Goal: Information Seeking & Learning: Find specific fact

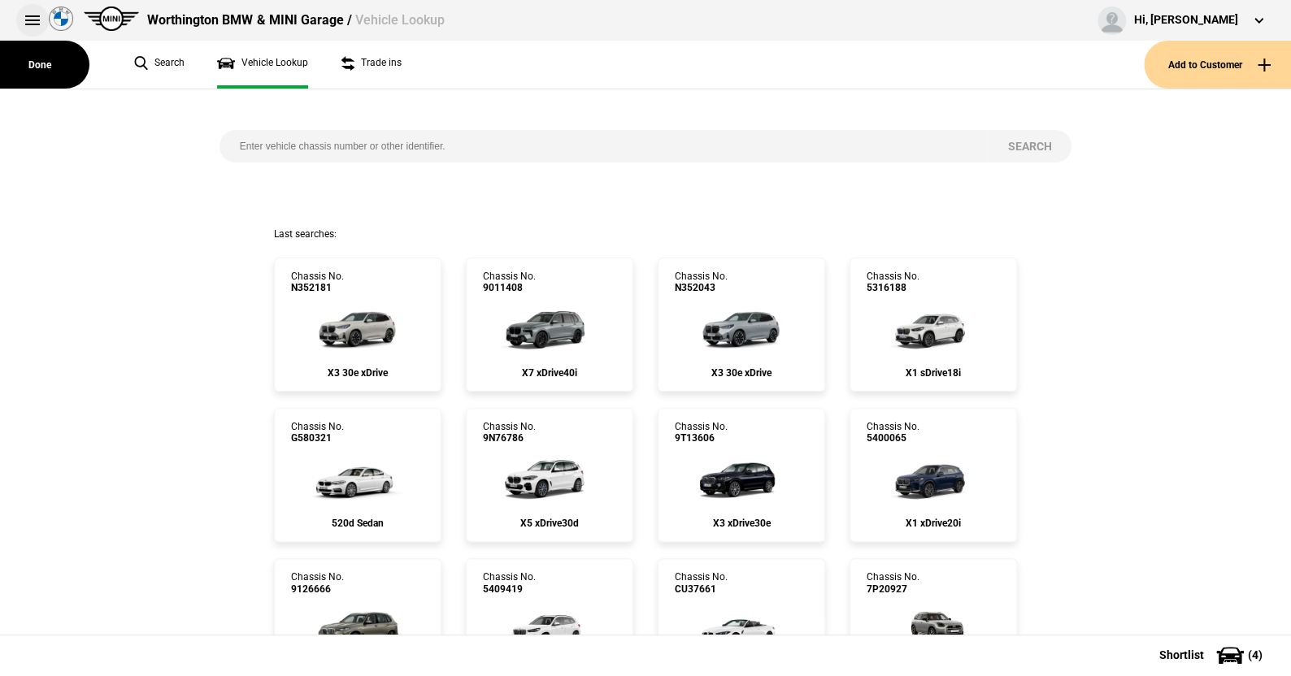
drag, startPoint x: 0, startPoint y: 0, endPoint x: 28, endPoint y: 19, distance: 34.0
click at [28, 19] on button at bounding box center [32, 20] width 33 height 33
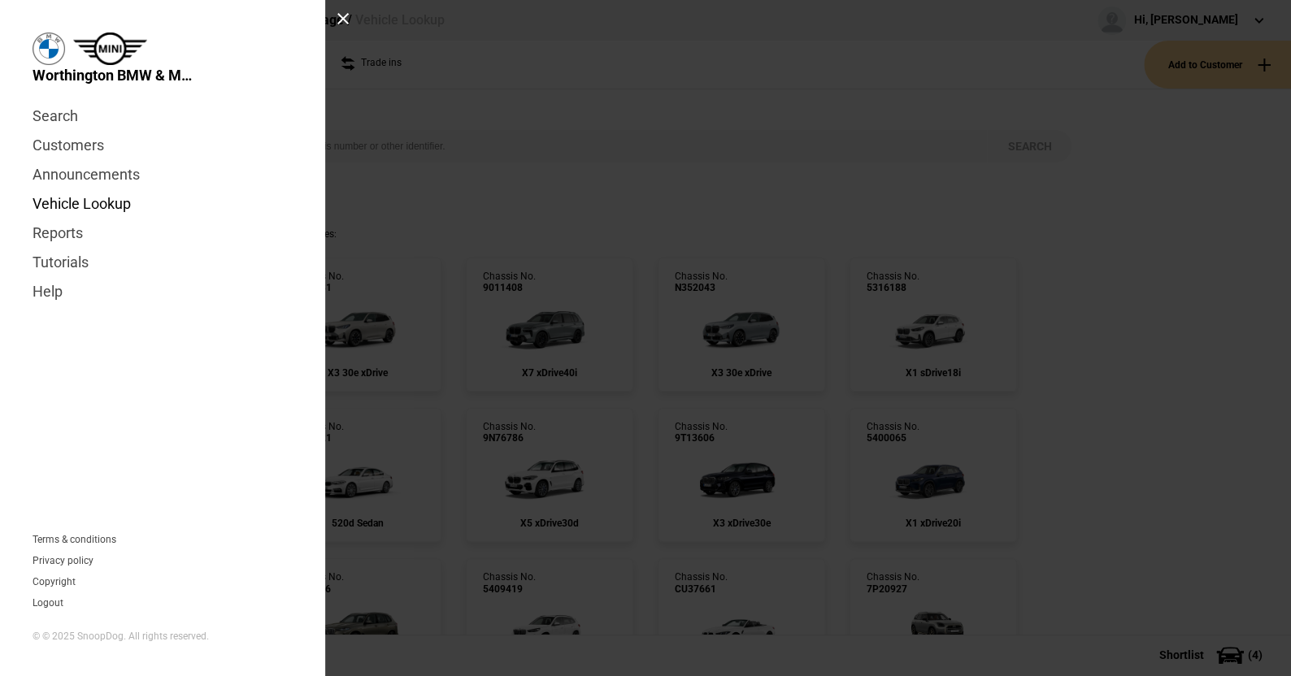
click at [89, 203] on link "Vehicle Lookup" at bounding box center [163, 203] width 260 height 29
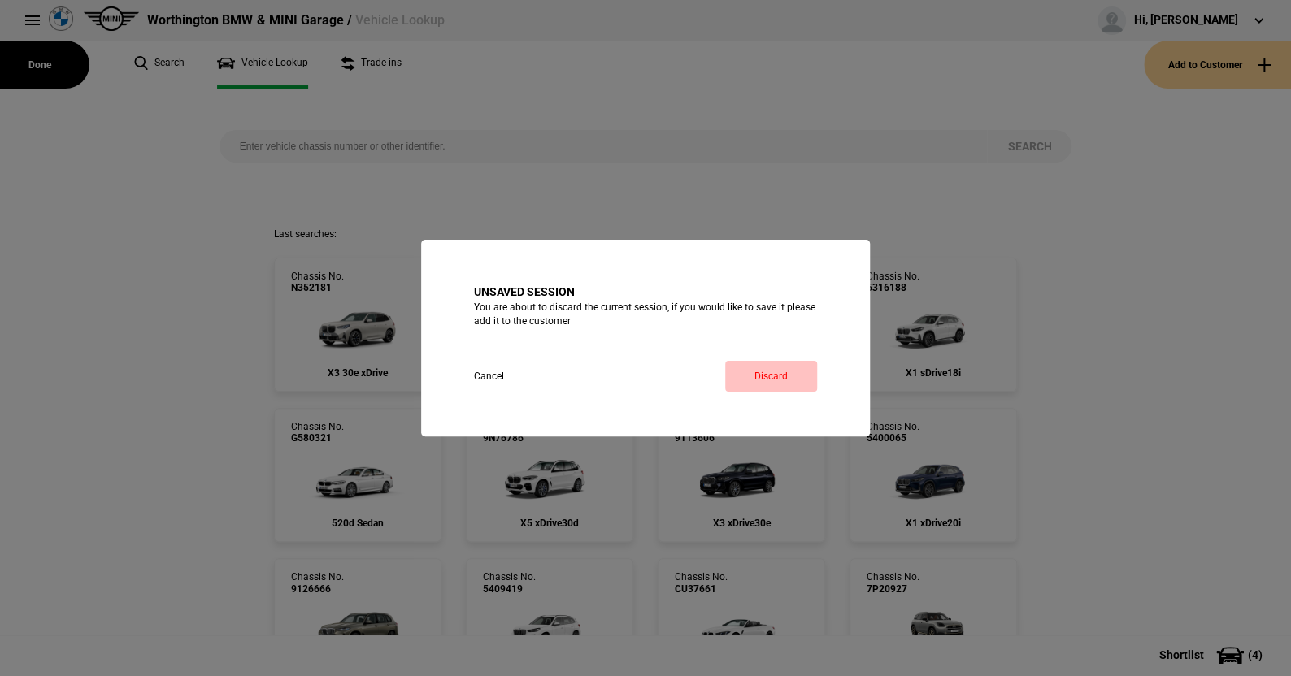
drag, startPoint x: 766, startPoint y: 368, endPoint x: 631, endPoint y: 324, distance: 142.2
click at [766, 368] on link "Discard" at bounding box center [771, 376] width 92 height 31
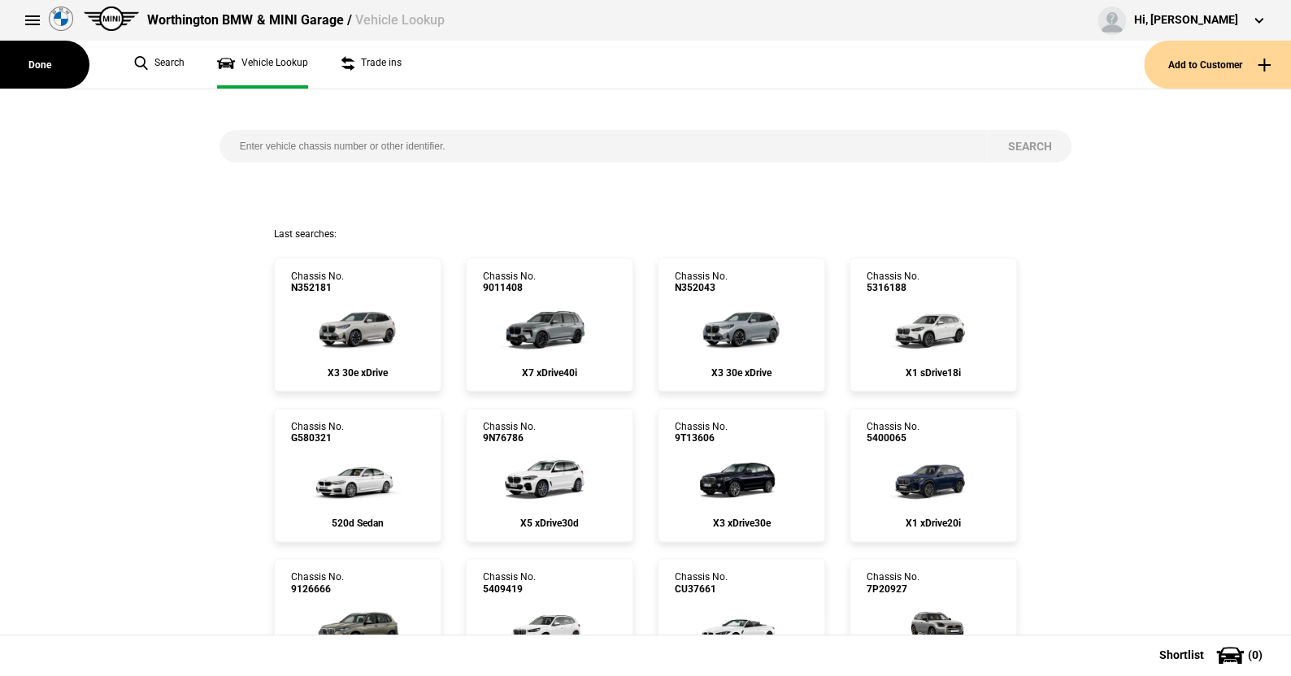
click at [231, 145] on input "search" at bounding box center [603, 146] width 768 height 33
paste input "5397017"
type input "5397017"
click at [1010, 141] on button "Search" at bounding box center [1029, 146] width 85 height 33
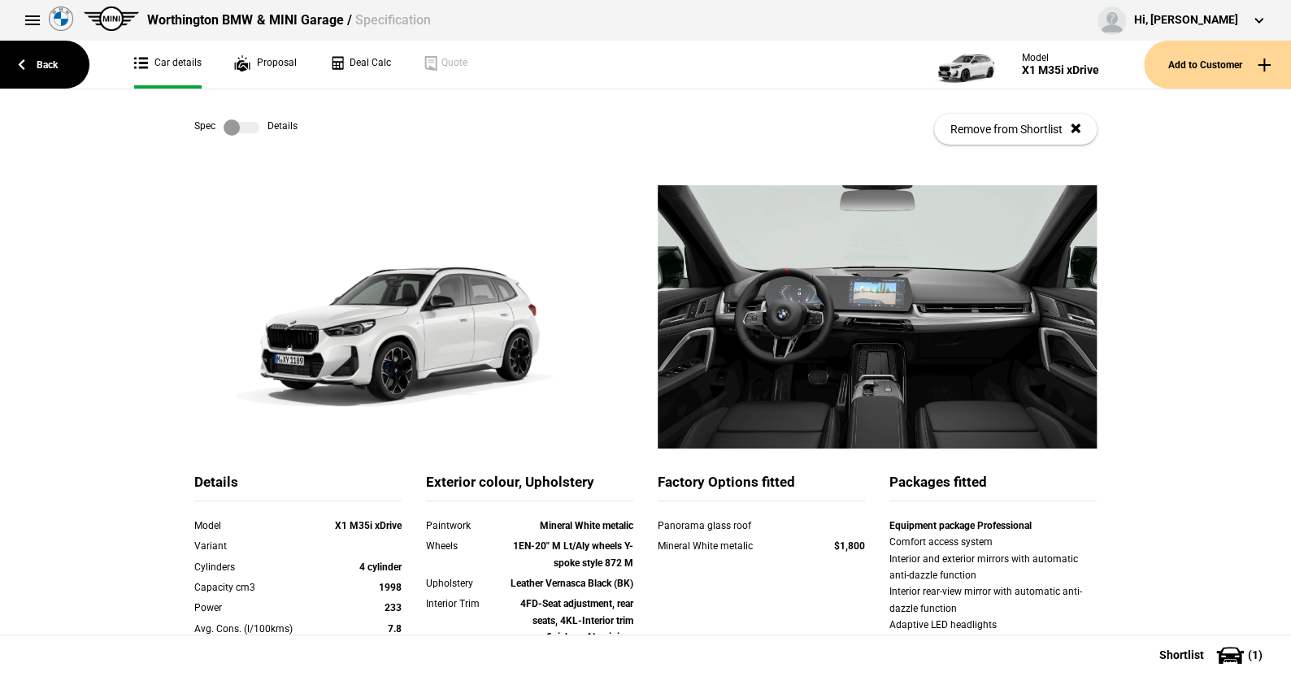
click at [249, 125] on label at bounding box center [242, 127] width 36 height 16
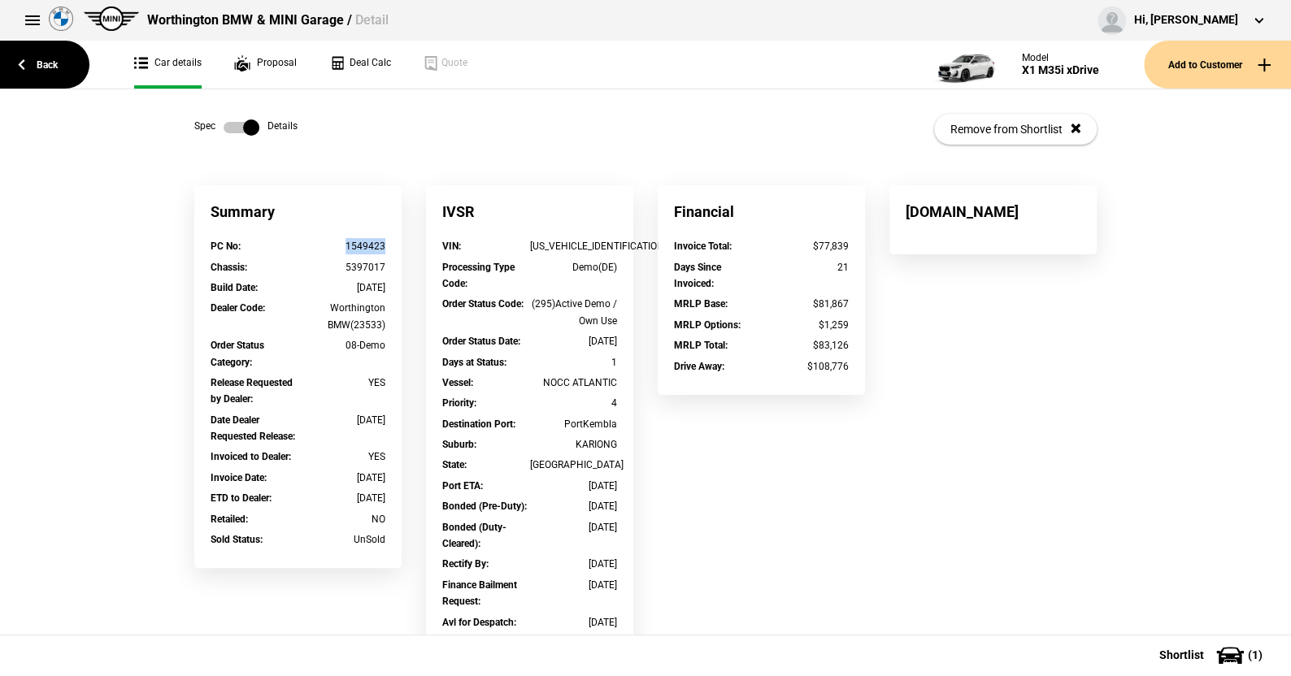
drag, startPoint x: 383, startPoint y: 247, endPoint x: 342, endPoint y: 247, distance: 40.6
click at [342, 247] on div "PC No : 1549423" at bounding box center [297, 248] width 199 height 20
copy div "1549423"
click at [27, 21] on button at bounding box center [32, 20] width 33 height 33
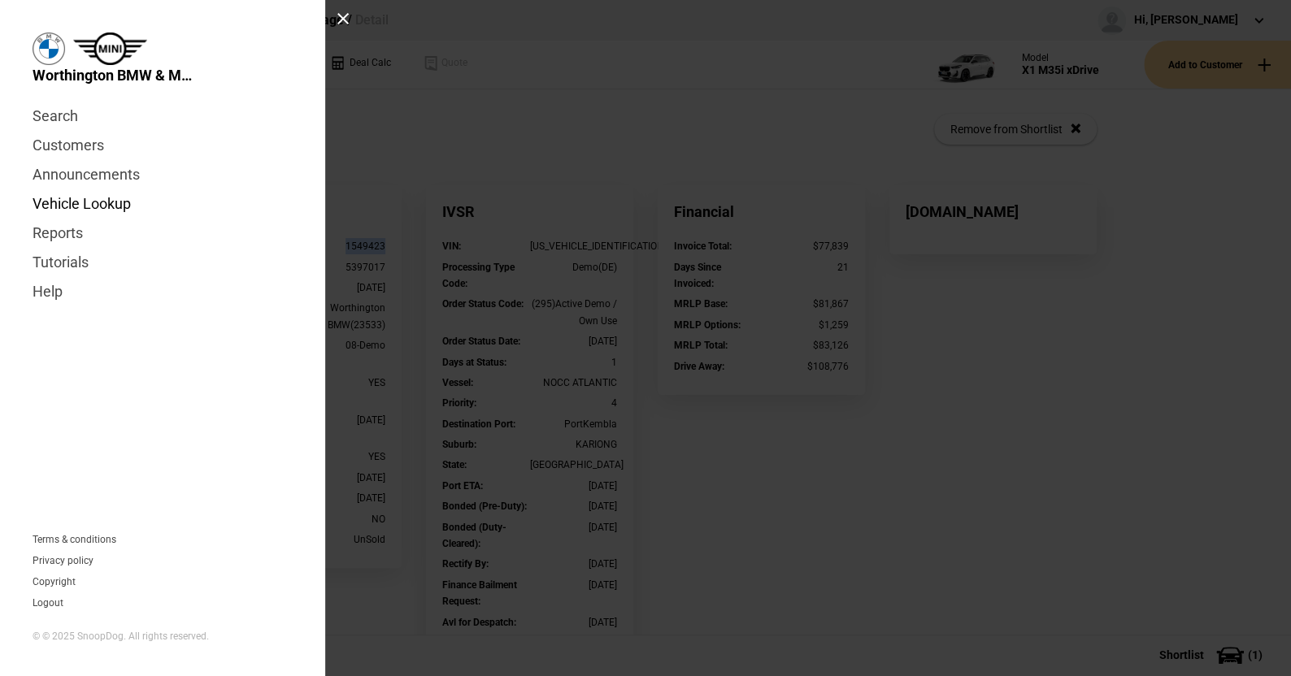
click at [86, 206] on link "Vehicle Lookup" at bounding box center [163, 203] width 260 height 29
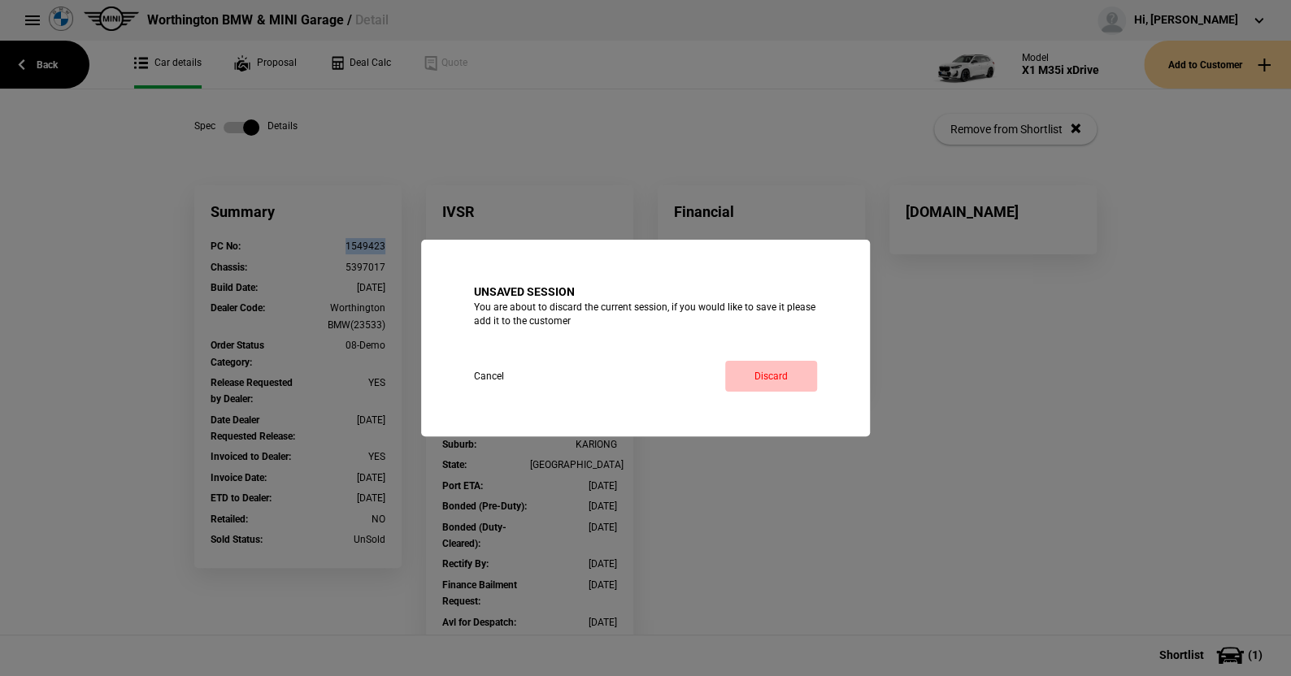
click at [783, 376] on link "Discard" at bounding box center [771, 376] width 92 height 31
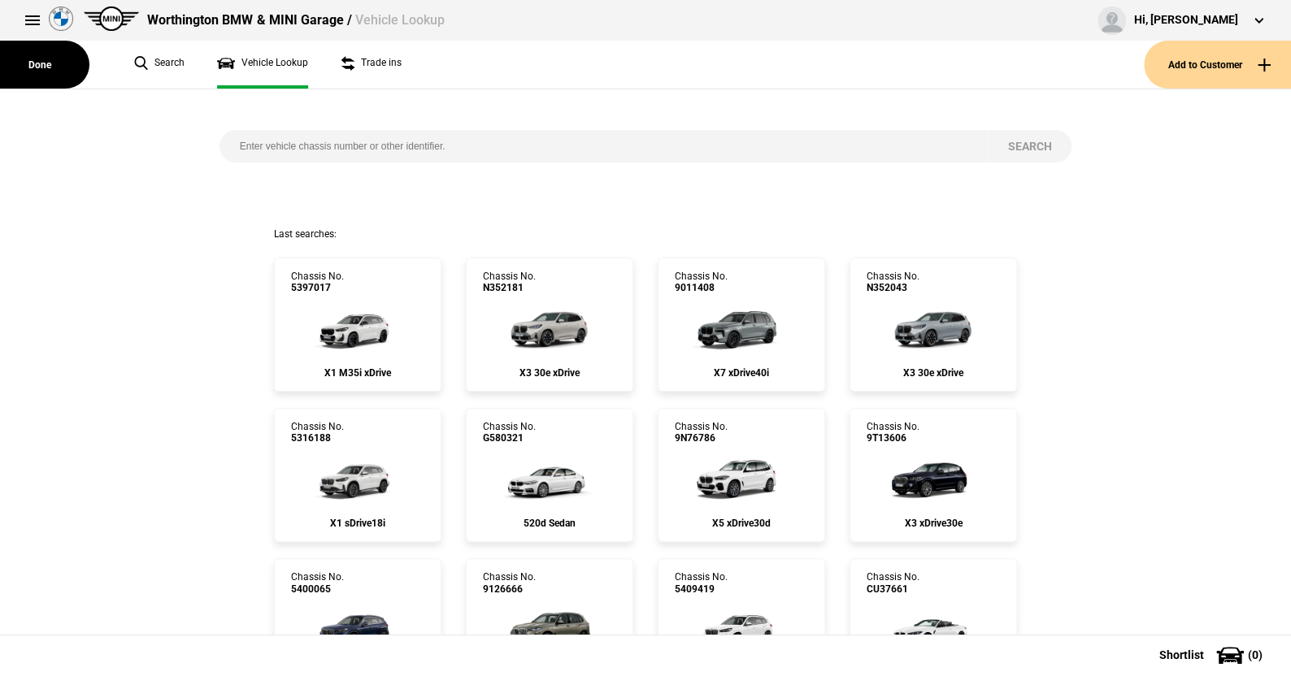
click at [473, 147] on input "search" at bounding box center [603, 146] width 768 height 33
type input "k606531"
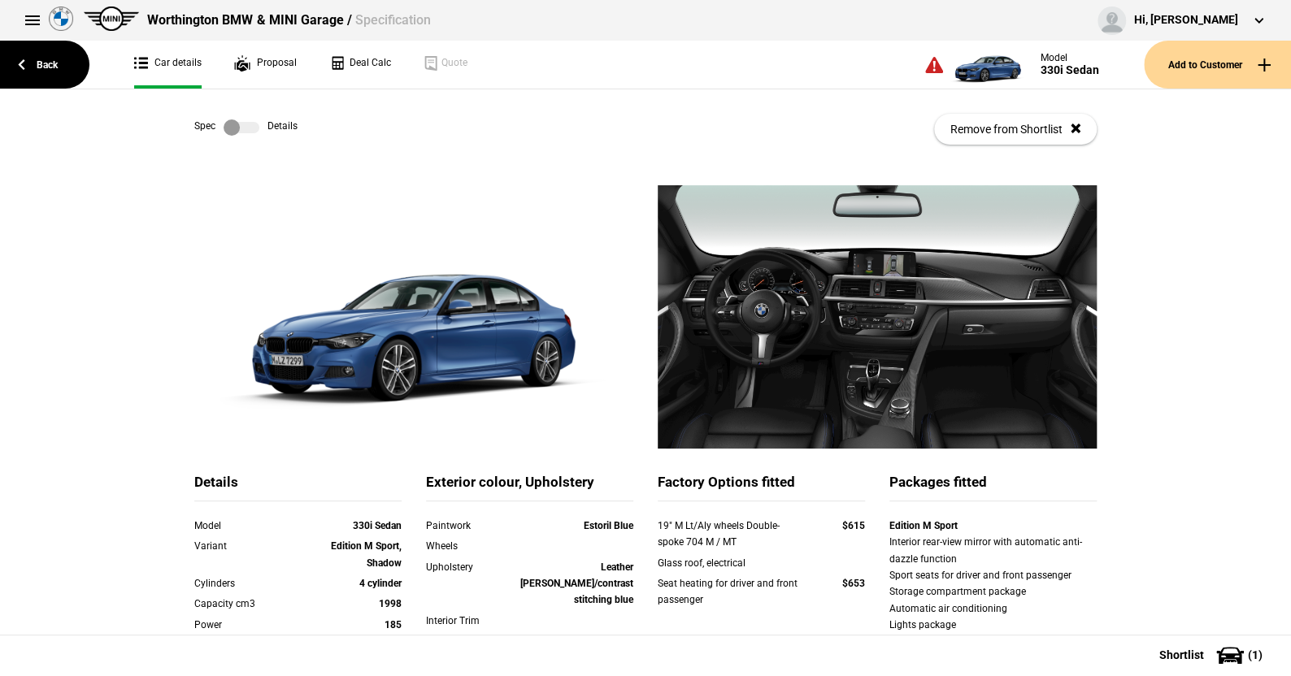
click at [247, 126] on label at bounding box center [242, 127] width 36 height 16
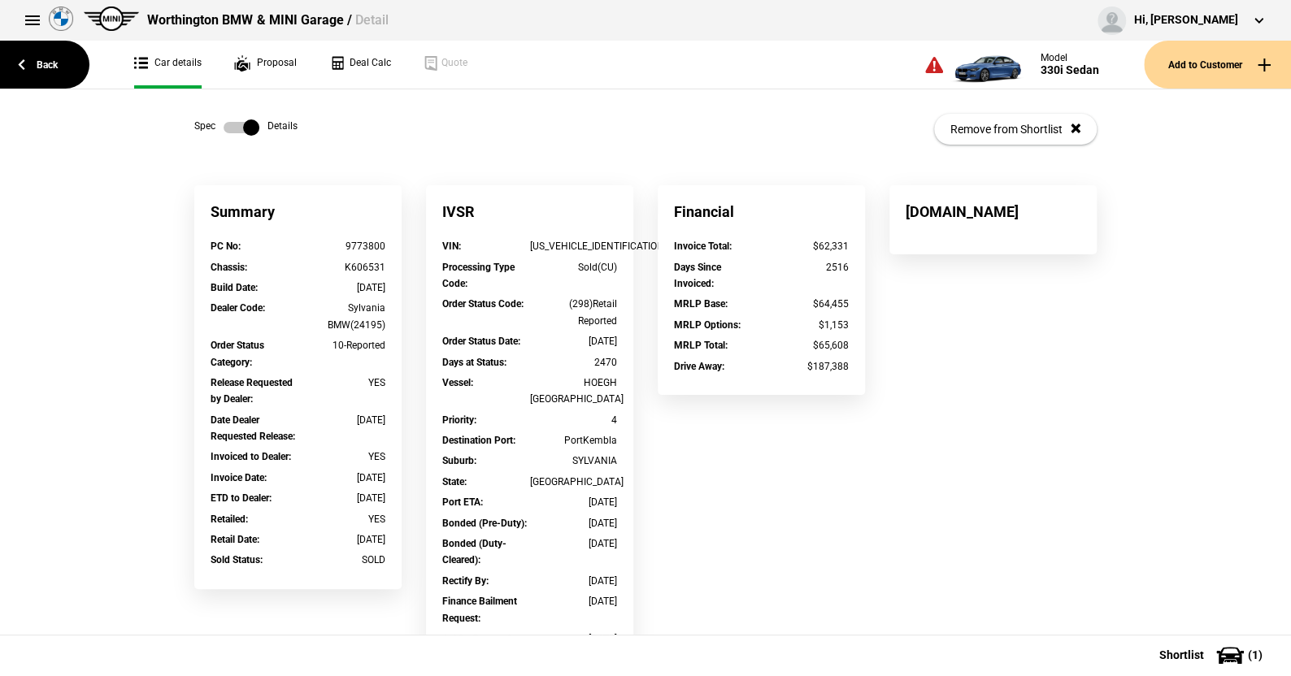
click at [224, 126] on label at bounding box center [242, 127] width 36 height 16
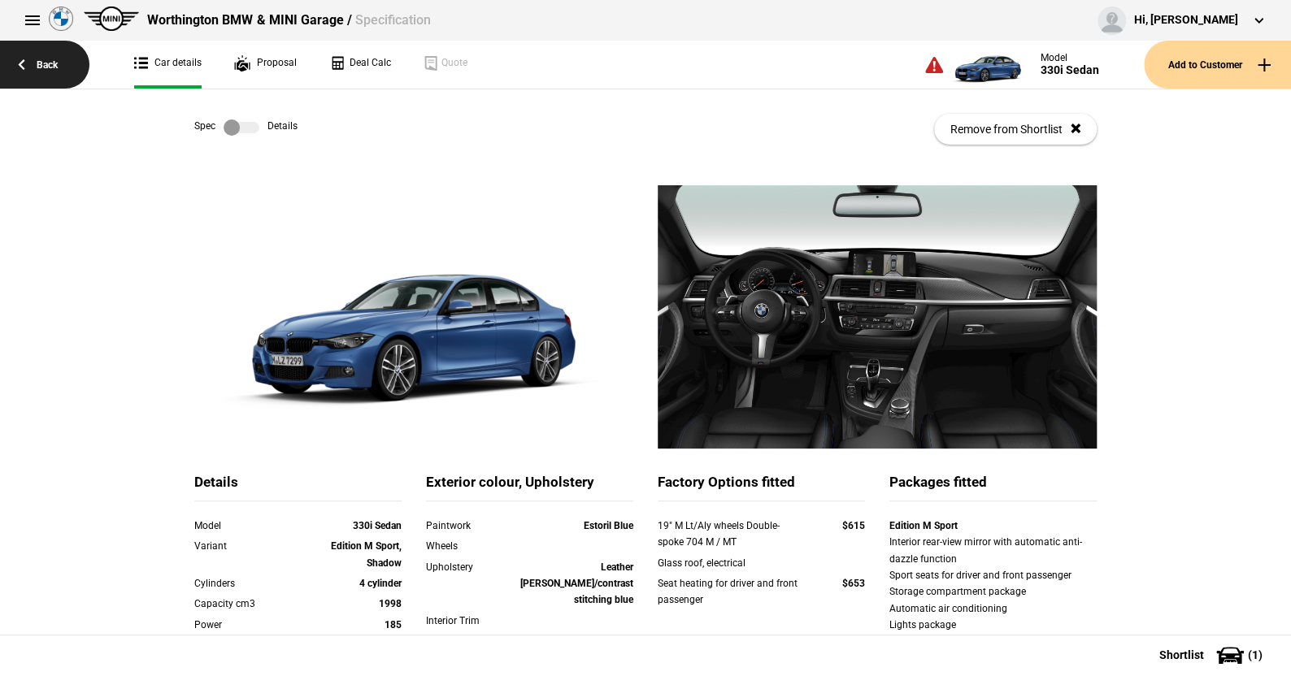
click at [49, 64] on link "Back" at bounding box center [44, 65] width 89 height 48
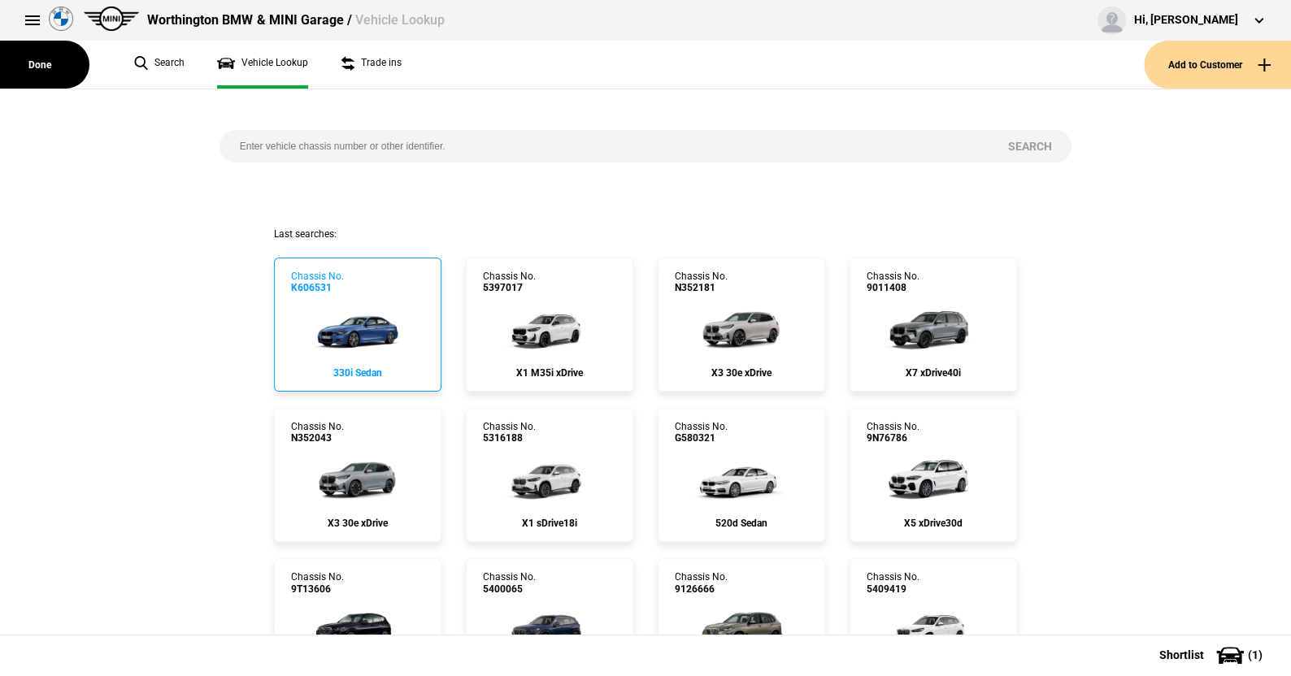
click at [359, 331] on img at bounding box center [357, 326] width 108 height 65
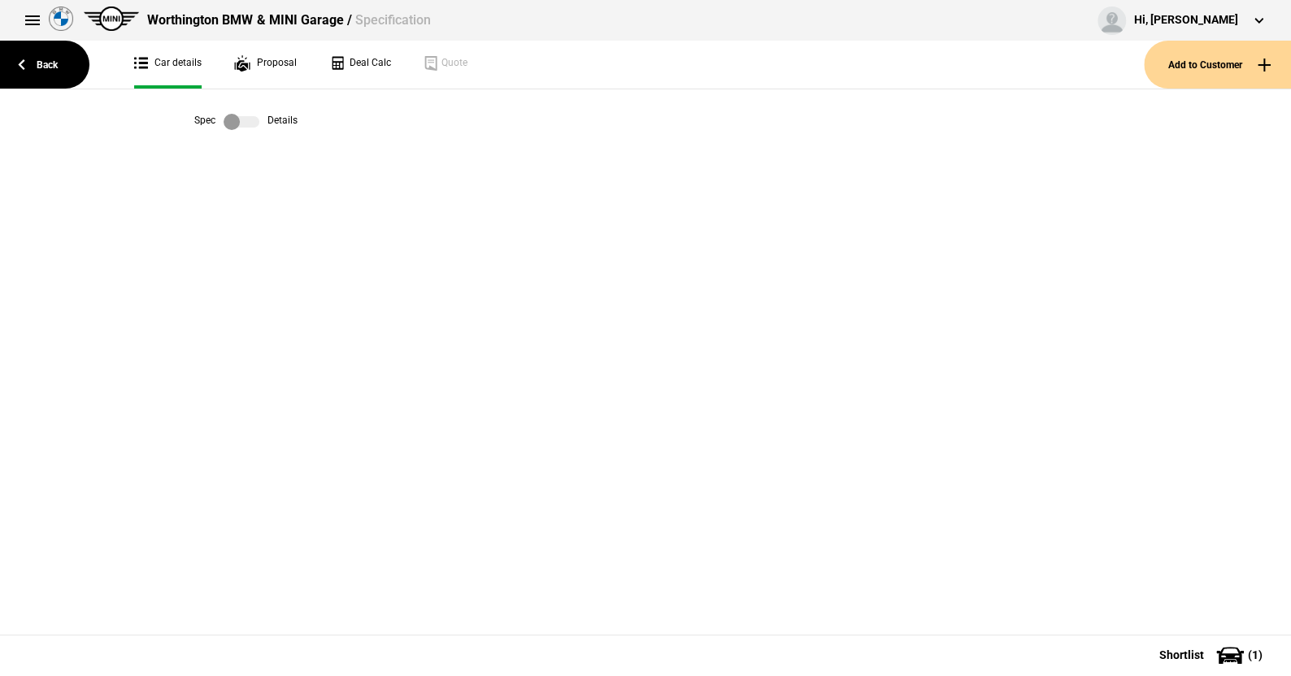
click at [253, 124] on label at bounding box center [242, 122] width 36 height 16
click at [41, 61] on link "Back" at bounding box center [44, 65] width 89 height 48
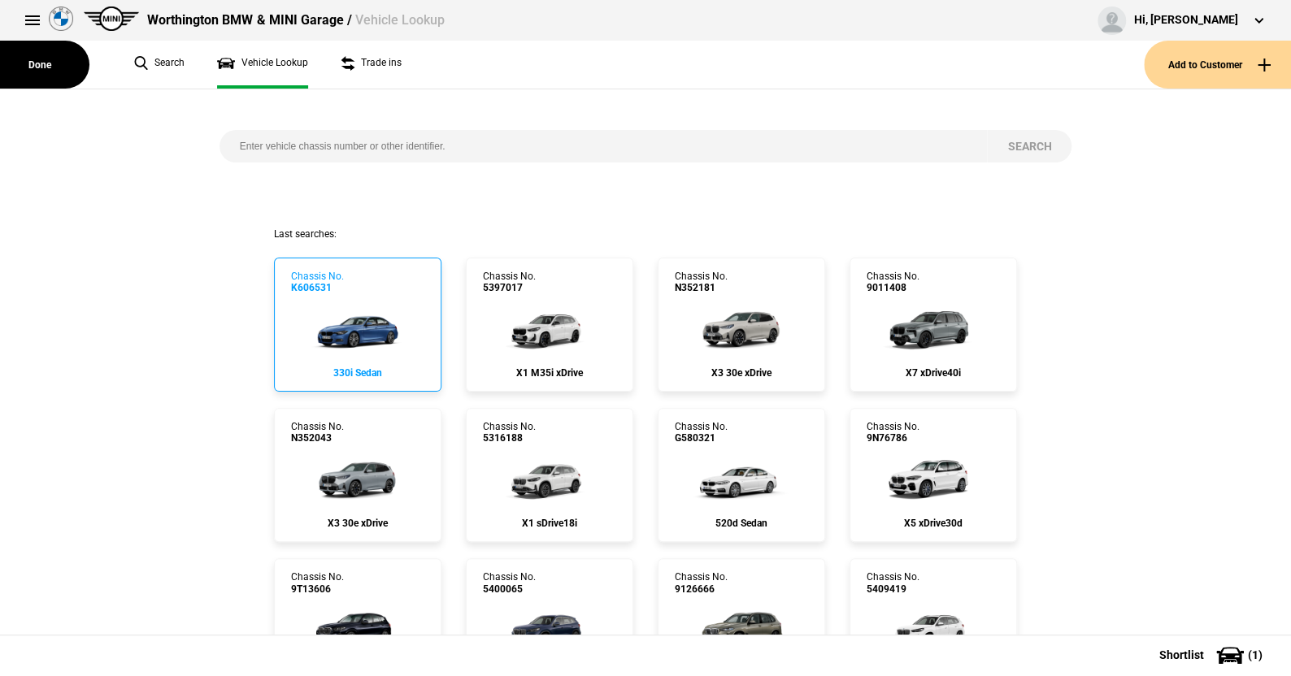
click at [348, 323] on img at bounding box center [357, 326] width 108 height 65
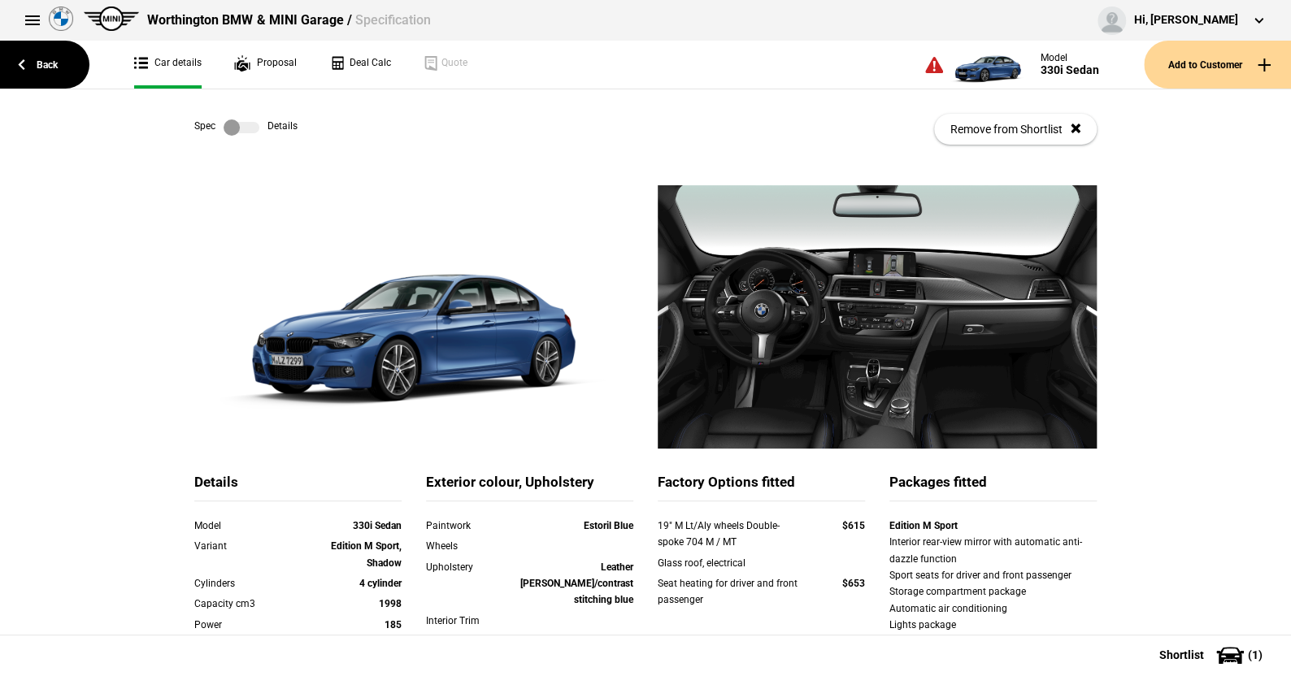
click at [251, 130] on label at bounding box center [242, 127] width 36 height 16
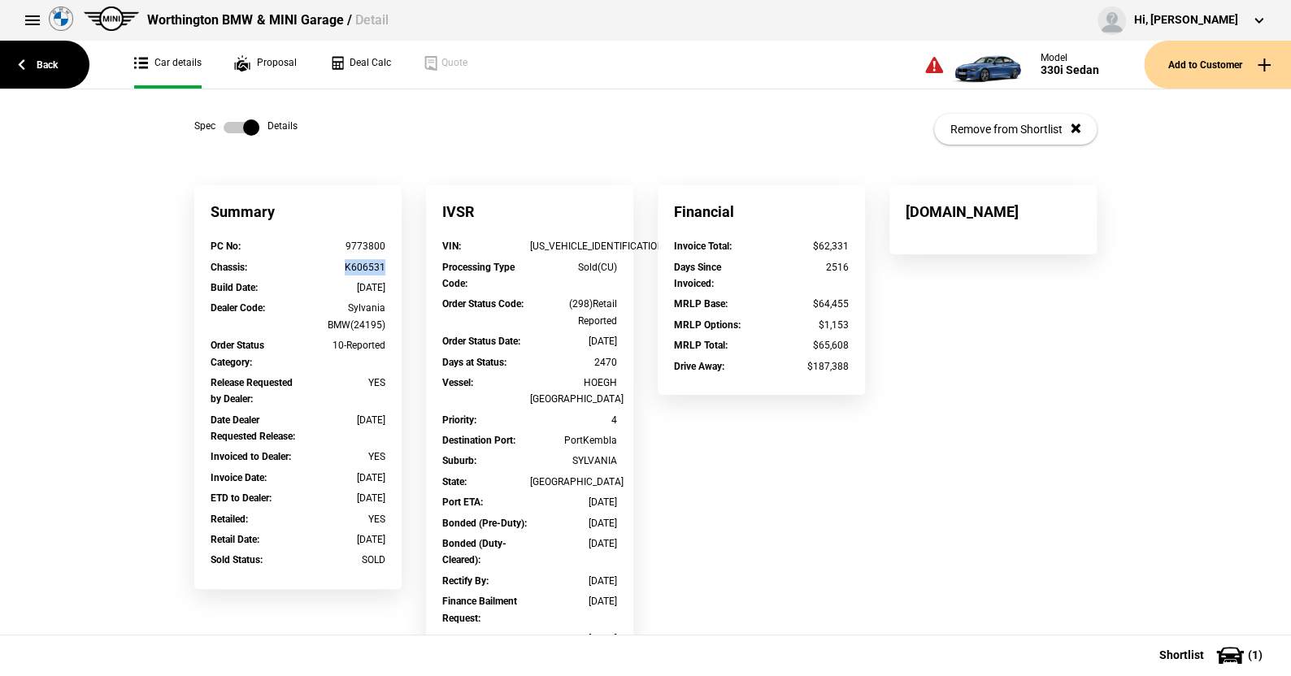
drag, startPoint x: 383, startPoint y: 267, endPoint x: 339, endPoint y: 273, distance: 44.3
click at [339, 273] on div "Chassis : K606531" at bounding box center [297, 269] width 199 height 20
copy div "K606531"
click at [227, 124] on label at bounding box center [242, 127] width 36 height 16
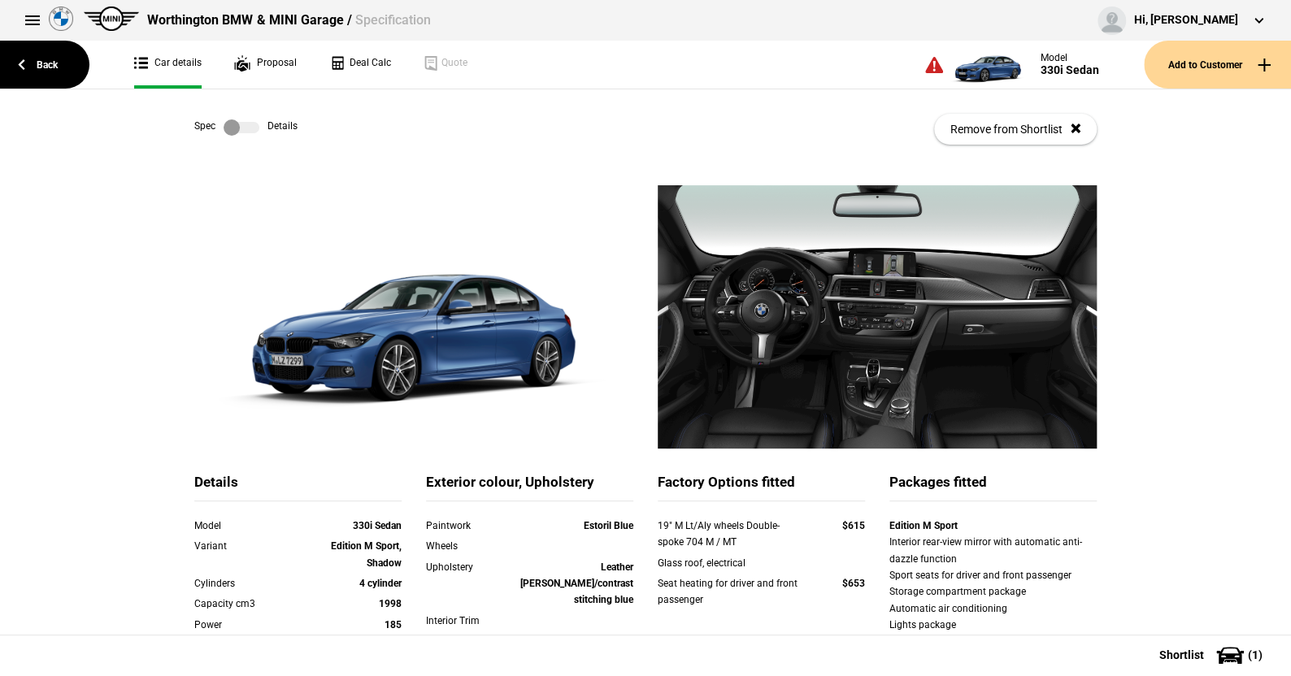
click at [251, 125] on label at bounding box center [242, 127] width 36 height 16
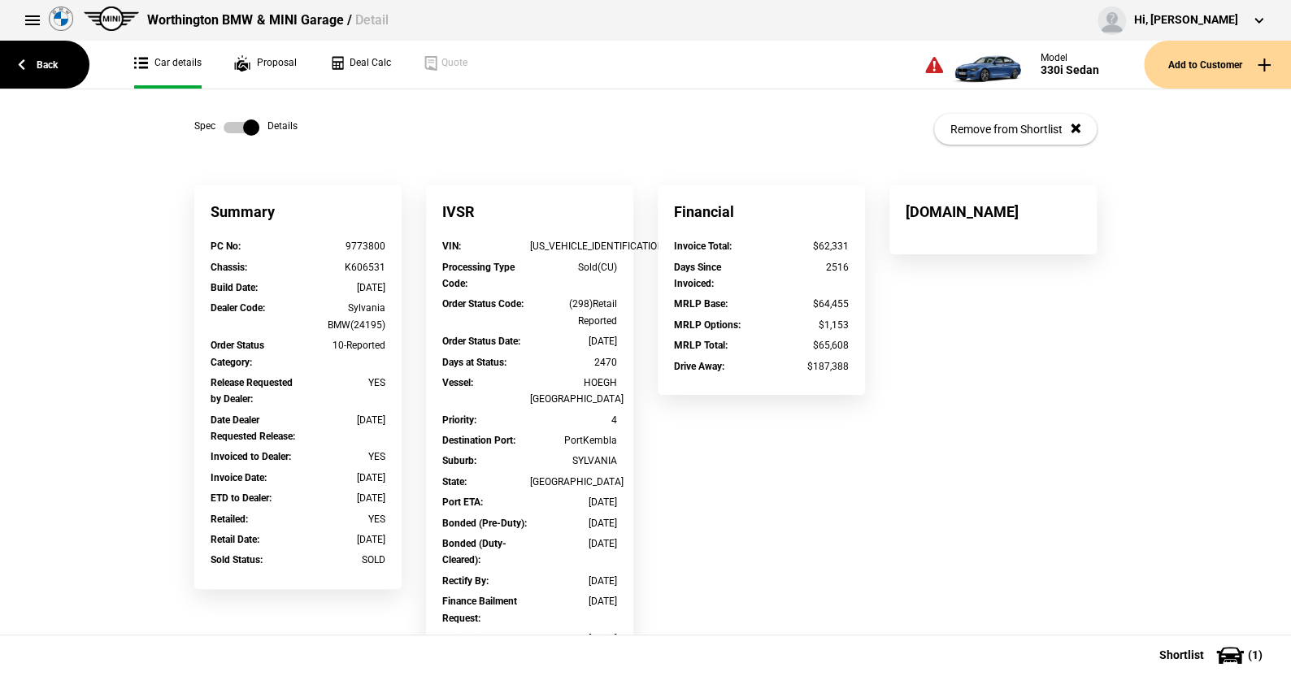
click at [224, 124] on label at bounding box center [242, 127] width 36 height 16
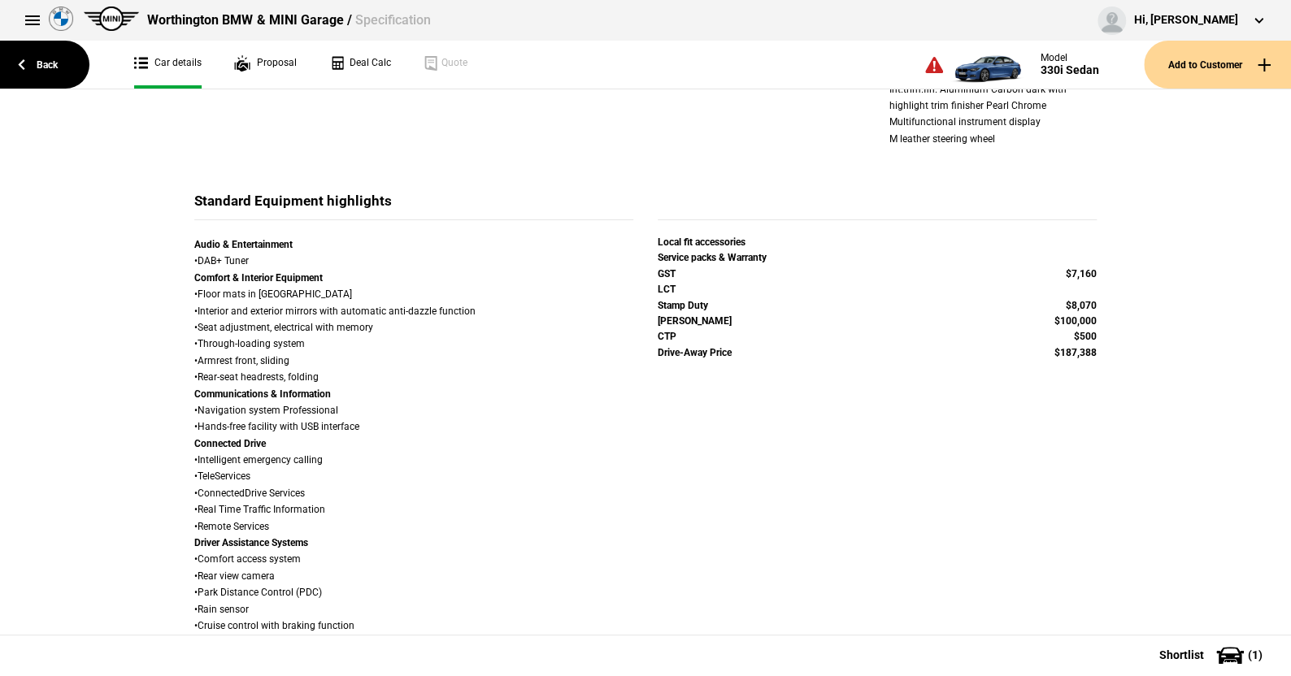
scroll to position [732, 0]
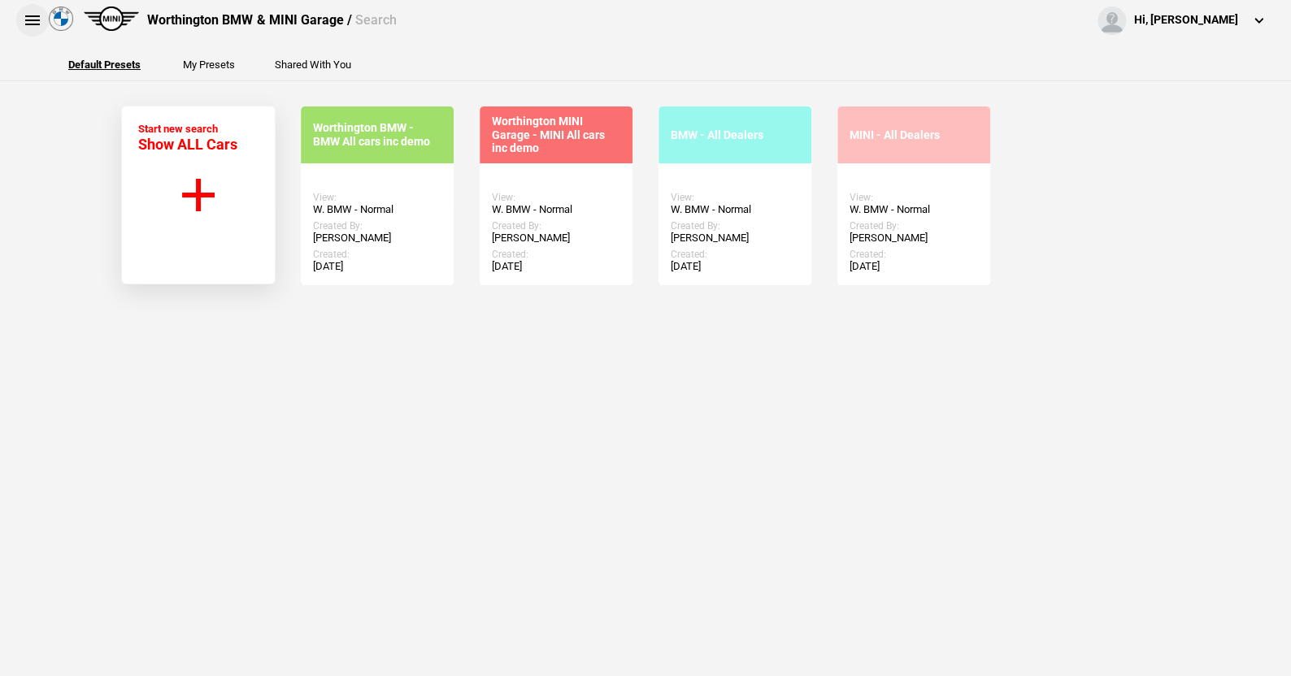
click at [29, 20] on button at bounding box center [32, 20] width 33 height 33
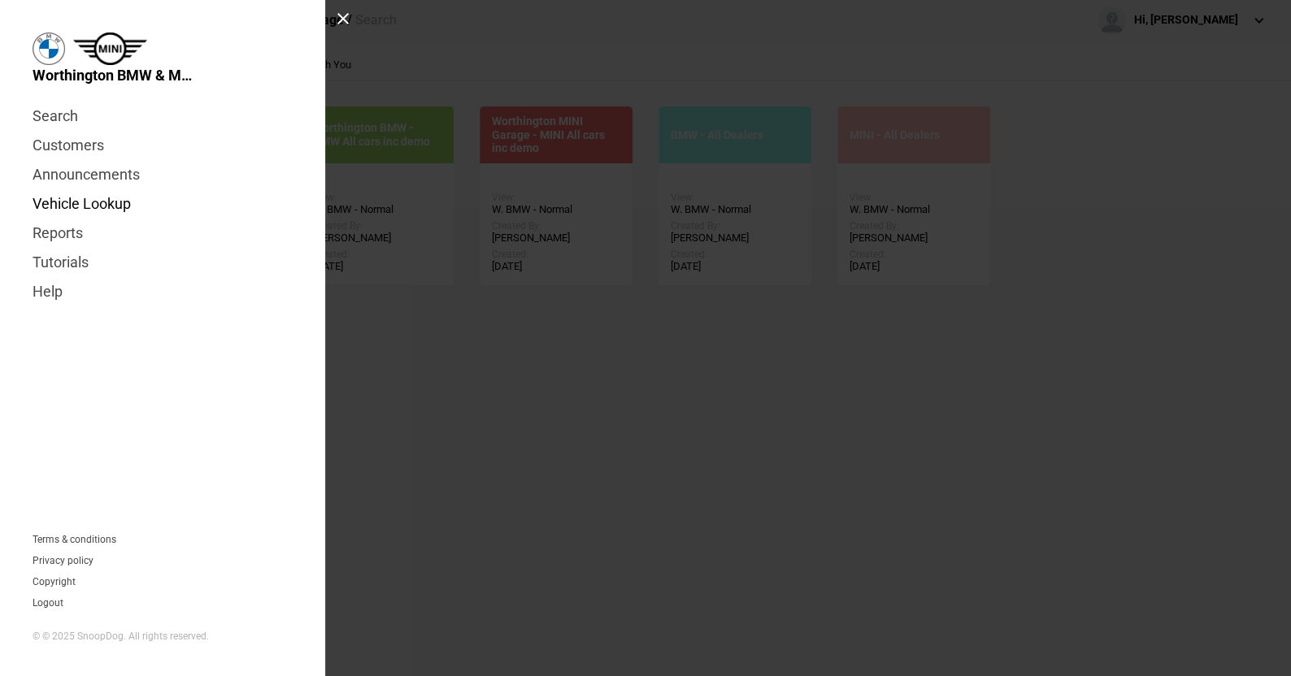
click at [108, 205] on link "Vehicle Lookup" at bounding box center [163, 203] width 260 height 29
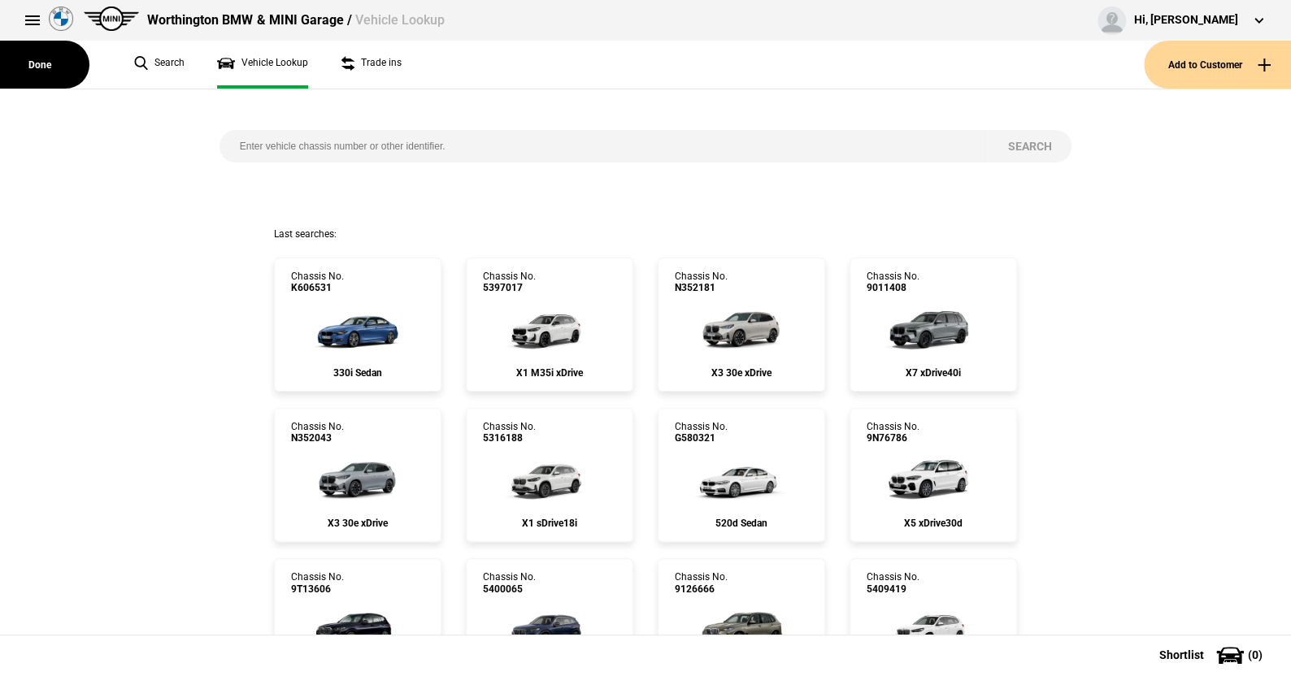
click at [228, 148] on input "search" at bounding box center [603, 146] width 768 height 33
paste input "[US_VEHICLE_IDENTIFICATION_NUMBER]"
type input "[US_VEHICLE_IDENTIFICATION_NUMBER]"
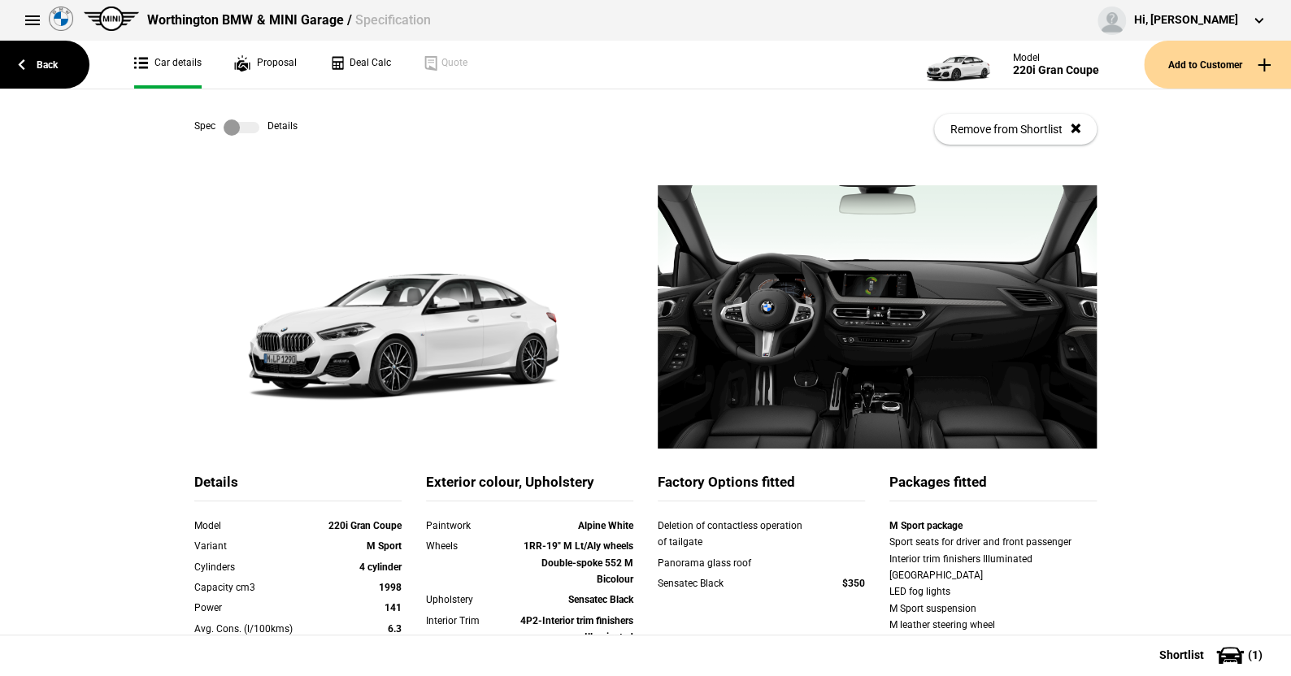
click at [245, 122] on label at bounding box center [242, 127] width 36 height 16
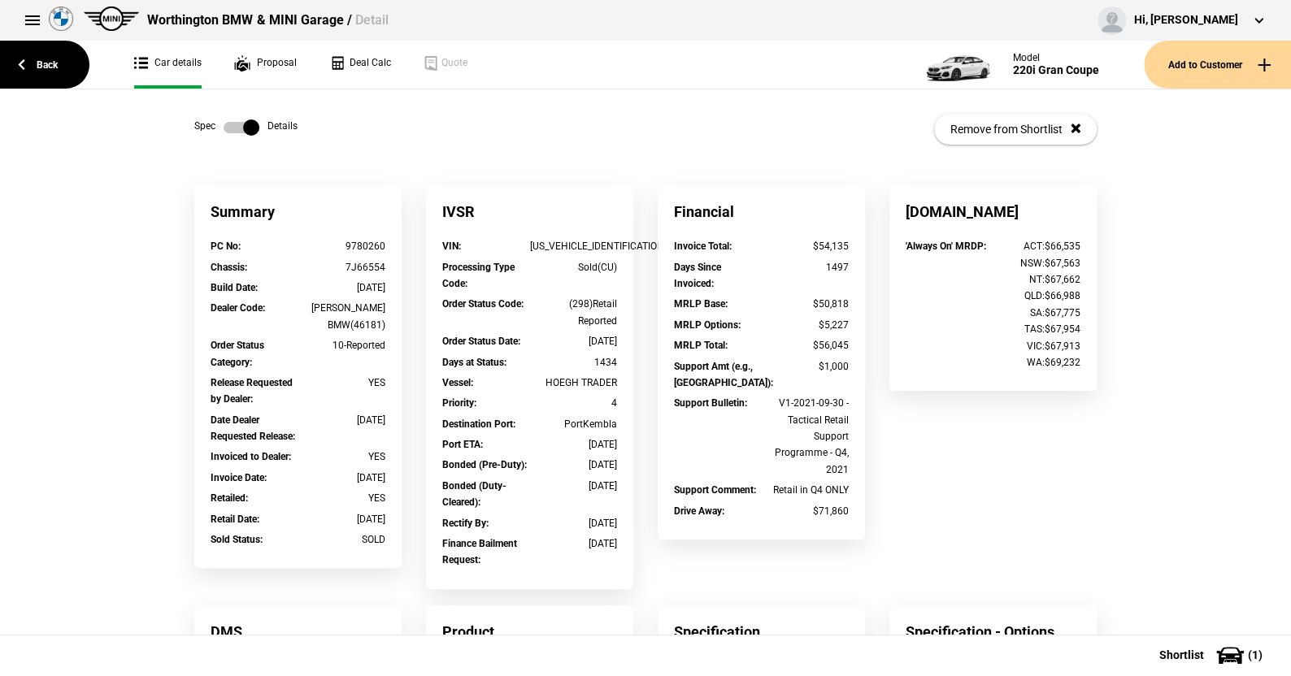
click at [224, 128] on label at bounding box center [242, 127] width 36 height 16
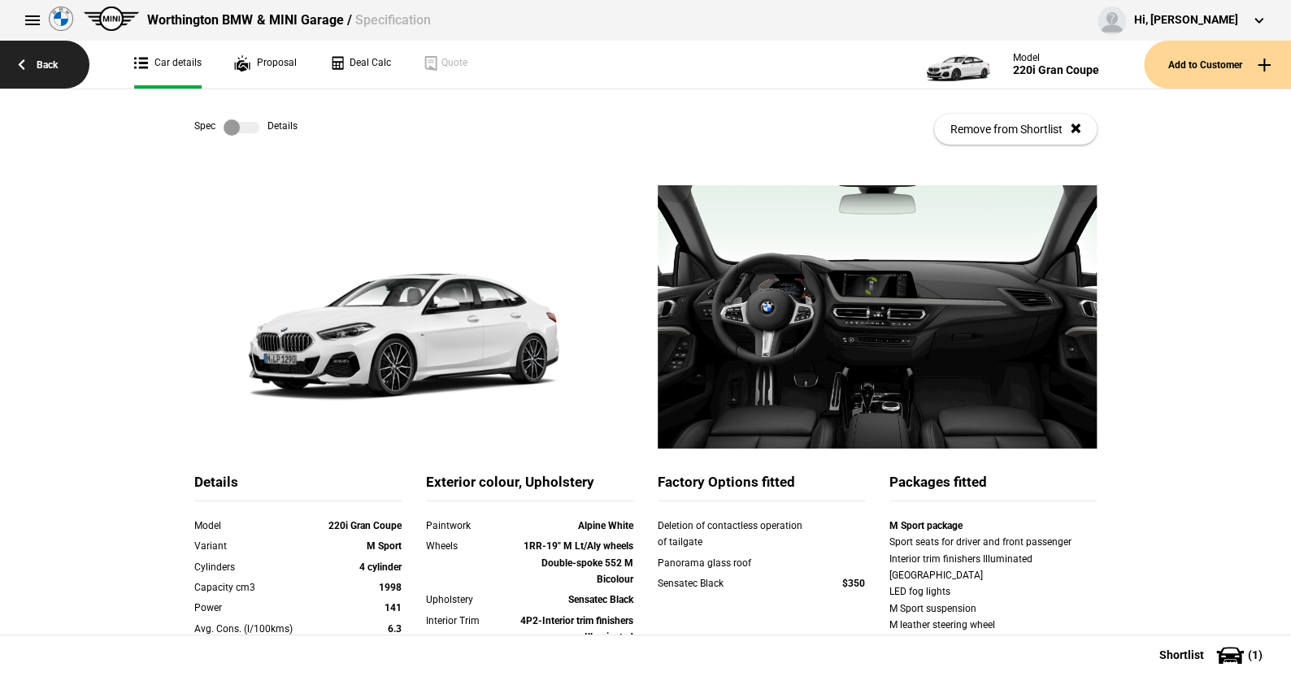
click at [51, 61] on link "Back" at bounding box center [44, 65] width 89 height 48
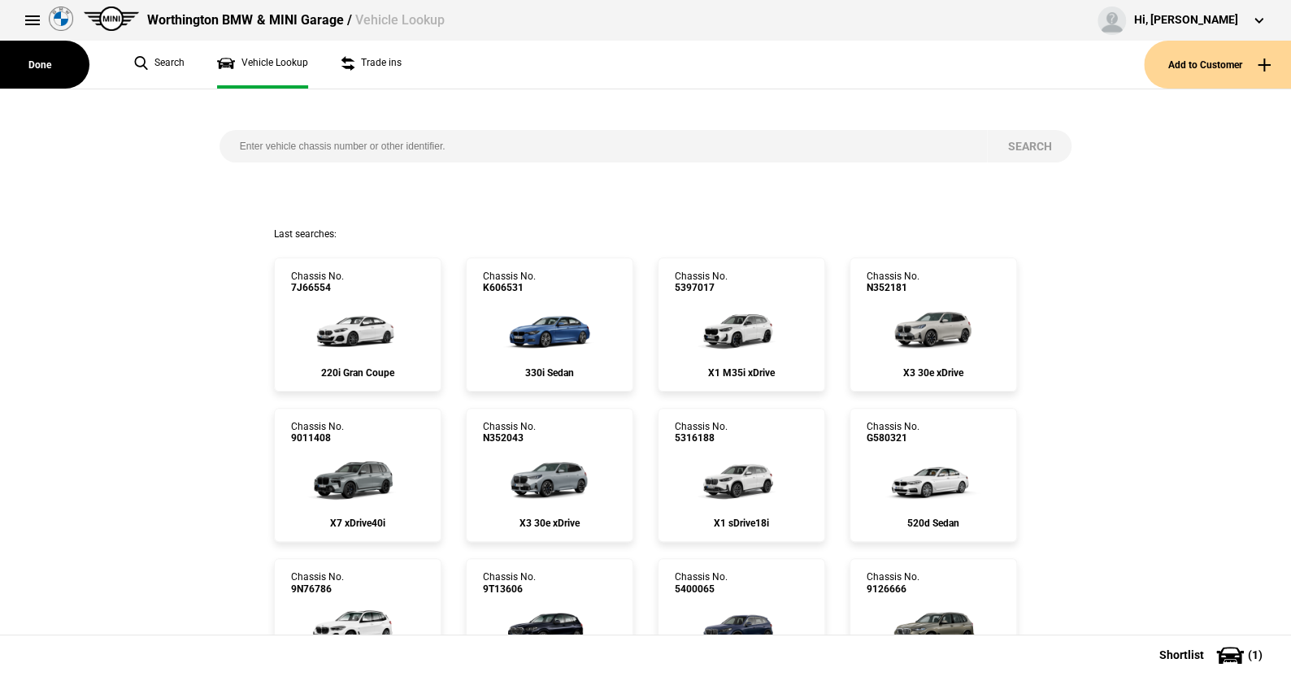
click at [234, 146] on input "search" at bounding box center [603, 146] width 768 height 33
type input "9001090"
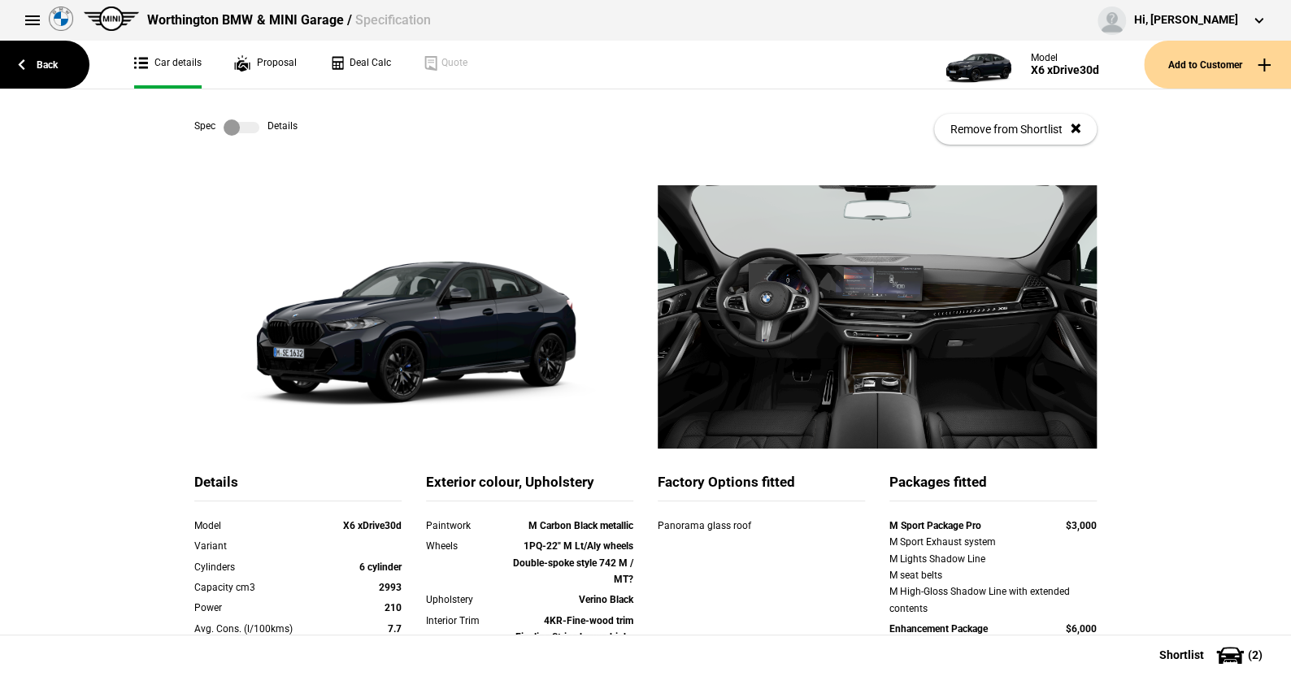
click at [245, 129] on label at bounding box center [242, 127] width 36 height 16
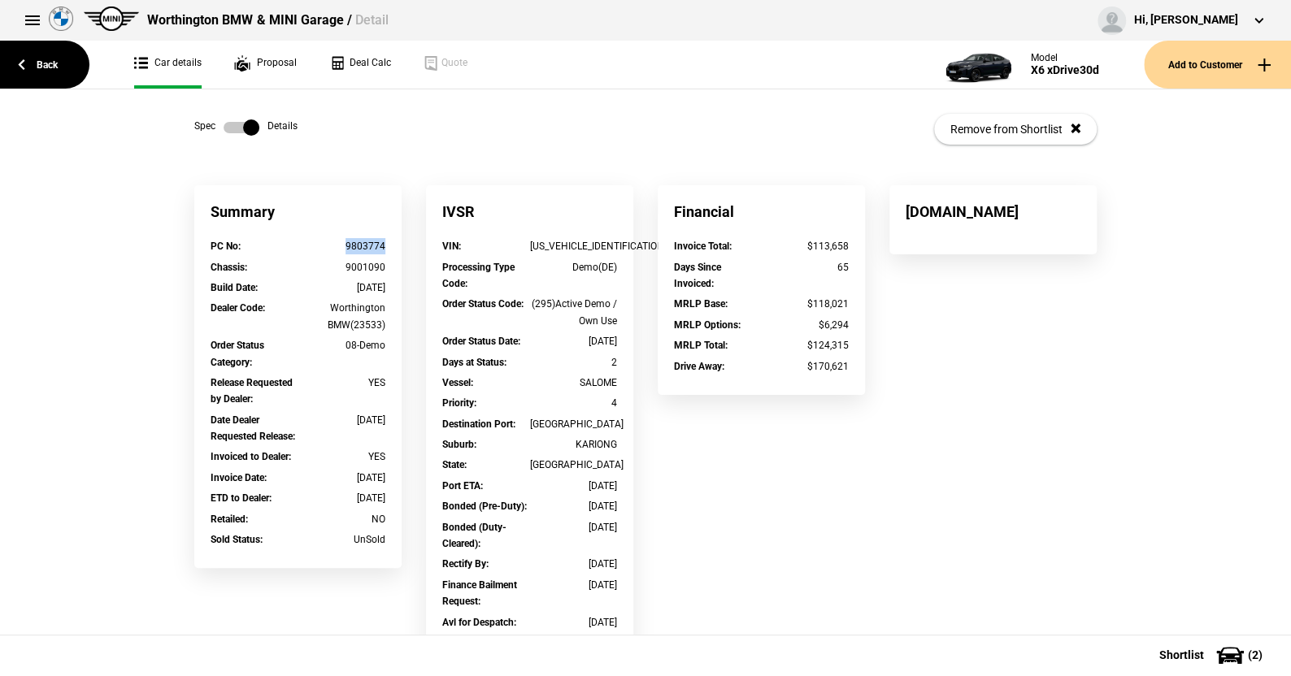
drag, startPoint x: 380, startPoint y: 245, endPoint x: 341, endPoint y: 245, distance: 39.0
click at [341, 245] on div "PC No : 9803774" at bounding box center [297, 248] width 199 height 20
click at [224, 128] on label at bounding box center [242, 127] width 36 height 16
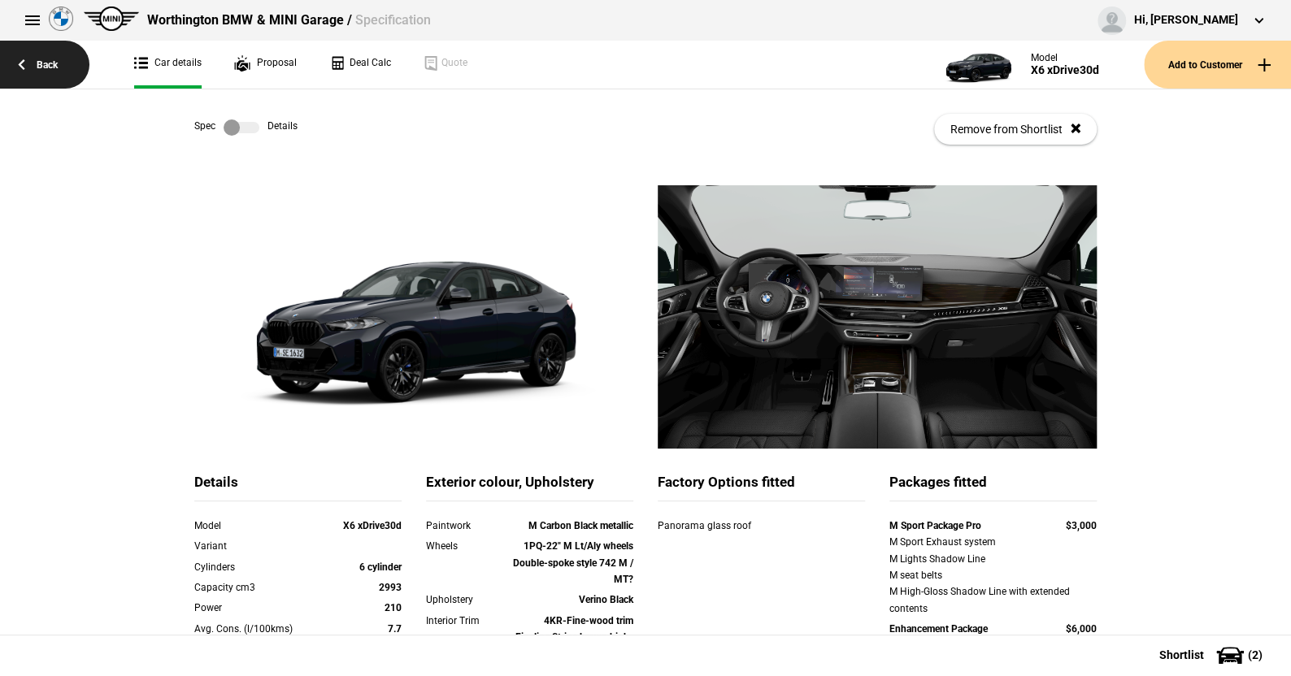
click at [52, 63] on link "Back" at bounding box center [44, 65] width 89 height 48
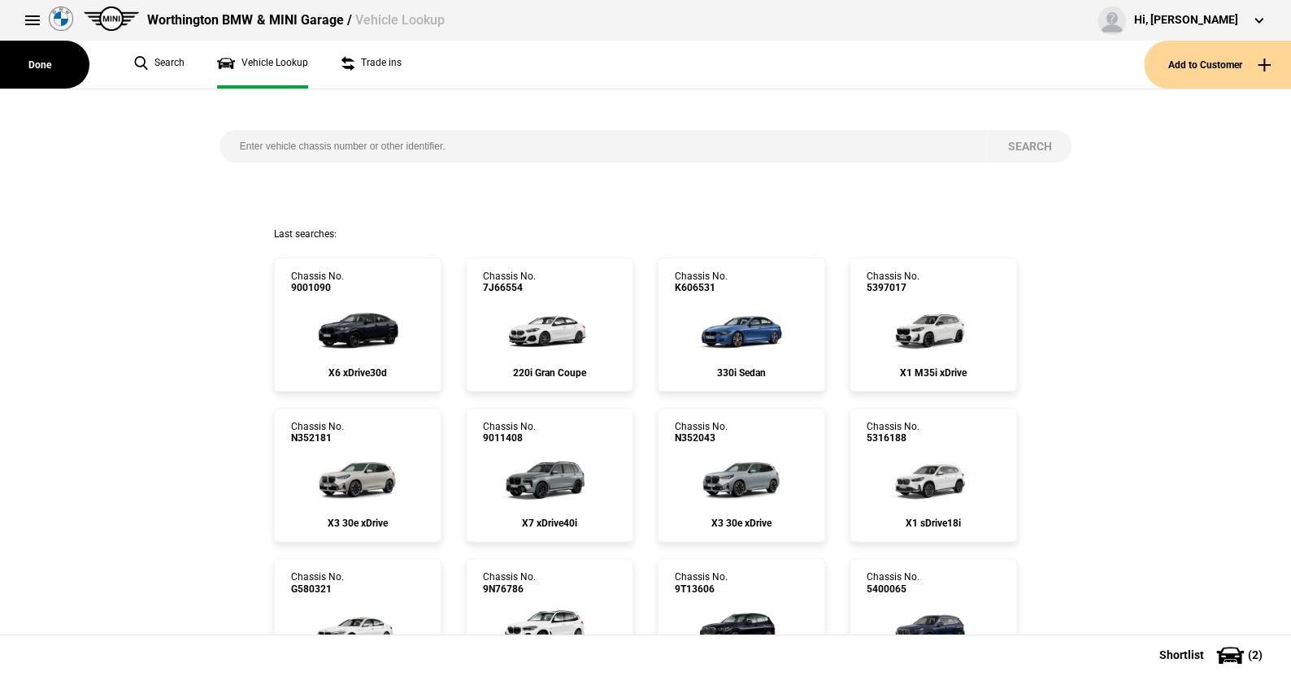
click at [225, 146] on input "search" at bounding box center [603, 146] width 768 height 33
type input "9099369"
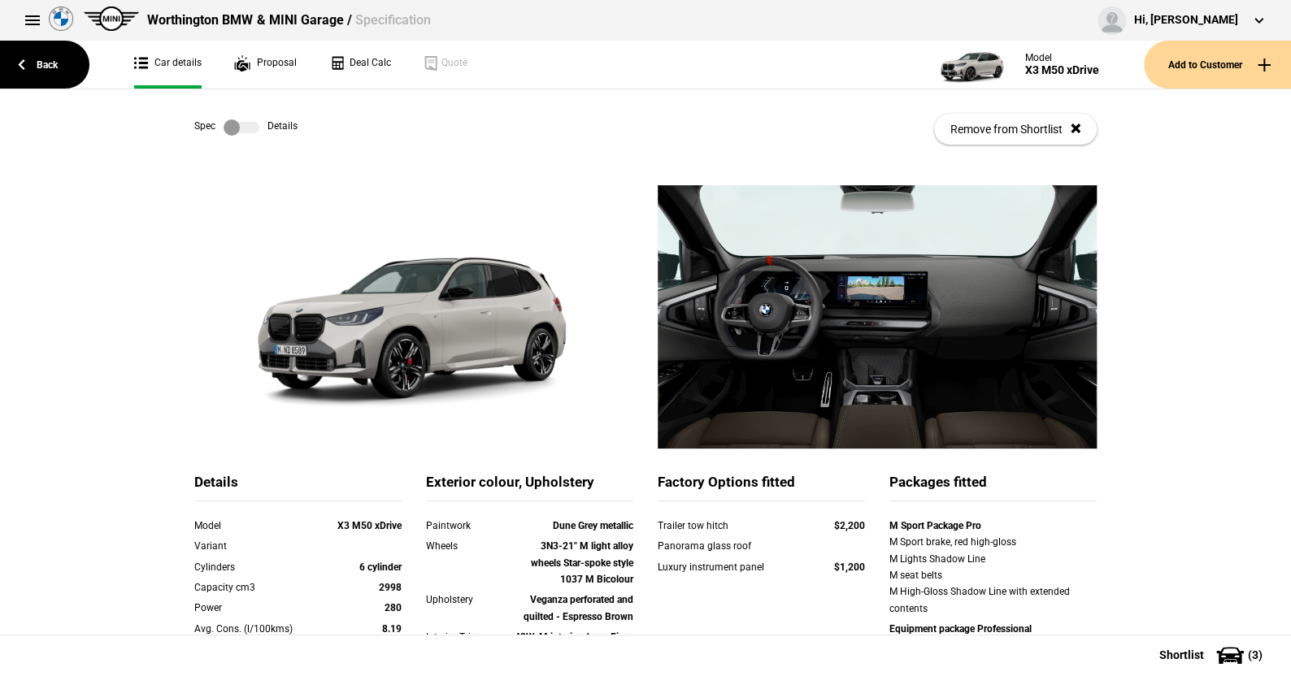
click at [248, 127] on label at bounding box center [242, 127] width 36 height 16
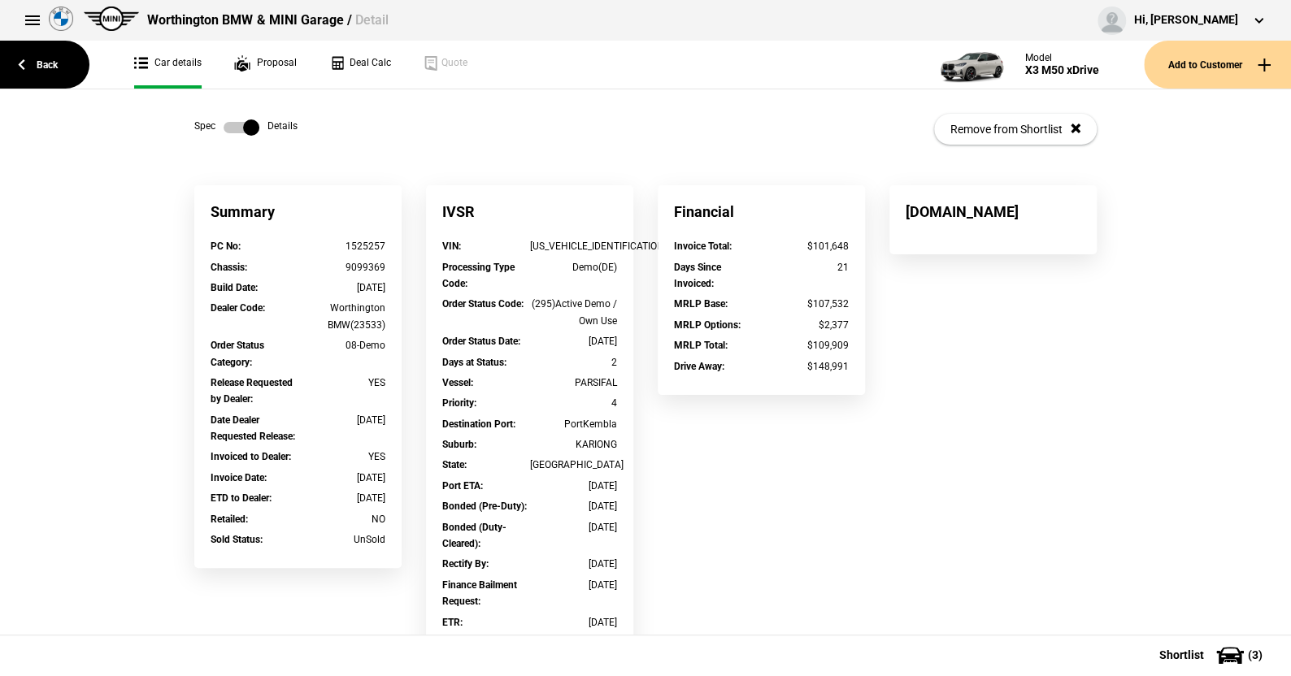
click at [224, 124] on label at bounding box center [242, 127] width 36 height 16
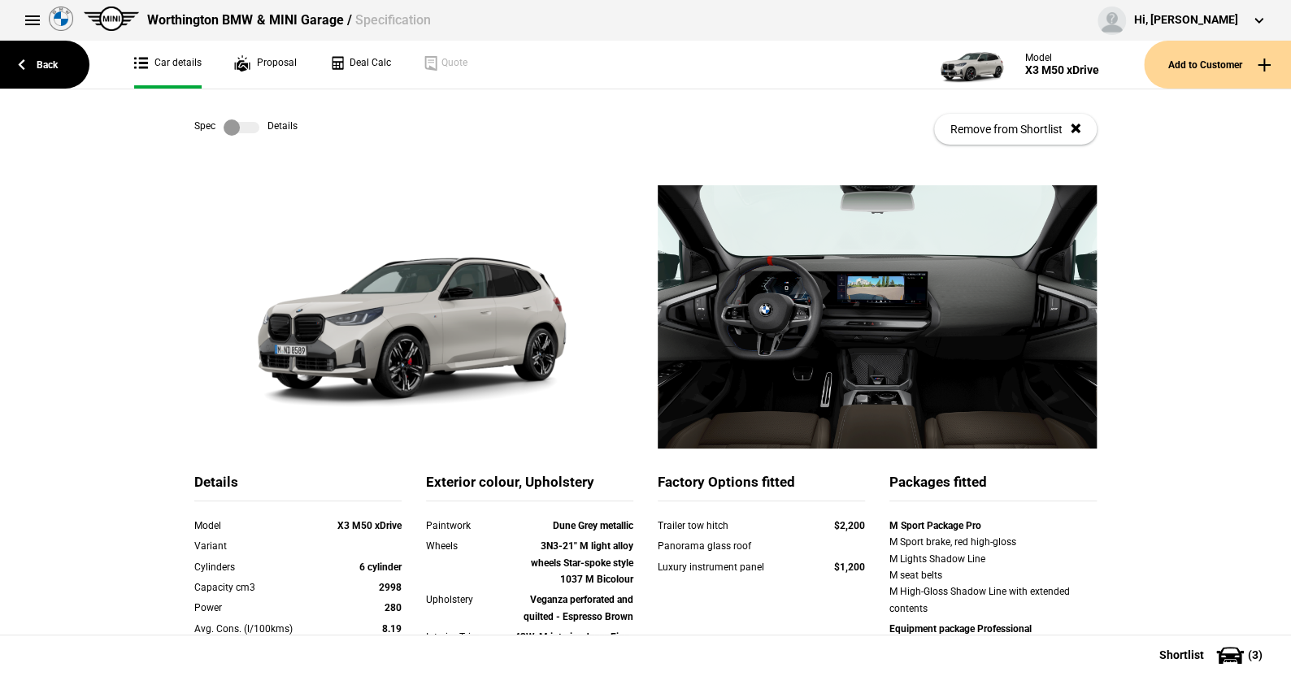
click at [247, 124] on label at bounding box center [242, 127] width 36 height 16
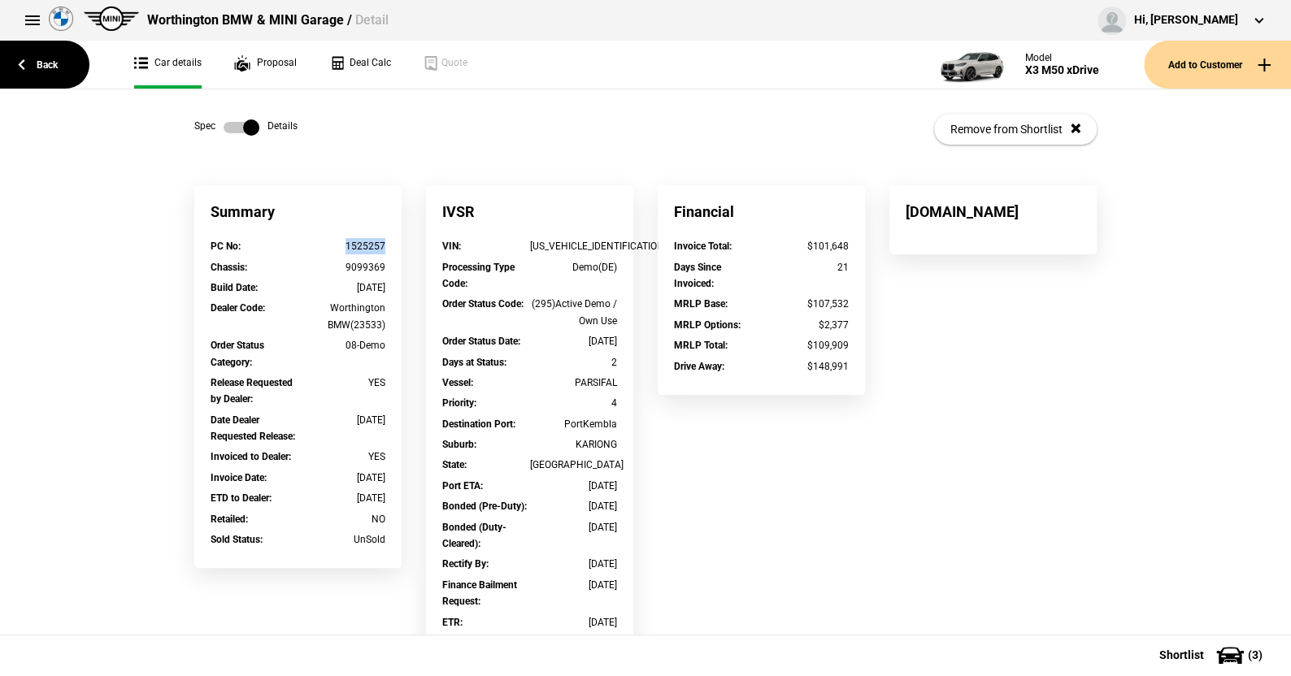
drag, startPoint x: 384, startPoint y: 246, endPoint x: 341, endPoint y: 246, distance: 42.3
click at [341, 246] on div "PC No : 1525257" at bounding box center [297, 248] width 199 height 20
copy div "1525257"
click at [42, 63] on link "Back" at bounding box center [44, 65] width 89 height 48
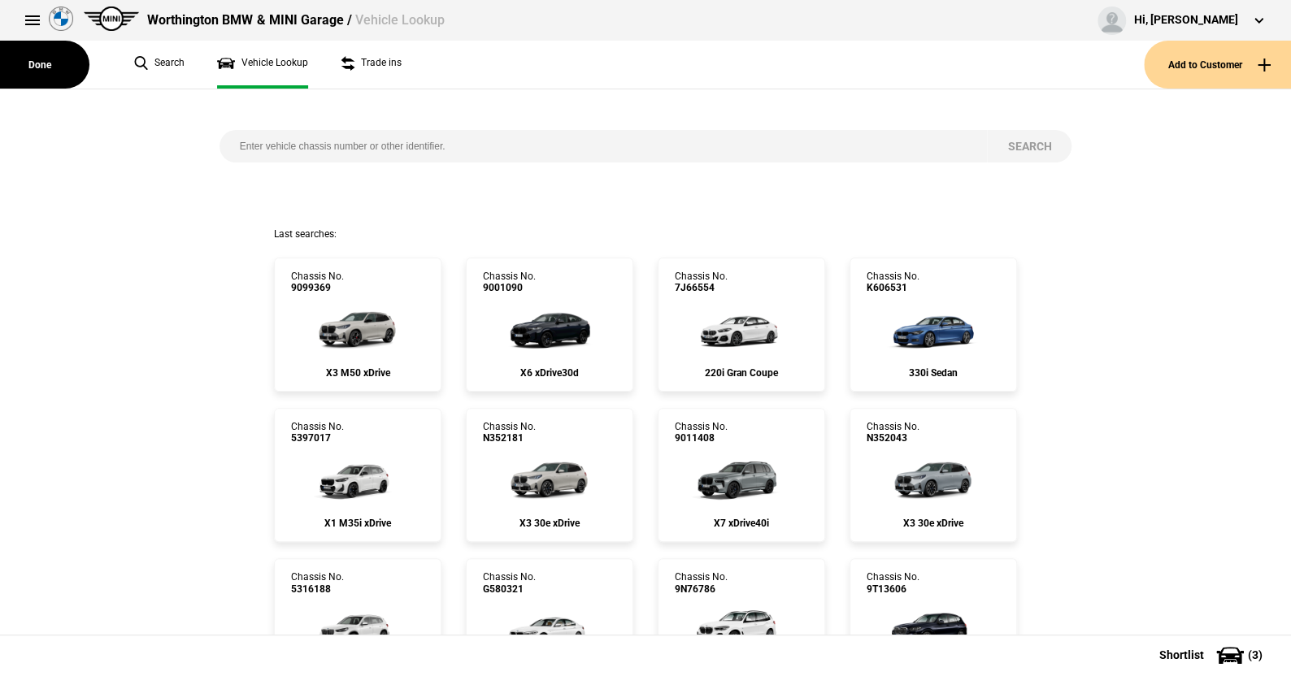
click at [230, 141] on input "search" at bounding box center [603, 146] width 768 height 33
paste input "1525257"
type input "1525257"
click at [1016, 141] on button "Search" at bounding box center [1029, 146] width 85 height 33
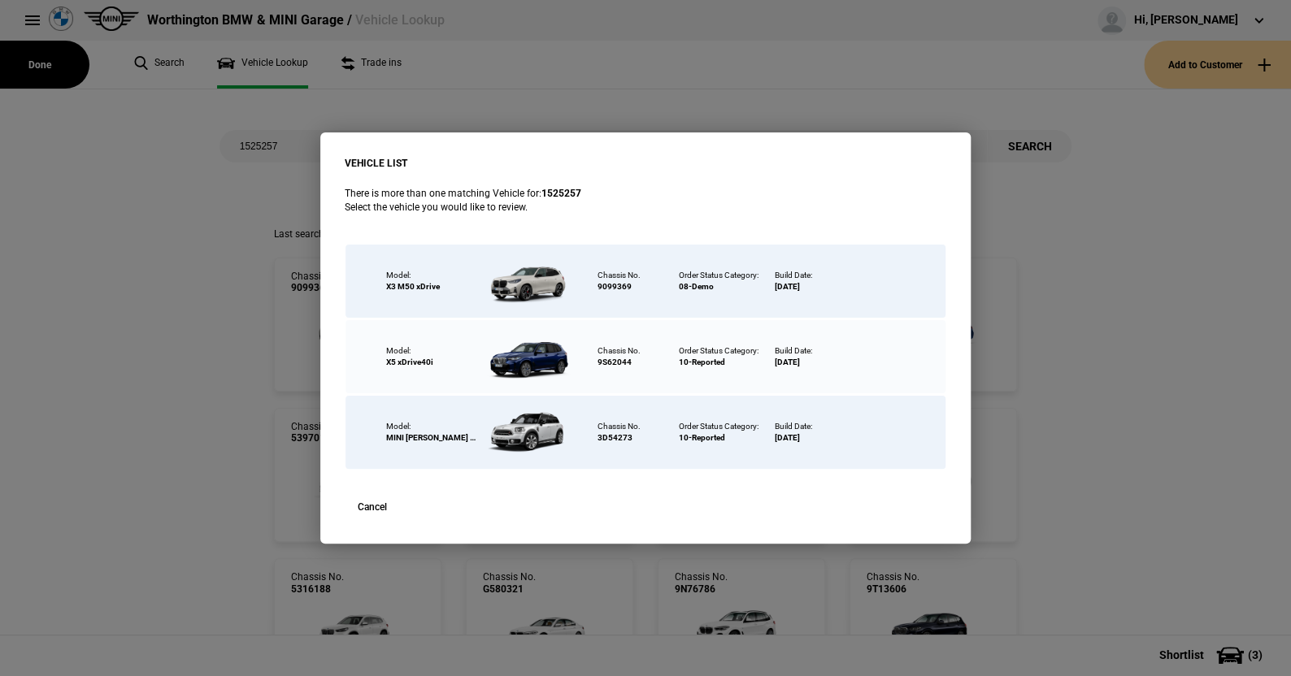
click at [853, 68] on div "VEHICLE LIST There is more than one matching Vehicle for: 1525257 Select the ve…" at bounding box center [645, 338] width 1291 height 676
click at [197, 389] on div "VEHICLE LIST There is more than one matching Vehicle for: 1525257 Select the ve…" at bounding box center [645, 338] width 1291 height 676
click at [374, 497] on button "Cancel" at bounding box center [372, 507] width 55 height 24
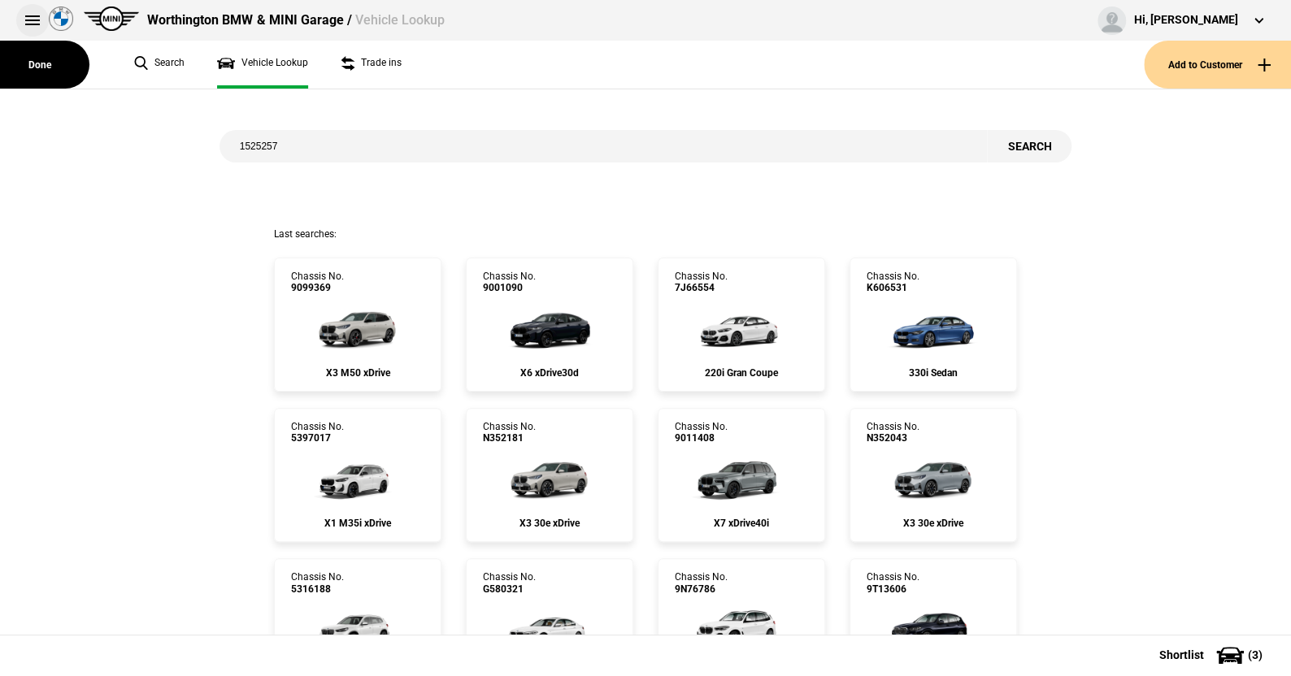
click at [27, 15] on button at bounding box center [32, 20] width 33 height 33
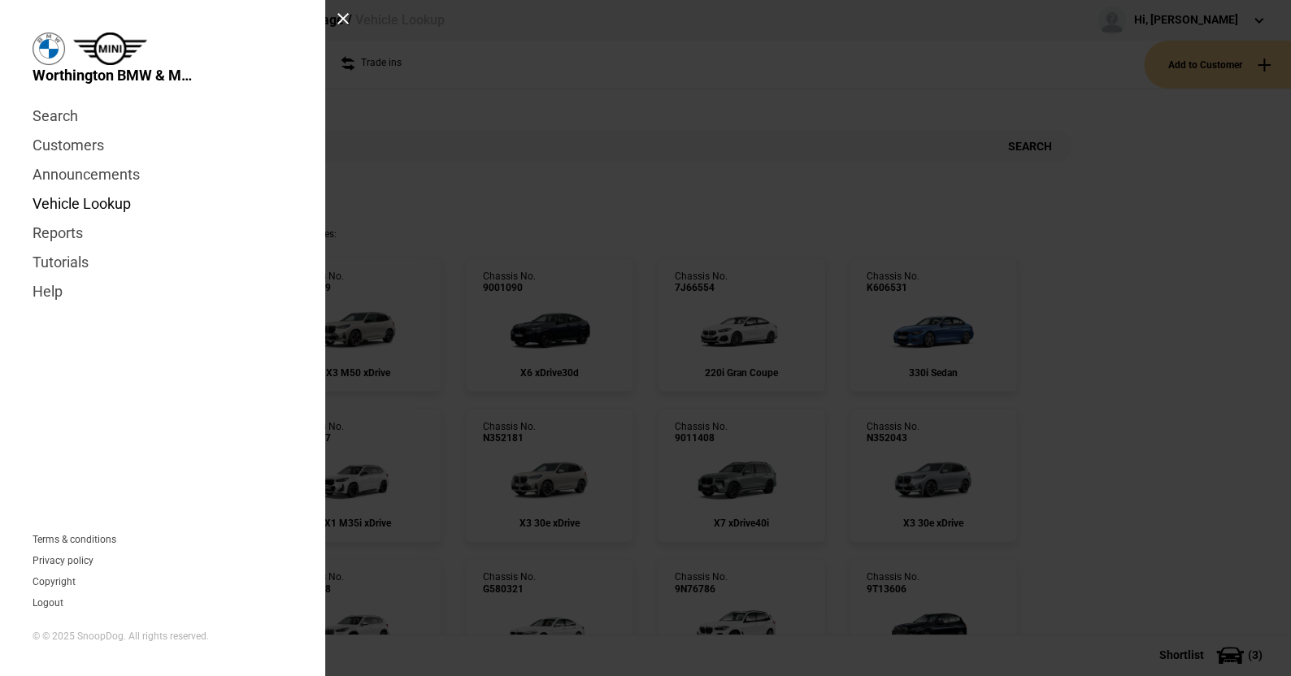
click at [66, 206] on link "Vehicle Lookup" at bounding box center [163, 203] width 260 height 29
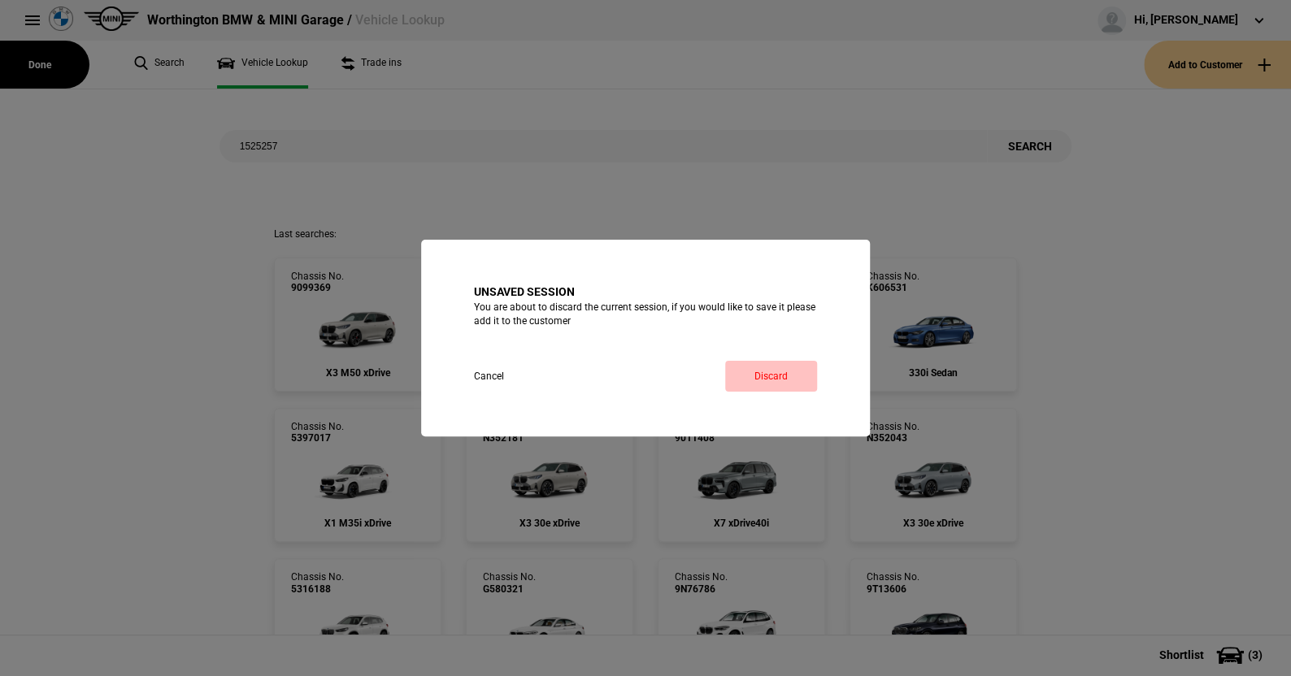
click at [751, 371] on link "Discard" at bounding box center [771, 376] width 92 height 31
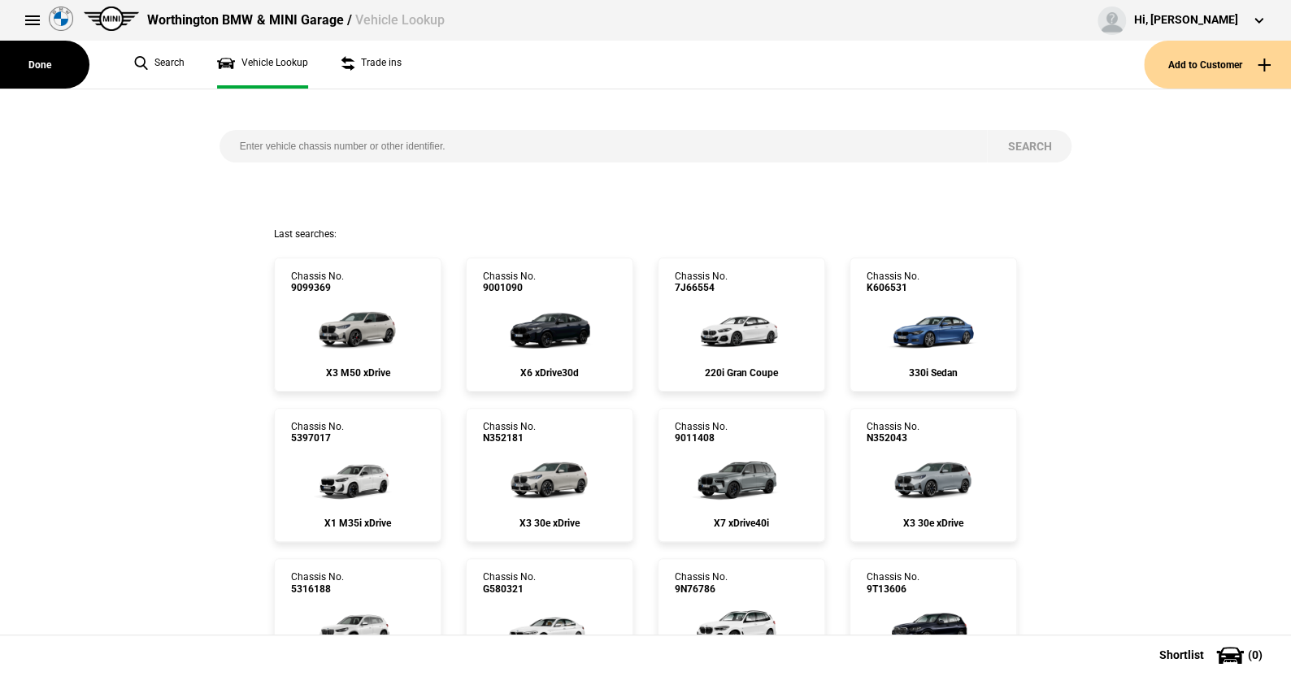
click at [272, 149] on input "search" at bounding box center [603, 146] width 768 height 33
click at [234, 147] on input "search" at bounding box center [603, 146] width 768 height 33
type input "2x68420"
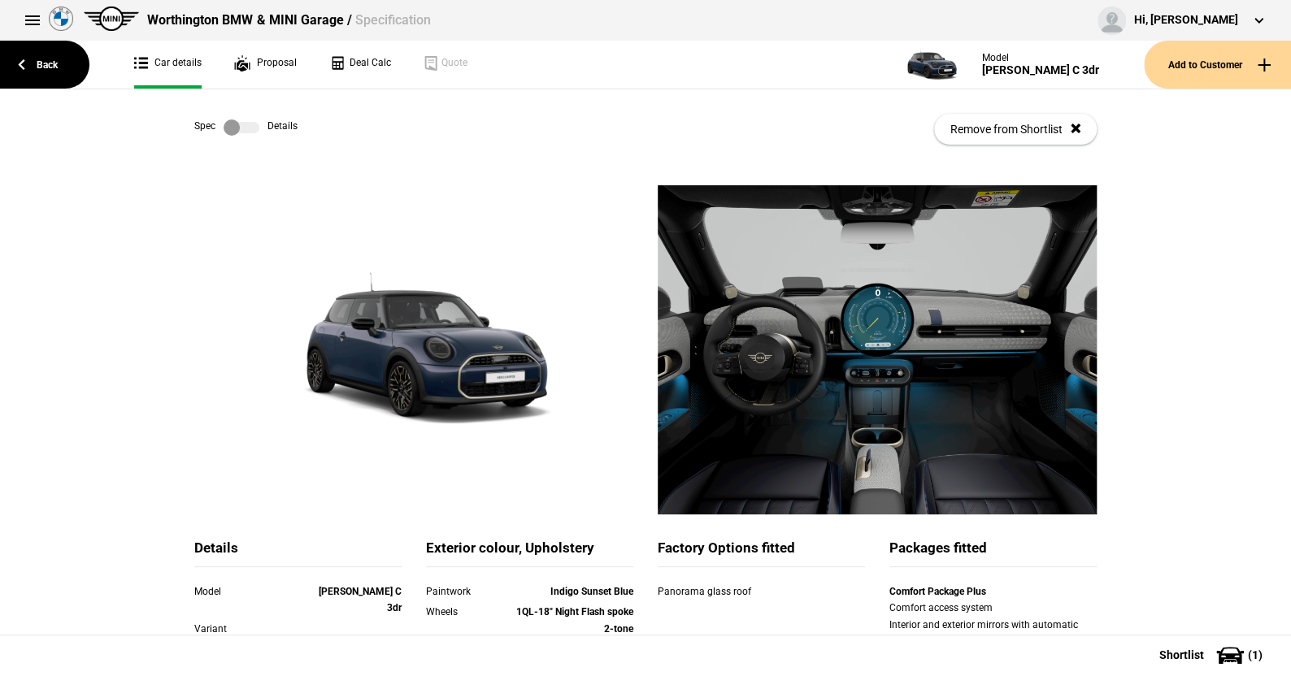
click at [232, 126] on label at bounding box center [242, 127] width 36 height 16
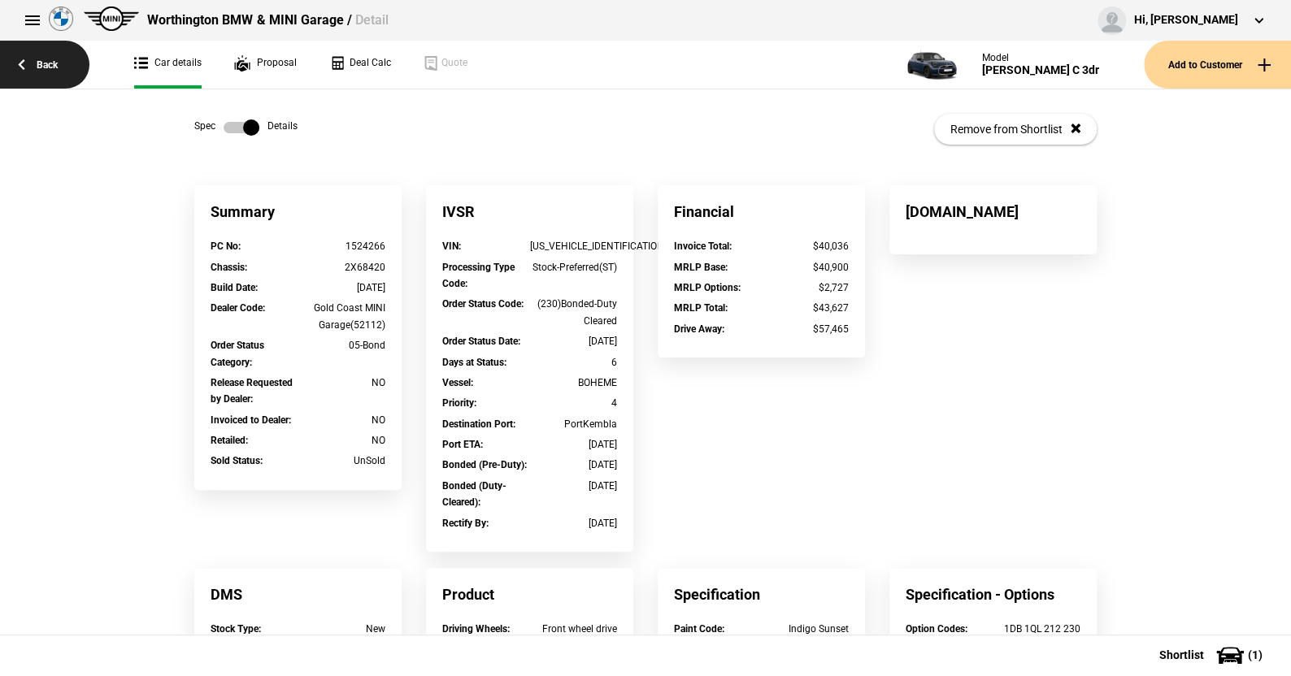
click at [39, 60] on link "Back" at bounding box center [44, 65] width 89 height 48
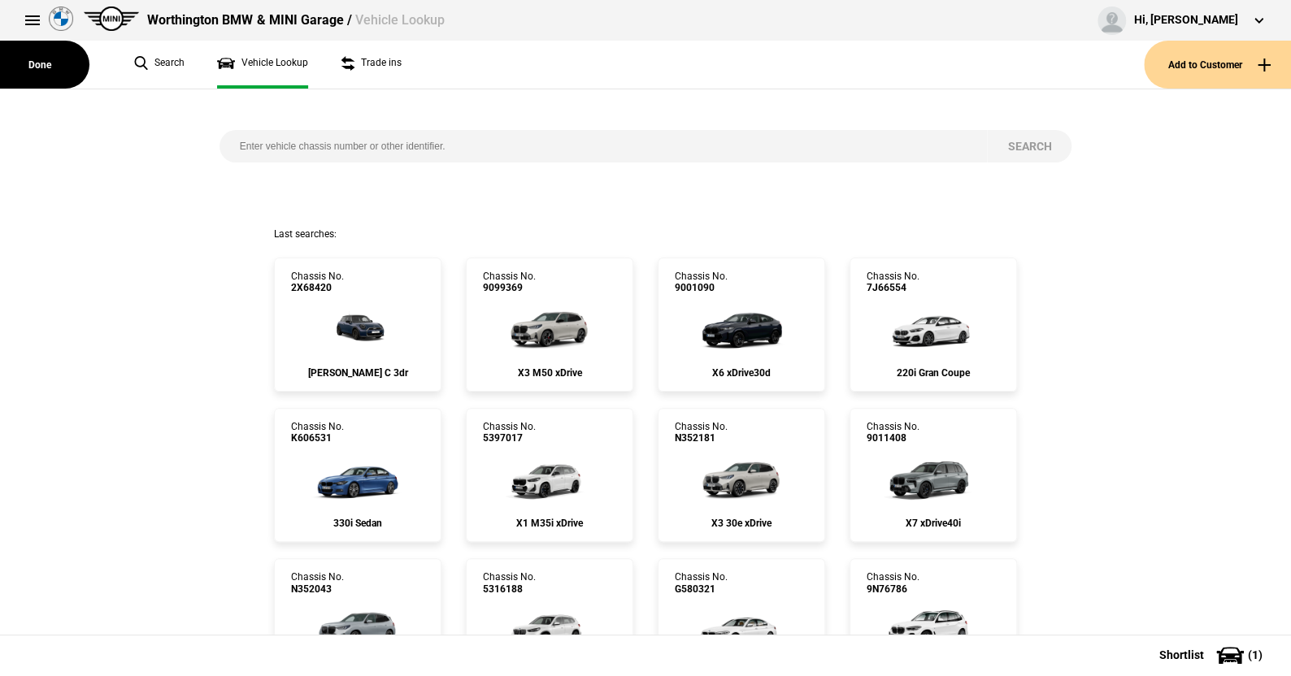
click at [231, 142] on input "search" at bounding box center [603, 146] width 768 height 33
type input "2x76390"
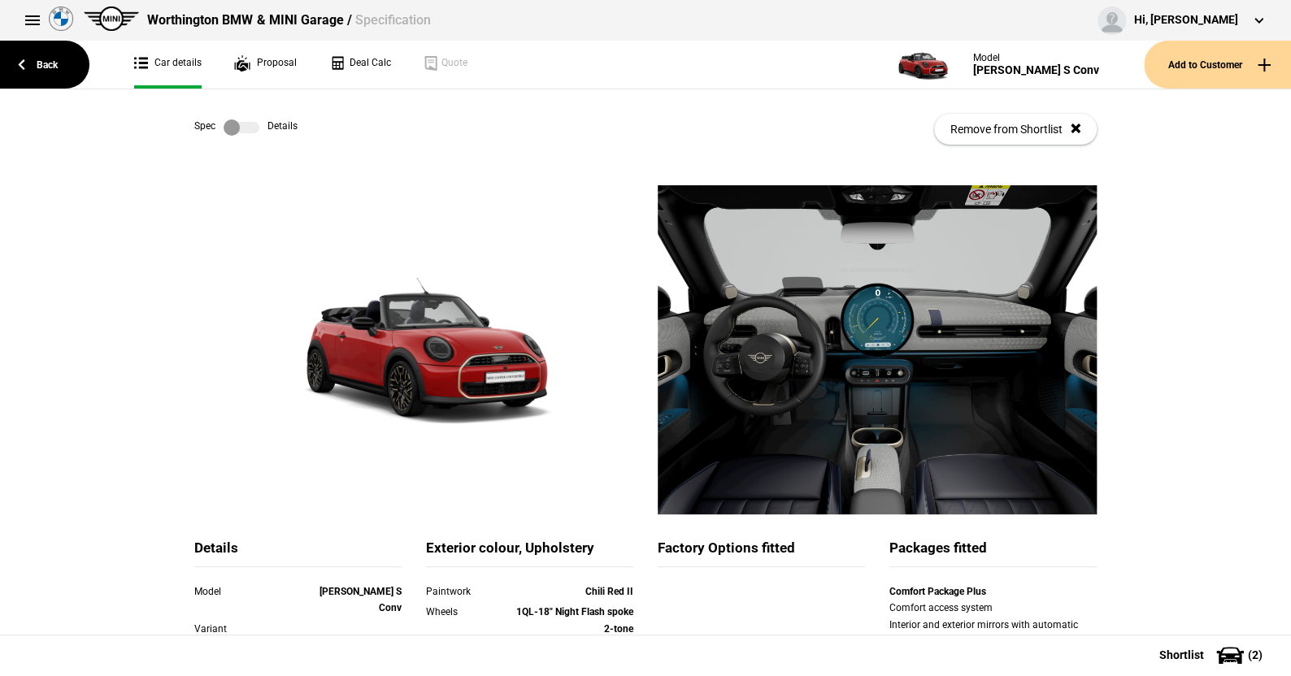
click at [250, 129] on label at bounding box center [242, 127] width 36 height 16
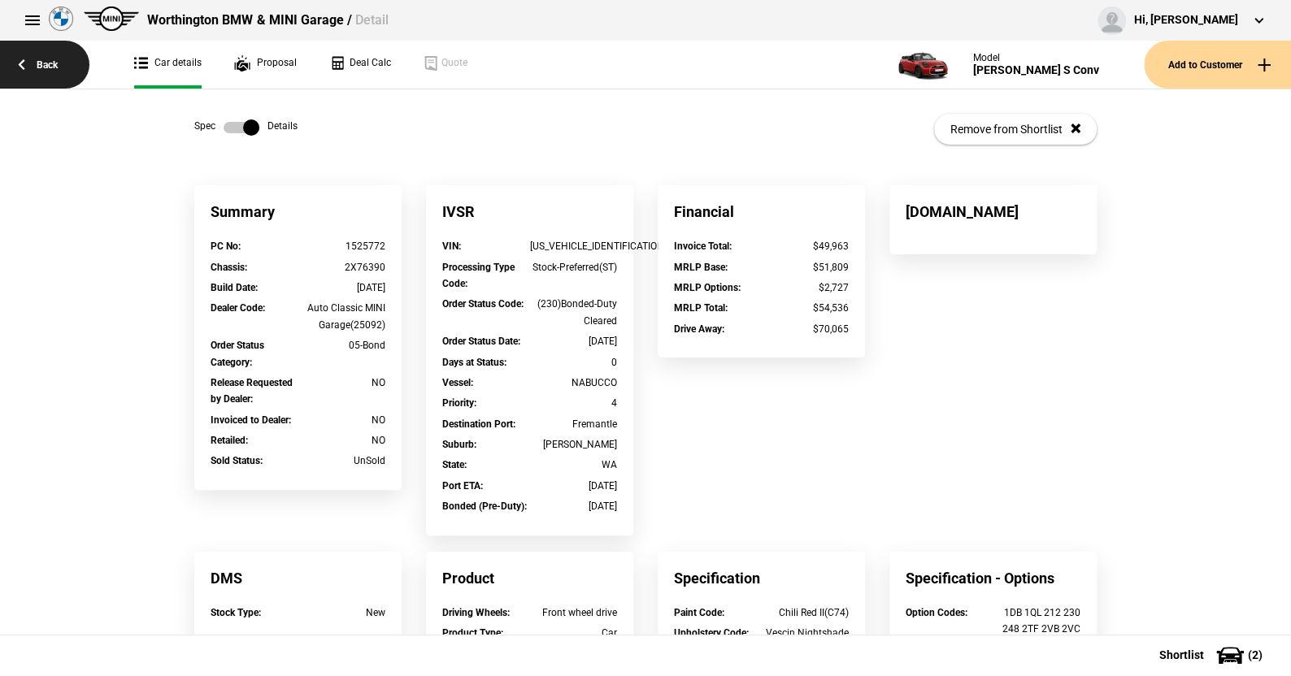
click at [46, 64] on link "Back" at bounding box center [44, 65] width 89 height 48
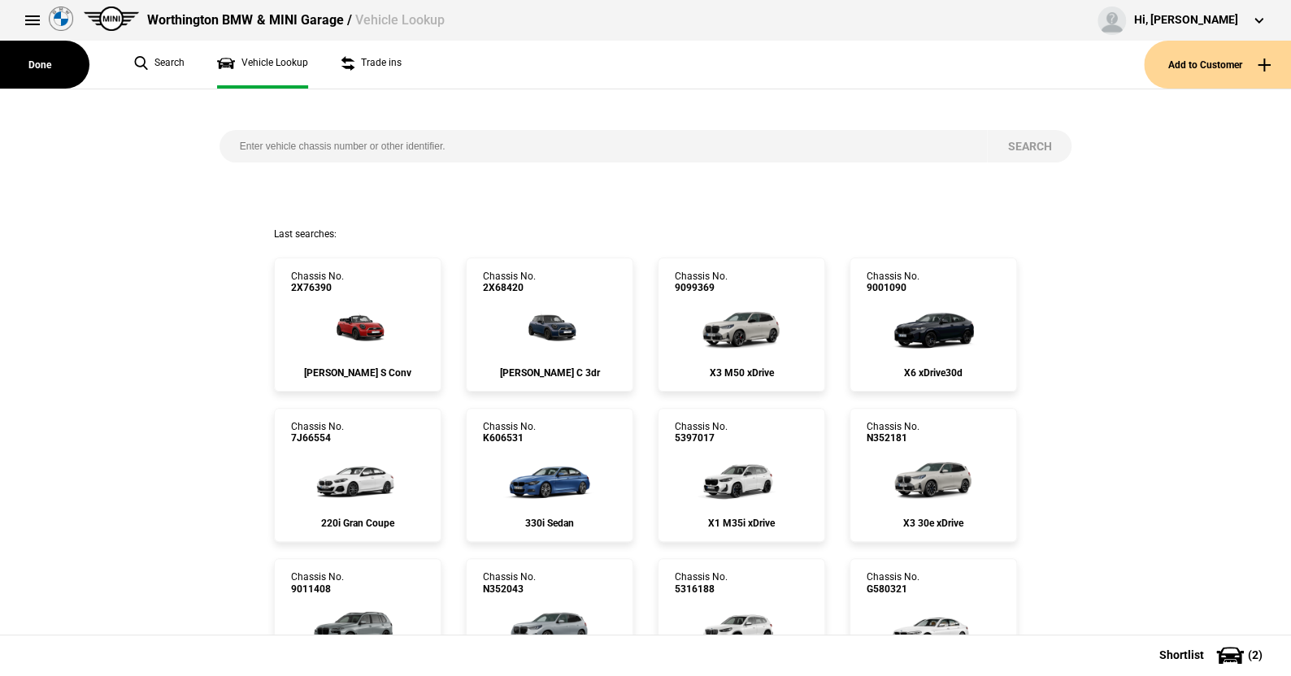
click at [230, 144] on input "search" at bounding box center [603, 146] width 768 height 33
type input "2x64918"
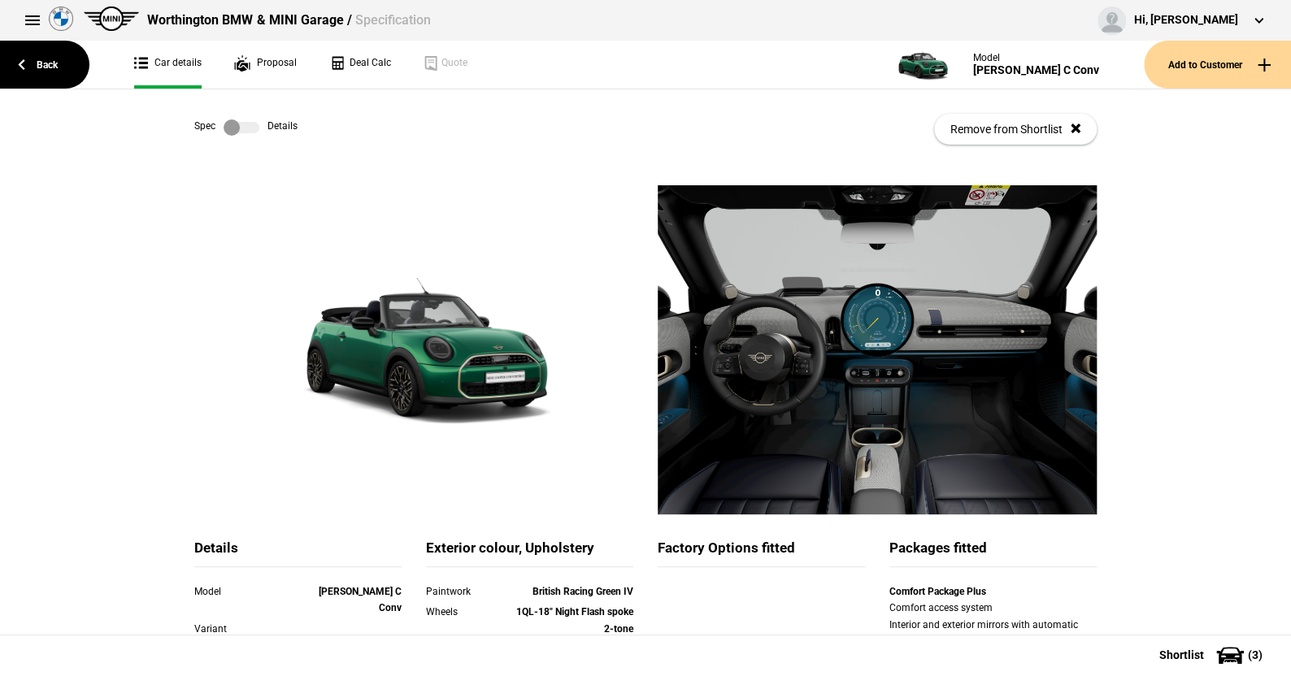
click at [247, 124] on label at bounding box center [242, 127] width 36 height 16
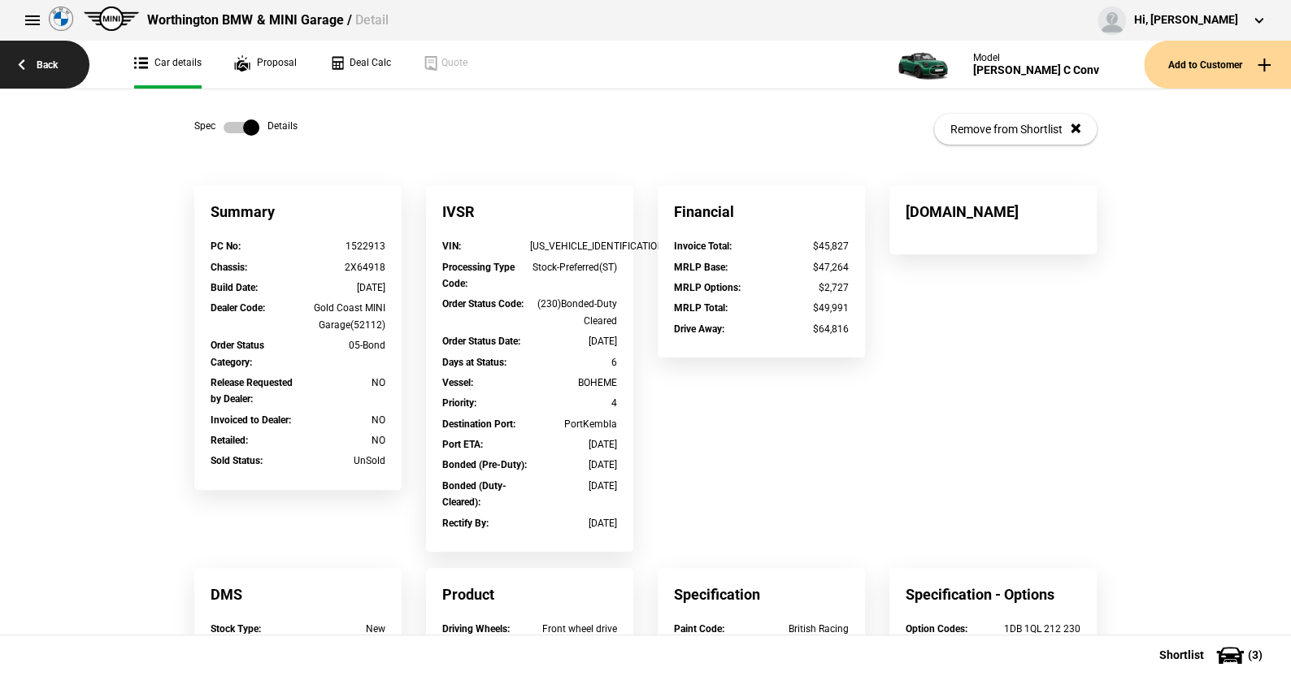
click at [50, 63] on link "Back" at bounding box center [44, 65] width 89 height 48
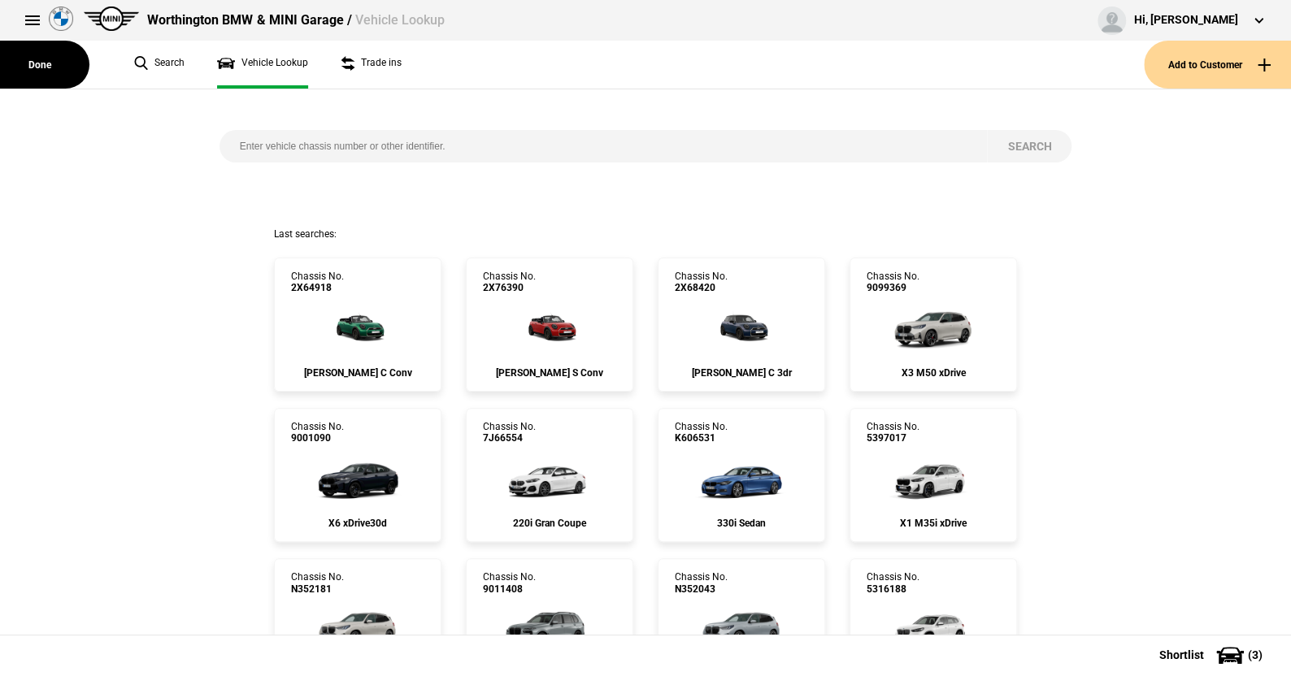
click at [230, 146] on input "search" at bounding box center [603, 146] width 768 height 33
click at [352, 327] on img at bounding box center [358, 326] width 87 height 65
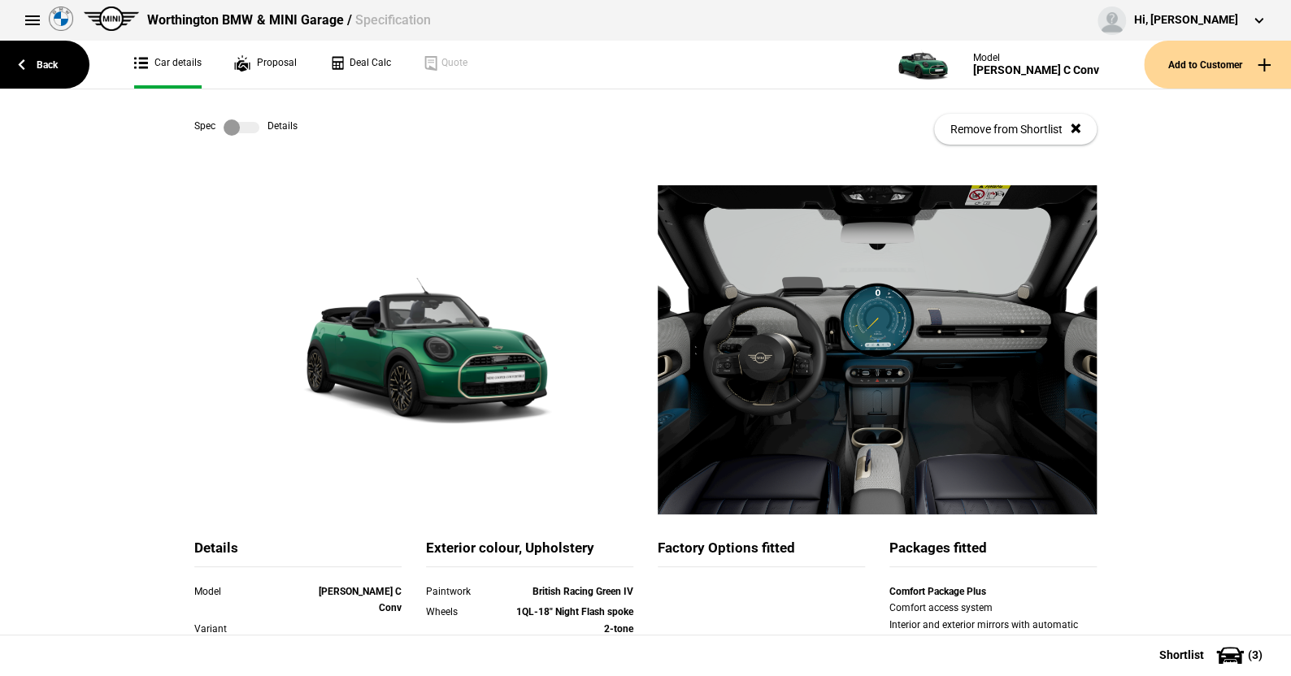
click at [246, 126] on label at bounding box center [242, 127] width 36 height 16
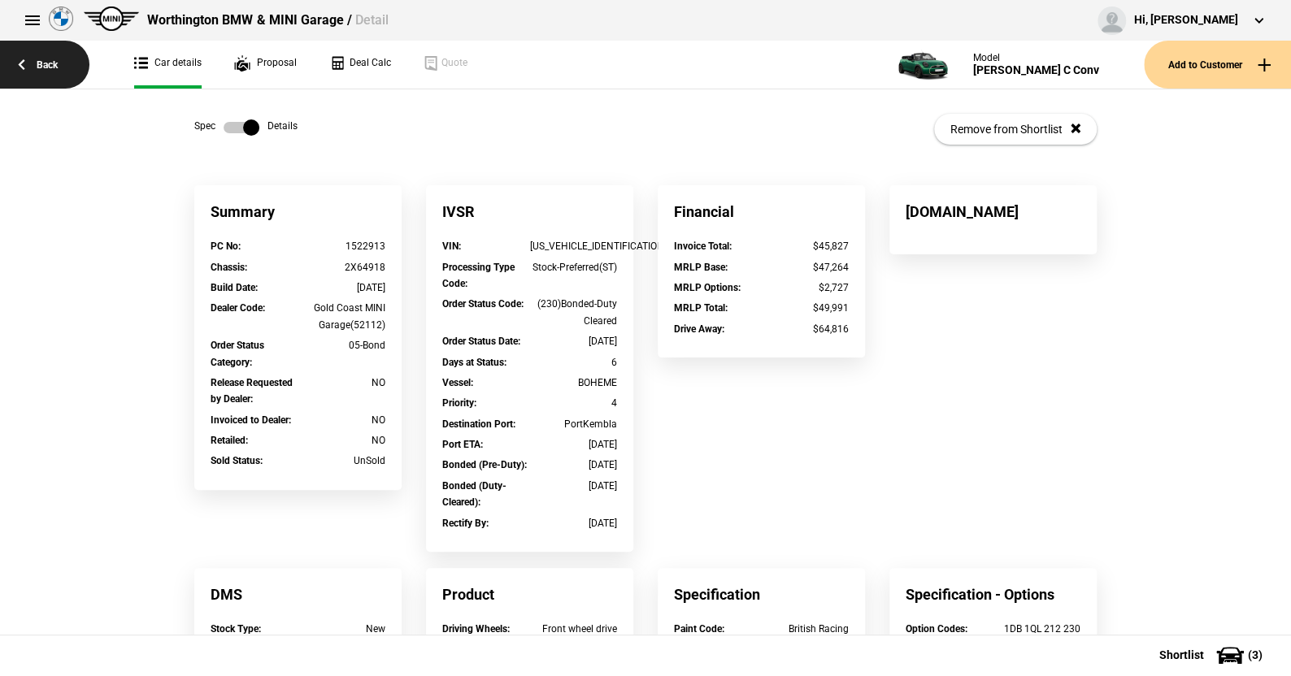
click at [46, 60] on link "Back" at bounding box center [44, 65] width 89 height 48
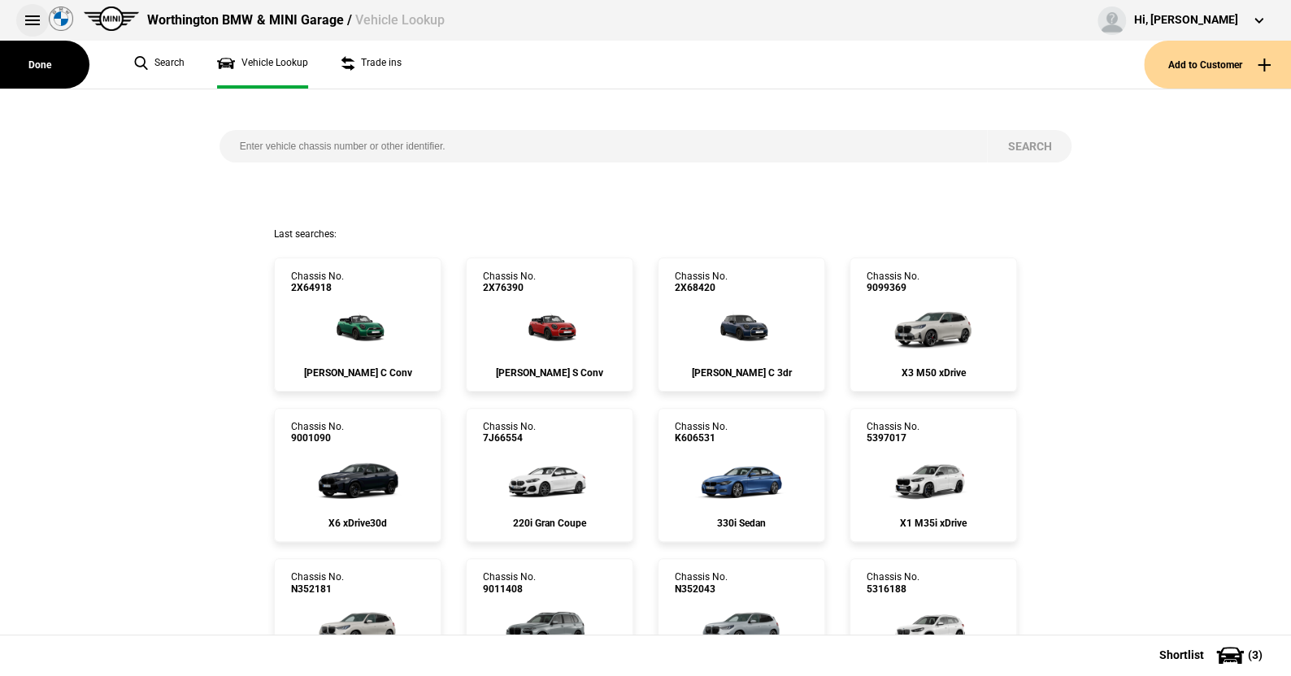
click at [32, 17] on button at bounding box center [32, 20] width 33 height 33
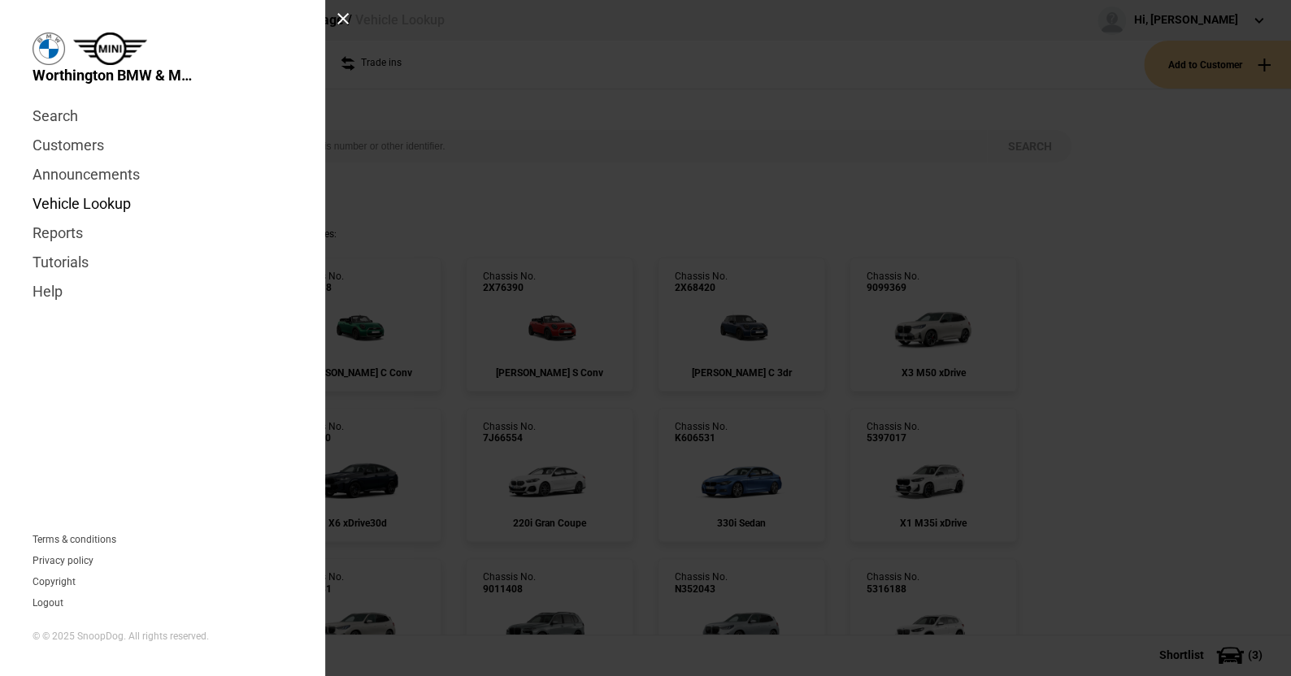
click at [70, 205] on link "Vehicle Lookup" at bounding box center [163, 203] width 260 height 29
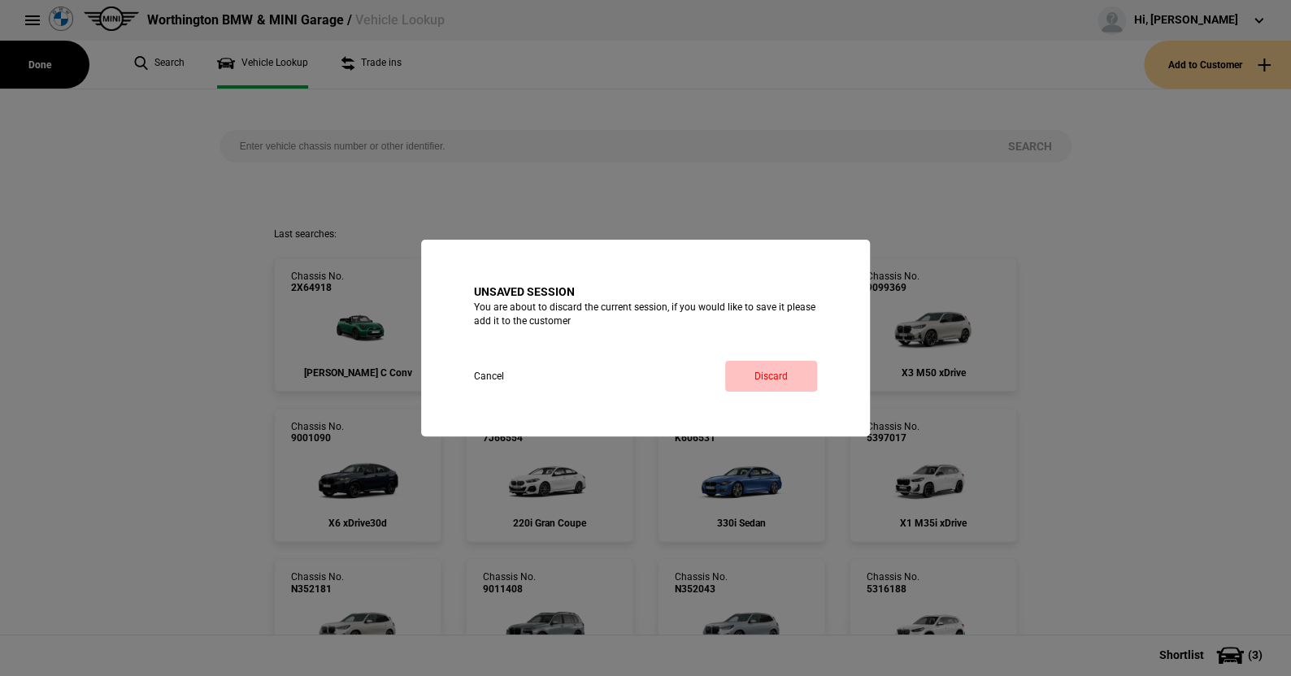
click at [766, 371] on link "Discard" at bounding box center [771, 376] width 92 height 31
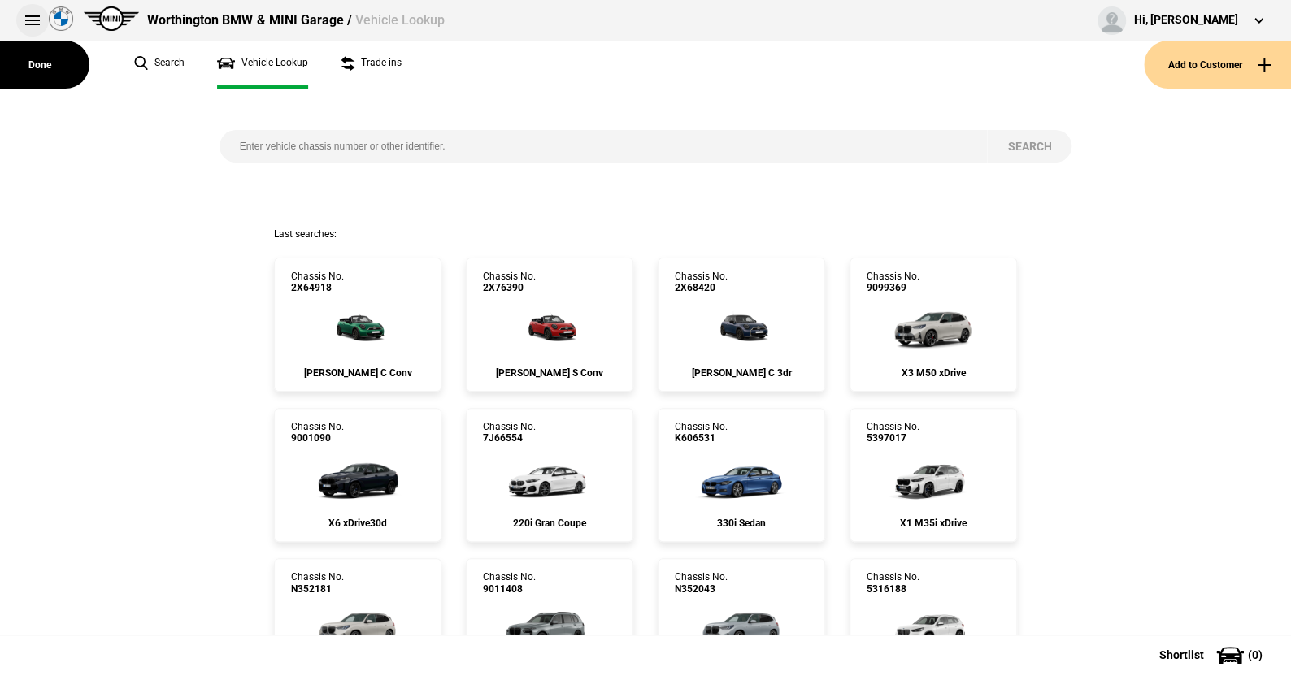
click at [28, 15] on button at bounding box center [32, 20] width 33 height 33
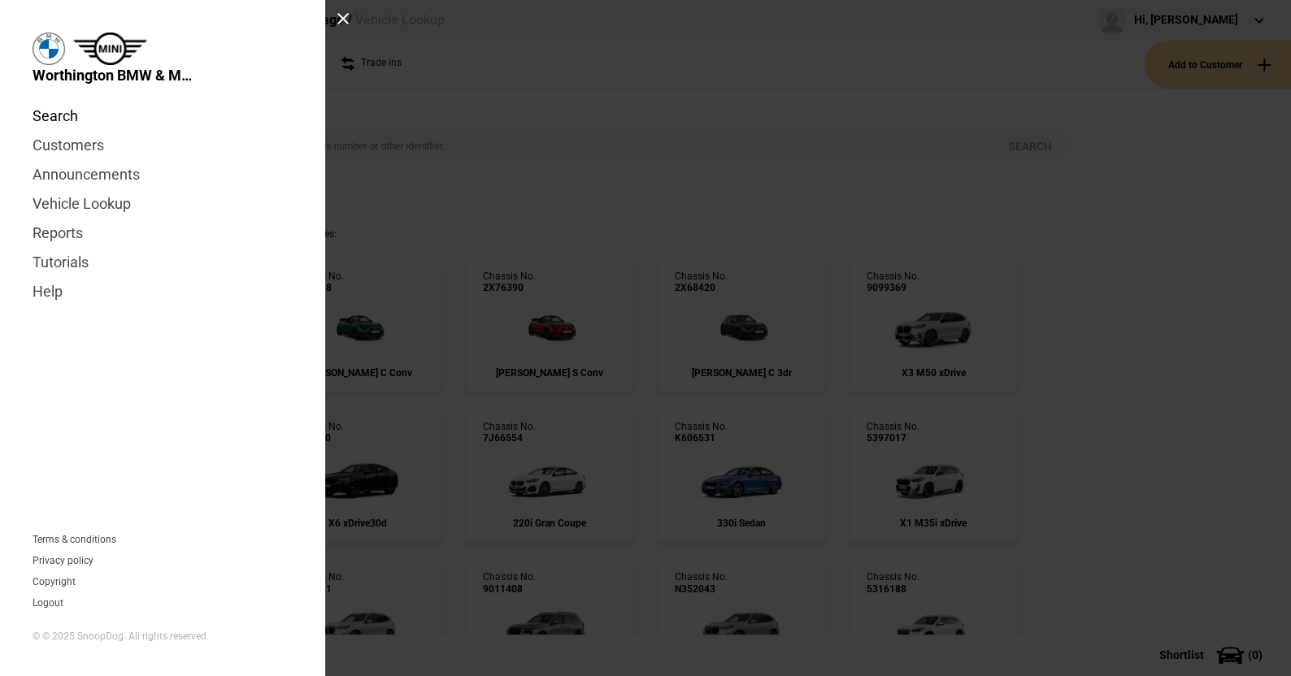
click at [61, 111] on link "Search" at bounding box center [163, 116] width 260 height 29
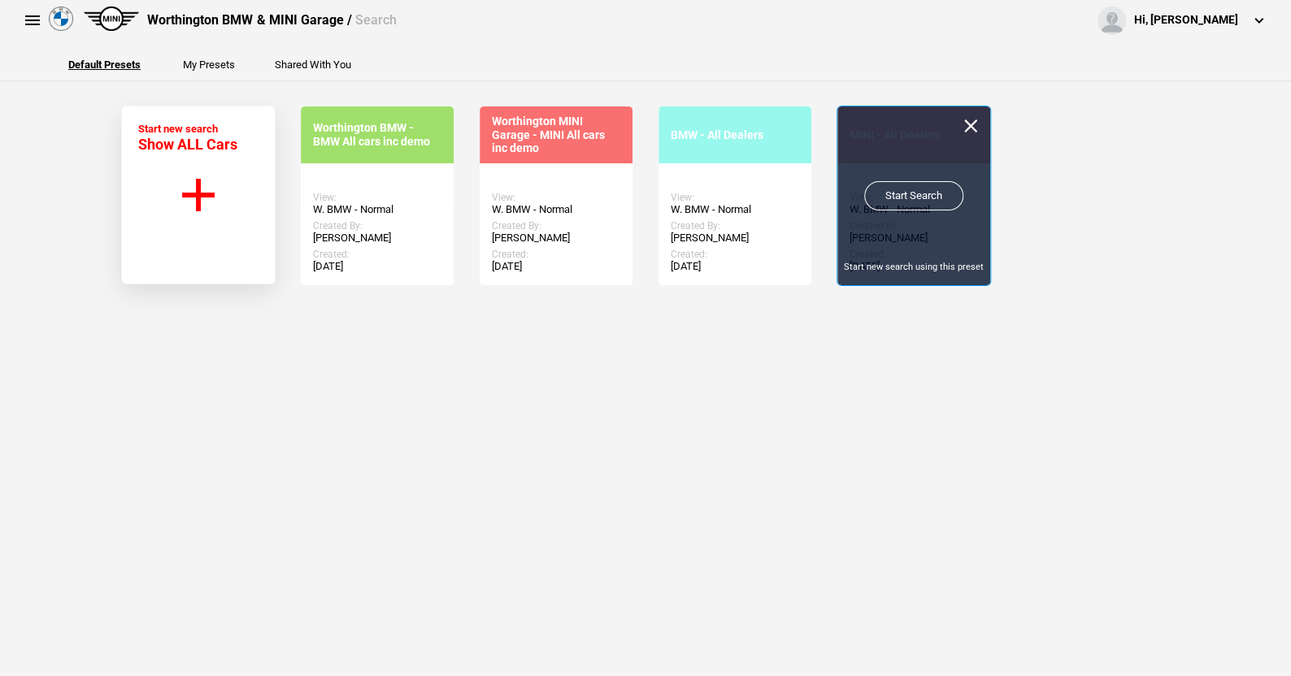
click at [898, 190] on link "Start Search" at bounding box center [913, 195] width 99 height 29
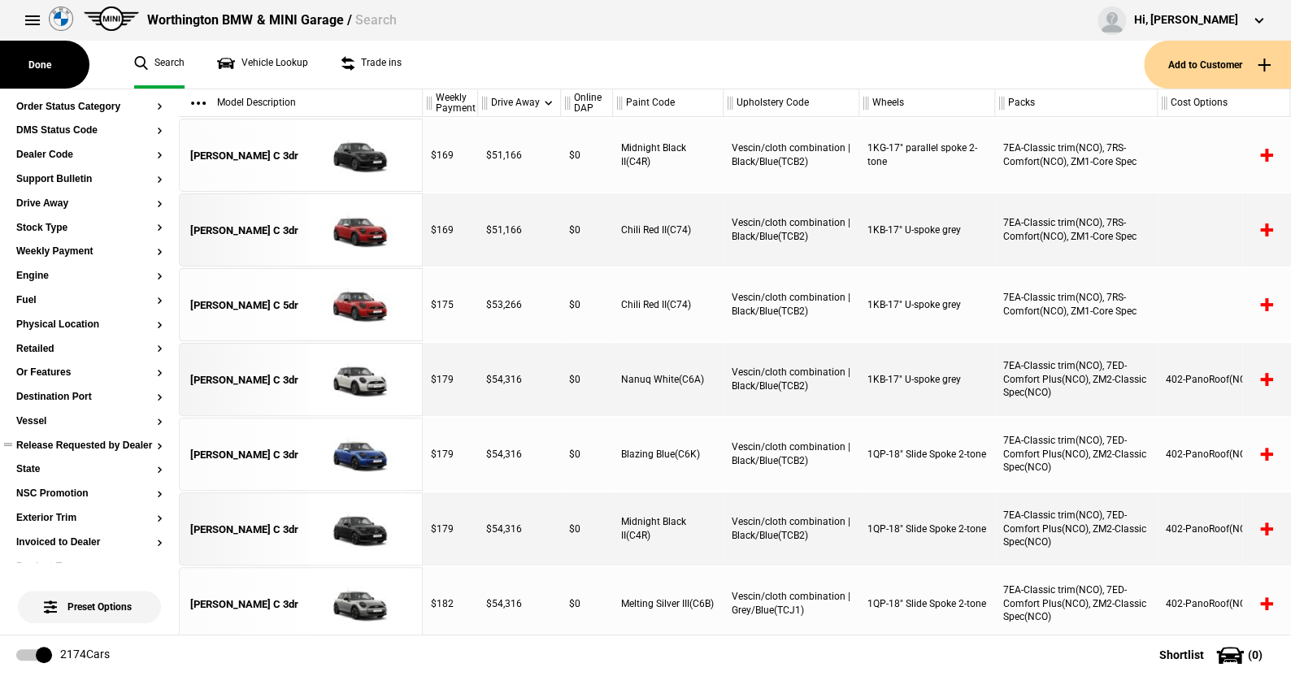
scroll to position [378, 0]
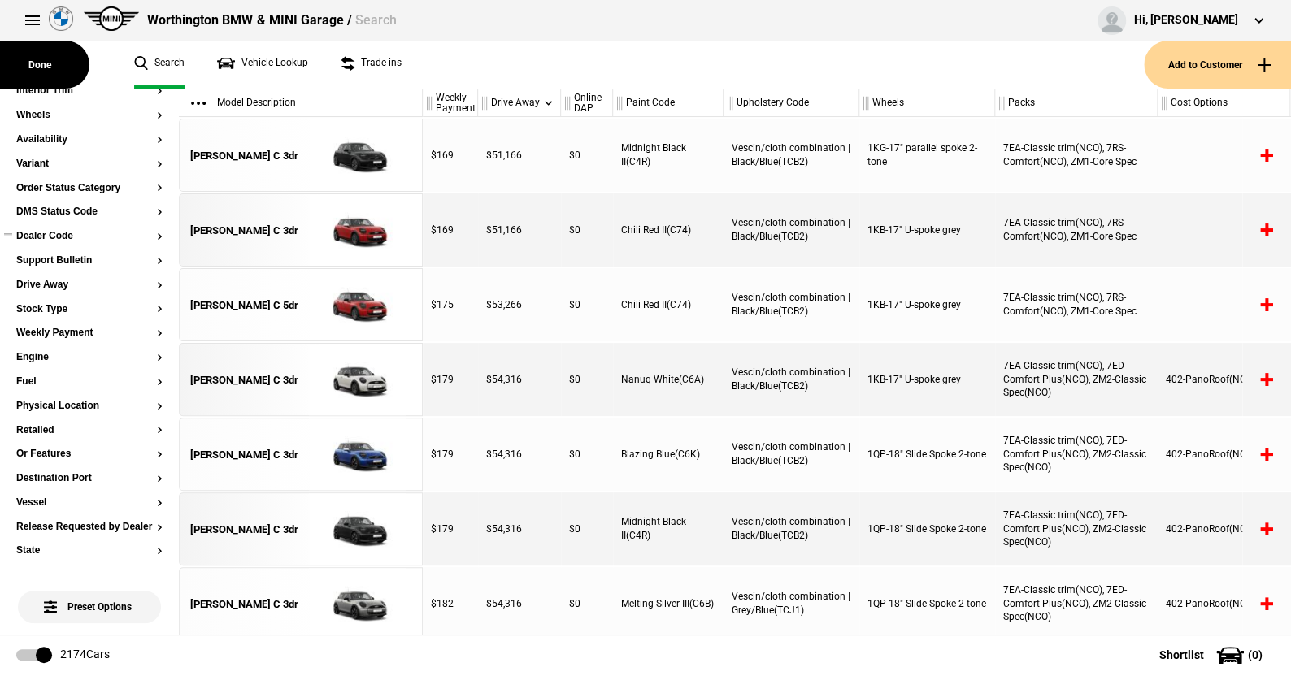
click at [62, 231] on button "Dealer Code" at bounding box center [89, 236] width 146 height 11
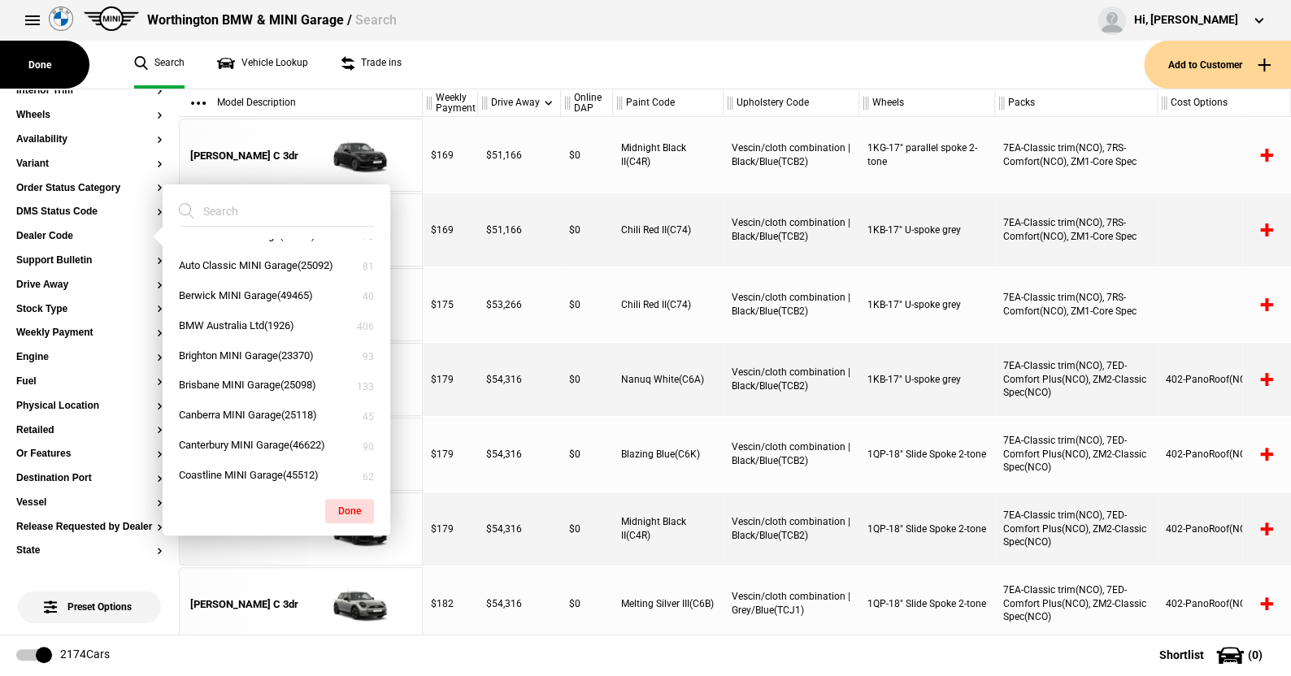
scroll to position [0, 0]
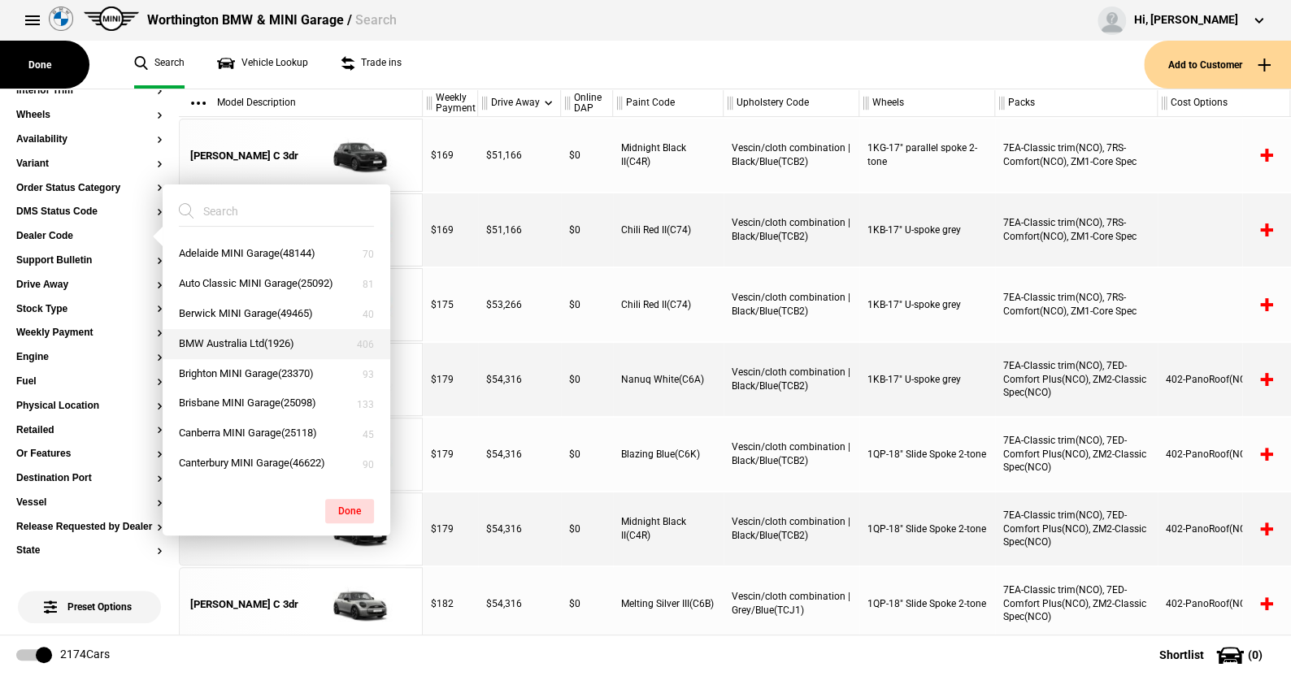
click at [219, 336] on button "BMW Australia Ltd(1926)" at bounding box center [277, 344] width 228 height 30
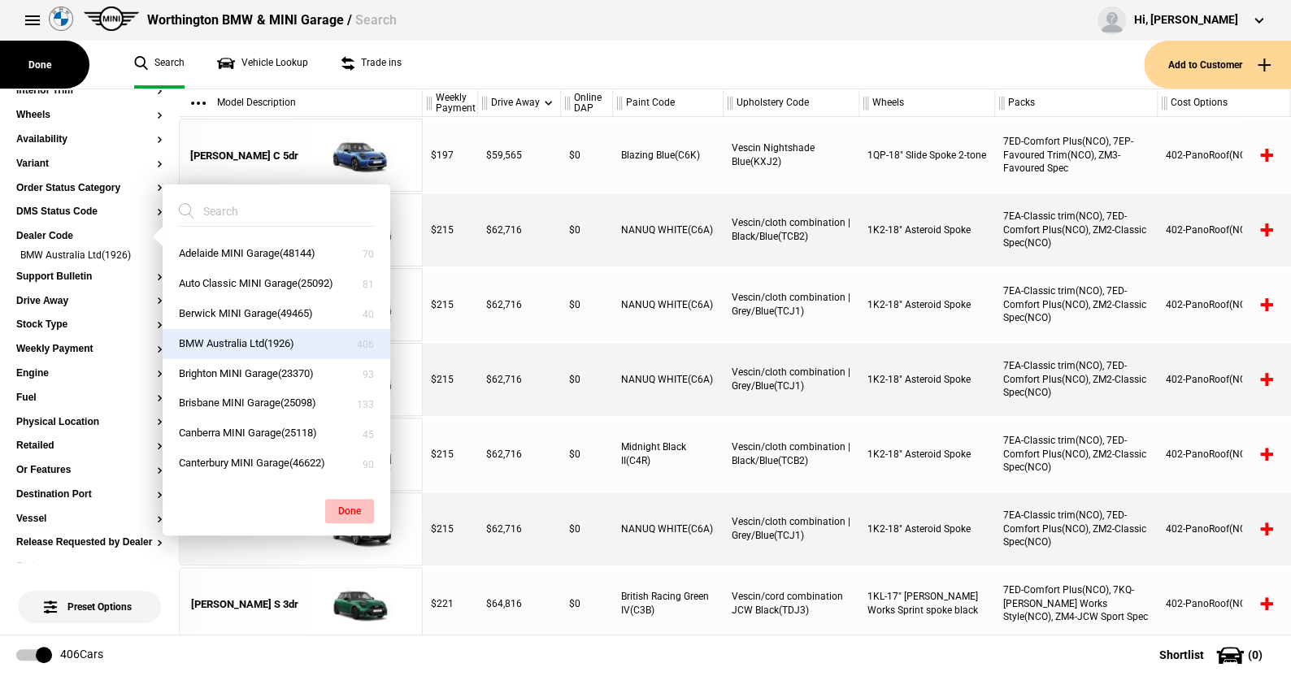
click at [348, 504] on button "Done" at bounding box center [349, 511] width 49 height 24
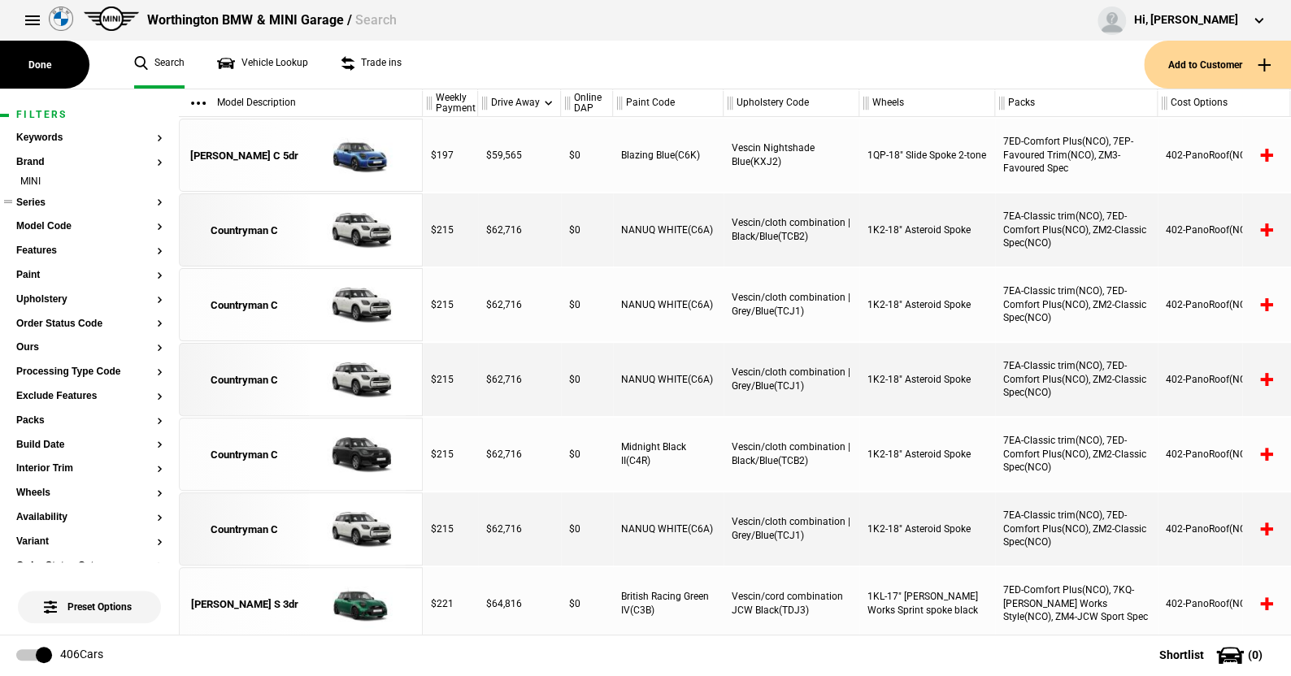
click at [33, 199] on button "Series" at bounding box center [89, 203] width 146 height 11
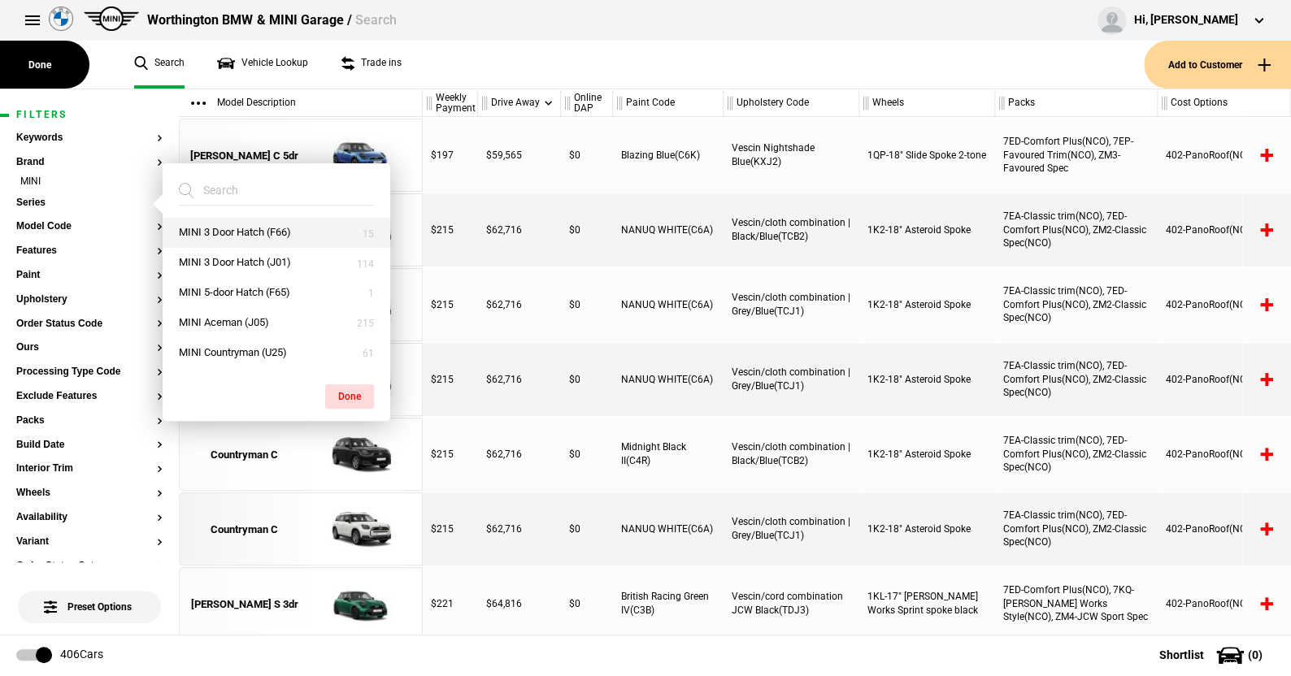
click at [249, 227] on button "MINI 3 Door Hatch (F66)" at bounding box center [277, 233] width 228 height 30
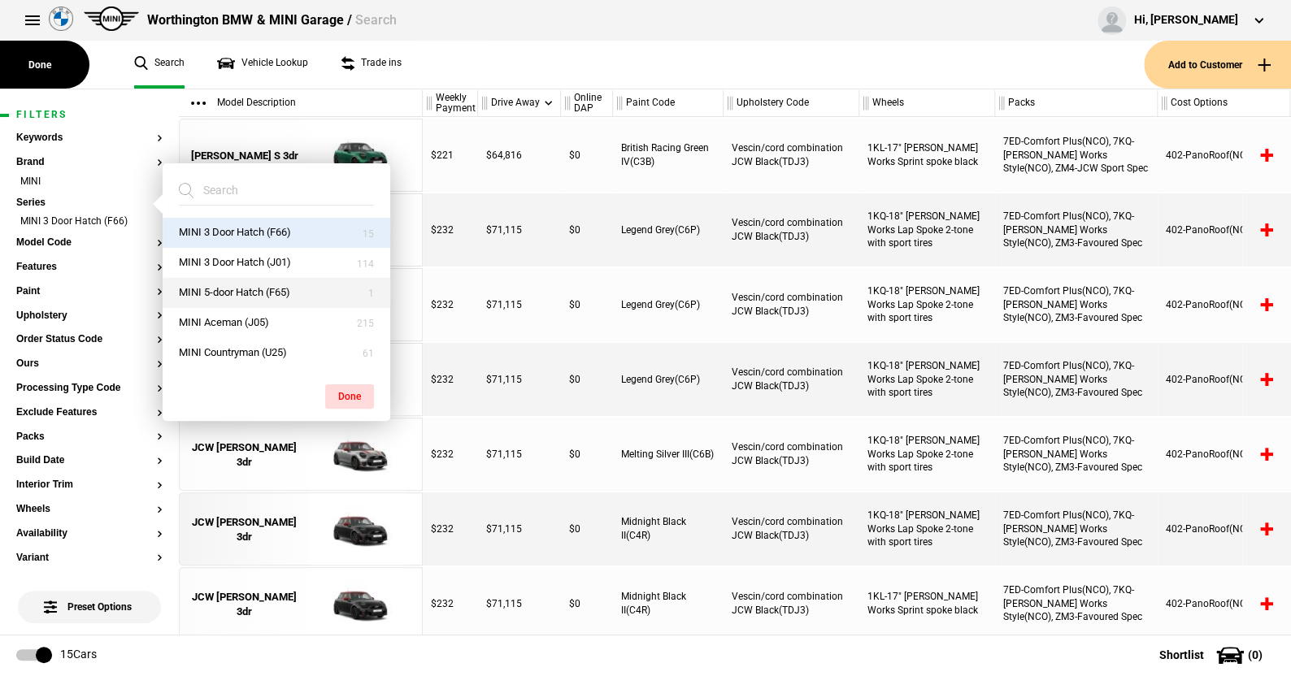
click at [242, 289] on button "MINI 5-door Hatch (F65)" at bounding box center [277, 293] width 228 height 30
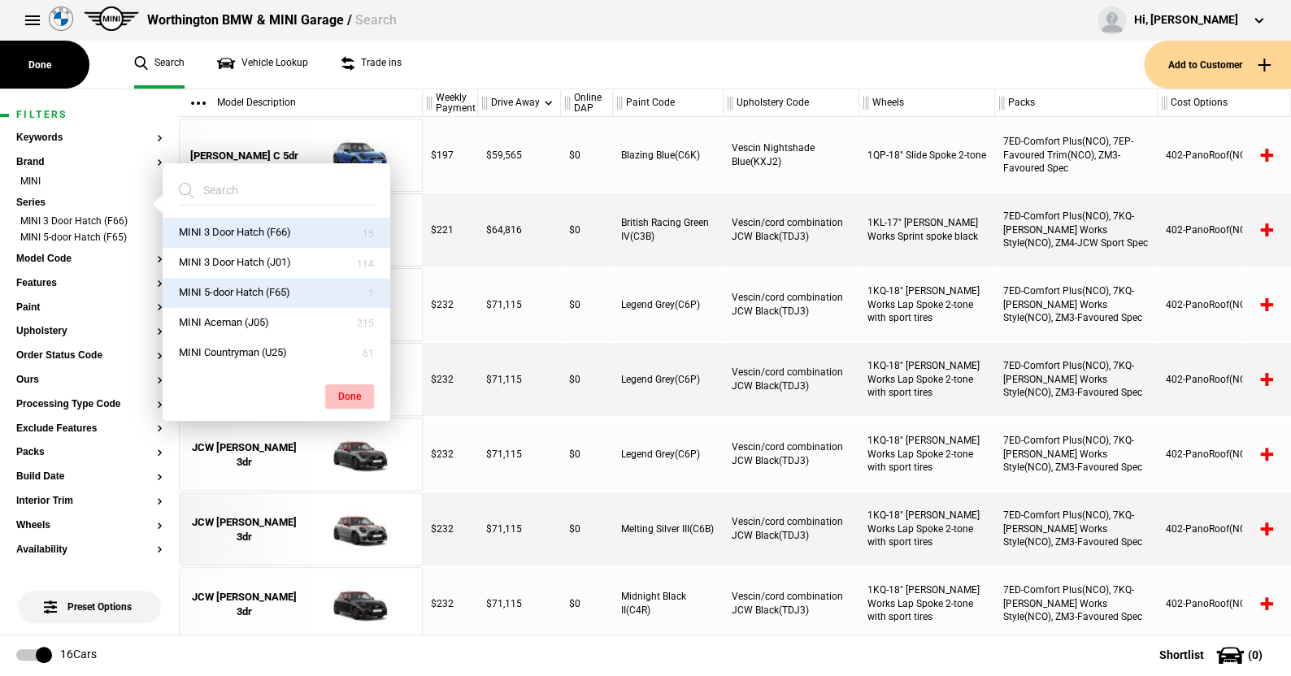
click at [345, 393] on button "Done" at bounding box center [349, 396] width 49 height 24
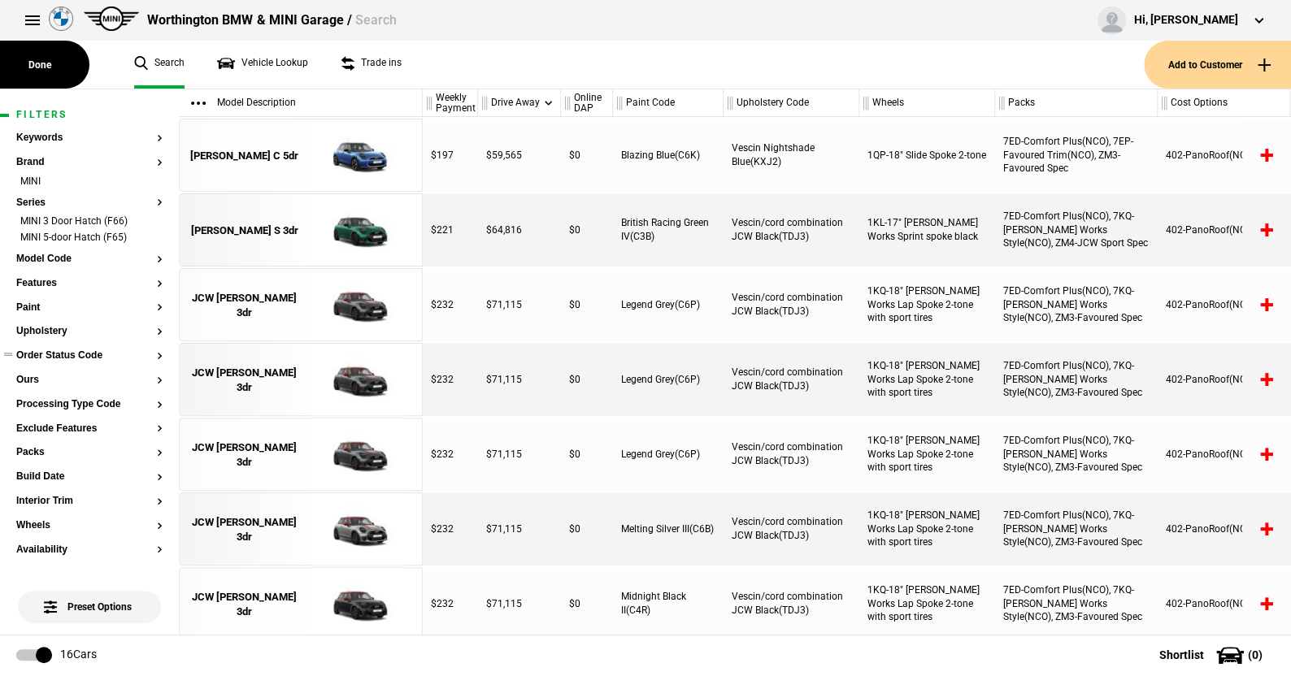
click at [80, 354] on button "Order Status Code" at bounding box center [89, 355] width 146 height 11
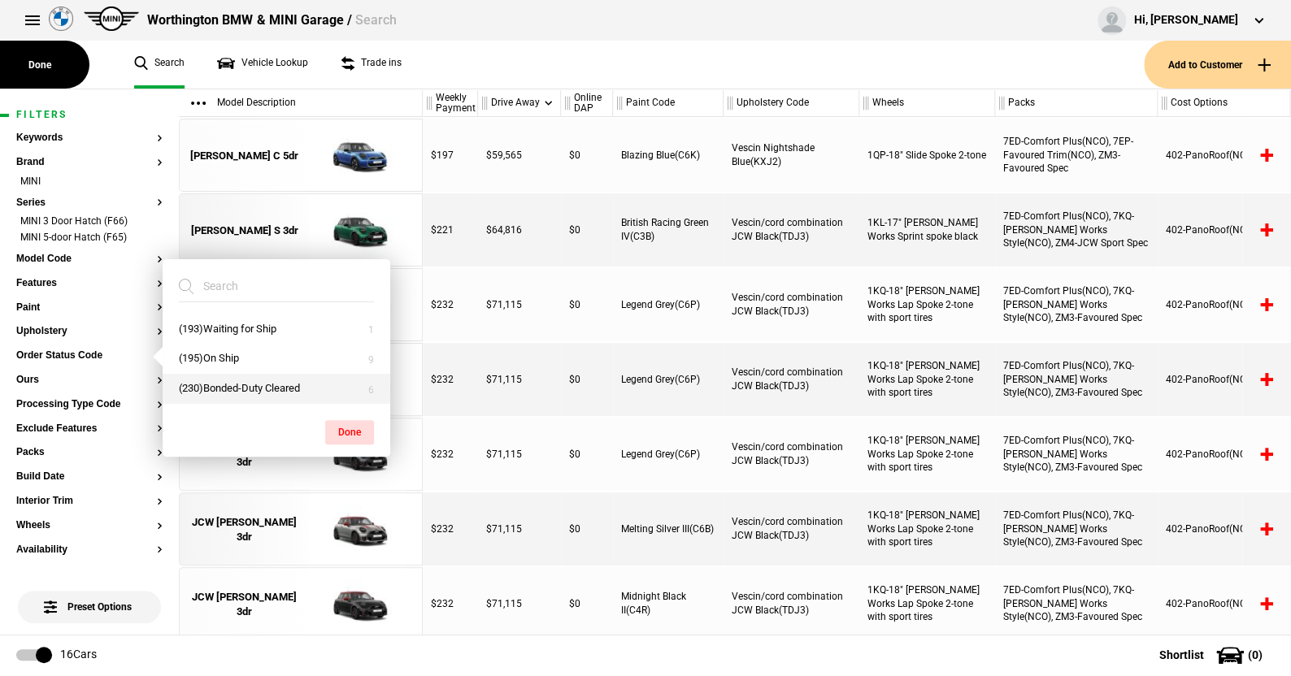
click at [237, 384] on button "(230)Bonded-Duty Cleared" at bounding box center [277, 389] width 228 height 30
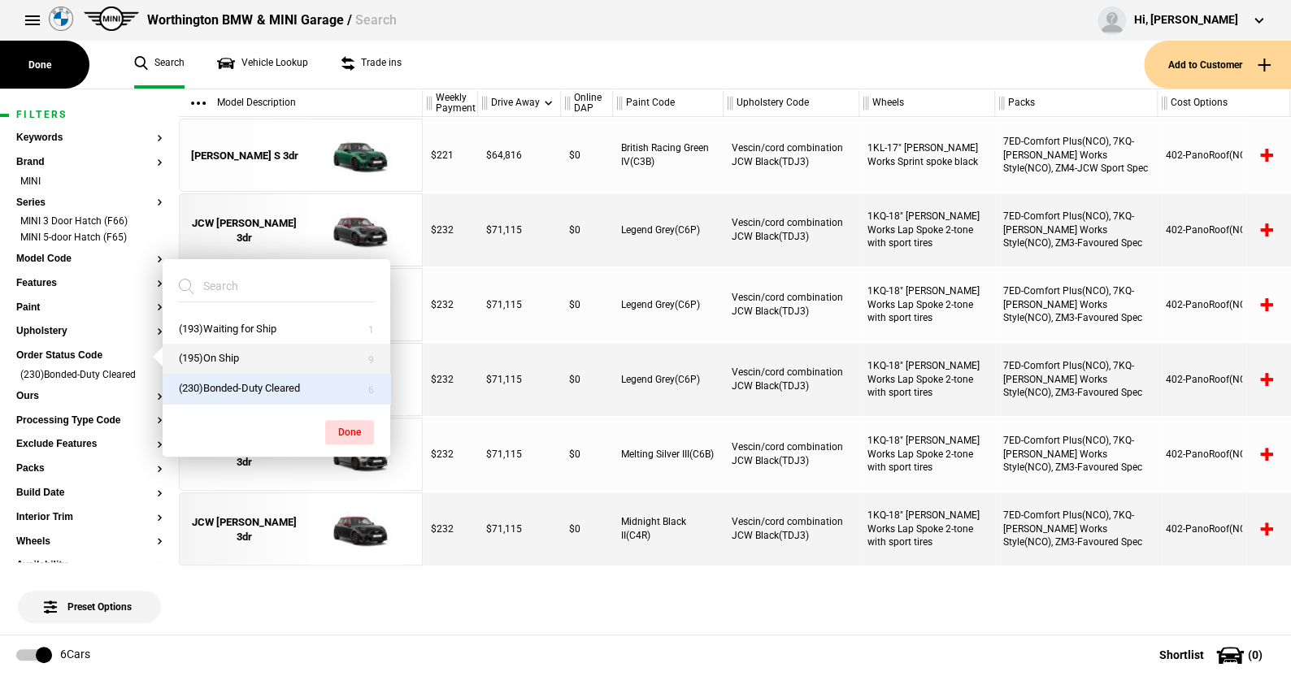
click at [225, 354] on button "(195)On Ship" at bounding box center [277, 359] width 228 height 30
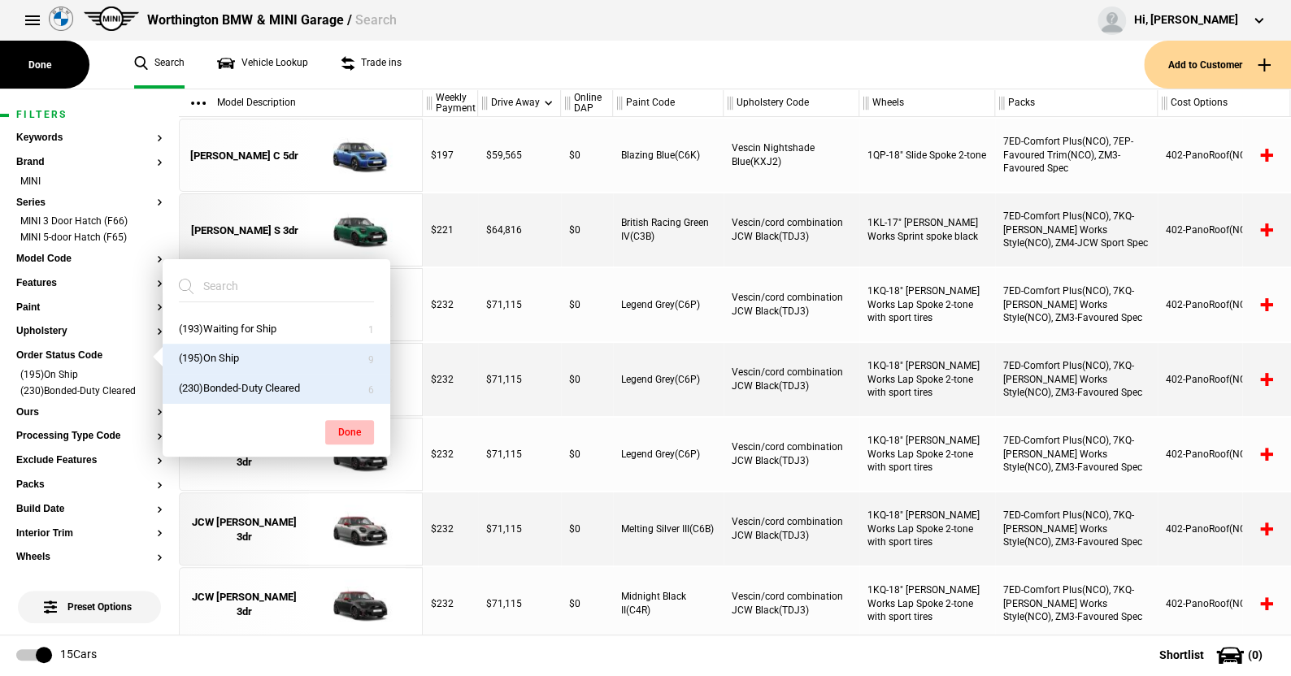
click at [347, 425] on button "Done" at bounding box center [349, 432] width 49 height 24
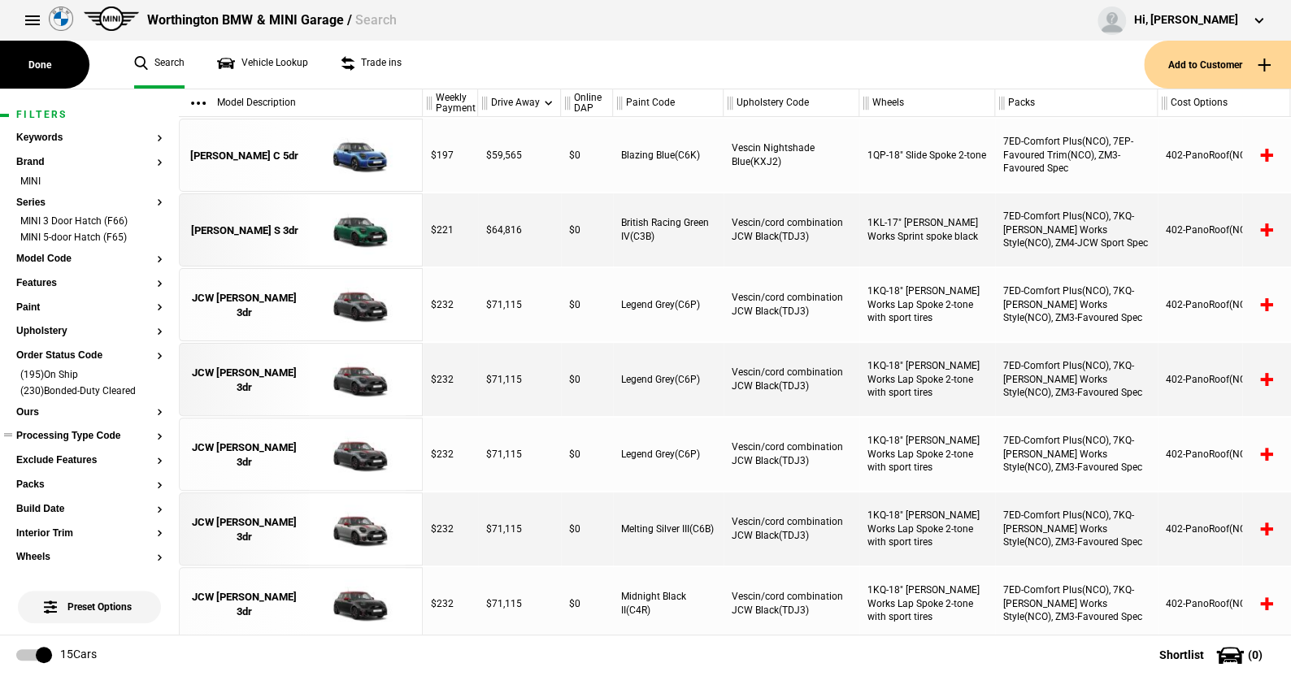
click at [60, 439] on button "Processing Type Code" at bounding box center [89, 436] width 146 height 11
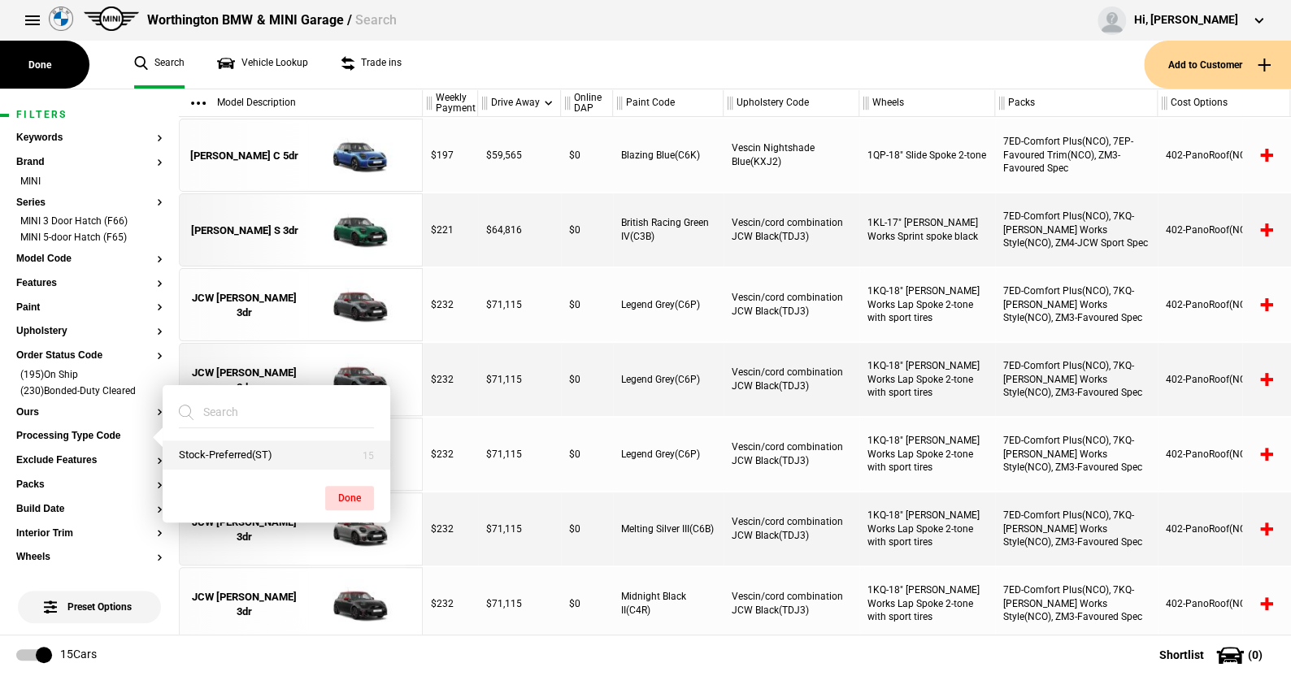
click at [212, 452] on button "Stock-Preferred(ST)" at bounding box center [277, 456] width 228 height 30
click at [222, 452] on button "Stock-Preferred(ST)" at bounding box center [277, 456] width 228 height 30
click at [344, 489] on button "Done" at bounding box center [349, 498] width 49 height 24
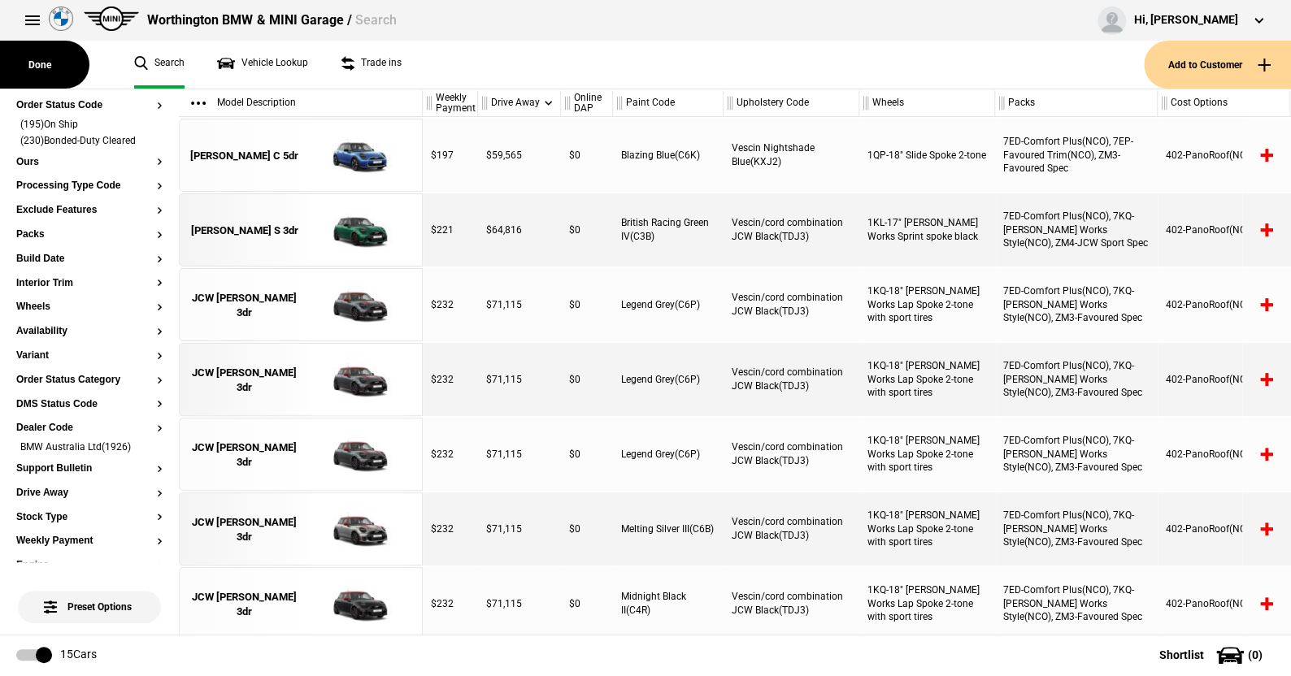
scroll to position [257, 0]
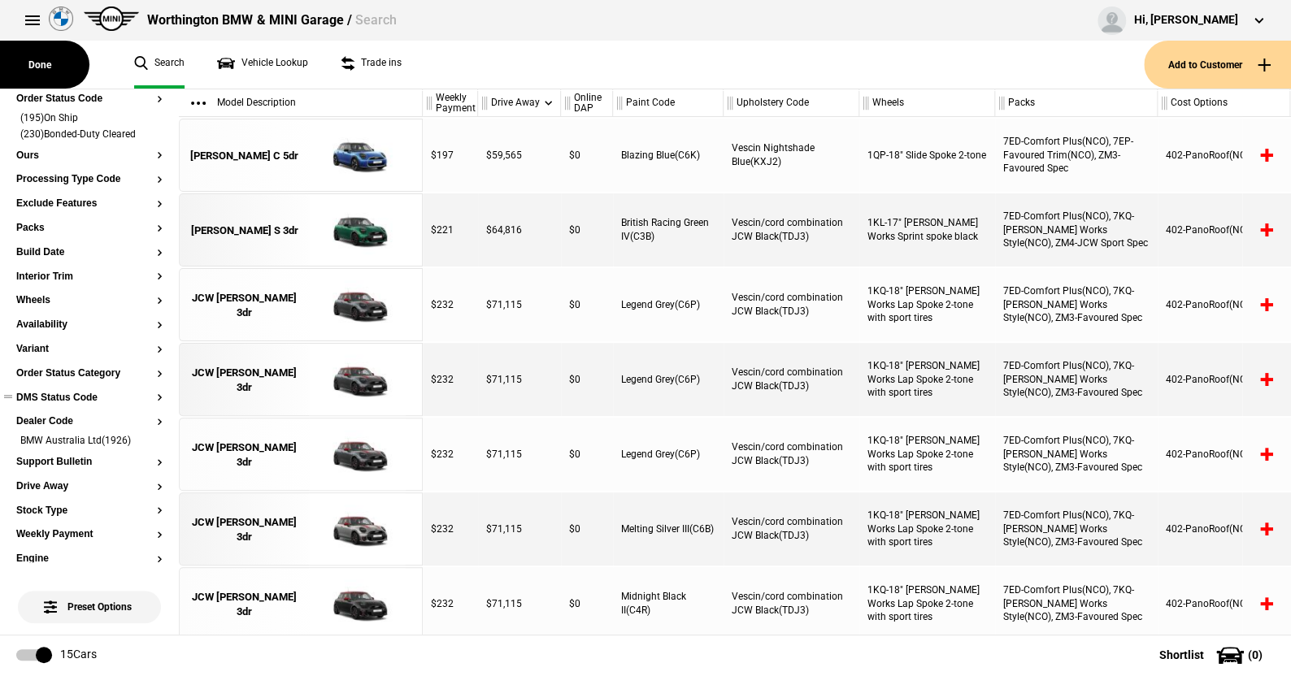
click at [72, 394] on button "DMS Status Code" at bounding box center [89, 398] width 146 height 11
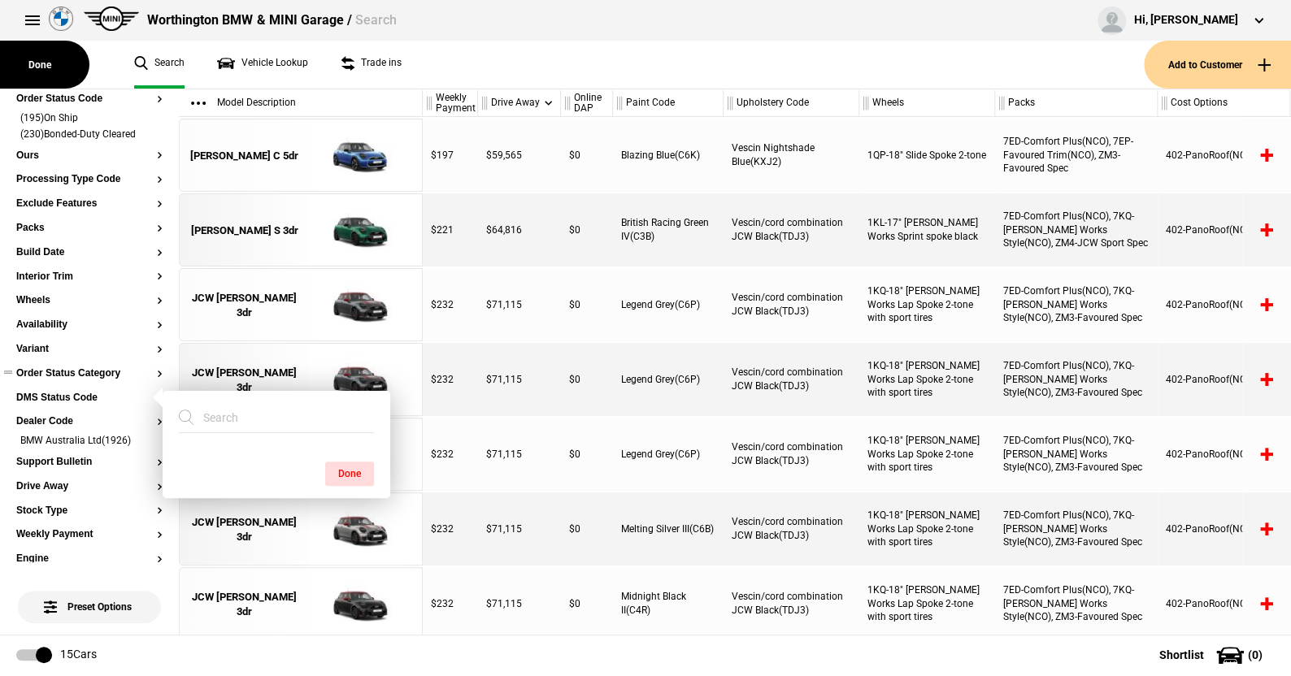
click at [73, 377] on button "Order Status Category" at bounding box center [89, 373] width 146 height 11
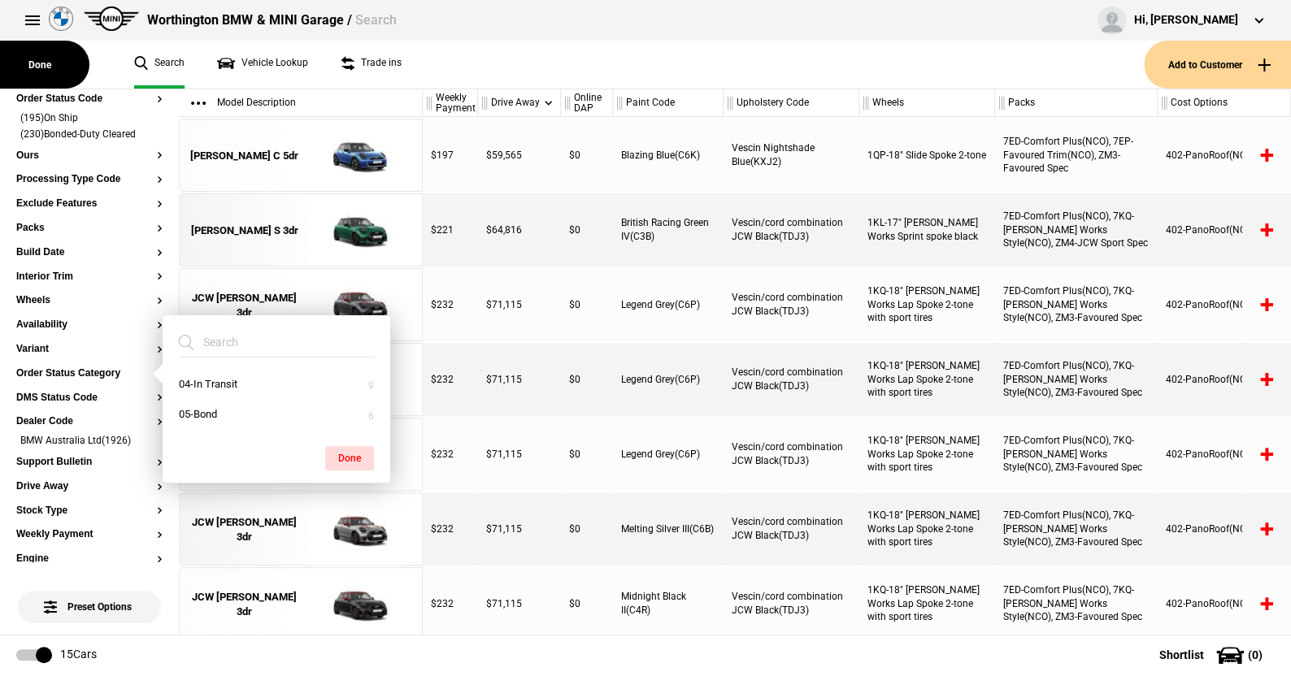
click at [480, 72] on ul "Search Vehicle Lookup Trade ins" at bounding box center [631, 65] width 1026 height 48
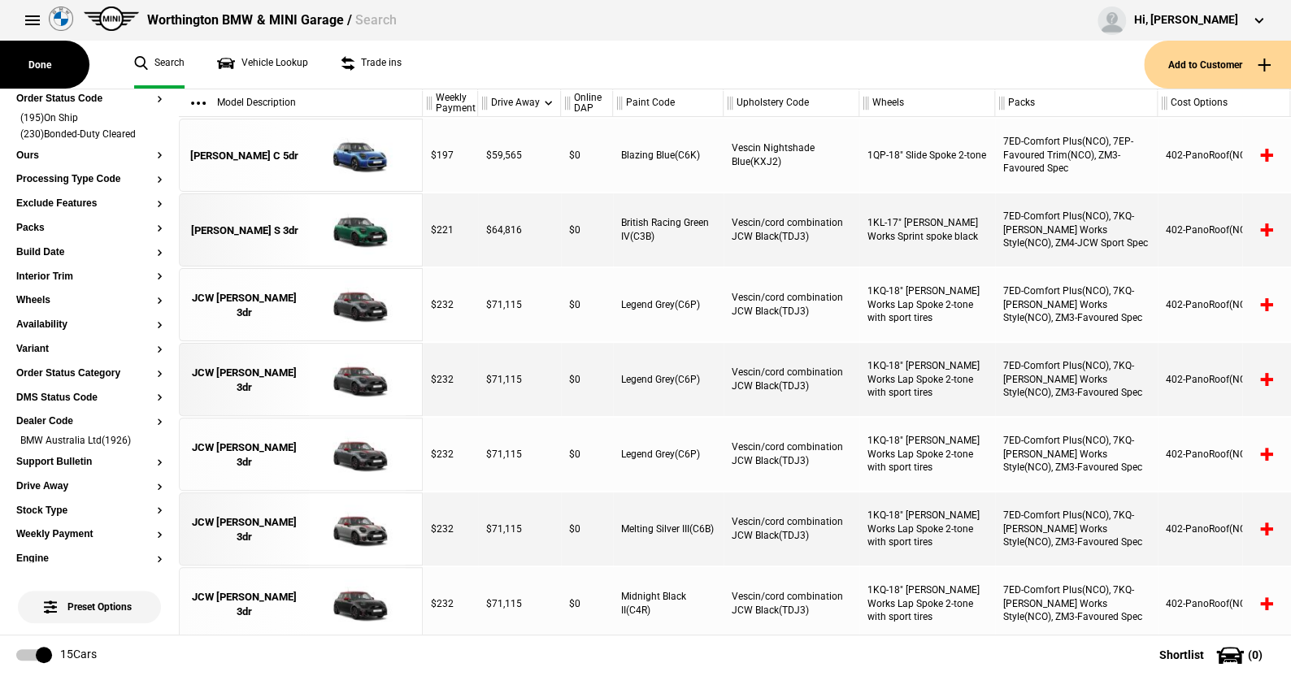
scroll to position [0, 0]
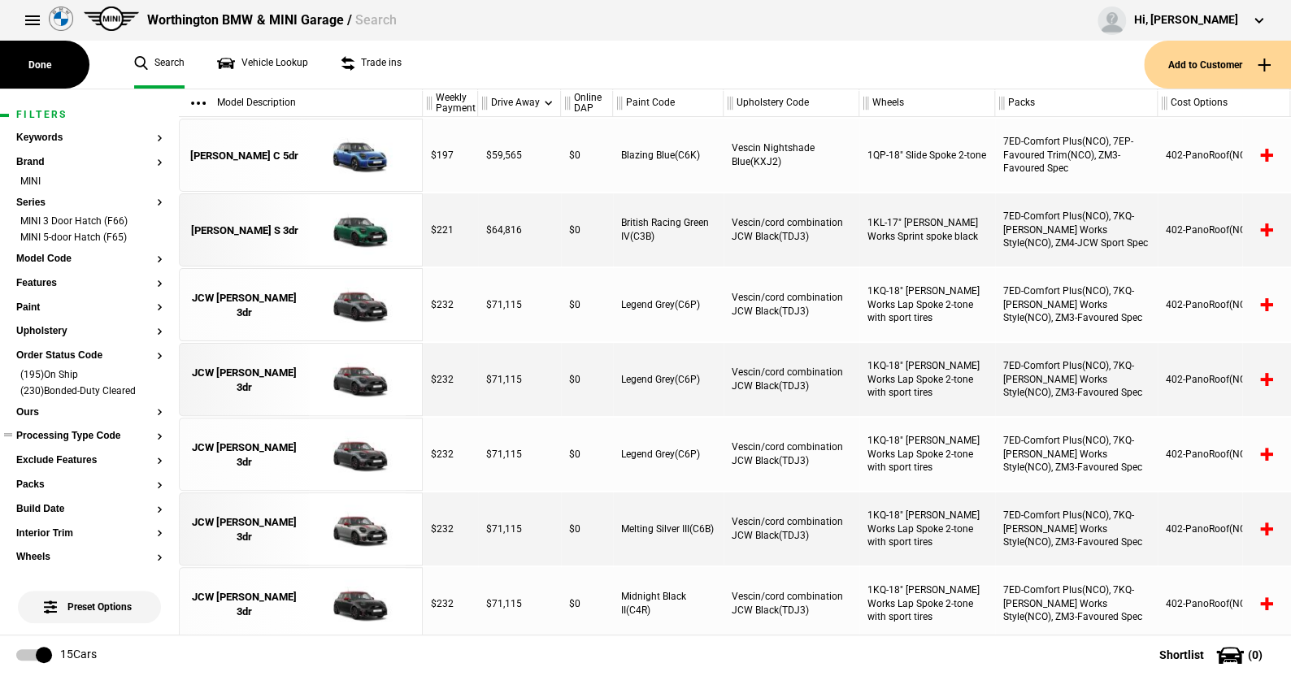
click at [108, 436] on button "Processing Type Code" at bounding box center [89, 436] width 146 height 11
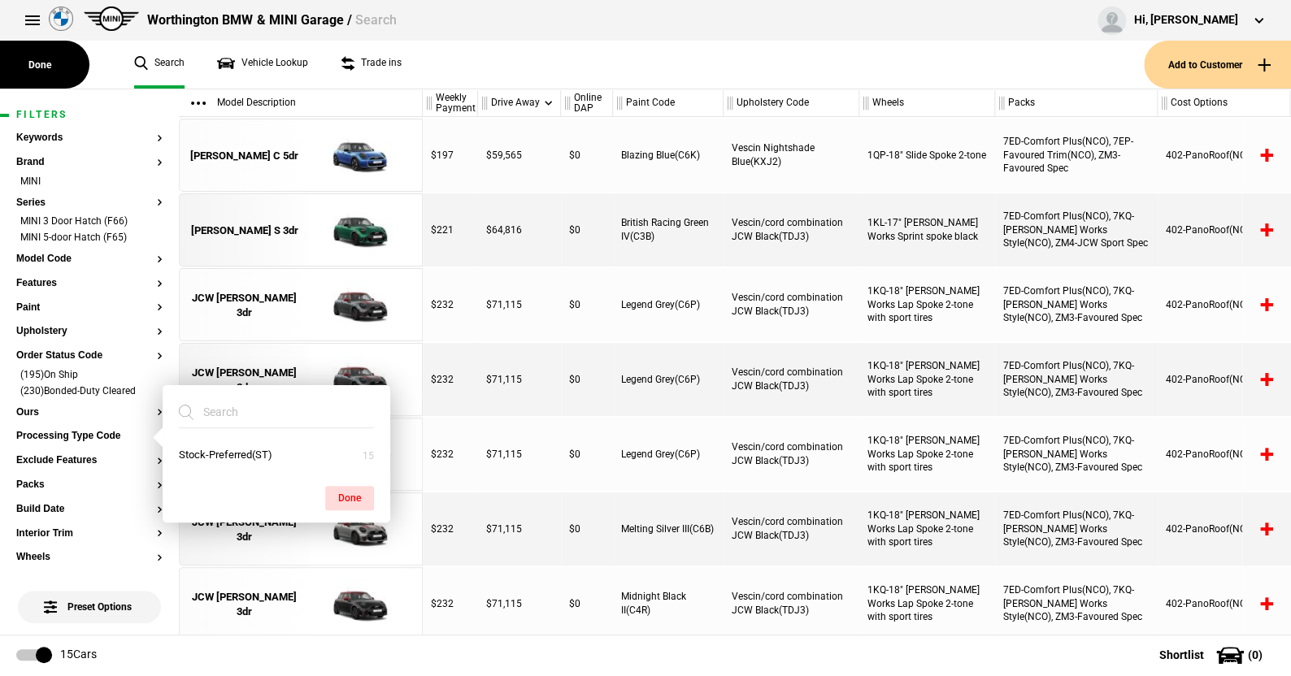
click at [444, 79] on ul "Search Vehicle Lookup Trade ins" at bounding box center [631, 65] width 1026 height 48
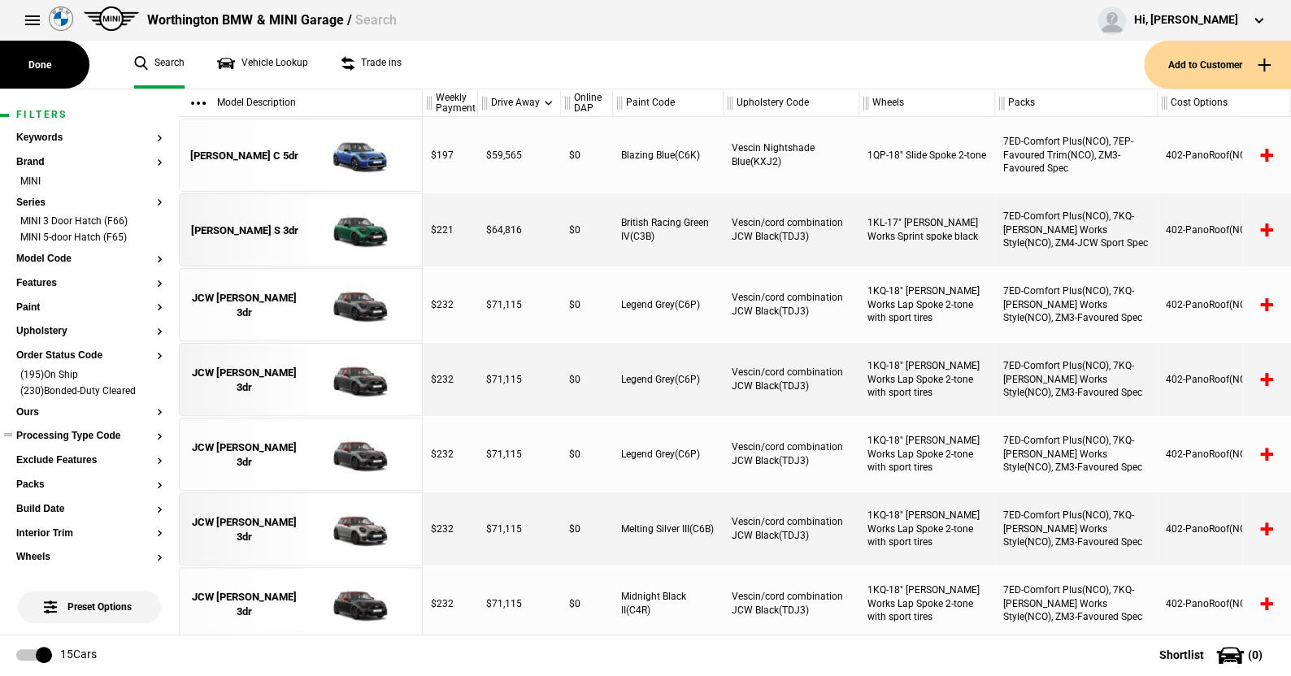
click at [102, 437] on button "Processing Type Code" at bounding box center [89, 436] width 146 height 11
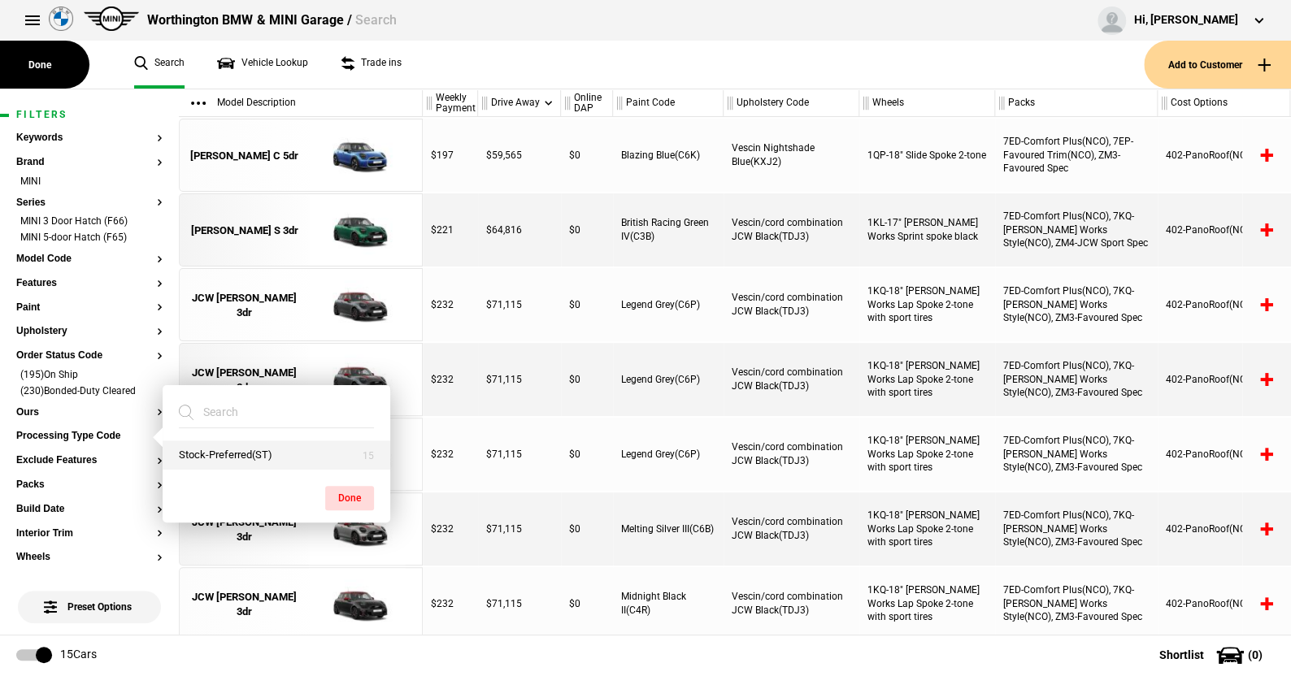
click at [224, 451] on button "Stock-Preferred(ST)" at bounding box center [277, 456] width 228 height 30
click at [358, 489] on button "Done" at bounding box center [349, 498] width 49 height 24
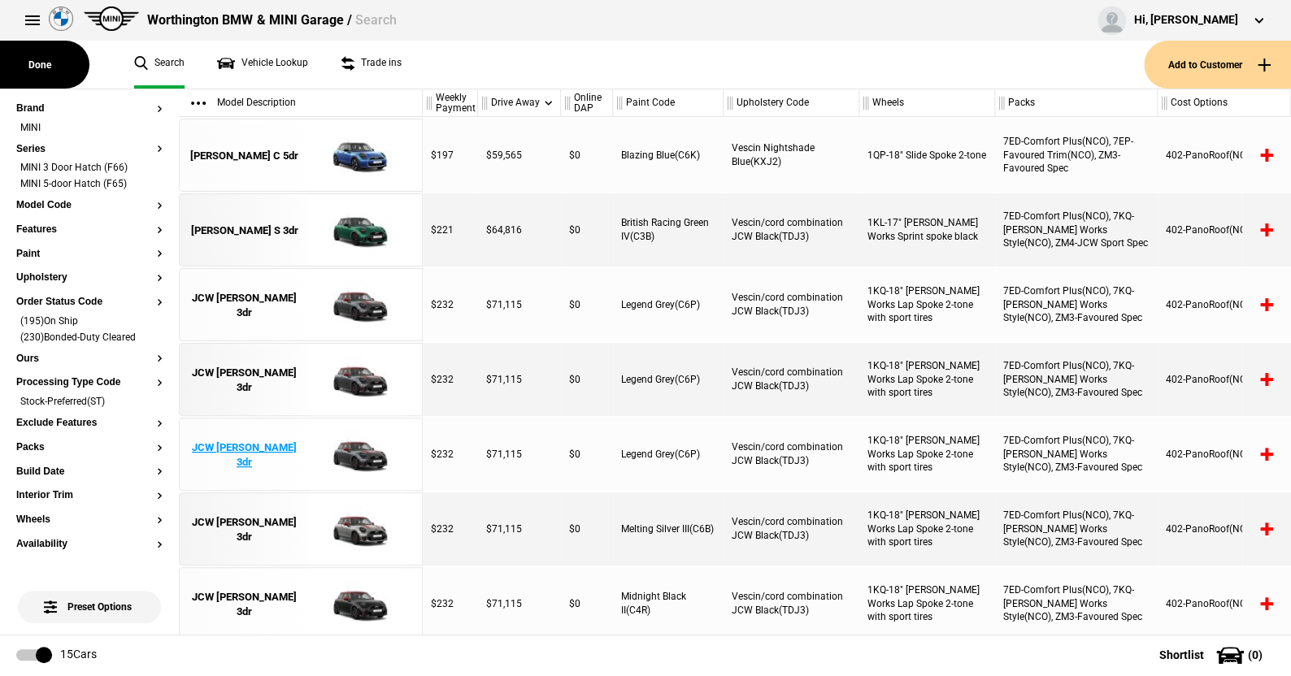
scroll to position [81, 0]
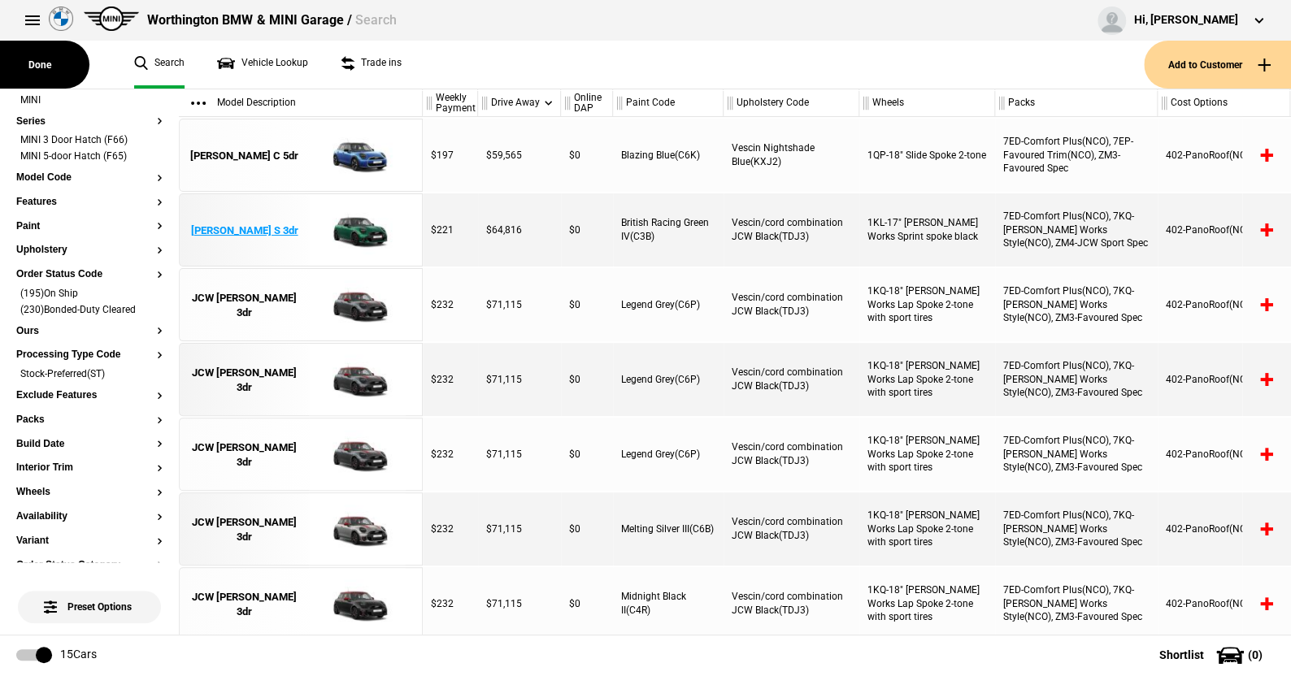
click at [361, 219] on img at bounding box center [357, 230] width 113 height 73
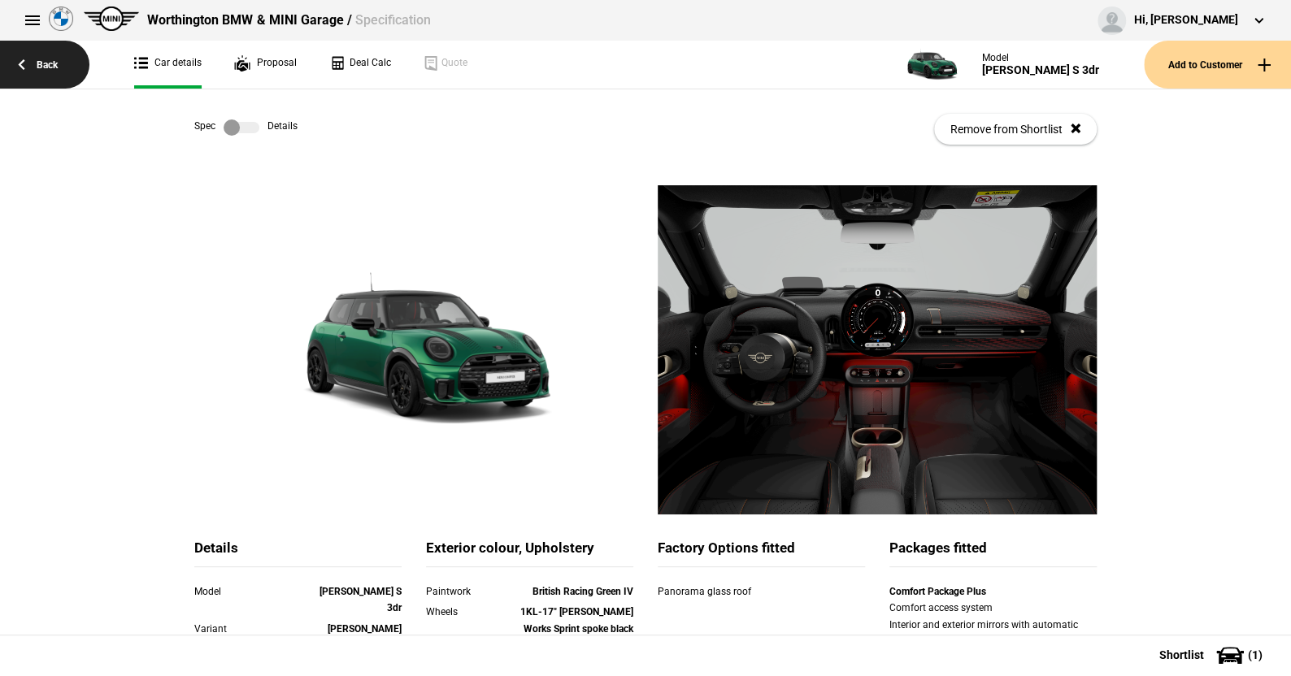
click at [42, 60] on link "Back" at bounding box center [44, 65] width 89 height 48
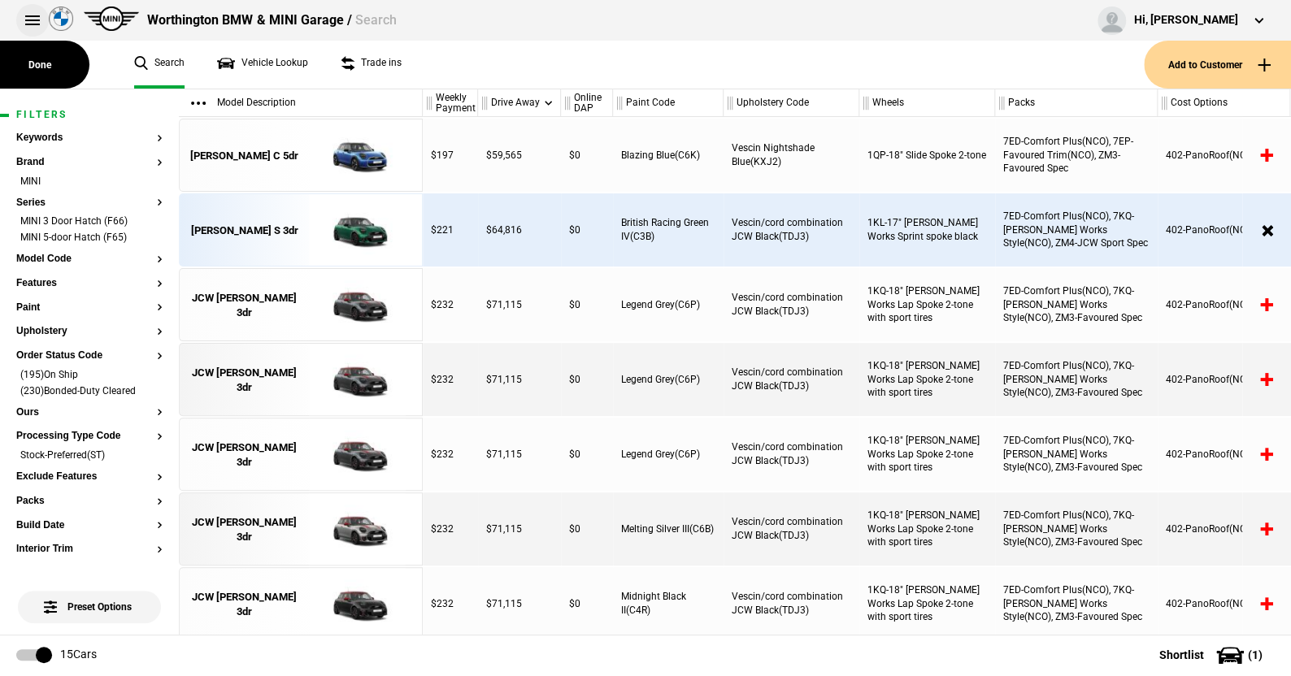
click at [30, 17] on button at bounding box center [32, 20] width 33 height 33
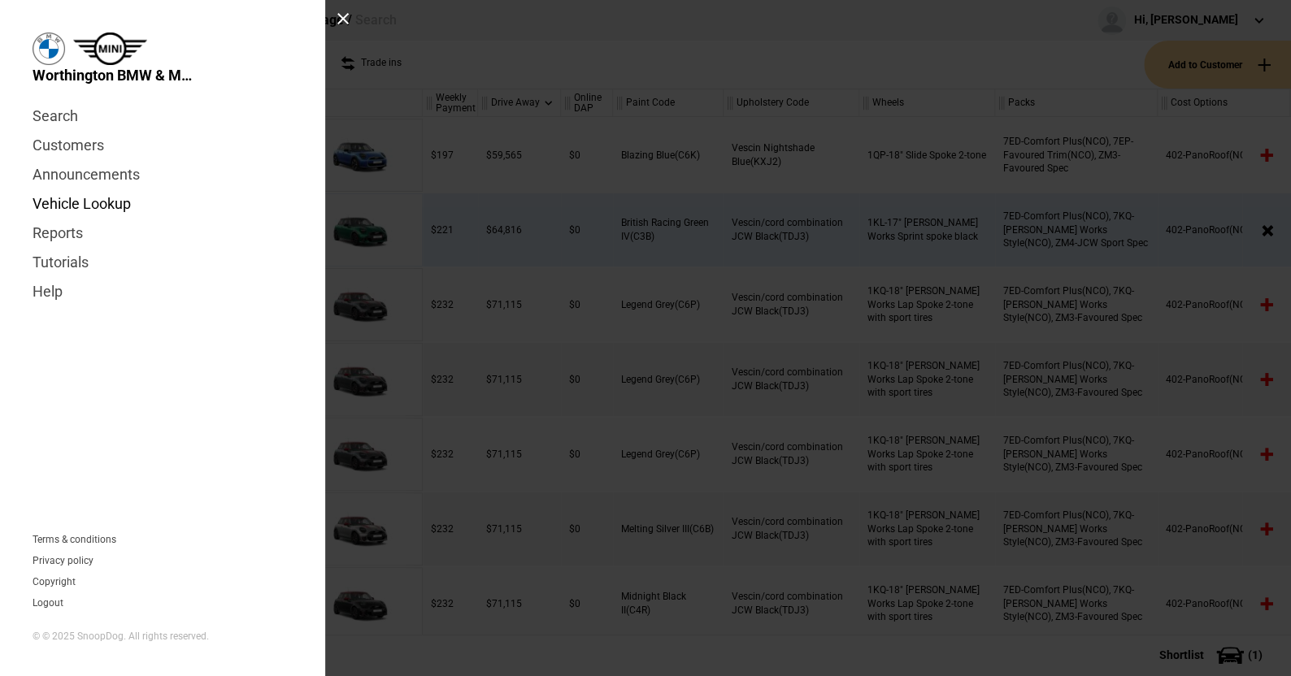
click at [101, 203] on link "Vehicle Lookup" at bounding box center [163, 203] width 260 height 29
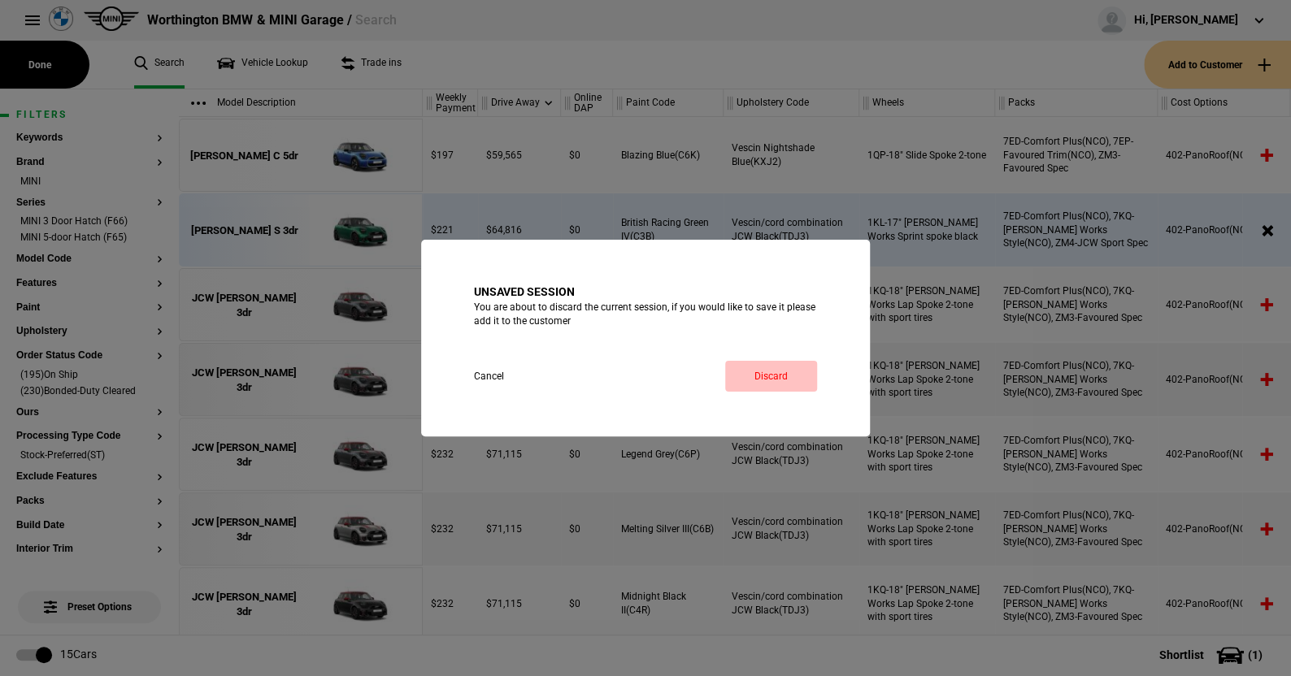
click at [762, 370] on link "Discard" at bounding box center [771, 376] width 92 height 31
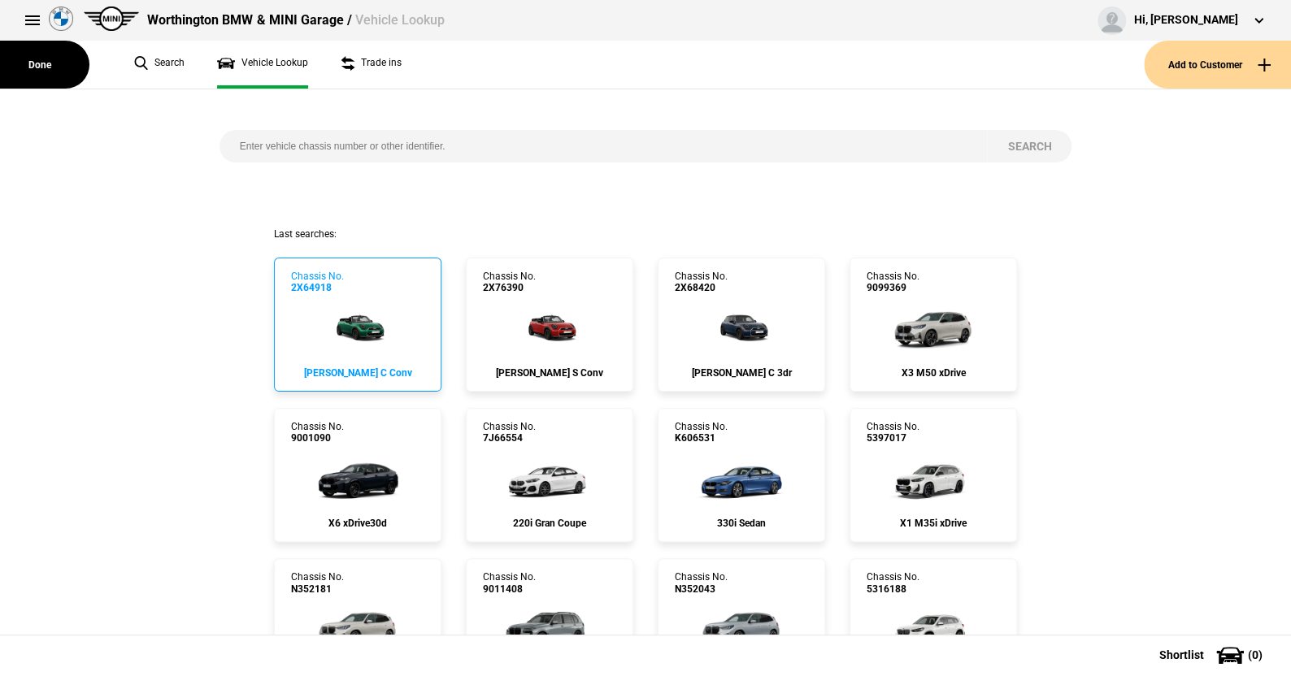
click at [359, 329] on img at bounding box center [358, 326] width 87 height 65
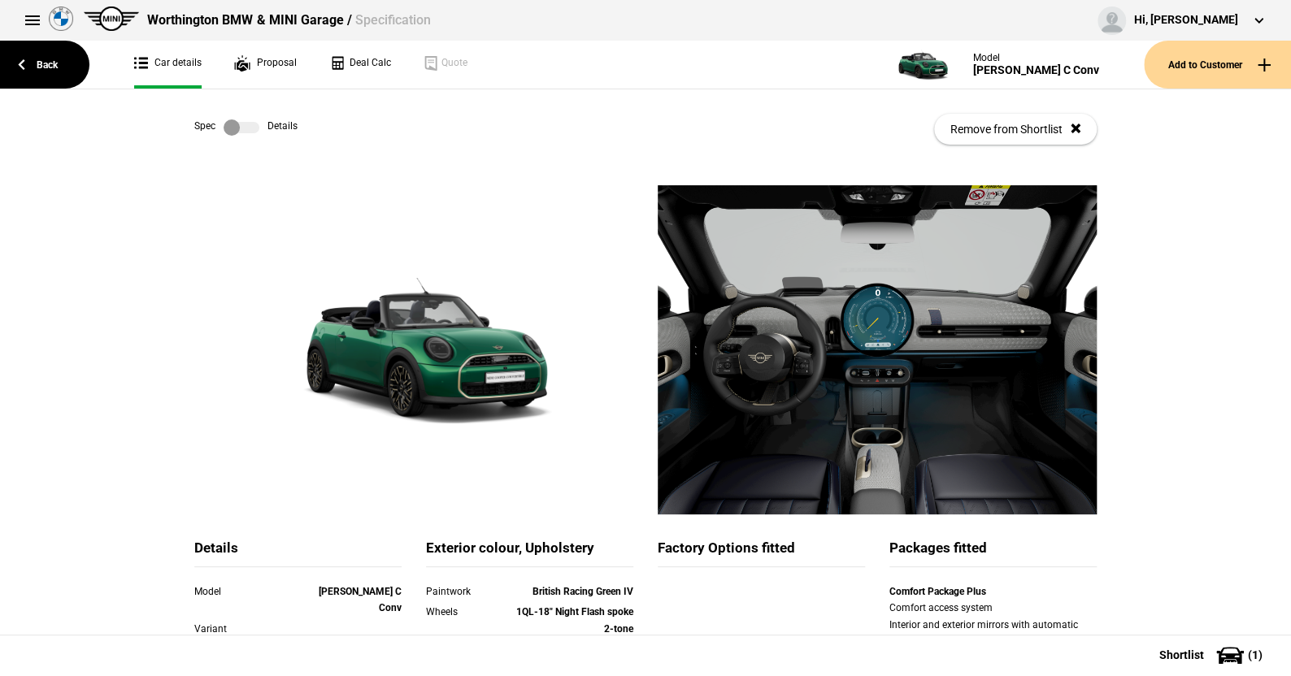
click at [254, 131] on link at bounding box center [241, 127] width 52 height 16
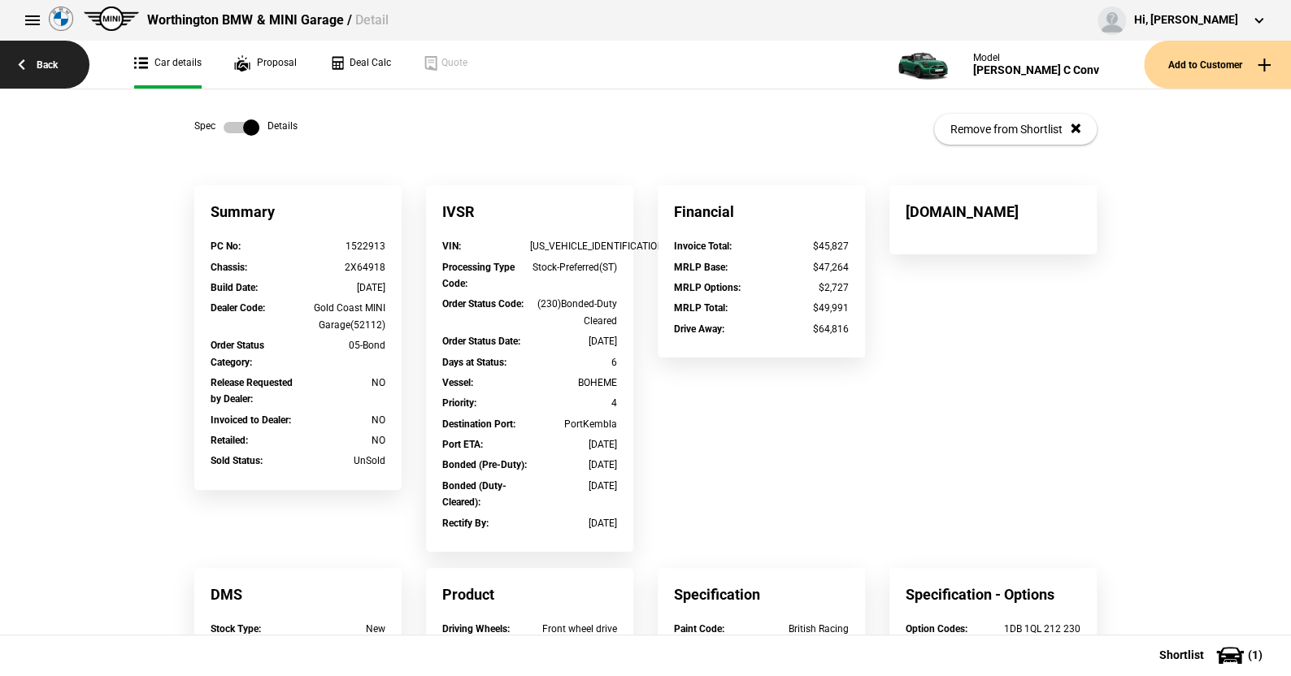
click at [48, 59] on link "Back" at bounding box center [44, 65] width 89 height 48
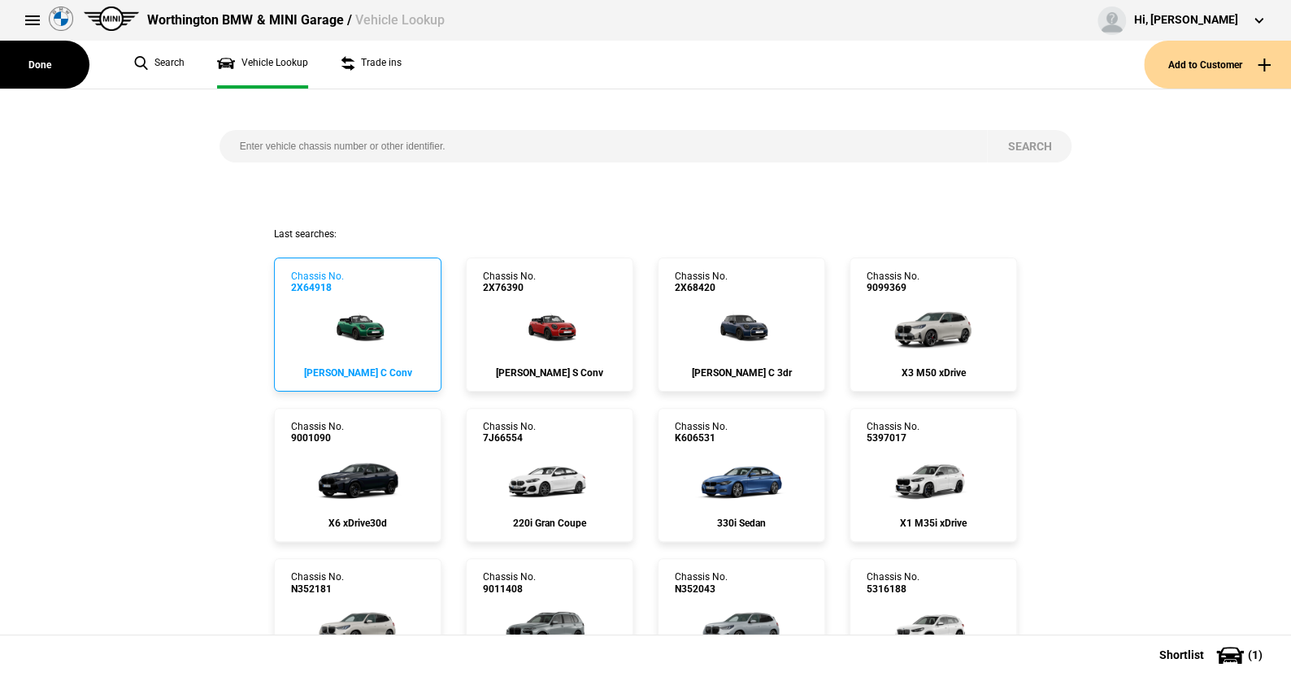
click at [352, 327] on img at bounding box center [358, 326] width 87 height 65
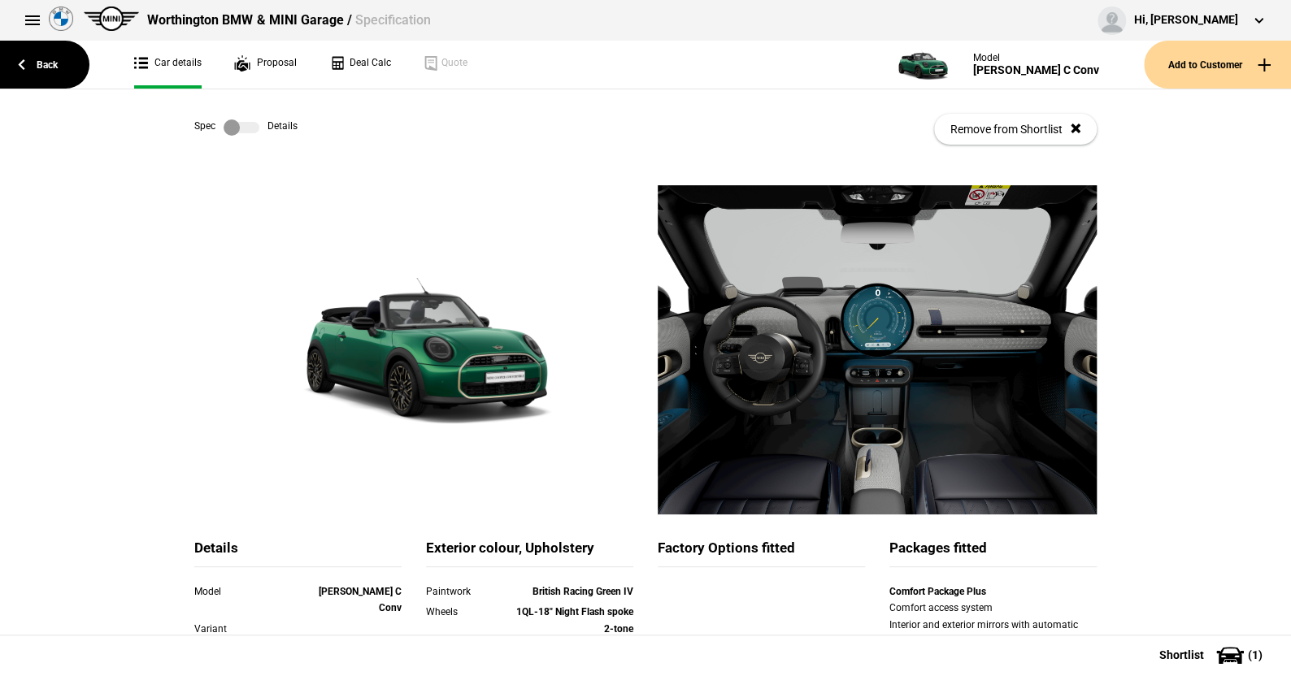
click at [249, 133] on label at bounding box center [242, 127] width 36 height 16
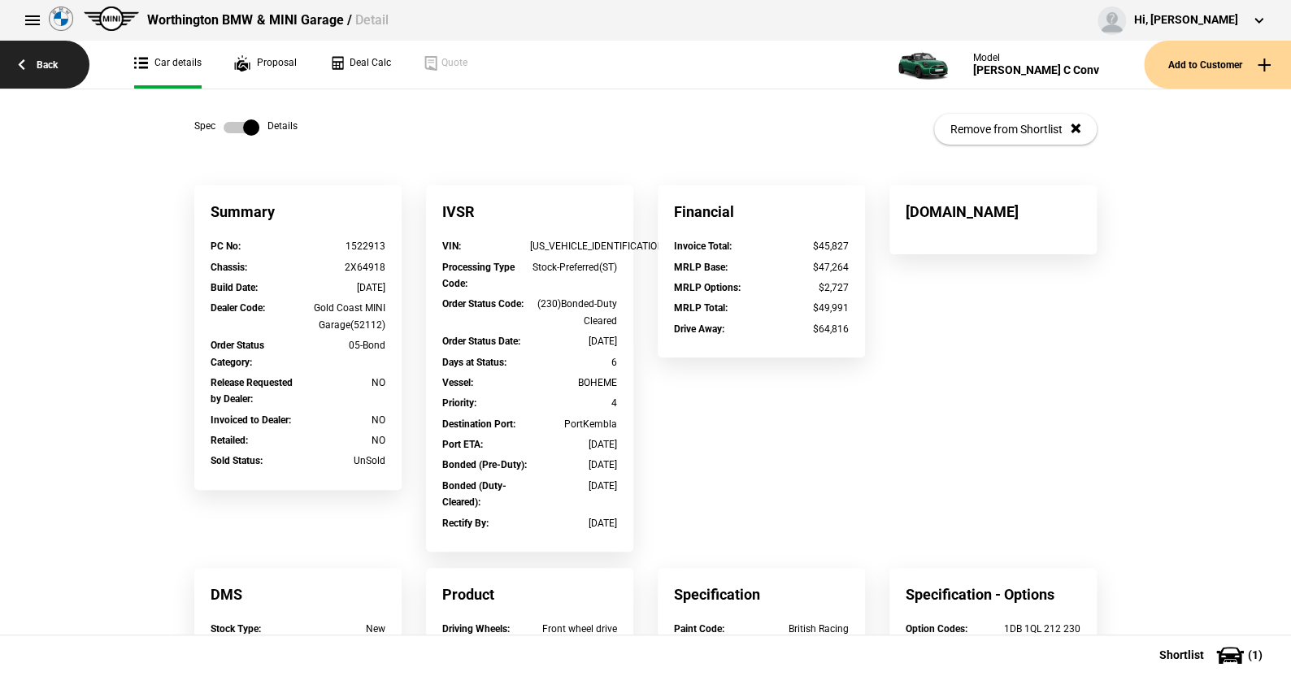
click at [52, 56] on link "Back" at bounding box center [44, 65] width 89 height 48
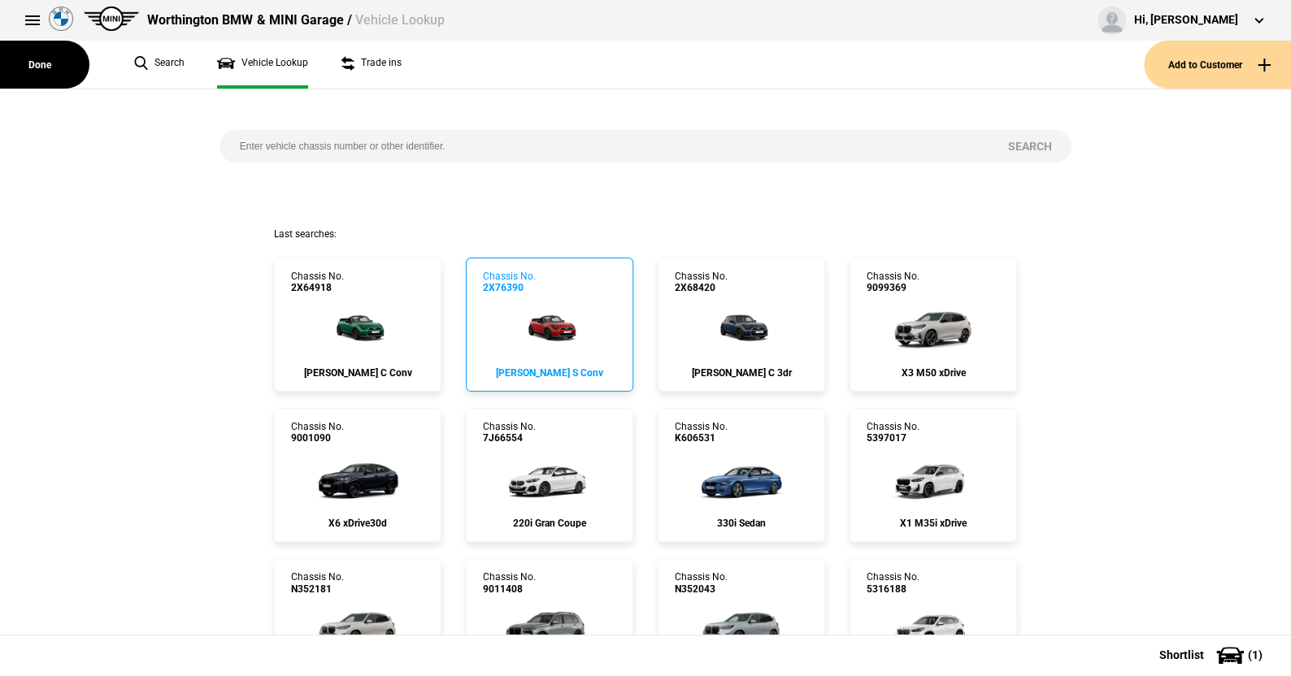
click at [544, 330] on img at bounding box center [549, 326] width 87 height 65
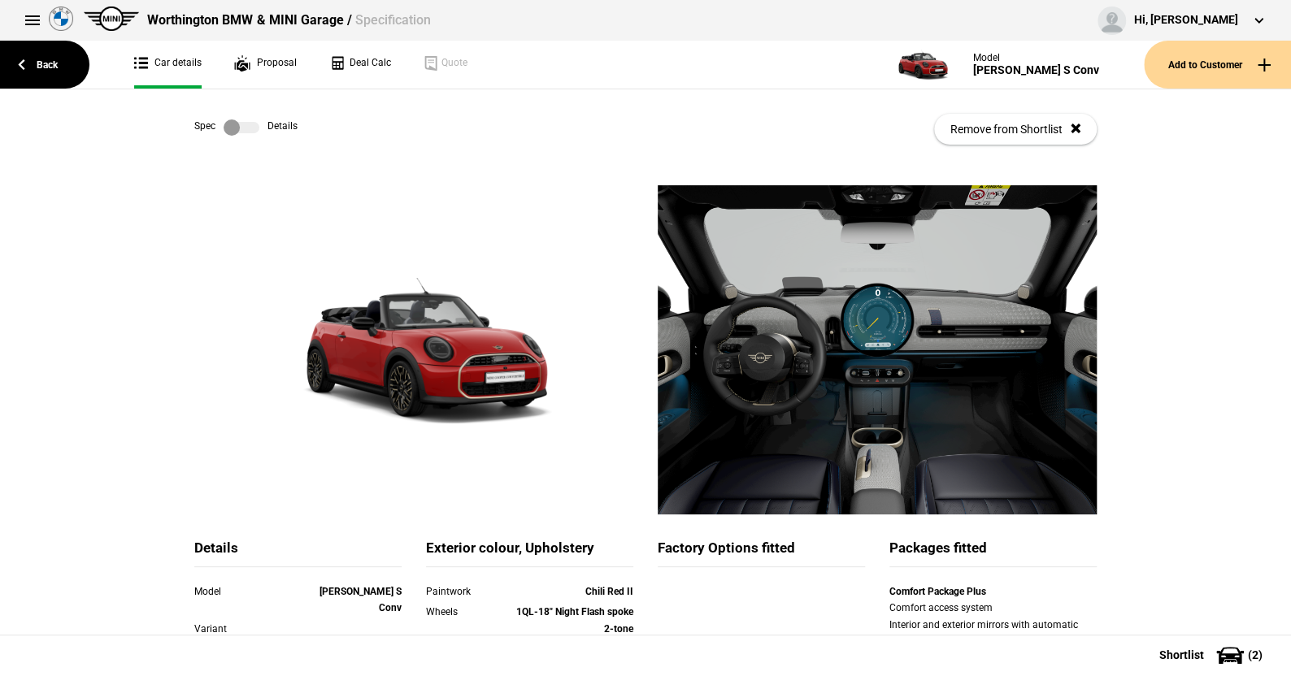
click at [245, 124] on label at bounding box center [242, 127] width 36 height 16
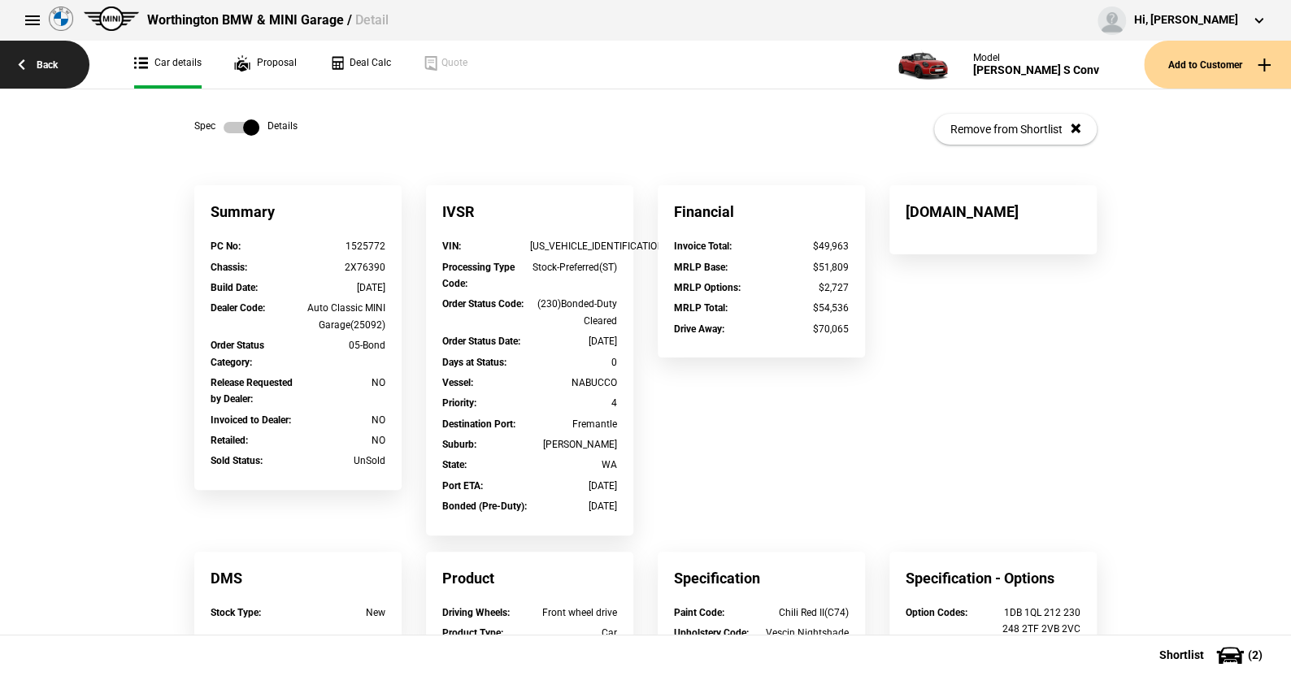
click at [46, 60] on link "Back" at bounding box center [44, 65] width 89 height 48
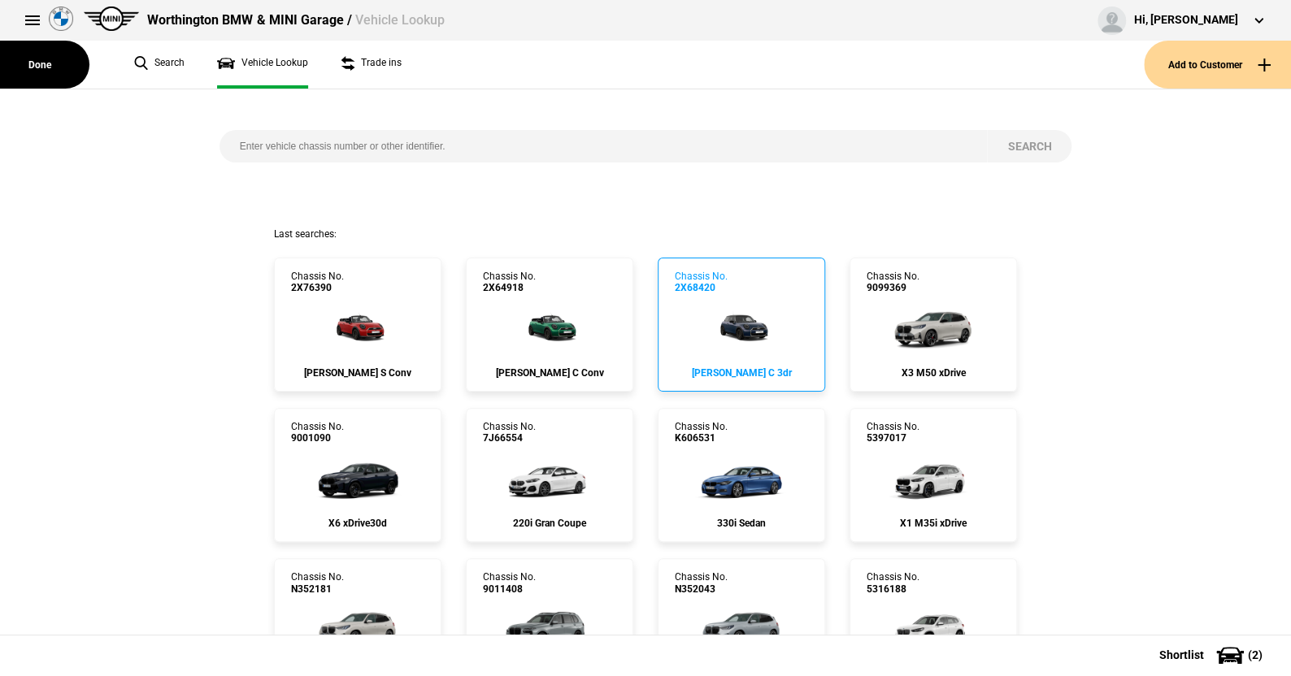
click at [739, 325] on img at bounding box center [741, 326] width 87 height 65
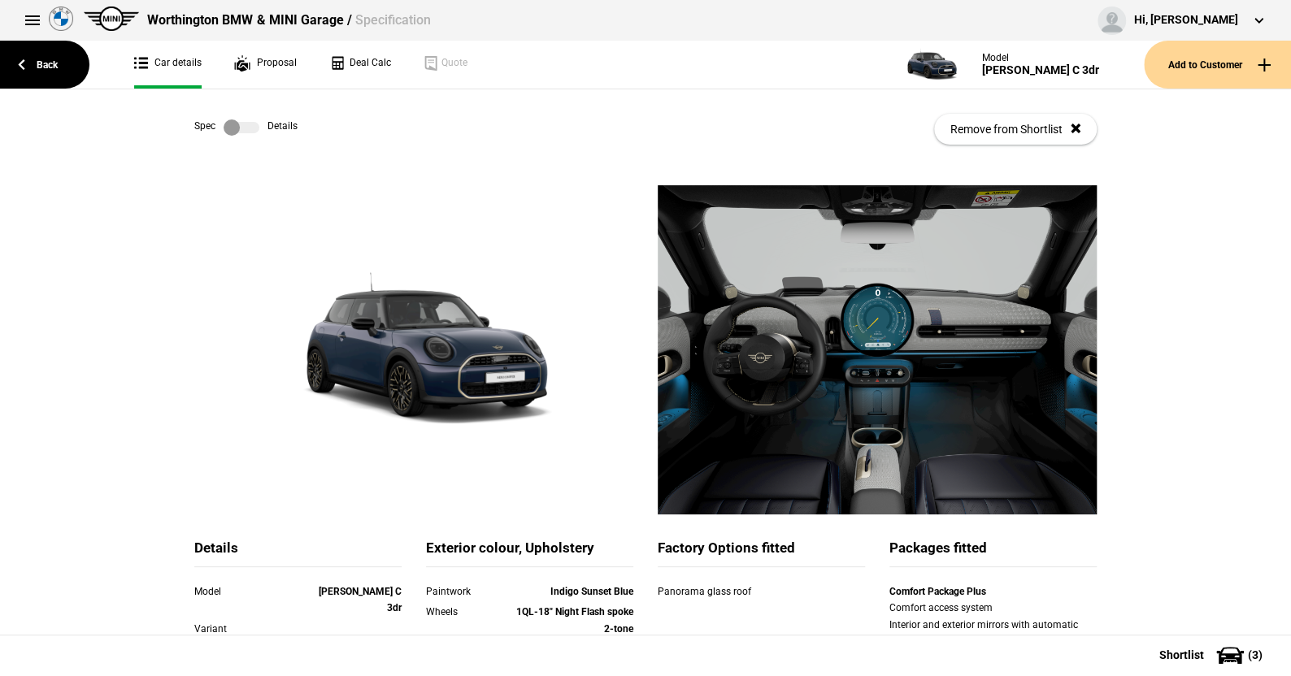
click at [246, 131] on label at bounding box center [242, 127] width 36 height 16
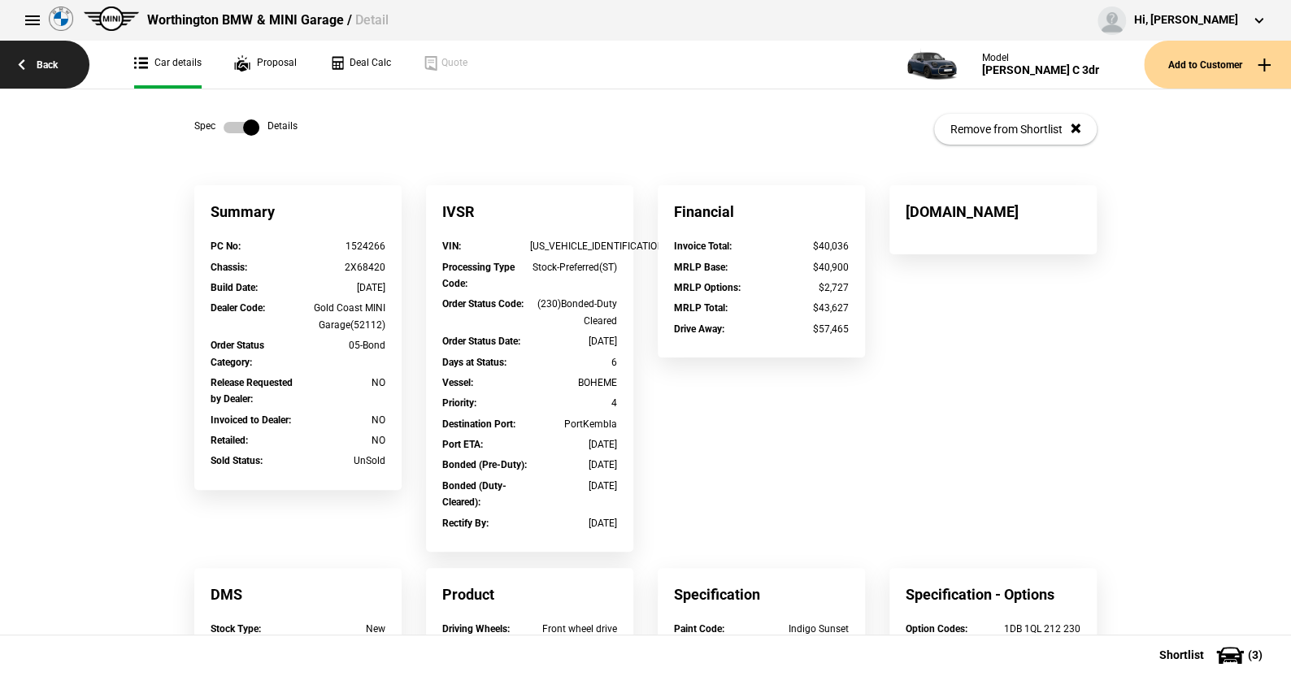
click at [45, 62] on link "Back" at bounding box center [44, 65] width 89 height 48
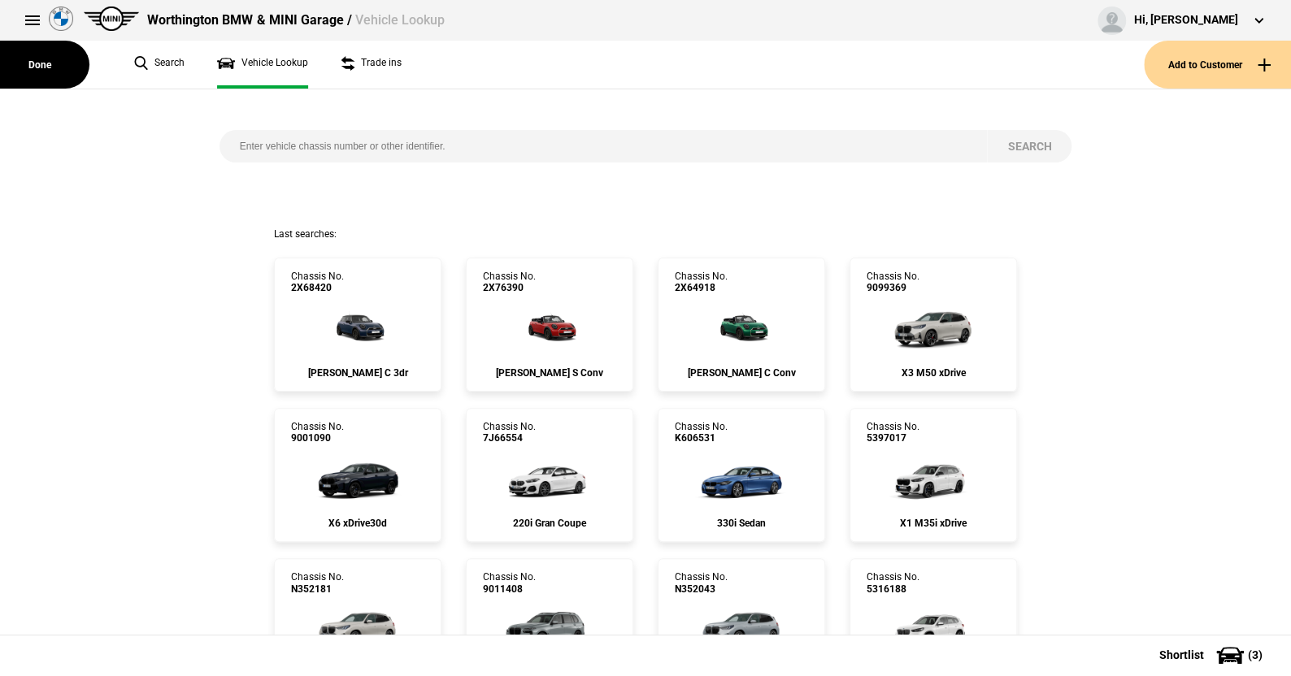
click at [232, 146] on input "search" at bounding box center [603, 146] width 768 height 33
type input "2x35101"
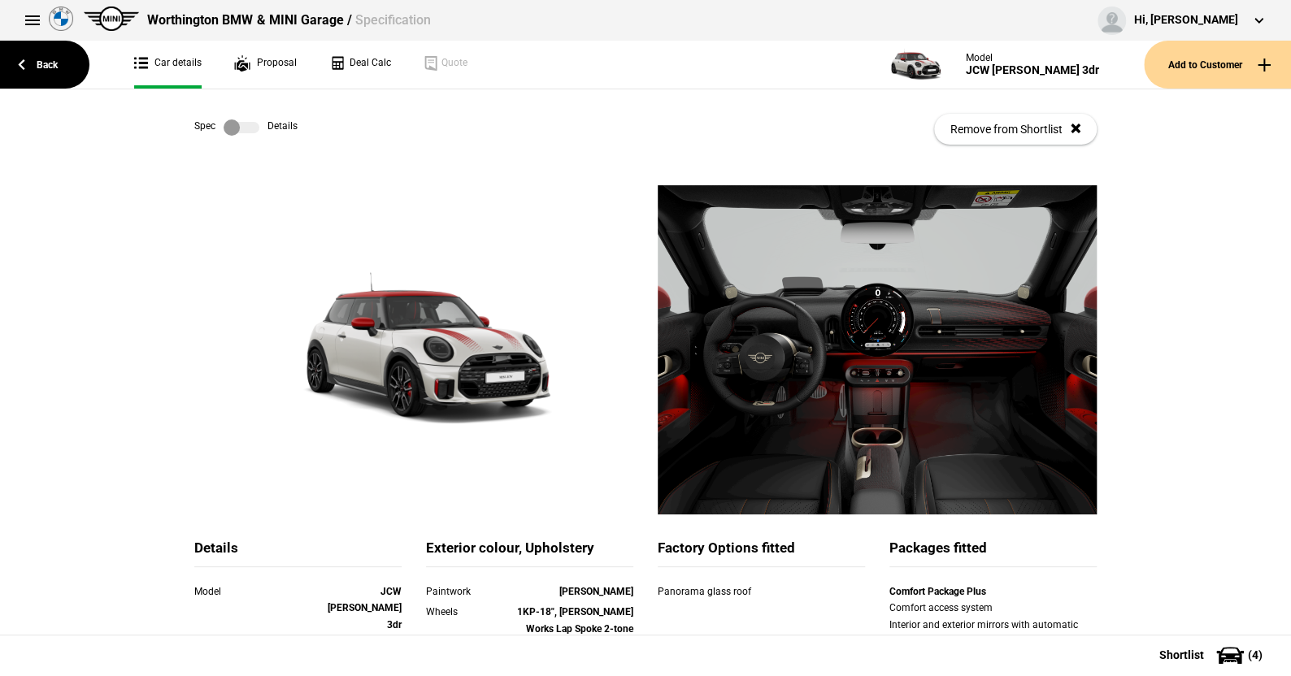
click at [248, 129] on label at bounding box center [242, 127] width 36 height 16
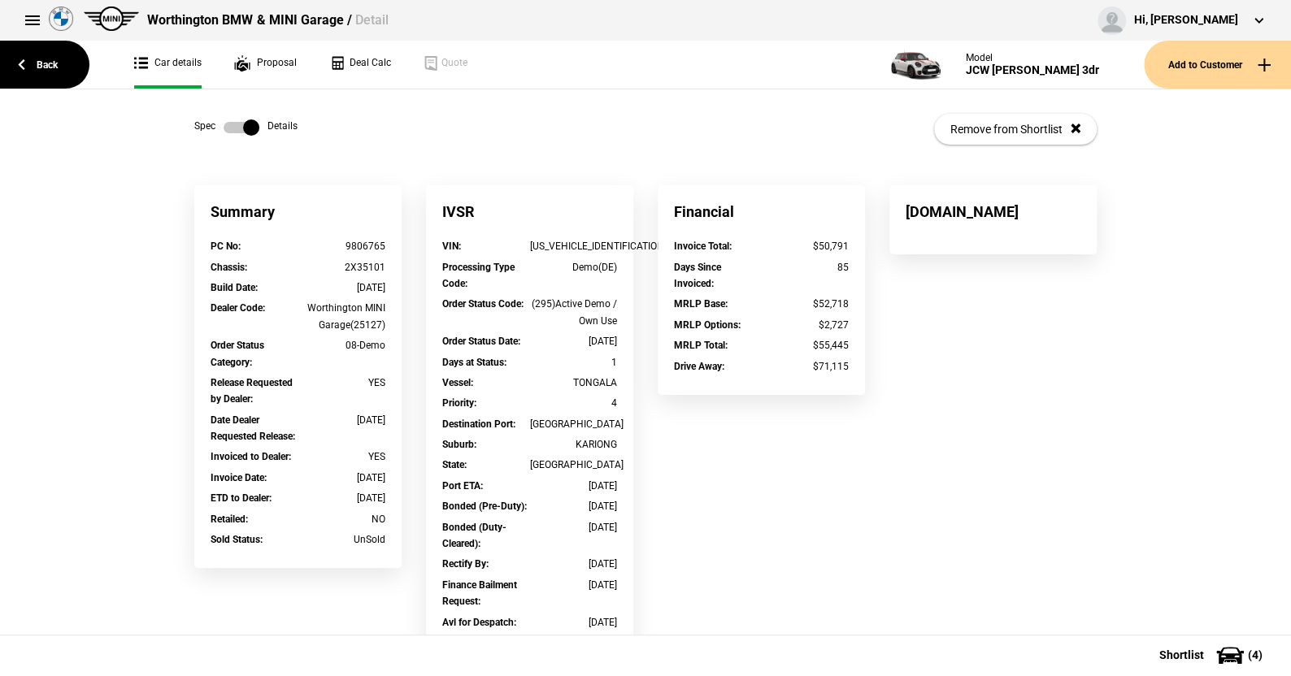
click at [224, 129] on label at bounding box center [242, 127] width 36 height 16
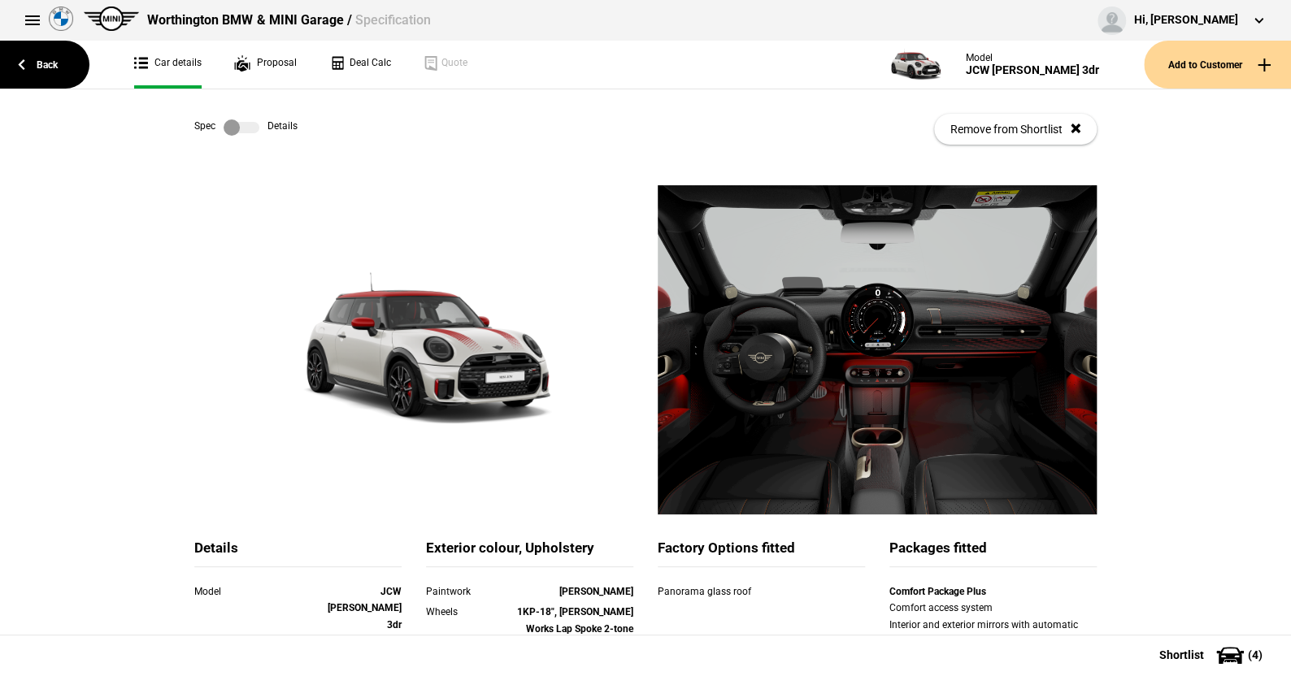
click at [245, 124] on label at bounding box center [242, 127] width 36 height 16
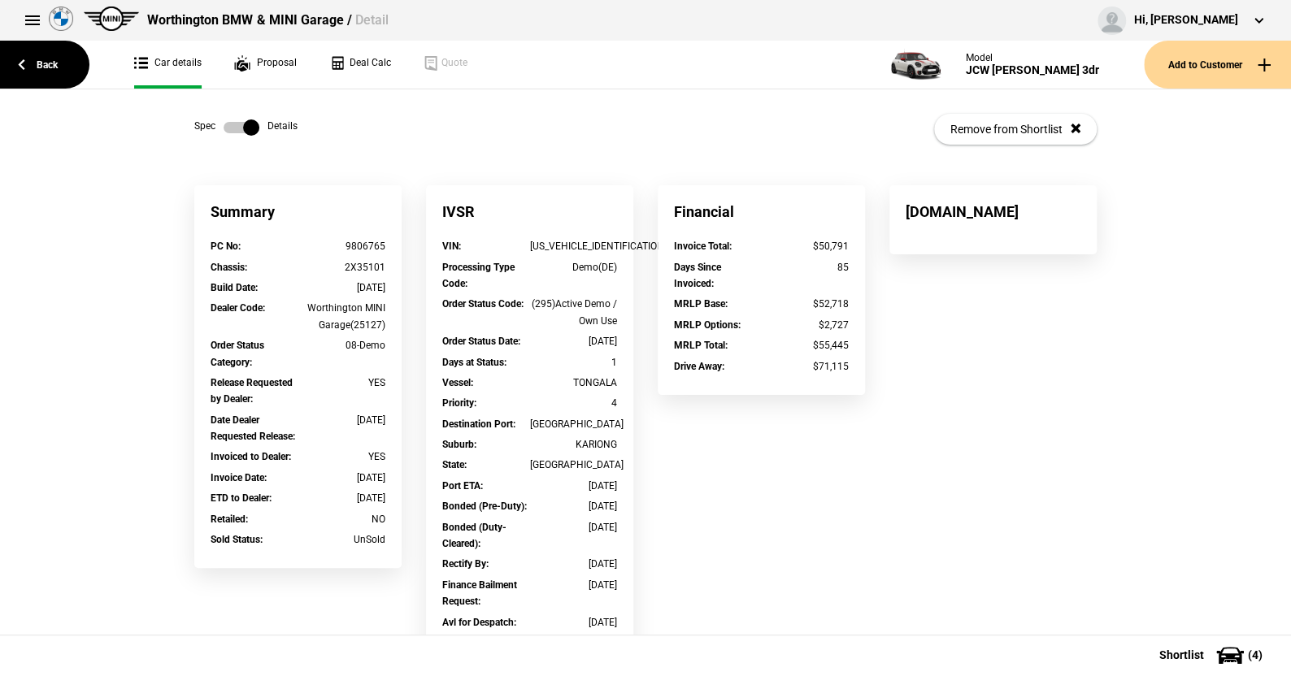
click at [224, 128] on label at bounding box center [242, 127] width 36 height 16
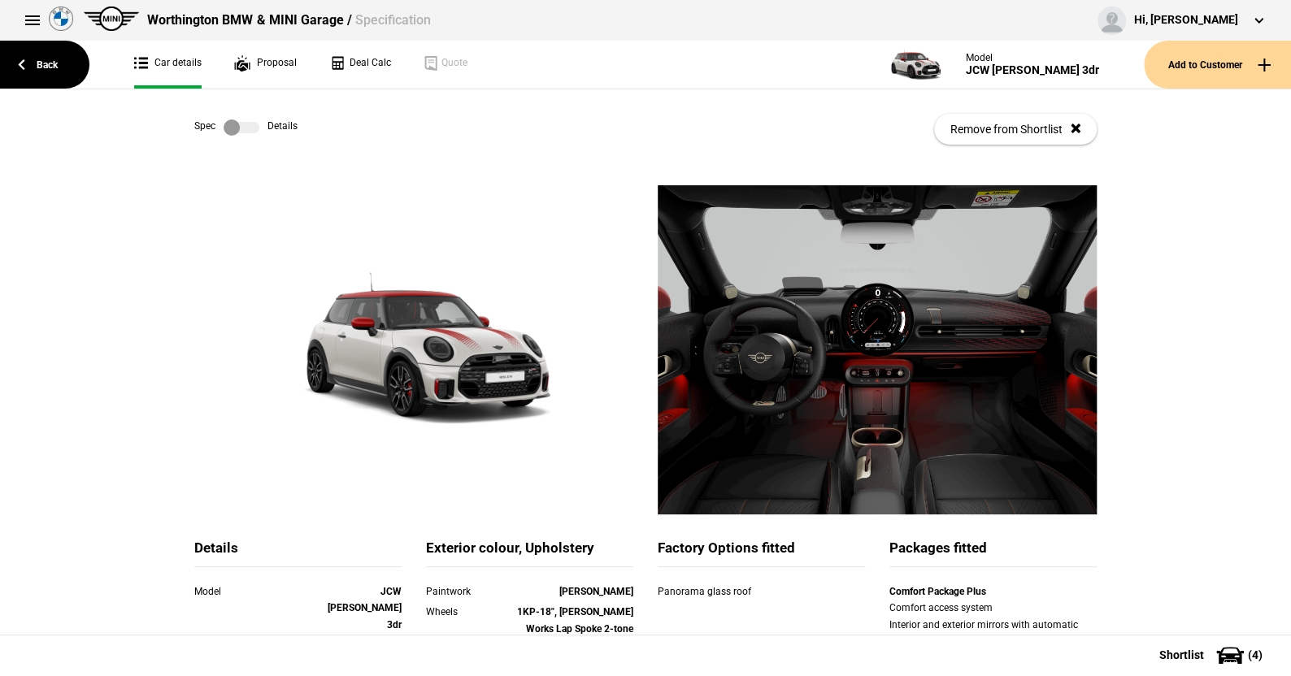
click at [250, 126] on label at bounding box center [242, 127] width 36 height 16
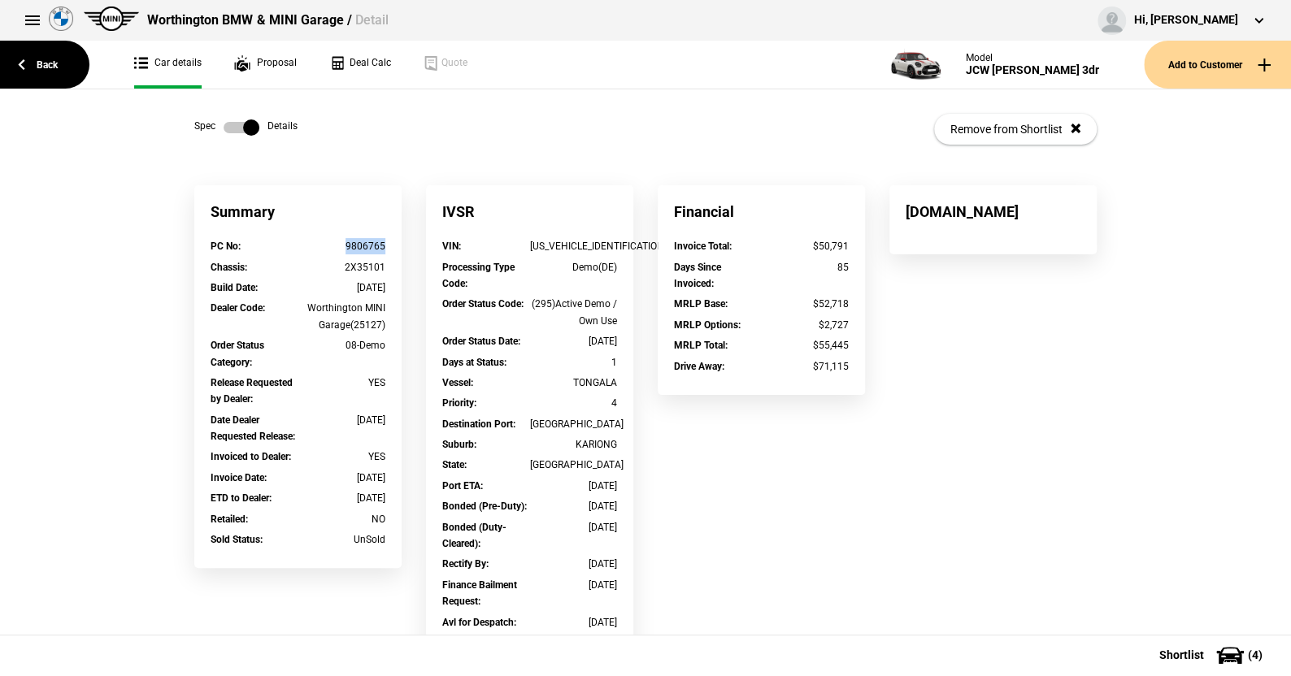
drag, startPoint x: 384, startPoint y: 246, endPoint x: 338, endPoint y: 246, distance: 45.5
click at [338, 246] on div "PC No : 9806765" at bounding box center [297, 248] width 199 height 20
copy div "9806765"
click at [50, 62] on link "Back" at bounding box center [44, 65] width 89 height 48
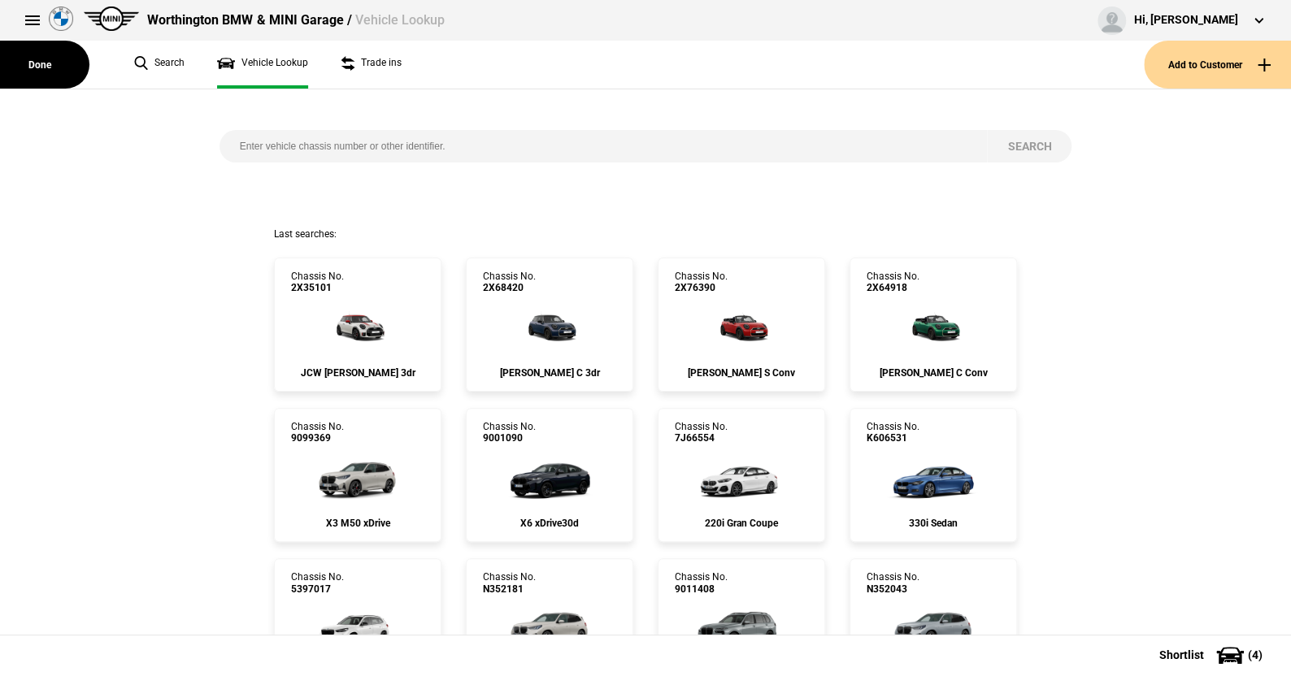
click at [277, 145] on input "search" at bounding box center [603, 146] width 768 height 33
click at [357, 318] on img at bounding box center [358, 326] width 87 height 65
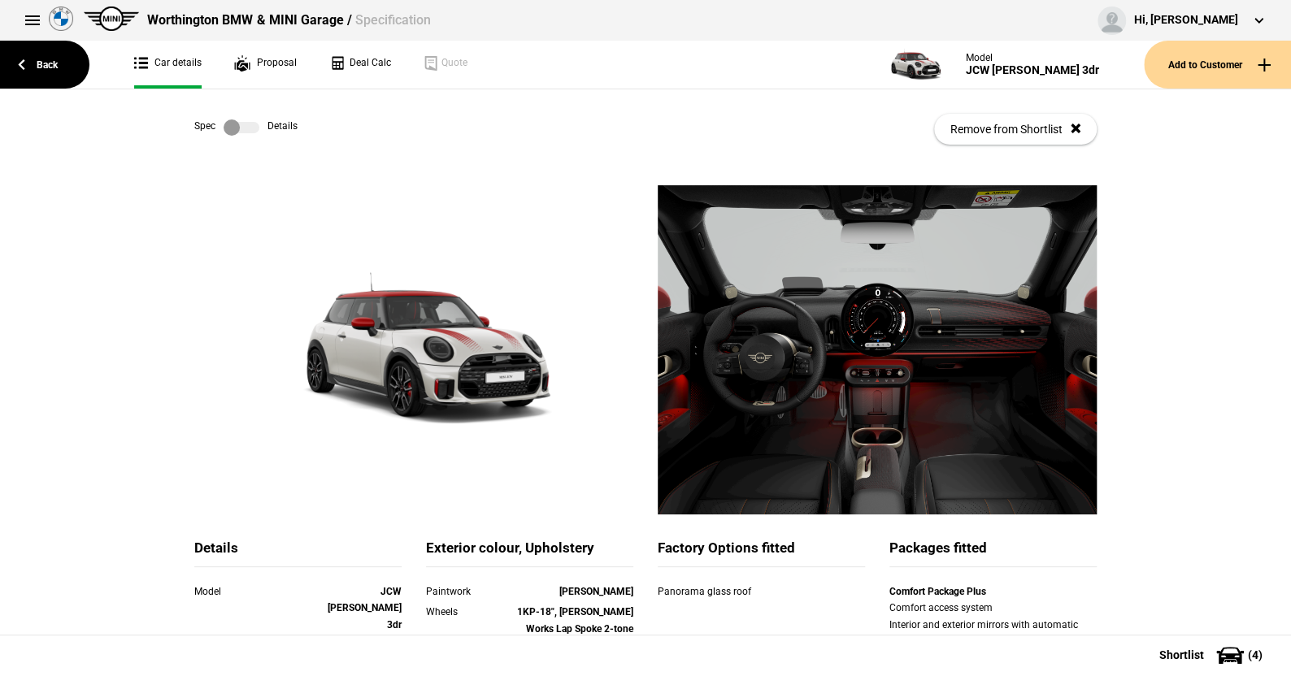
click at [247, 123] on label at bounding box center [242, 127] width 36 height 16
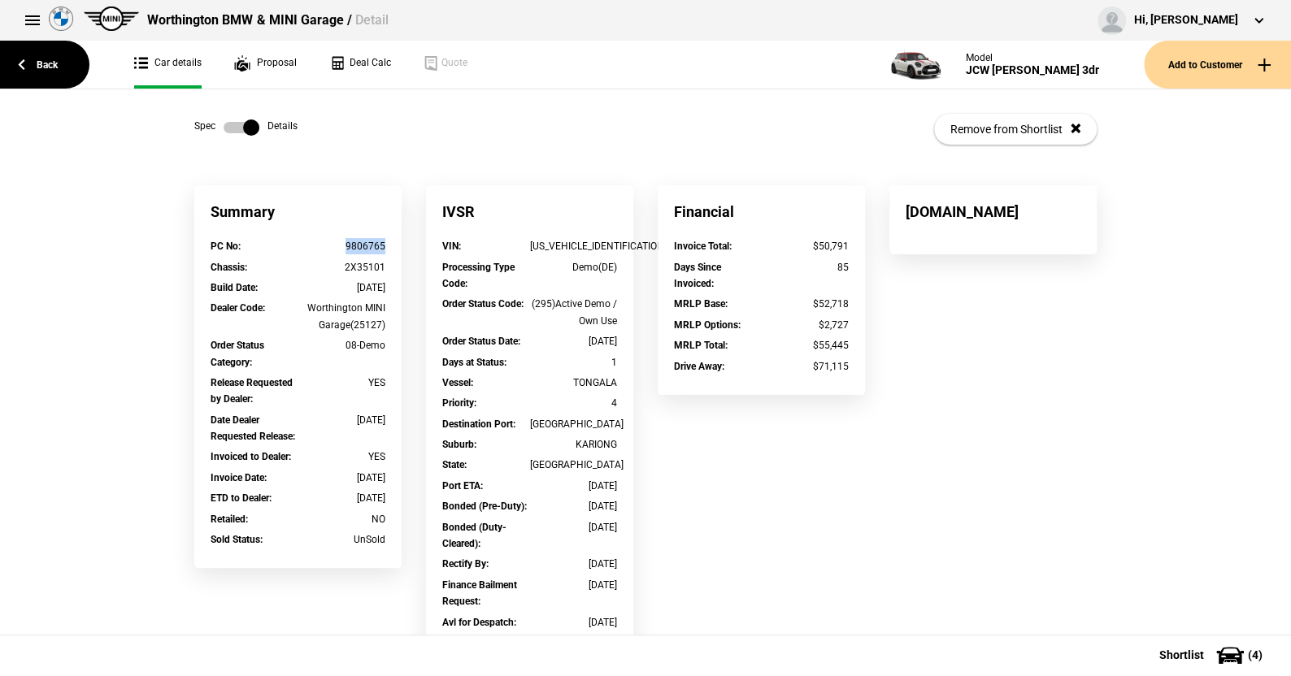
drag, startPoint x: 386, startPoint y: 246, endPoint x: 335, endPoint y: 246, distance: 51.2
click at [335, 246] on div "PC No : 9806765" at bounding box center [297, 248] width 199 height 20
copy div "9806765"
click at [49, 58] on link "Back" at bounding box center [44, 65] width 89 height 48
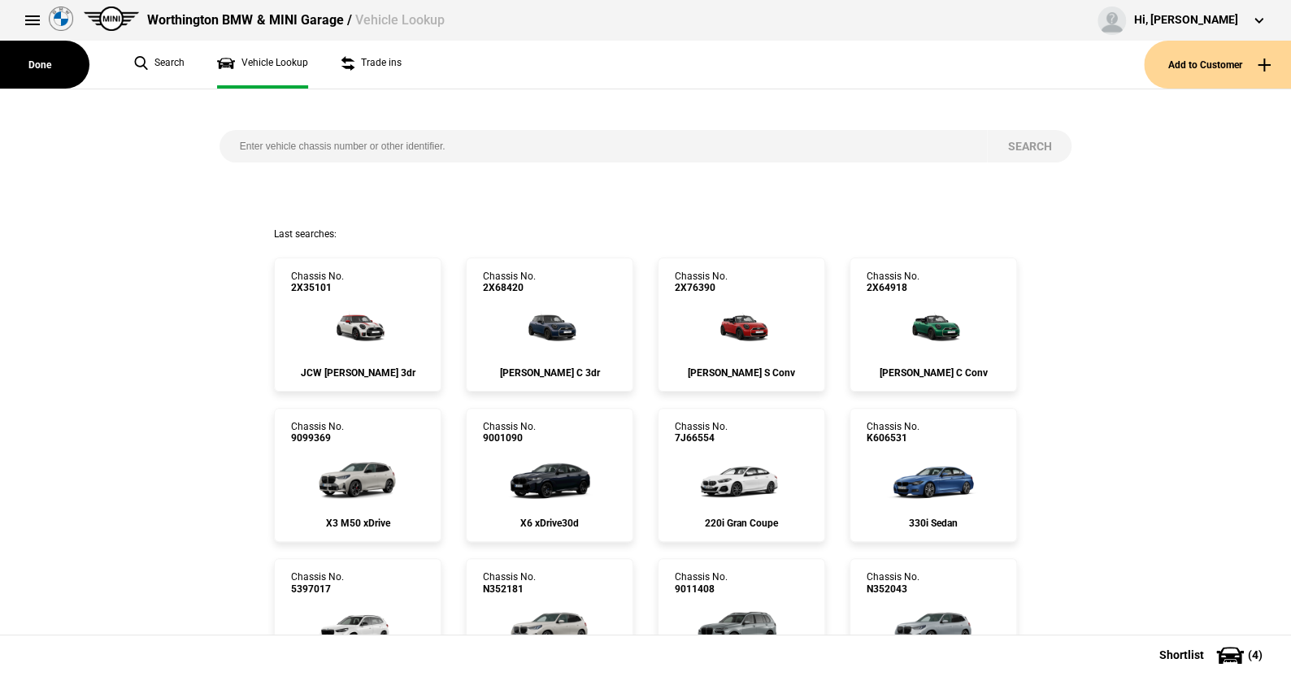
click at [224, 145] on input "search" at bounding box center [603, 146] width 768 height 33
click at [231, 150] on input "search" at bounding box center [603, 146] width 768 height 33
type input "8f68153"
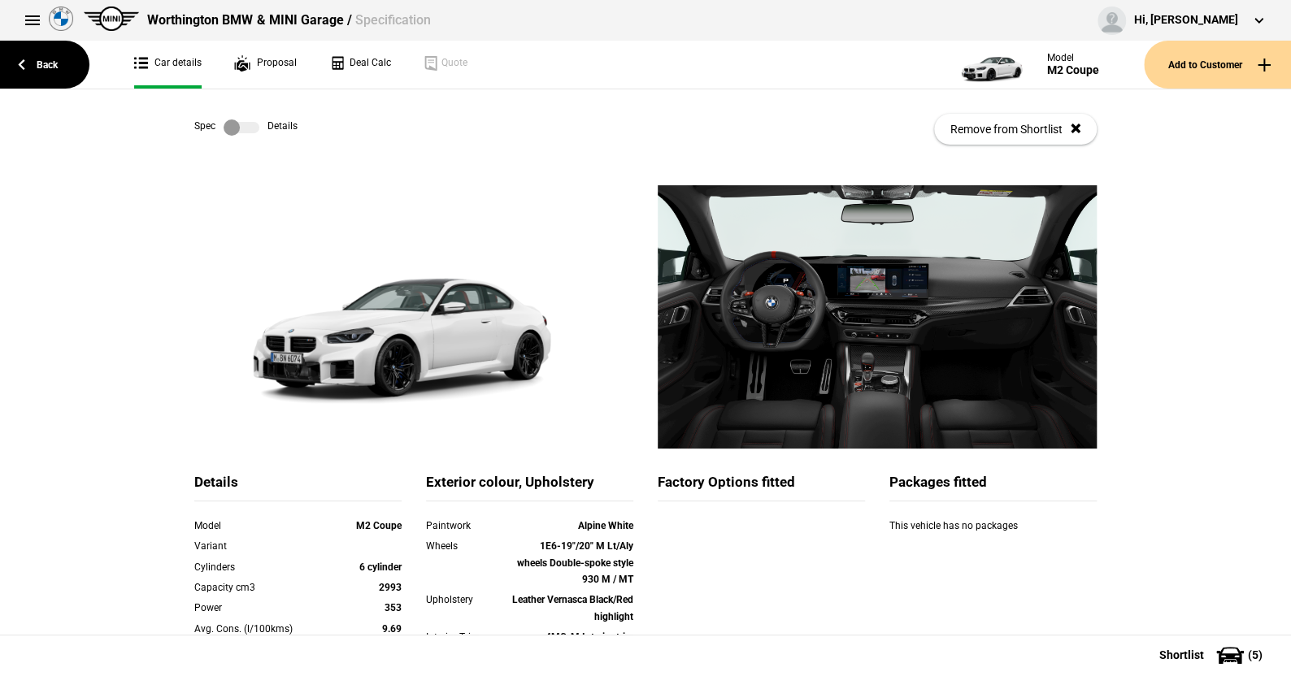
click at [250, 130] on label at bounding box center [242, 127] width 36 height 16
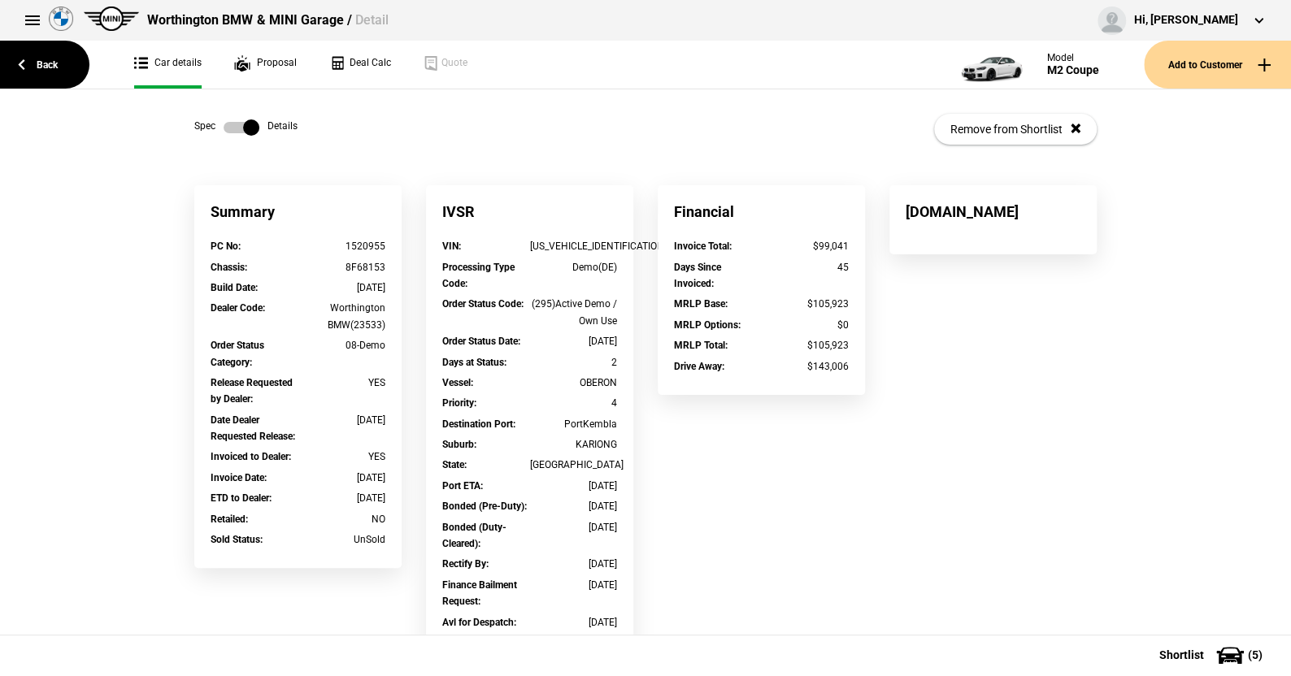
click at [224, 122] on label at bounding box center [242, 127] width 36 height 16
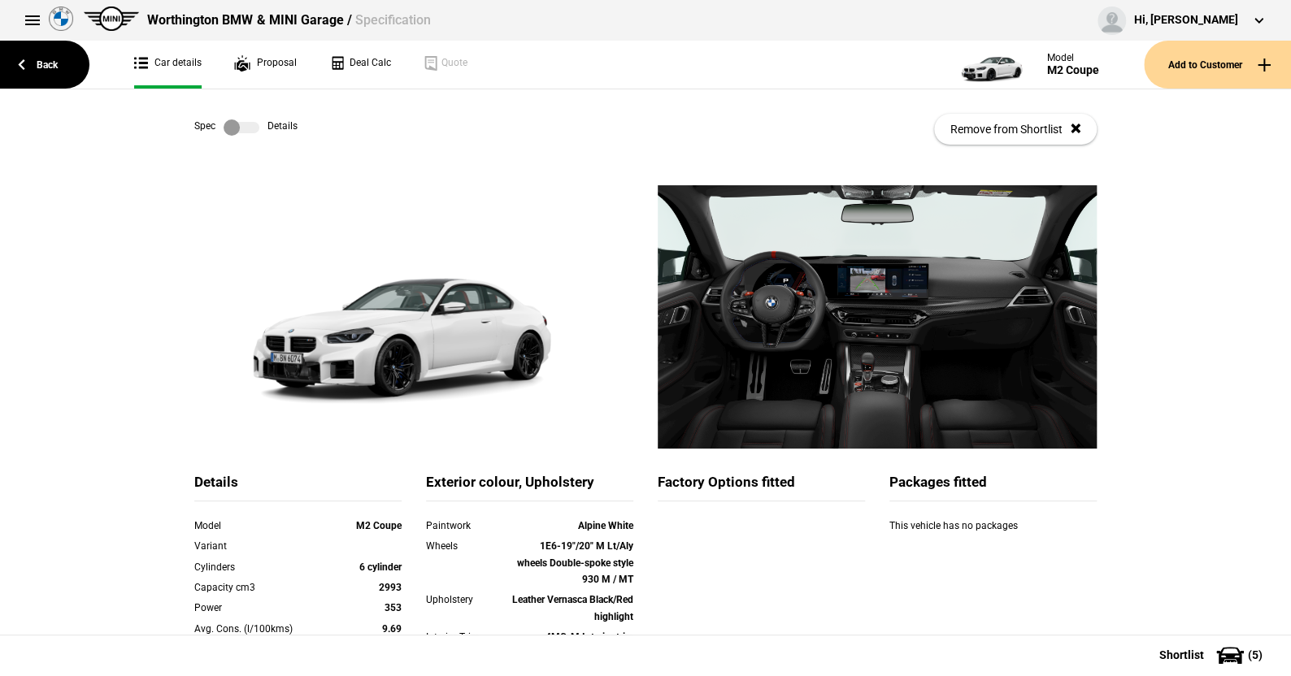
click at [244, 126] on label at bounding box center [242, 127] width 36 height 16
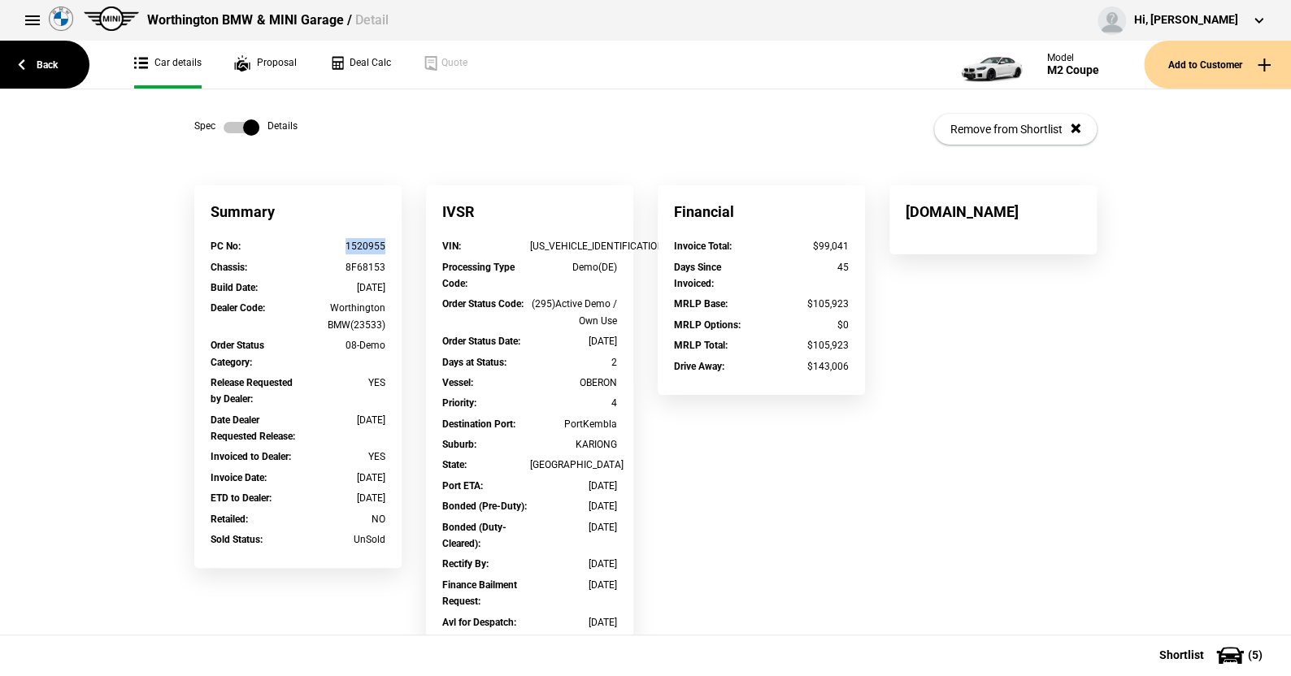
drag, startPoint x: 384, startPoint y: 245, endPoint x: 340, endPoint y: 245, distance: 43.9
click at [340, 245] on div "PC No : 1520955" at bounding box center [297, 248] width 199 height 20
copy div "1520955"
click at [46, 61] on link "Back" at bounding box center [44, 65] width 89 height 48
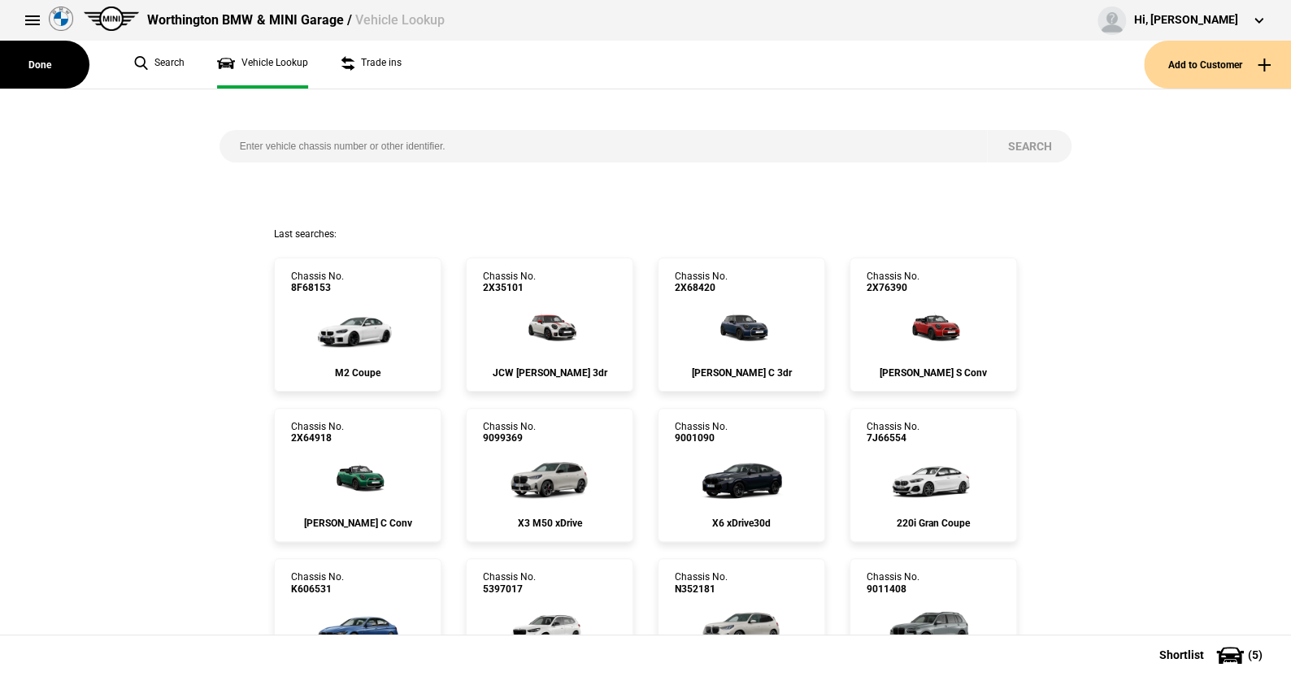
click at [226, 143] on input "search" at bounding box center [603, 146] width 768 height 33
type input "n"
click at [254, 147] on input "n" at bounding box center [603, 146] width 768 height 33
click at [233, 143] on input "search" at bounding box center [603, 146] width 768 height 33
paste input "1520955"
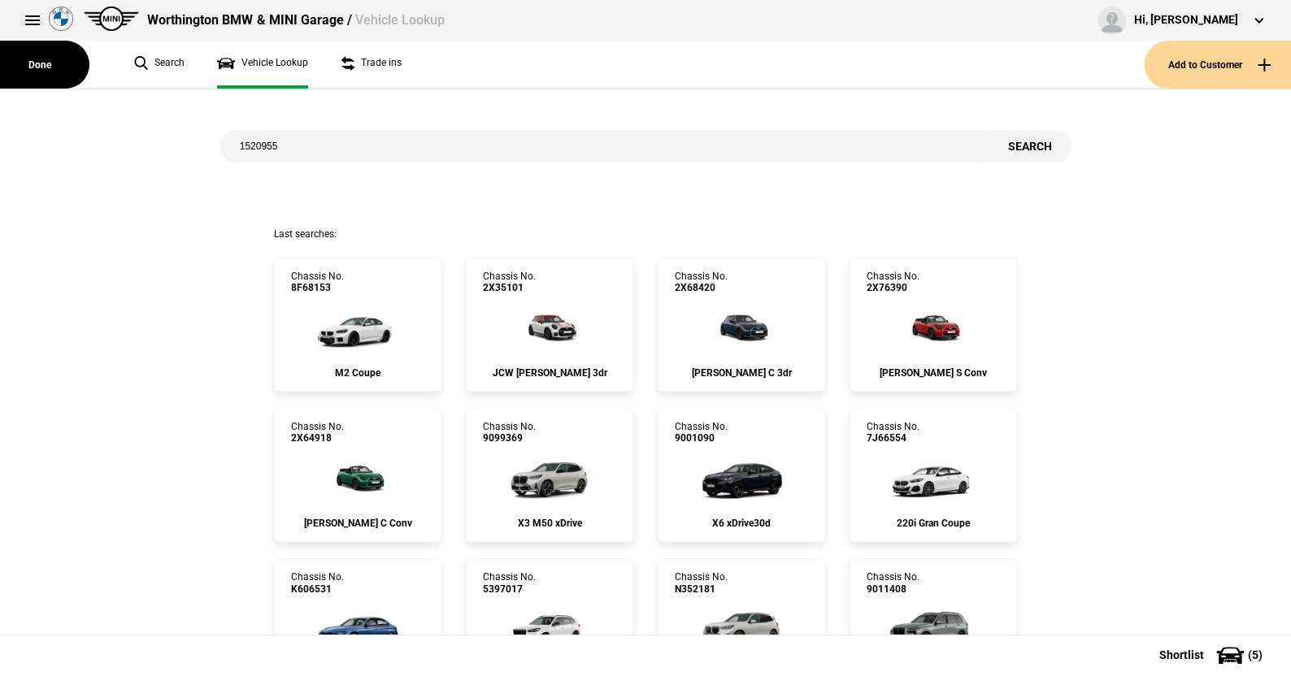
type input "1520955"
click at [1019, 142] on button "Search" at bounding box center [1029, 146] width 85 height 33
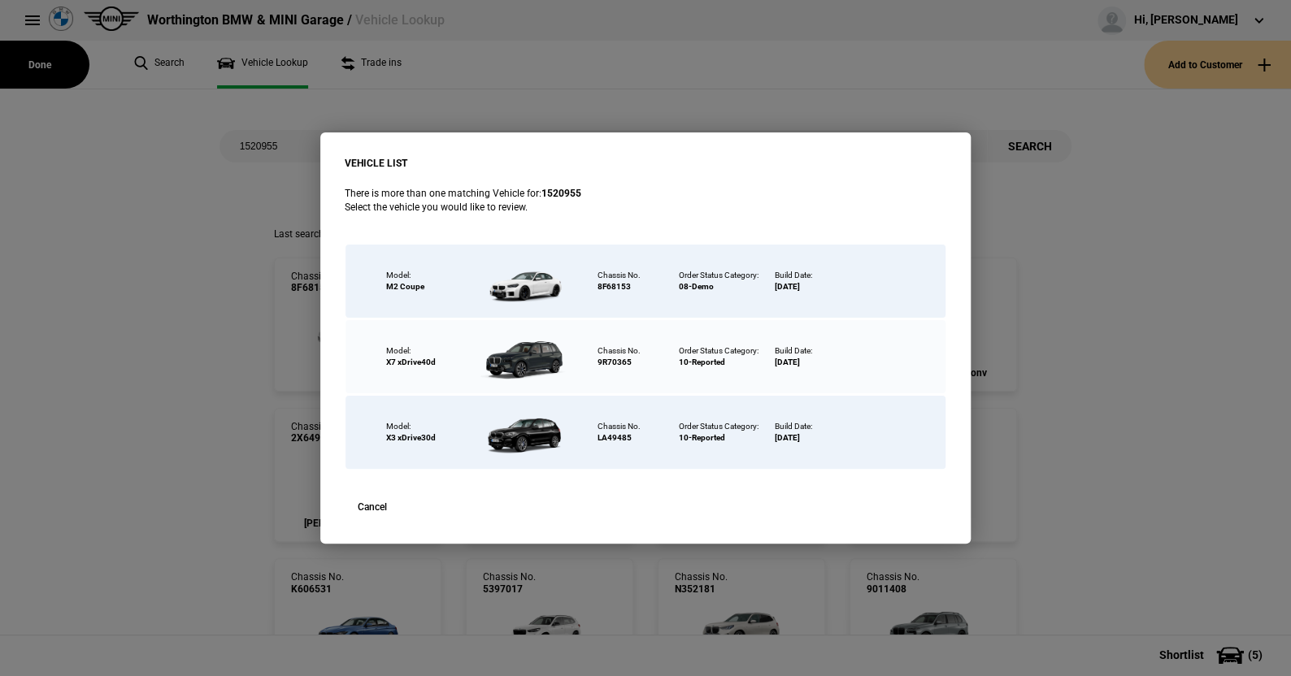
click at [42, 61] on div "VEHICLE LIST There is more than one matching Vehicle for: 1520955 Select the ve…" at bounding box center [645, 338] width 1291 height 676
click at [367, 508] on button "Cancel" at bounding box center [372, 507] width 55 height 24
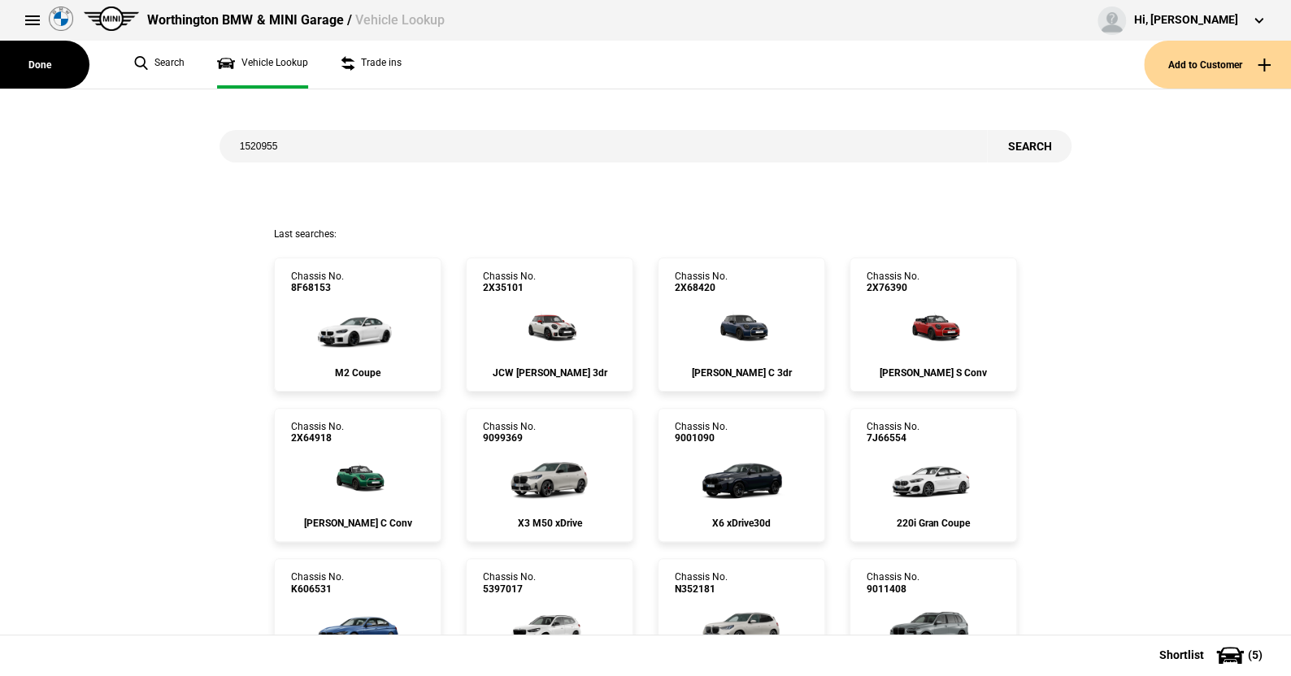
click at [293, 150] on input "1520955" at bounding box center [603, 146] width 768 height 33
type input "n352181"
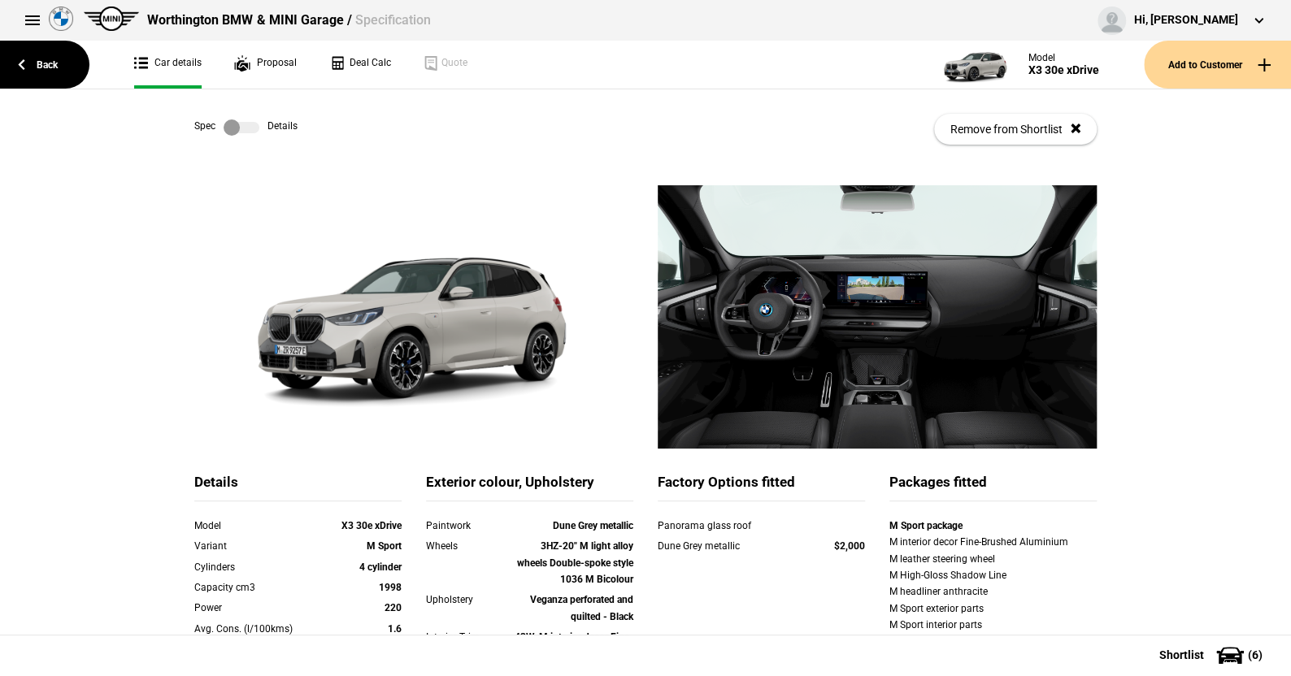
click at [252, 126] on label at bounding box center [242, 127] width 36 height 16
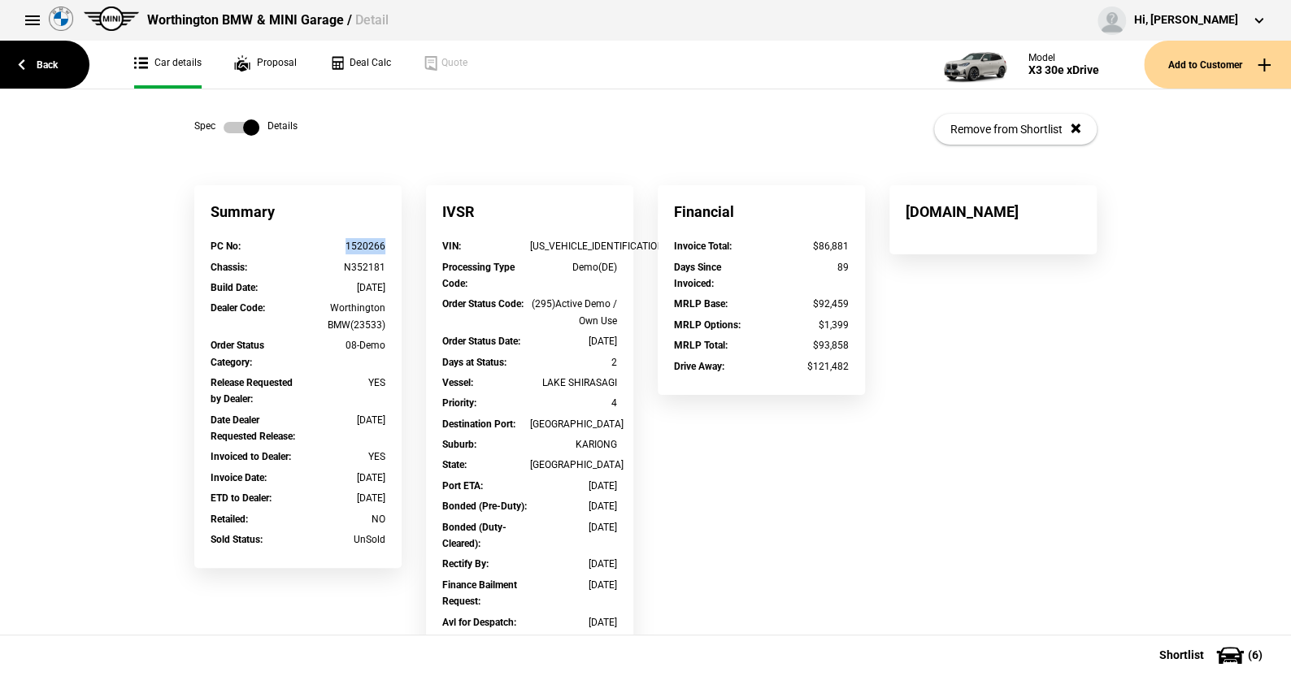
drag, startPoint x: 384, startPoint y: 245, endPoint x: 340, endPoint y: 246, distance: 44.7
click at [340, 246] on div "PC No : 1520266" at bounding box center [297, 248] width 199 height 20
copy div "1520266"
click at [36, 66] on link "Back" at bounding box center [44, 65] width 89 height 48
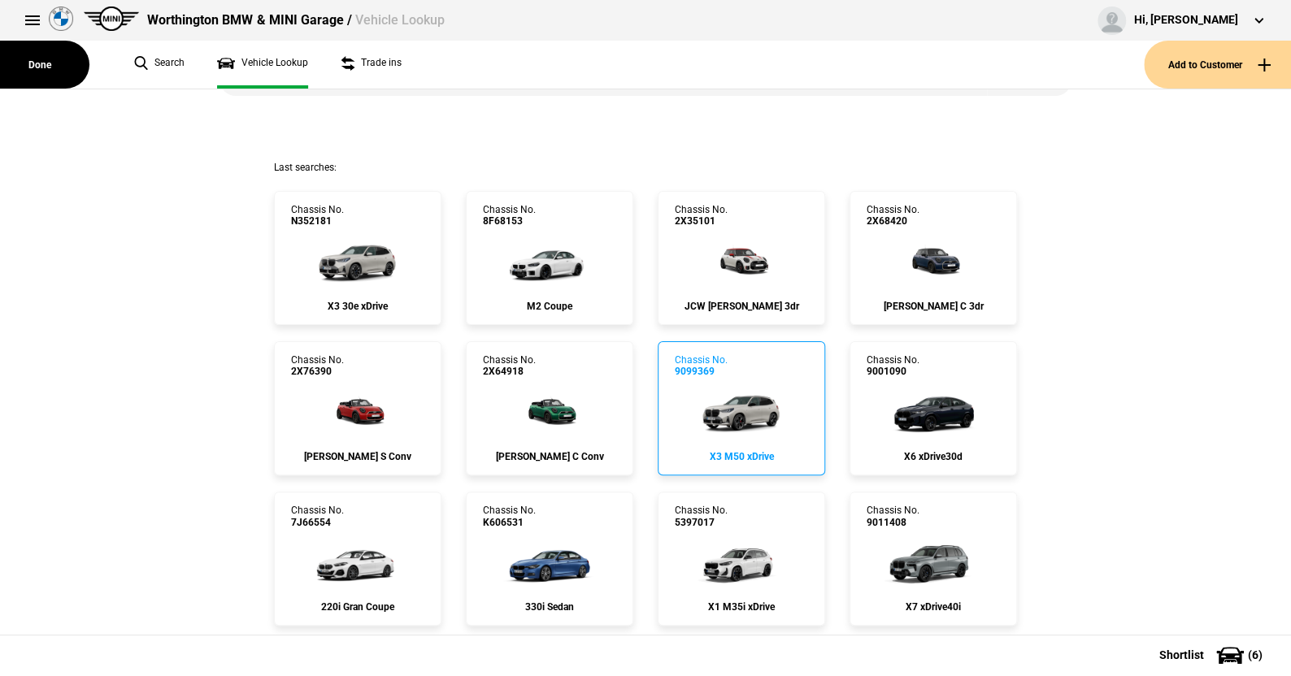
scroll to position [163, 0]
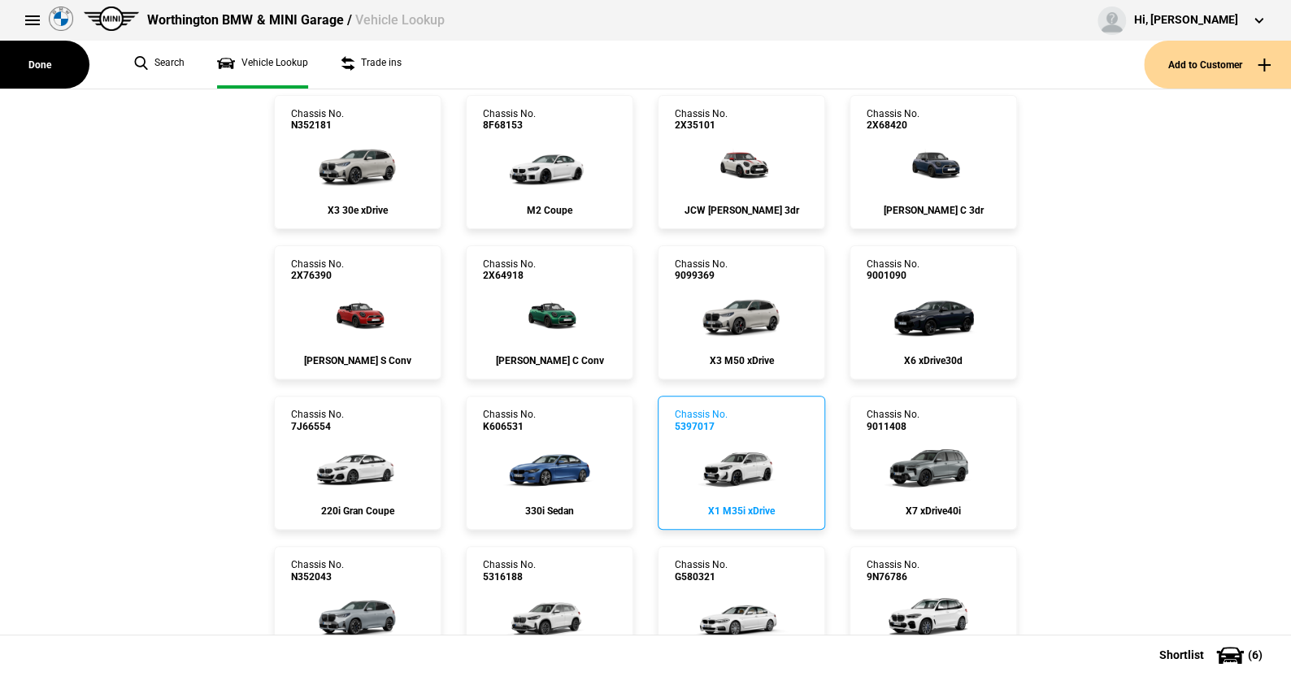
click at [746, 461] on img at bounding box center [741, 464] width 108 height 65
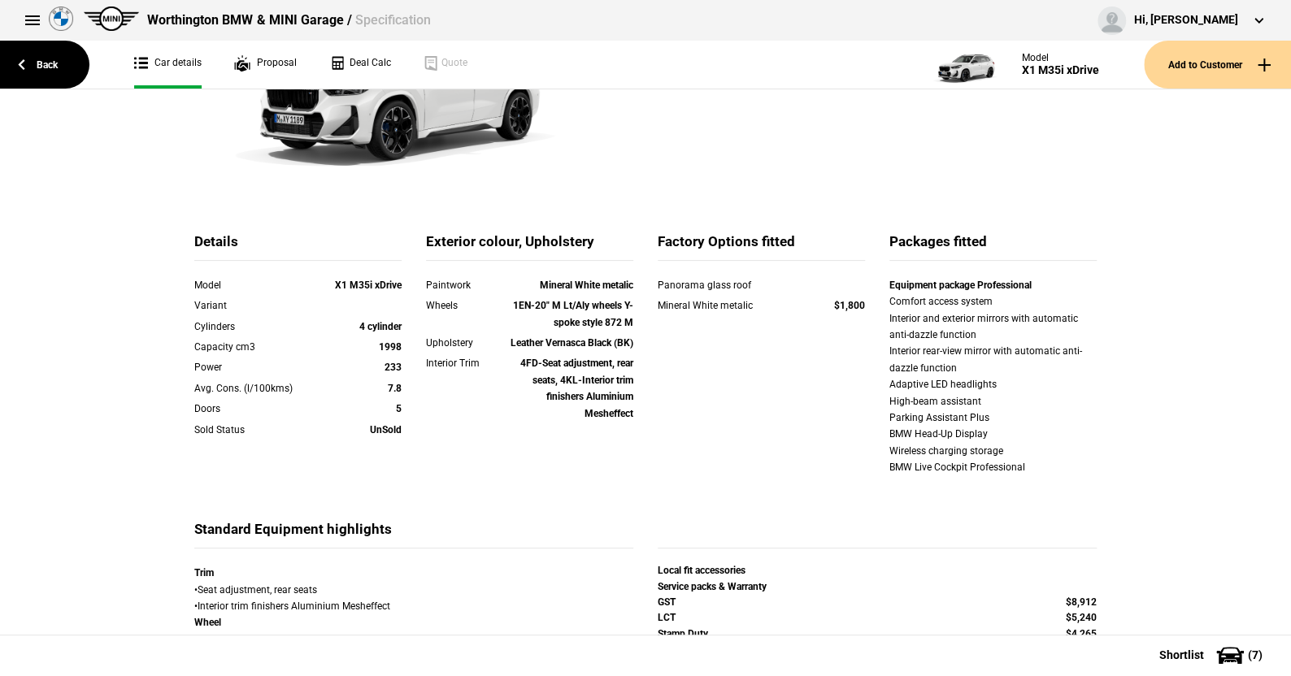
scroll to position [244, 0]
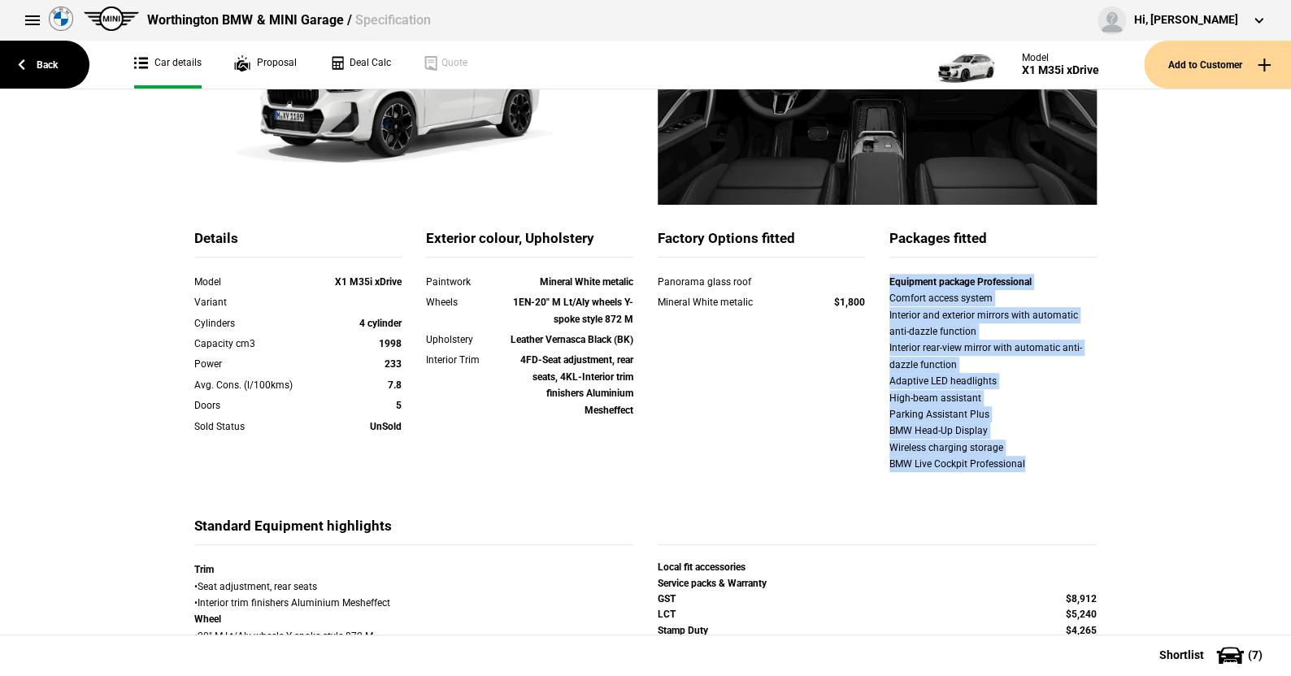
drag, startPoint x: 880, startPoint y: 285, endPoint x: 1099, endPoint y: 467, distance: 285.1
click at [1099, 467] on div "Equipment package Professional Comfort access system Interior and exterior mirr…" at bounding box center [993, 375] width 232 height 203
copy div "Equipment package Professional Comfort access system Interior and exterior mirr…"
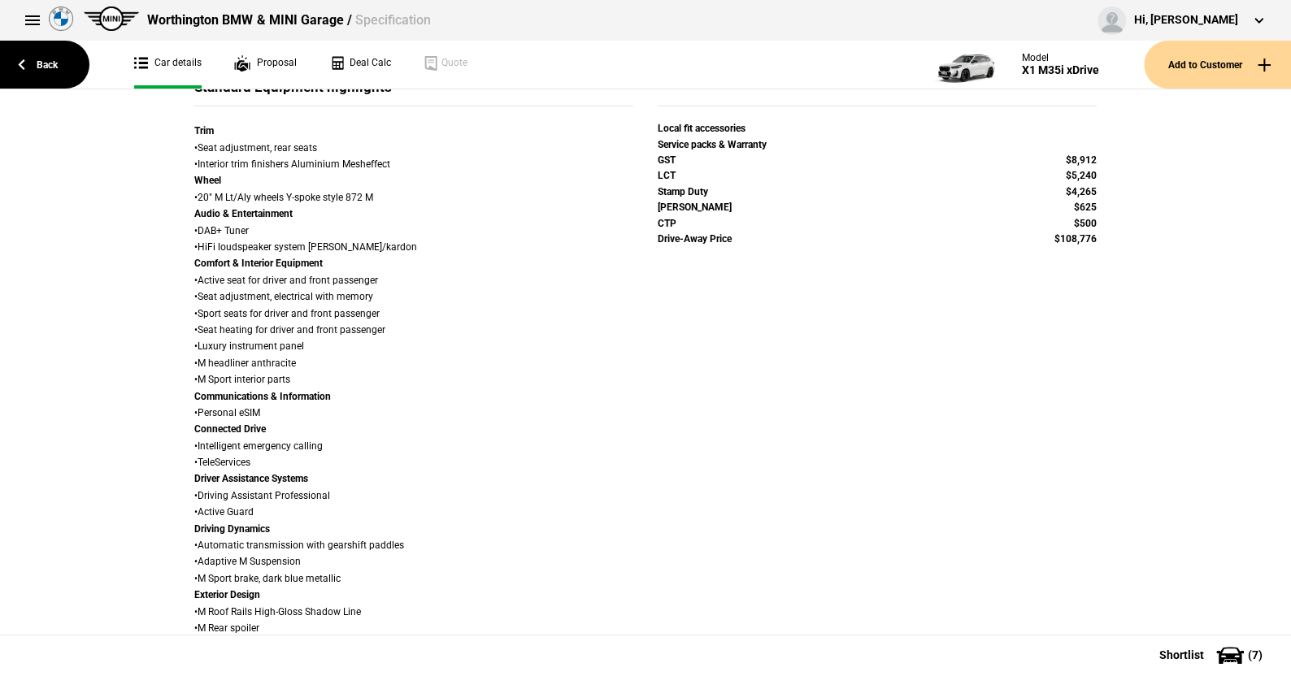
scroll to position [732, 0]
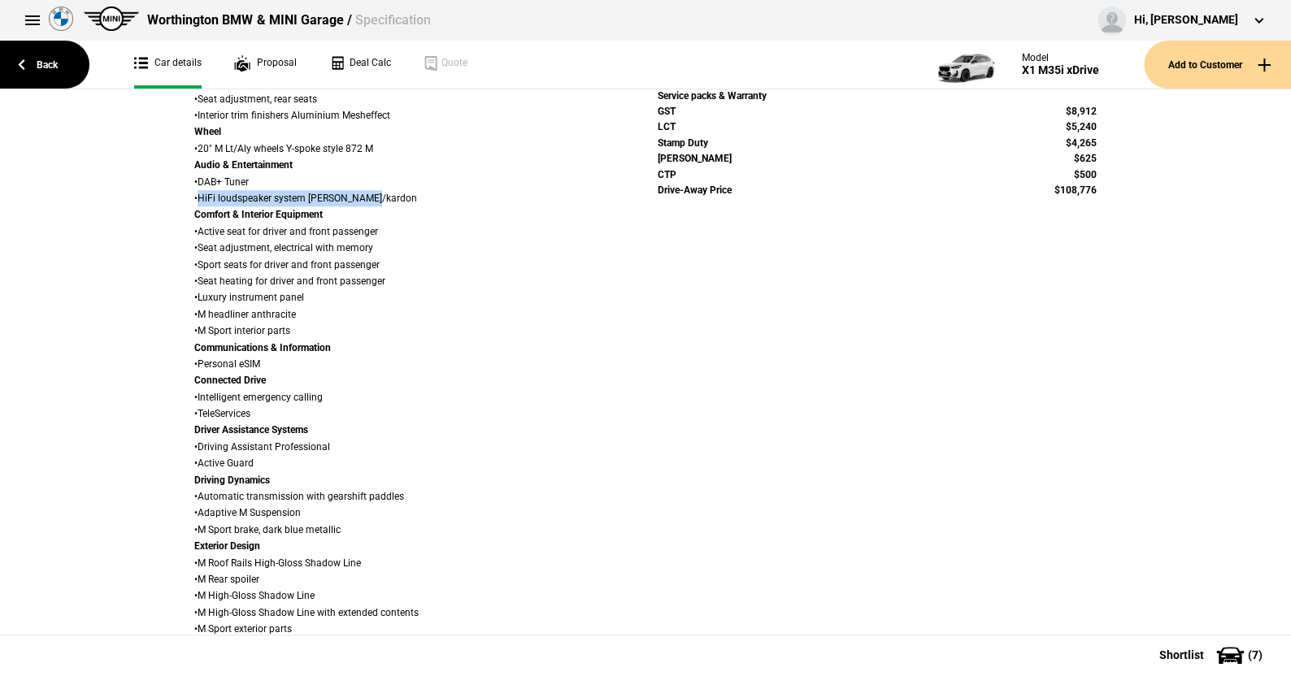
drag, startPoint x: 191, startPoint y: 197, endPoint x: 376, endPoint y: 199, distance: 184.5
click at [376, 199] on div "Trim • Seat adjustment, rear seats • Interior trim finishers Aluminium Mesheffe…" at bounding box center [413, 438] width 439 height 729
copy div "HiFi loudspeaker system [PERSON_NAME]/kardon"
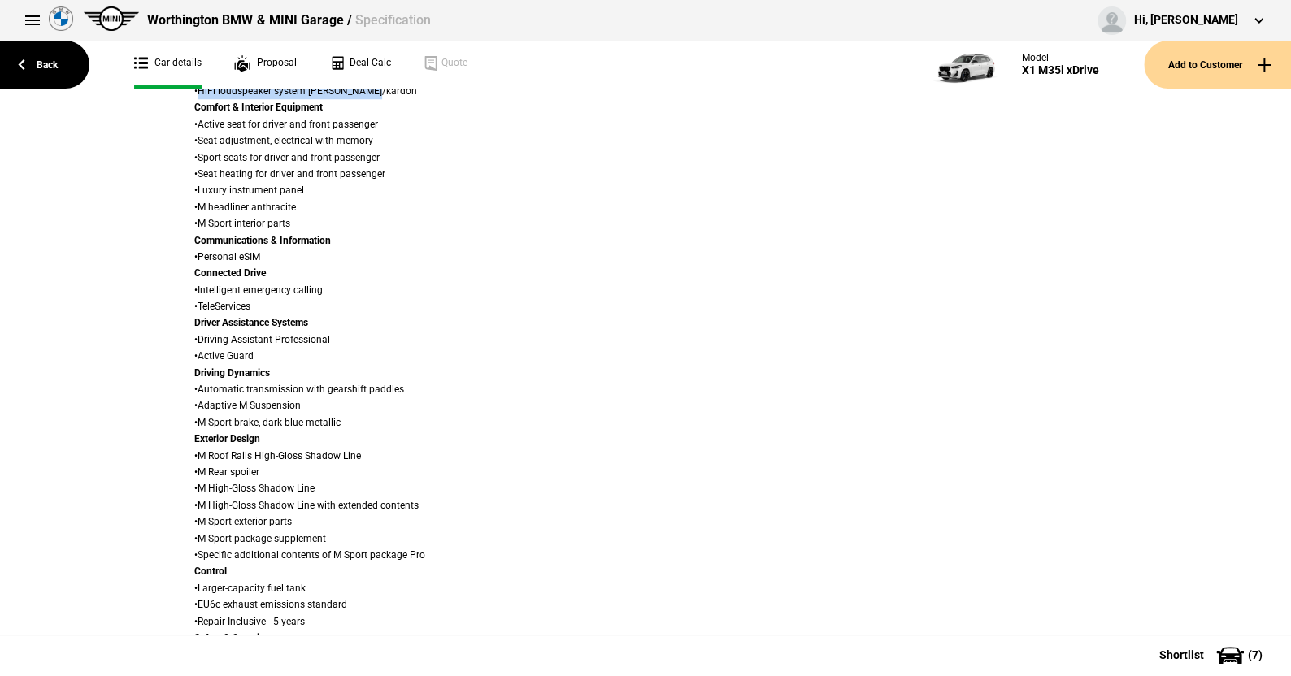
scroll to position [701, 0]
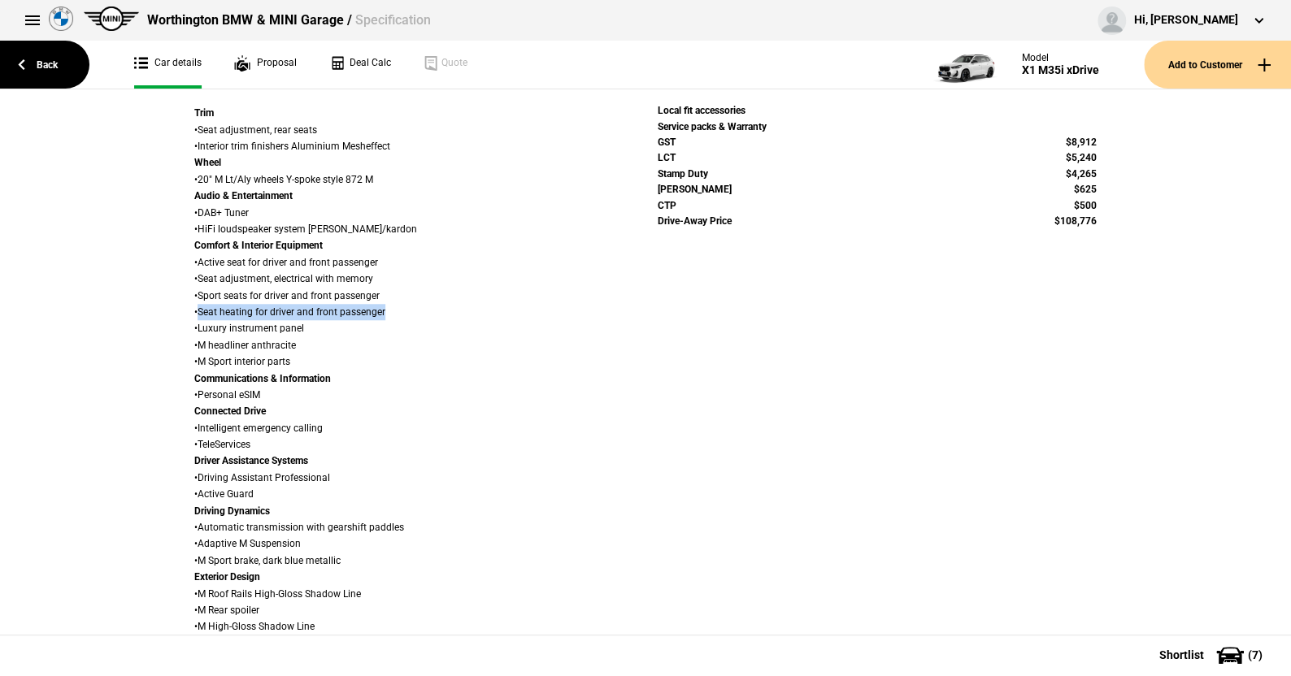
drag, startPoint x: 193, startPoint y: 310, endPoint x: 312, endPoint y: 310, distance: 119.5
click at [384, 311] on div "Trim • Seat adjustment, rear seats • Interior trim finishers Aluminium Mesheffe…" at bounding box center [413, 469] width 439 height 729
copy div "Seat heating for driver and front passenger"
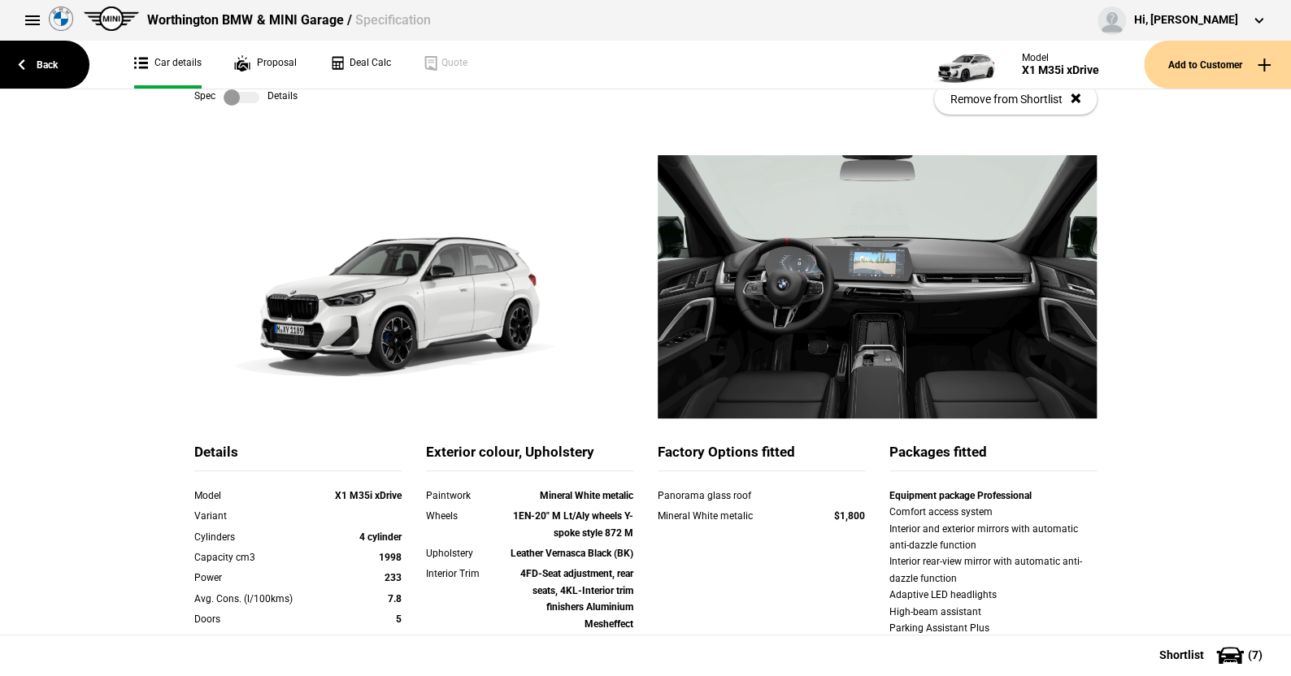
scroll to position [0, 0]
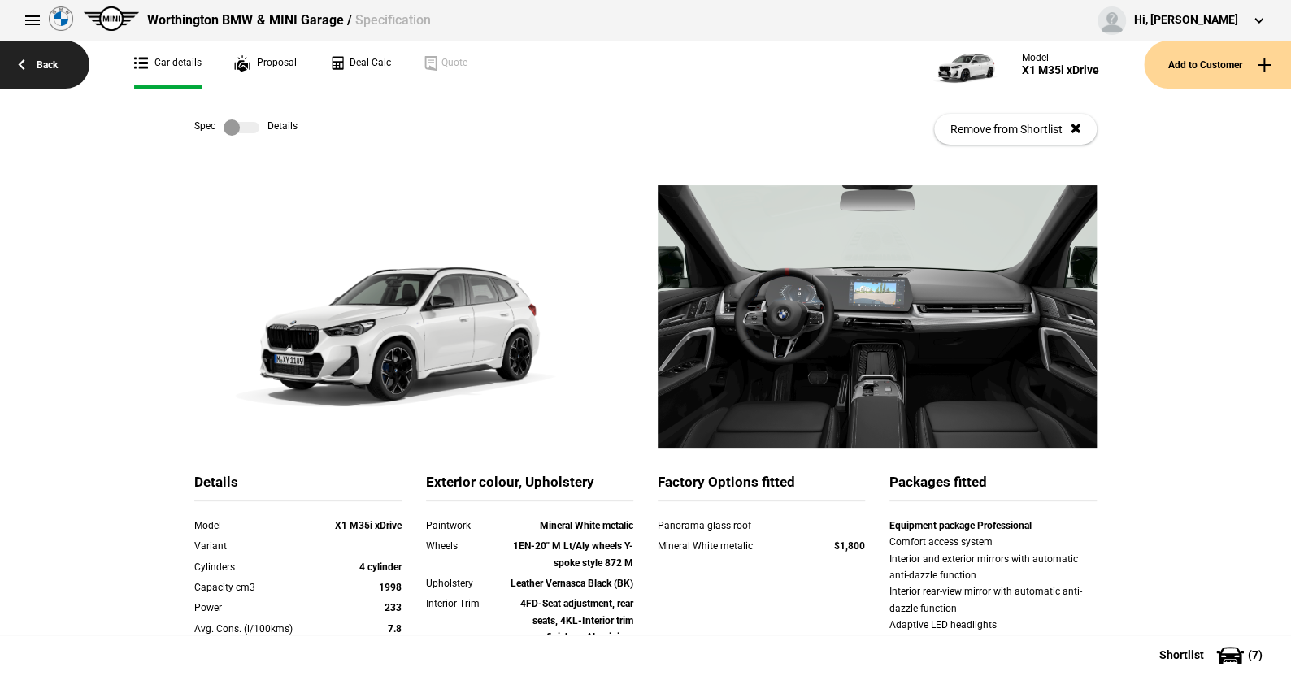
click at [44, 63] on link "Back" at bounding box center [44, 65] width 89 height 48
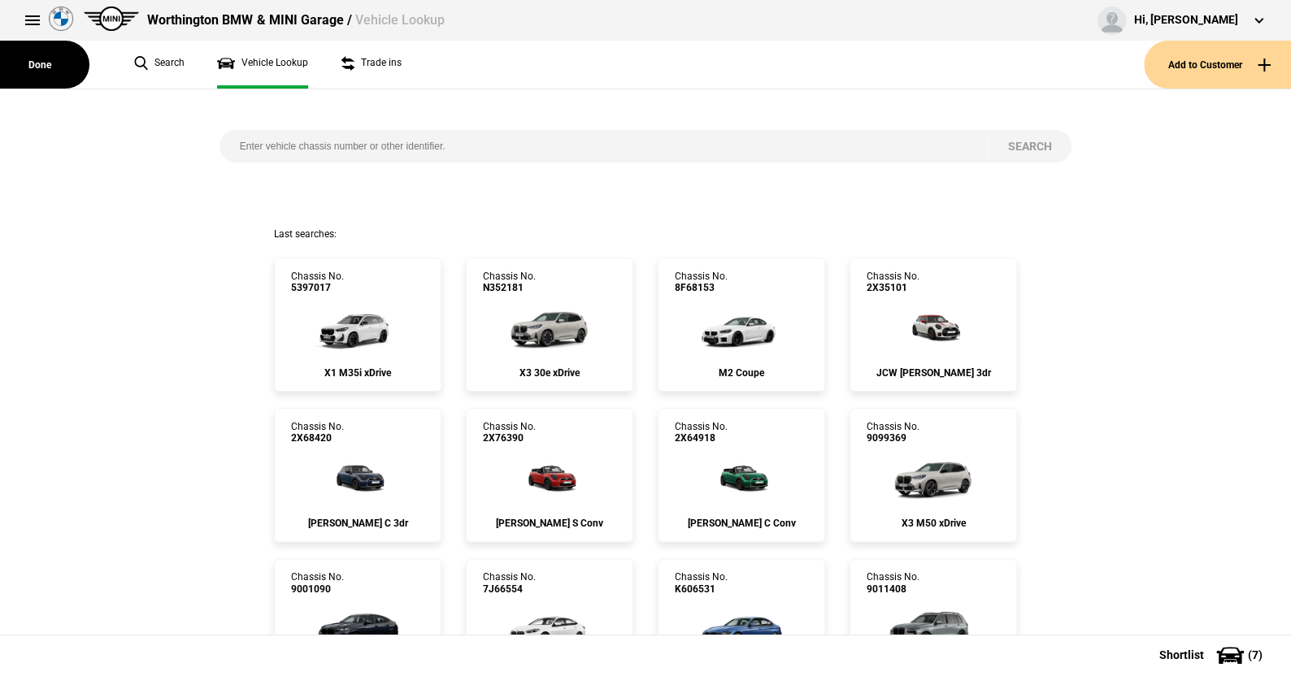
click at [225, 145] on input "search" at bounding box center [603, 146] width 768 height 33
paste input "WBS42AY000FL65161"
type input "WBS42AY000FL65161"
click at [1018, 145] on button "Search" at bounding box center [1029, 146] width 85 height 33
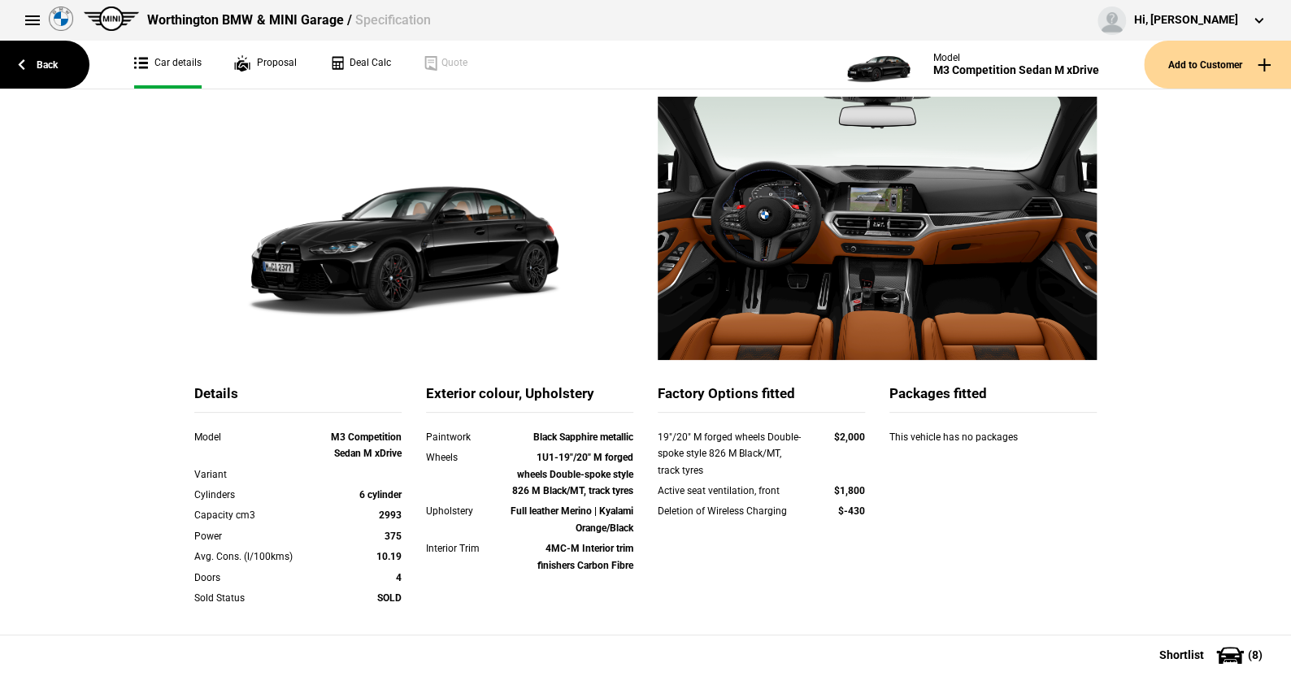
scroll to position [244, 0]
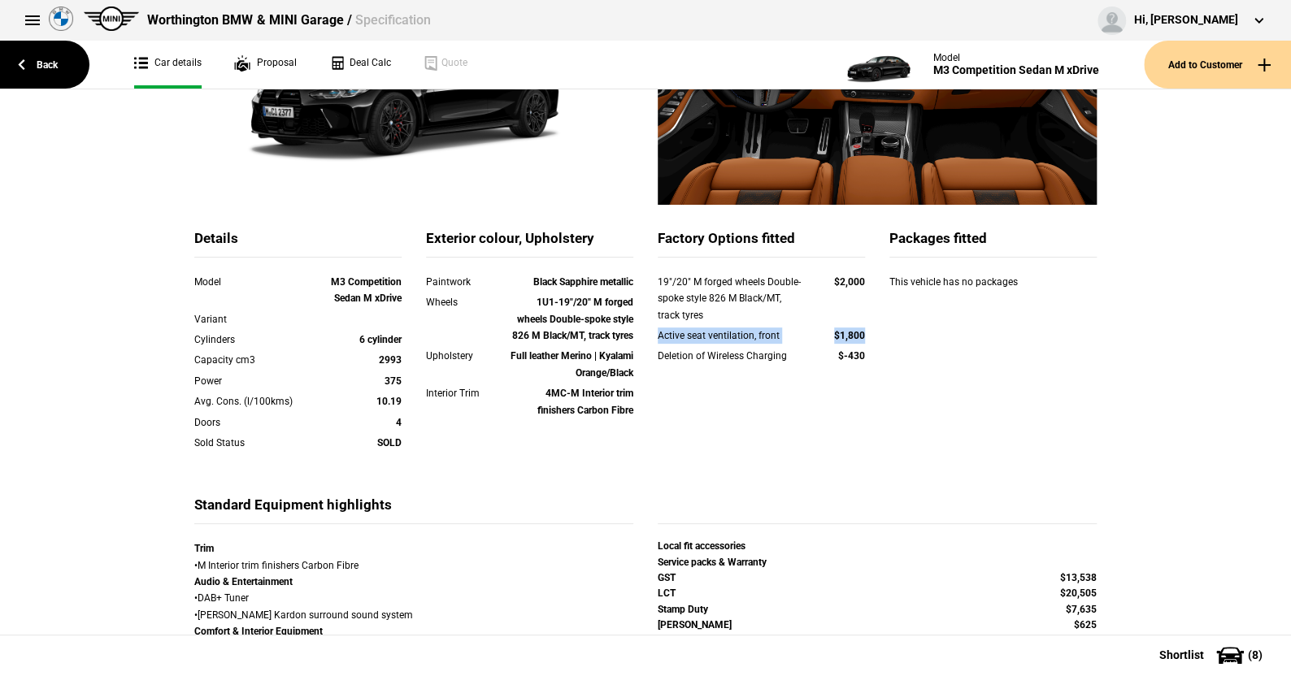
drag, startPoint x: 646, startPoint y: 339, endPoint x: 828, endPoint y: 327, distance: 181.7
click at [858, 331] on div "Active seat ventilation, front $1,800" at bounding box center [761, 338] width 232 height 20
copy div "Active seat ventilation, front $1,800"
drag, startPoint x: 649, startPoint y: 281, endPoint x: 859, endPoint y: 284, distance: 209.7
click at [859, 284] on div "19"/20" M forged wheels Double-spoke style 826 M Black/MT, track tyres $2,000" at bounding box center [761, 301] width 232 height 54
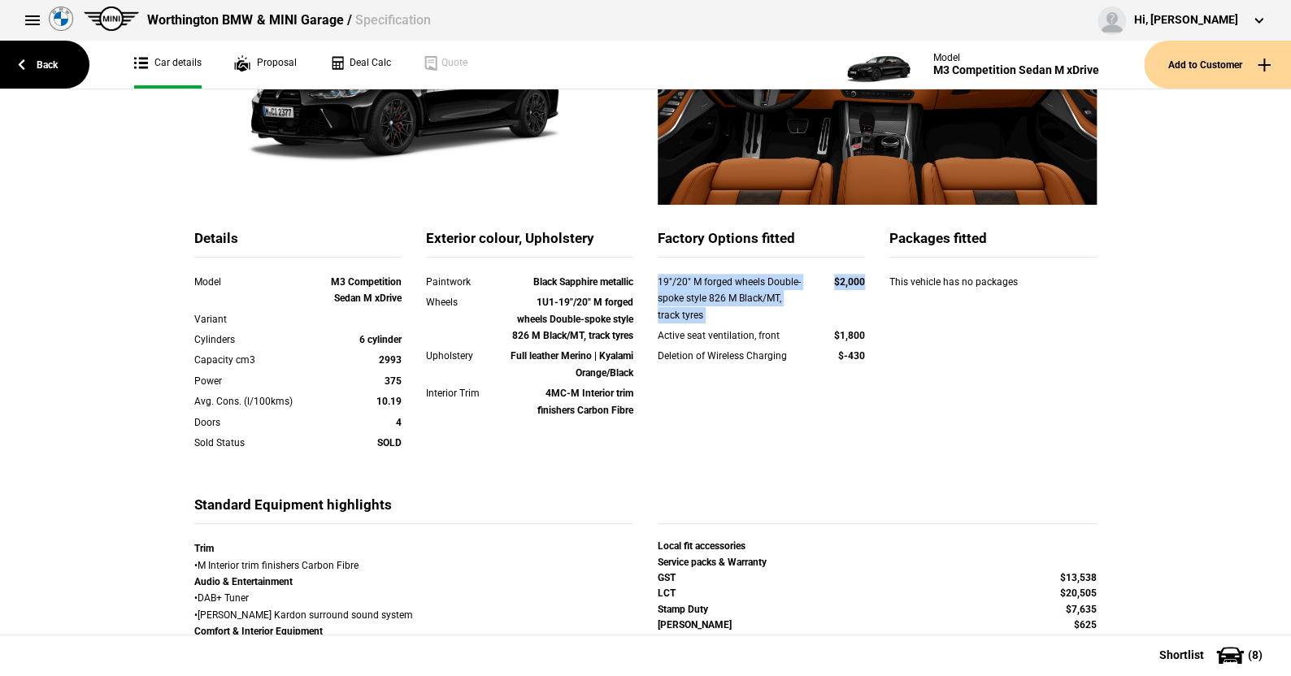
copy div "19"/20" M forged wheels Double-spoke style 826 M Black/MT, track tyres $2,000"
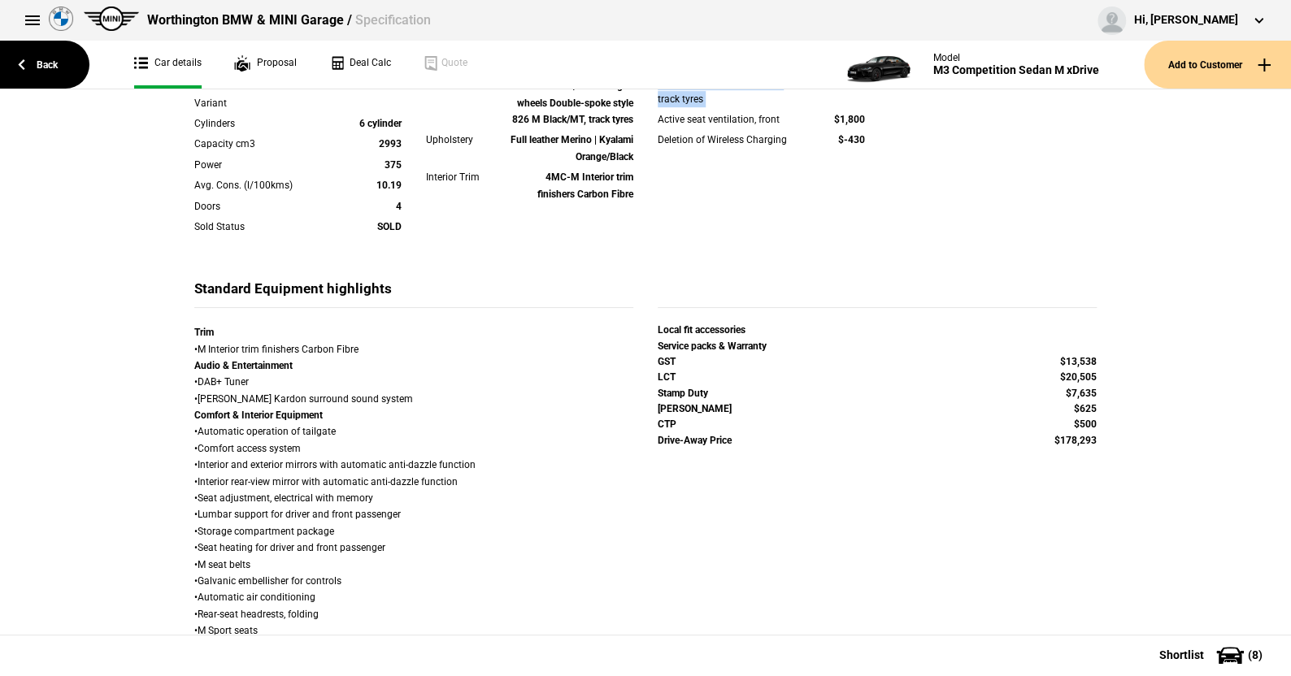
scroll to position [569, 0]
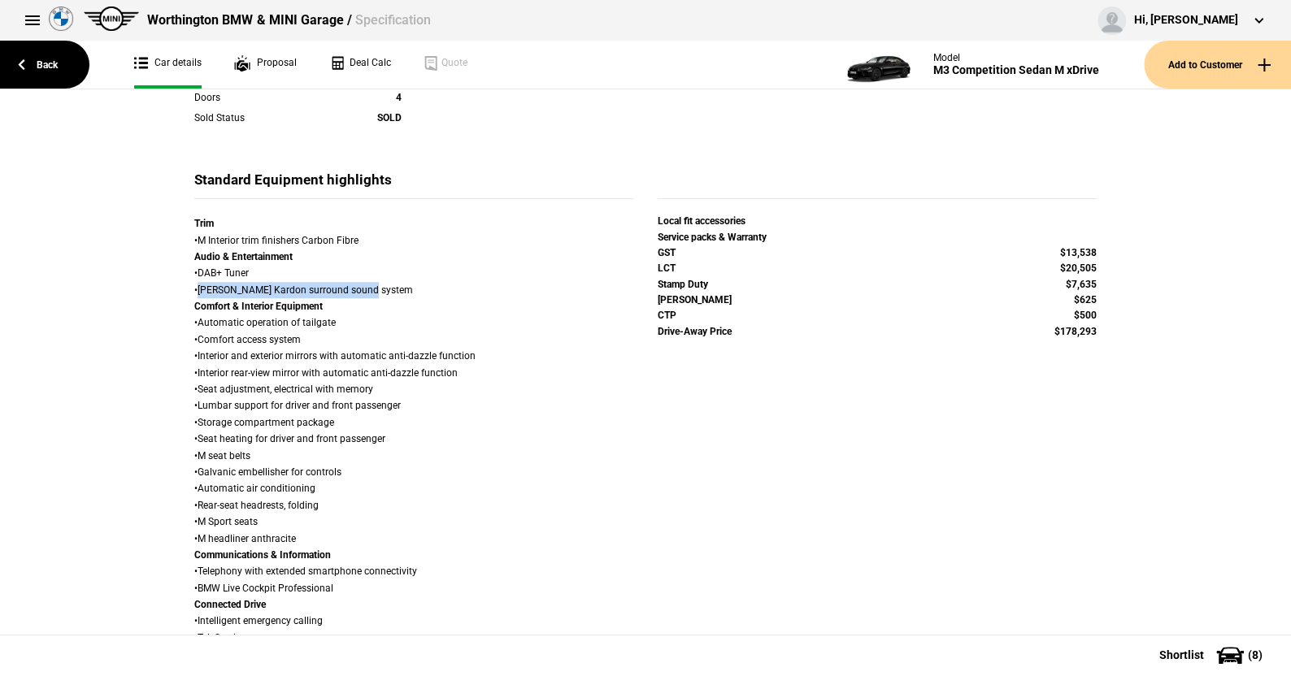
drag, startPoint x: 193, startPoint y: 288, endPoint x: 375, endPoint y: 291, distance: 182.1
click at [375, 291] on div "Trim • M Interior trim finishers Carbon Fibre Audio & Entertainment • DAB+ Tune…" at bounding box center [413, 687] width 439 height 945
copy div "[PERSON_NAME] Kardon surround sound system"
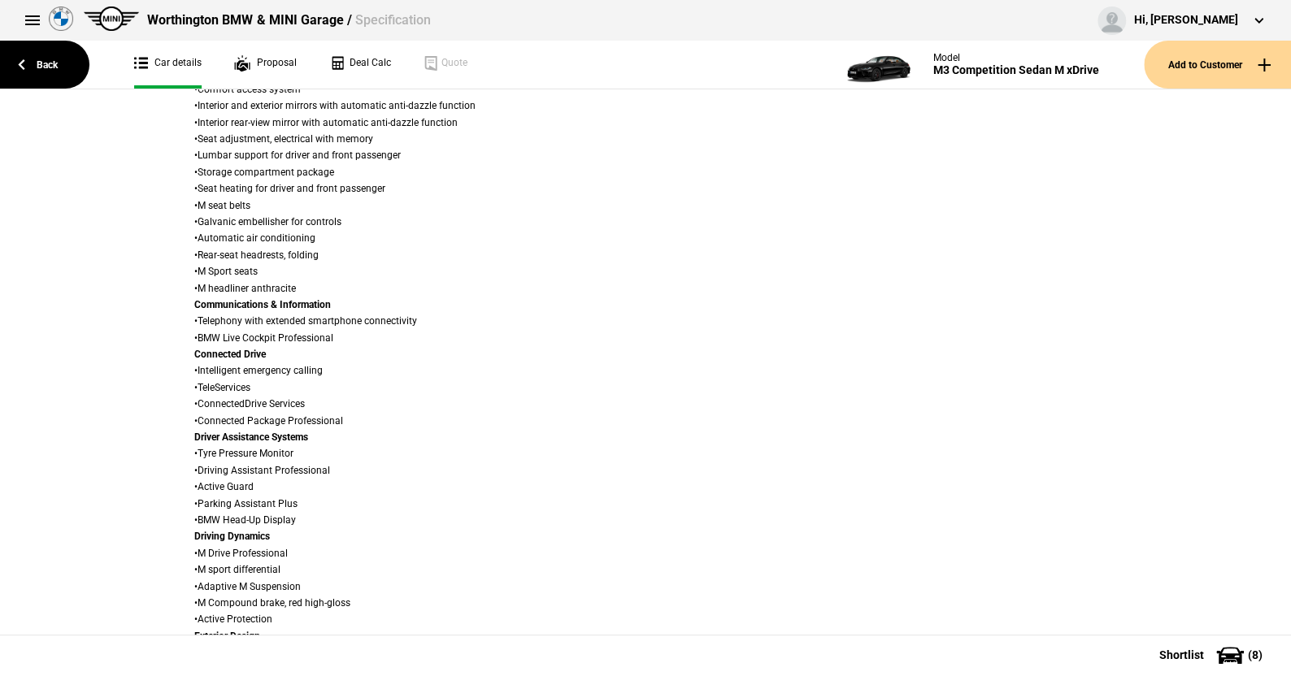
scroll to position [732, 0]
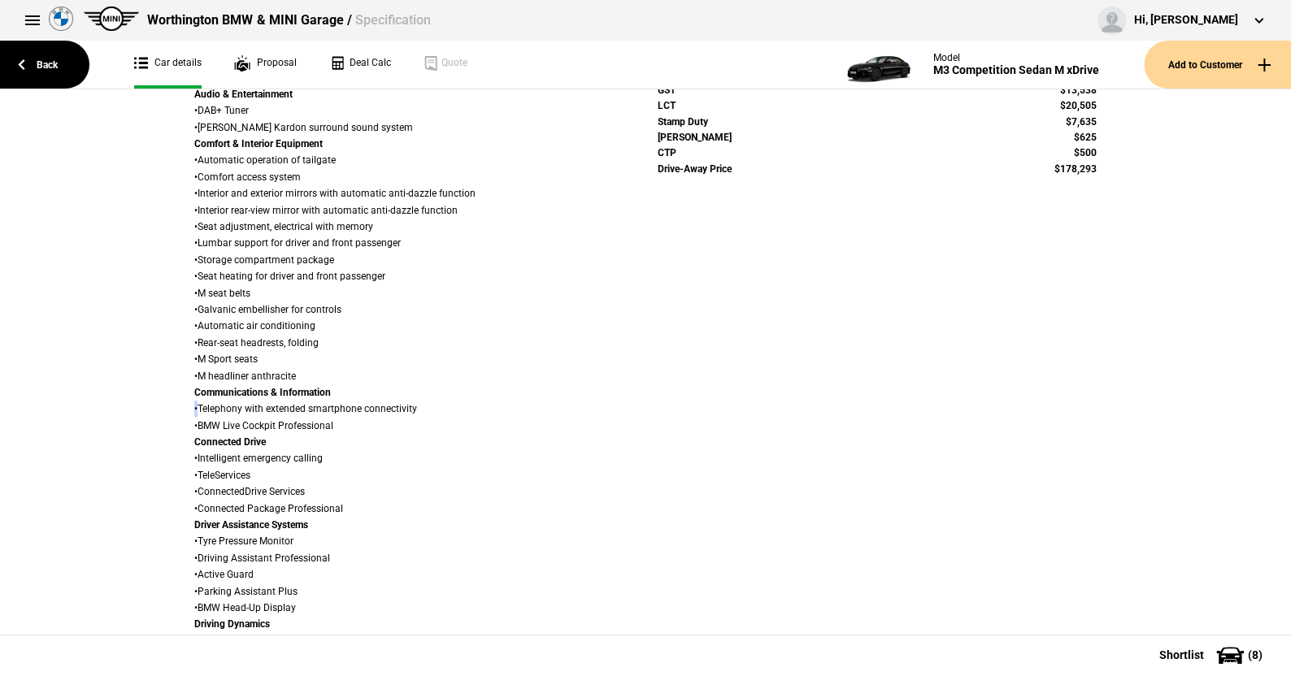
click at [185, 407] on div "Trim • M Interior trim finishers Carbon Fibre Audio & Entertainment • DAB+ Tune…" at bounding box center [413, 527] width 463 height 949
click at [476, 437] on div "Trim • M Interior trim finishers Carbon Fibre Audio & Entertainment • DAB+ Tune…" at bounding box center [413, 525] width 439 height 945
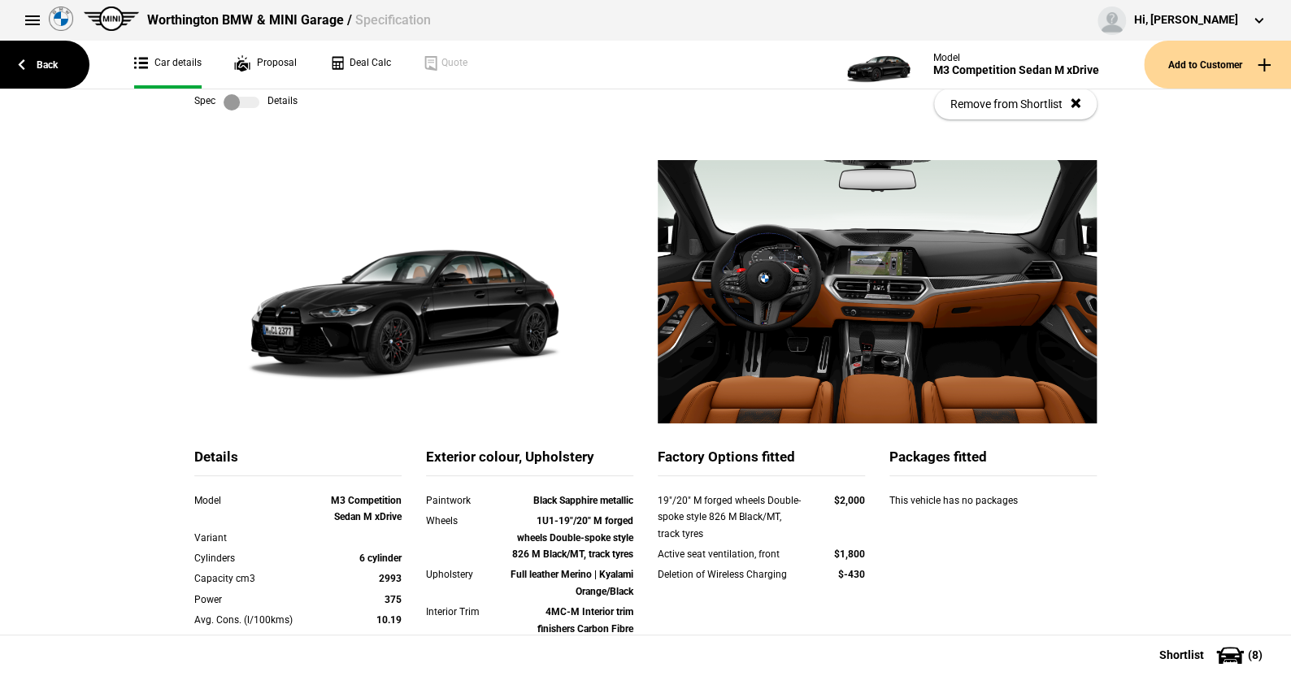
scroll to position [0, 0]
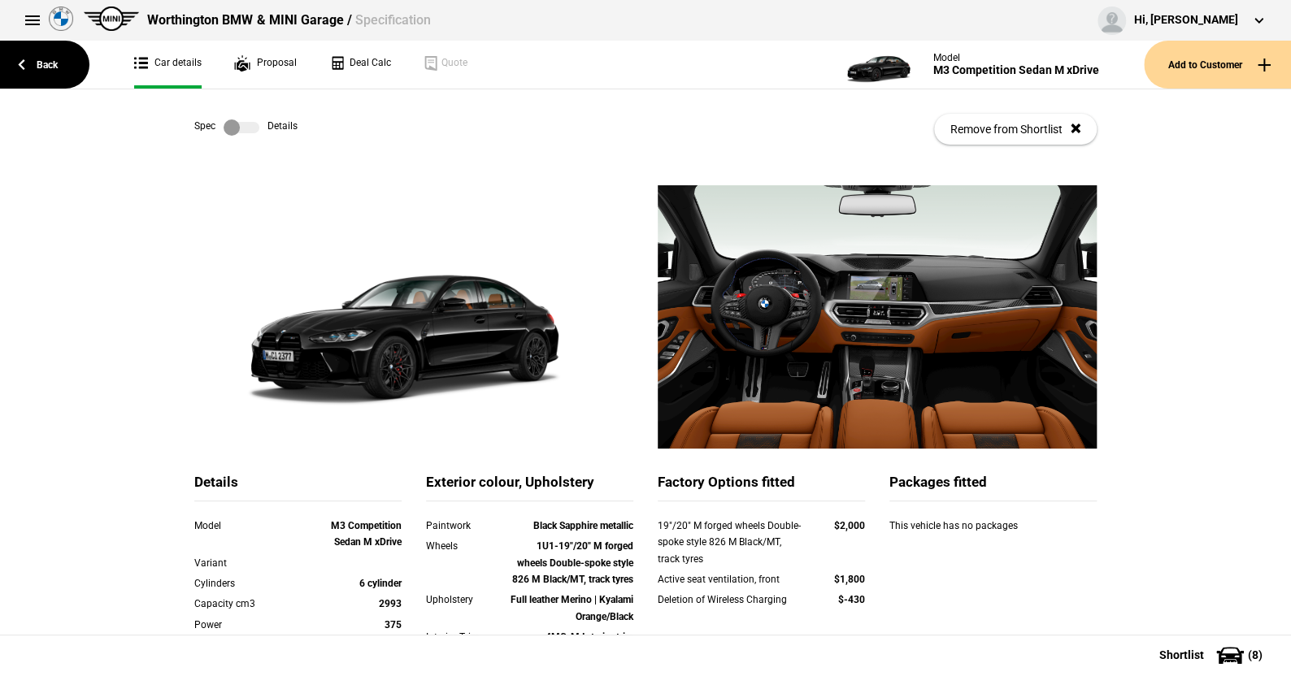
click at [248, 128] on label at bounding box center [242, 127] width 36 height 16
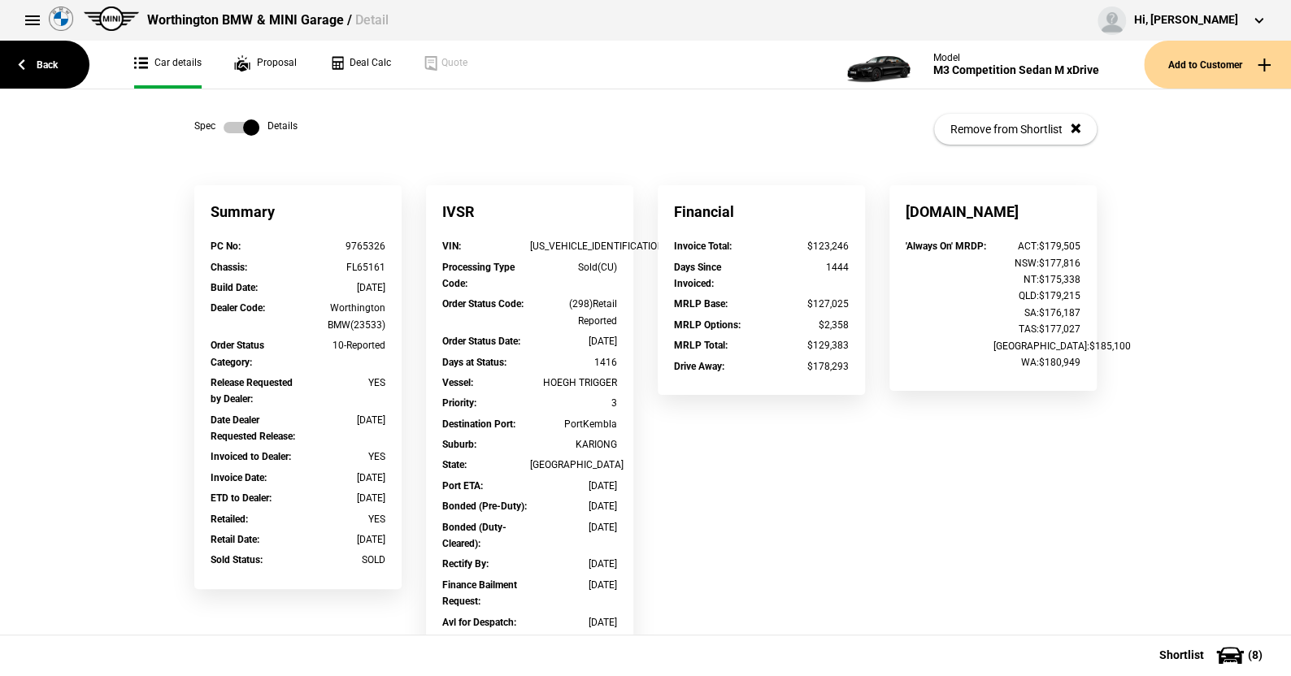
click at [224, 124] on label at bounding box center [242, 127] width 36 height 16
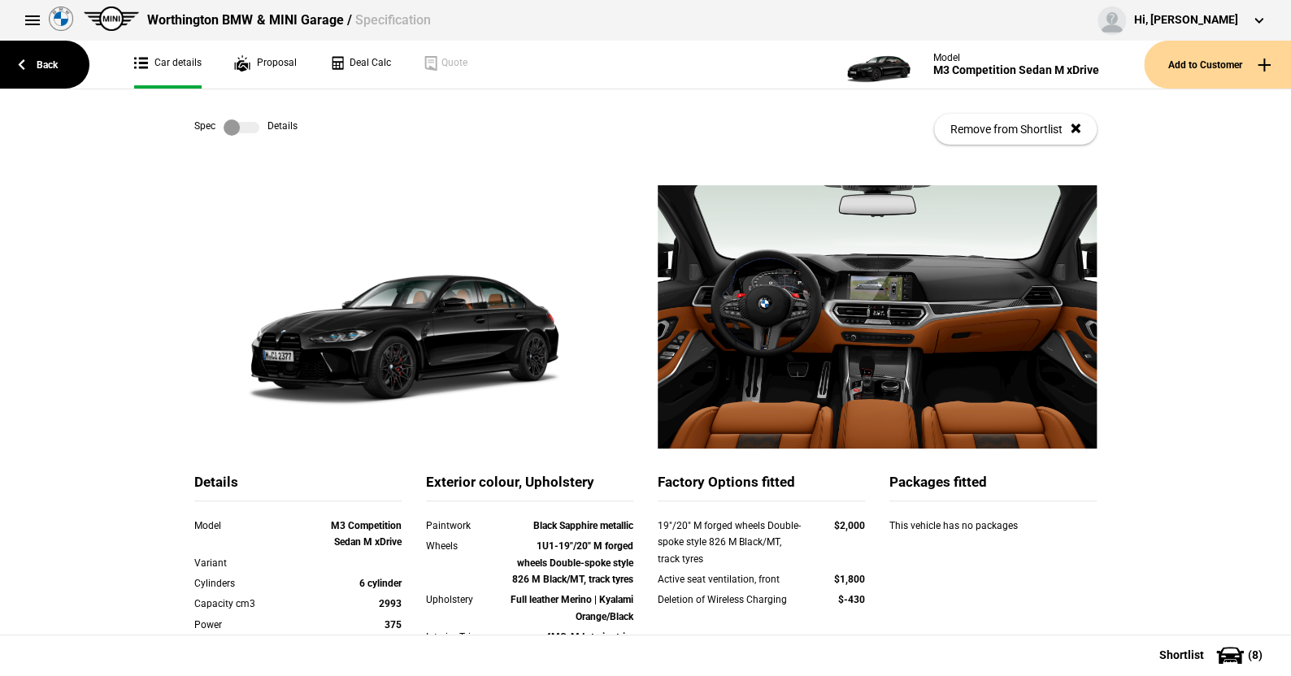
scroll to position [163, 0]
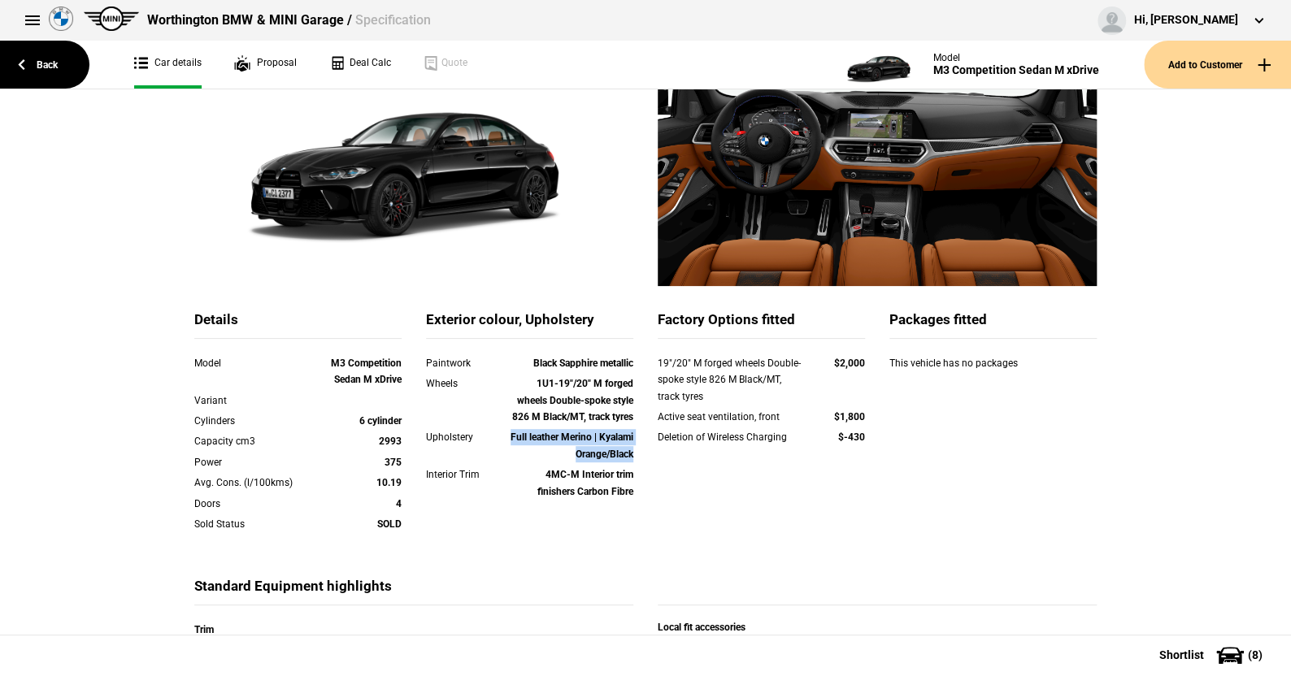
drag, startPoint x: 533, startPoint y: 436, endPoint x: 633, endPoint y: 453, distance: 101.4
click at [633, 453] on div "Upholstery Full leather Merino | Kyalami Orange/Black" at bounding box center [530, 447] width 232 height 37
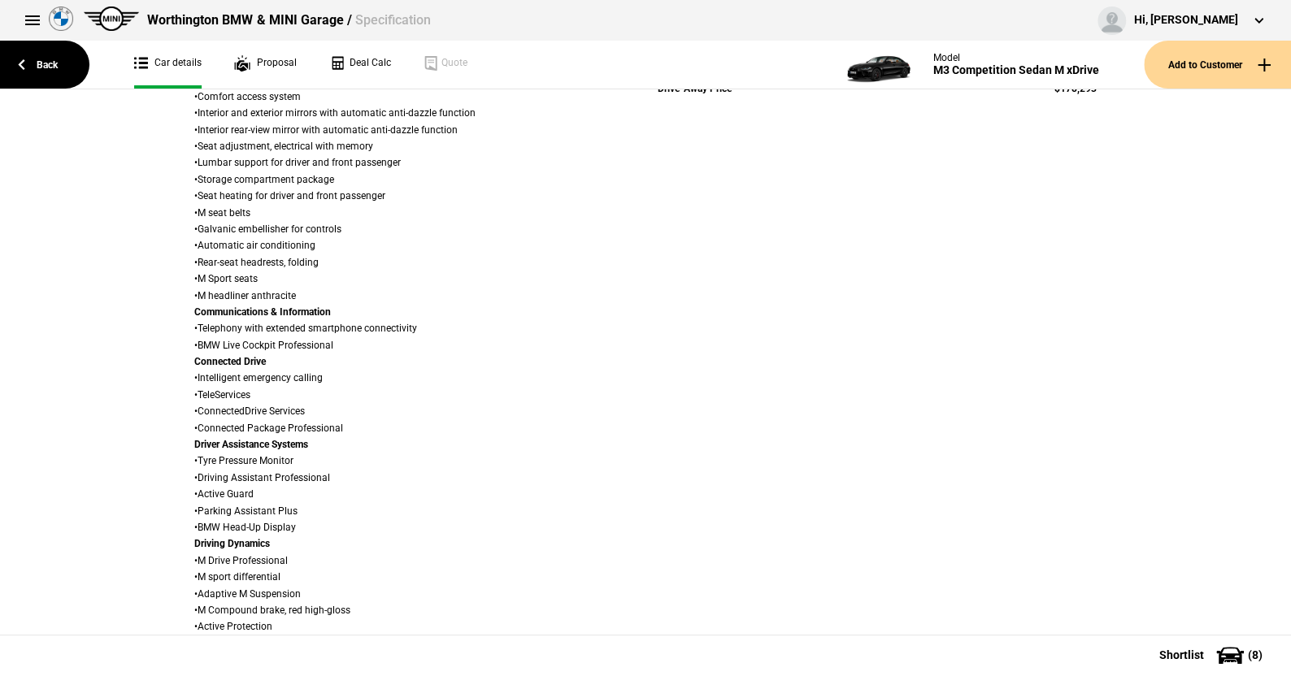
scroll to position [894, 0]
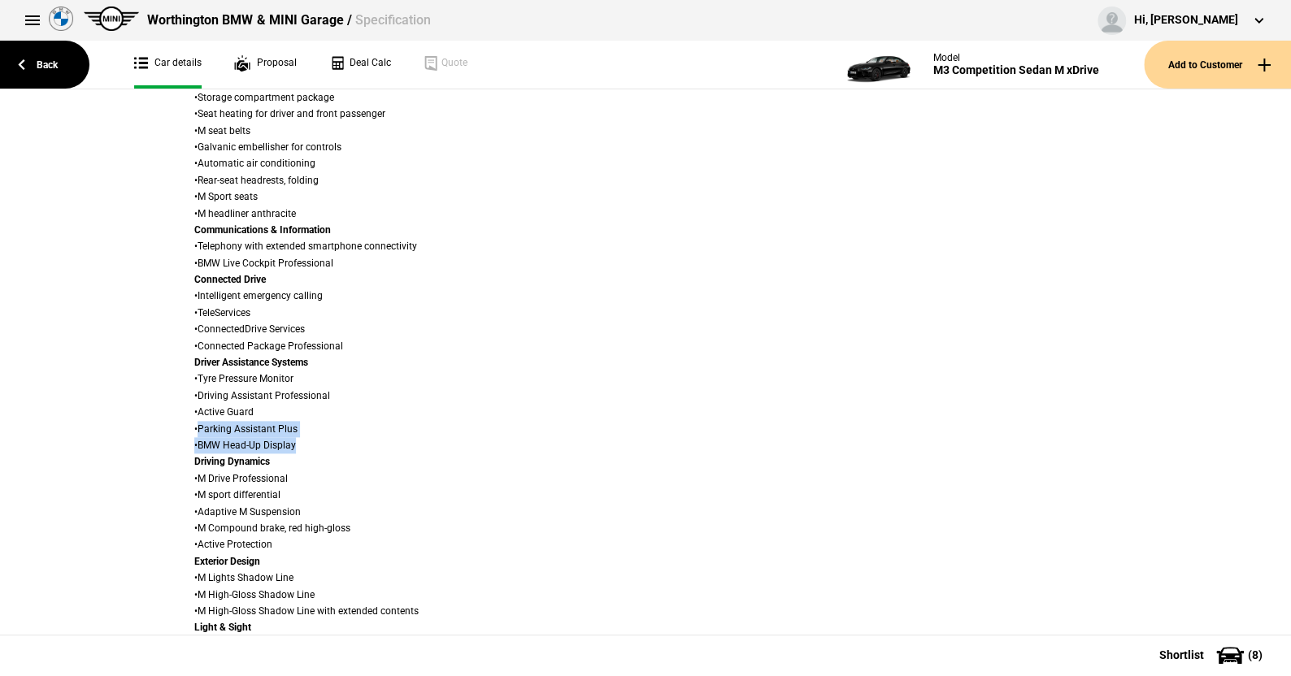
drag, startPoint x: 193, startPoint y: 427, endPoint x: 308, endPoint y: 443, distance: 115.8
click at [308, 443] on div "Trim • M Interior trim finishers Carbon Fibre Audio & Entertainment • DAB+ Tune…" at bounding box center [413, 362] width 439 height 945
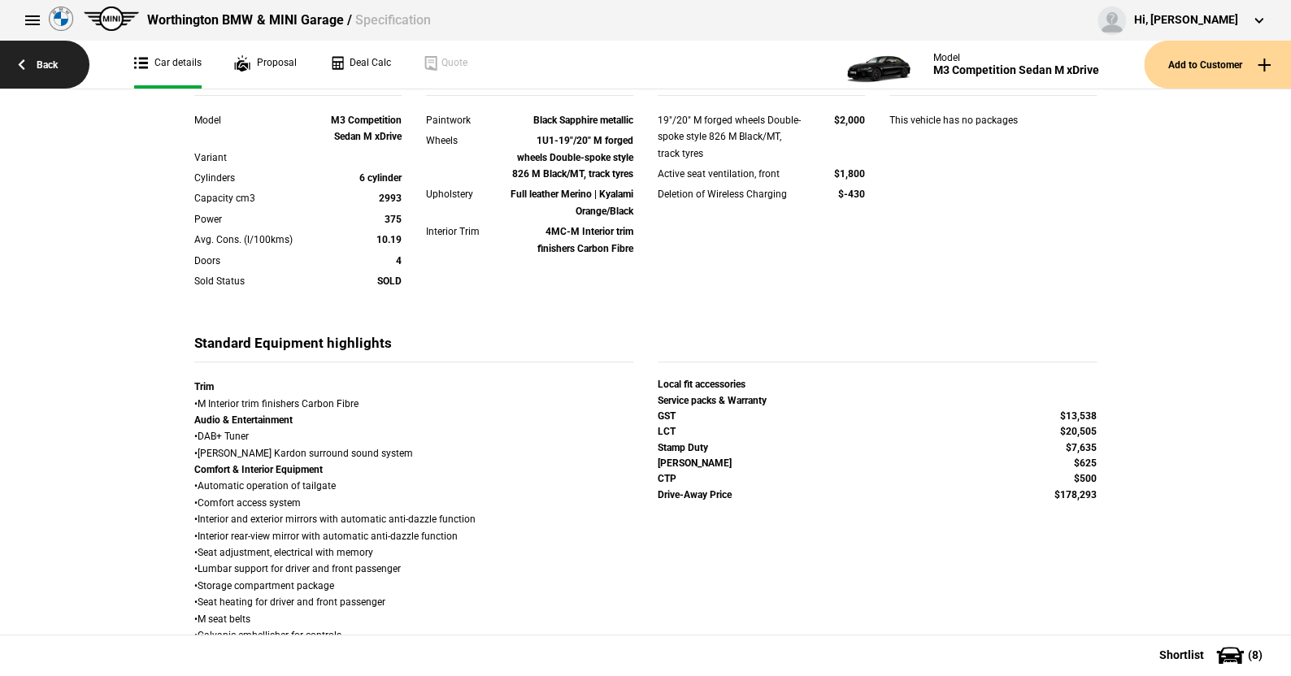
click at [50, 63] on link "Back" at bounding box center [44, 65] width 89 height 48
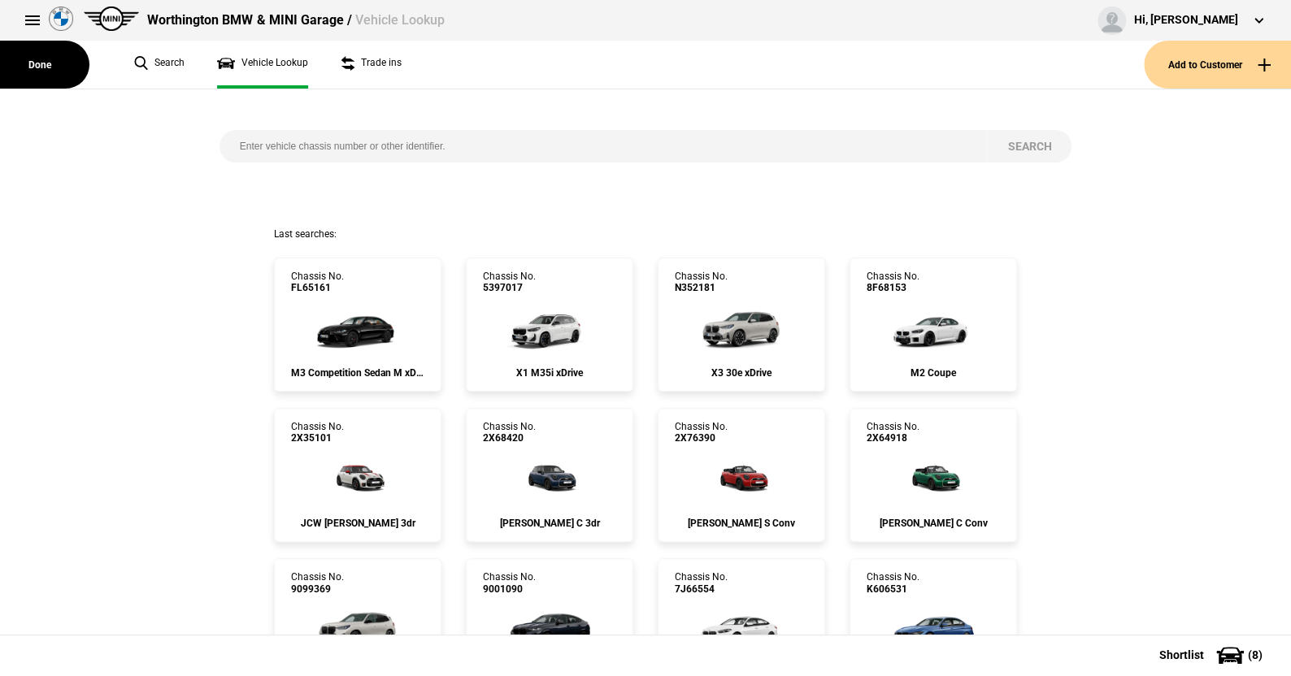
click at [234, 145] on input "search" at bounding box center [603, 146] width 768 height 33
type input "1525991"
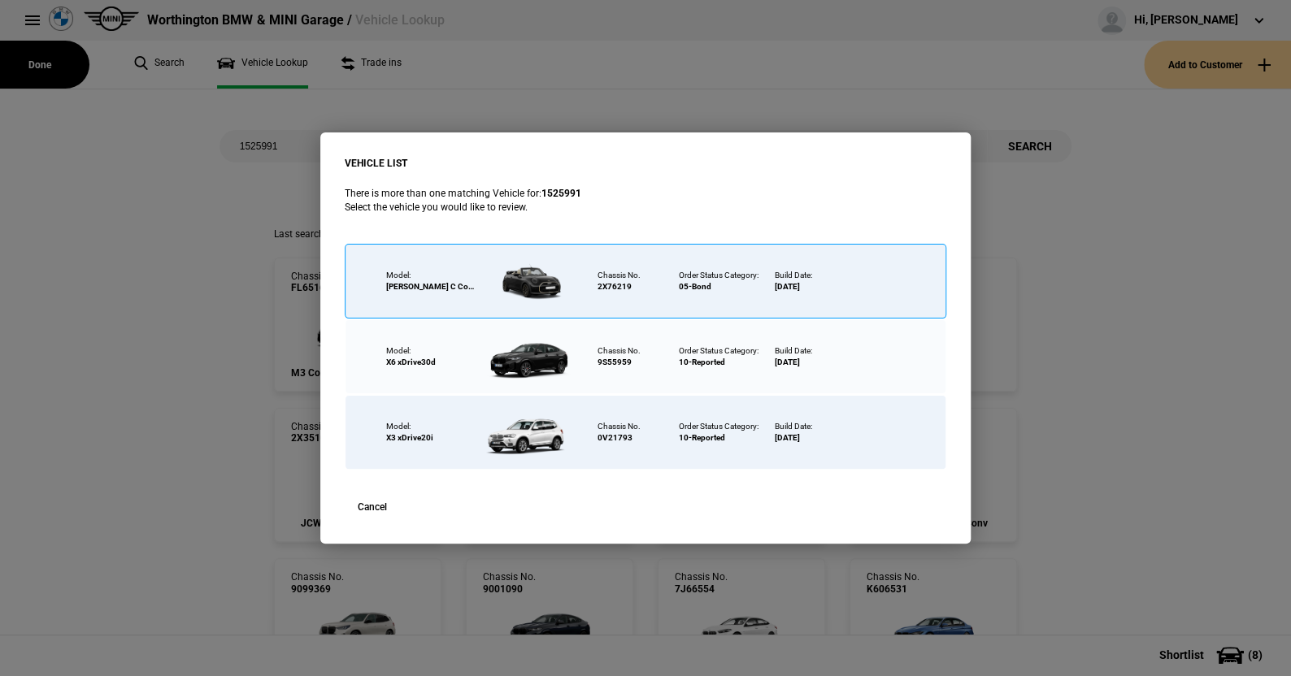
click at [529, 276] on div at bounding box center [529, 281] width 106 height 57
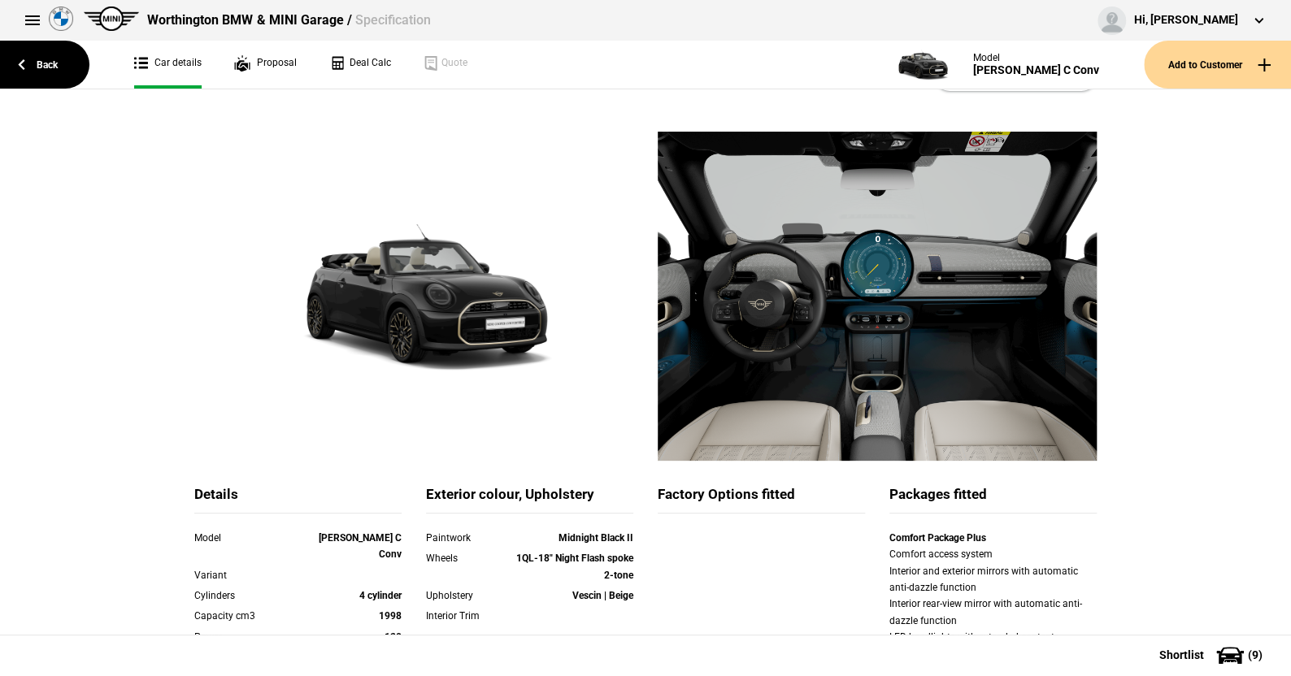
scroll to position [81, 0]
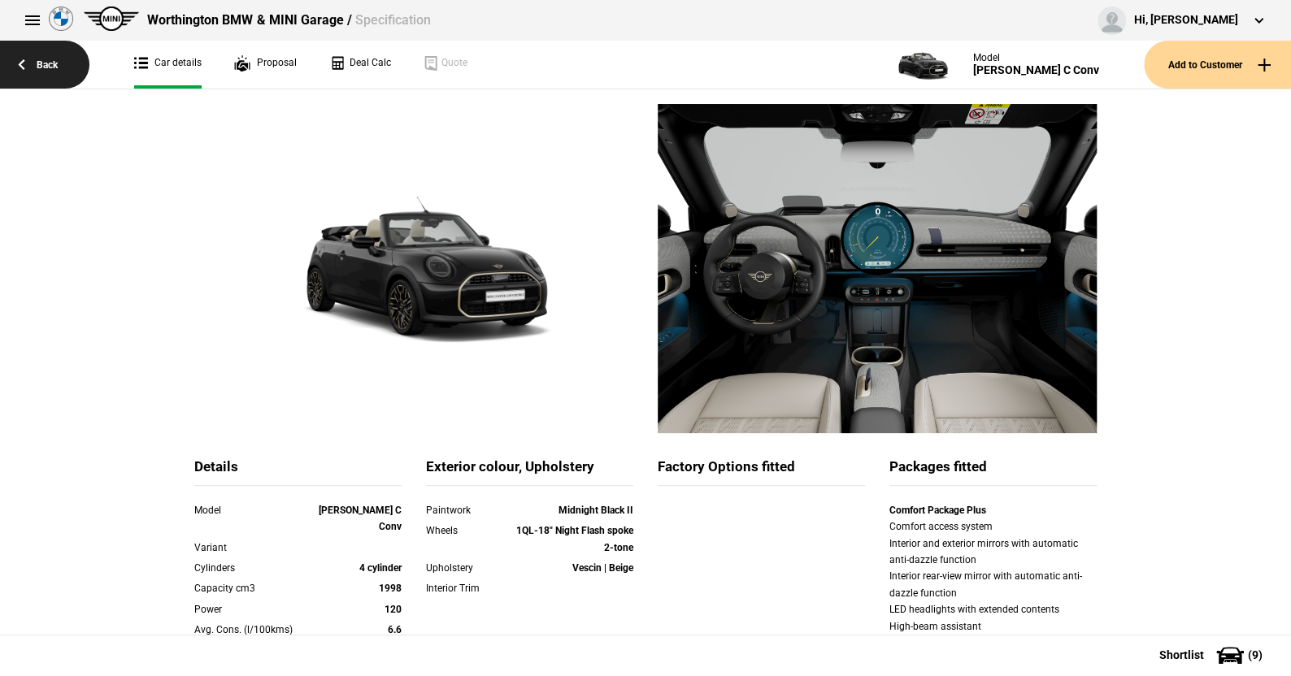
click at [44, 57] on link "Back" at bounding box center [44, 65] width 89 height 48
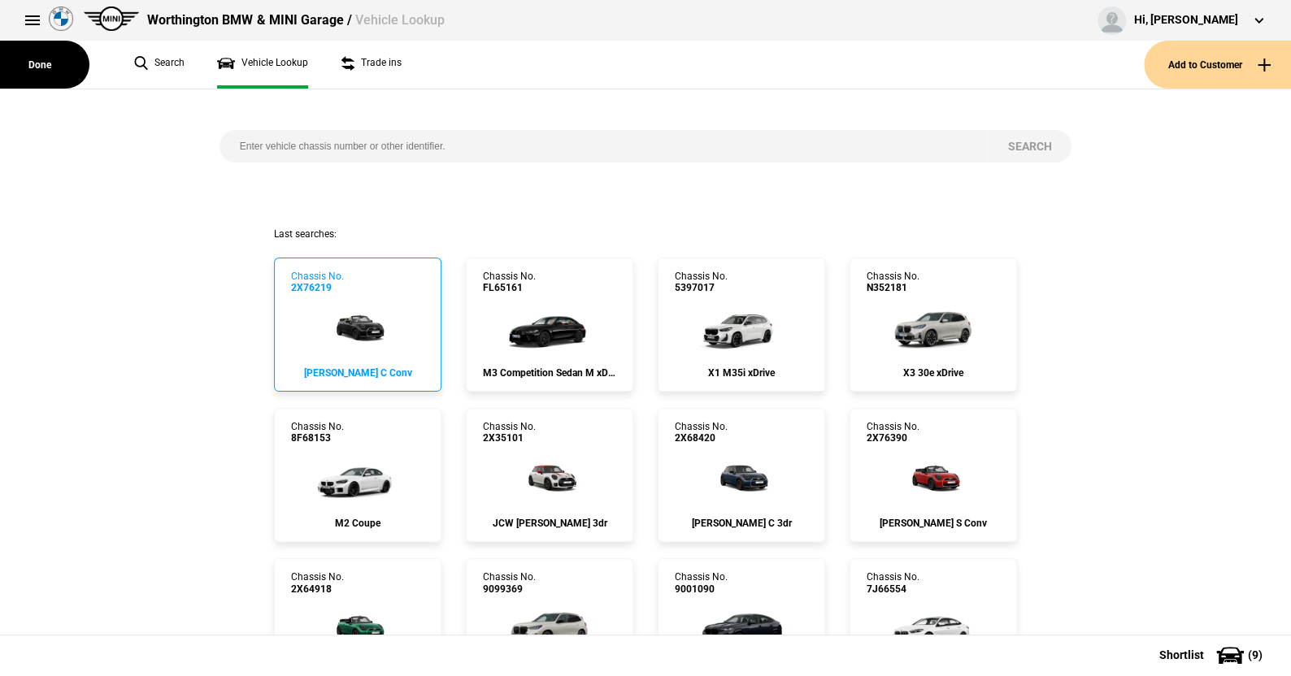
click at [358, 319] on img at bounding box center [358, 326] width 87 height 65
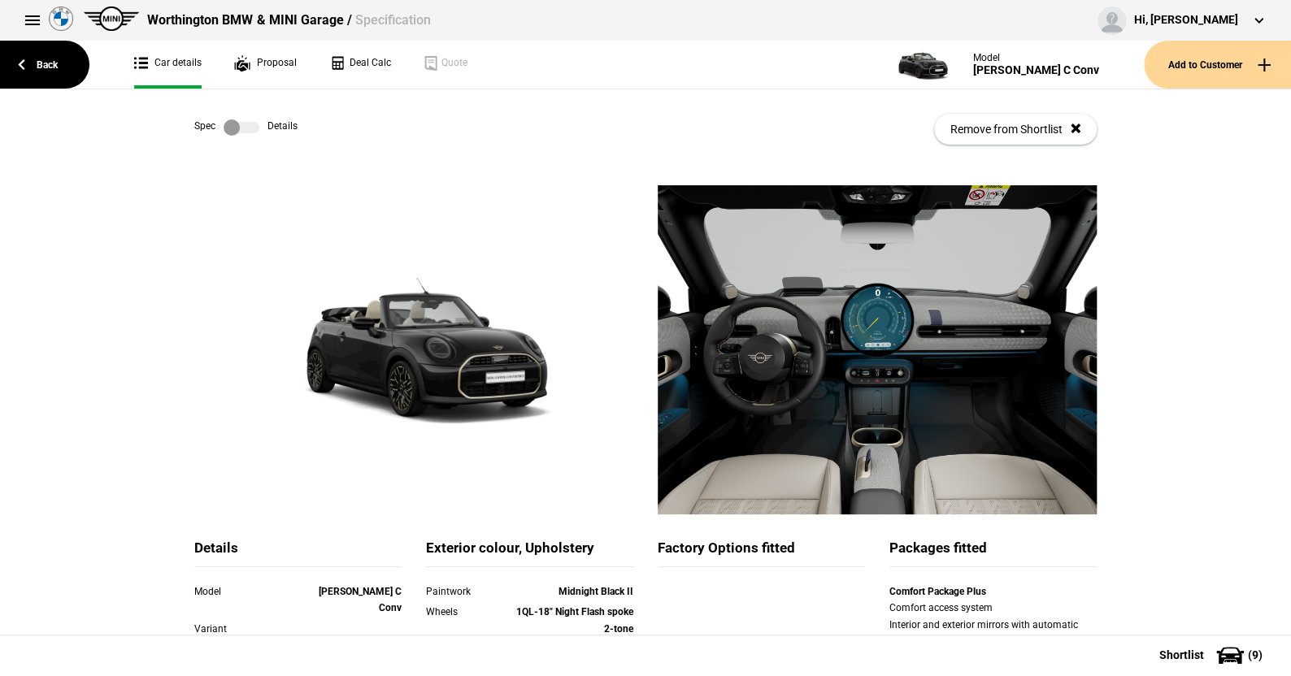
click at [250, 131] on label at bounding box center [242, 127] width 36 height 16
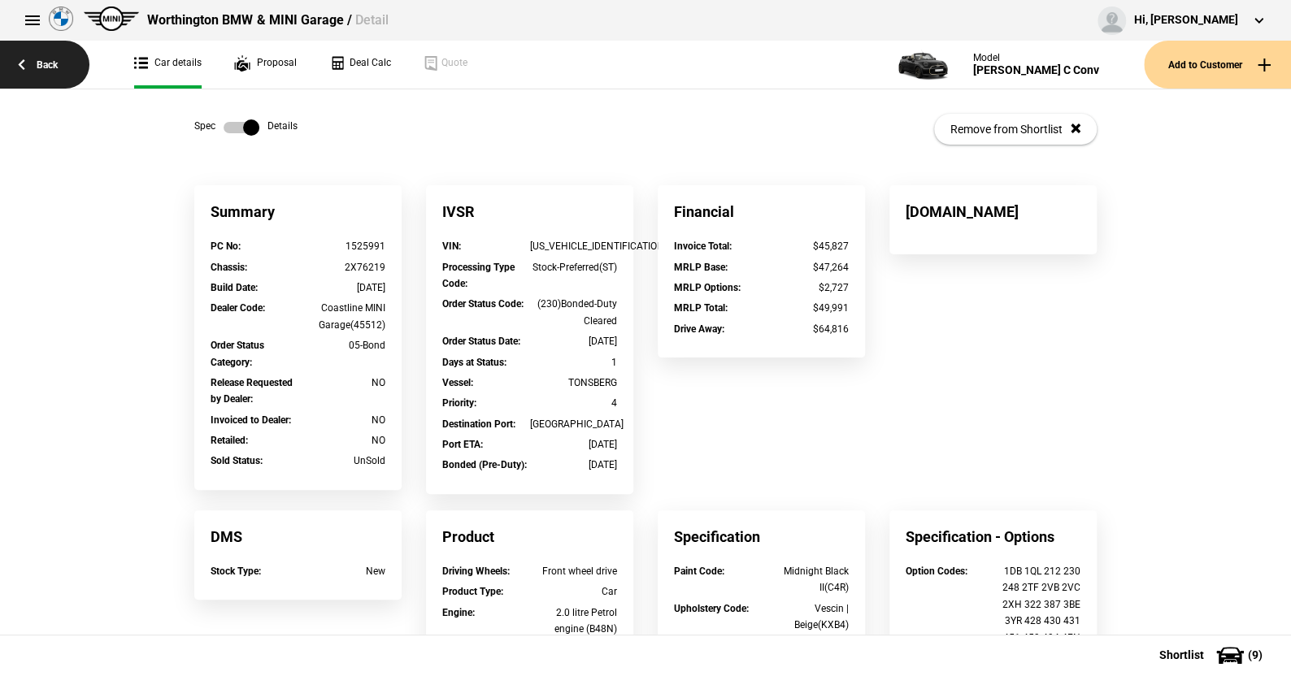
click at [42, 62] on link "Back" at bounding box center [44, 65] width 89 height 48
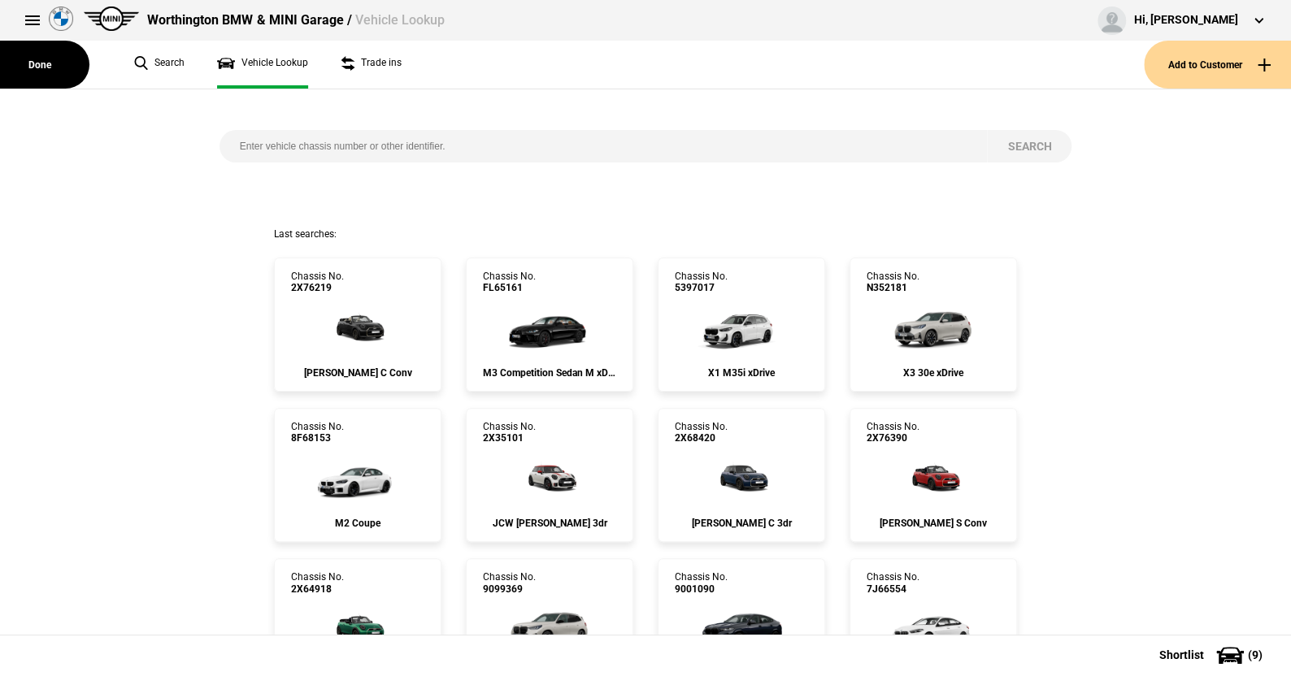
click at [225, 145] on input "search" at bounding box center [603, 146] width 768 height 33
type input "1525905"
click at [1031, 142] on button "Search" at bounding box center [1029, 146] width 85 height 33
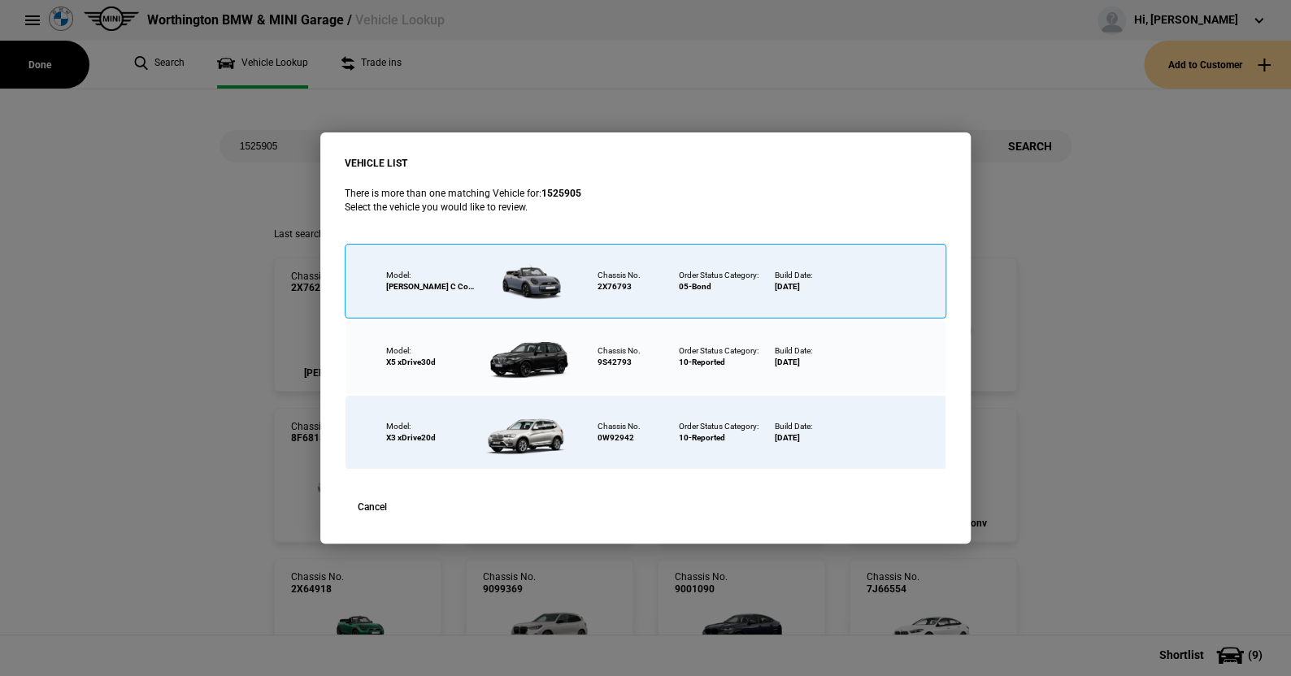
click at [538, 280] on div at bounding box center [529, 281] width 106 height 57
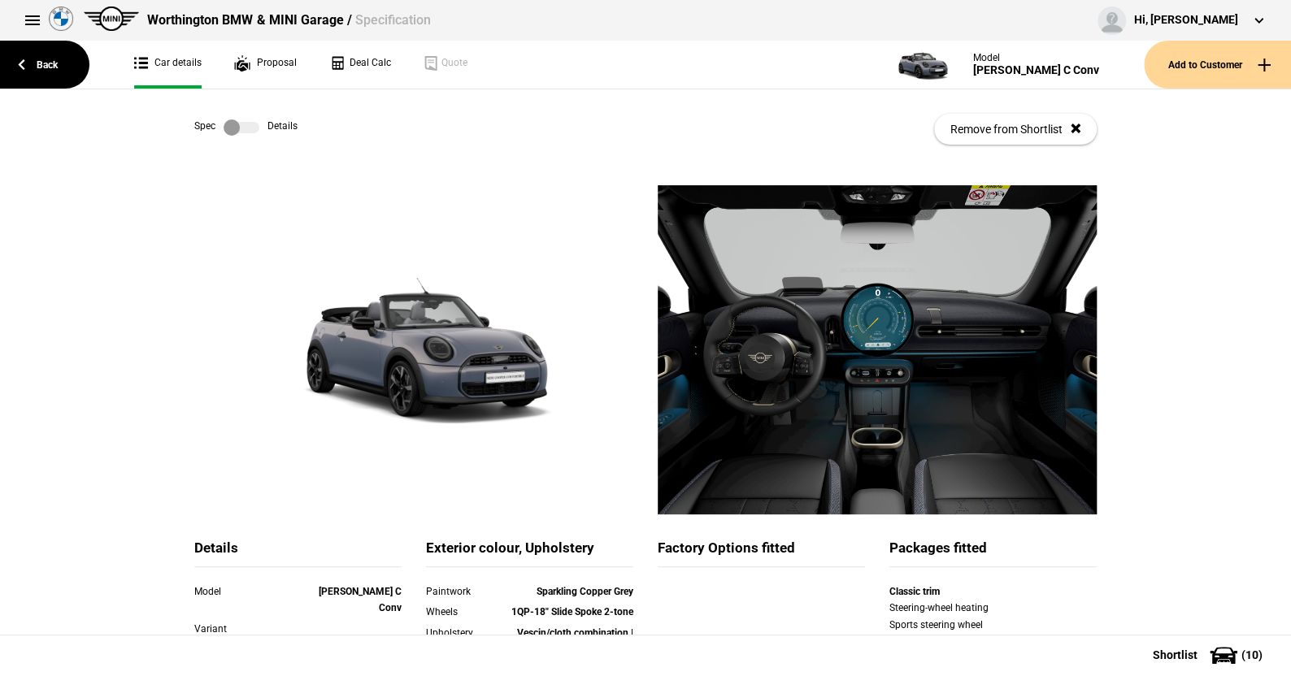
click at [251, 128] on label at bounding box center [242, 127] width 36 height 16
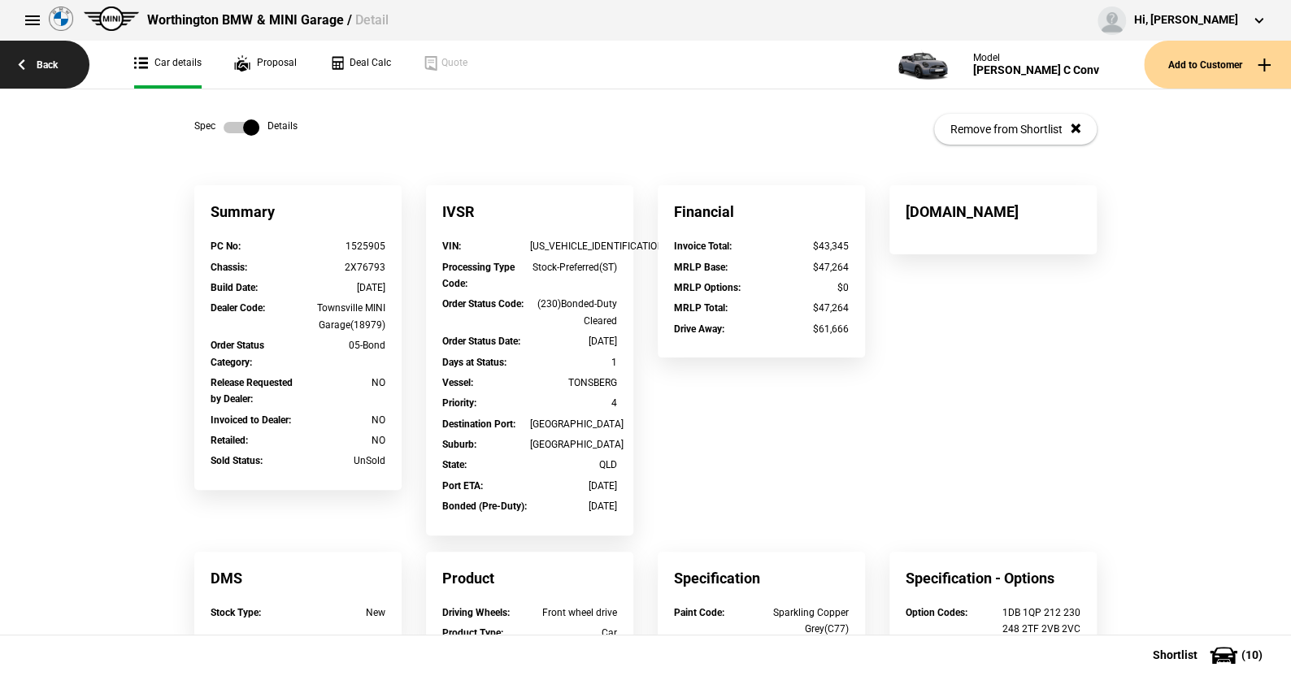
click at [46, 63] on link "Back" at bounding box center [44, 65] width 89 height 48
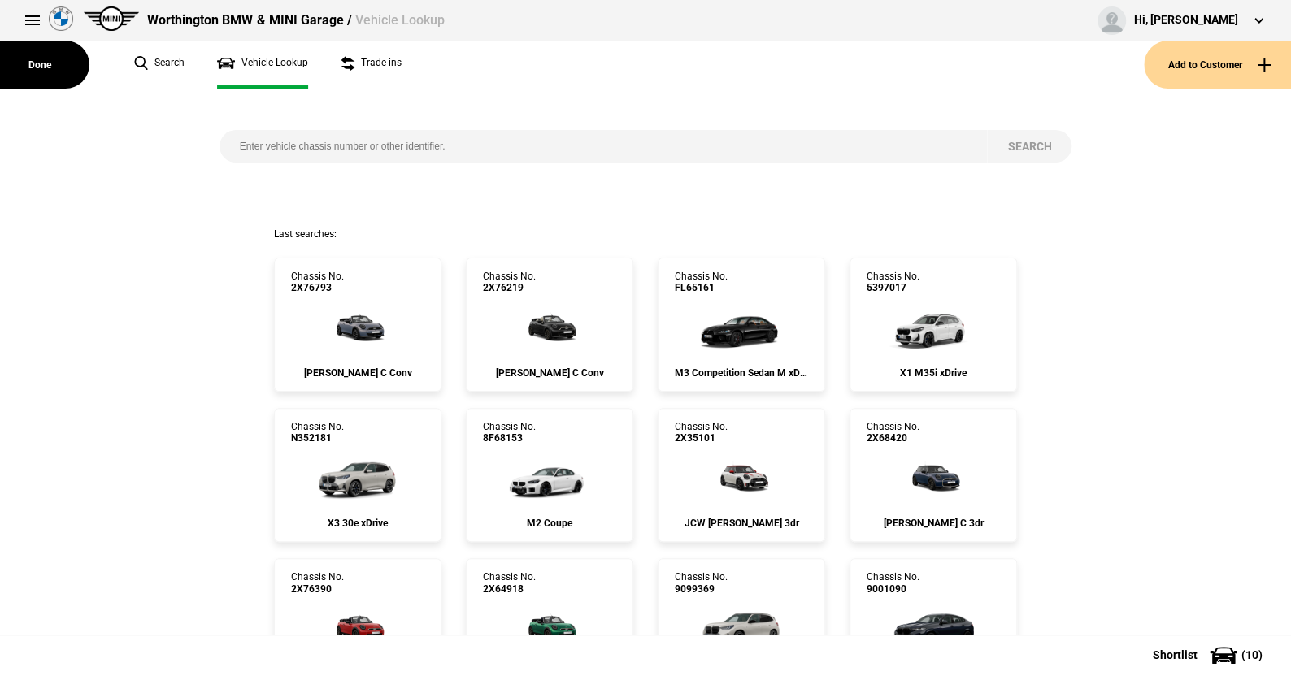
click at [226, 141] on input "search" at bounding box center [603, 146] width 768 height 33
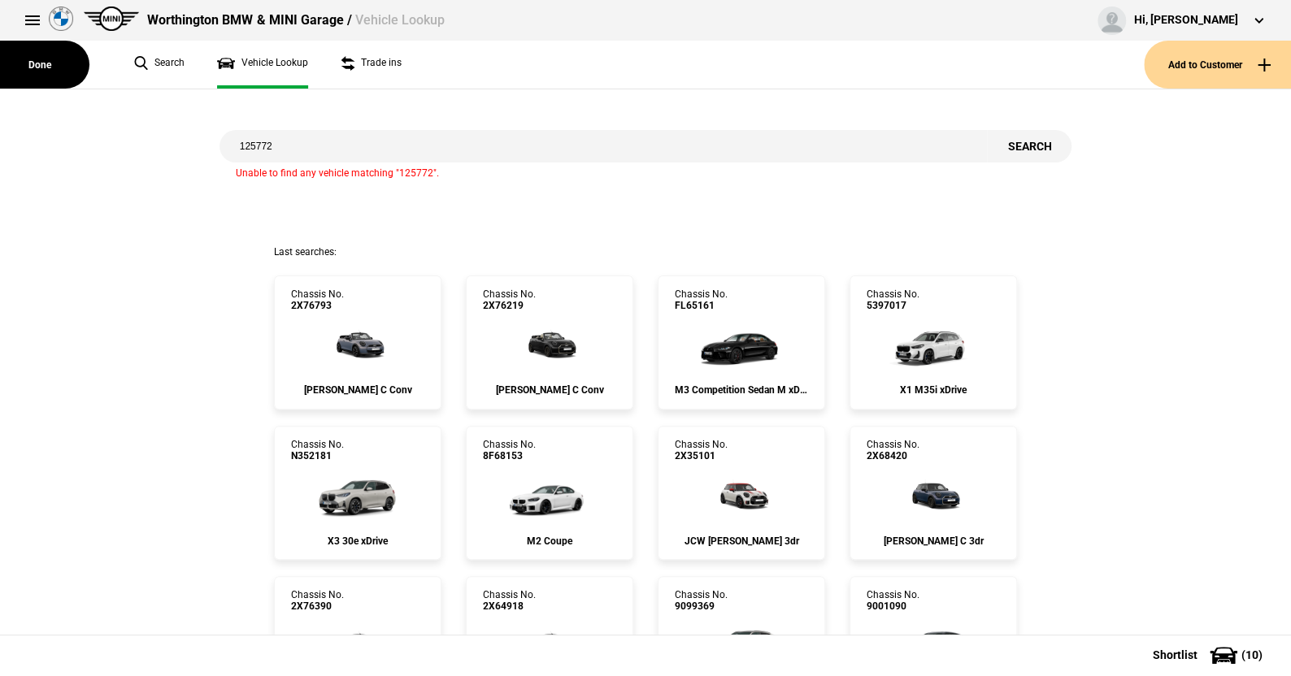
click at [242, 149] on input "125772" at bounding box center [603, 146] width 768 height 33
click at [290, 146] on input "1525772" at bounding box center [603, 146] width 768 height 33
type input "1525772"
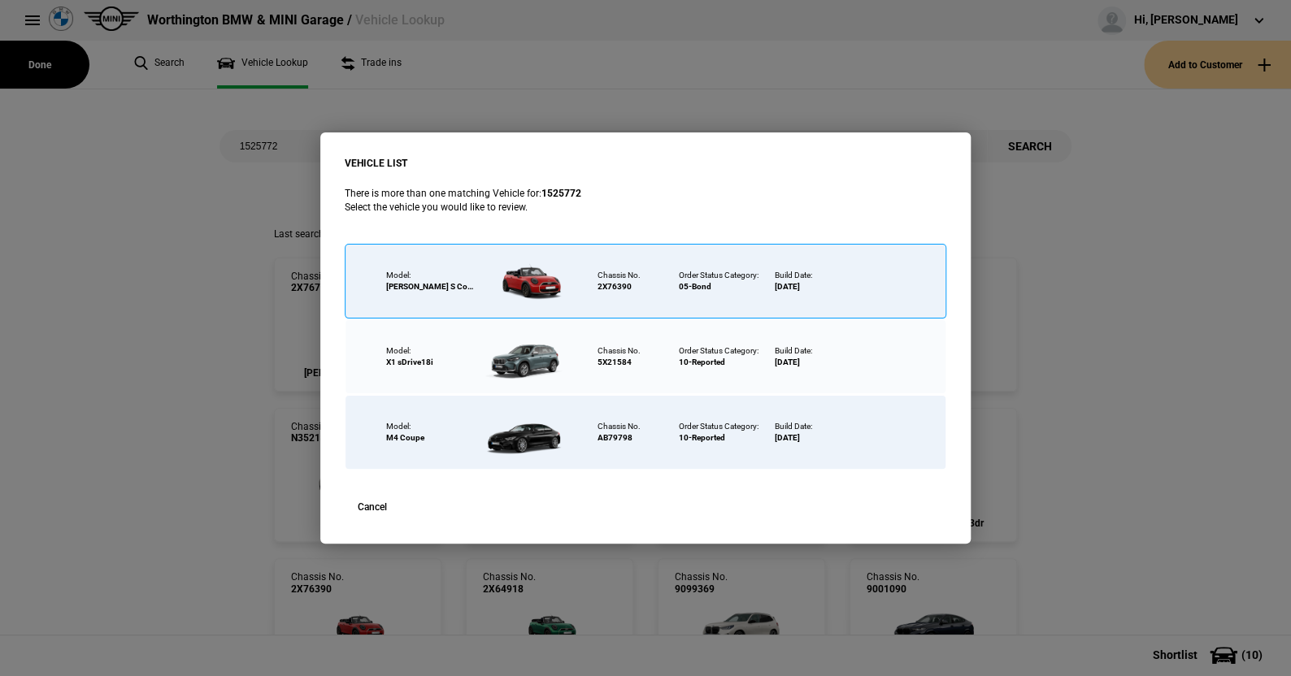
click at [530, 277] on div at bounding box center [529, 281] width 106 height 57
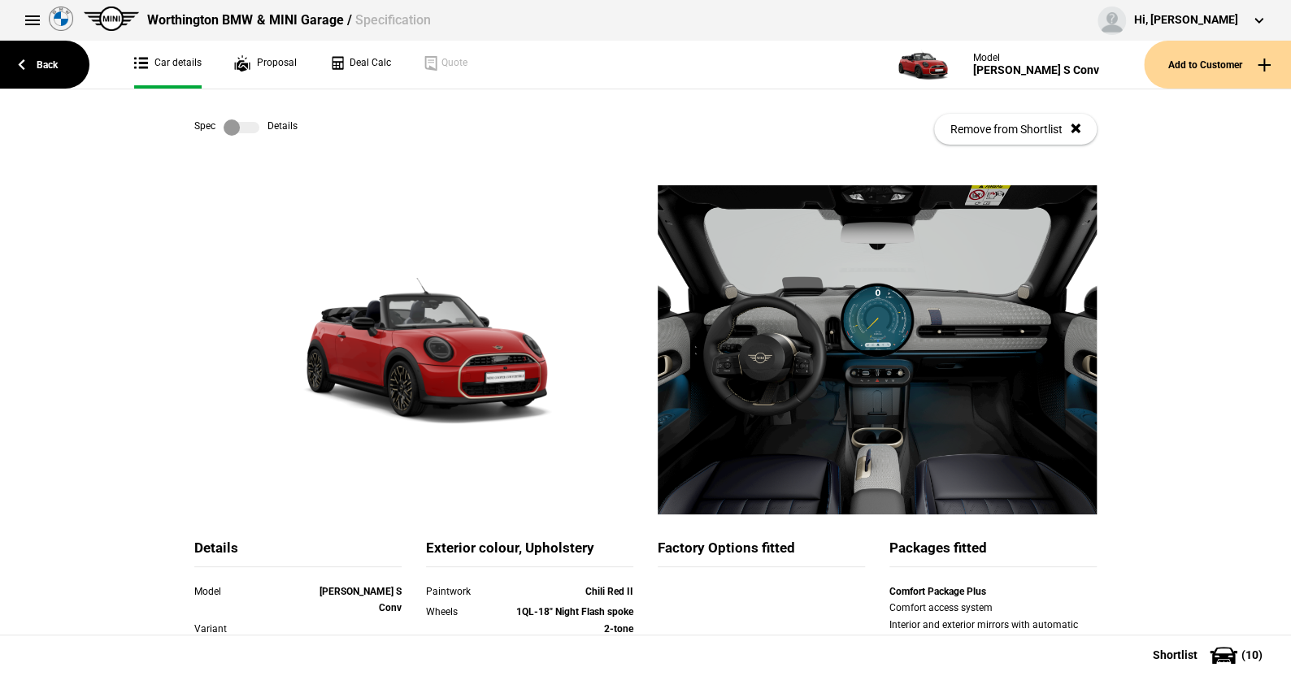
click at [252, 128] on label at bounding box center [242, 127] width 36 height 16
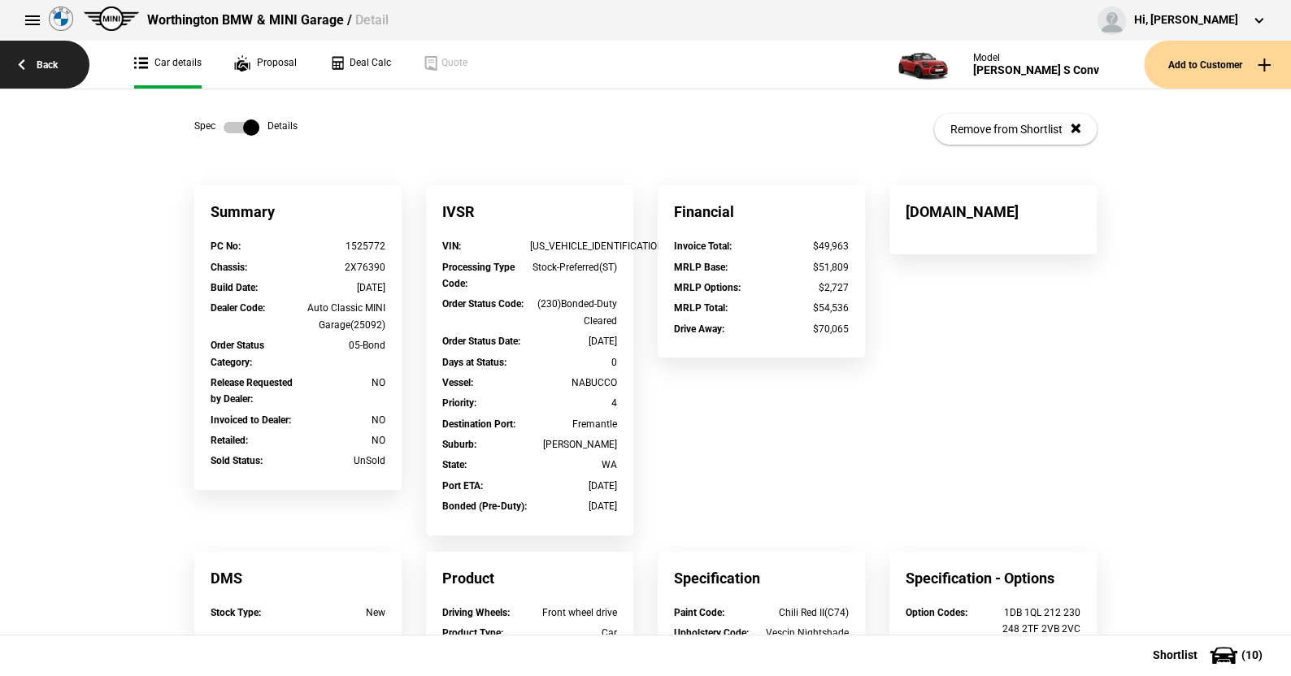
click at [49, 65] on link "Back" at bounding box center [44, 65] width 89 height 48
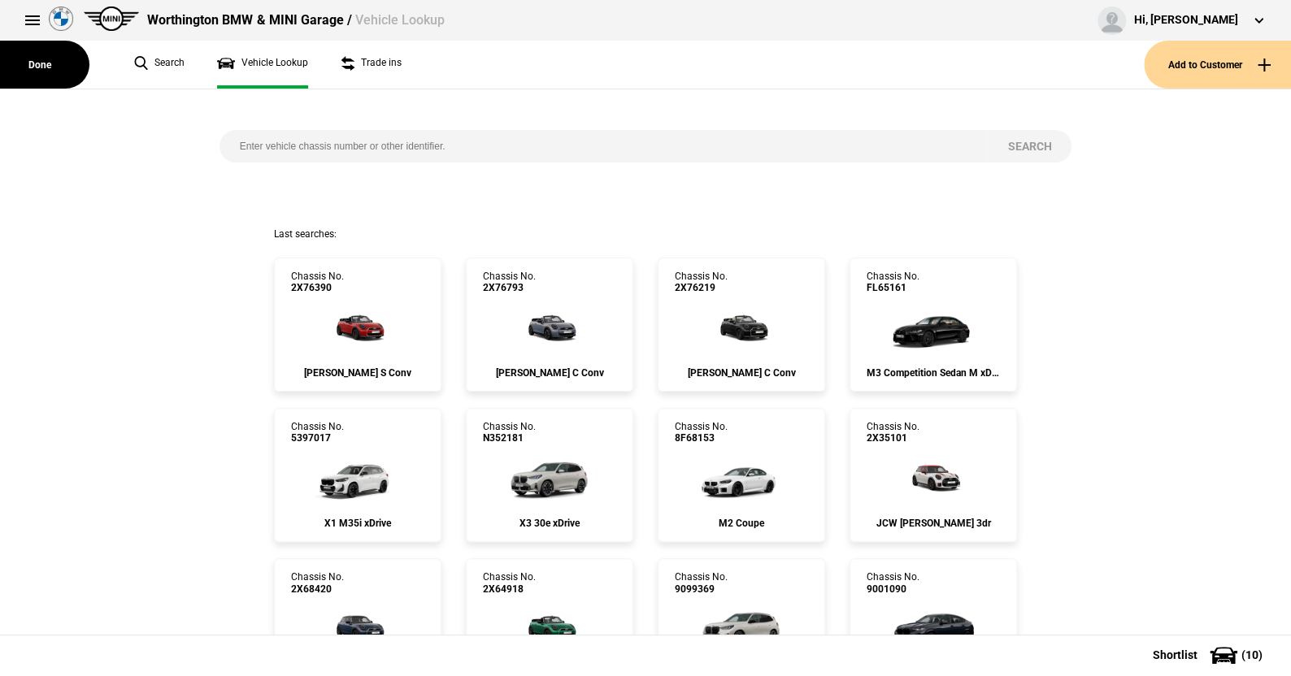
click at [231, 143] on input "search" at bounding box center [603, 146] width 768 height 33
paste input "9790043"
type input "9790043"
click at [1026, 141] on button "Search" at bounding box center [1029, 146] width 85 height 33
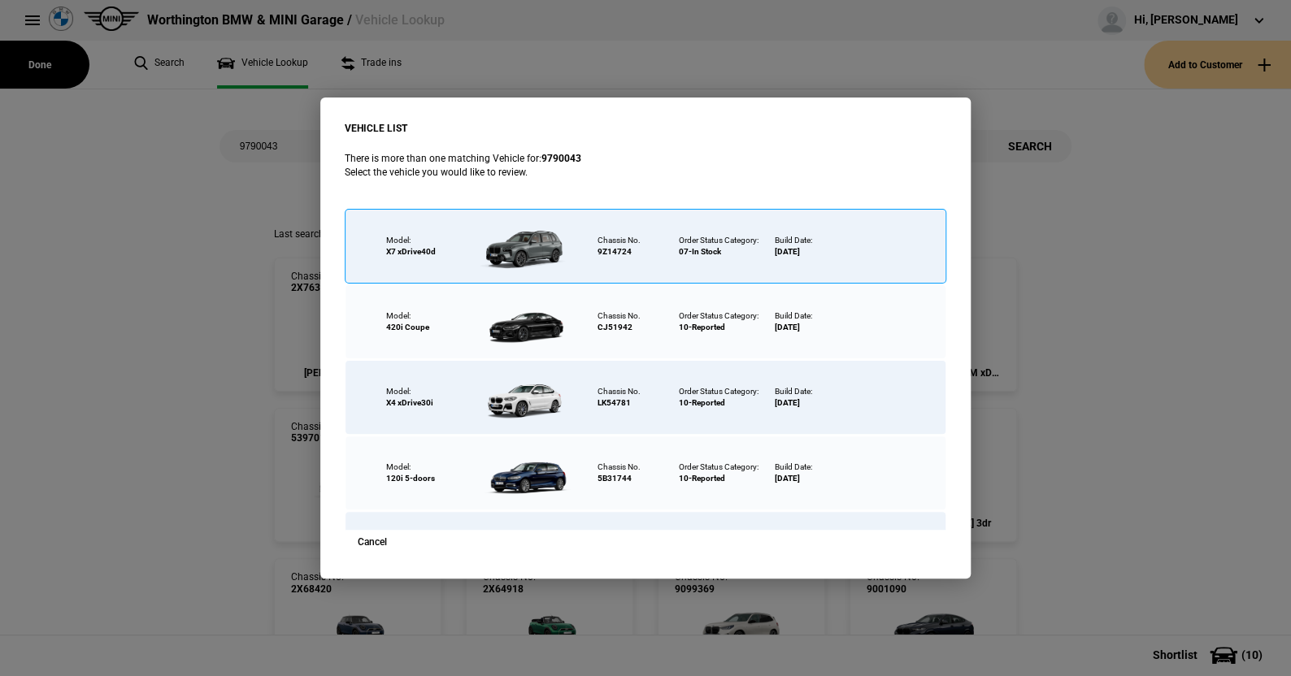
click at [526, 242] on div at bounding box center [529, 246] width 106 height 57
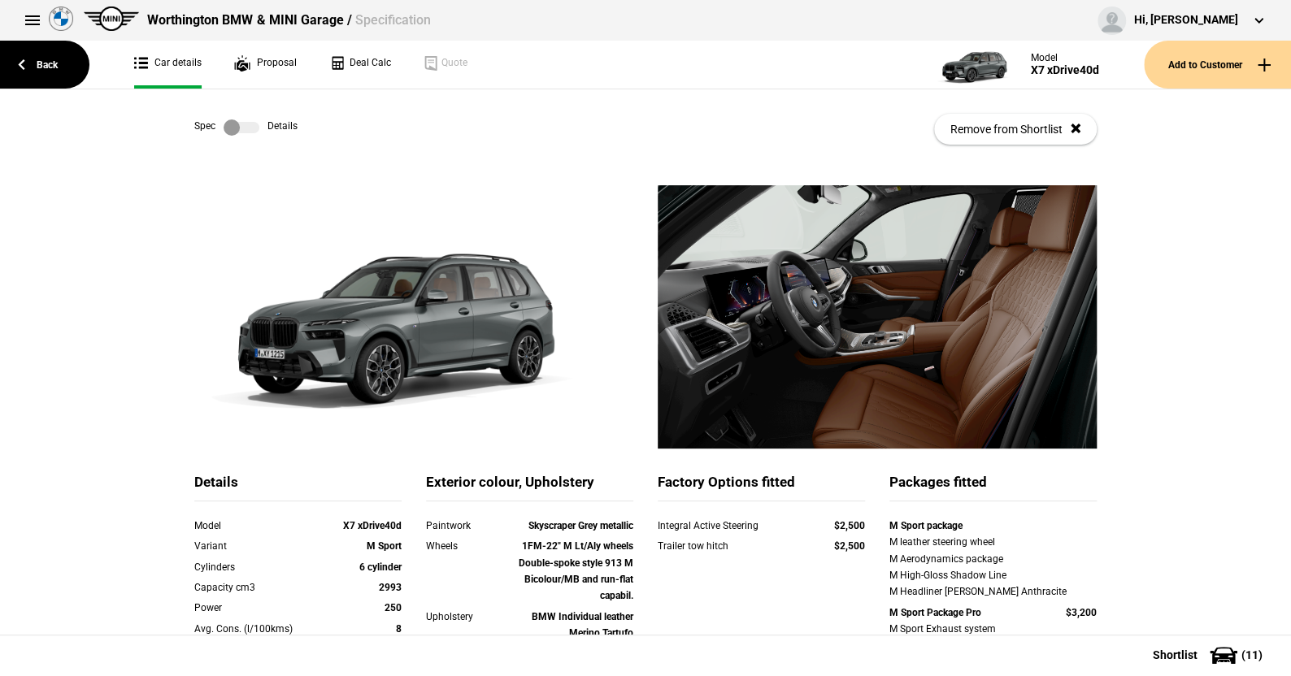
click at [250, 133] on label at bounding box center [242, 127] width 36 height 16
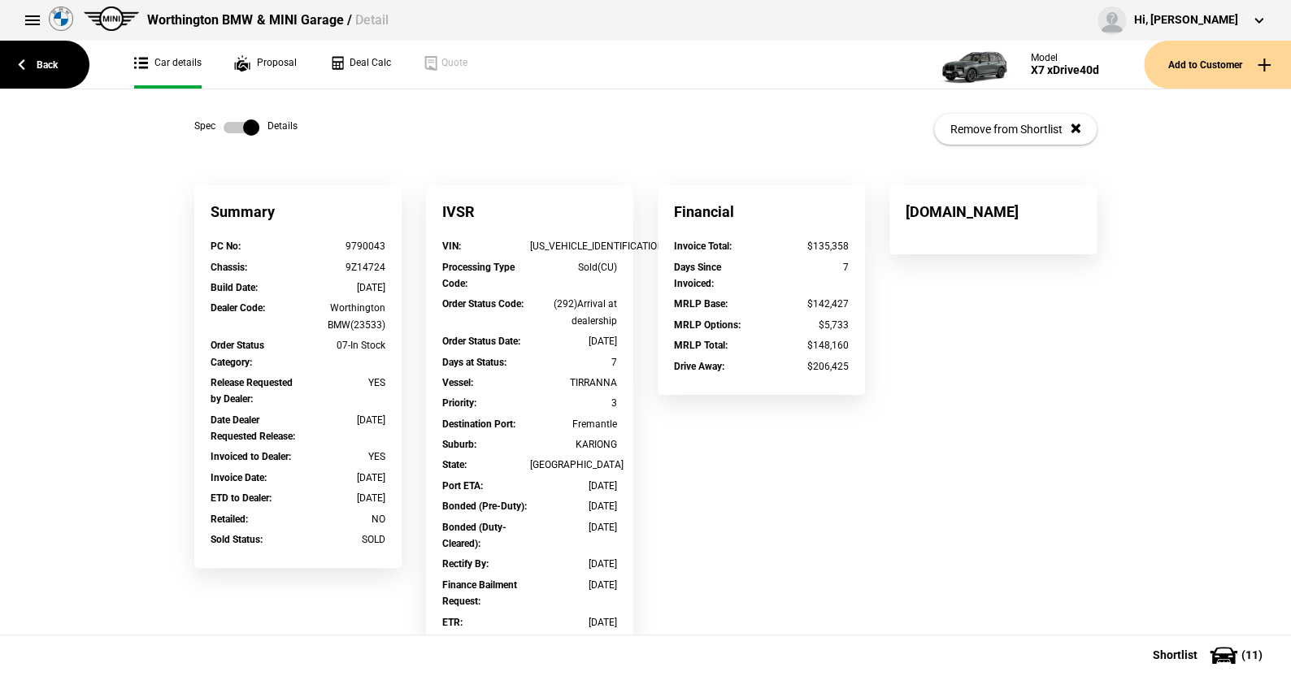
click at [224, 128] on label at bounding box center [242, 127] width 36 height 16
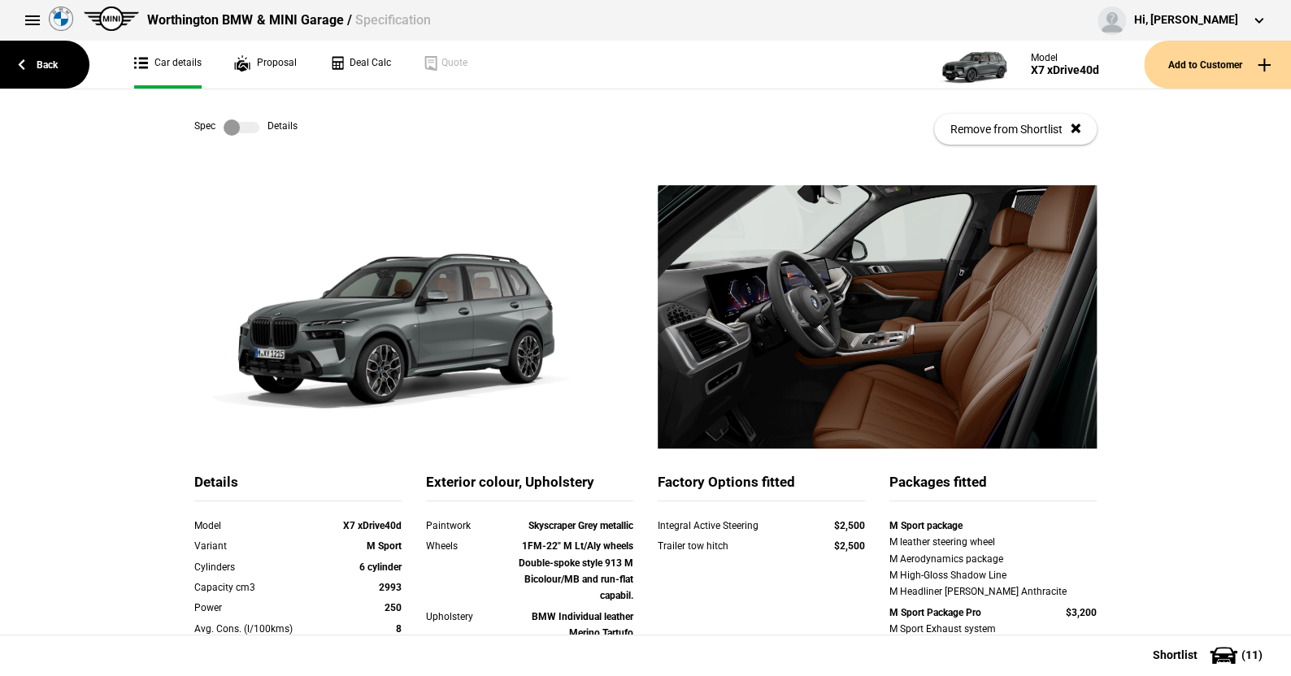
click at [247, 122] on label at bounding box center [242, 127] width 36 height 16
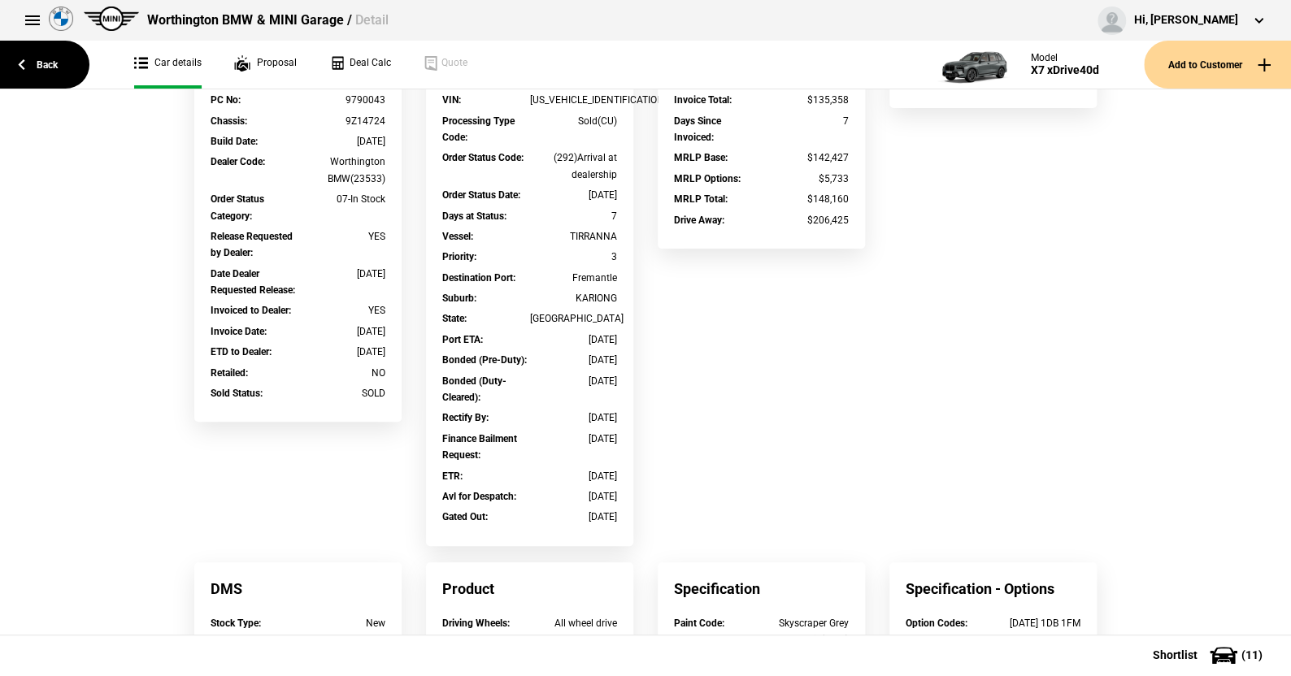
scroll to position [163, 0]
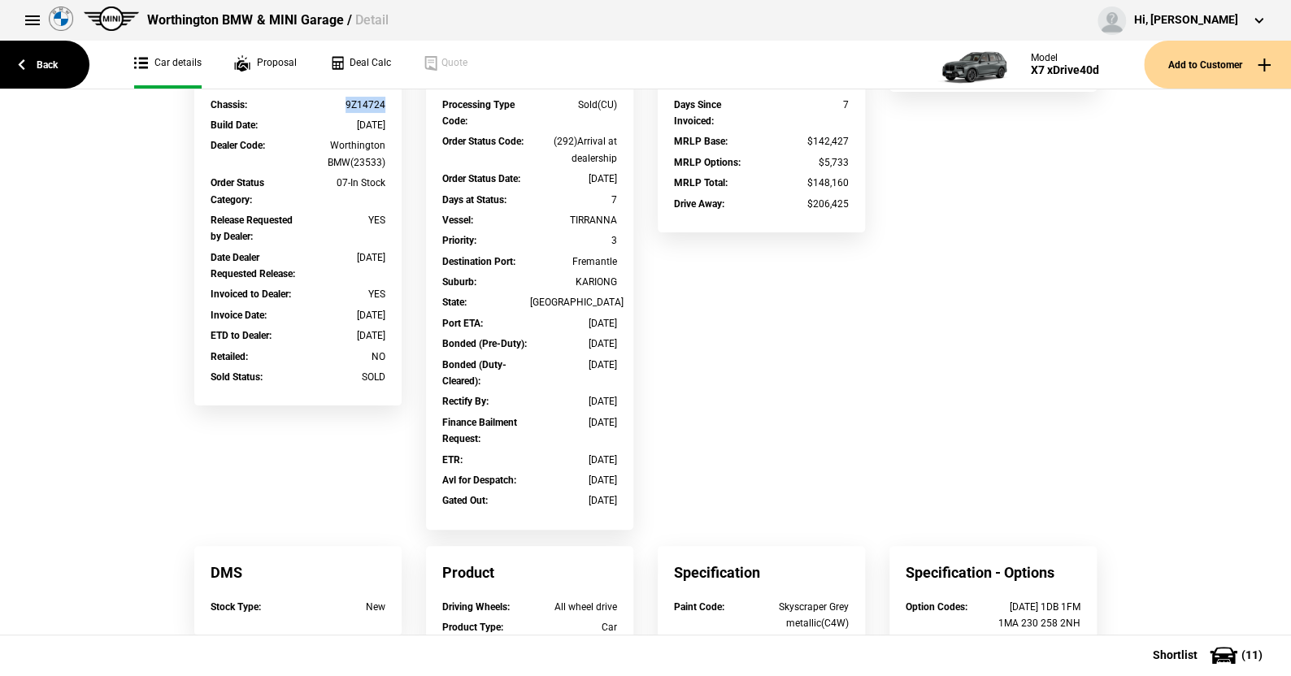
drag, startPoint x: 383, startPoint y: 102, endPoint x: 336, endPoint y: 103, distance: 47.2
click at [336, 103] on div "Chassis : 9Z14724" at bounding box center [297, 107] width 199 height 20
click at [46, 62] on link "Back" at bounding box center [44, 65] width 89 height 48
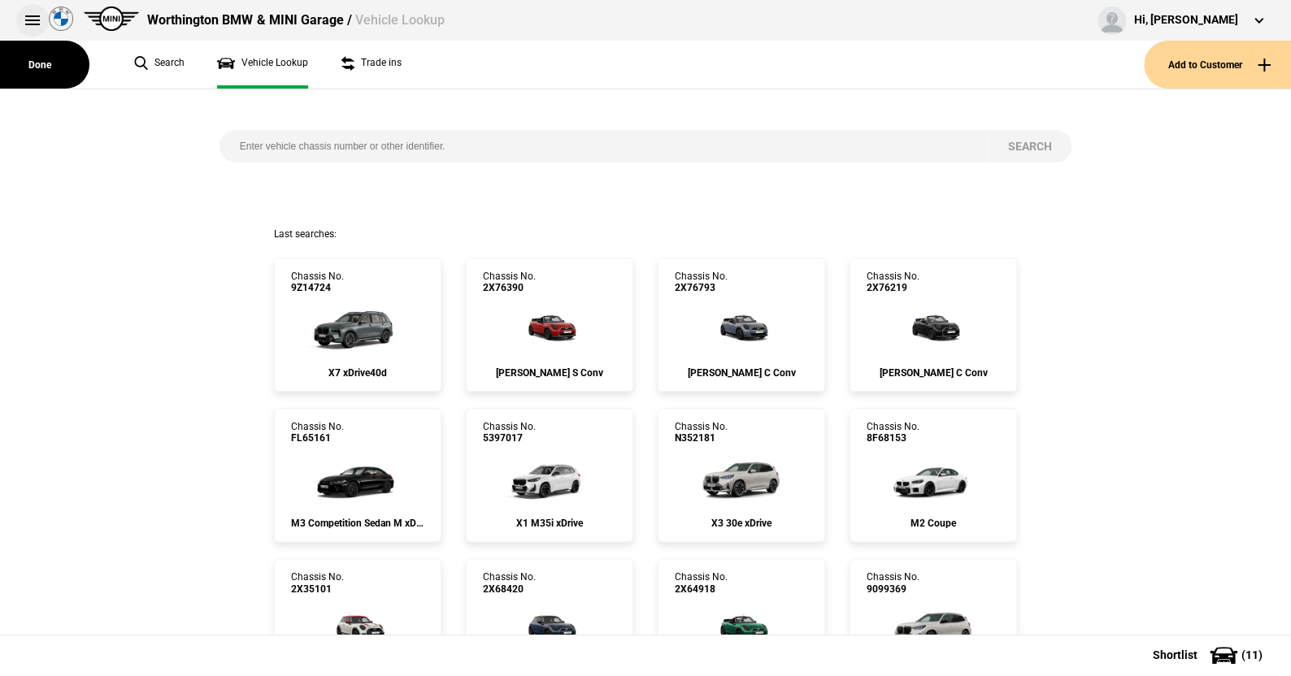
click at [31, 12] on button at bounding box center [32, 20] width 33 height 33
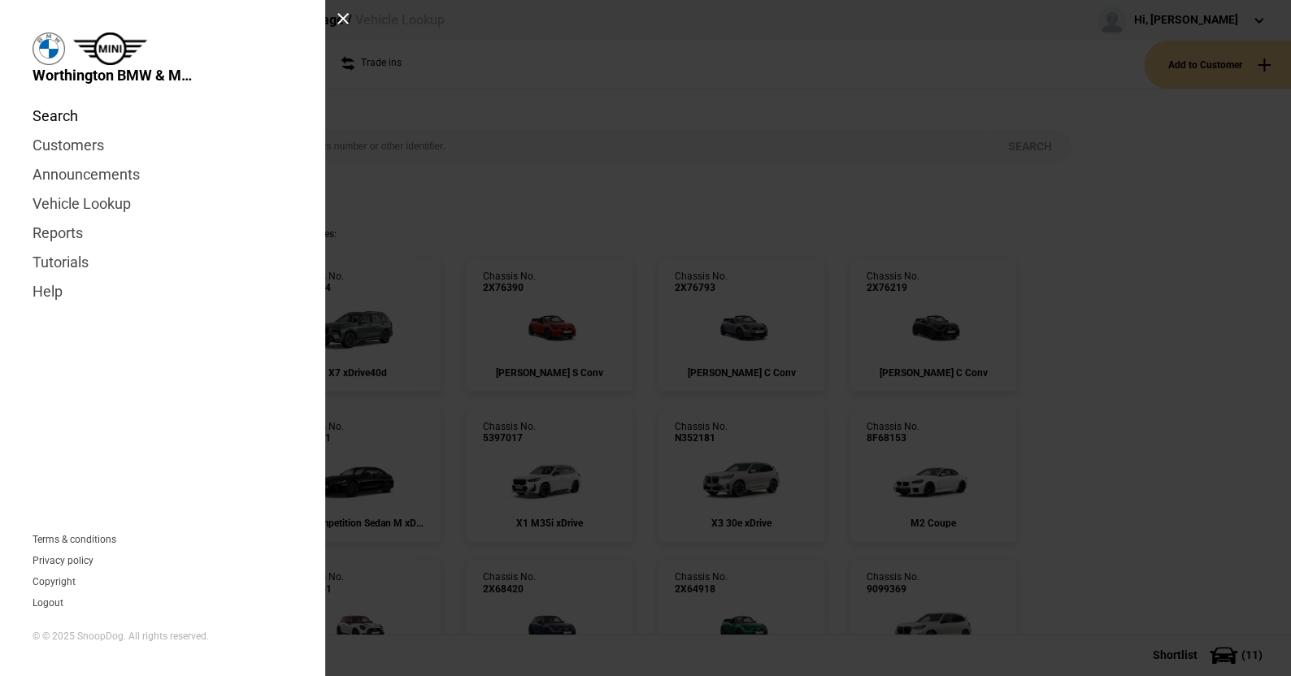
click at [74, 115] on link "Search" at bounding box center [163, 116] width 260 height 29
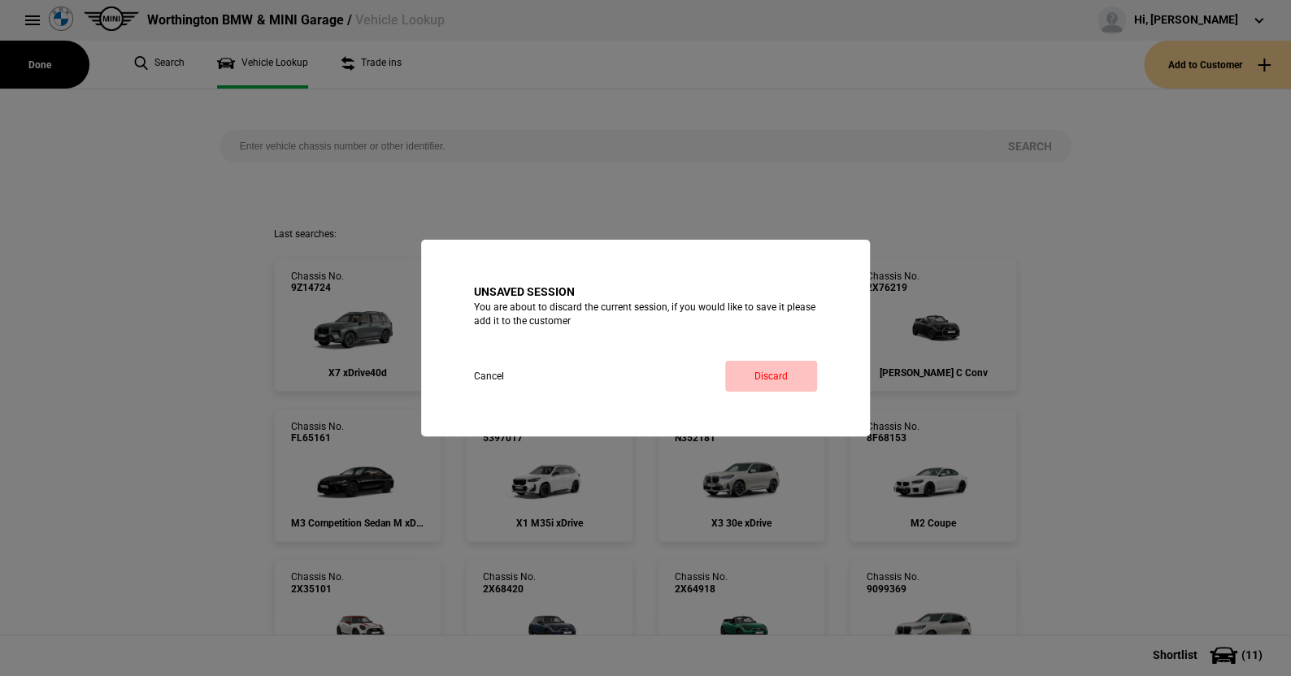
click at [771, 364] on link "Discard" at bounding box center [771, 376] width 92 height 31
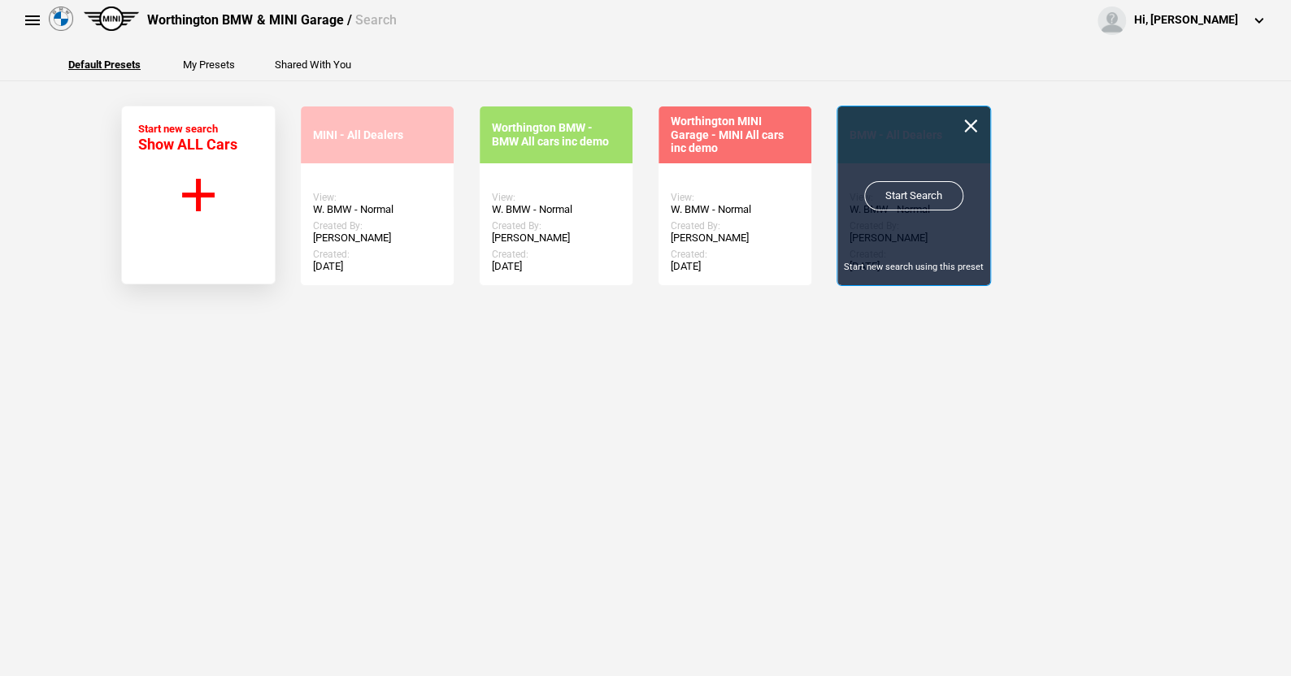
click at [904, 192] on link "Start Search" at bounding box center [913, 195] width 99 height 29
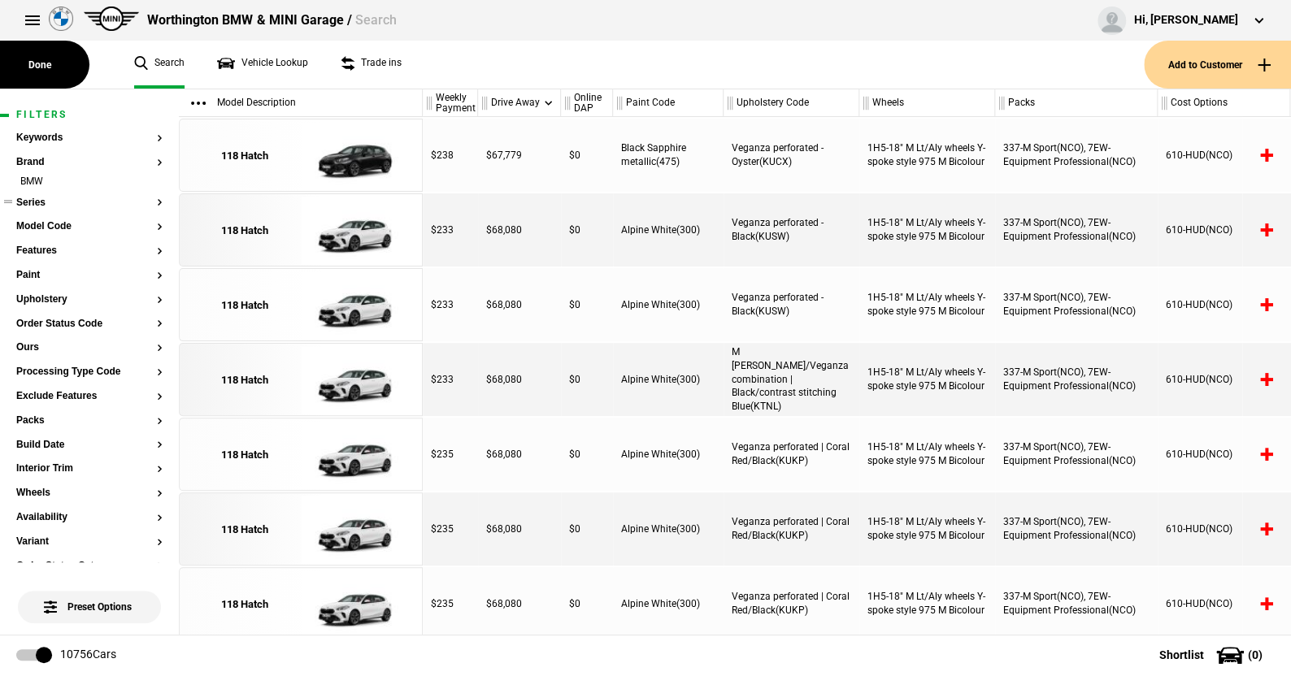
click at [37, 201] on button "Series" at bounding box center [89, 203] width 146 height 11
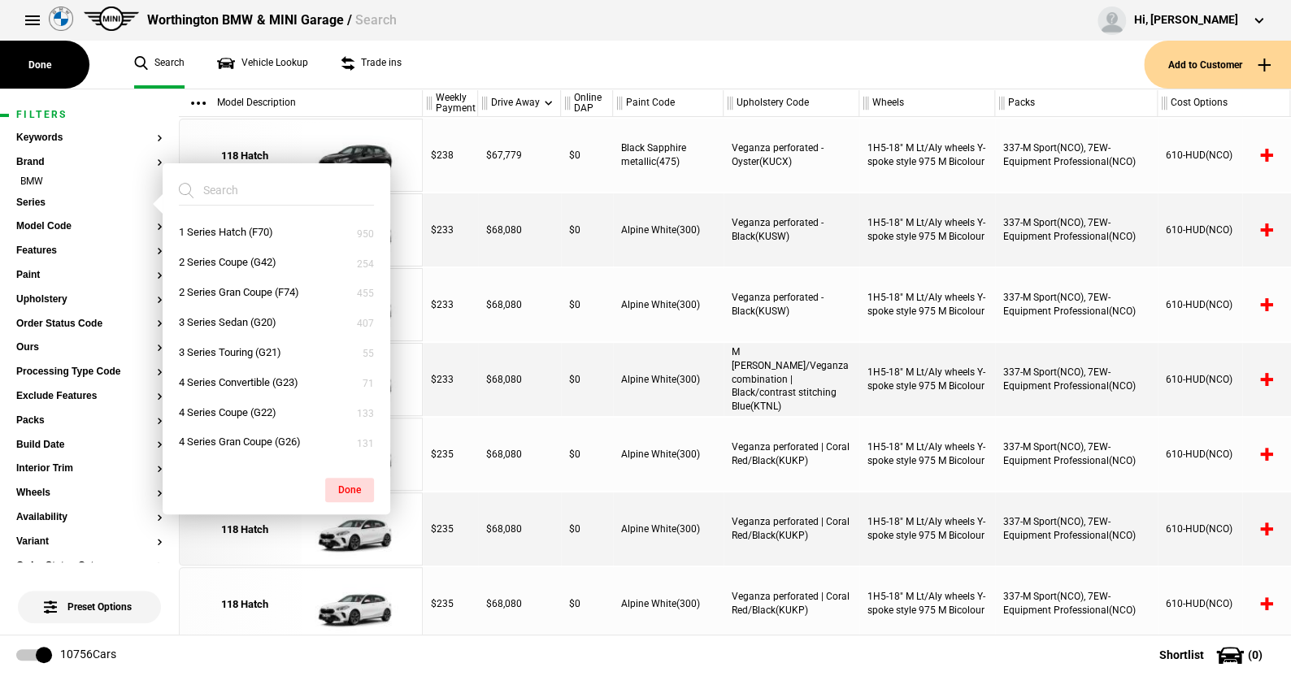
click at [464, 72] on ul "Search Vehicle Lookup Trade ins" at bounding box center [631, 65] width 1026 height 48
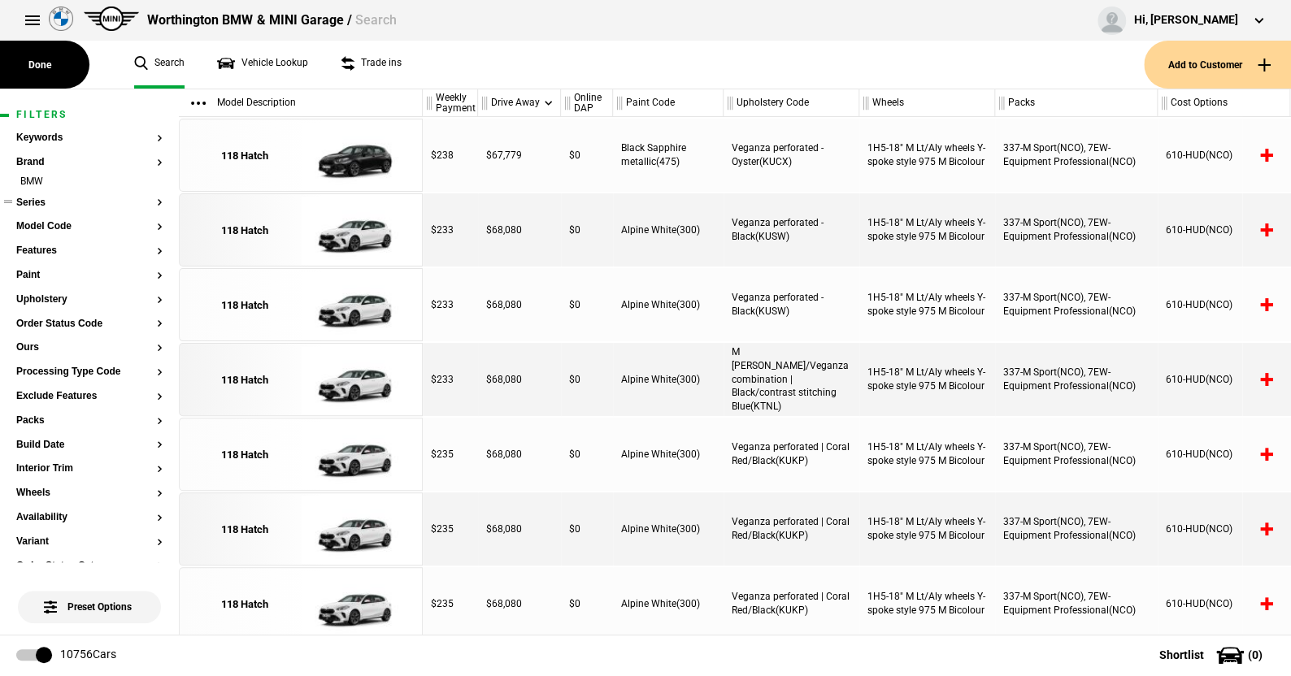
click at [35, 202] on button "Series" at bounding box center [89, 203] width 146 height 11
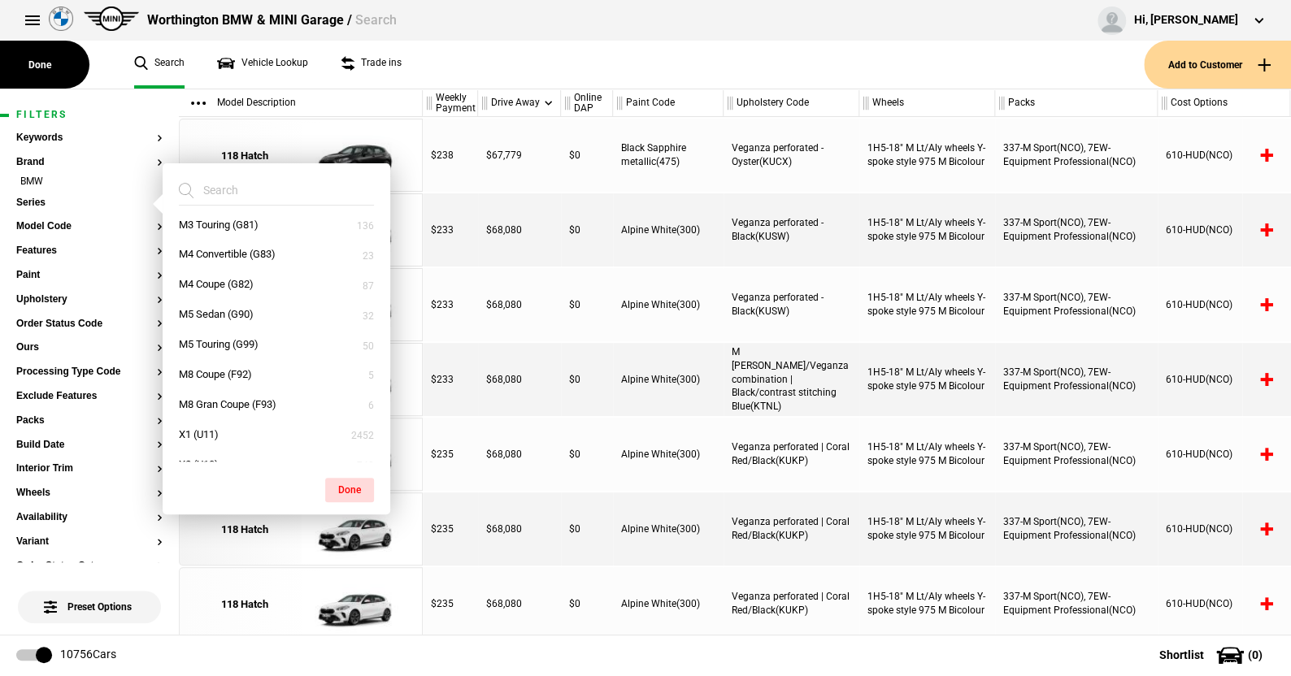
scroll to position [569, 0]
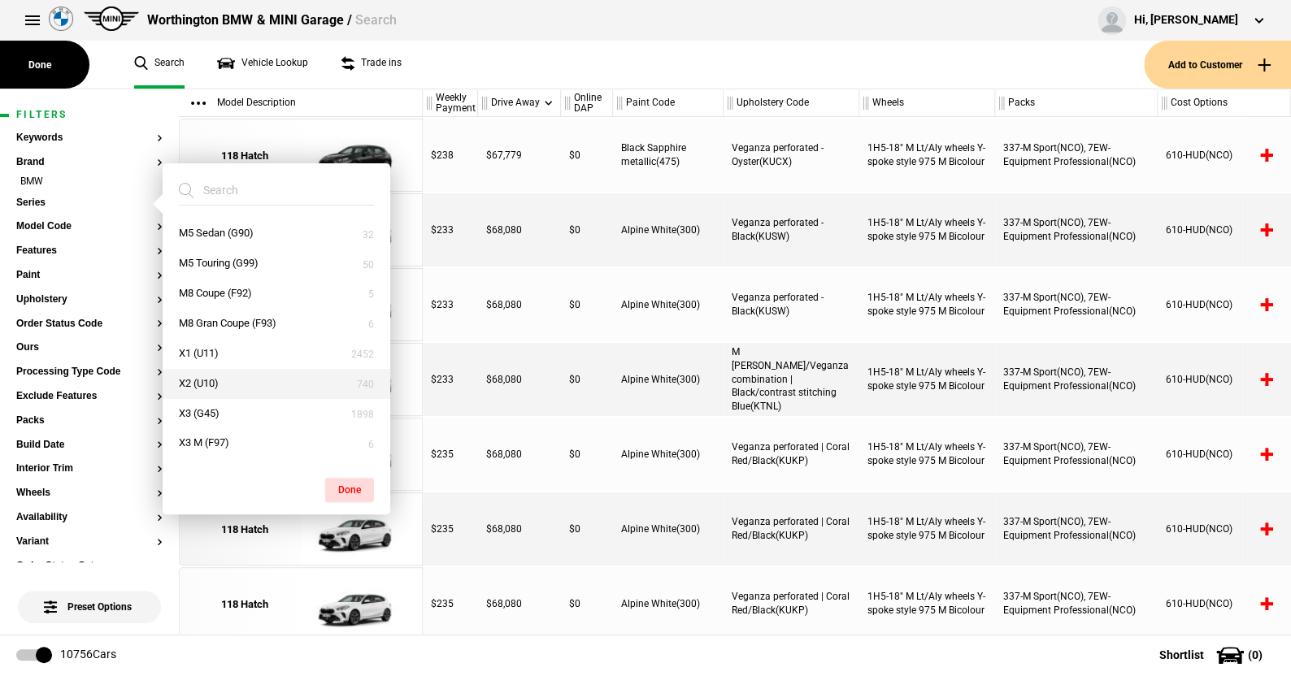
click at [211, 377] on button "X2 (U10)" at bounding box center [277, 384] width 228 height 30
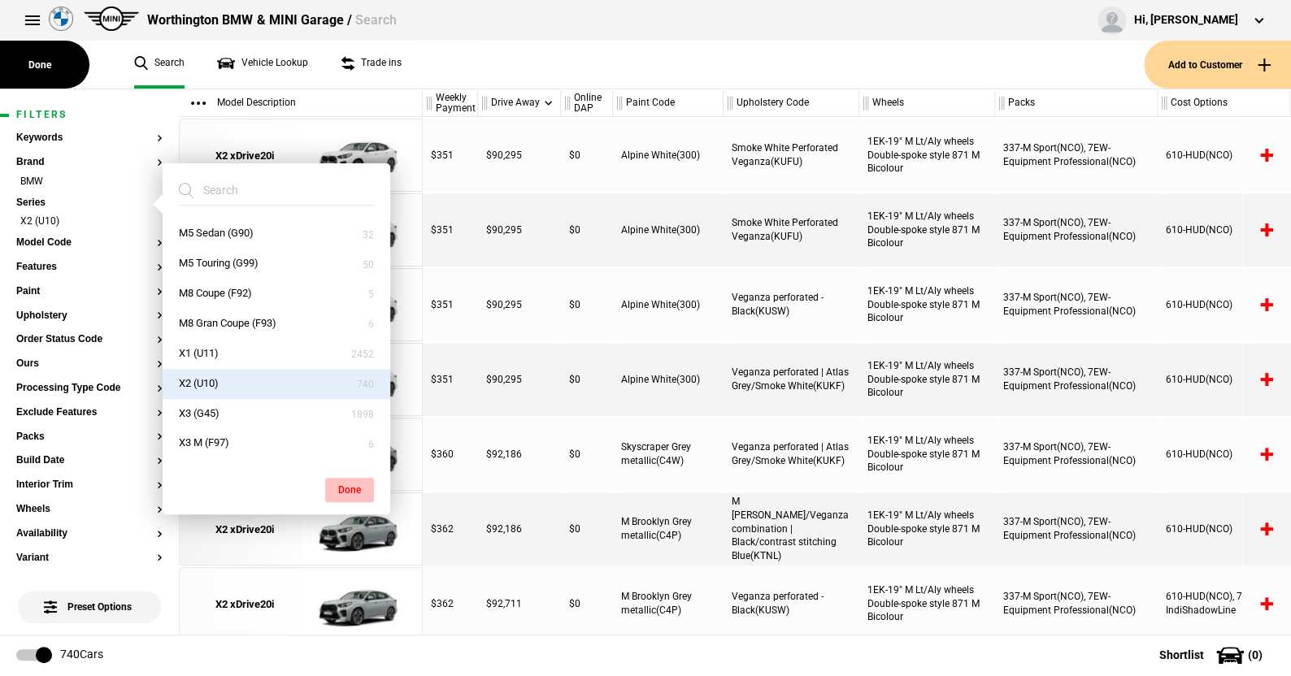
click at [344, 487] on button "Done" at bounding box center [349, 490] width 49 height 24
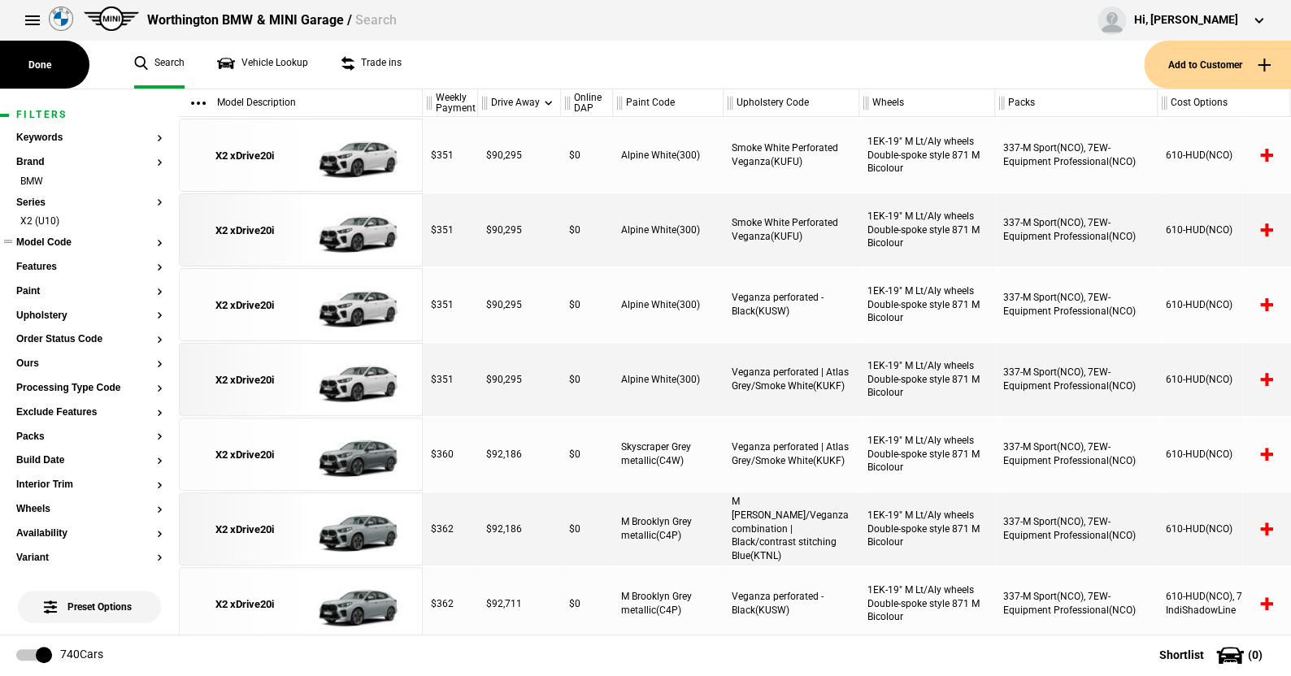
click at [54, 246] on button "Model Code" at bounding box center [89, 242] width 146 height 11
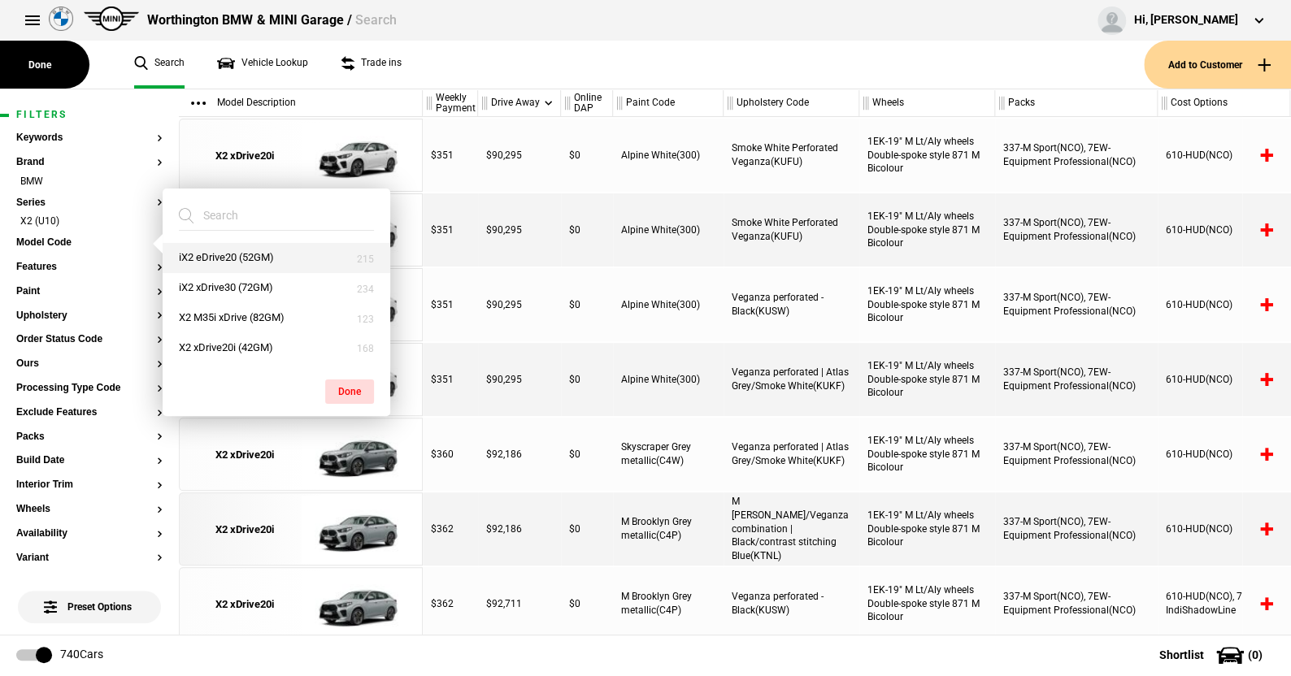
click at [206, 254] on button "iX2 eDrive20 (52GM)" at bounding box center [277, 258] width 228 height 30
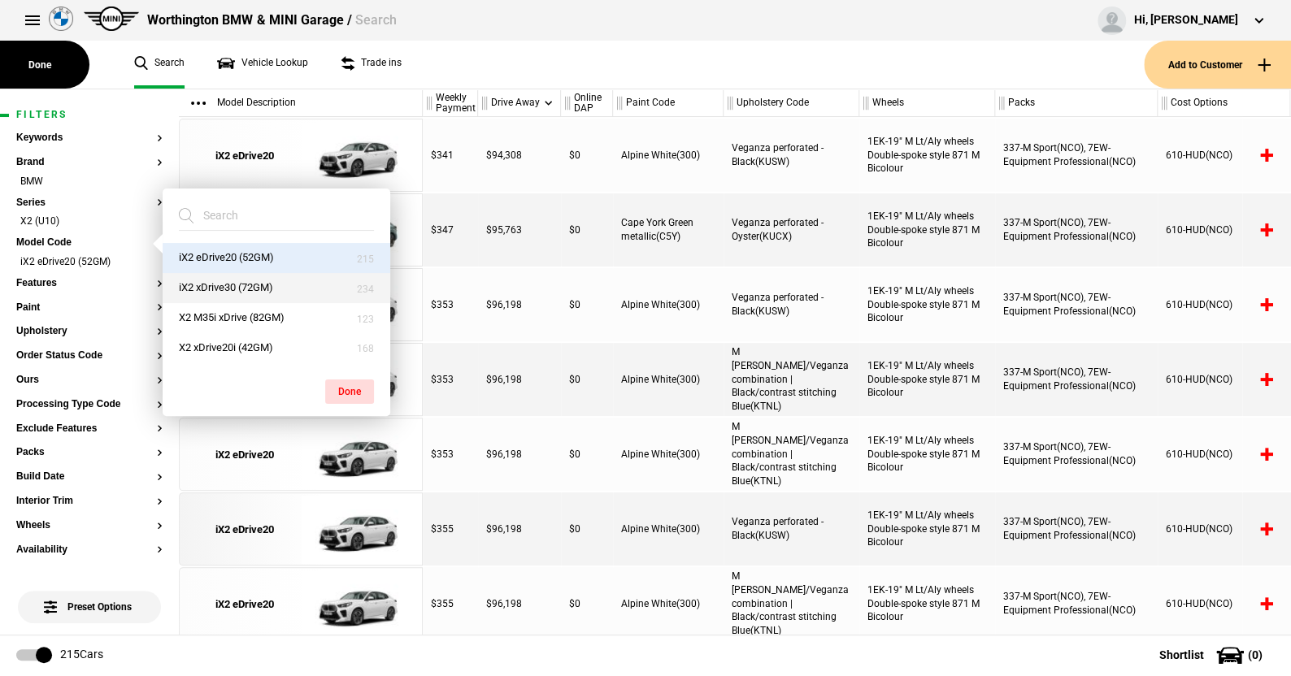
click at [206, 284] on button "iX2 xDrive30 (72GM)" at bounding box center [277, 288] width 228 height 30
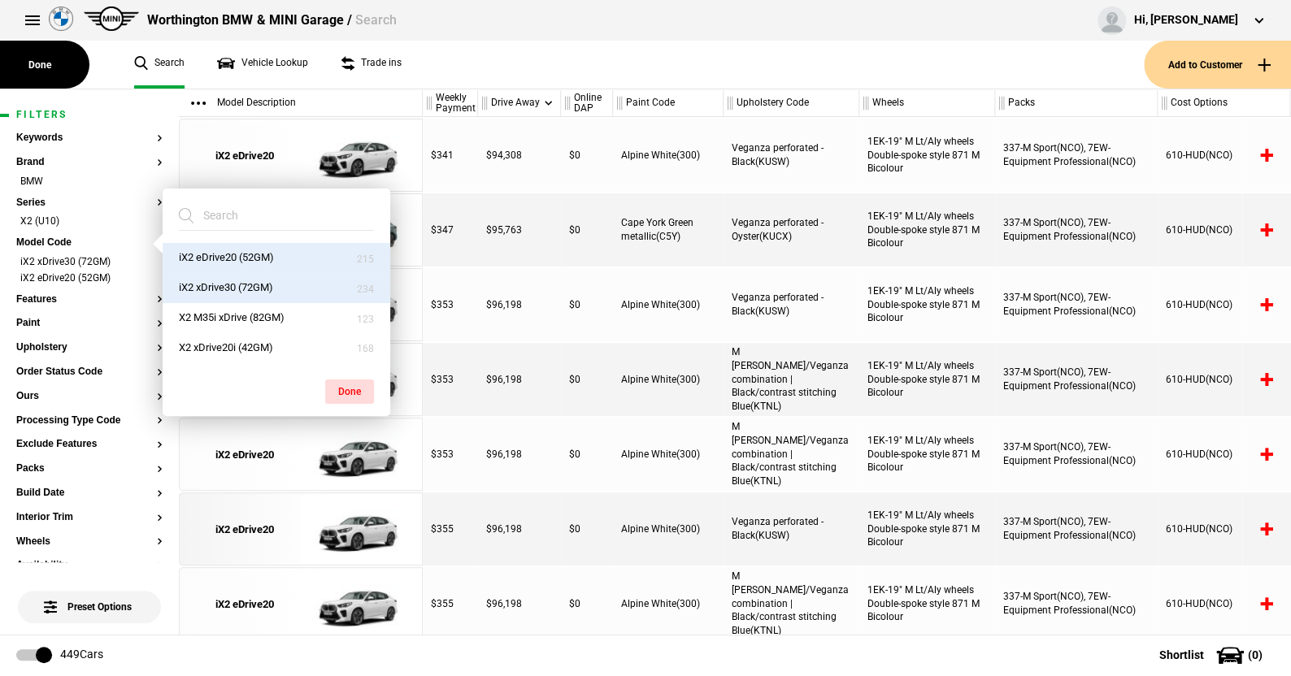
click at [343, 388] on button "Done" at bounding box center [349, 392] width 49 height 24
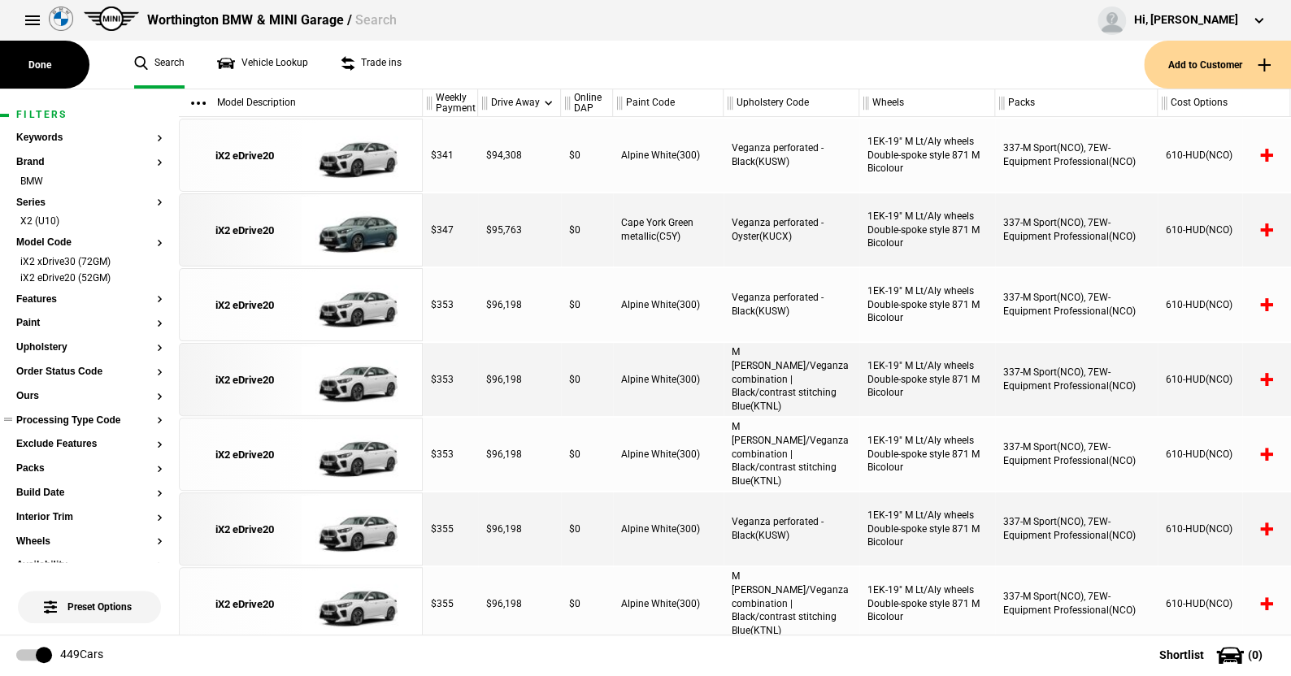
click at [65, 420] on button "Processing Type Code" at bounding box center [89, 420] width 146 height 11
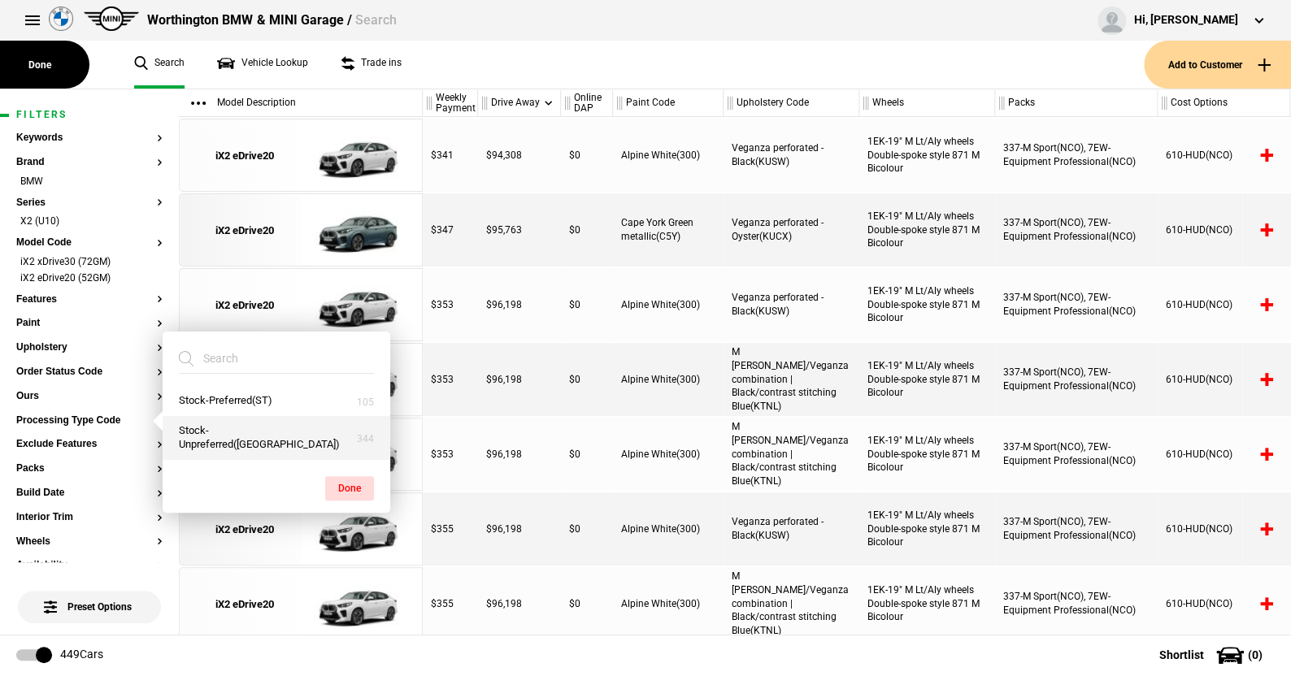
click at [201, 445] on button "Stock-Unpreferred(US)" at bounding box center [277, 438] width 228 height 44
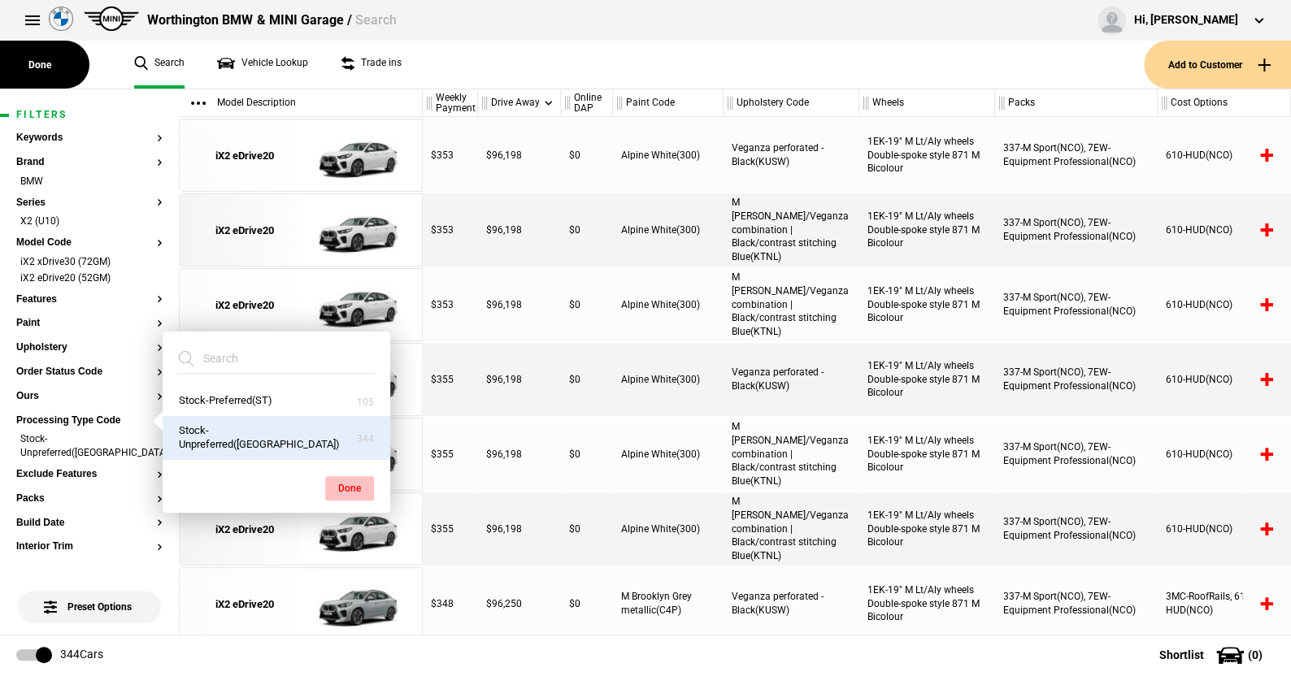
click at [348, 483] on button "Done" at bounding box center [349, 488] width 49 height 24
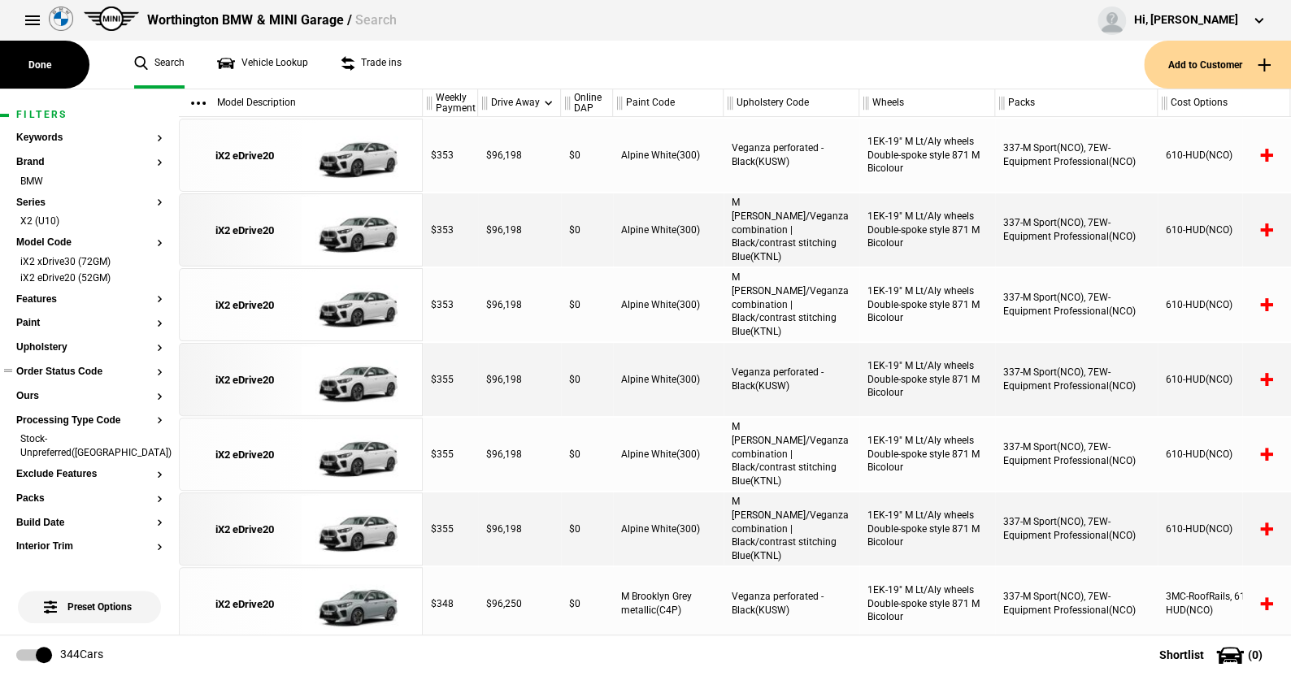
click at [73, 367] on button "Order Status Code" at bounding box center [89, 372] width 146 height 11
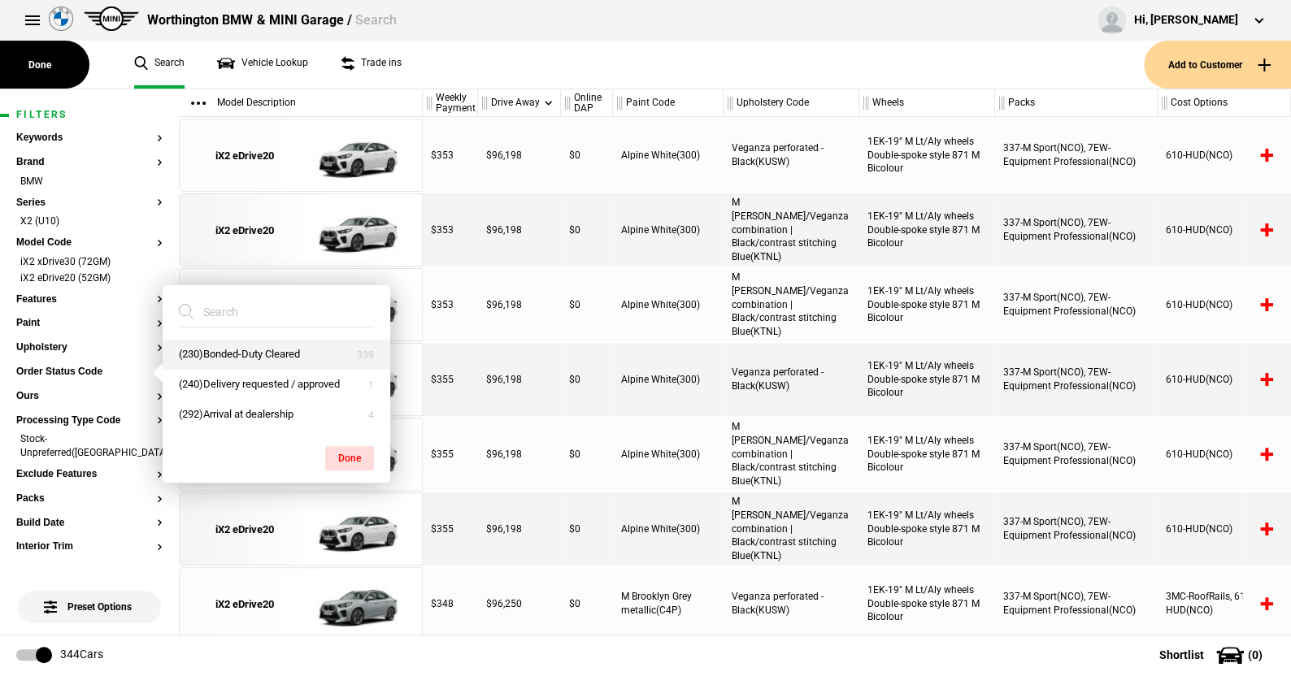
click at [227, 354] on button "(230)Bonded-Duty Cleared" at bounding box center [277, 355] width 228 height 30
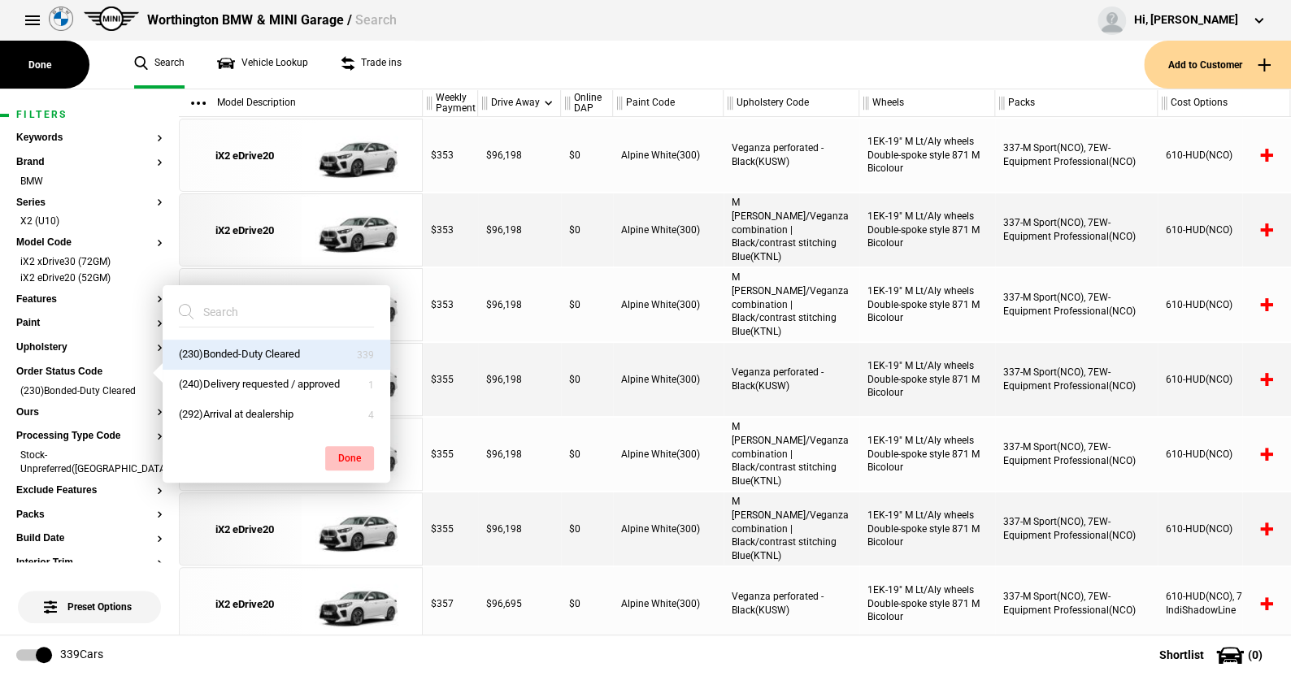
click at [345, 447] on button "Done" at bounding box center [349, 458] width 49 height 24
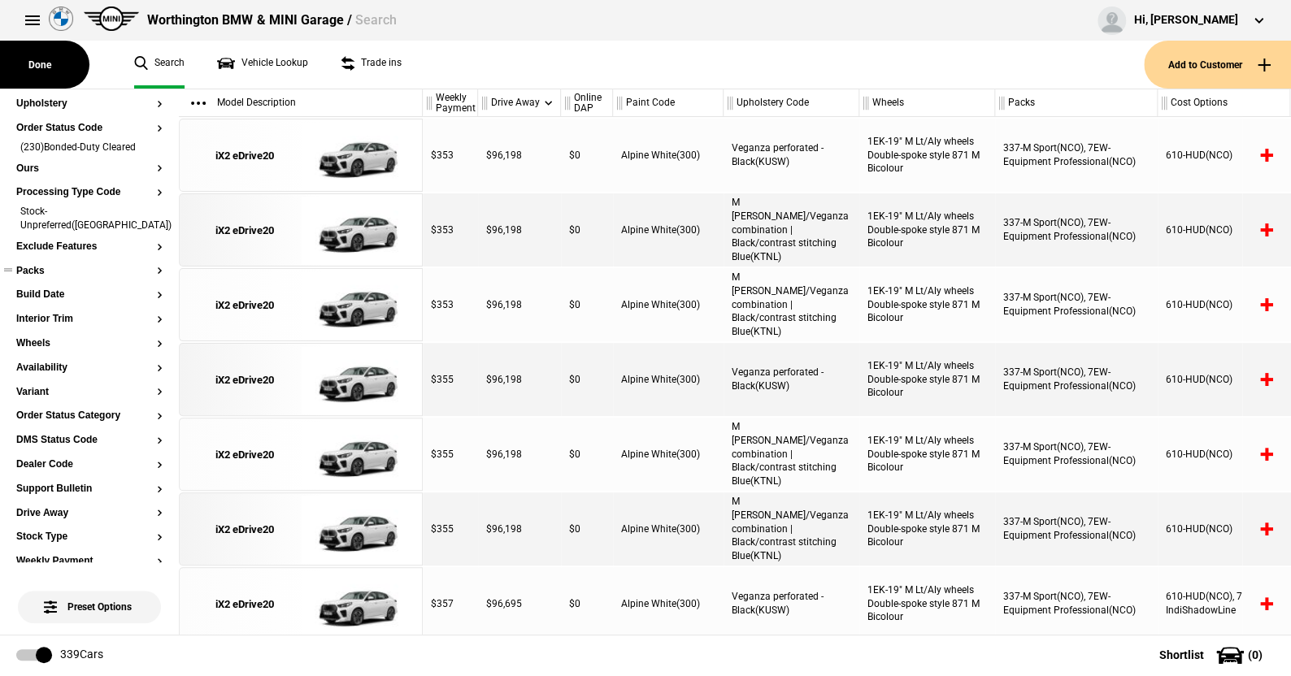
scroll to position [0, 0]
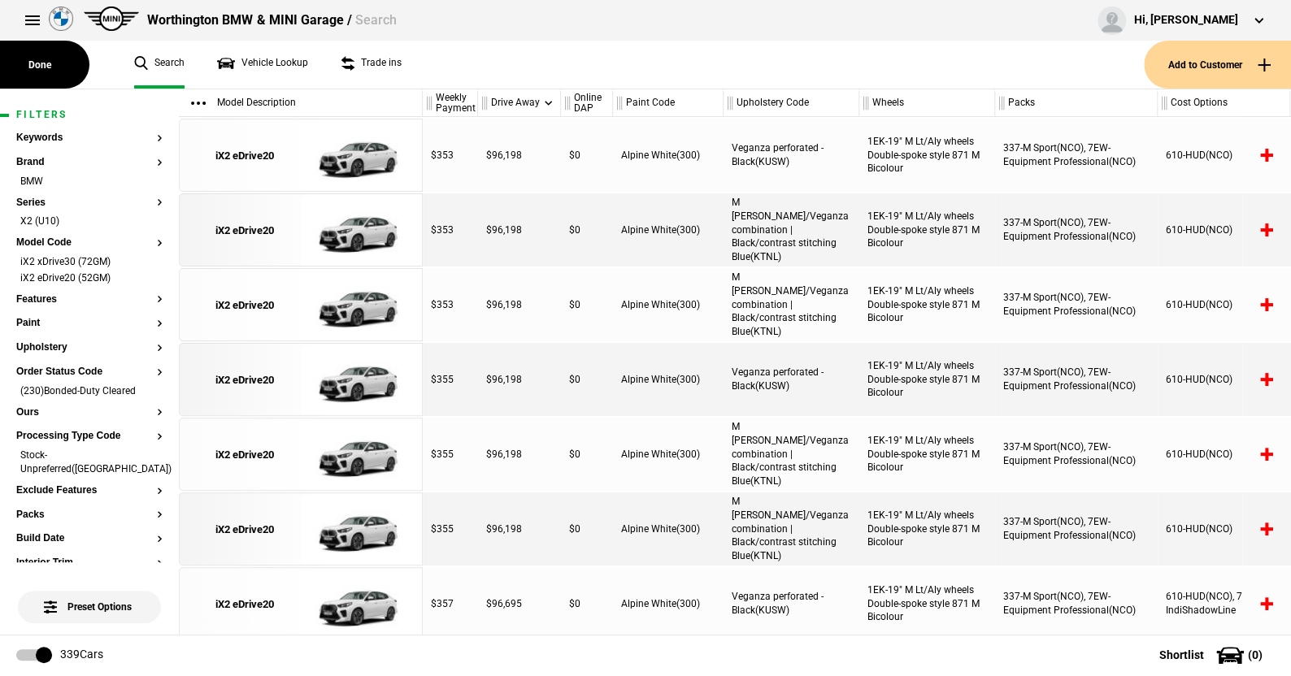
click at [426, 67] on ul "Search Vehicle Lookup Trade ins" at bounding box center [631, 65] width 1026 height 48
click at [49, 298] on button "Features" at bounding box center [89, 299] width 146 height 11
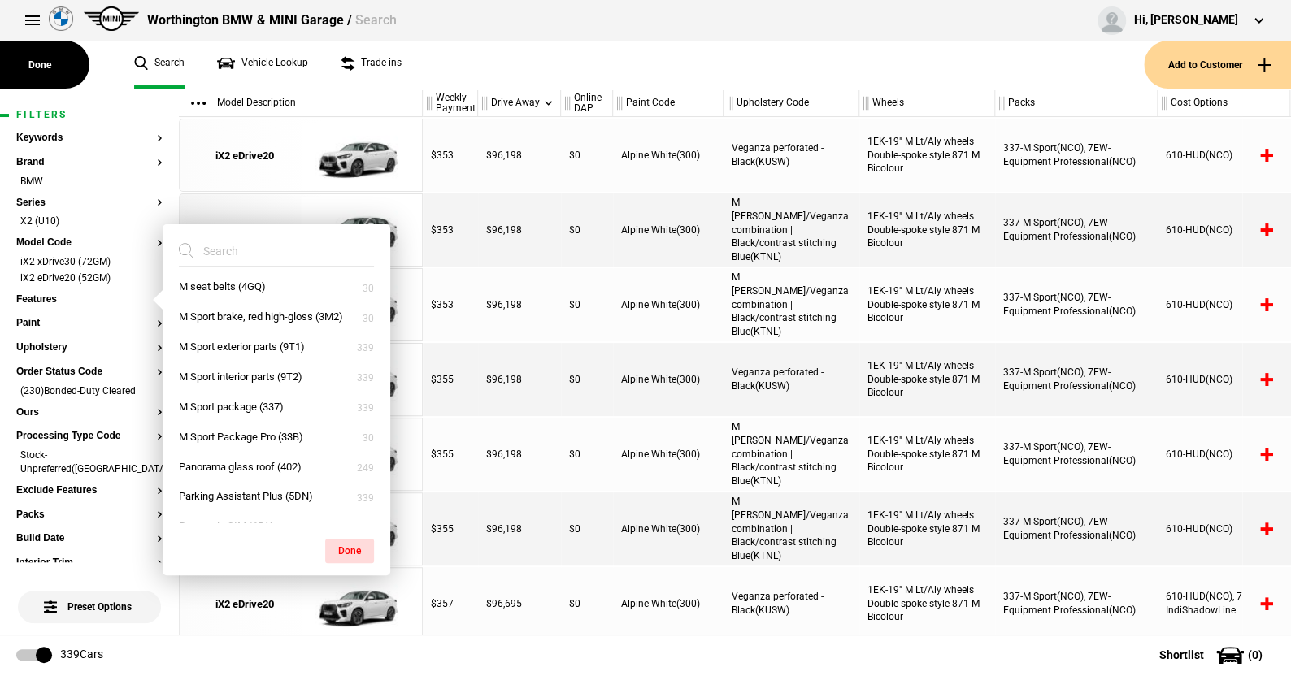
scroll to position [2105, 0]
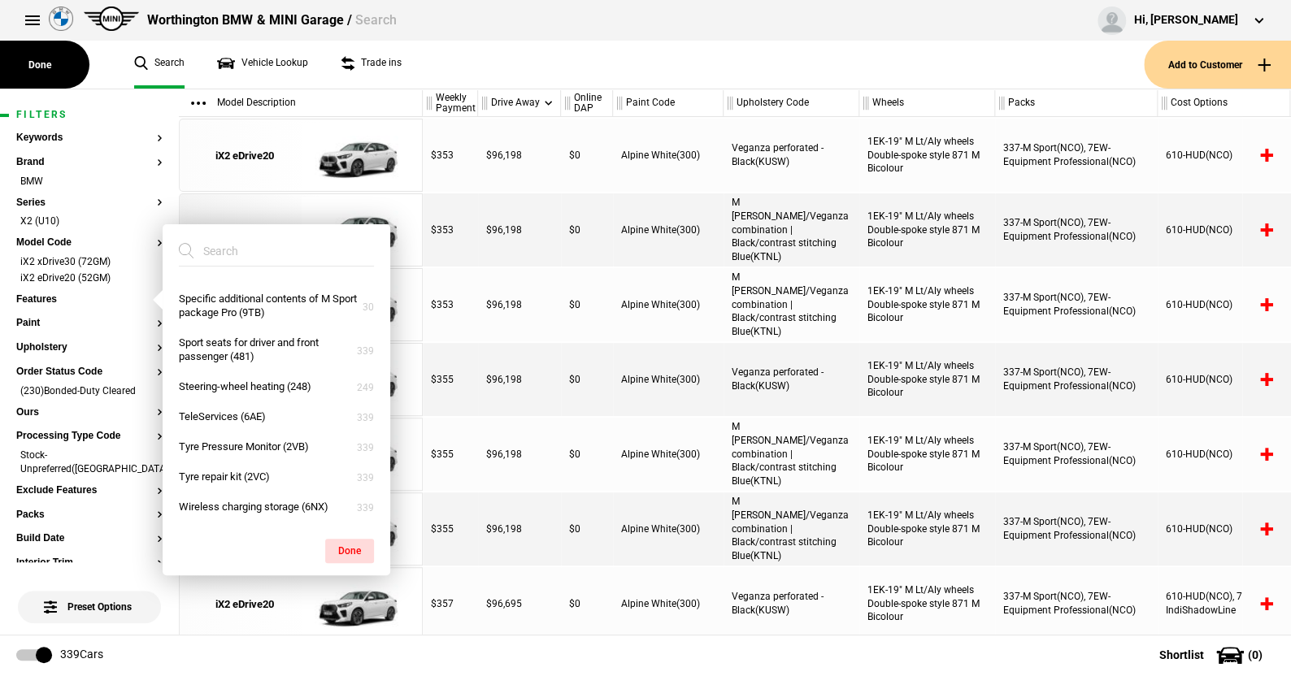
click at [444, 75] on ul "Search Vehicle Lookup Trade ins" at bounding box center [631, 65] width 1026 height 48
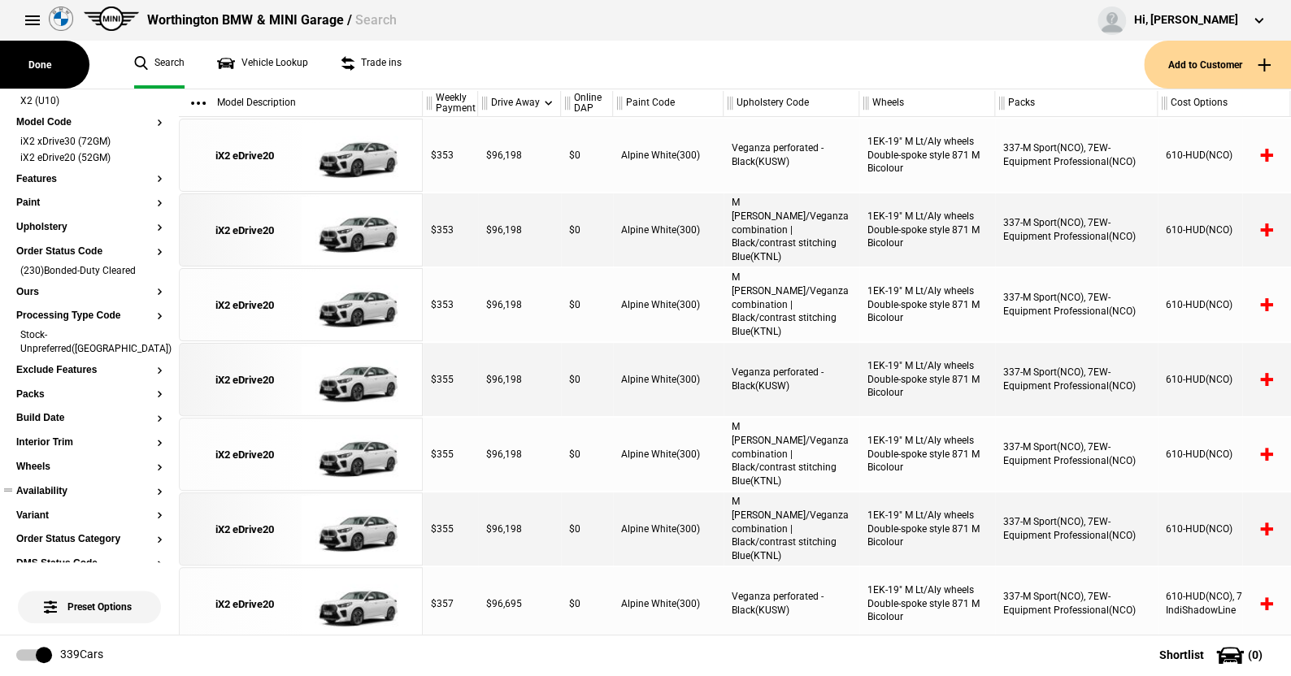
scroll to position [163, 0]
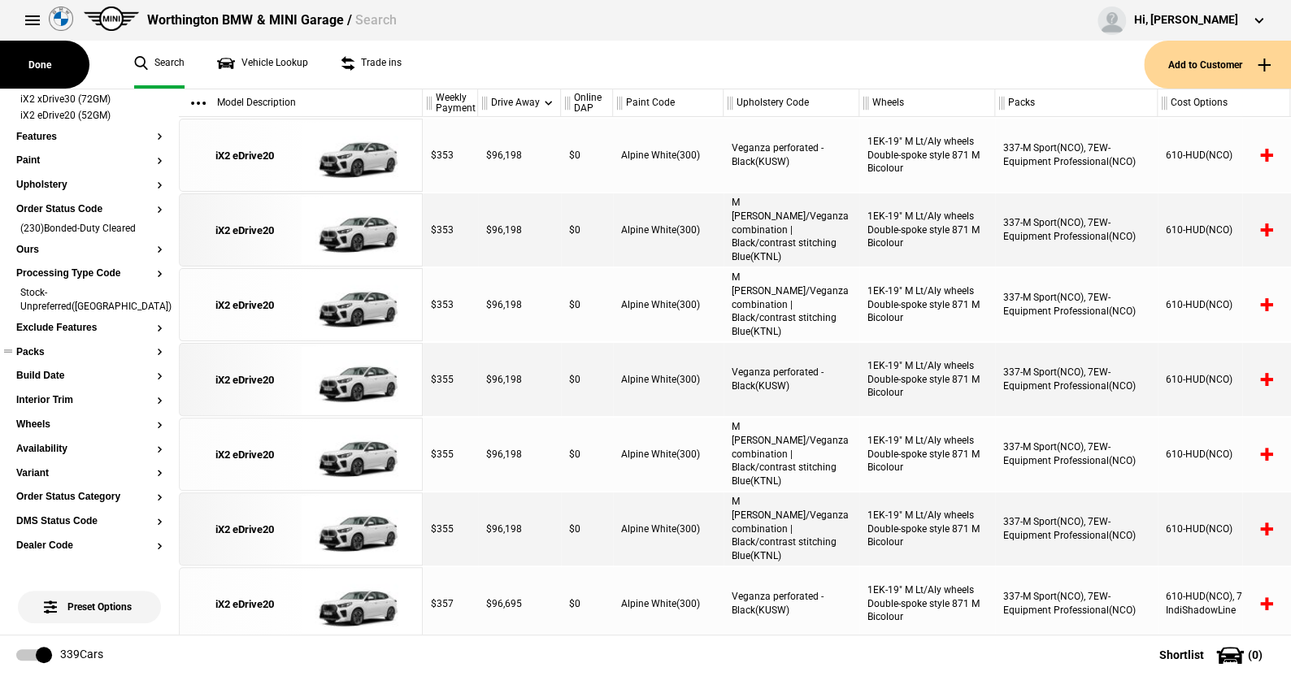
click at [36, 347] on button "Packs" at bounding box center [89, 352] width 146 height 11
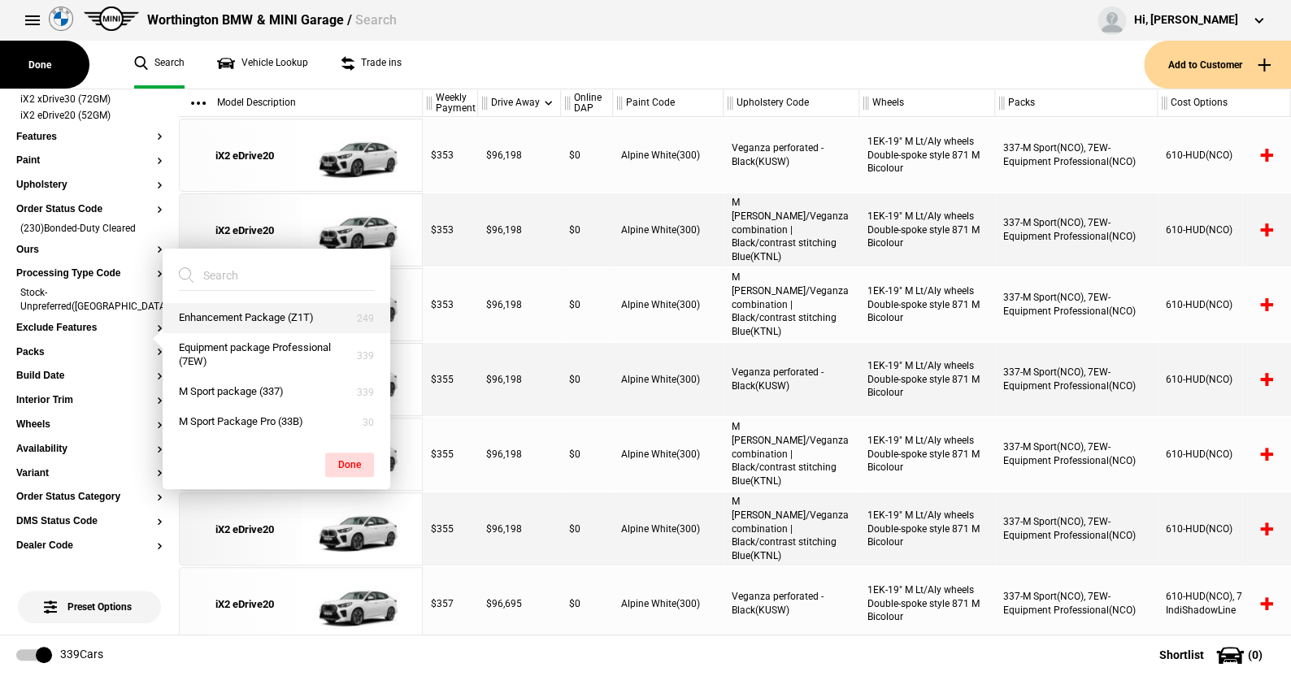
click at [231, 315] on button "Enhancement Package (Z1T)" at bounding box center [277, 318] width 228 height 30
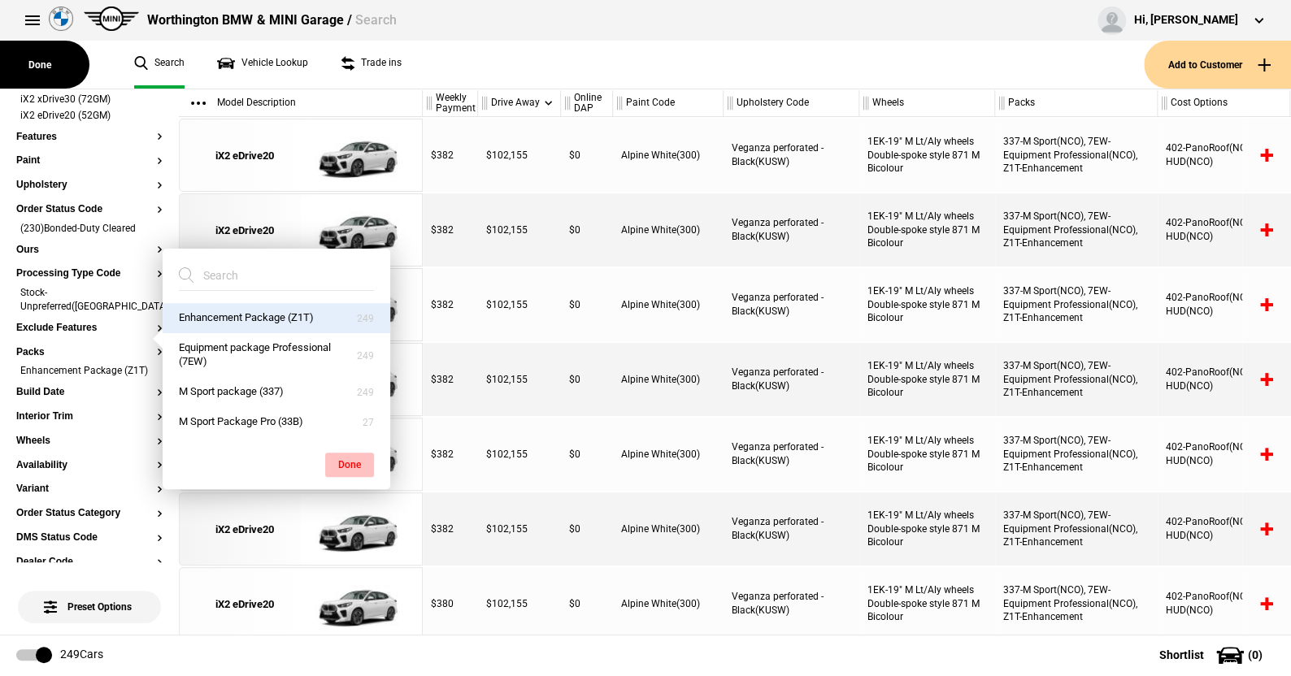
click at [348, 458] on button "Done" at bounding box center [349, 465] width 49 height 24
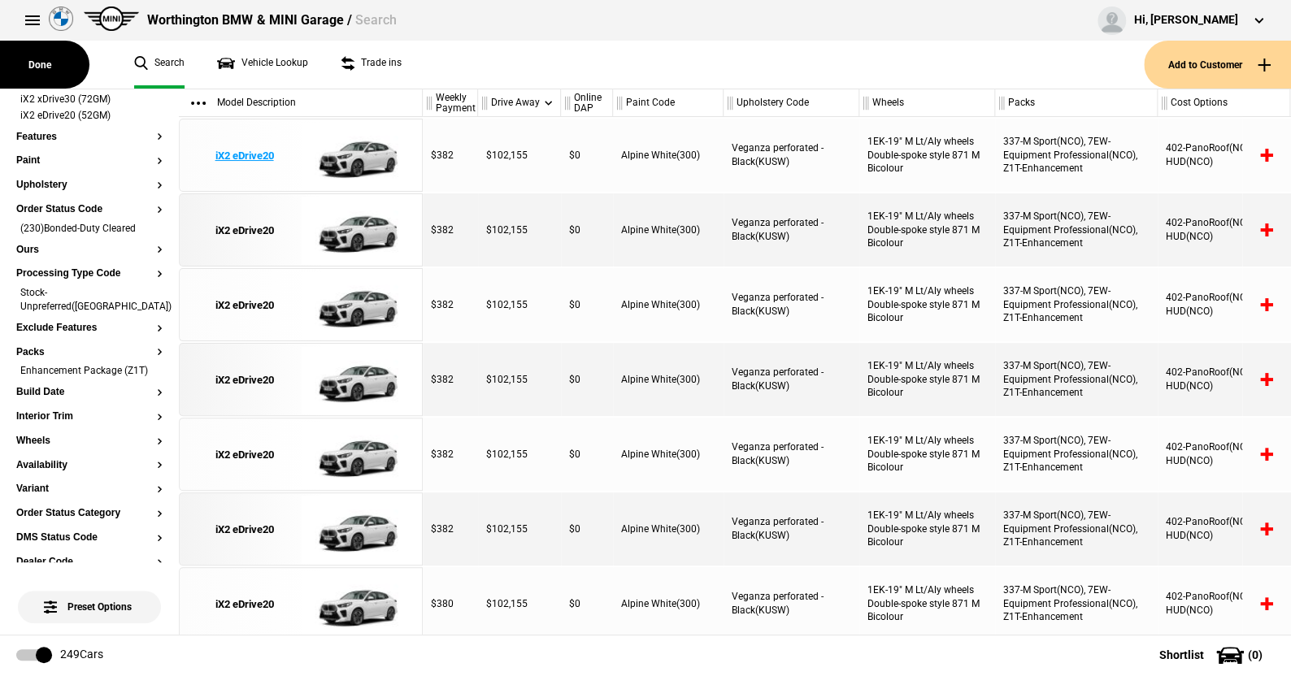
click at [363, 154] on img at bounding box center [357, 155] width 113 height 73
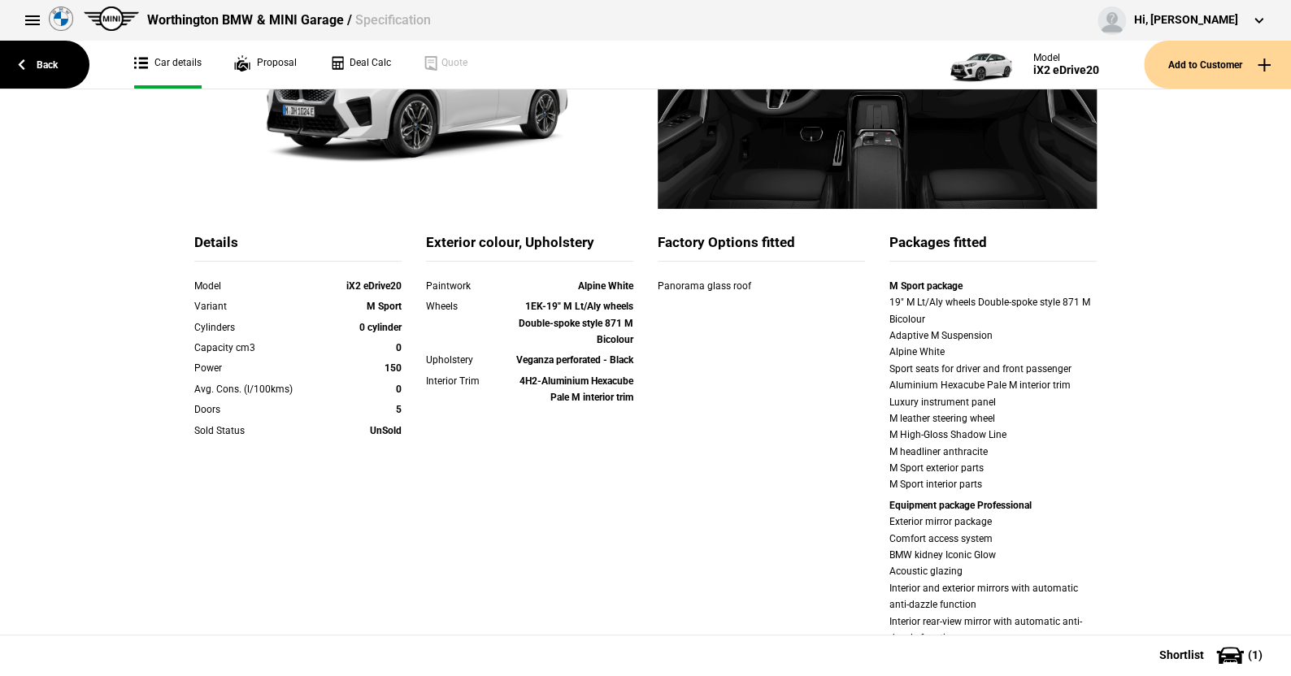
scroll to position [81, 0]
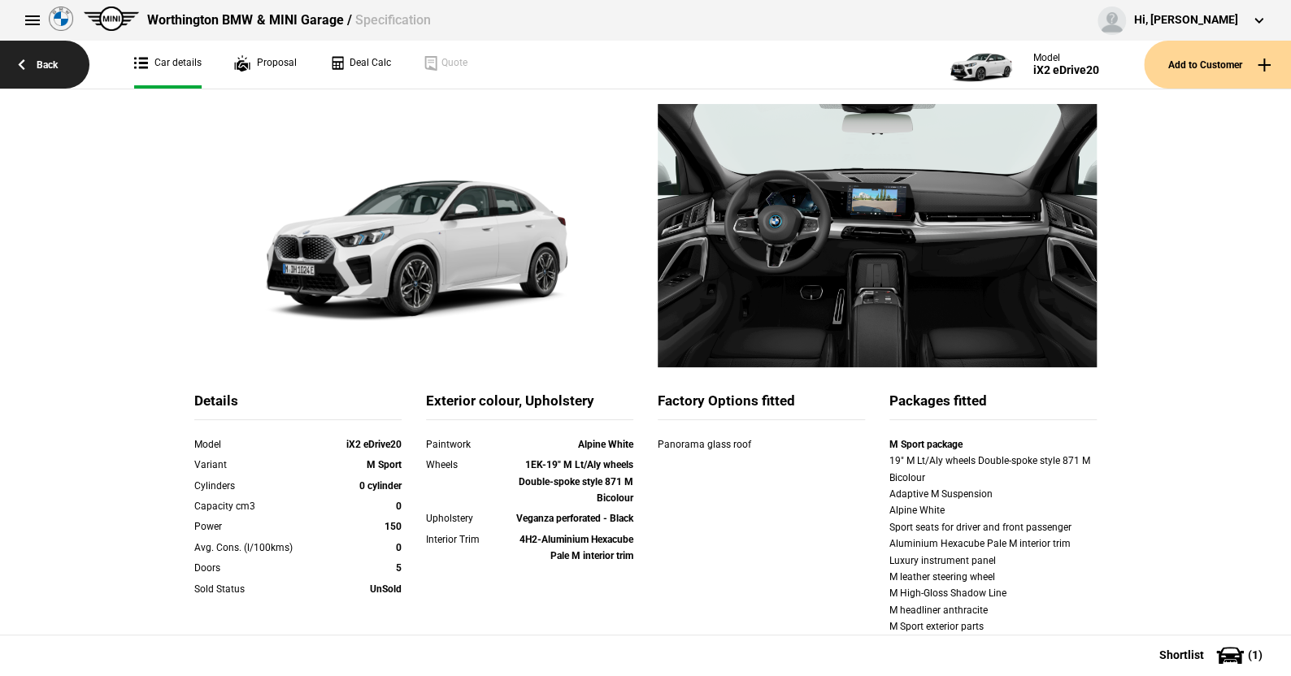
click at [47, 57] on link "Back" at bounding box center [44, 65] width 89 height 48
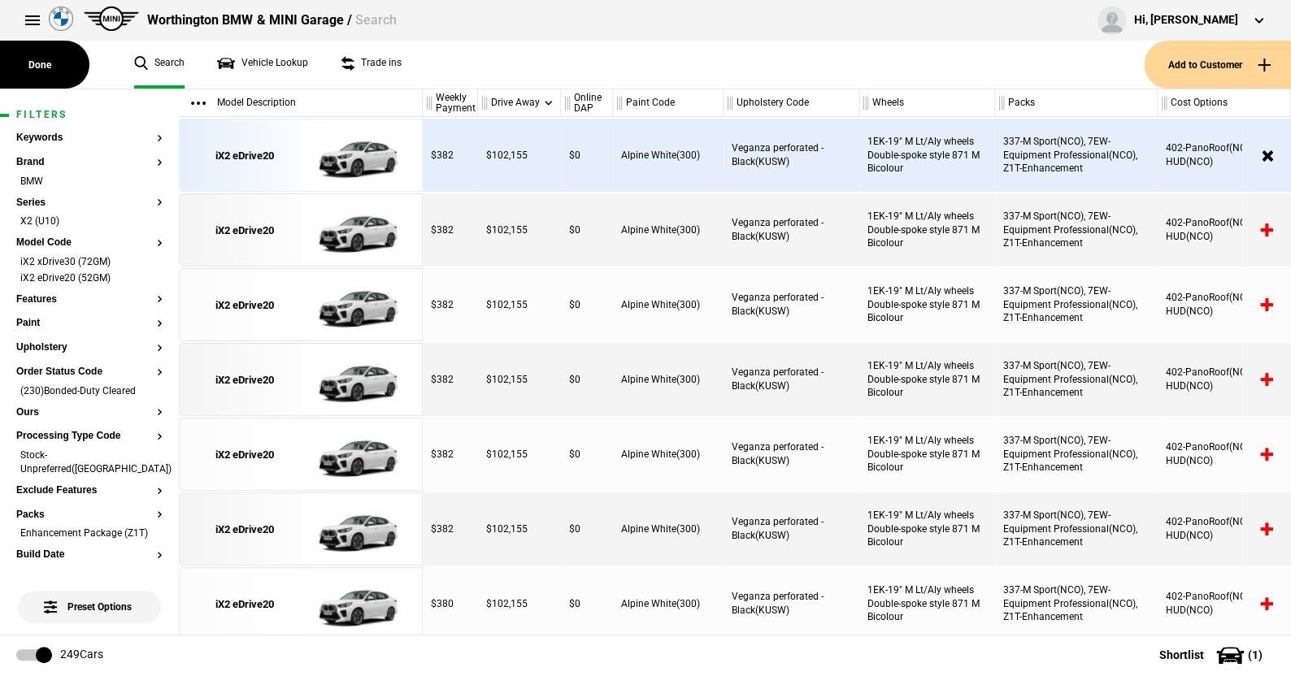
click at [468, 68] on ul "Search Vehicle Lookup Trade ins" at bounding box center [631, 65] width 1026 height 48
click at [469, 72] on ul "Search Vehicle Lookup Trade ins" at bounding box center [631, 65] width 1026 height 48
drag, startPoint x: 474, startPoint y: 76, endPoint x: 392, endPoint y: 621, distance: 550.8
click at [403, 645] on div "Done Search Vehicle Lookup Trade ins Add to Customer Filters Keywords Brand BMW…" at bounding box center [645, 382] width 1291 height 586
click at [469, 80] on ul "Search Vehicle Lookup Trade ins" at bounding box center [631, 65] width 1026 height 48
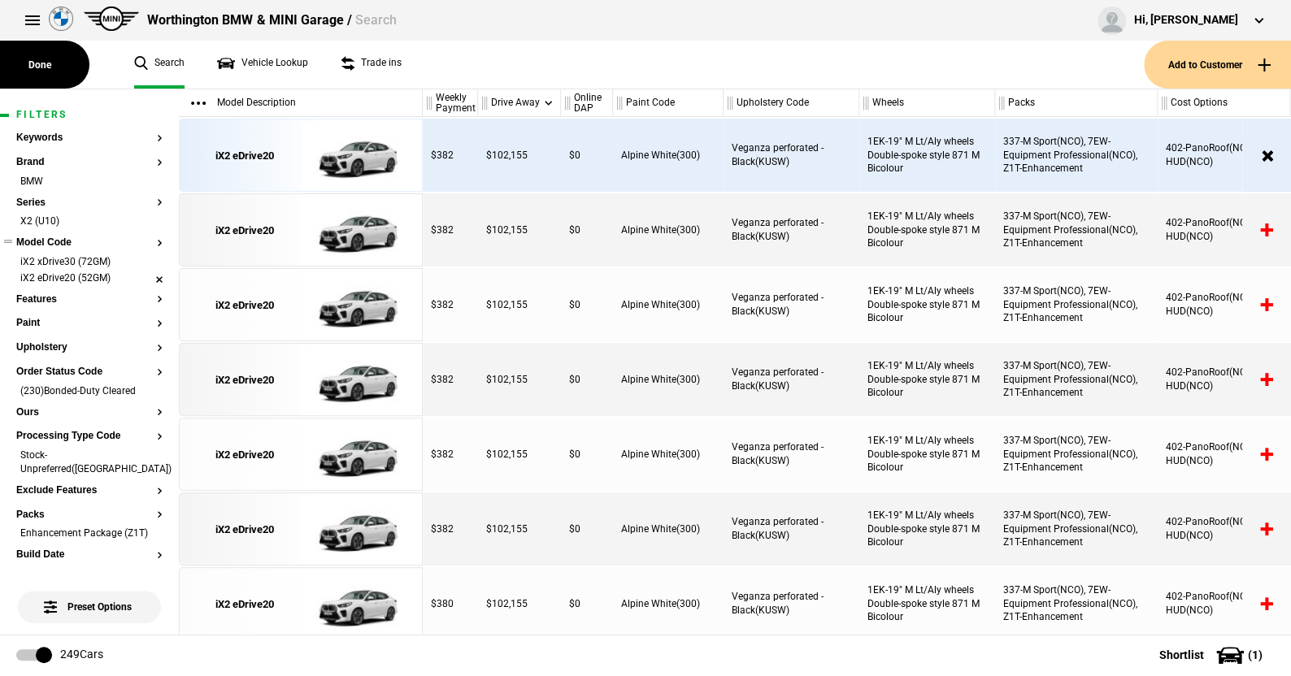
click at [145, 276] on li "iX2 eDrive20 (52GM)" at bounding box center [89, 280] width 146 height 16
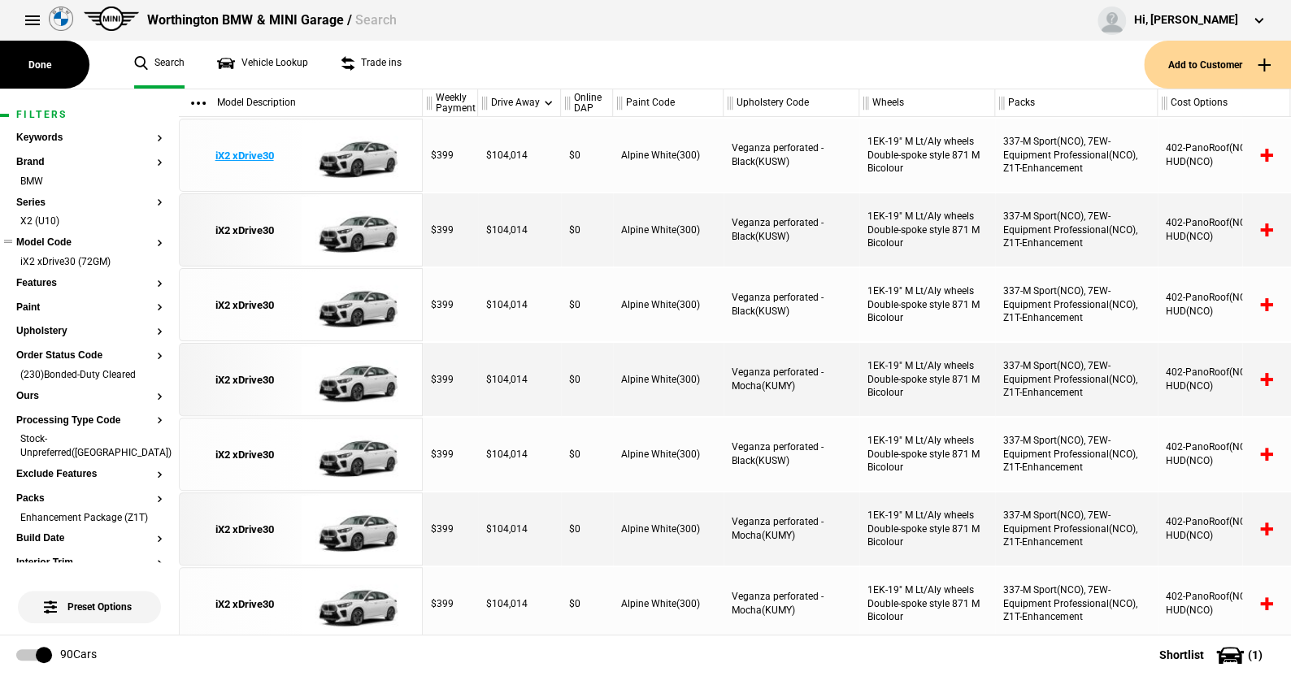
click at [367, 149] on img at bounding box center [357, 155] width 113 height 73
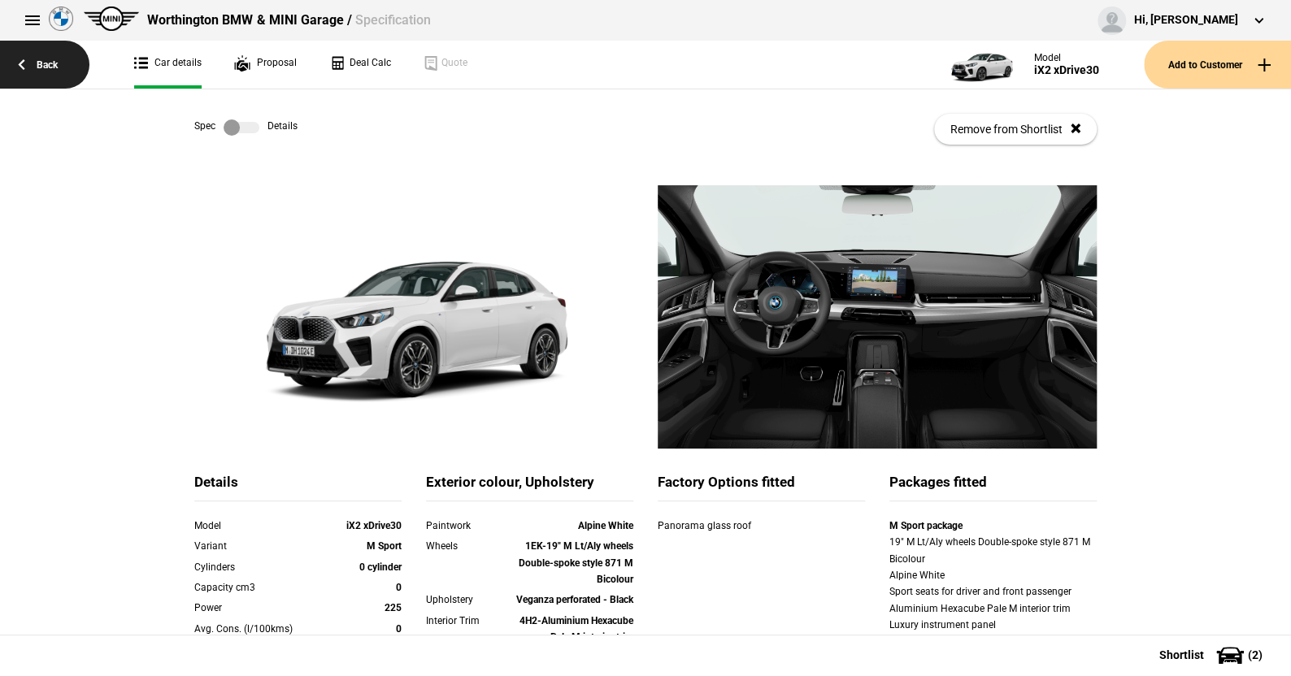
click at [50, 61] on link "Back" at bounding box center [44, 65] width 89 height 48
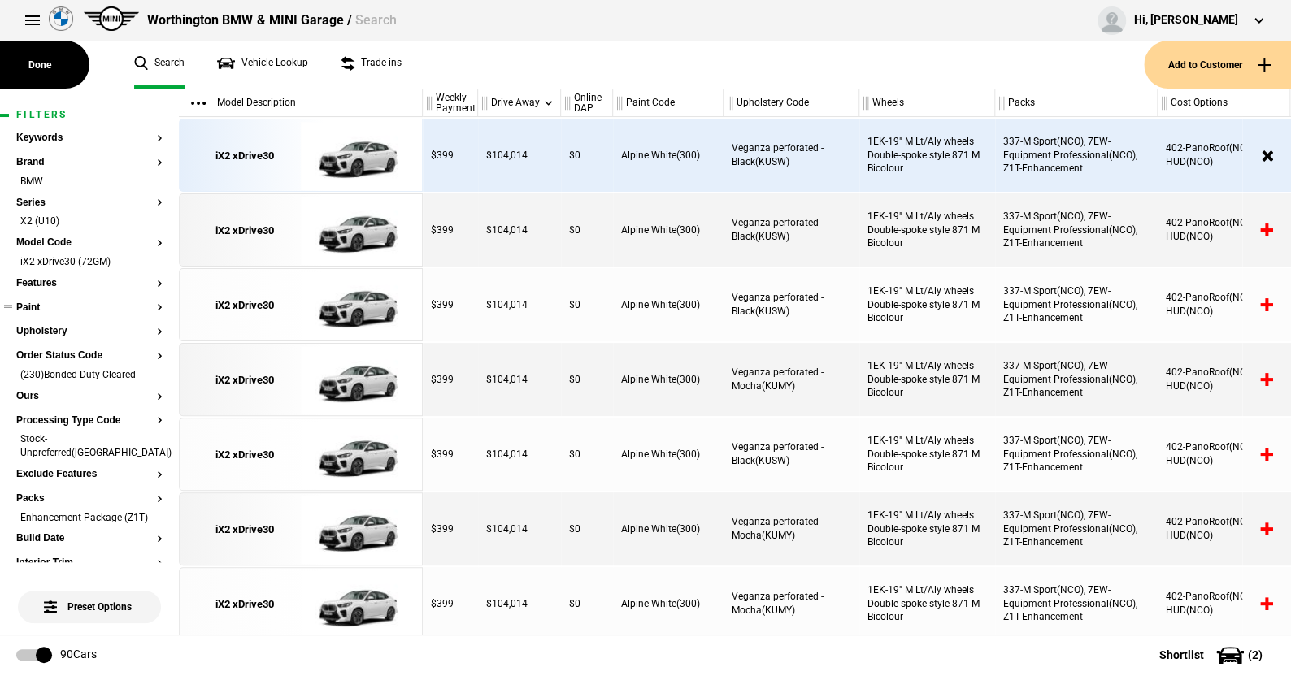
click at [33, 304] on button "Paint" at bounding box center [89, 307] width 146 height 11
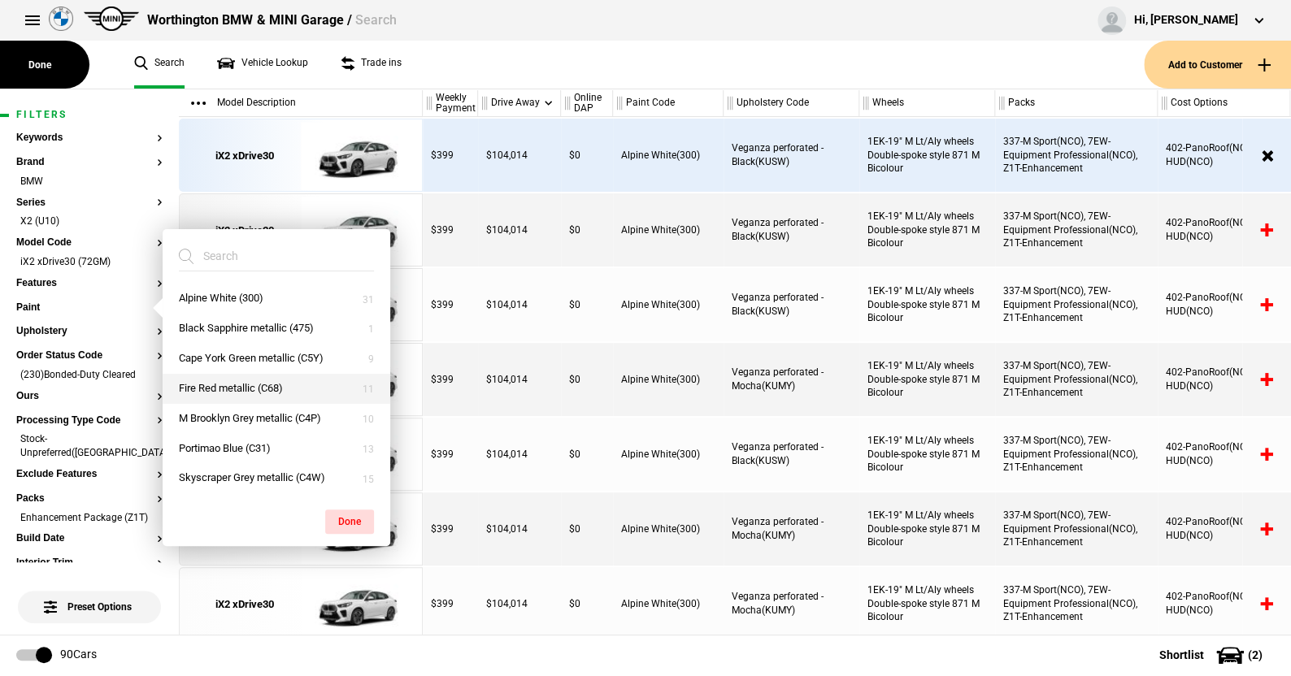
click at [222, 382] on button "Fire Red metallic (C68)" at bounding box center [277, 389] width 228 height 30
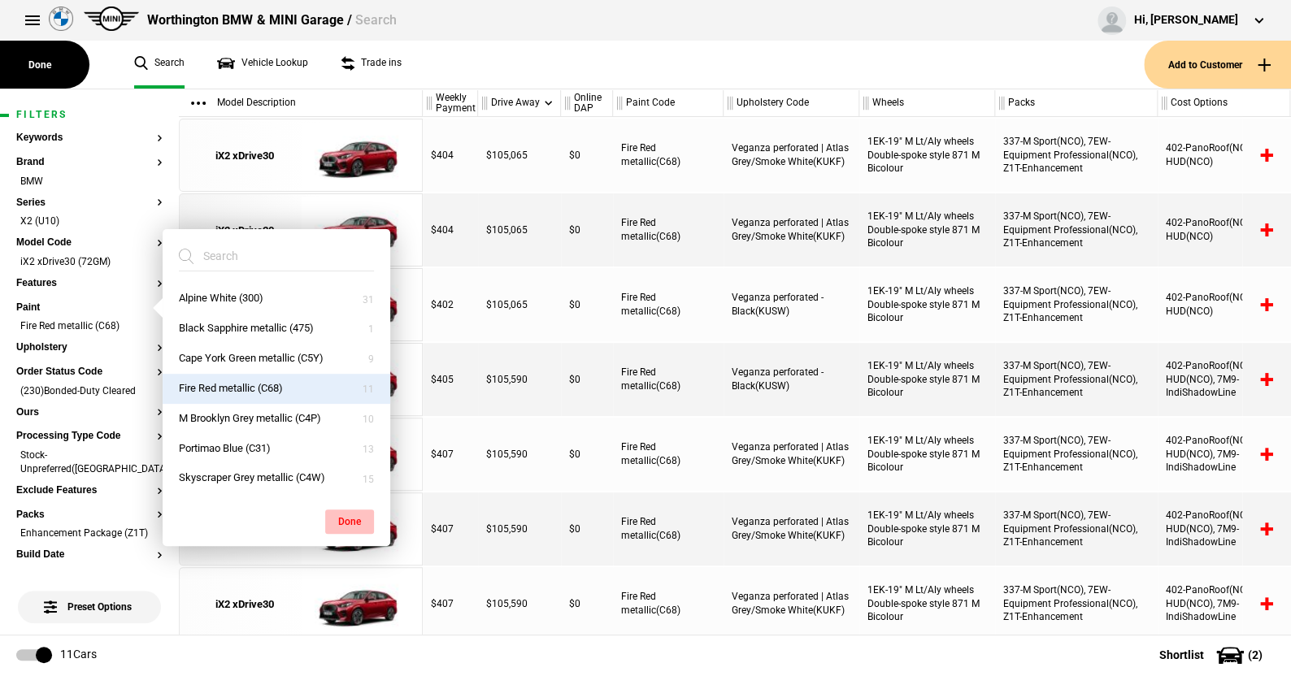
click at [341, 515] on button "Done" at bounding box center [349, 522] width 49 height 24
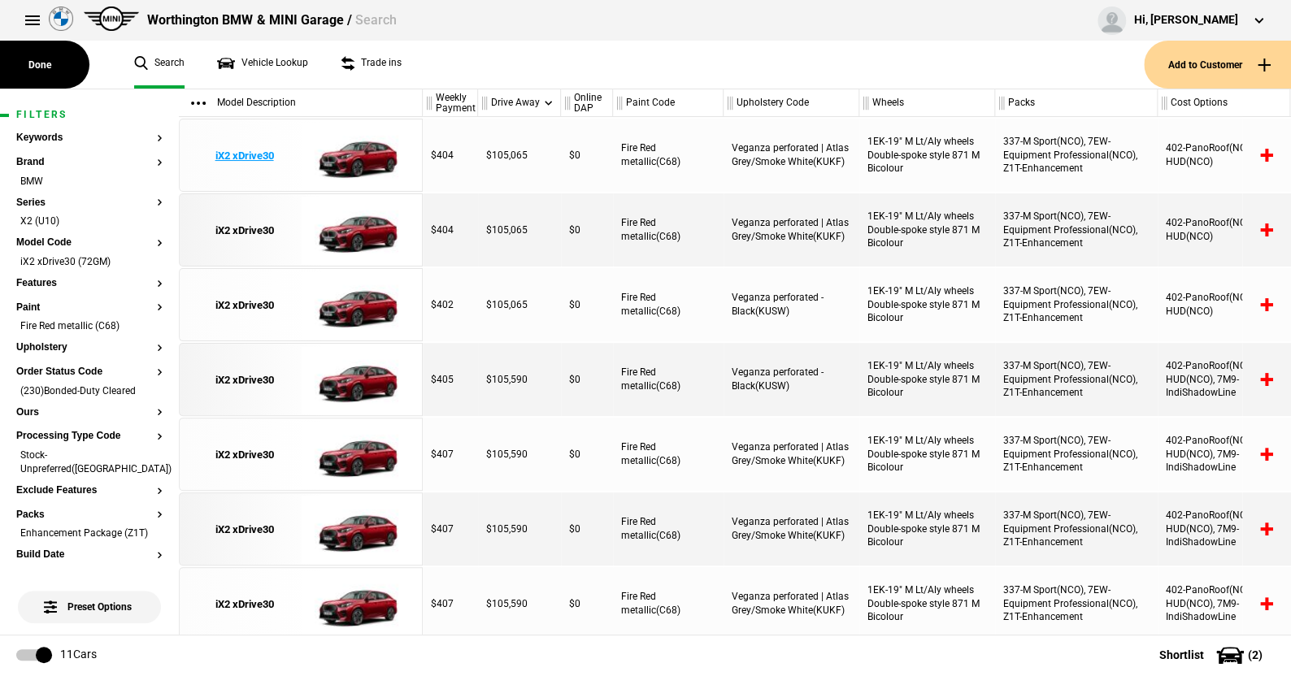
click at [363, 153] on img at bounding box center [357, 155] width 113 height 73
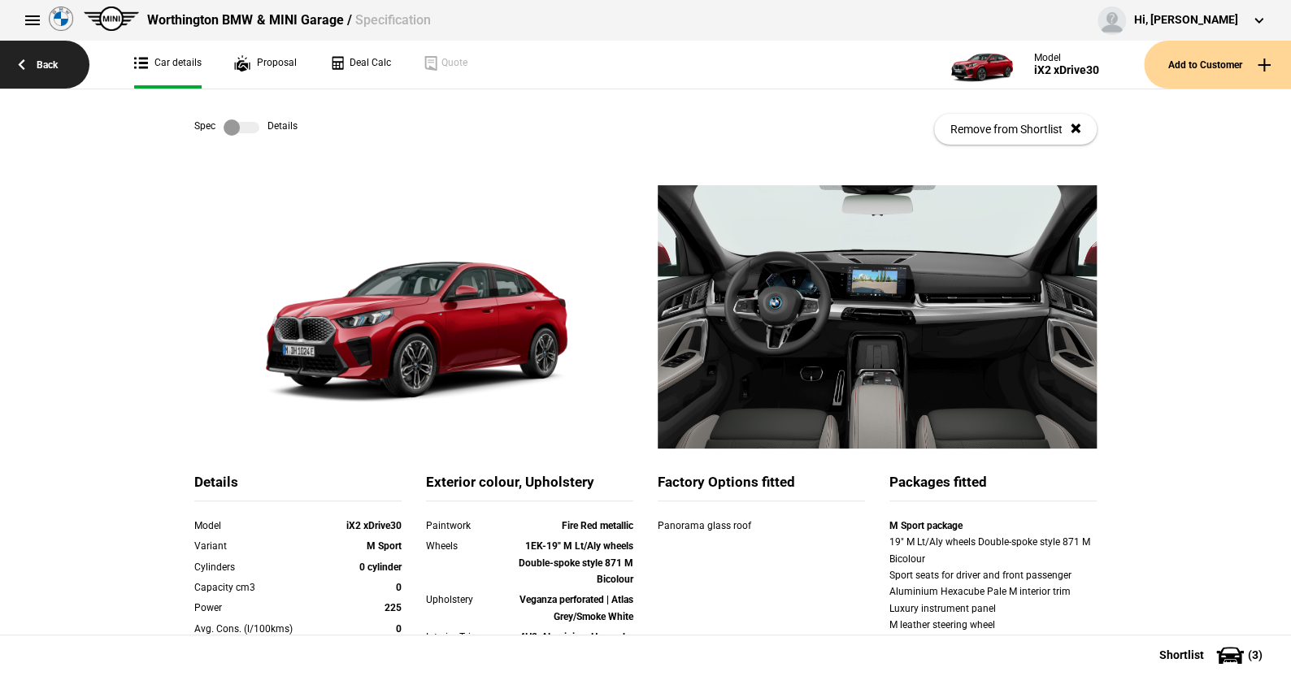
click at [50, 59] on link "Back" at bounding box center [44, 65] width 89 height 48
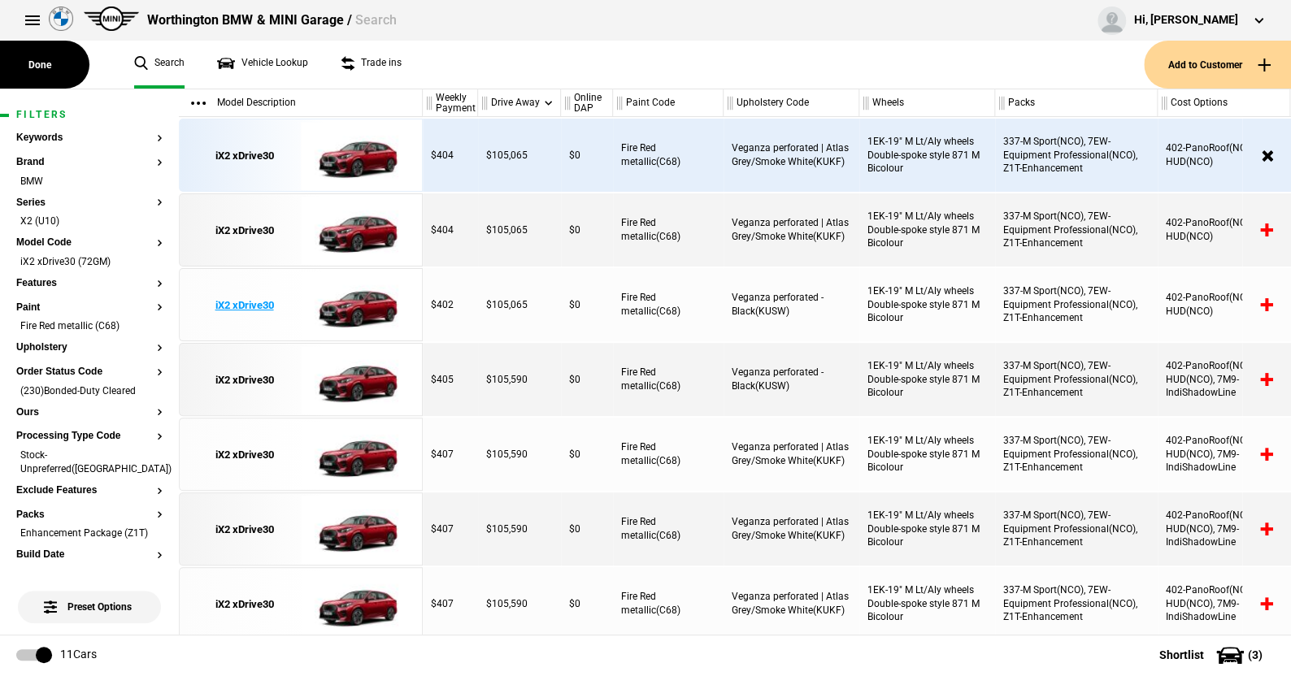
click at [359, 300] on img at bounding box center [357, 305] width 113 height 73
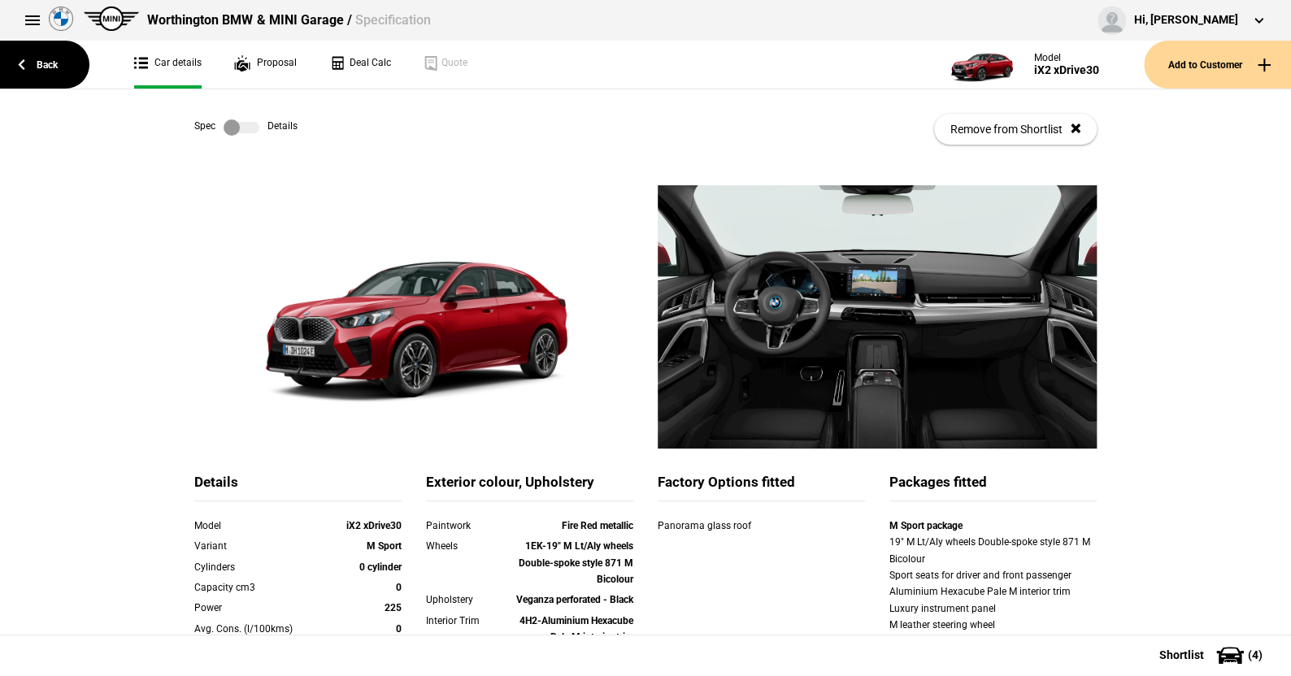
click at [243, 127] on label at bounding box center [242, 127] width 36 height 16
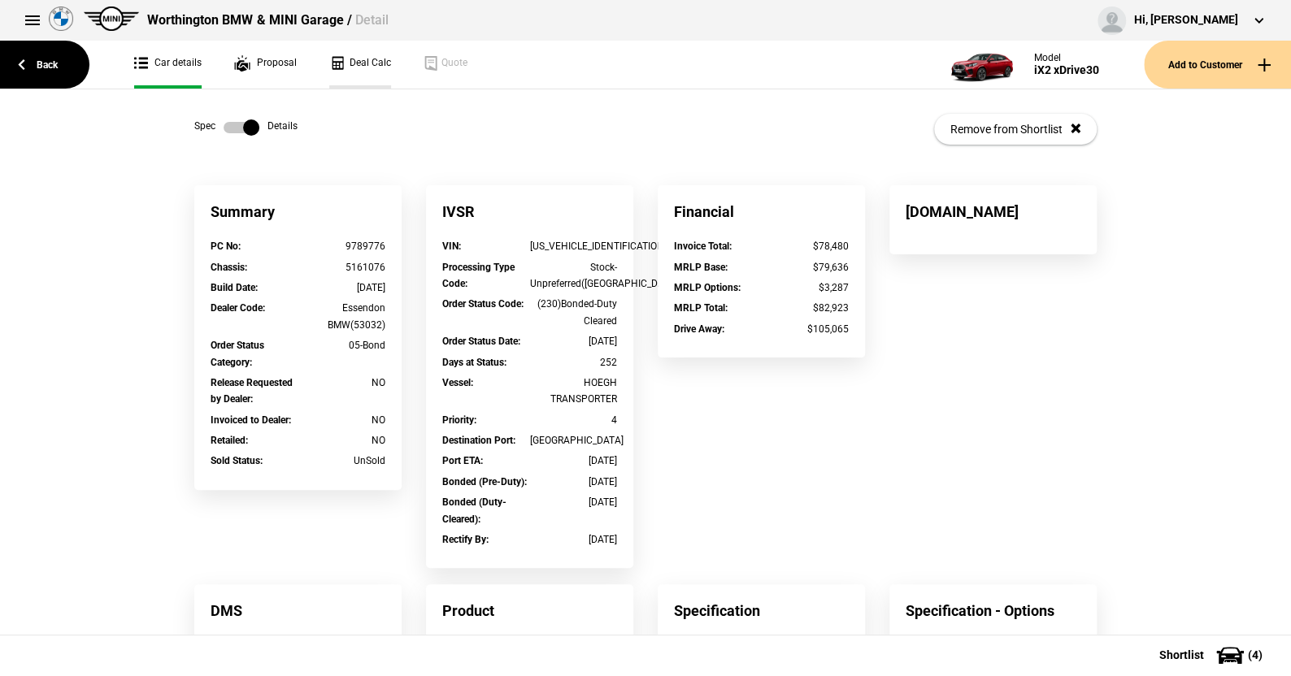
click at [365, 62] on link "Deal Calc" at bounding box center [360, 65] width 62 height 48
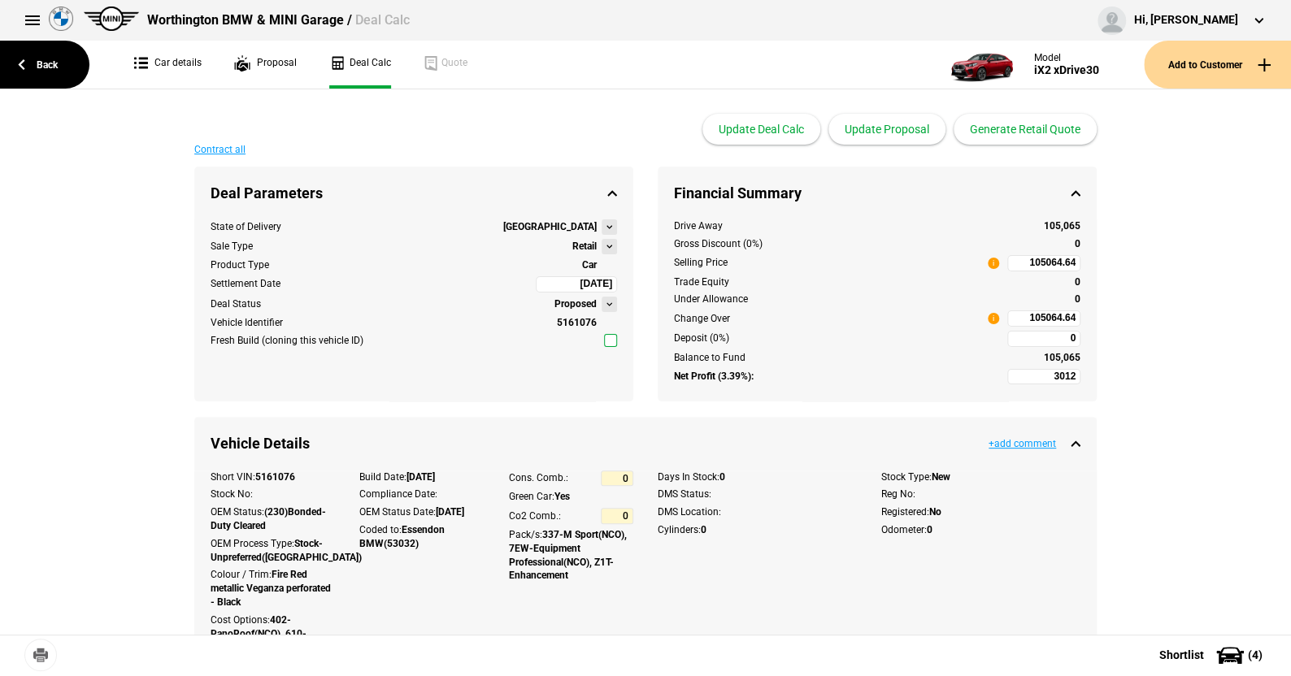
click at [602, 245] on button at bounding box center [609, 246] width 15 height 15
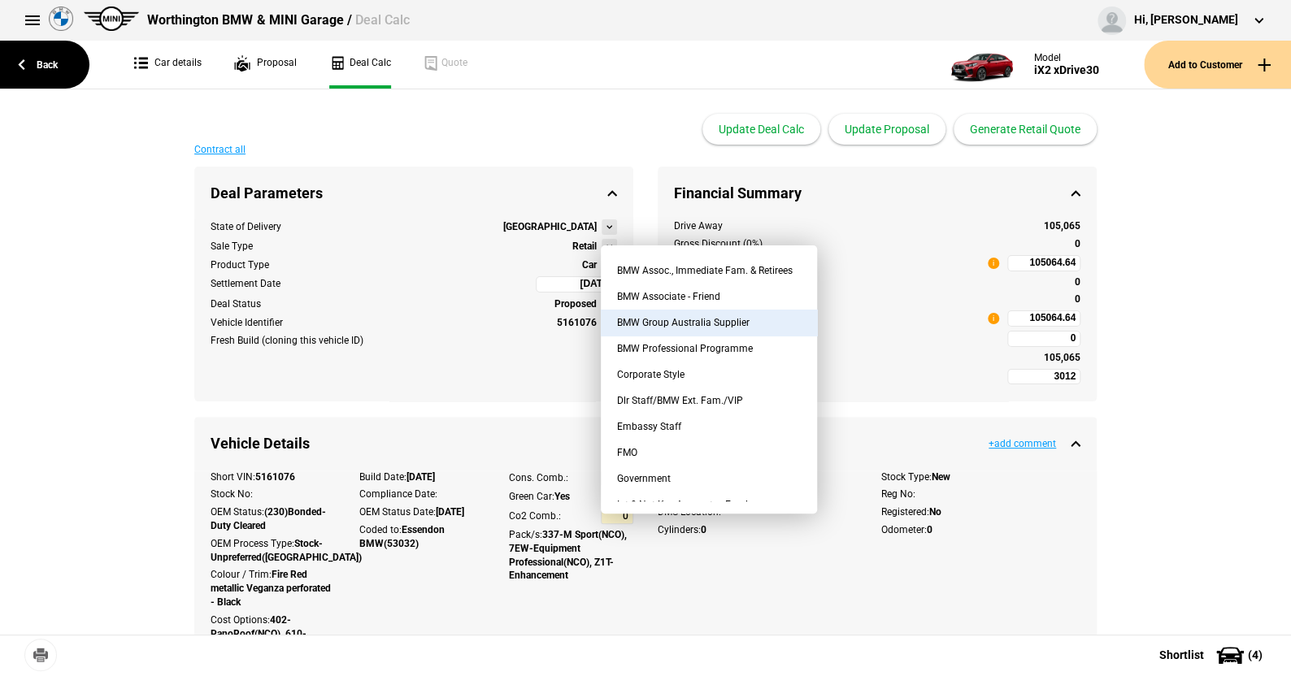
click at [684, 319] on button "BMW Group Australia Supplier" at bounding box center [709, 323] width 216 height 26
type input "-4864.53"
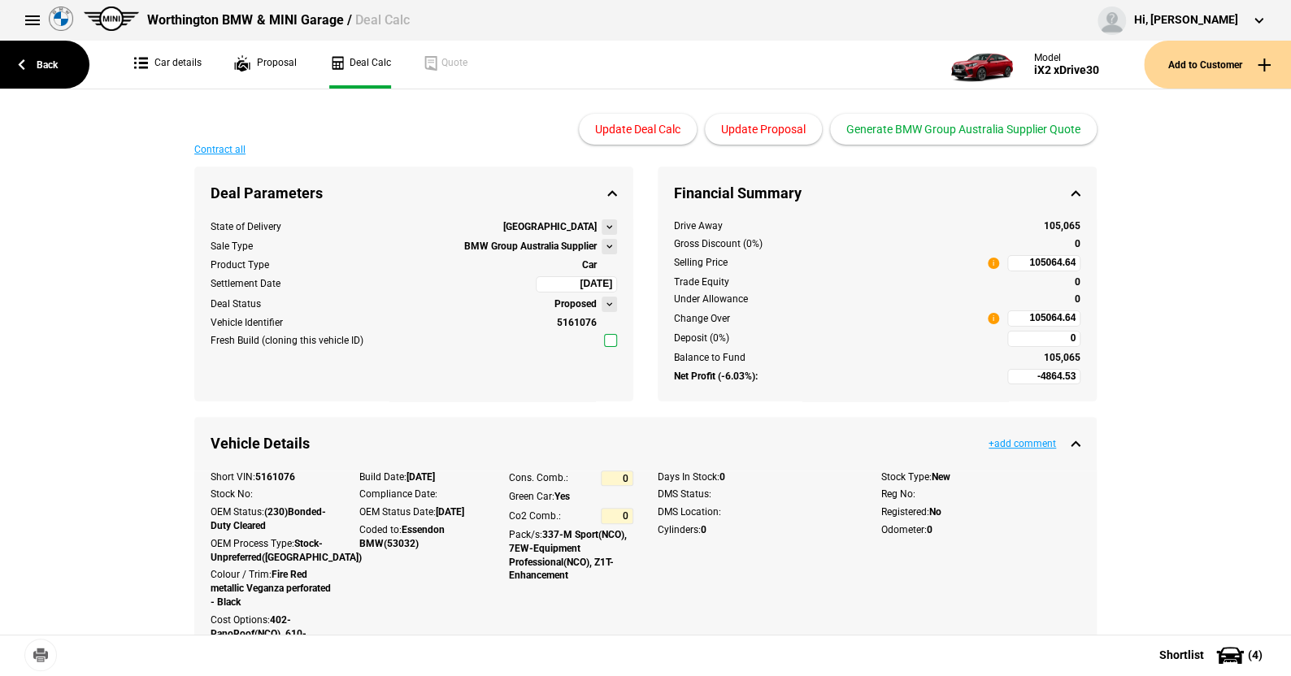
type input "93462.54"
click at [51, 60] on link "Back" at bounding box center [44, 65] width 89 height 48
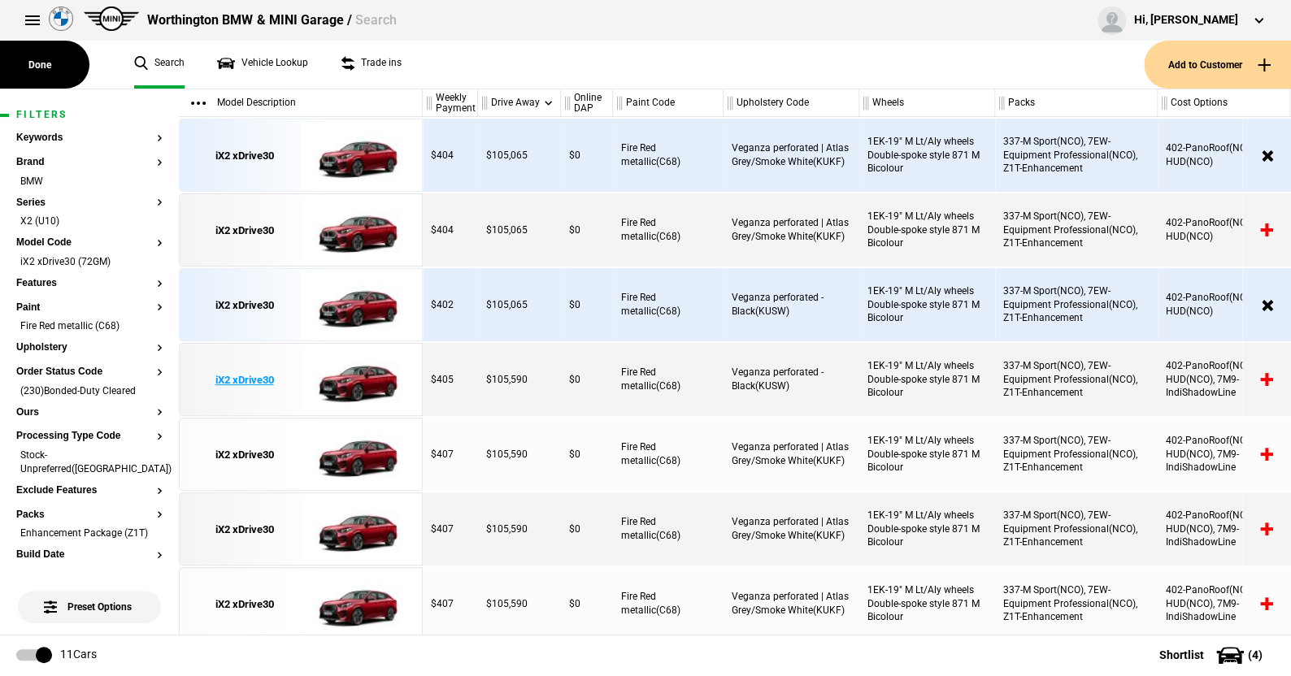
click at [361, 378] on img at bounding box center [357, 380] width 113 height 73
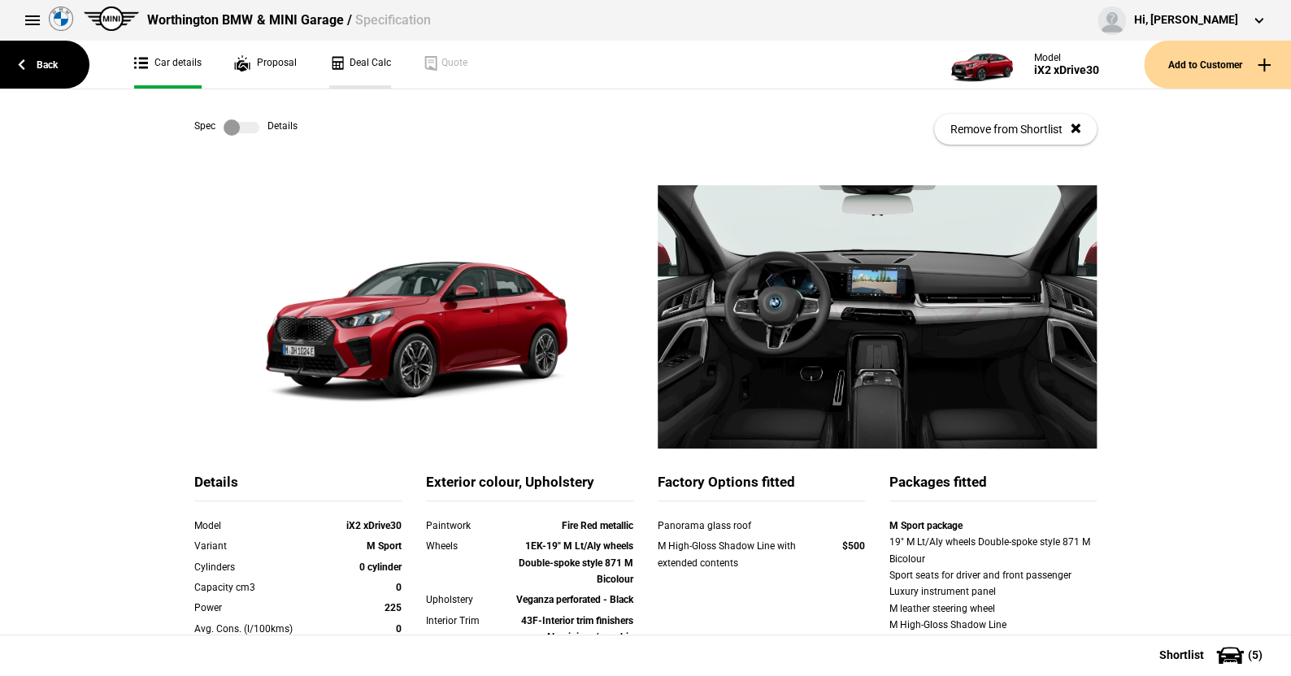
click at [369, 59] on link "Deal Calc" at bounding box center [360, 65] width 62 height 48
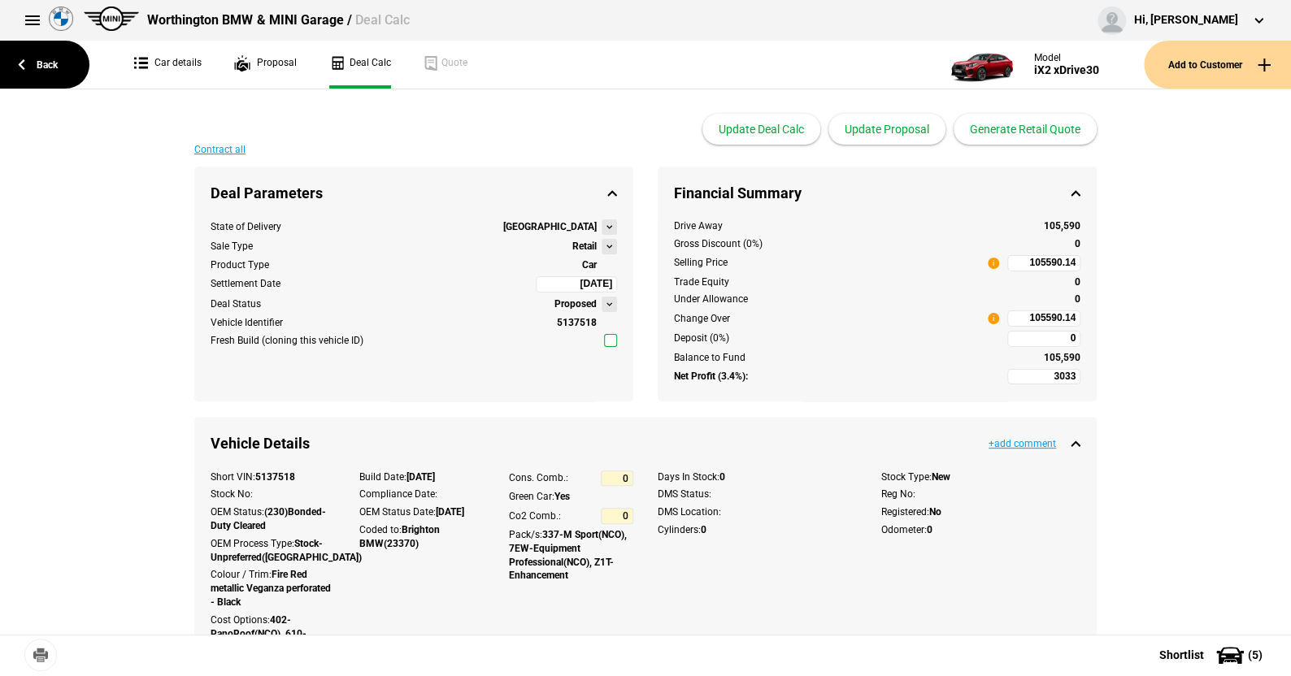
click at [602, 245] on button at bounding box center [609, 246] width 15 height 15
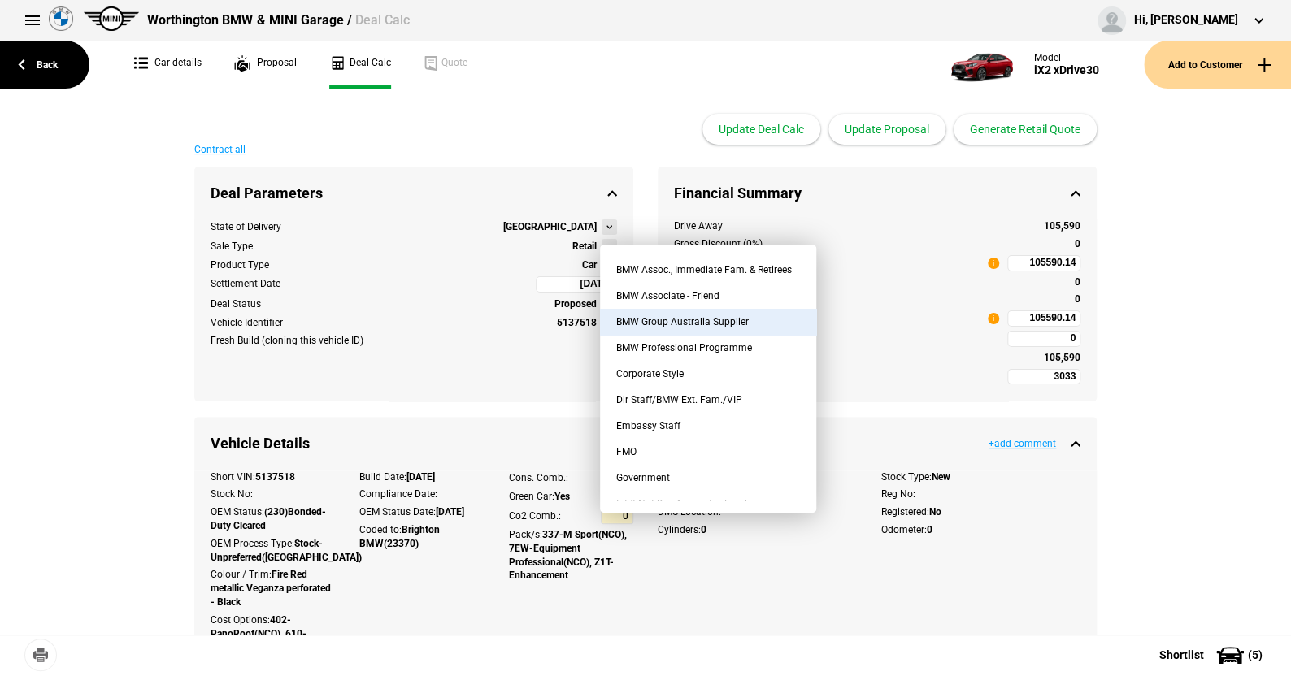
click at [711, 316] on button "BMW Group Australia Supplier" at bounding box center [708, 322] width 216 height 26
type input "-4859.28"
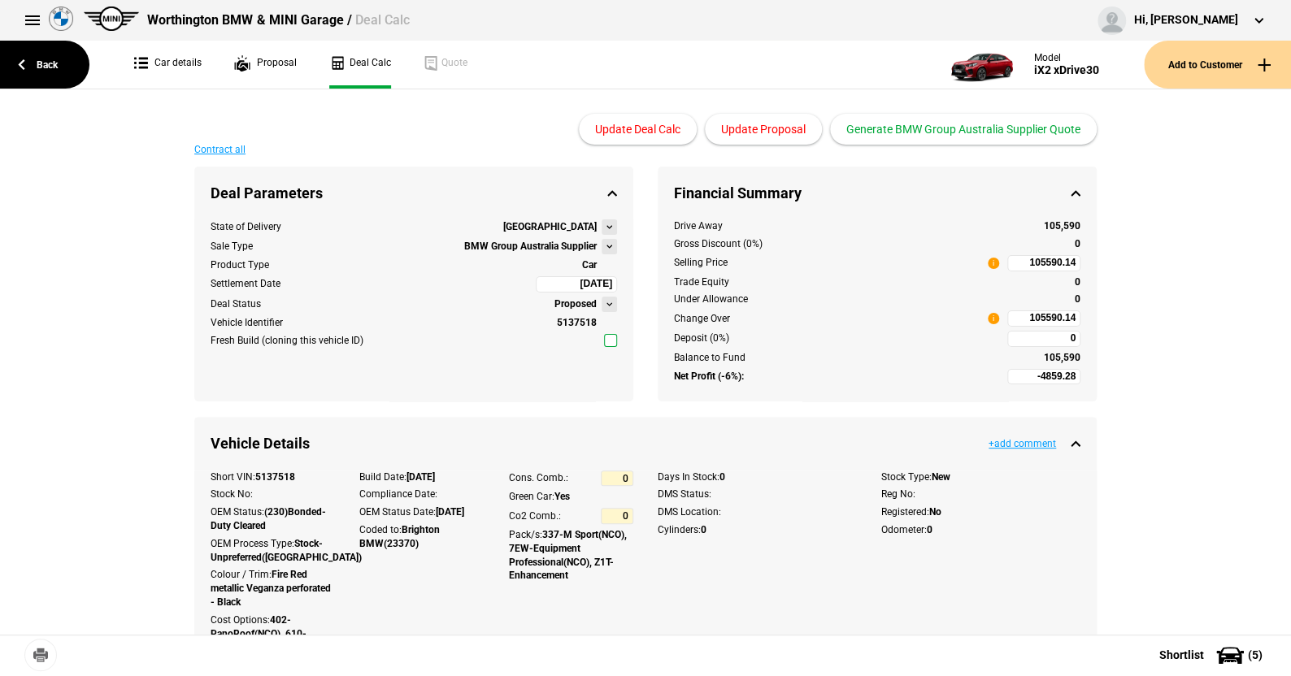
type input "93848.29"
click at [44, 66] on link "Back" at bounding box center [44, 65] width 89 height 48
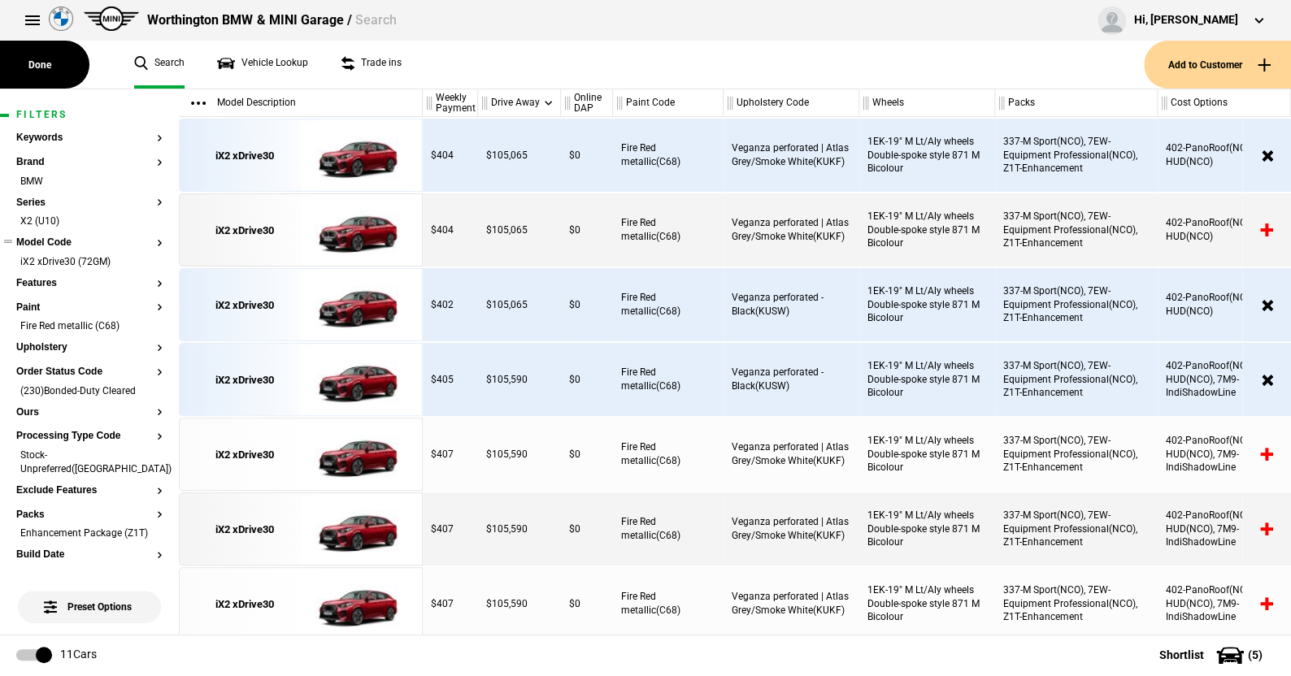
click at [63, 238] on button "Model Code" at bounding box center [89, 242] width 146 height 11
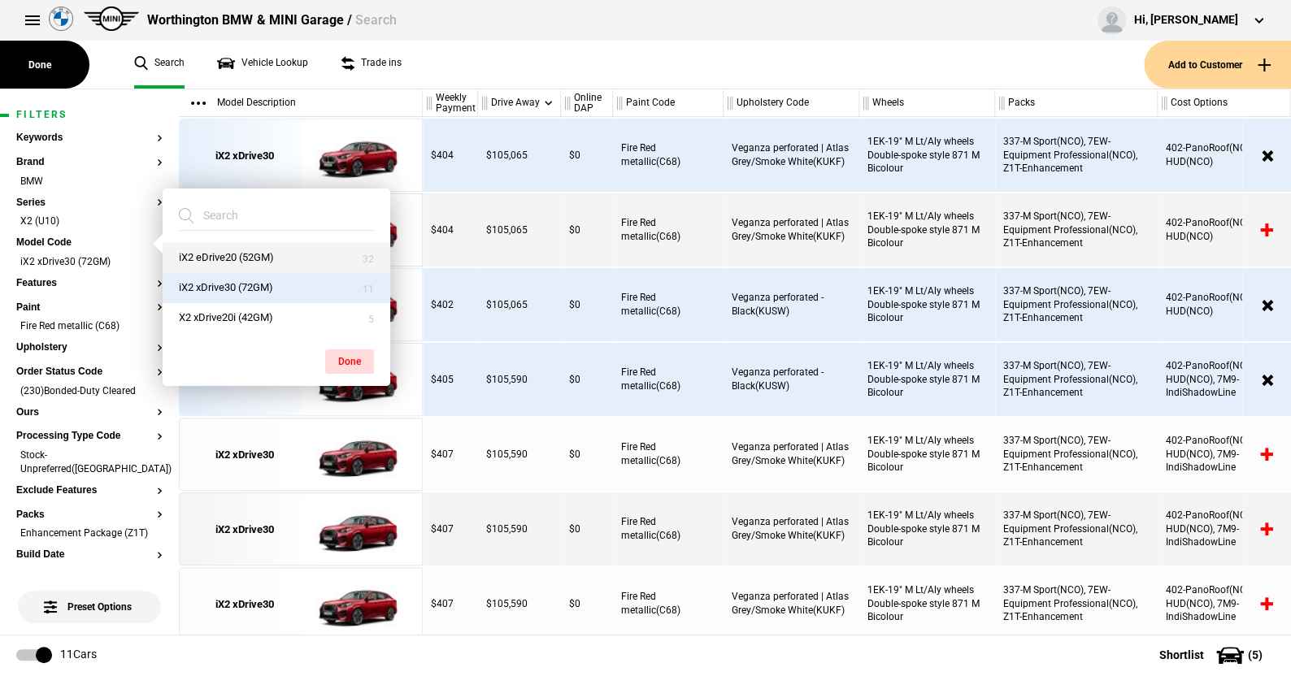
click at [199, 255] on button "iX2 eDrive20 (52GM)" at bounding box center [277, 258] width 228 height 30
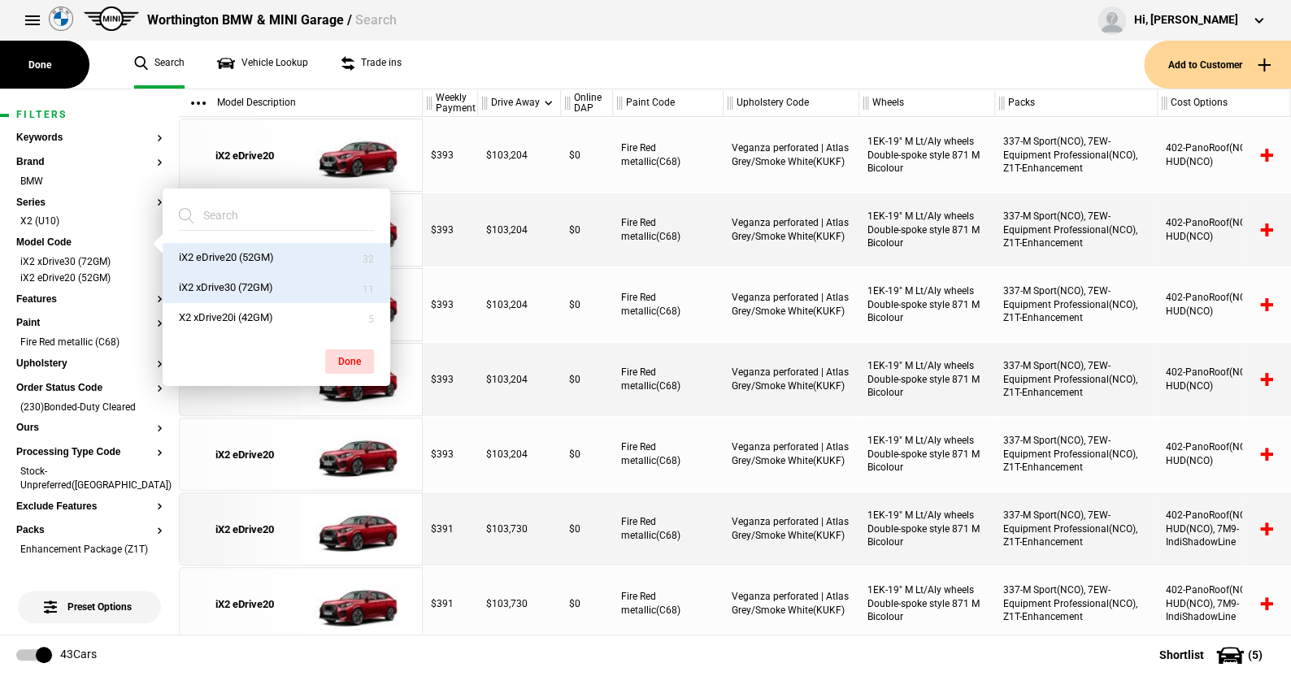
drag, startPoint x: 345, startPoint y: 357, endPoint x: 350, endPoint y: 335, distance: 22.3
click at [345, 356] on button "Done" at bounding box center [349, 362] width 49 height 24
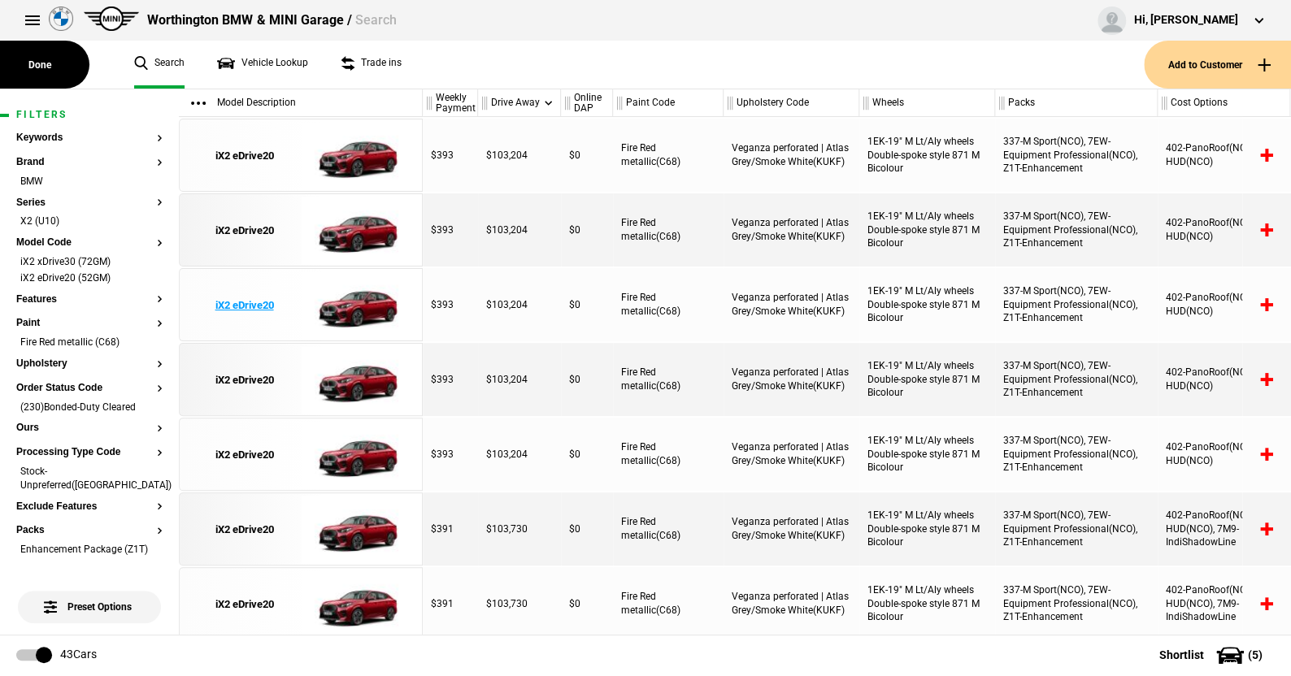
click at [370, 300] on img at bounding box center [357, 305] width 113 height 73
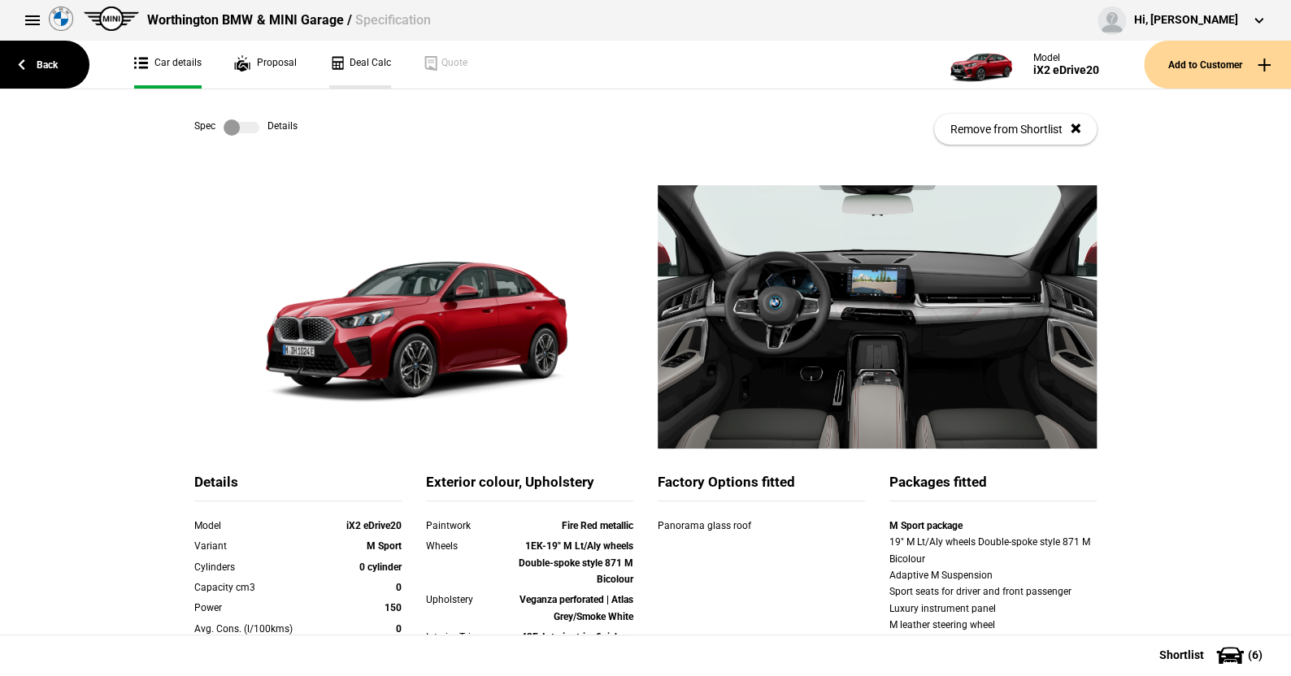
click at [366, 61] on link "Deal Calc" at bounding box center [360, 65] width 62 height 48
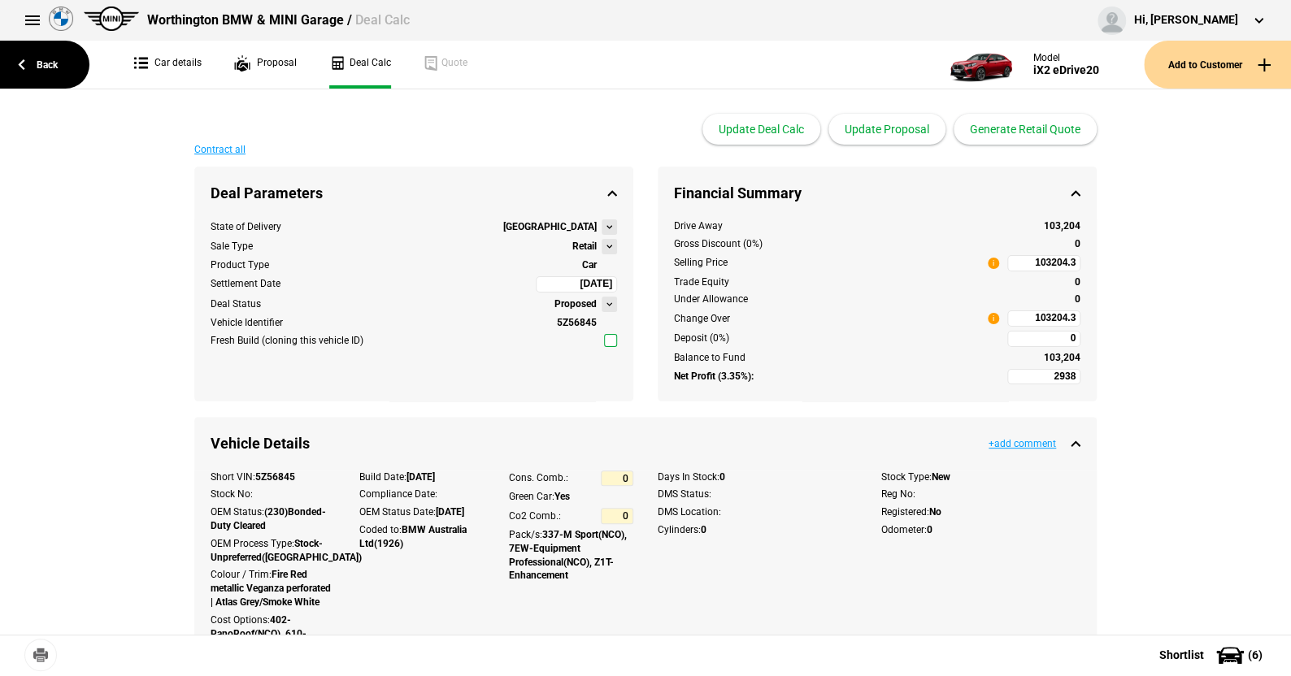
click at [603, 300] on button at bounding box center [609, 304] width 15 height 15
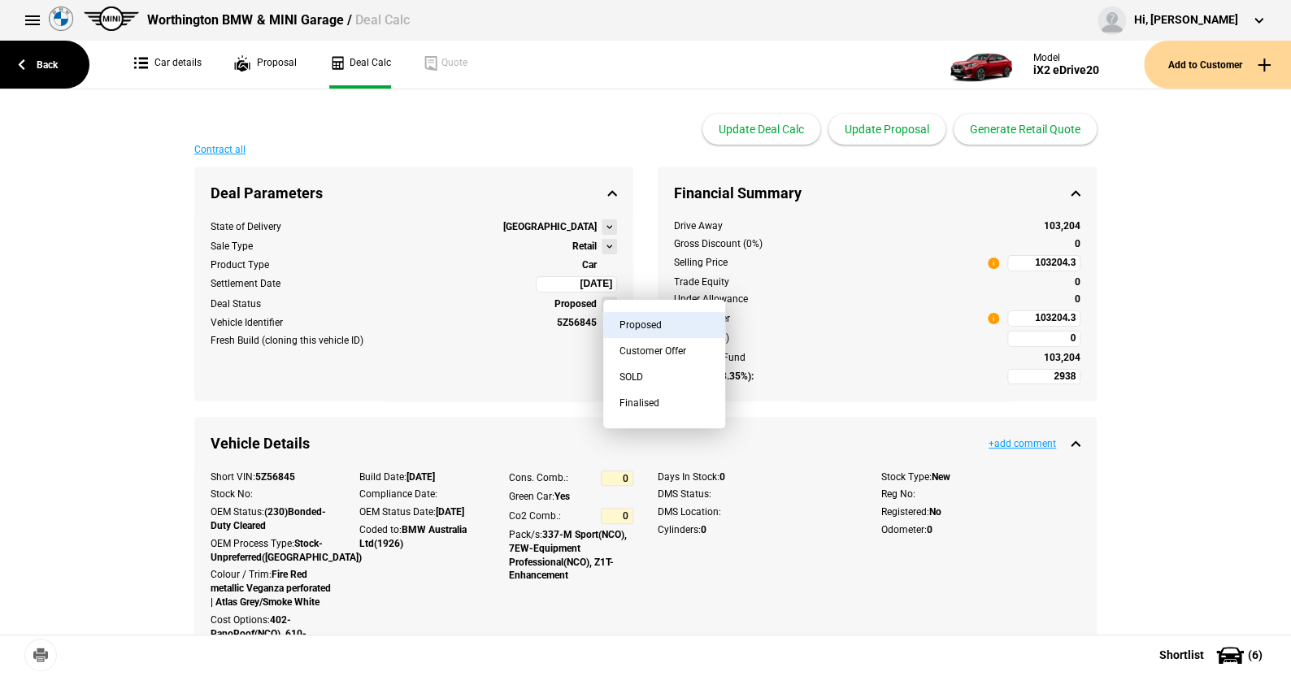
click at [578, 133] on div "Update Deal Calc Update Proposal Generate Retail Quote" at bounding box center [645, 116] width 902 height 55
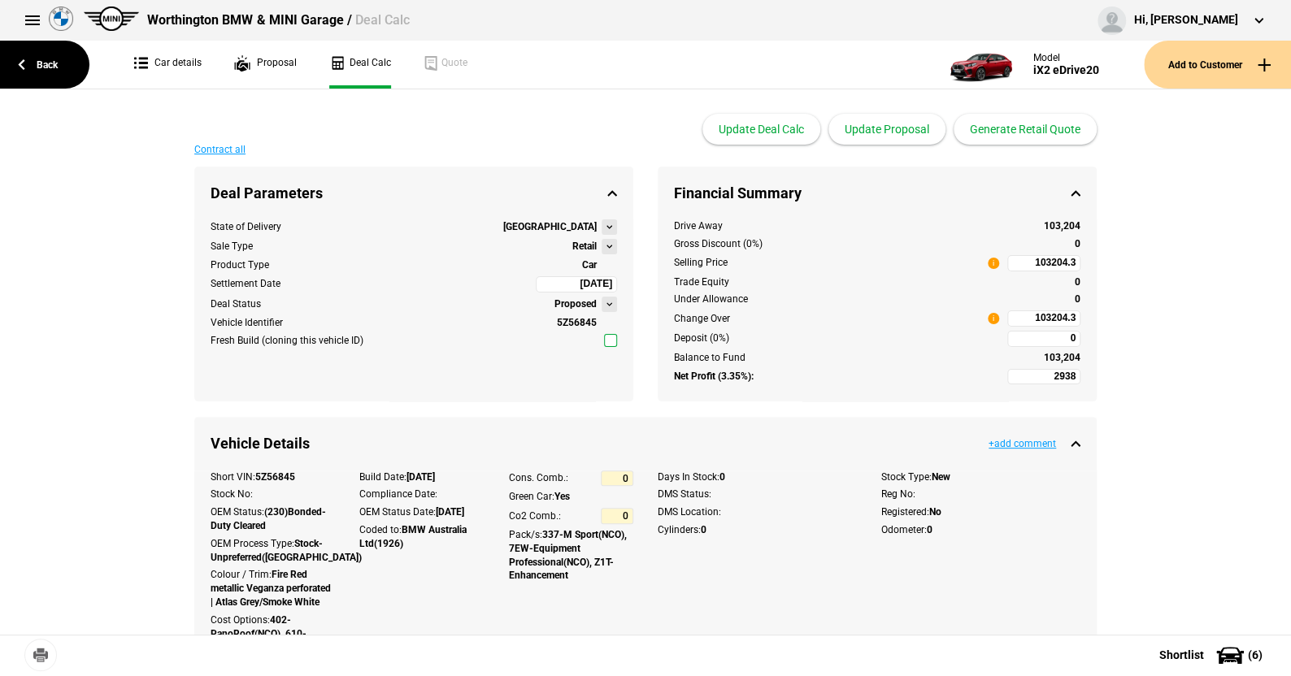
click at [602, 247] on button at bounding box center [609, 246] width 15 height 15
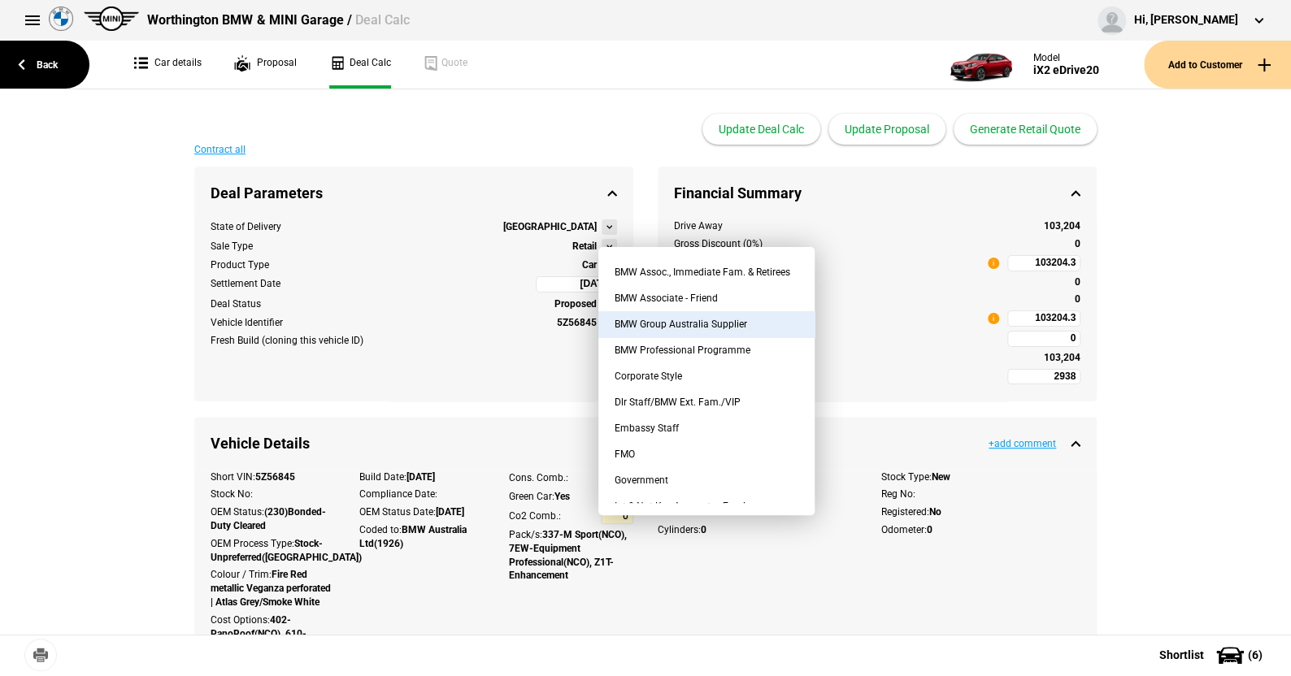
click at [705, 319] on button "BMW Group Australia Supplier" at bounding box center [706, 324] width 216 height 26
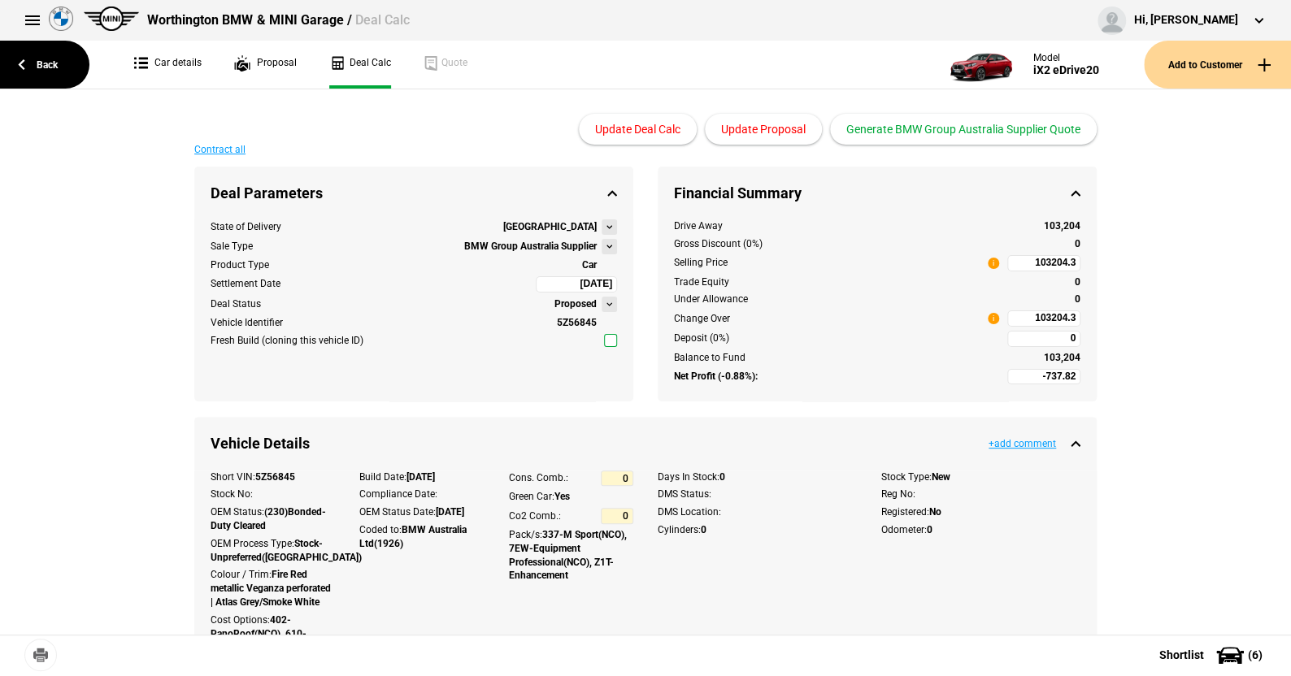
type input "-4882.82"
type input "92103.83"
click at [46, 63] on link "Back" at bounding box center [44, 65] width 89 height 48
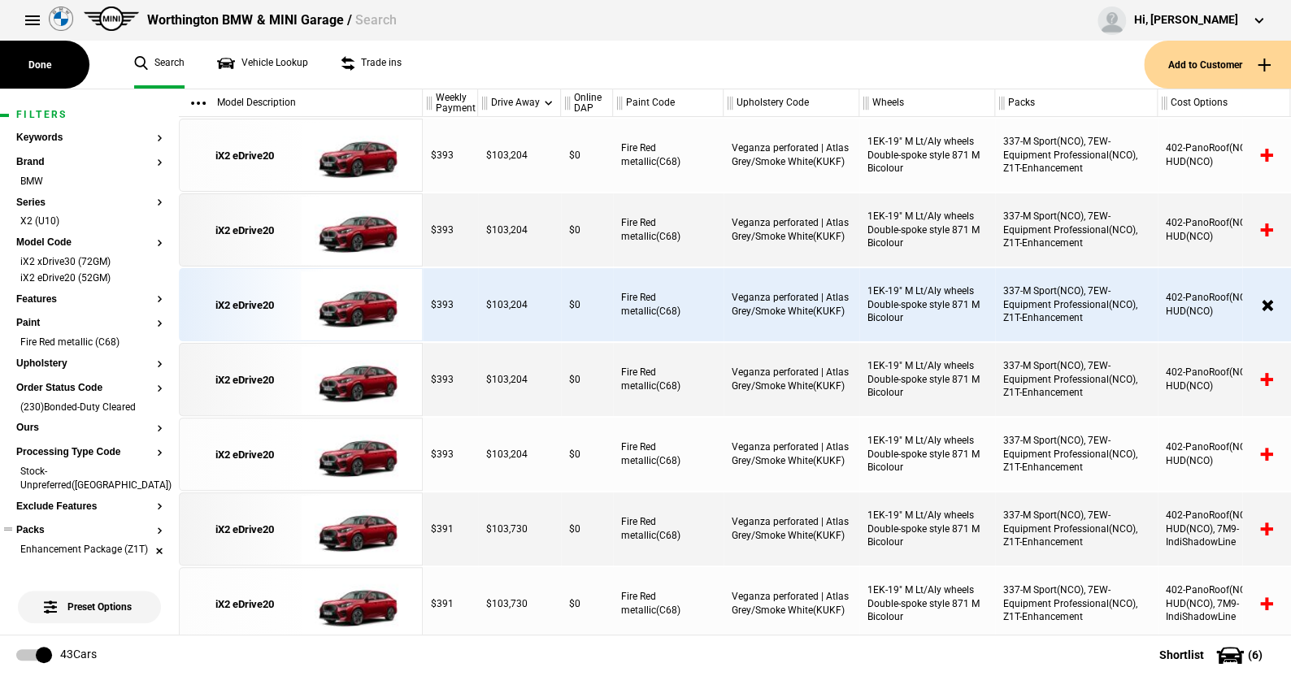
click at [146, 543] on li "Enhancement Package (Z1T)" at bounding box center [89, 551] width 146 height 16
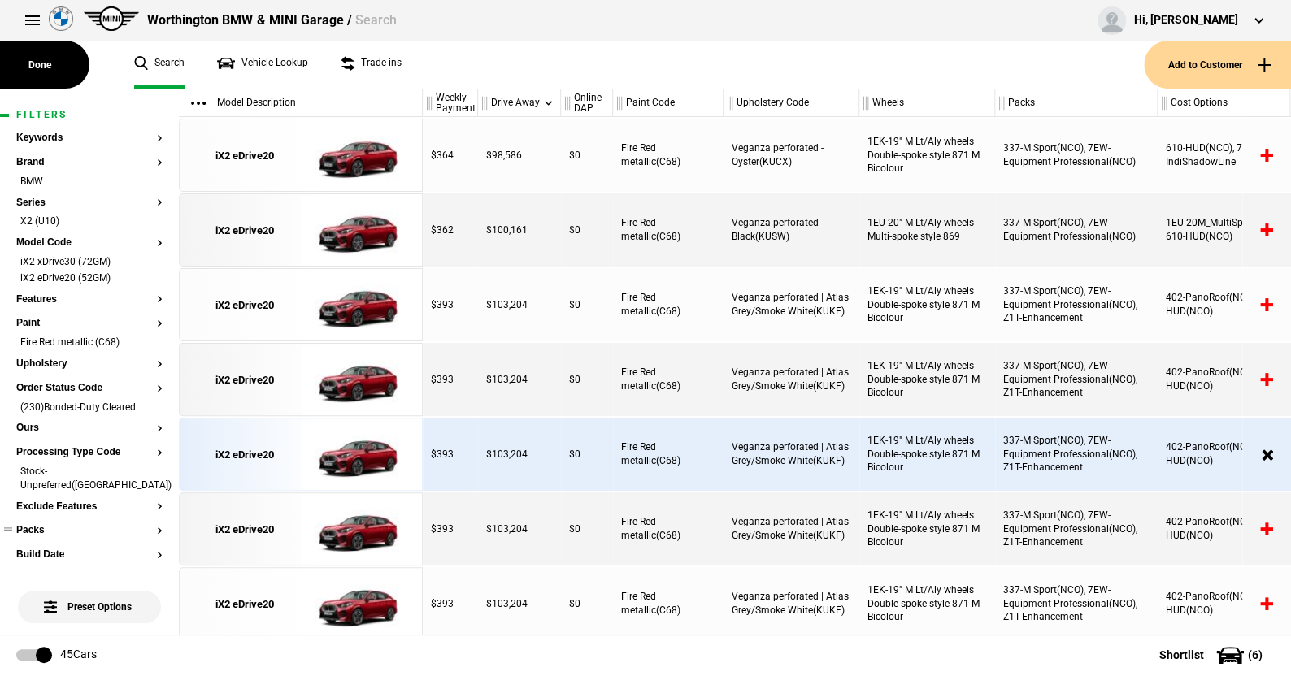
click at [524, 56] on ul "Search Vehicle Lookup Trade ins" at bounding box center [631, 65] width 1026 height 48
click at [146, 344] on li "Fire Red metallic (C68)" at bounding box center [89, 344] width 146 height 16
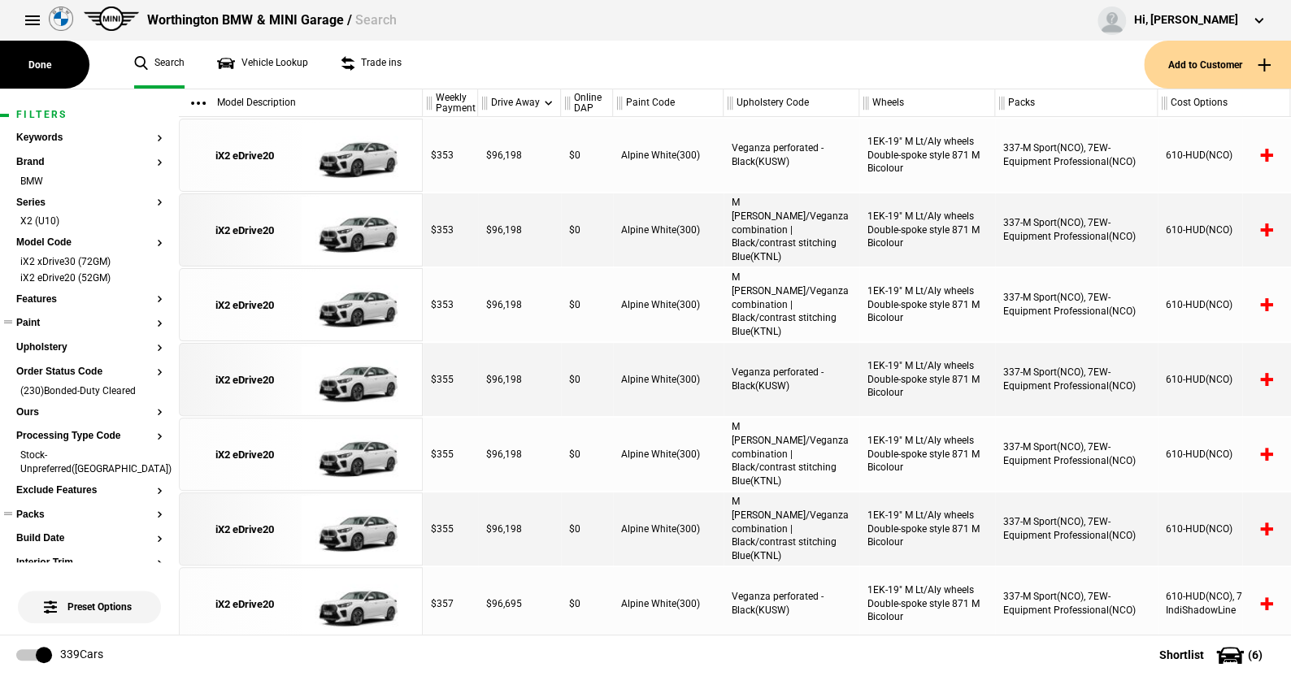
click at [33, 319] on button "Paint" at bounding box center [89, 323] width 146 height 11
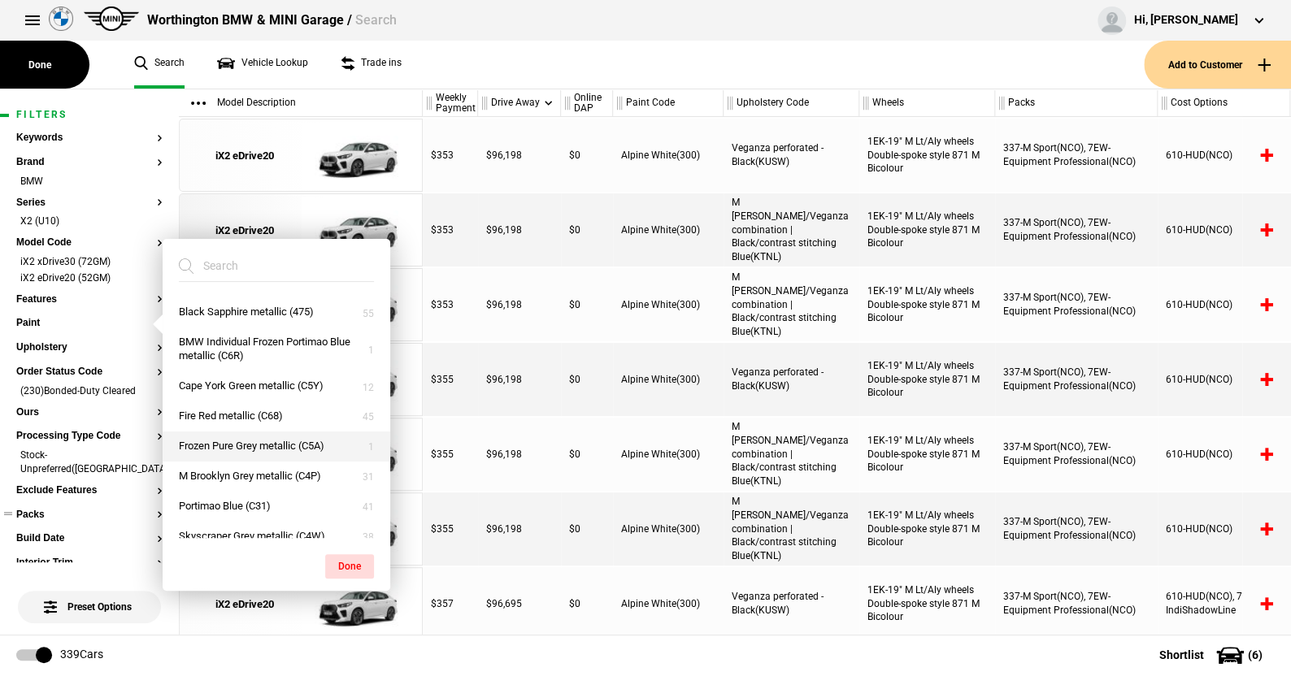
scroll to position [39, 0]
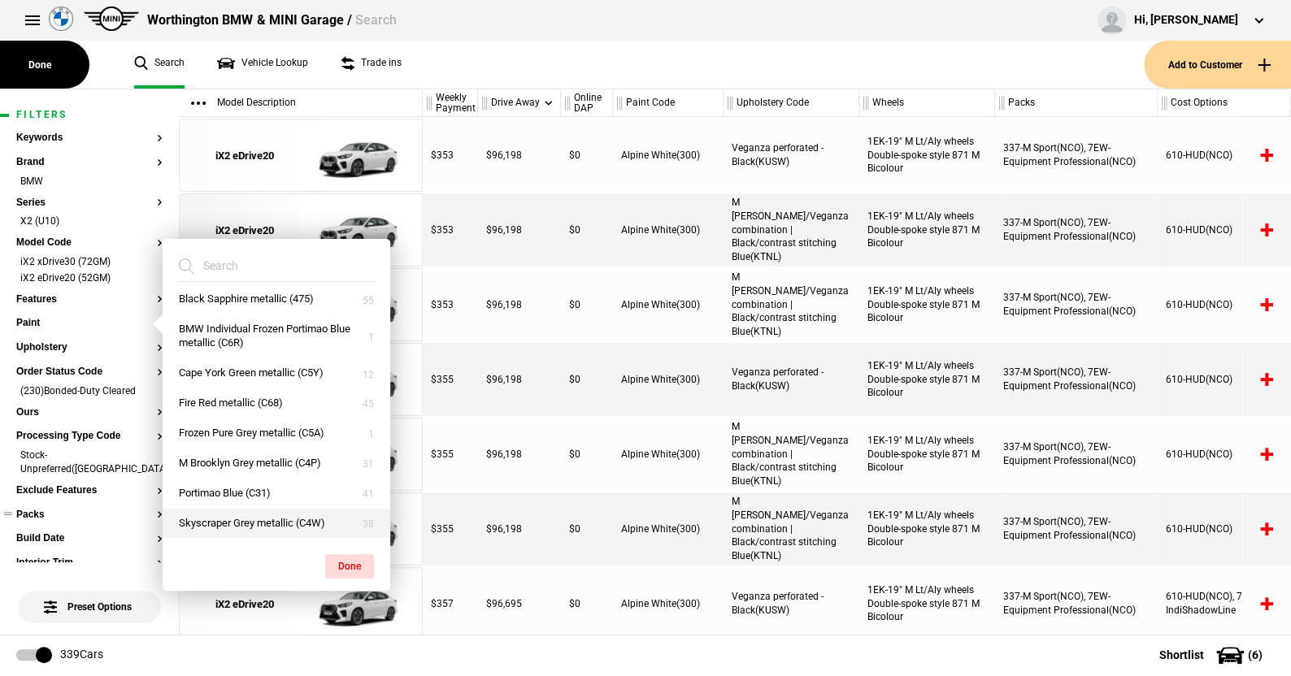
click at [257, 519] on button "Skyscraper Grey metallic (C4W)" at bounding box center [277, 524] width 228 height 30
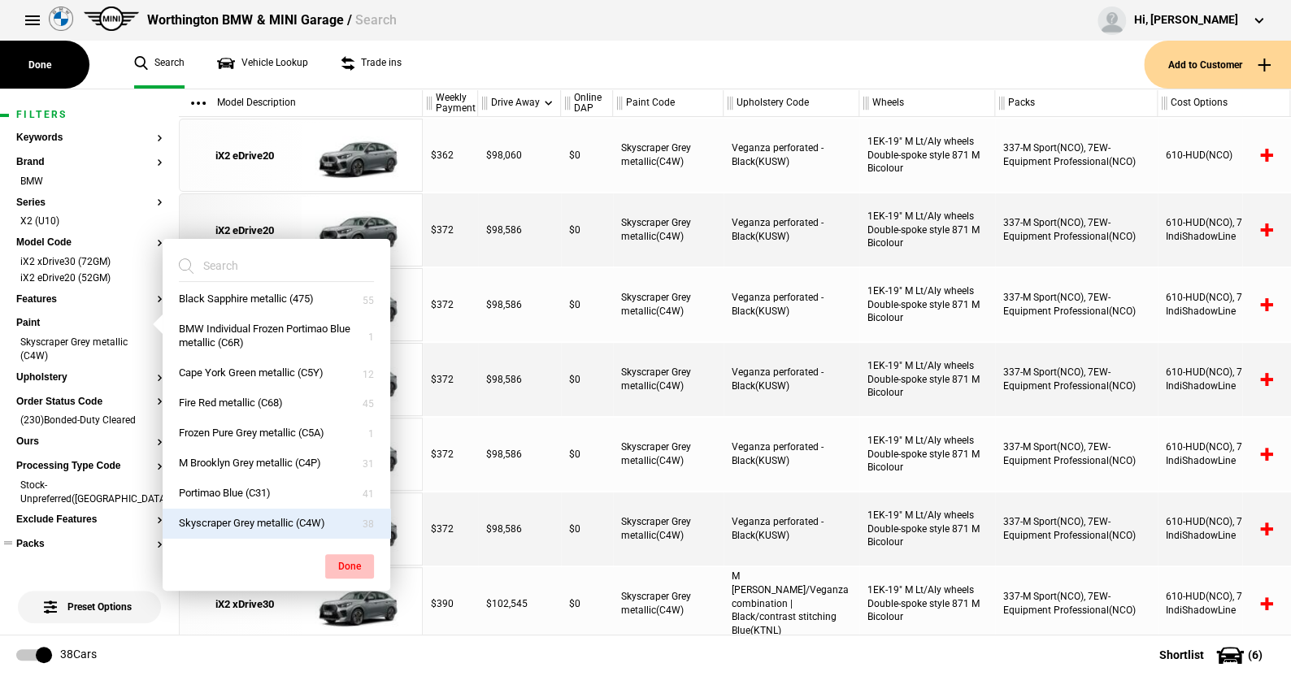
click at [348, 559] on button "Done" at bounding box center [349, 566] width 49 height 24
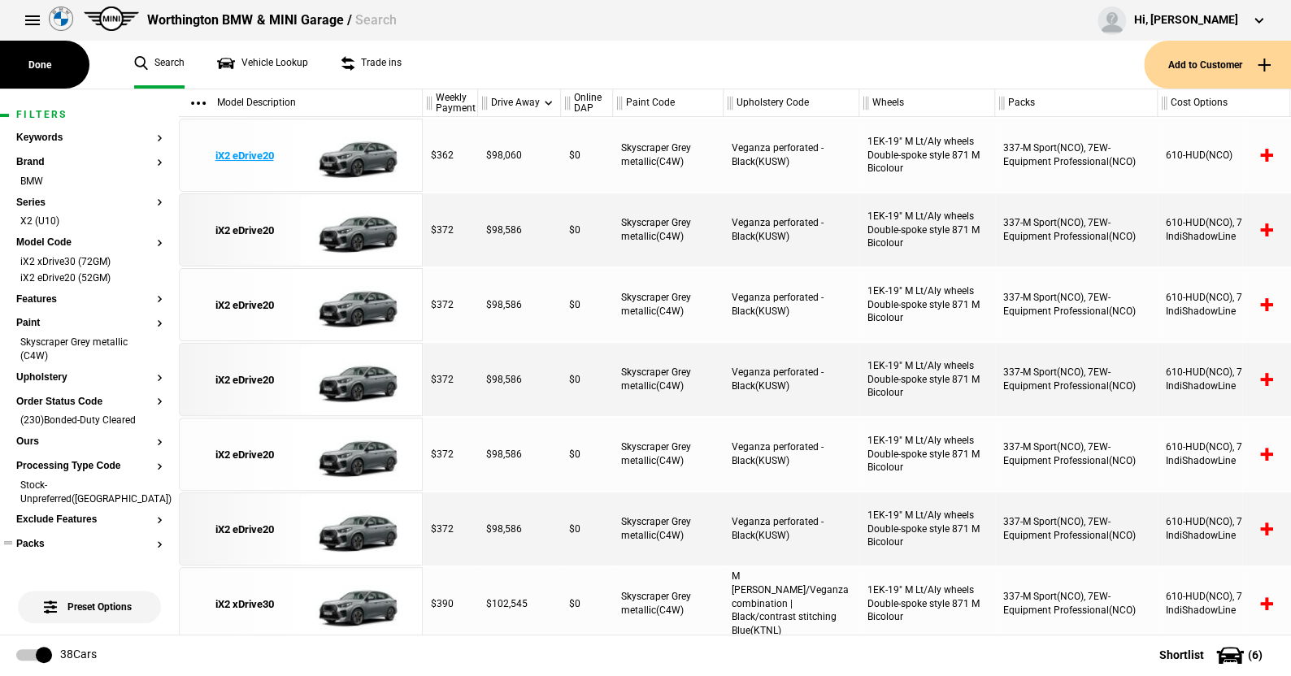
click at [357, 154] on img at bounding box center [357, 155] width 113 height 73
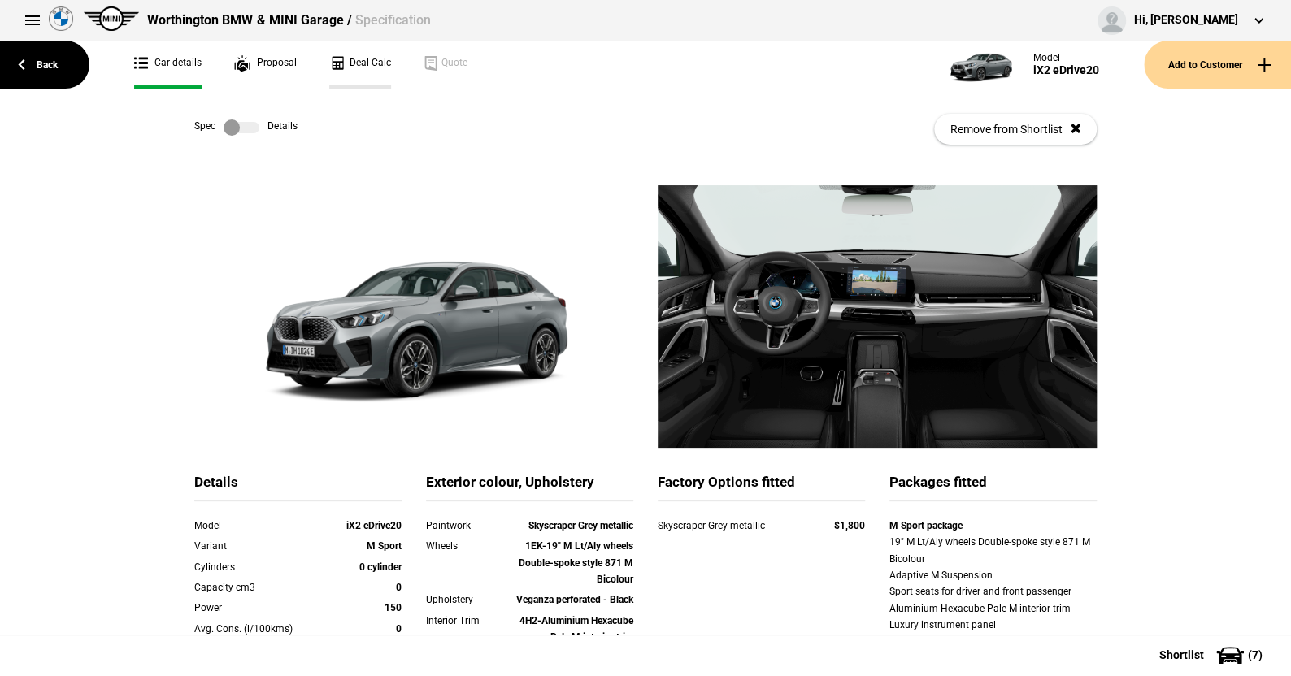
click at [371, 54] on link "Deal Calc" at bounding box center [360, 65] width 62 height 48
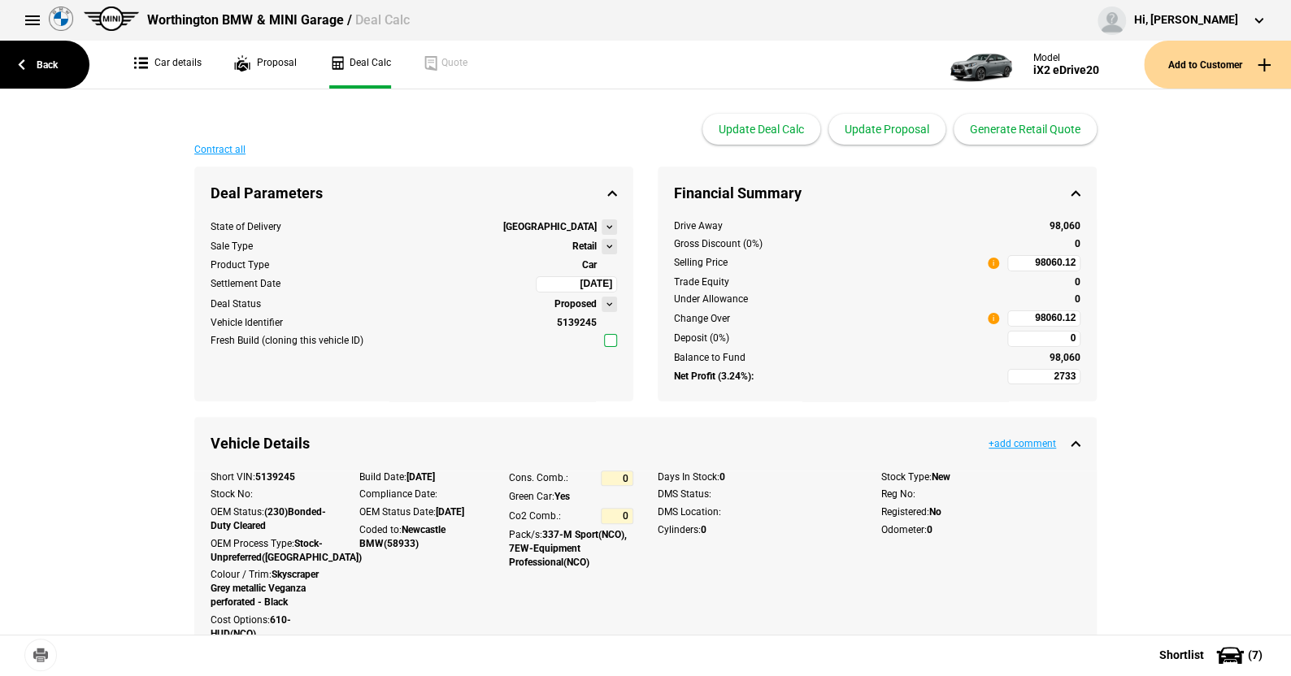
click at [602, 244] on button at bounding box center [609, 246] width 15 height 15
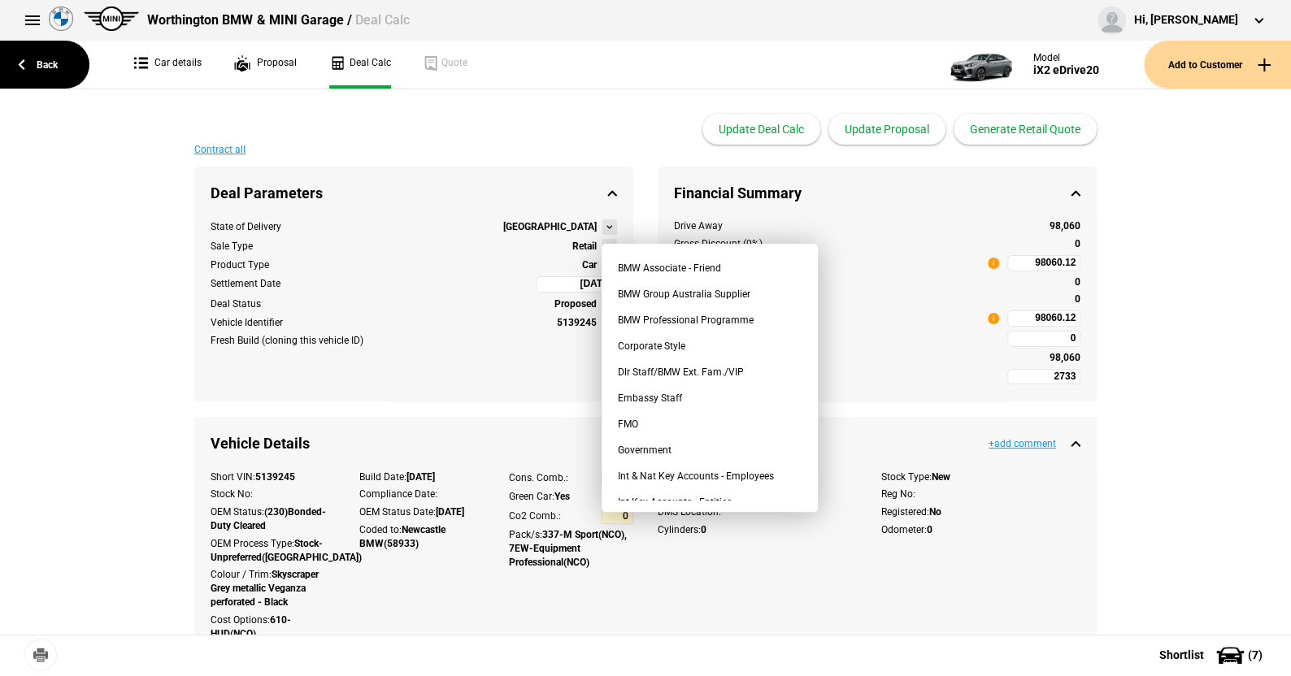
scroll to position [9, 0]
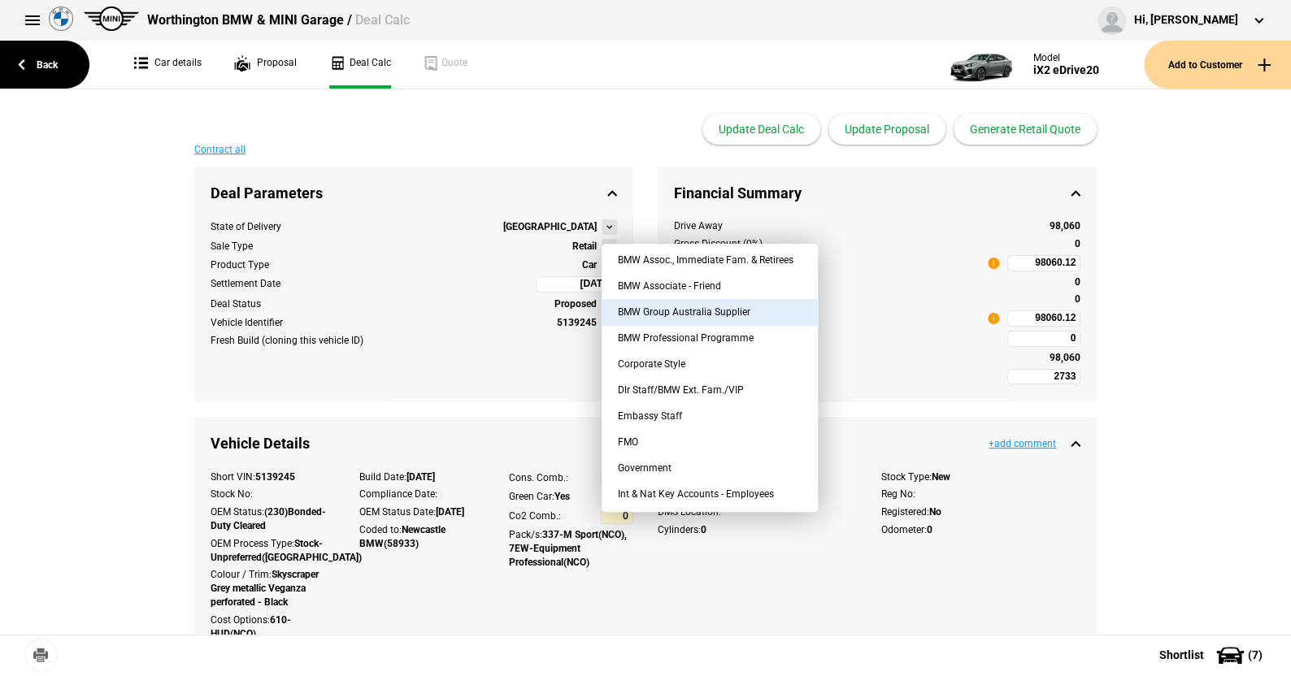
click at [717, 306] on button "BMW Group Australia Supplier" at bounding box center [710, 312] width 216 height 26
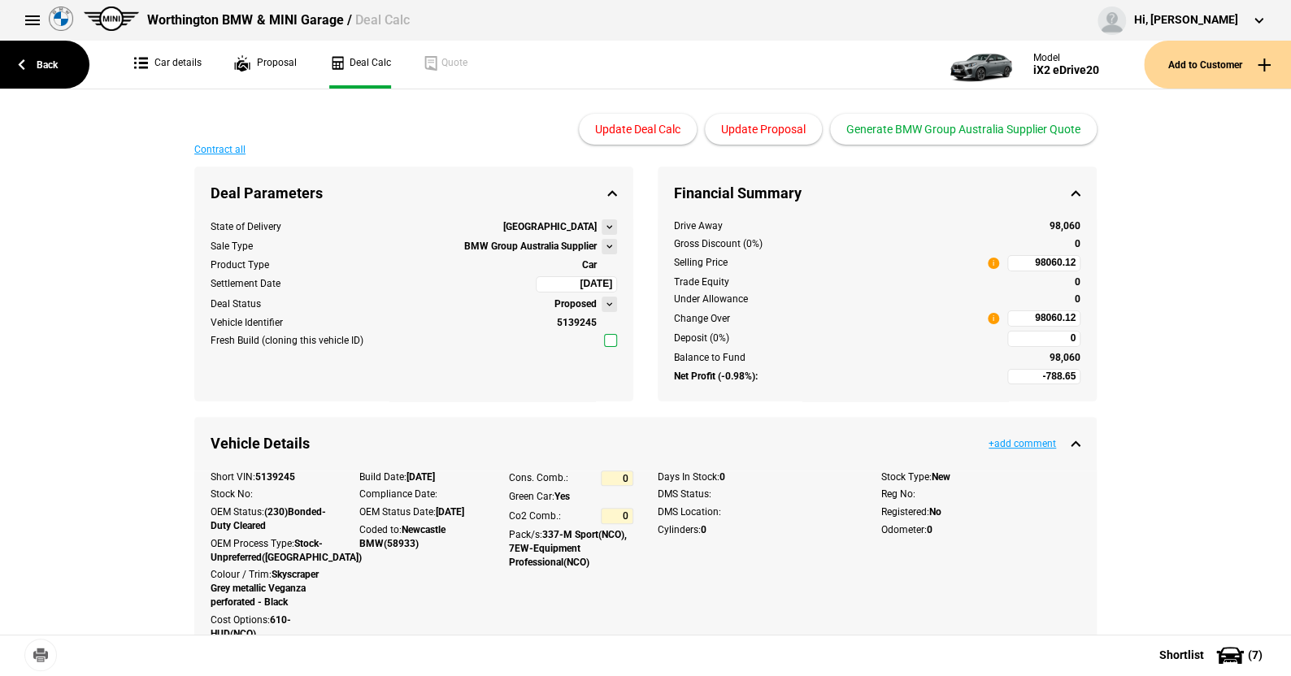
type input "-4933.65"
type input "88348.66"
click at [46, 63] on link "Back" at bounding box center [44, 65] width 89 height 48
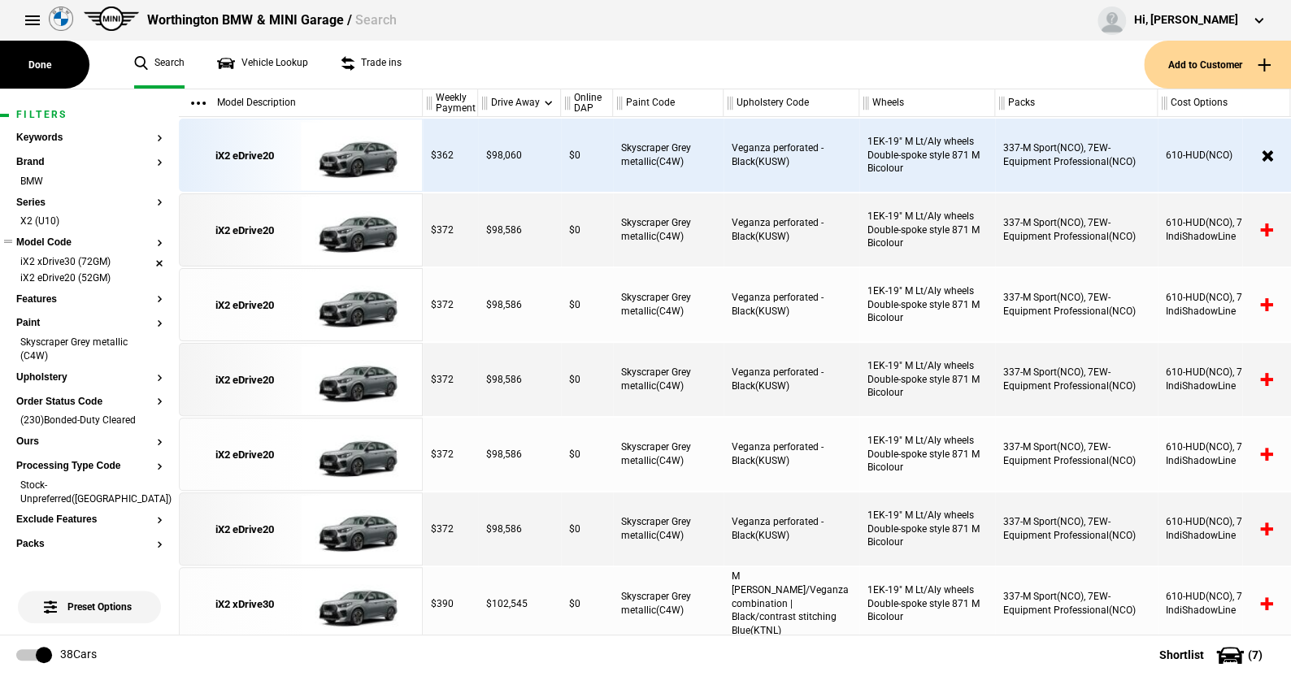
click at [149, 259] on li "iX2 xDrive30 (72GM)" at bounding box center [89, 263] width 146 height 16
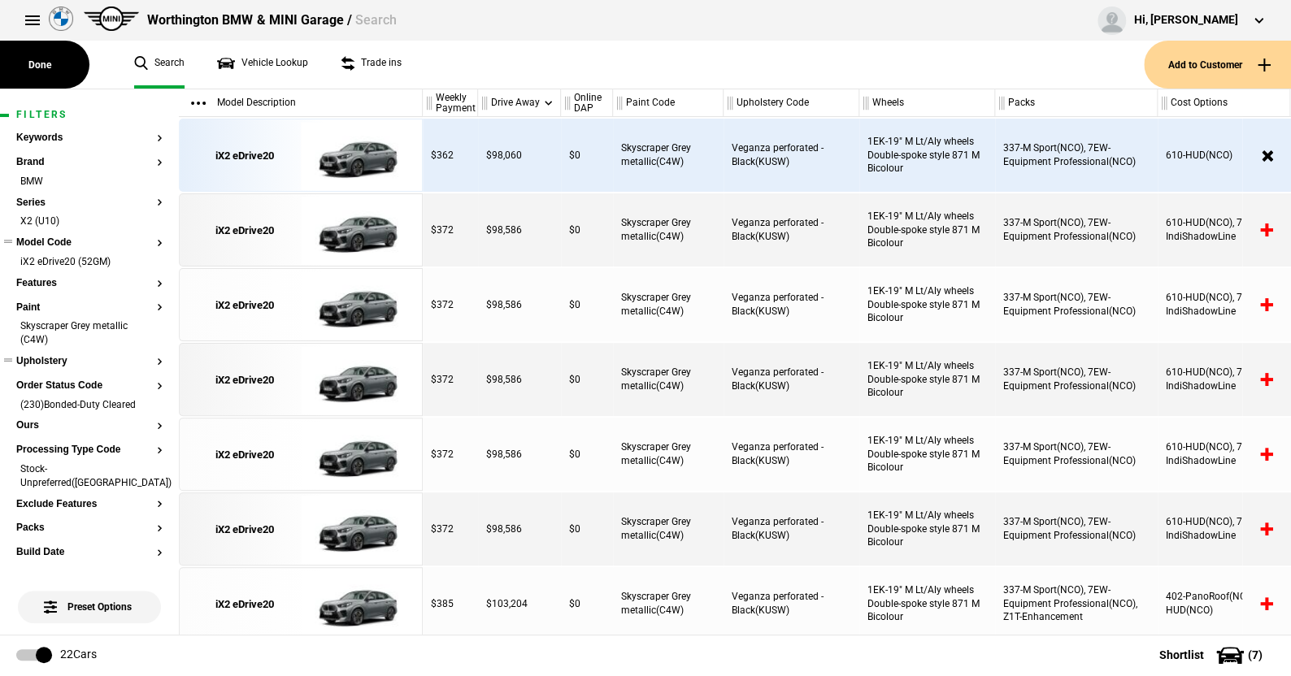
click at [50, 361] on button "Upholstery" at bounding box center [89, 361] width 146 height 11
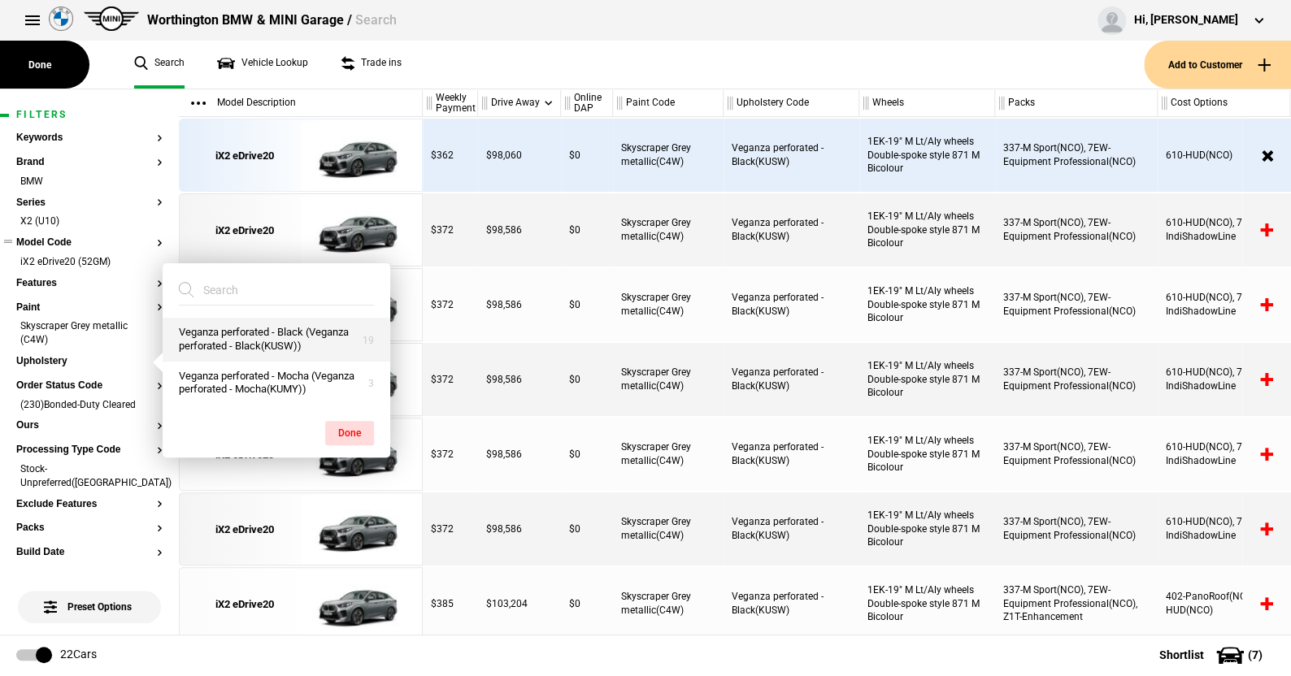
click at [259, 334] on button "Veganza perforated - Black (Veganza perforated - Black(KUSW))" at bounding box center [277, 340] width 228 height 44
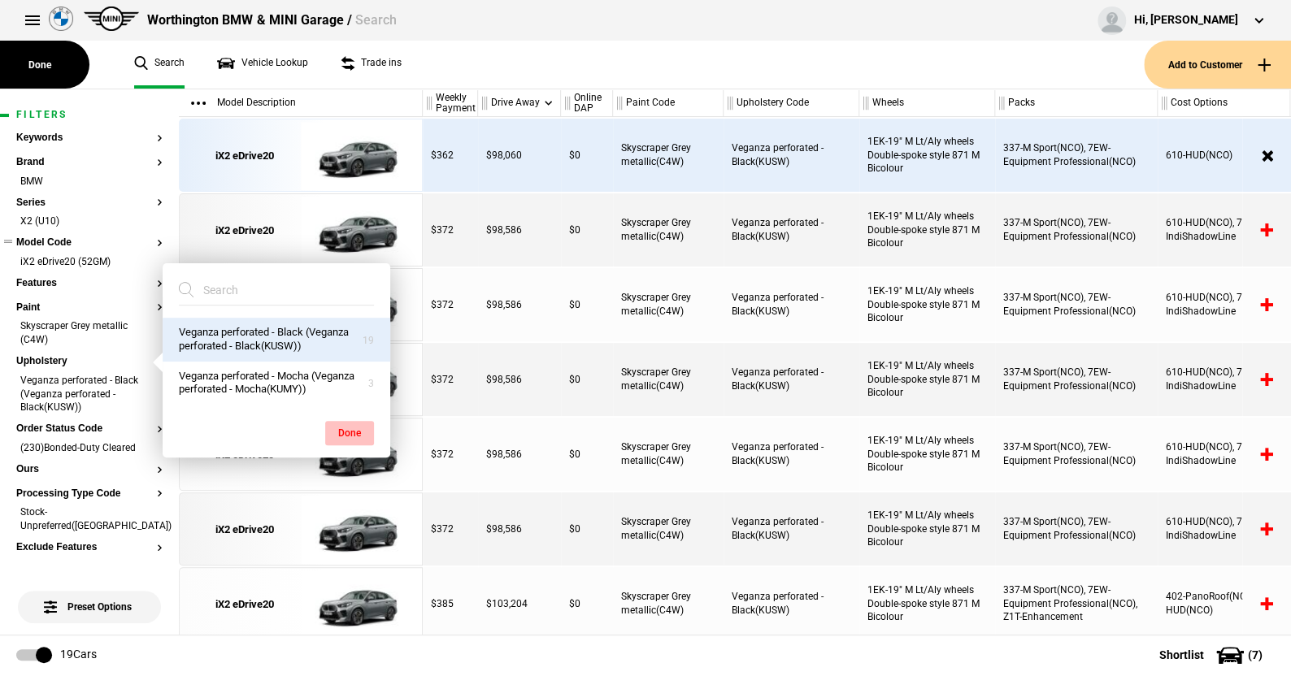
click at [343, 428] on button "Done" at bounding box center [349, 433] width 49 height 24
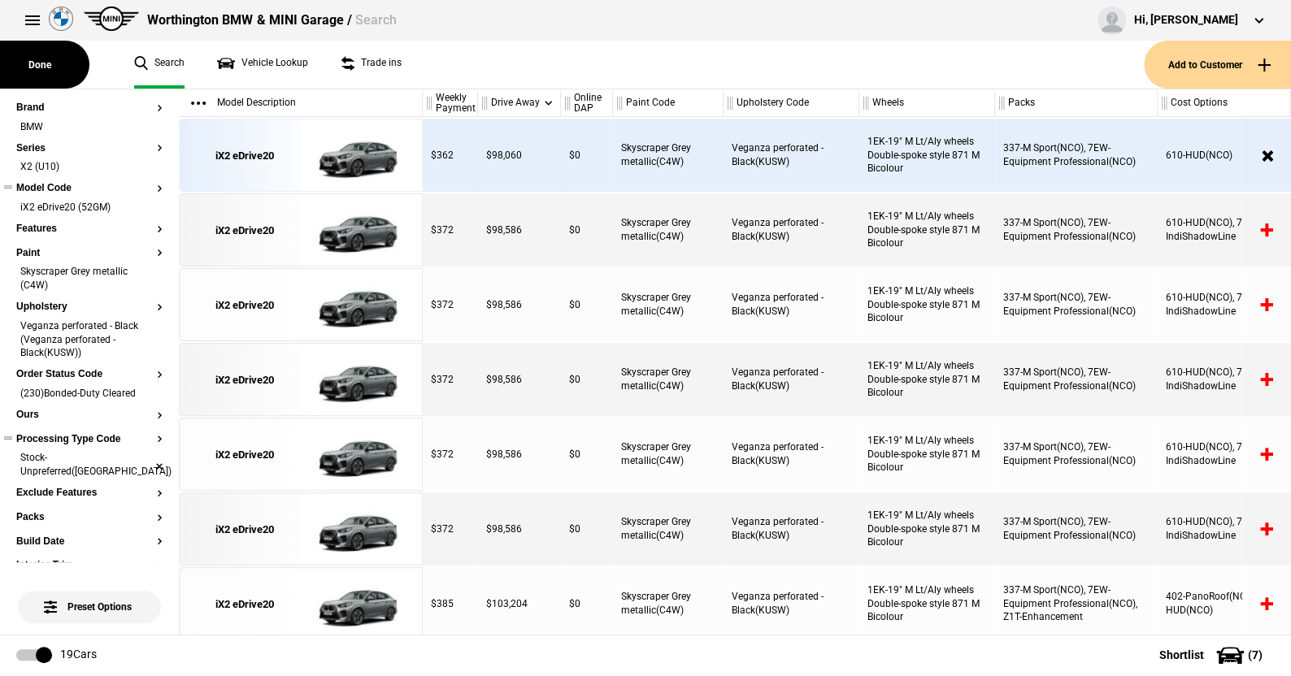
scroll to position [81, 0]
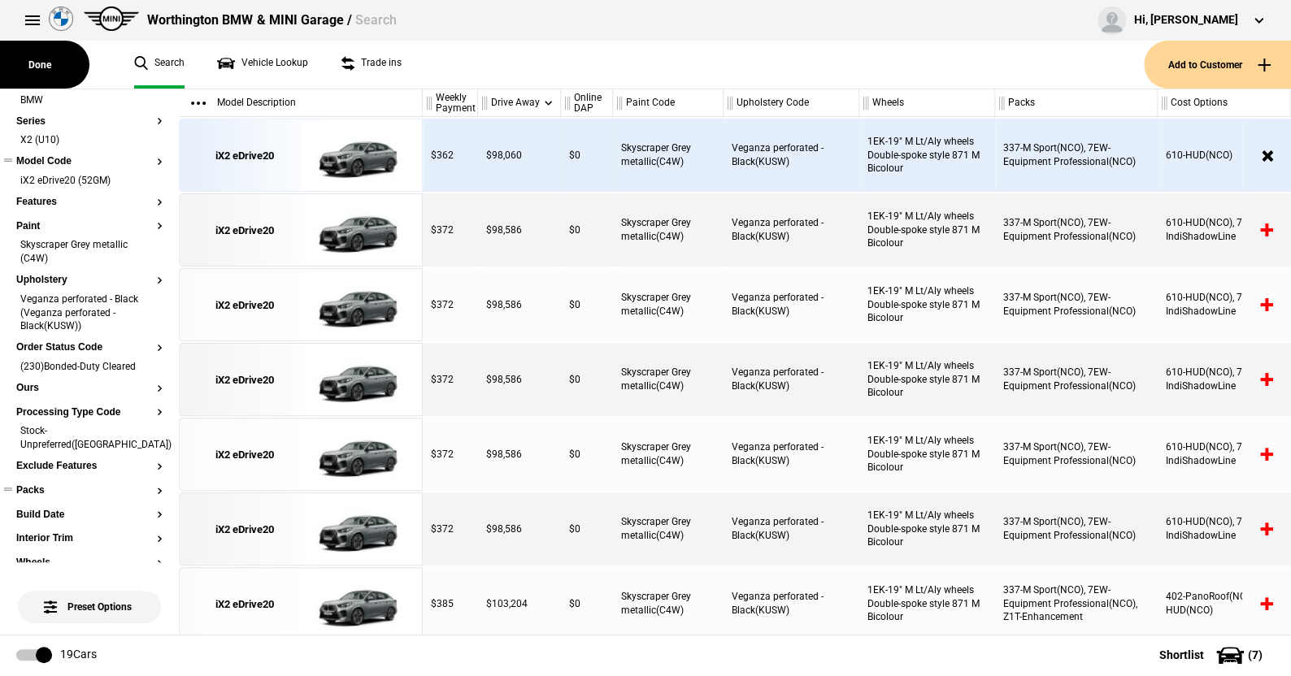
click at [35, 485] on button "Packs" at bounding box center [89, 490] width 146 height 11
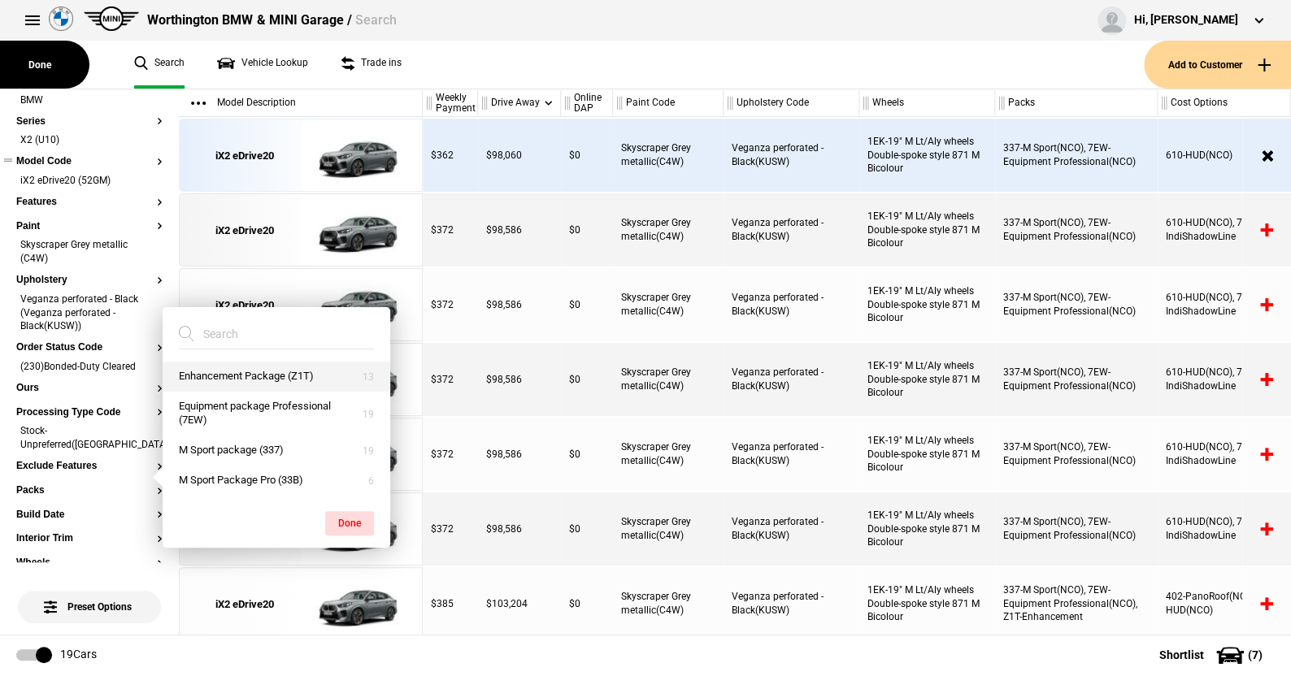
click at [257, 373] on button "Enhancement Package (Z1T)" at bounding box center [277, 377] width 228 height 30
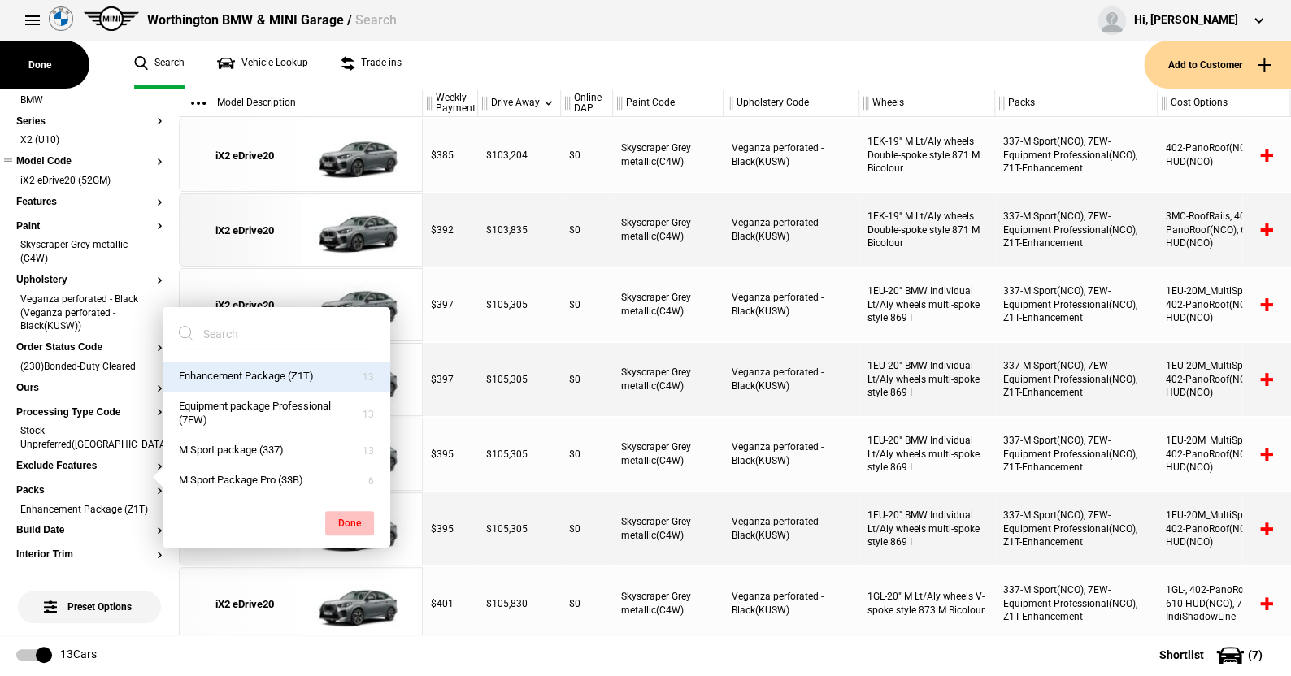
click at [349, 519] on button "Done" at bounding box center [349, 523] width 49 height 24
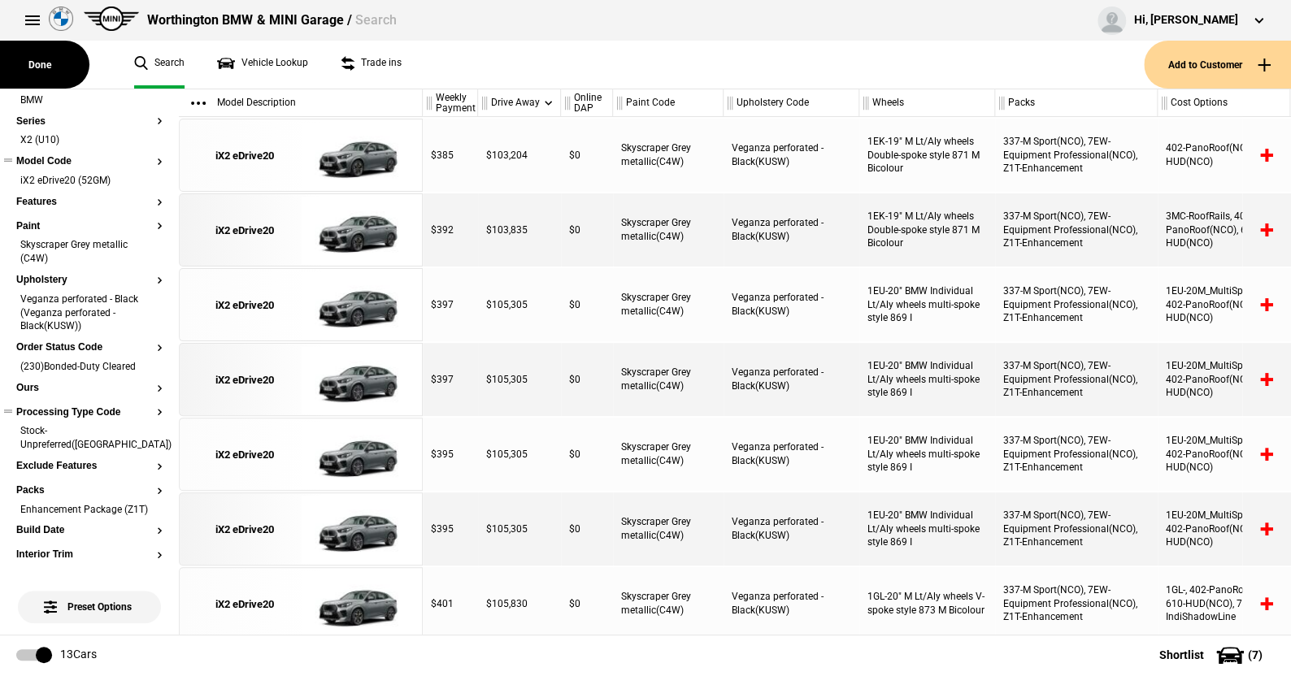
scroll to position [163, 0]
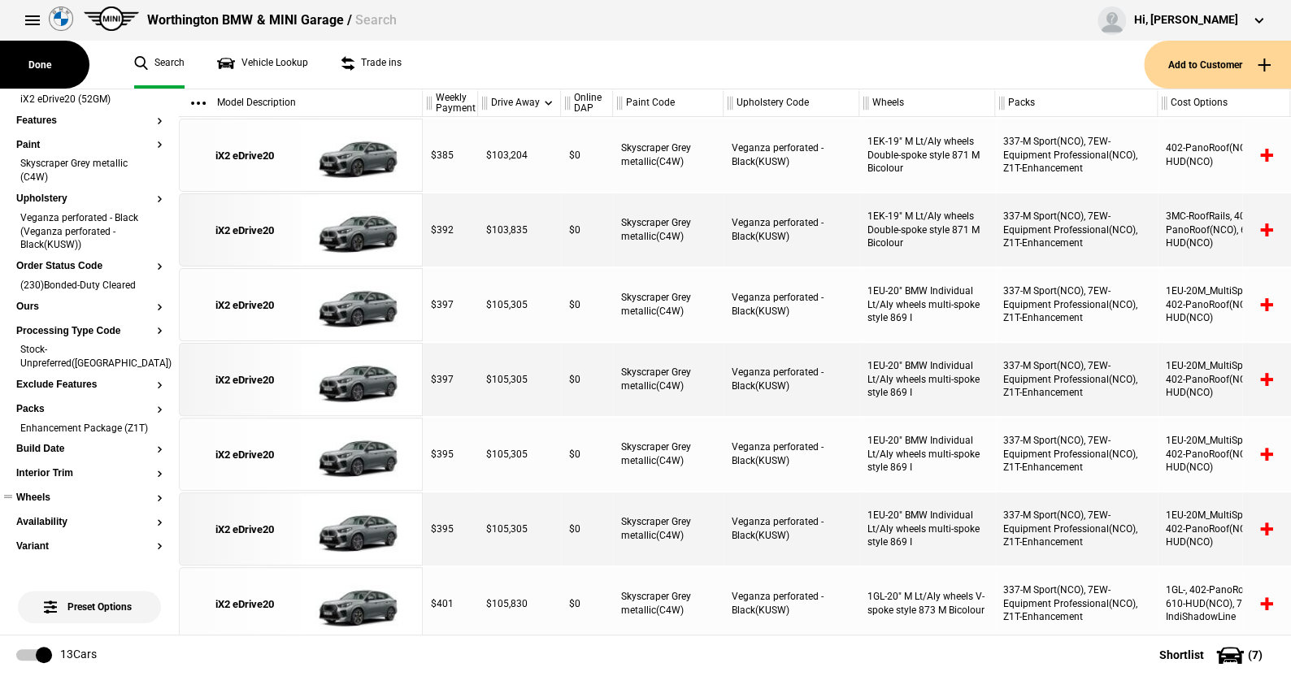
click at [45, 497] on button "Wheels" at bounding box center [89, 498] width 146 height 11
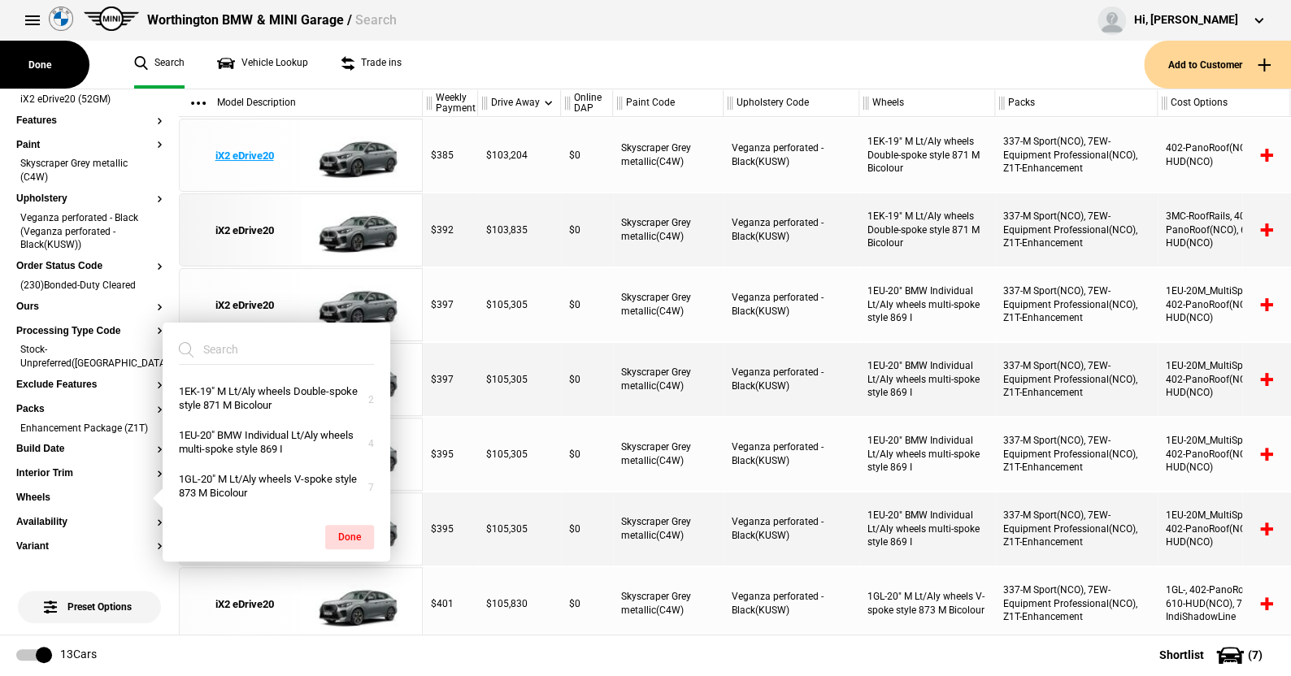
click at [355, 150] on img at bounding box center [357, 155] width 113 height 73
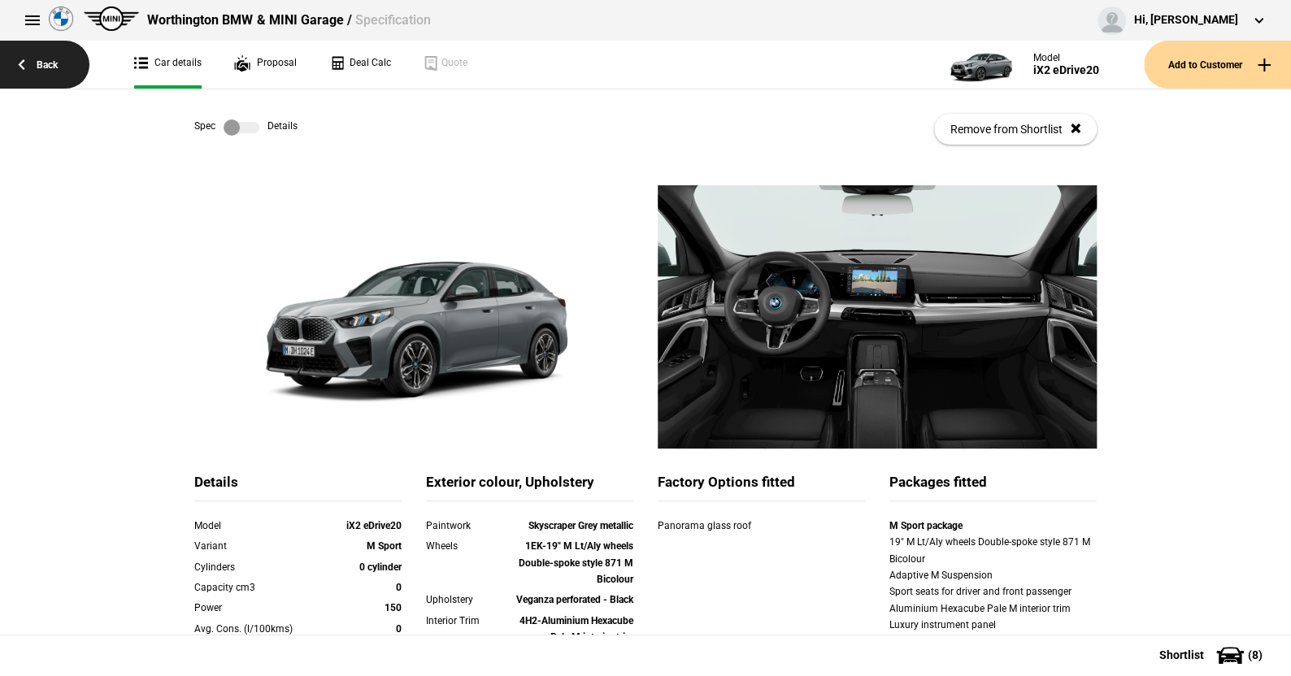
click at [49, 57] on link "Back" at bounding box center [44, 65] width 89 height 48
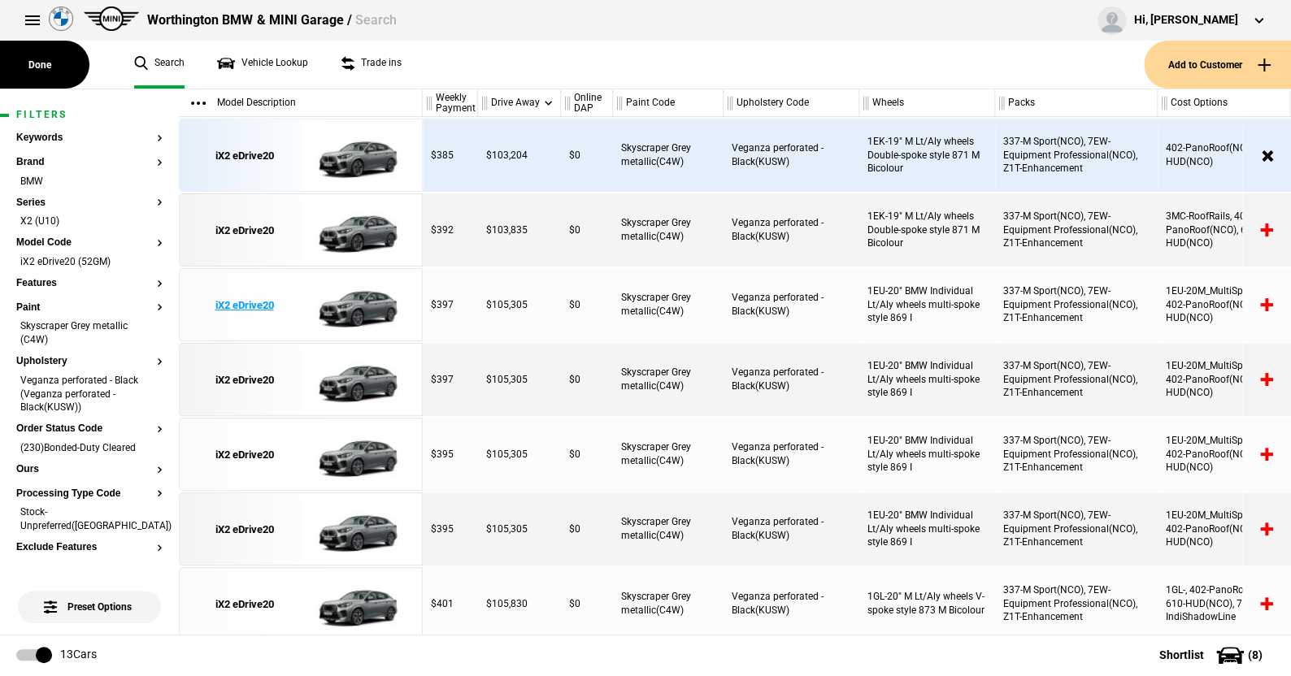
click at [364, 293] on img at bounding box center [357, 305] width 113 height 73
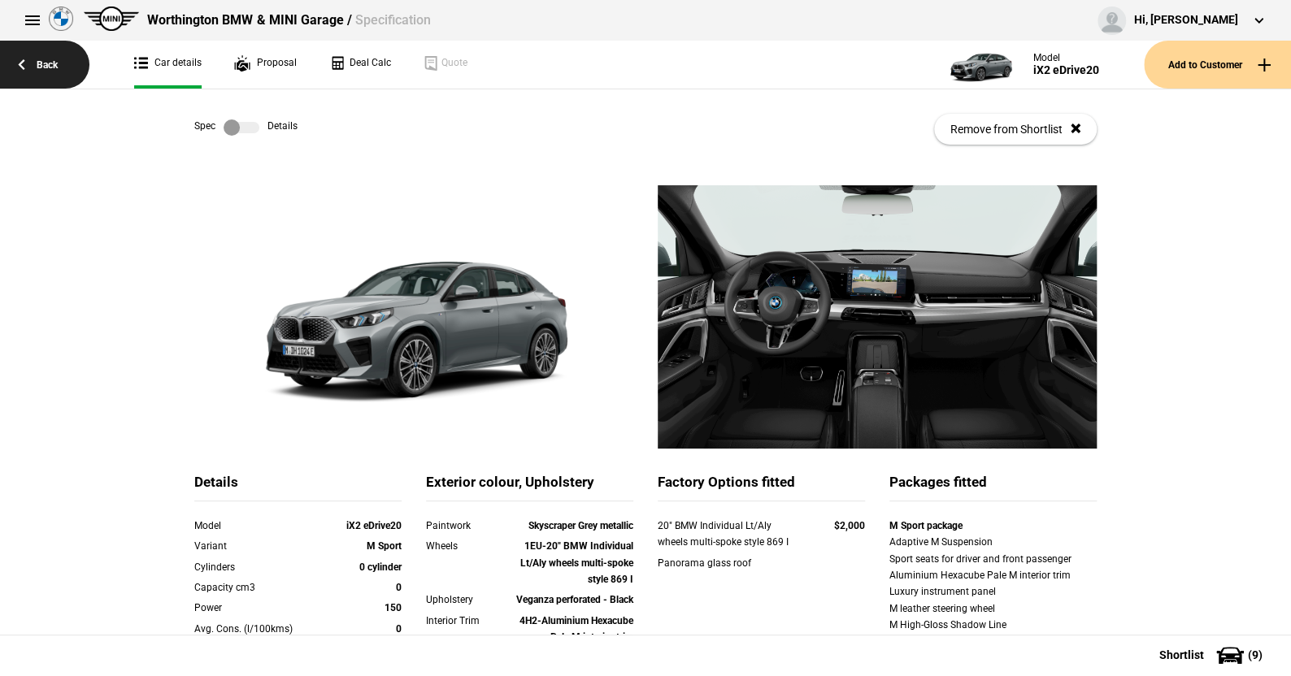
click at [50, 63] on link "Back" at bounding box center [44, 65] width 89 height 48
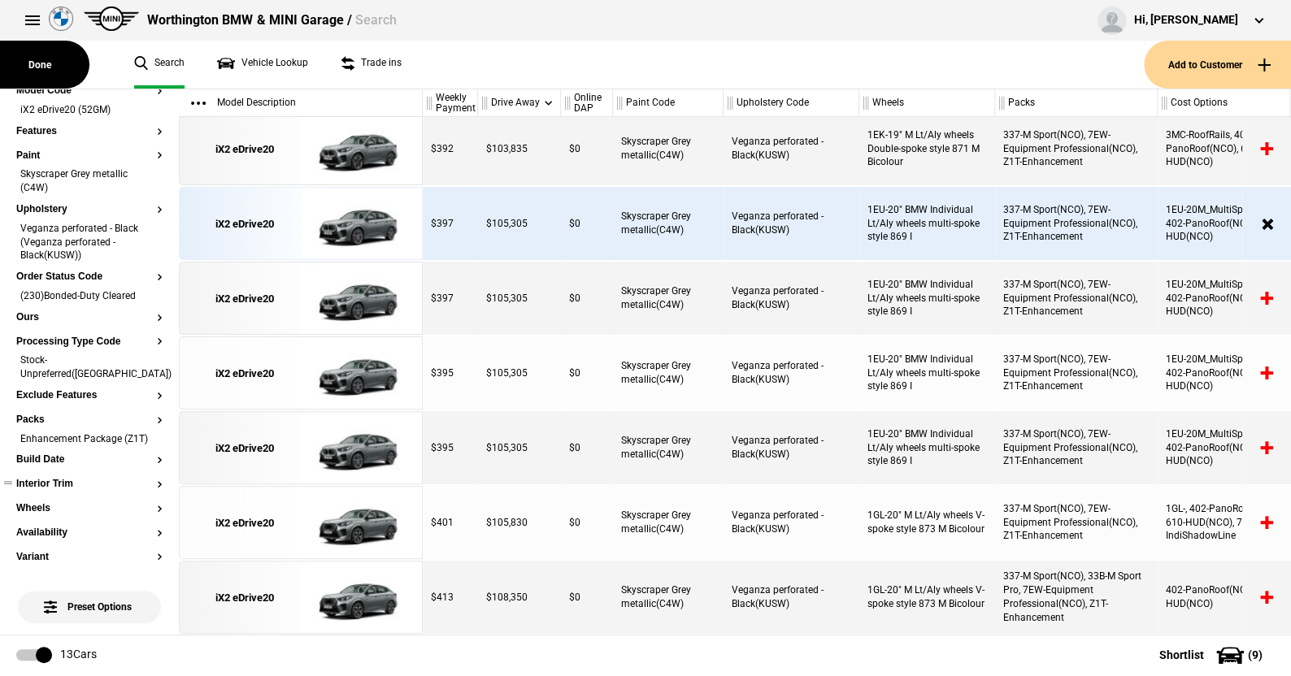
scroll to position [163, 0]
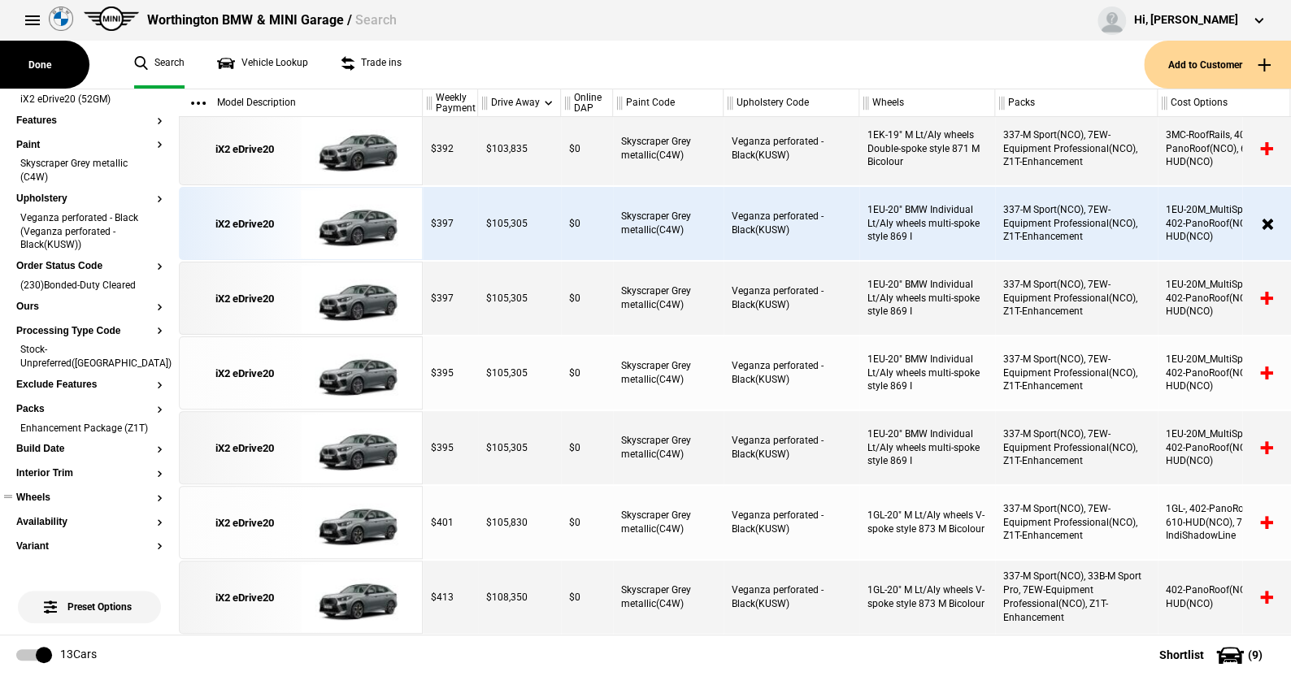
click at [42, 494] on button "Wheels" at bounding box center [89, 498] width 146 height 11
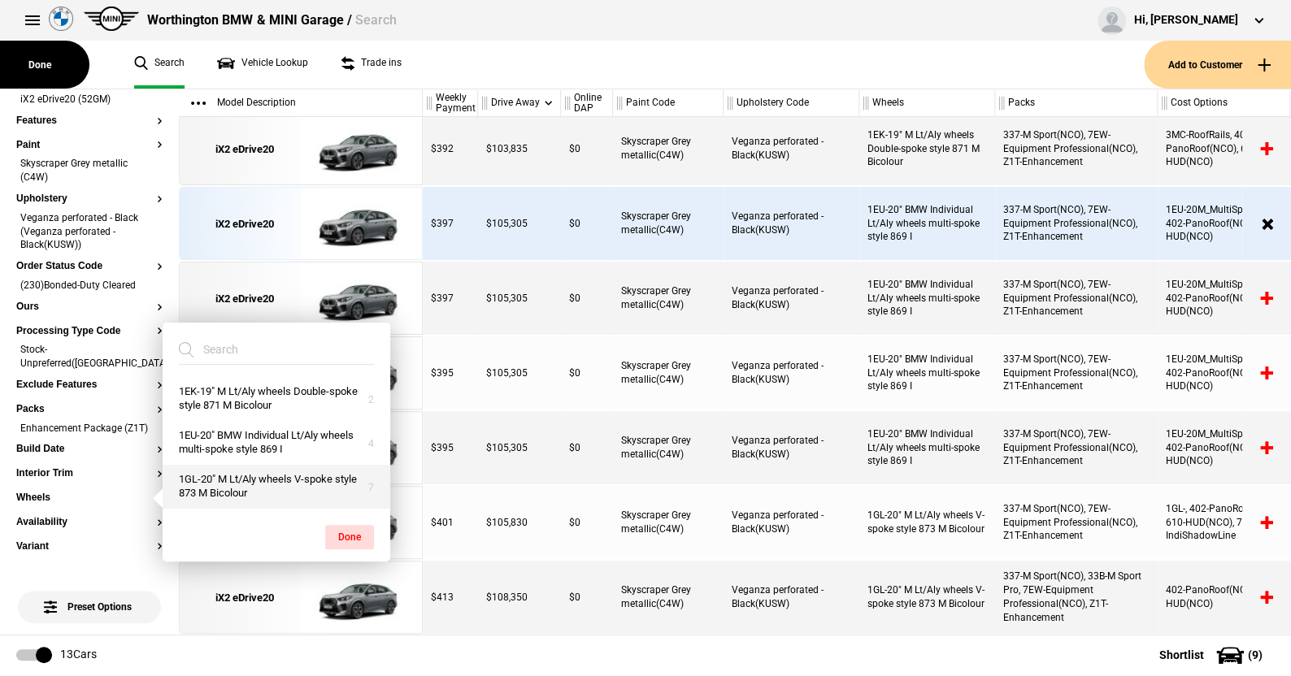
click at [249, 485] on button "1GL-20" M Lt/Aly wheels V-spoke style 873 M Bicolour" at bounding box center [277, 487] width 228 height 44
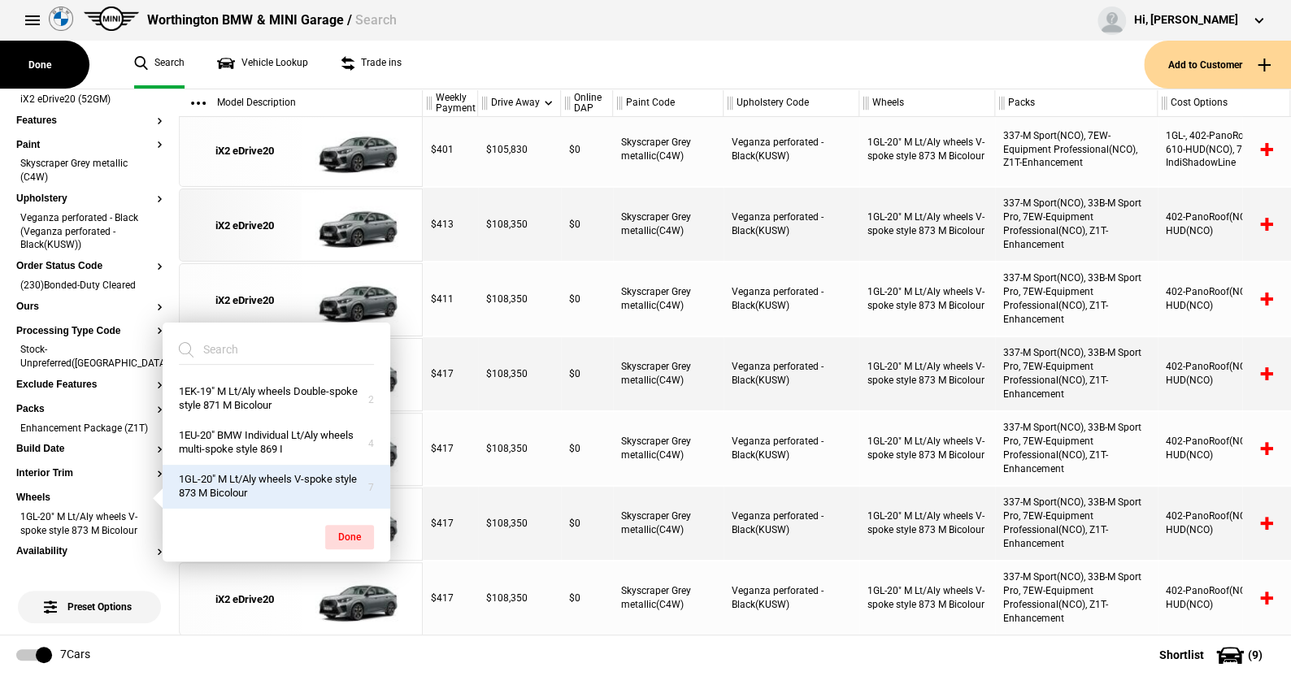
scroll to position [5, 0]
click at [341, 535] on button "Done" at bounding box center [349, 537] width 49 height 24
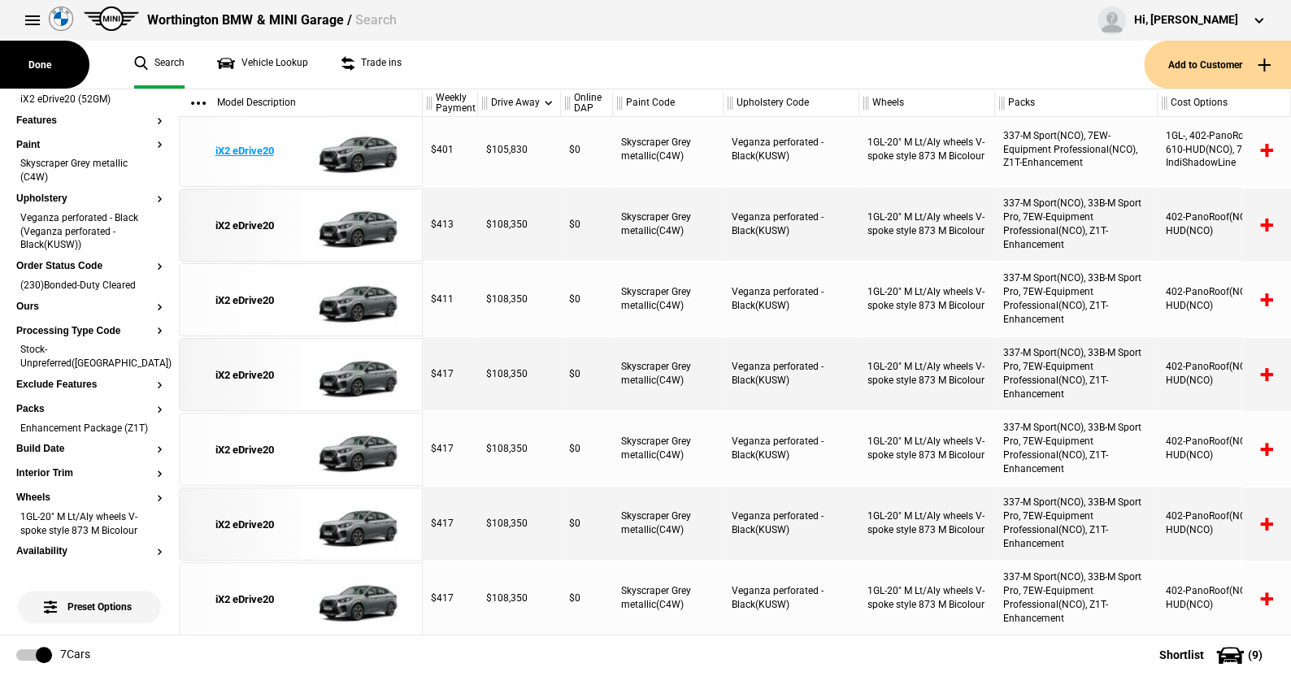
click at [359, 152] on img at bounding box center [357, 151] width 113 height 73
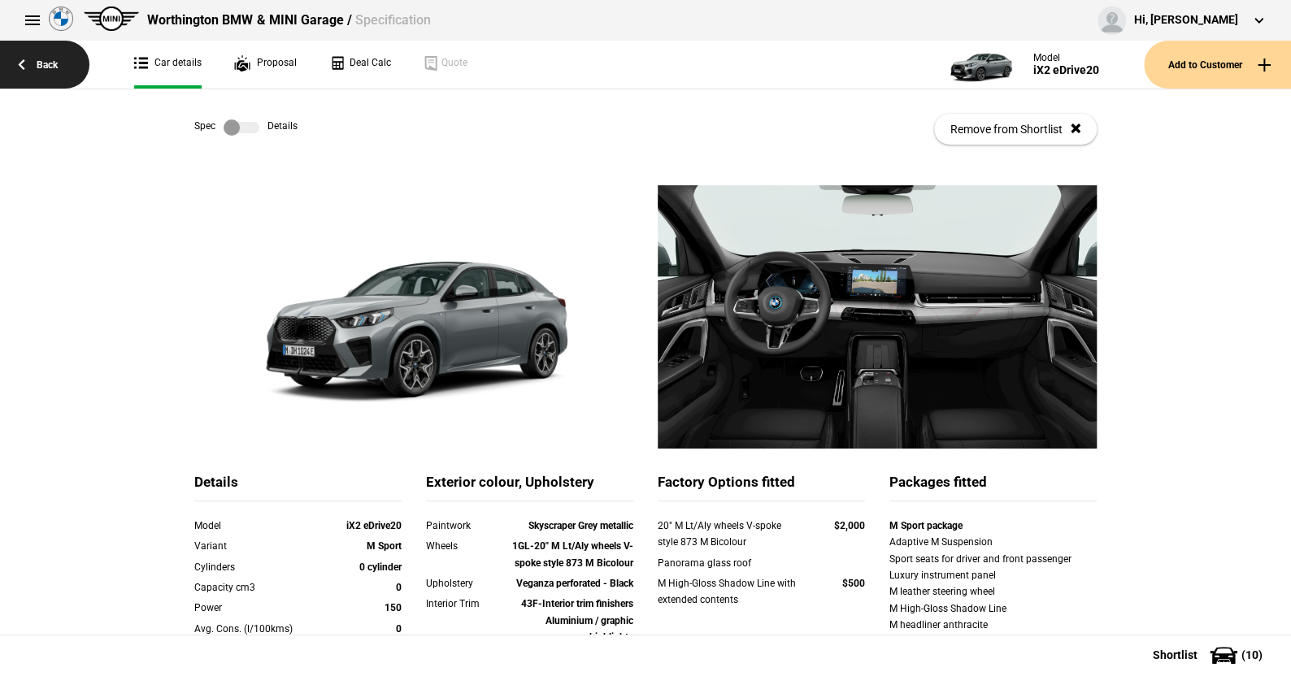
click at [47, 63] on link "Back" at bounding box center [44, 65] width 89 height 48
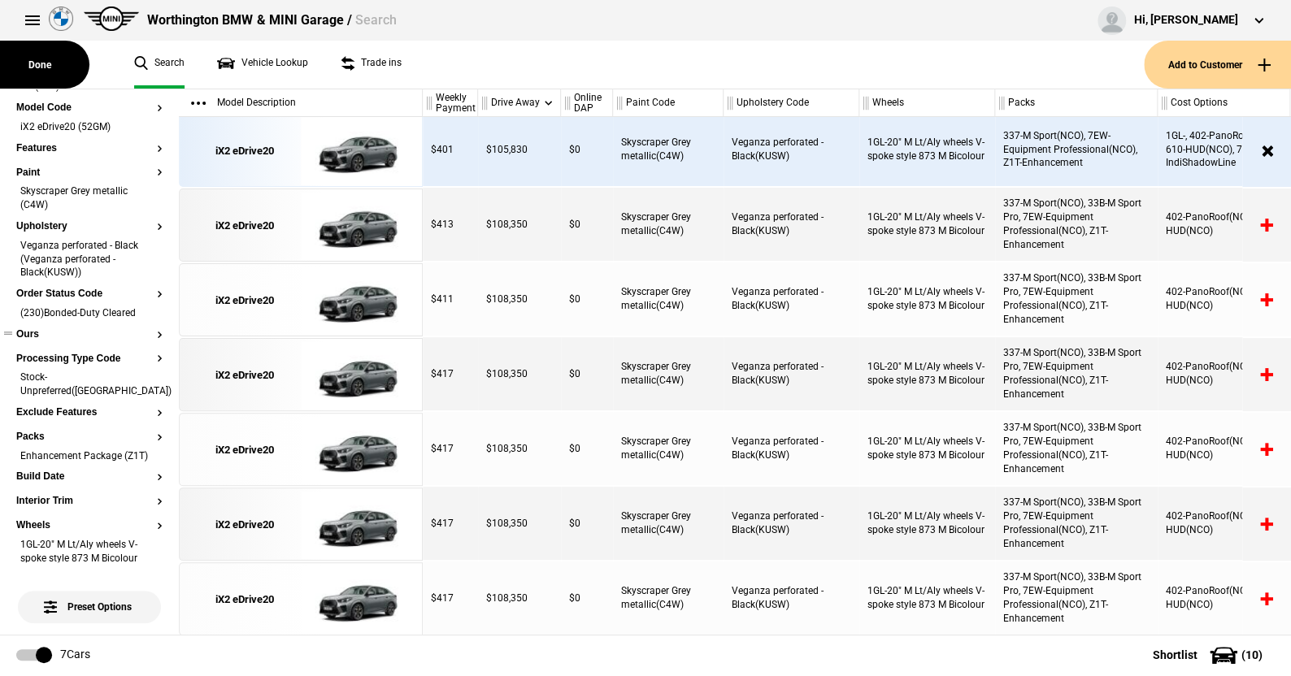
scroll to position [163, 0]
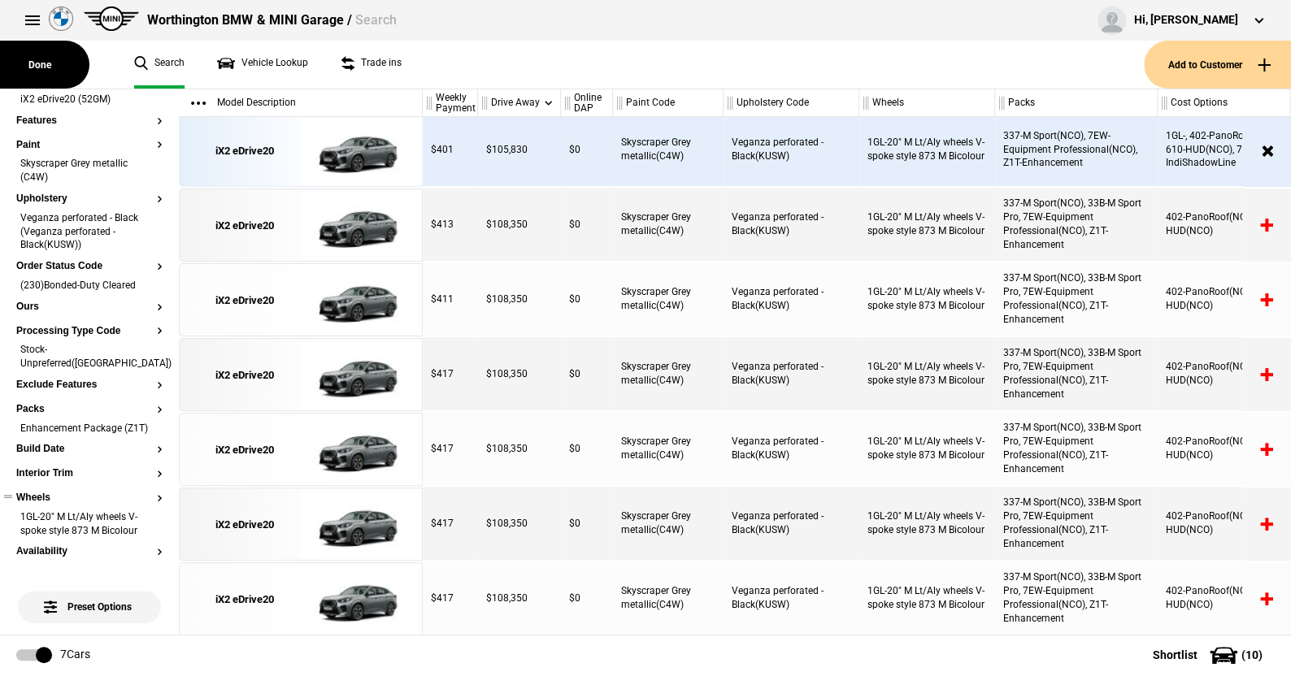
click at [41, 496] on button "Wheels" at bounding box center [89, 498] width 146 height 11
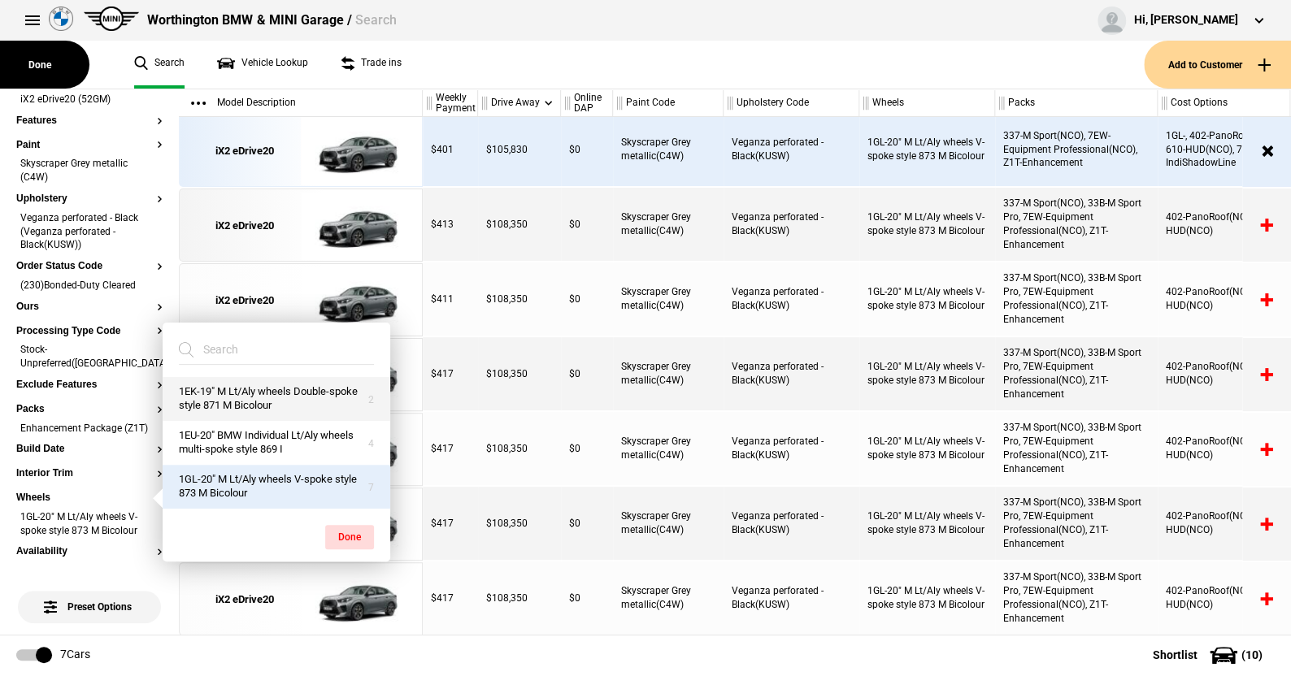
click at [229, 389] on button "1EK-19" M Lt/Aly wheels Double-spoke style 871 M Bicolour" at bounding box center [277, 399] width 228 height 44
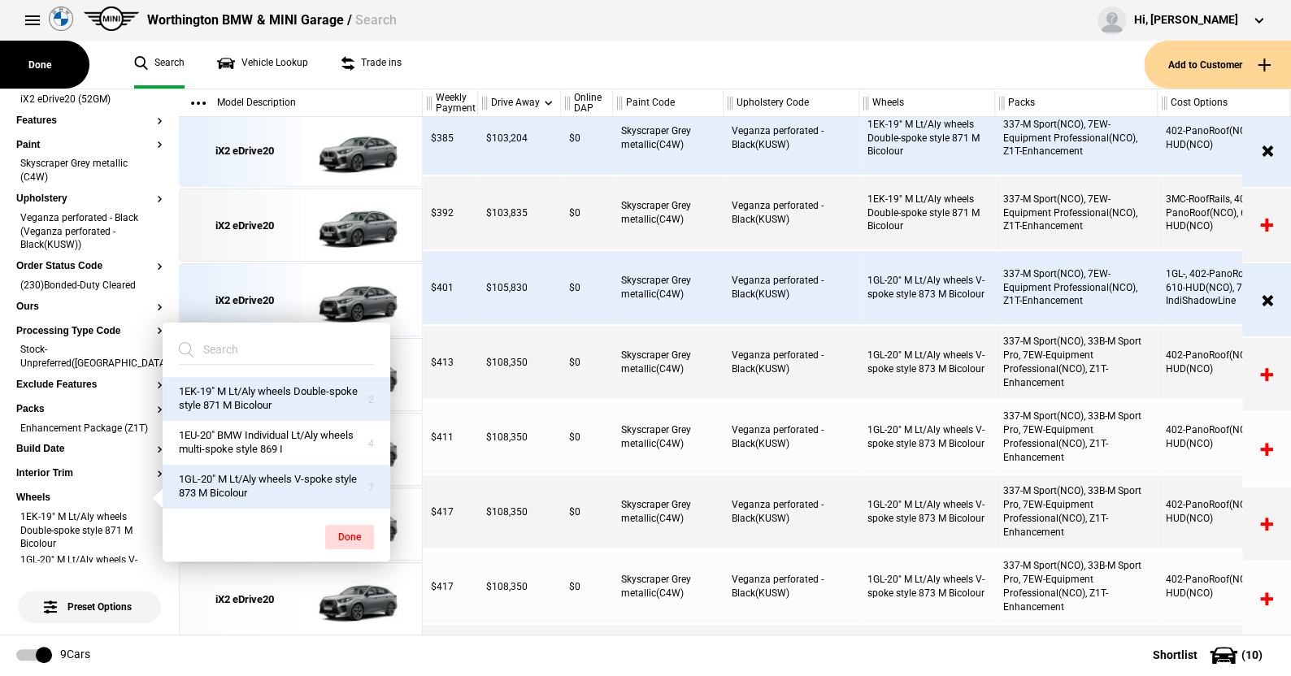
click at [227, 482] on button "1GL-20" M Lt/Aly wheels V-spoke style 873 M Bicolour" at bounding box center [277, 487] width 228 height 44
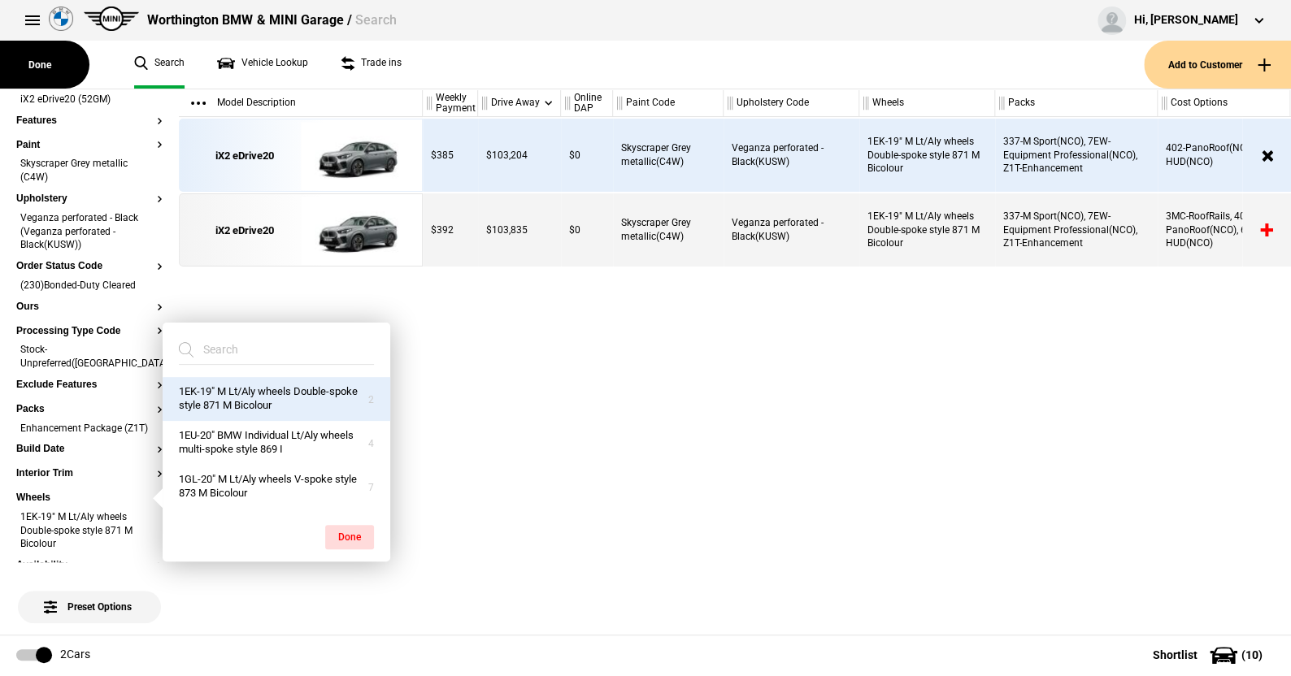
scroll to position [0, 0]
click at [345, 533] on button "Done" at bounding box center [349, 537] width 49 height 24
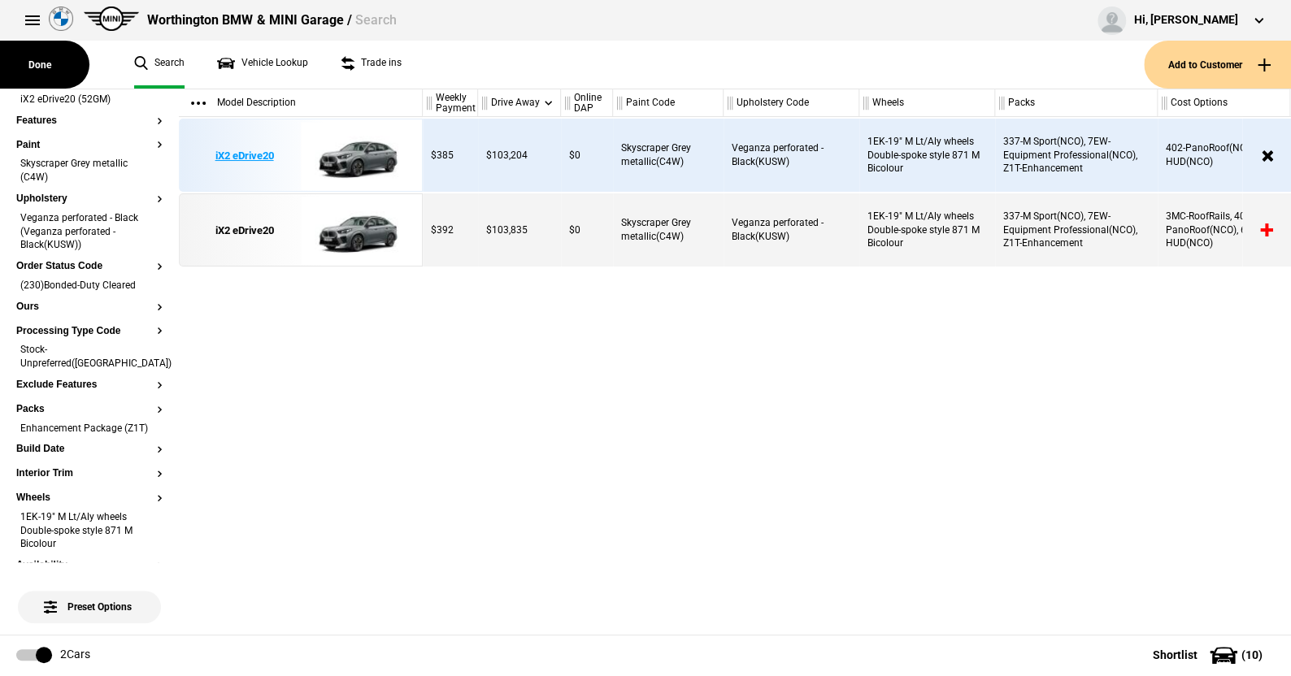
click at [354, 153] on img at bounding box center [357, 155] width 113 height 73
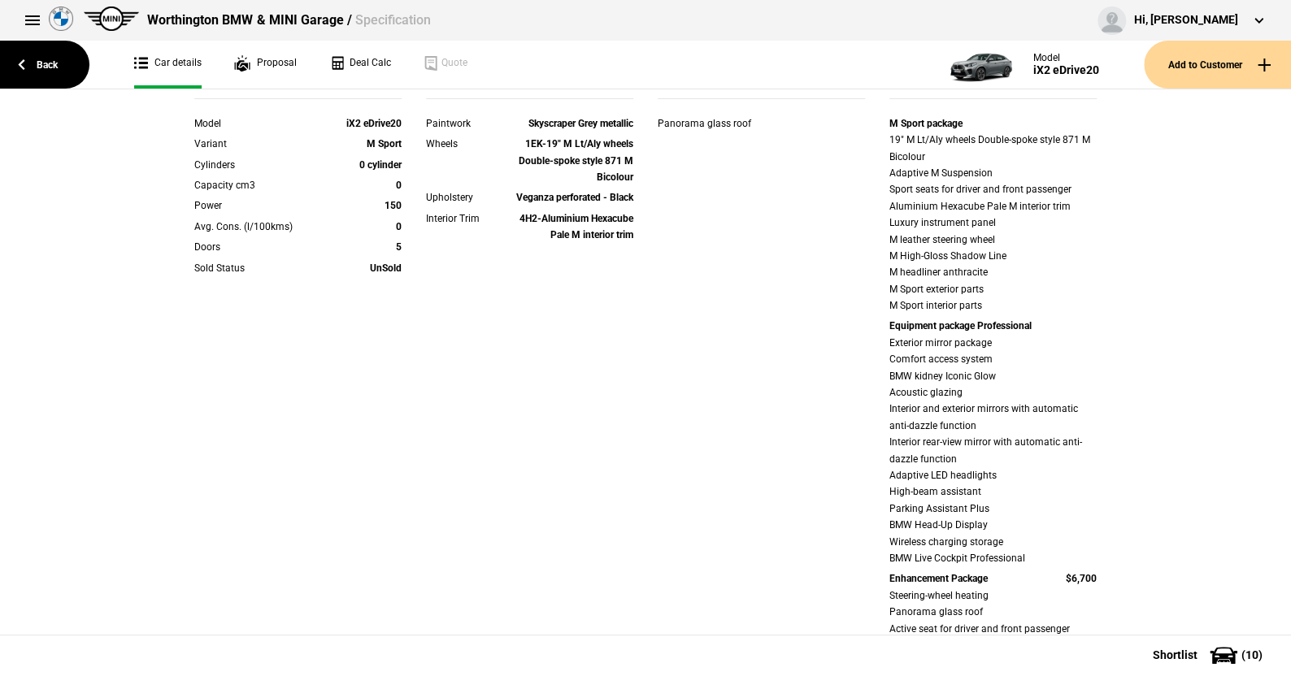
scroll to position [406, 0]
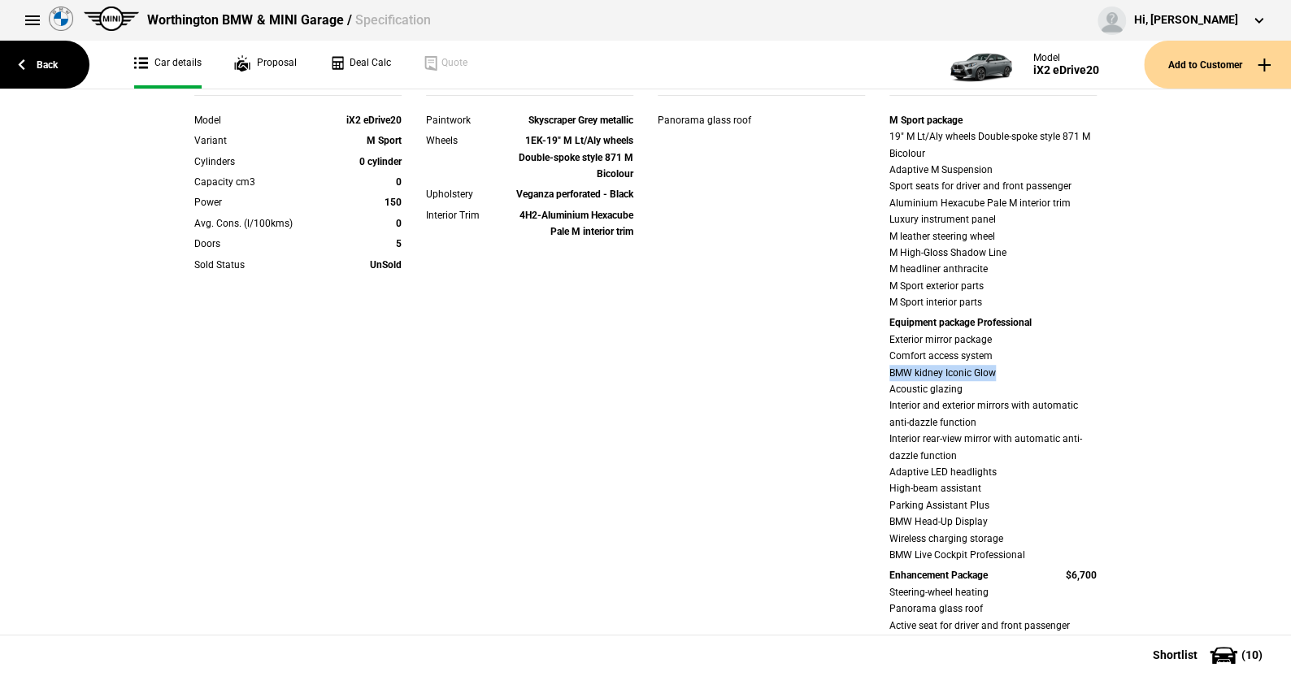
drag, startPoint x: 868, startPoint y: 371, endPoint x: 1006, endPoint y: 373, distance: 138.2
click at [1006, 373] on div "Details Model iX2 eDrive20 Variant M Sport Cylinders 0 cylinder Capacity cm3 0 …" at bounding box center [645, 414] width 927 height 694
click at [978, 384] on div "Exterior mirror package Comfort access system BMW kidney Iconic Glow Acoustic g…" at bounding box center [992, 448] width 207 height 232
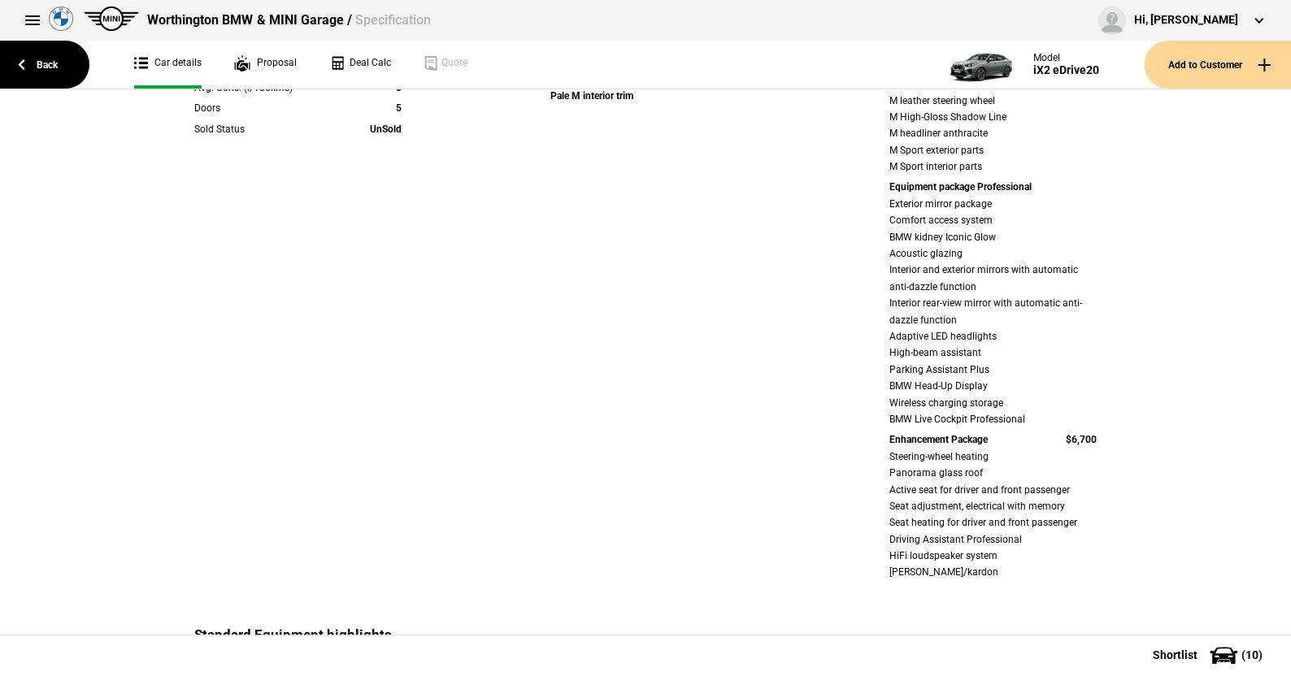
scroll to position [650, 0]
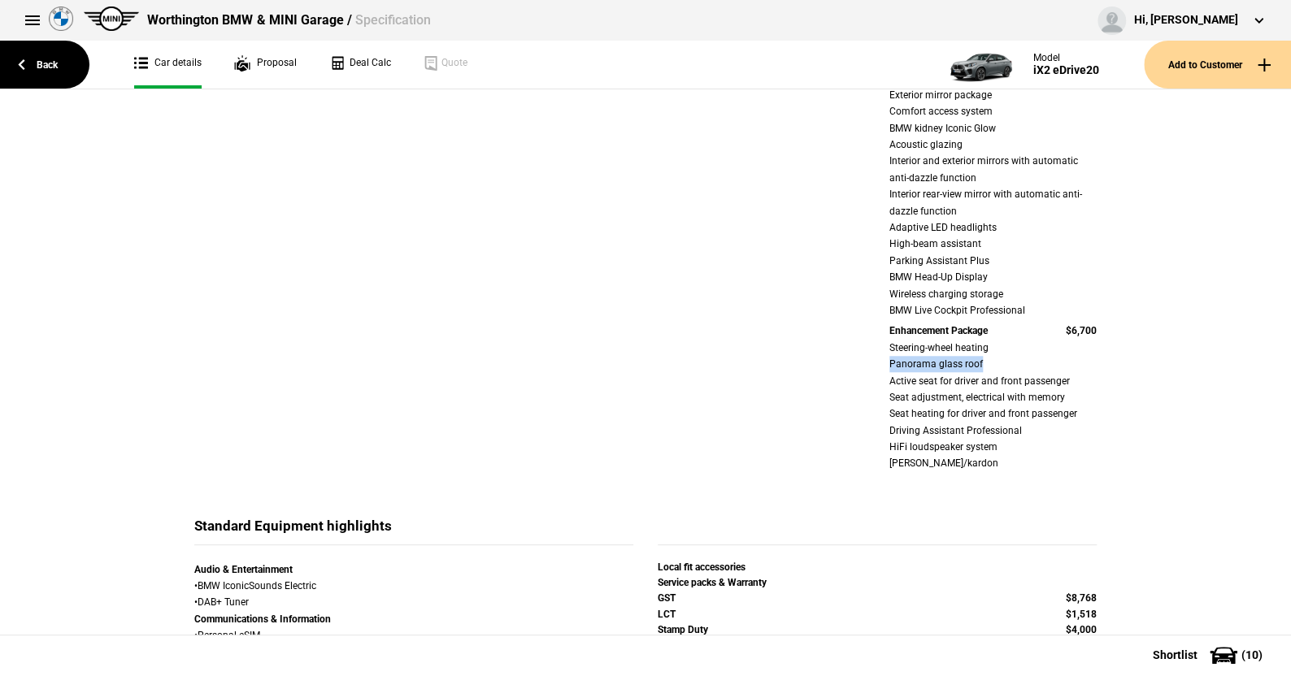
drag, startPoint x: 880, startPoint y: 364, endPoint x: 981, endPoint y: 362, distance: 101.6
click at [981, 362] on div "M Sport package 19" M Lt/Aly wheels Double-spoke style 871 M Bicolour Adaptive …" at bounding box center [993, 171] width 232 height 609
drag, startPoint x: 878, startPoint y: 416, endPoint x: 1068, endPoint y: 408, distance: 190.4
click at [1068, 408] on div "M Sport package 19" M Lt/Aly wheels Double-spoke style 871 M Bicolour Adaptive …" at bounding box center [993, 171] width 232 height 609
drag, startPoint x: 875, startPoint y: 397, endPoint x: 1077, endPoint y: 391, distance: 202.5
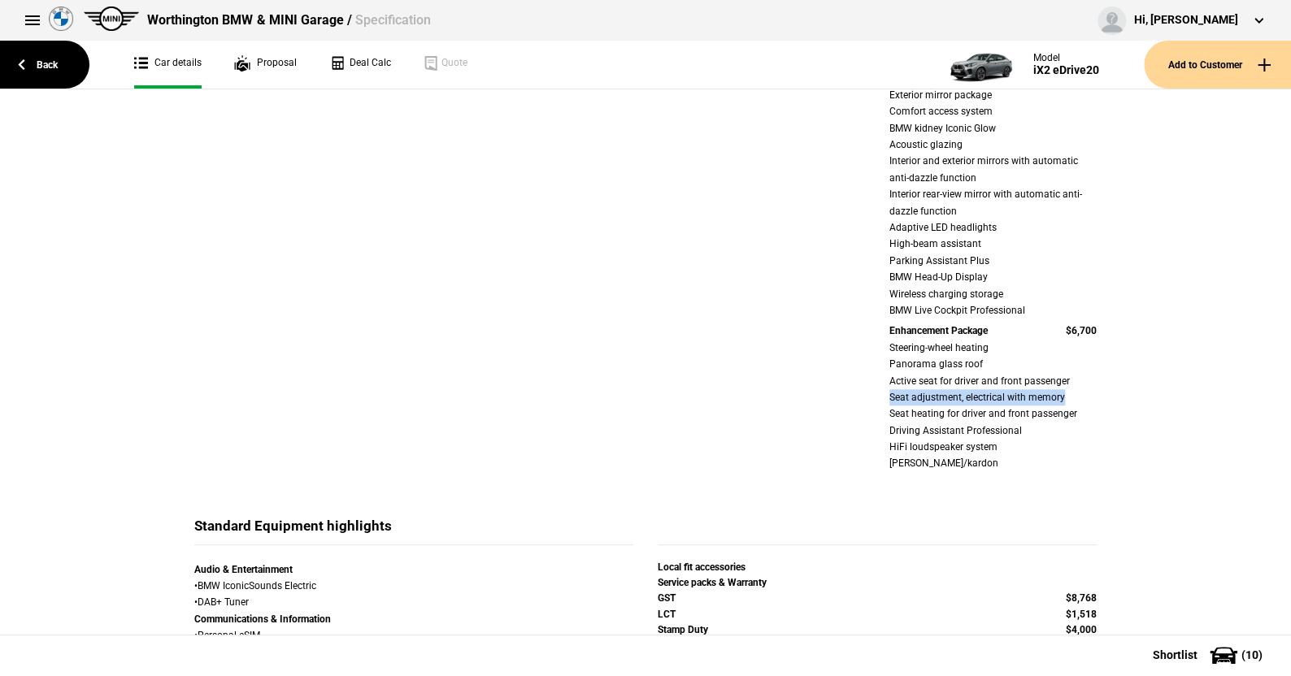
click at [1080, 391] on div "M Sport package 19" M Lt/Aly wheels Double-spoke style 871 M Bicolour Adaptive …" at bounding box center [993, 171] width 232 height 609
drag, startPoint x: 871, startPoint y: 380, endPoint x: 1069, endPoint y: 381, distance: 198.3
click at [1069, 381] on div "M Sport package 19" M Lt/Aly wheels Double-spoke style 871 M Bicolour Adaptive …" at bounding box center [993, 171] width 232 height 609
drag, startPoint x: 1065, startPoint y: 446, endPoint x: 882, endPoint y: 441, distance: 183.0
click at [882, 441] on div "M Sport package 19" M Lt/Aly wheels Double-spoke style 871 M Bicolour Adaptive …" at bounding box center [993, 171] width 232 height 609
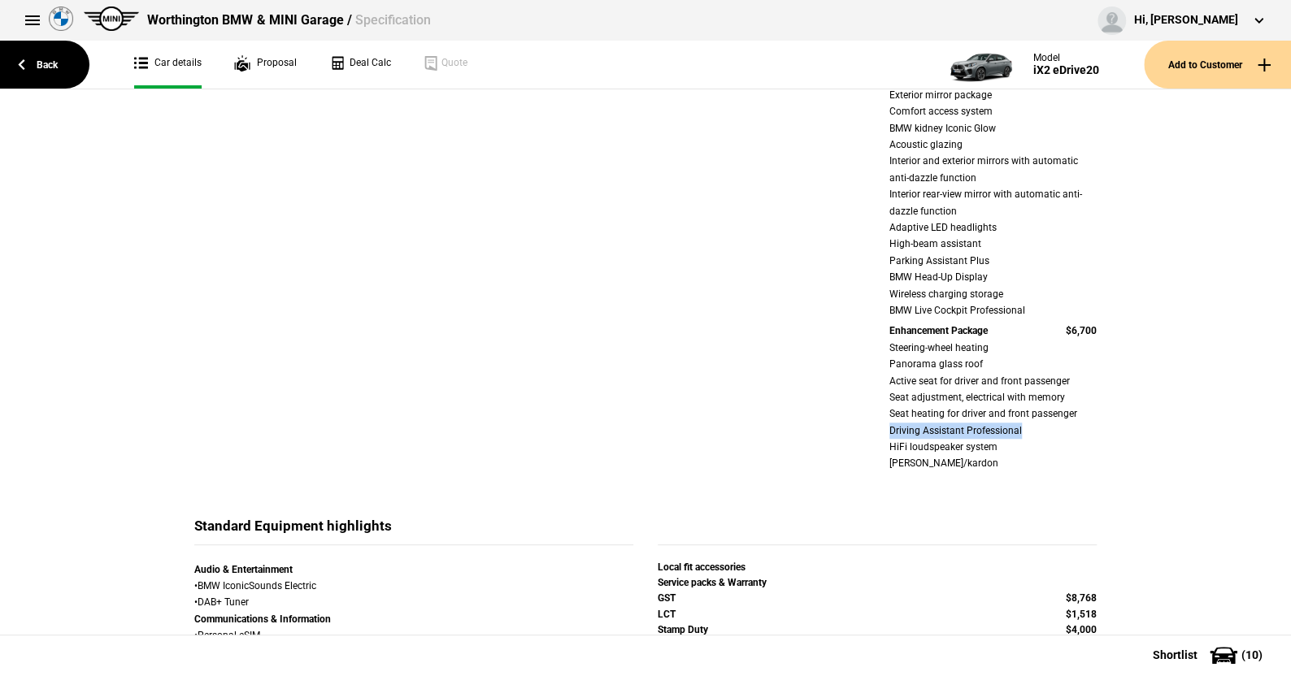
drag, startPoint x: 878, startPoint y: 429, endPoint x: 1021, endPoint y: 429, distance: 143.1
click at [1021, 429] on div "M Sport package 19" M Lt/Aly wheels Double-spoke style 871 M Bicolour Adaptive …" at bounding box center [993, 171] width 232 height 609
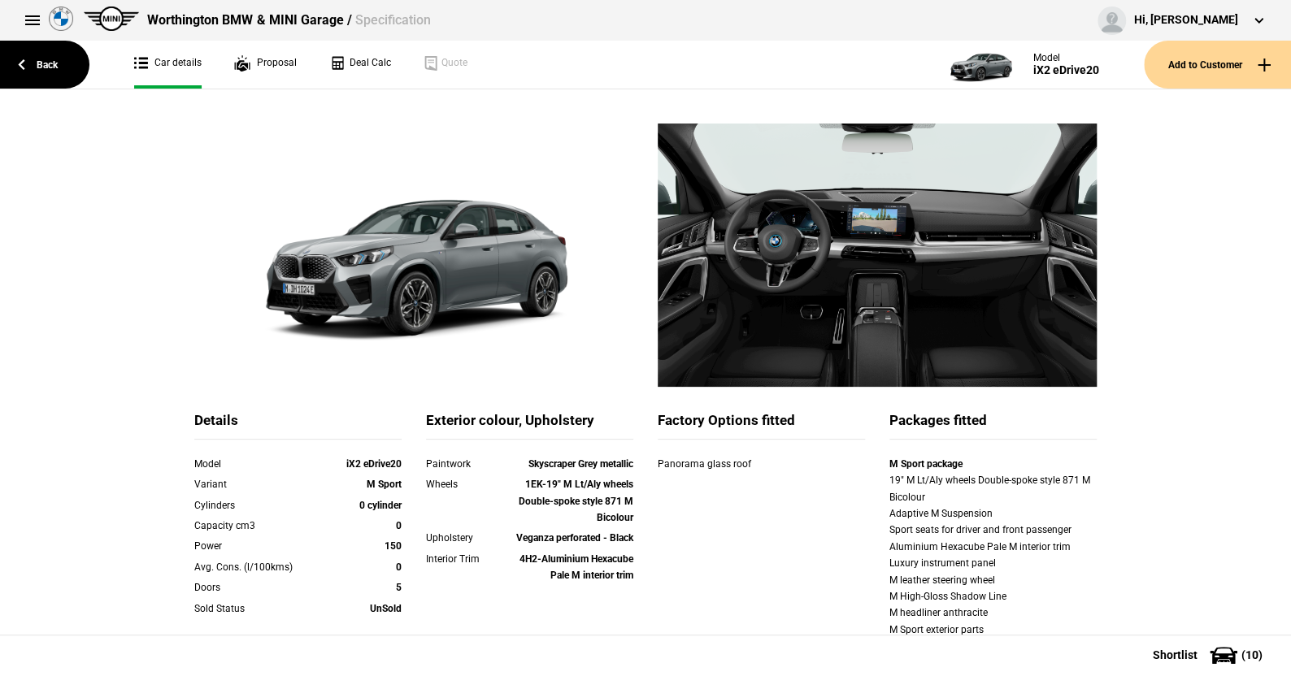
scroll to position [0, 0]
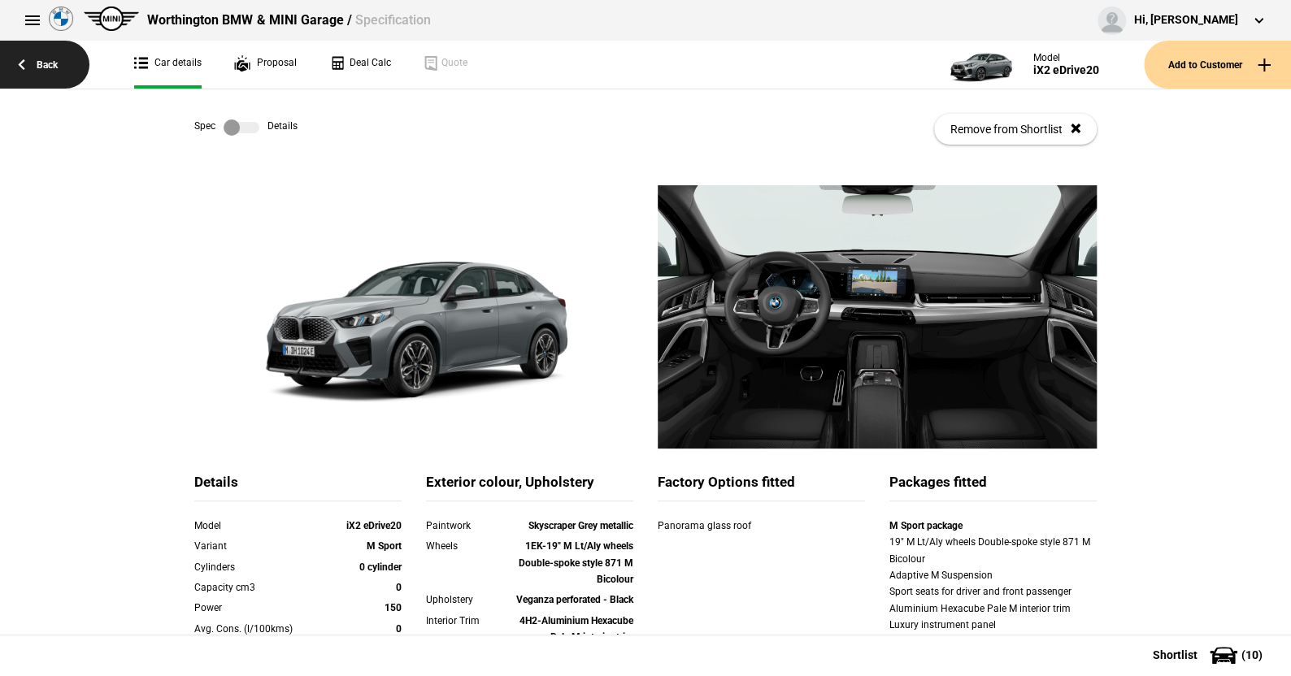
click at [50, 62] on link "Back" at bounding box center [44, 65] width 89 height 48
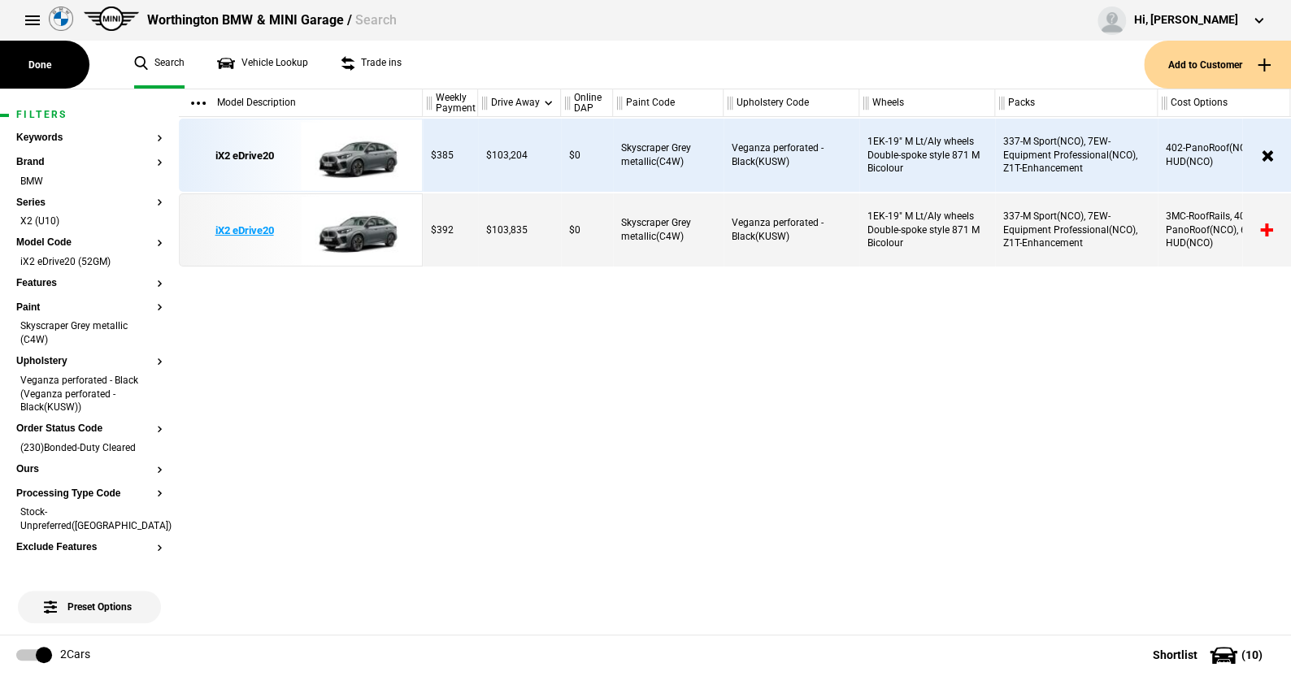
click at [360, 224] on img at bounding box center [357, 230] width 113 height 73
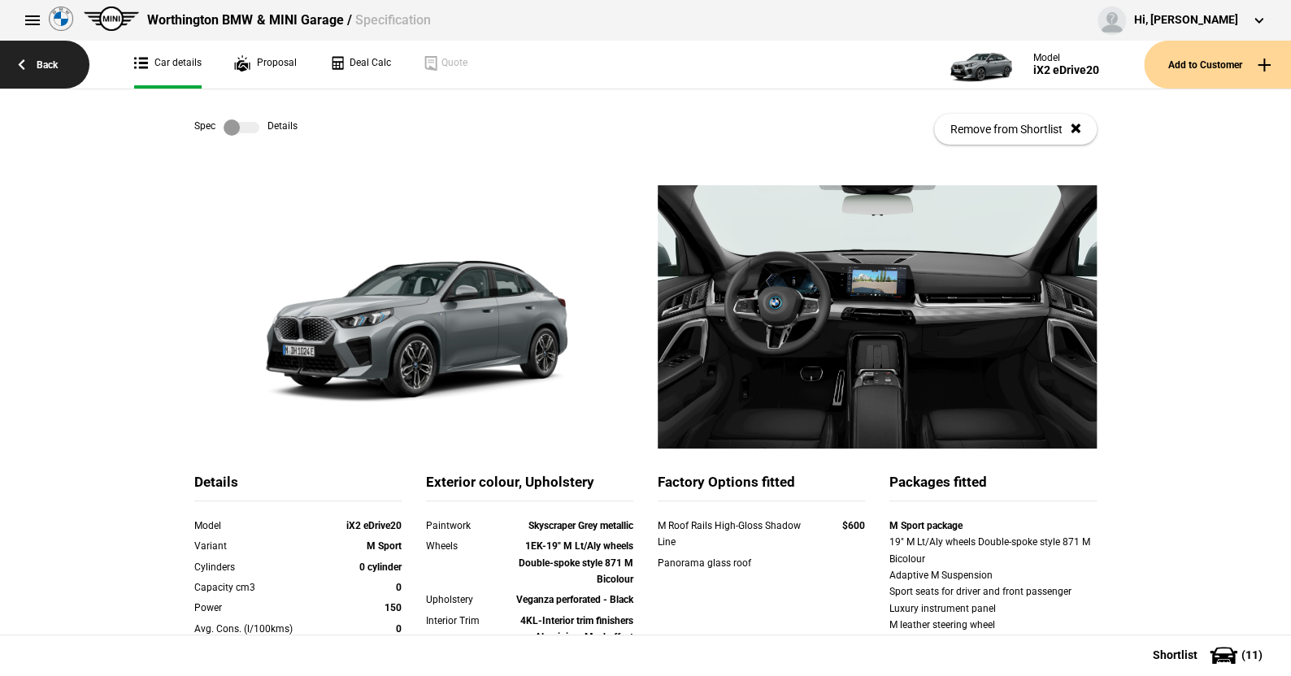
click at [43, 63] on link "Back" at bounding box center [44, 65] width 89 height 48
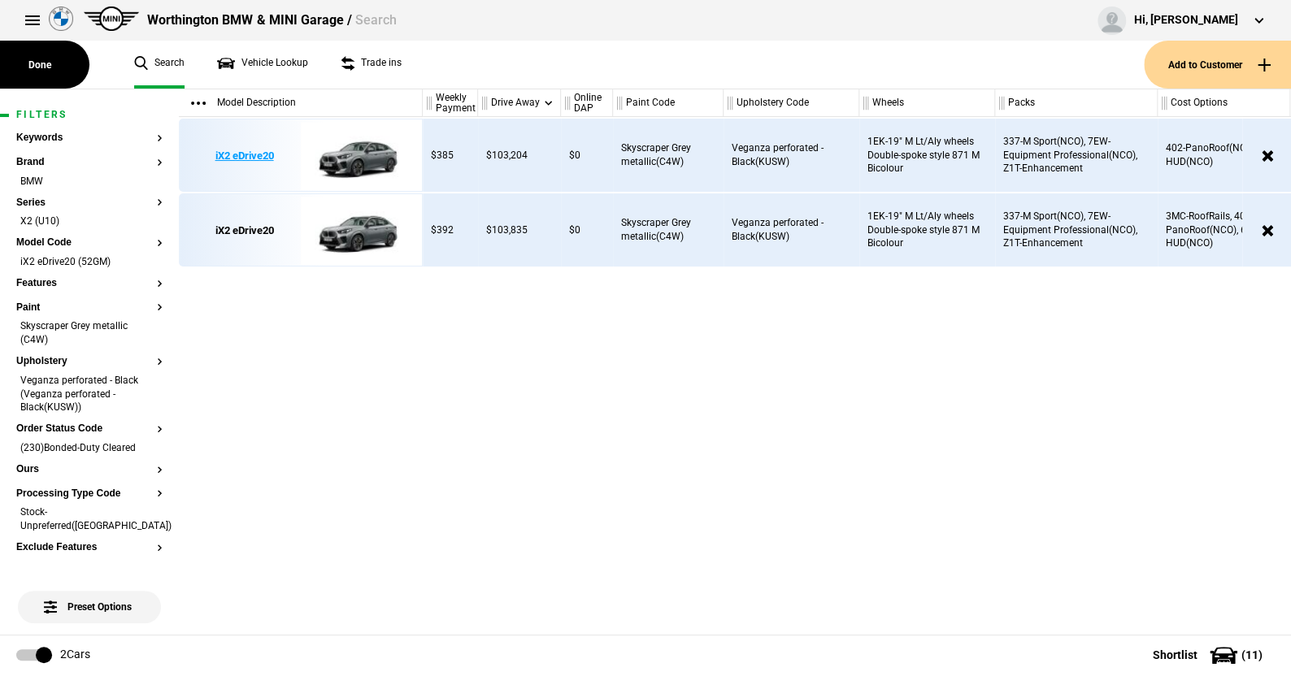
click at [349, 154] on img at bounding box center [357, 155] width 113 height 73
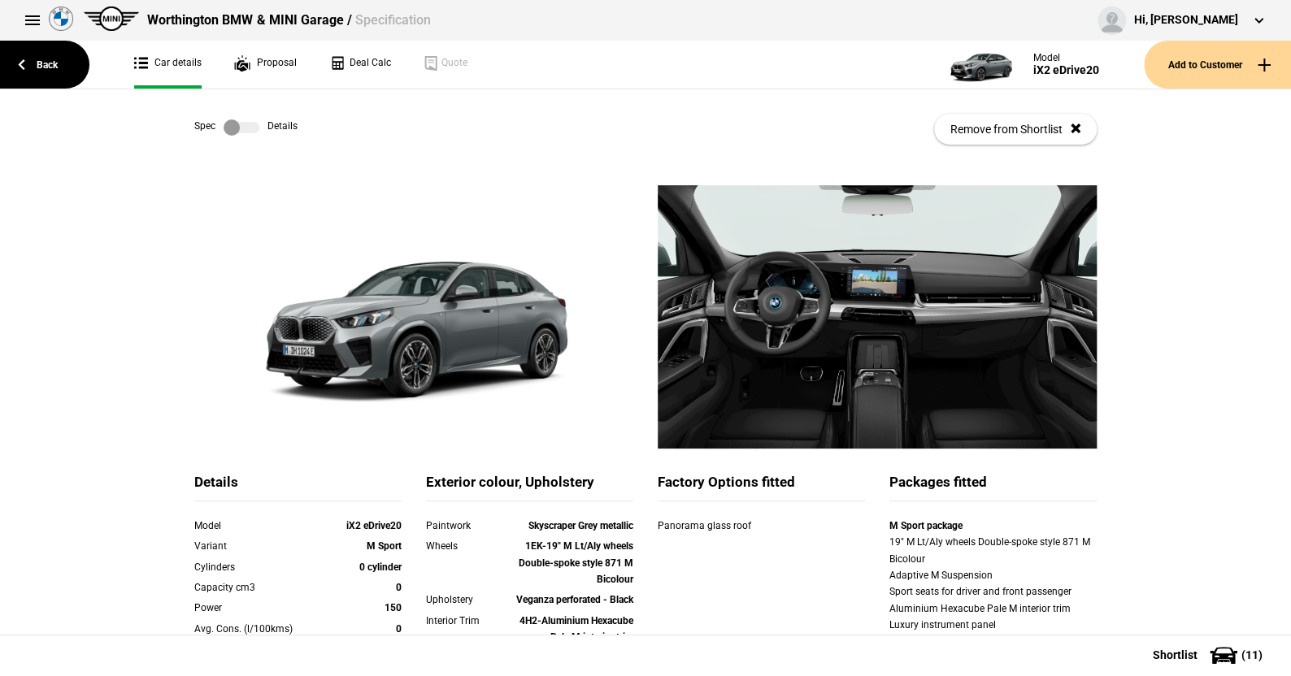
click at [254, 126] on link at bounding box center [241, 127] width 52 height 16
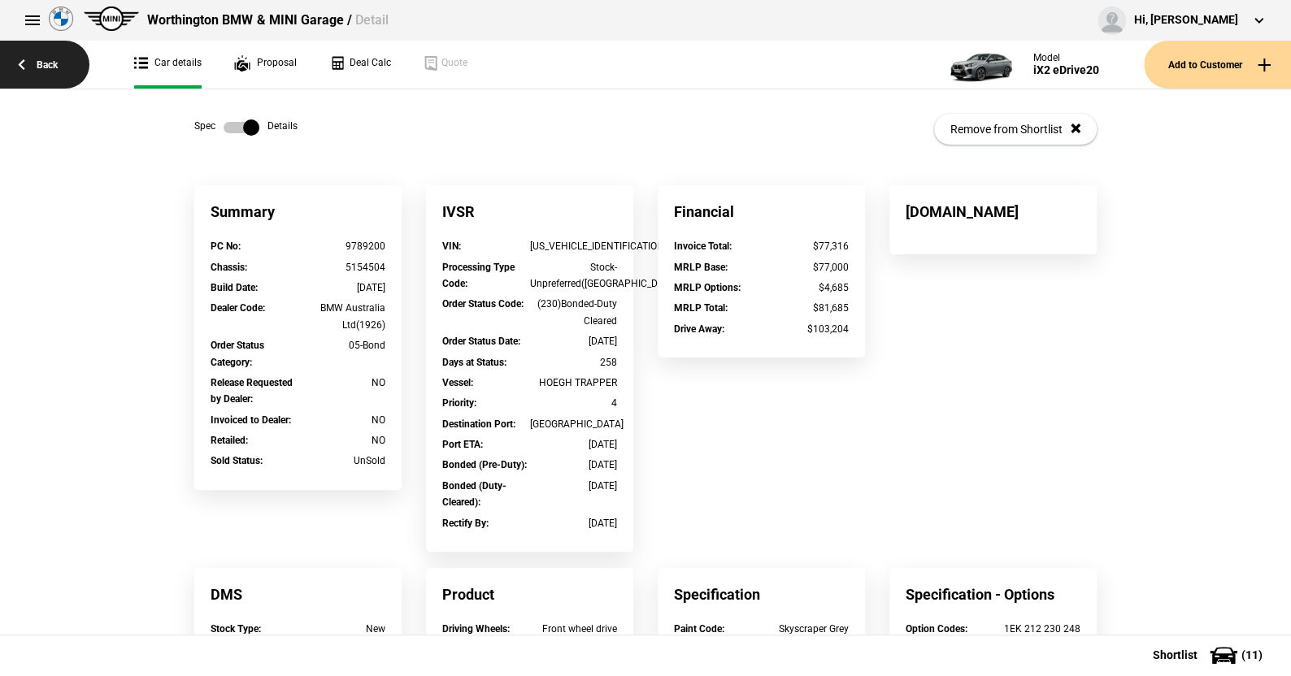
click at [49, 59] on link "Back" at bounding box center [44, 65] width 89 height 48
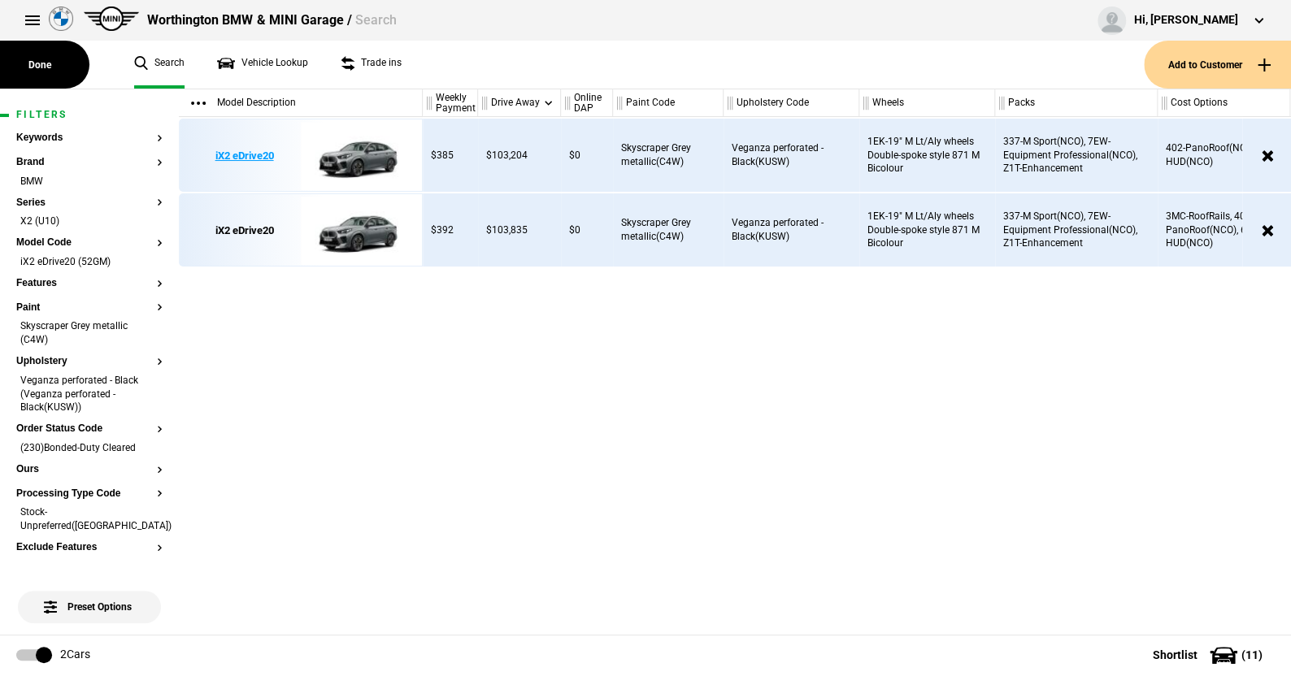
click at [360, 149] on img at bounding box center [357, 155] width 113 height 73
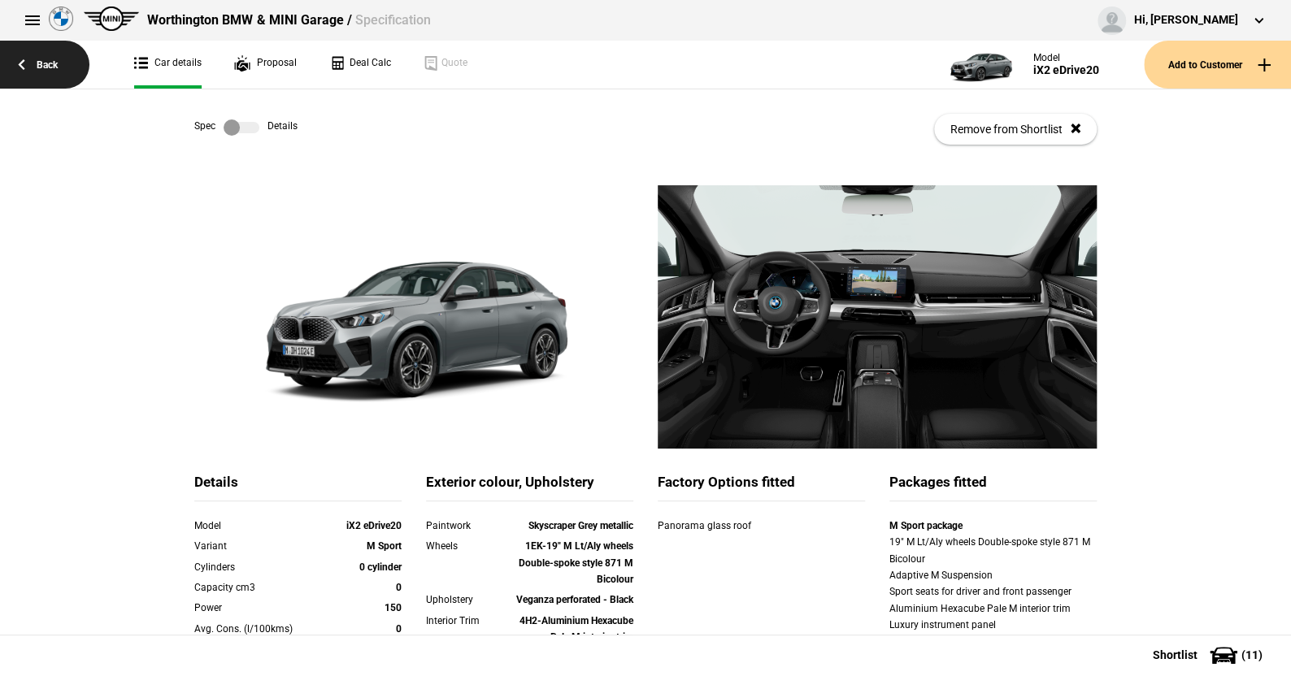
click at [51, 60] on link "Back" at bounding box center [44, 65] width 89 height 48
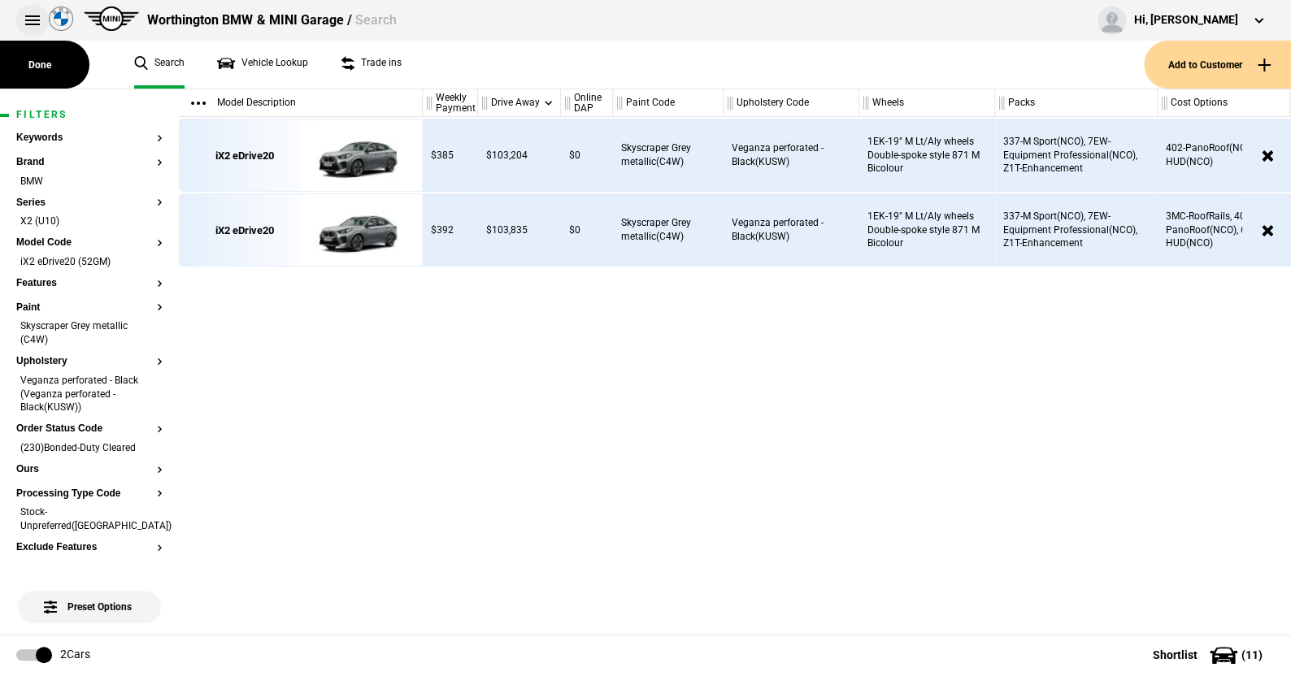
click at [33, 18] on button at bounding box center [32, 20] width 33 height 33
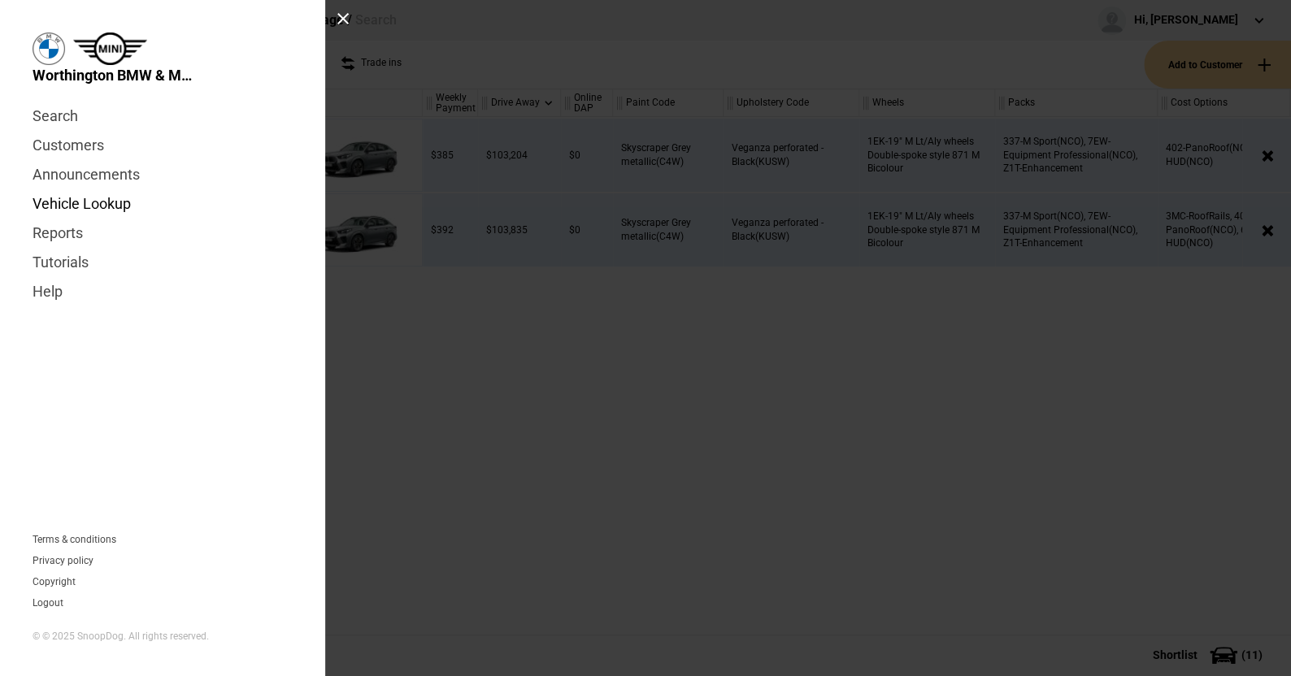
click at [95, 199] on link "Vehicle Lookup" at bounding box center [163, 203] width 260 height 29
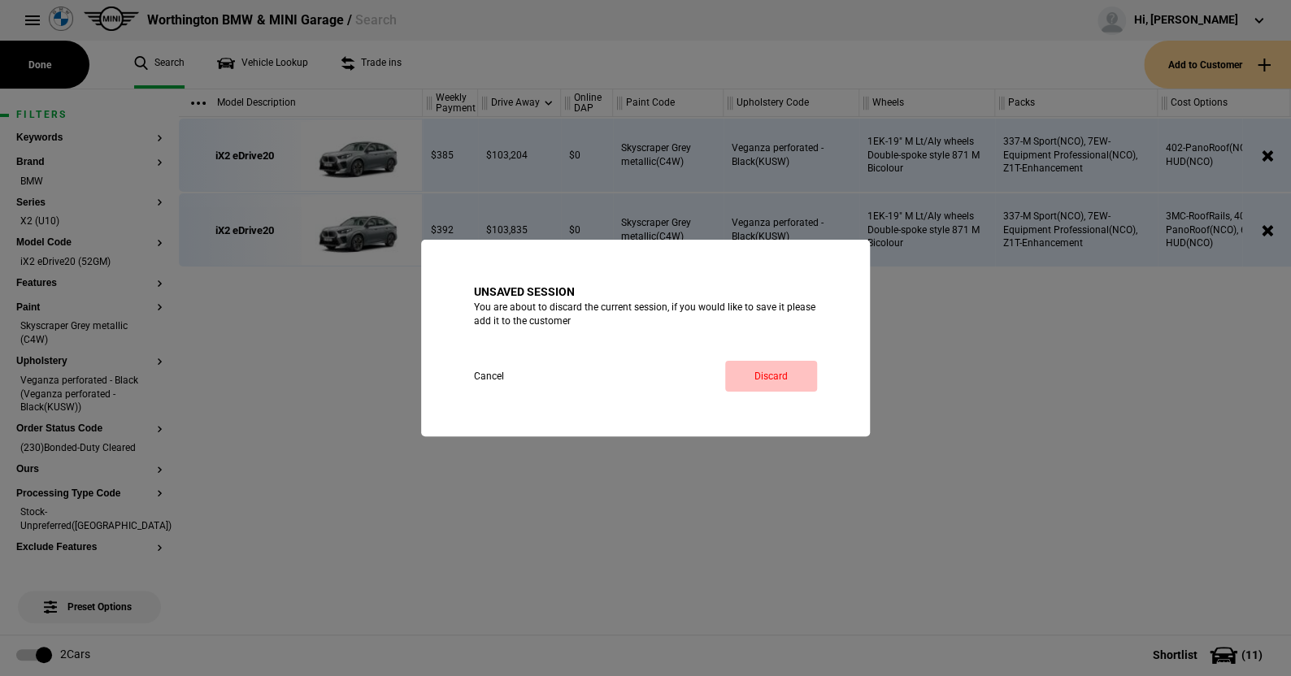
click at [785, 373] on link "Discard" at bounding box center [771, 376] width 92 height 31
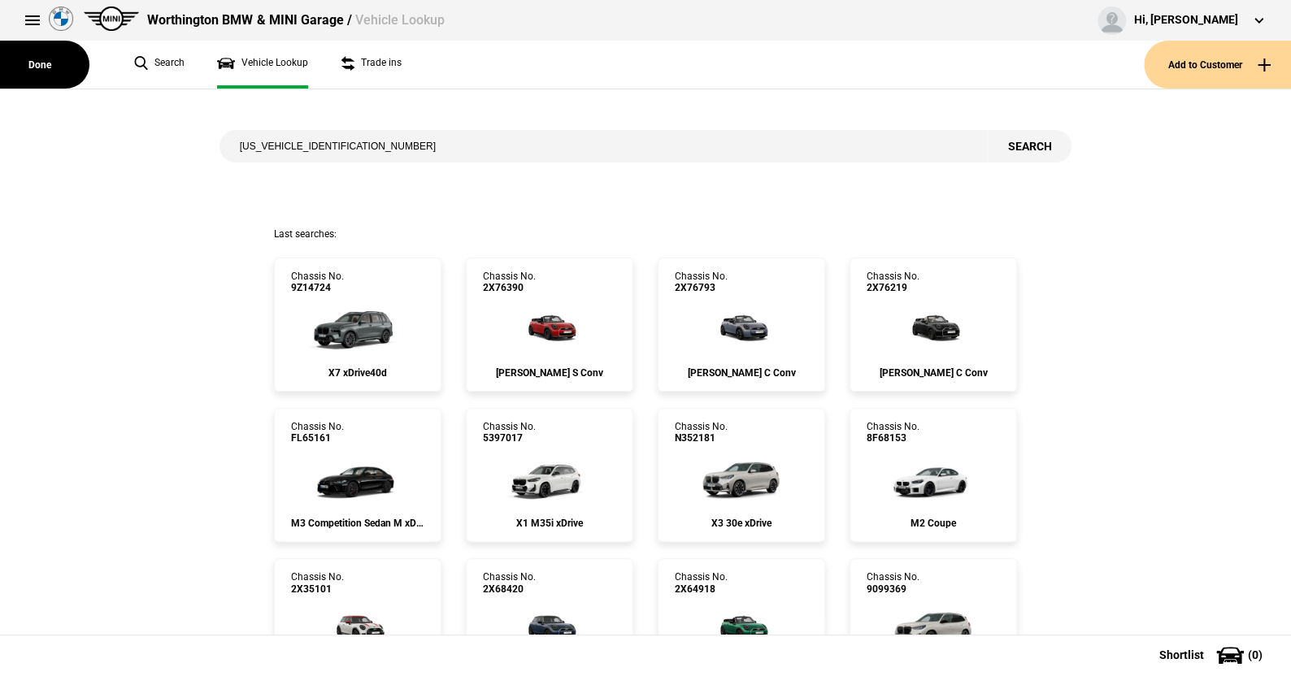
type input "[US_VEHICLE_IDENTIFICATION_NUMBER]"
click at [1021, 141] on button "Search" at bounding box center [1029, 146] width 85 height 33
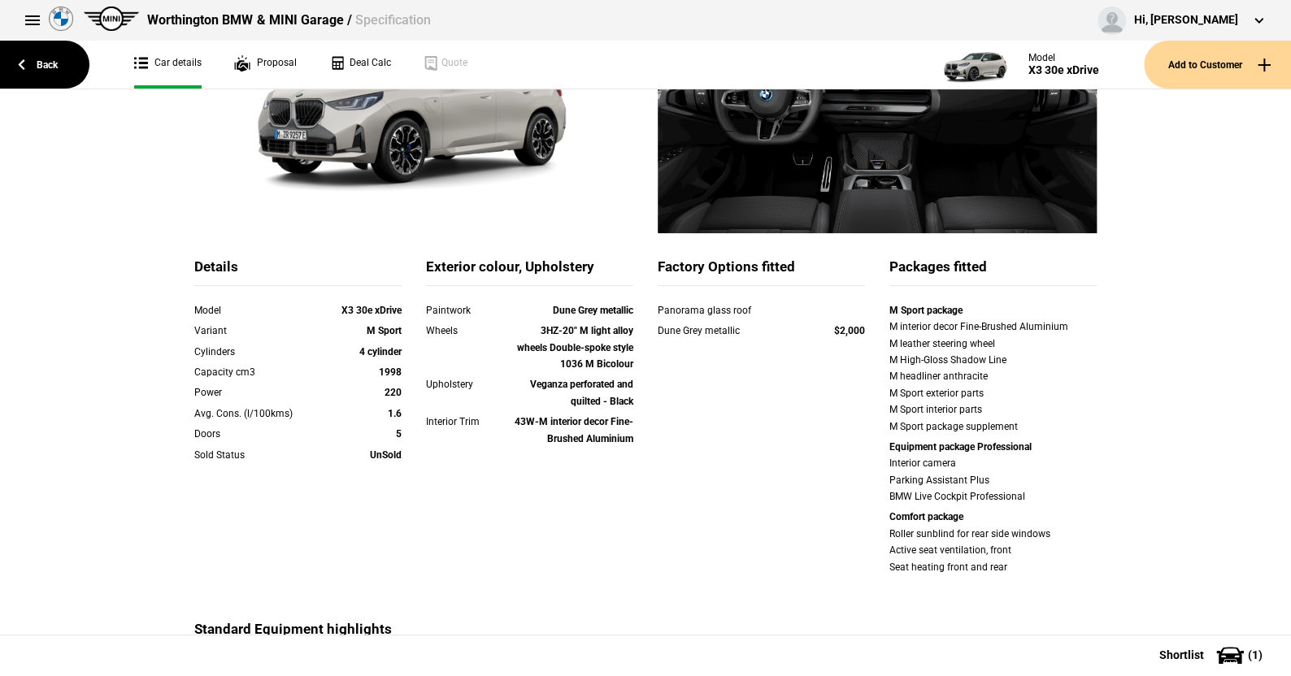
scroll to position [244, 0]
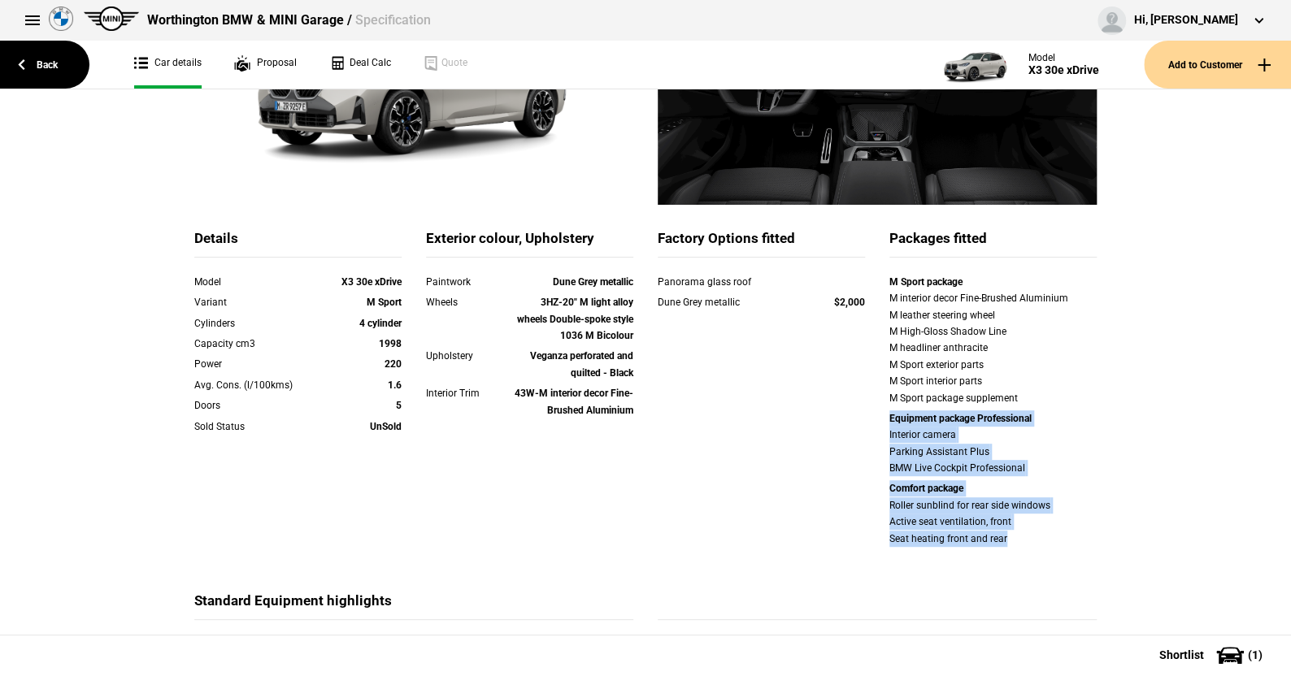
drag, startPoint x: 877, startPoint y: 424, endPoint x: 1015, endPoint y: 513, distance: 164.6
click at [1080, 539] on div "M Sport package M interior decor Fine-Brushed Aluminium M leather steering whee…" at bounding box center [993, 412] width 232 height 277
copy div "Equipment package Professional Interior camera Parking Assistant Plus BMW Live …"
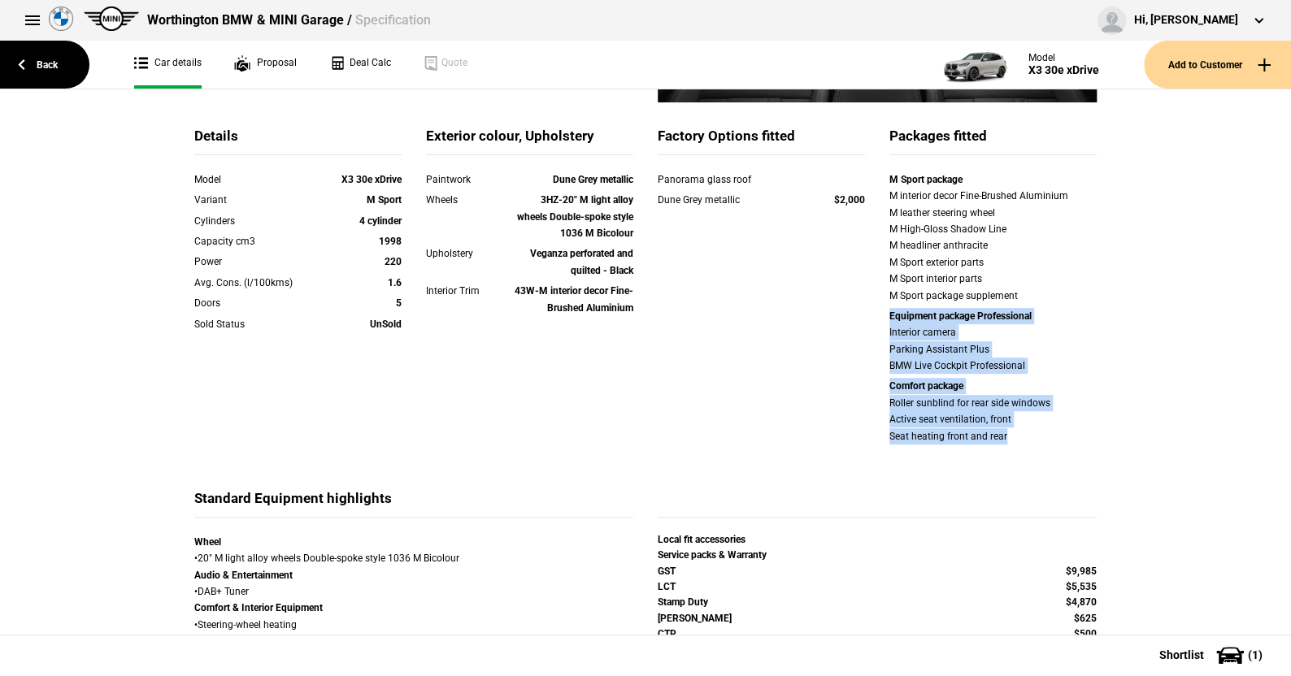
scroll to position [163, 0]
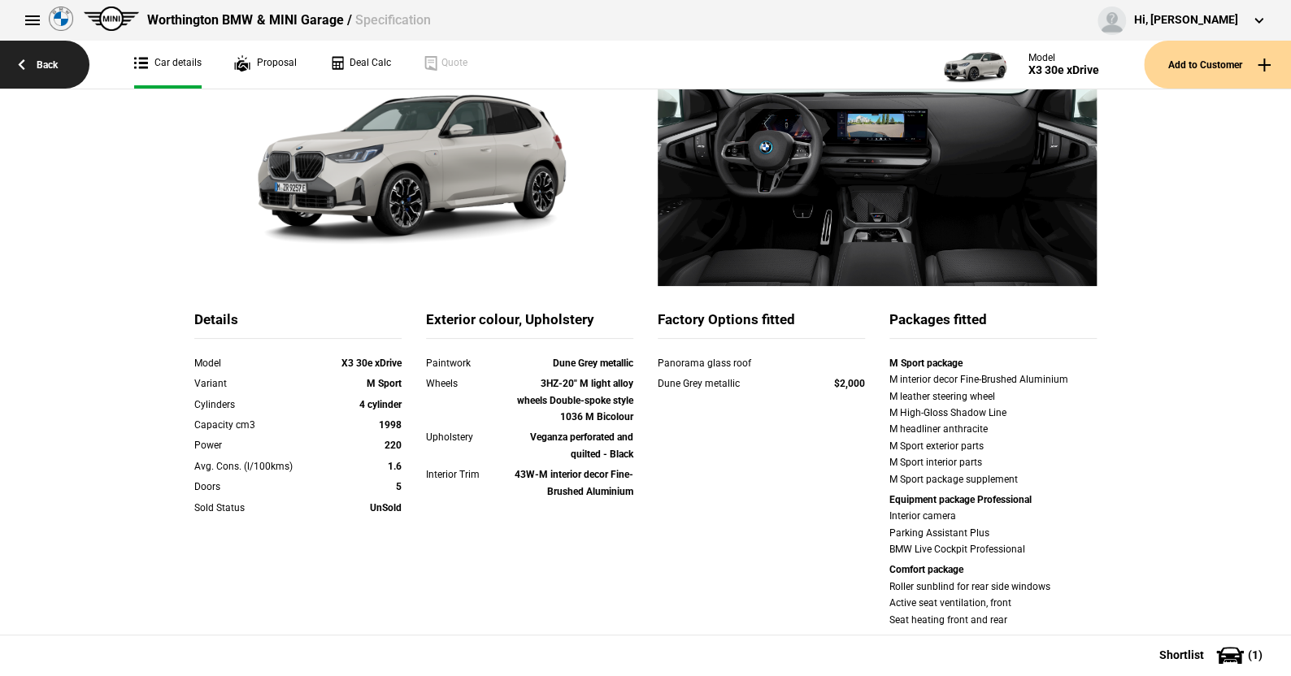
click at [50, 63] on link "Back" at bounding box center [44, 65] width 89 height 48
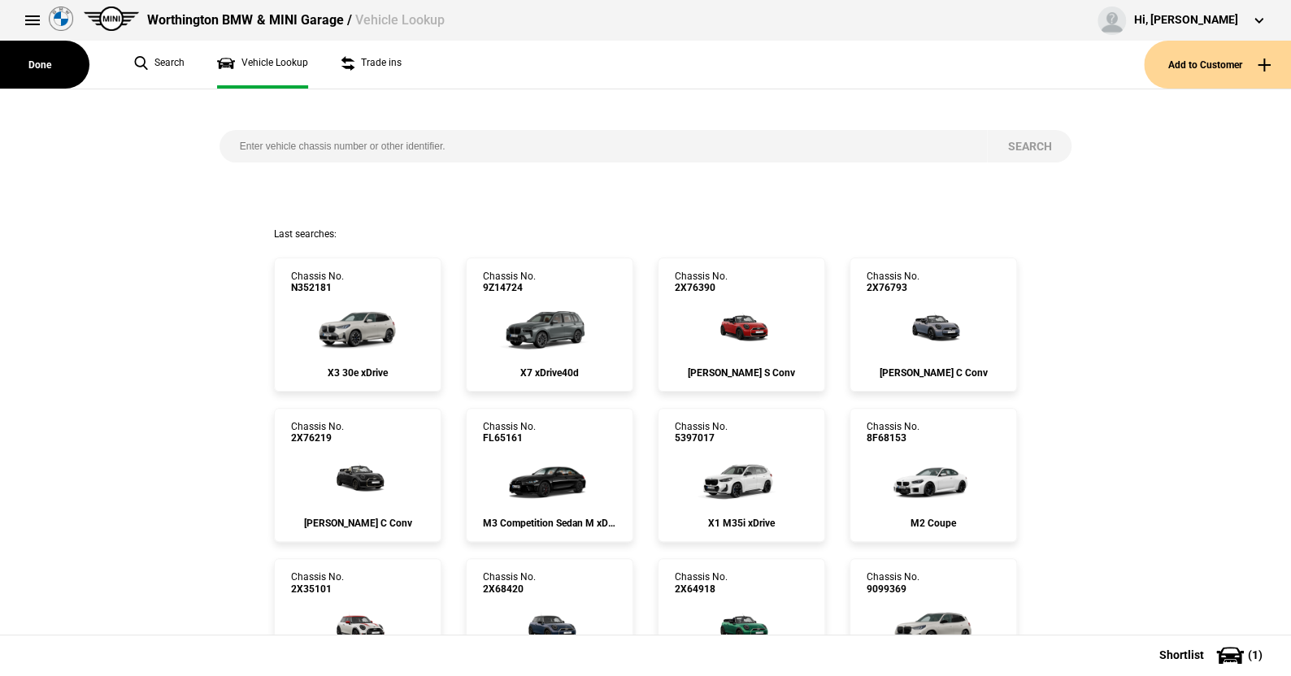
click at [232, 144] on input "search" at bounding box center [603, 146] width 768 height 33
paste input "[US_VEHICLE_IDENTIFICATION_NUMBER]"
type input "[US_VEHICLE_IDENTIFICATION_NUMBER]"
click at [1019, 141] on button "Search" at bounding box center [1029, 146] width 85 height 33
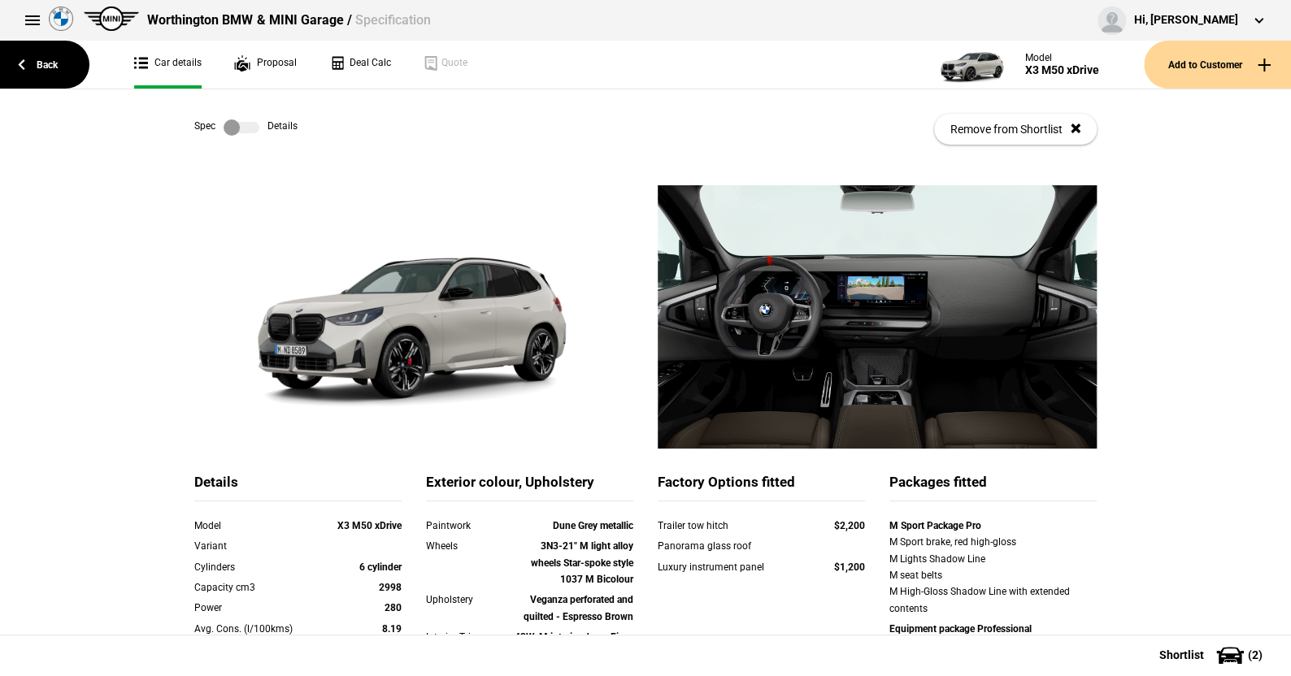
scroll to position [163, 0]
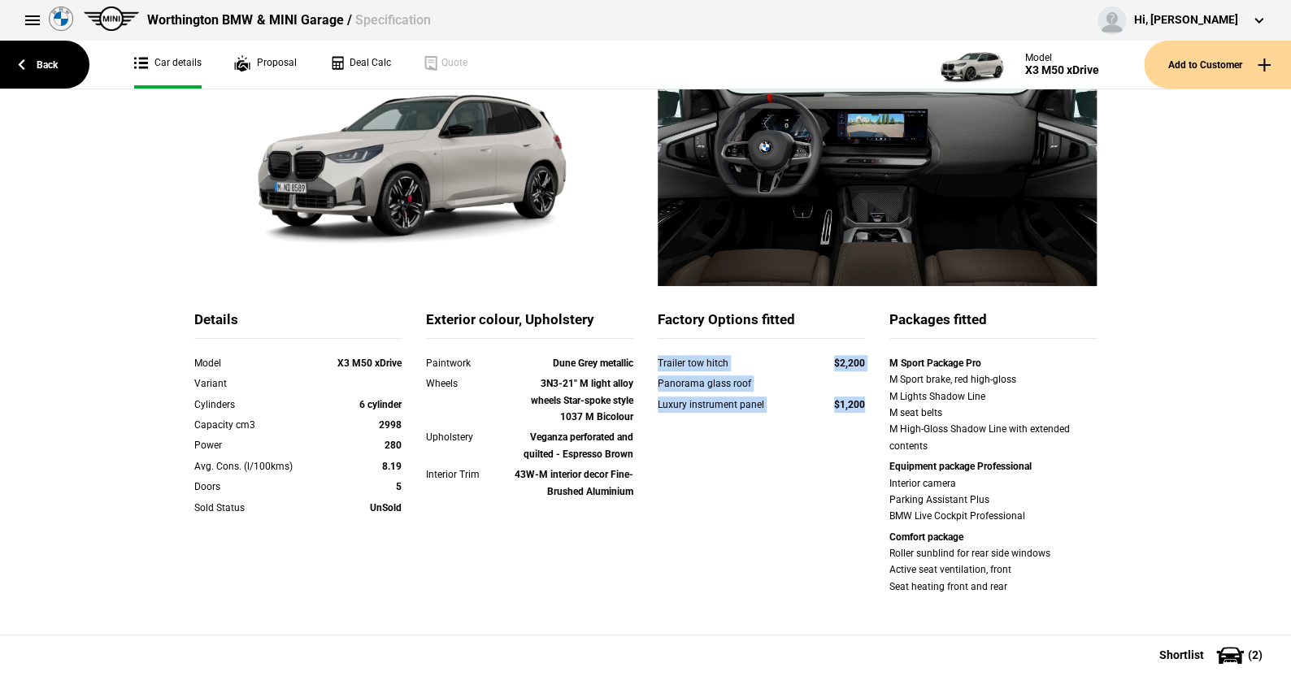
drag, startPoint x: 649, startPoint y: 365, endPoint x: 861, endPoint y: 404, distance: 214.9
click at [861, 404] on div "Trailer tow hitch $2,200 Panorama glass roof Luxury instrument panel $1,200" at bounding box center [761, 394] width 207 height 78
copy div "Trailer tow hitch $2,200 Panorama glass roof Luxury instrument panel $1,200"
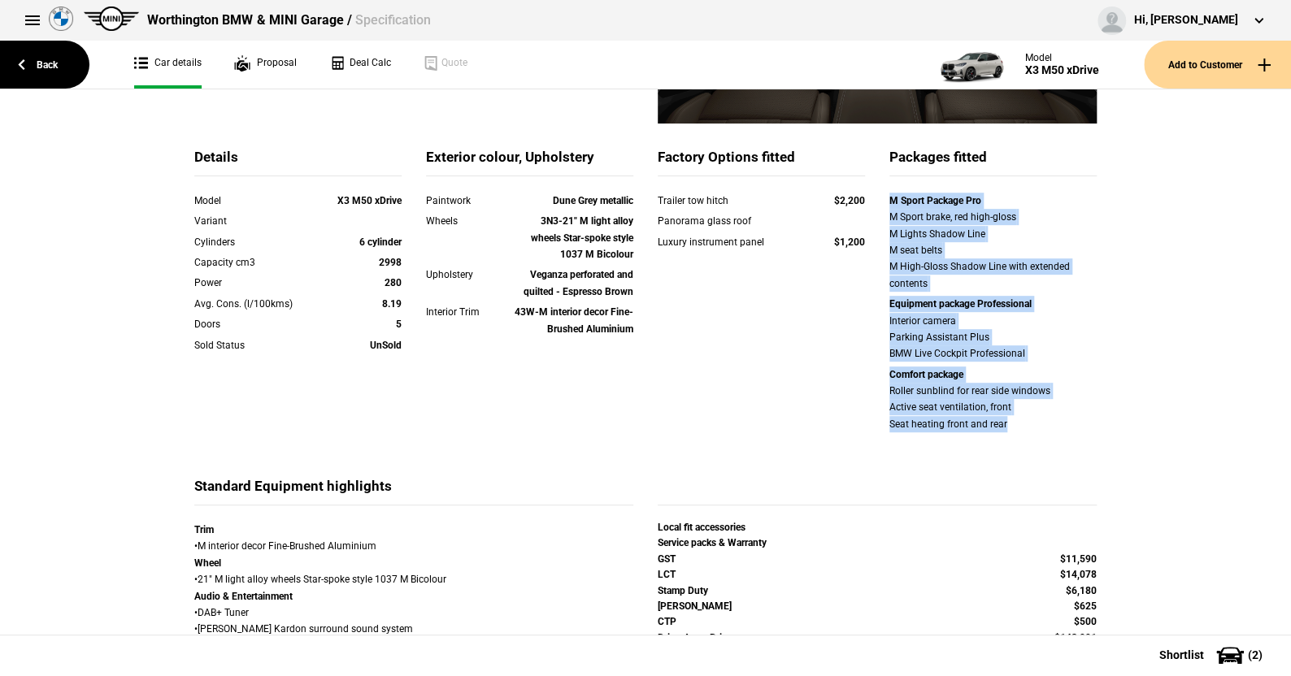
drag, startPoint x: 880, startPoint y: 201, endPoint x: 1087, endPoint y: 420, distance: 301.9
click at [1087, 420] on div "M Sport Package Pro M Sport brake, red high-gloss M Lights Shadow Line M seat b…" at bounding box center [993, 315] width 232 height 244
copy div "M Sport Package Pro M Sport brake, red high-gloss M Lights Shadow Line M seat b…"
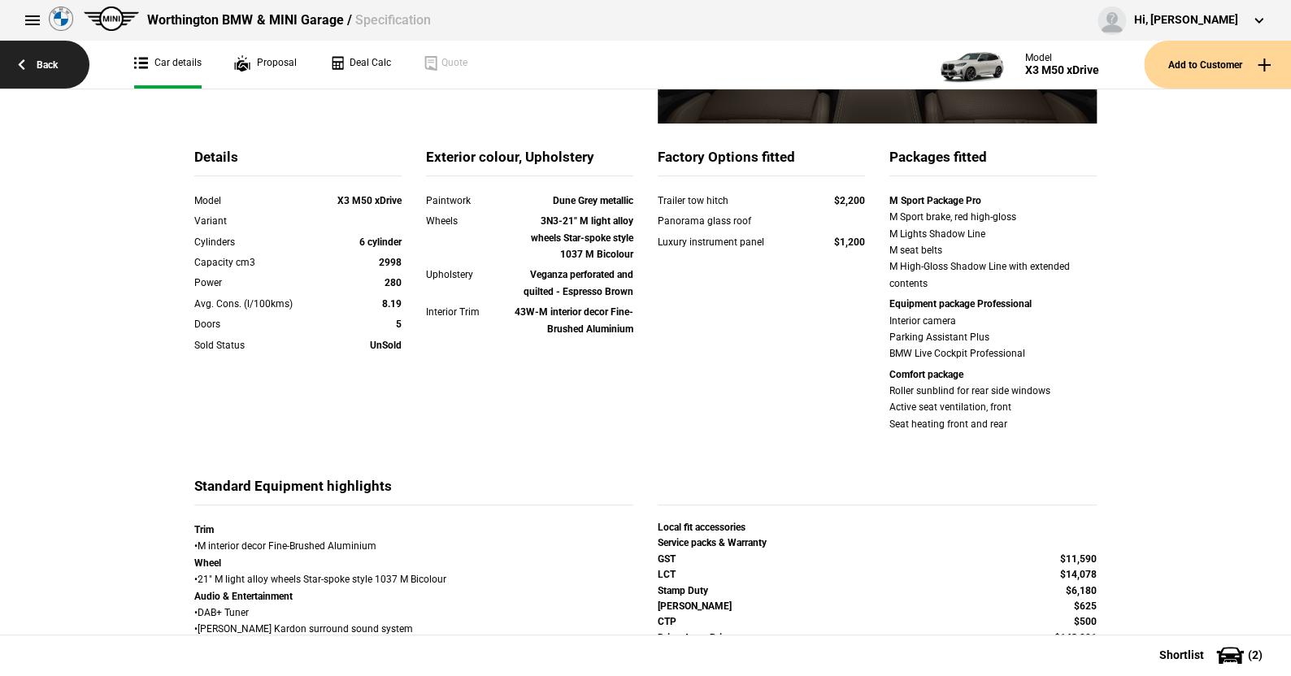
click at [43, 60] on link "Back" at bounding box center [44, 65] width 89 height 48
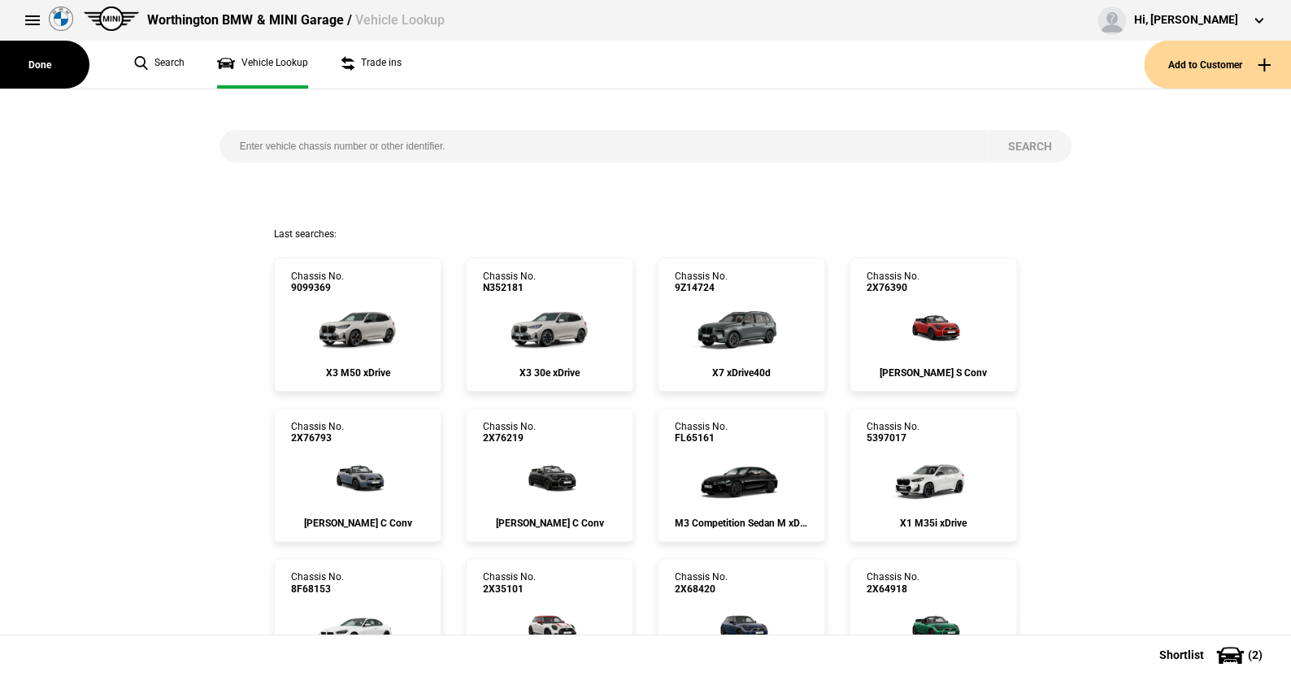
click at [223, 143] on input "search" at bounding box center [603, 146] width 768 height 33
type input "7r53417"
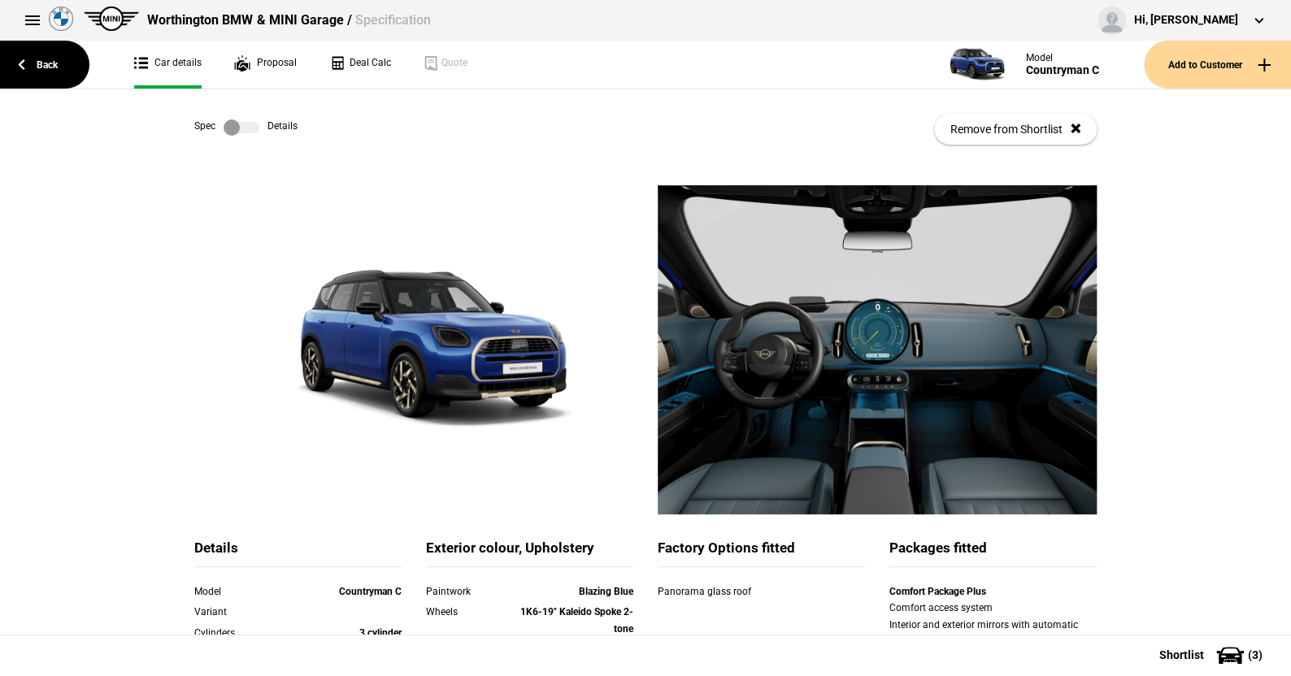
click at [248, 122] on label at bounding box center [242, 127] width 36 height 16
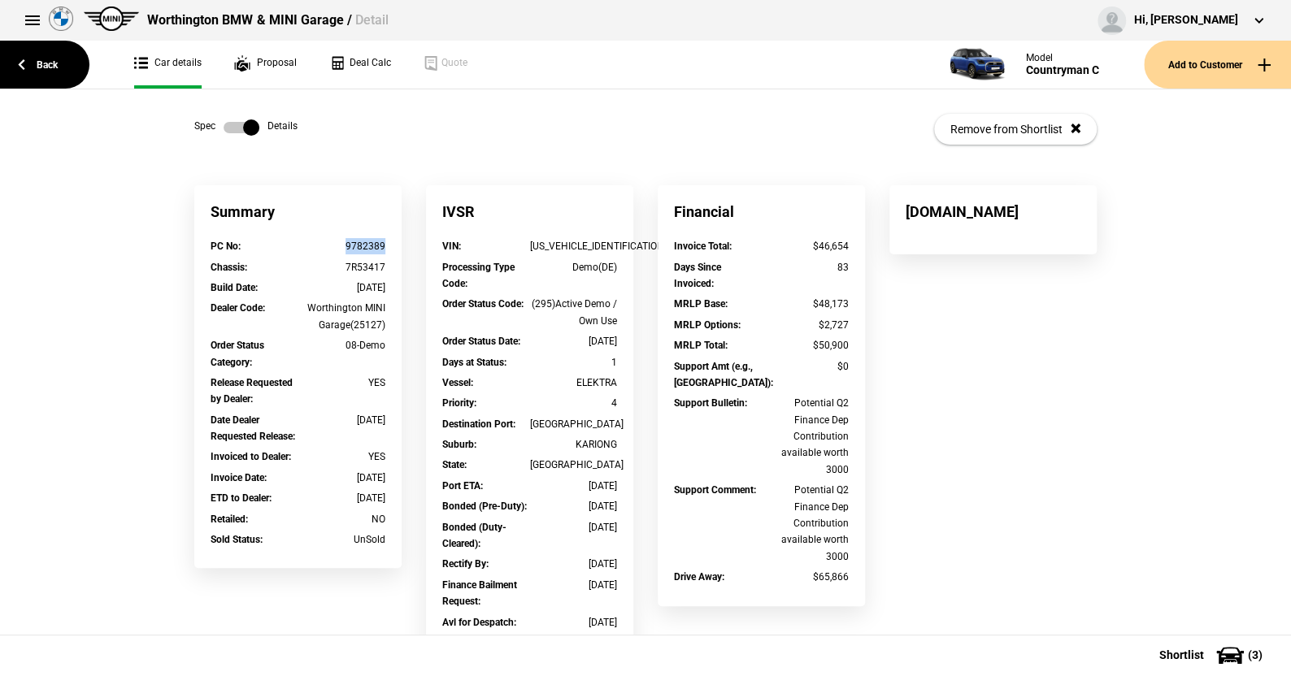
drag, startPoint x: 386, startPoint y: 249, endPoint x: 341, endPoint y: 247, distance: 45.6
click at [341, 247] on div "PC No : 9782389" at bounding box center [297, 248] width 199 height 20
copy div "9782389"
click at [49, 54] on link "Back" at bounding box center [44, 65] width 89 height 48
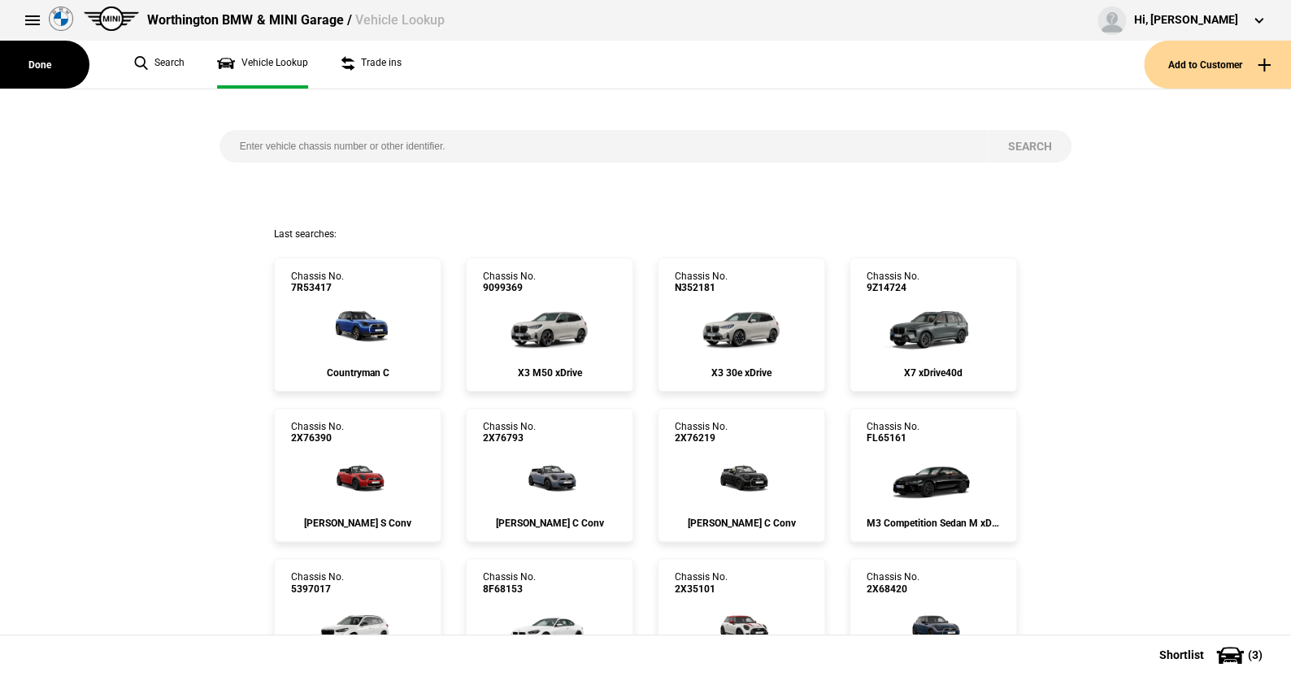
click at [441, 153] on input "search" at bounding box center [603, 146] width 768 height 33
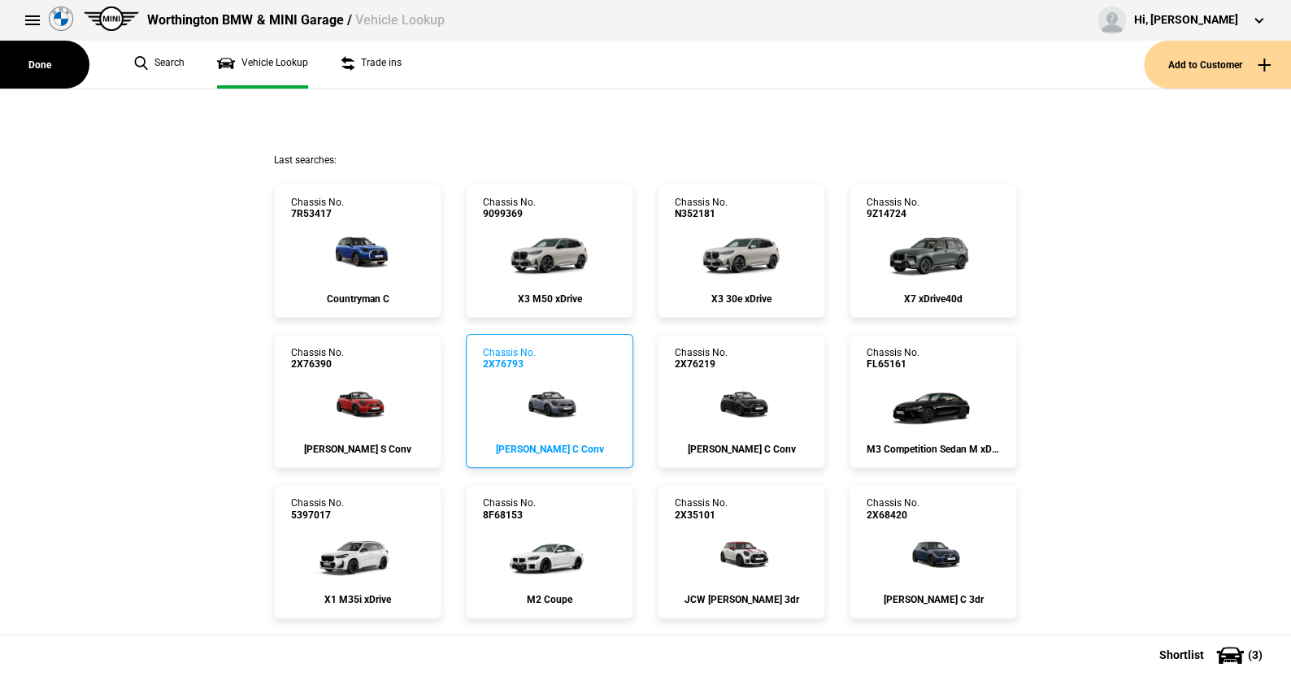
scroll to position [163, 0]
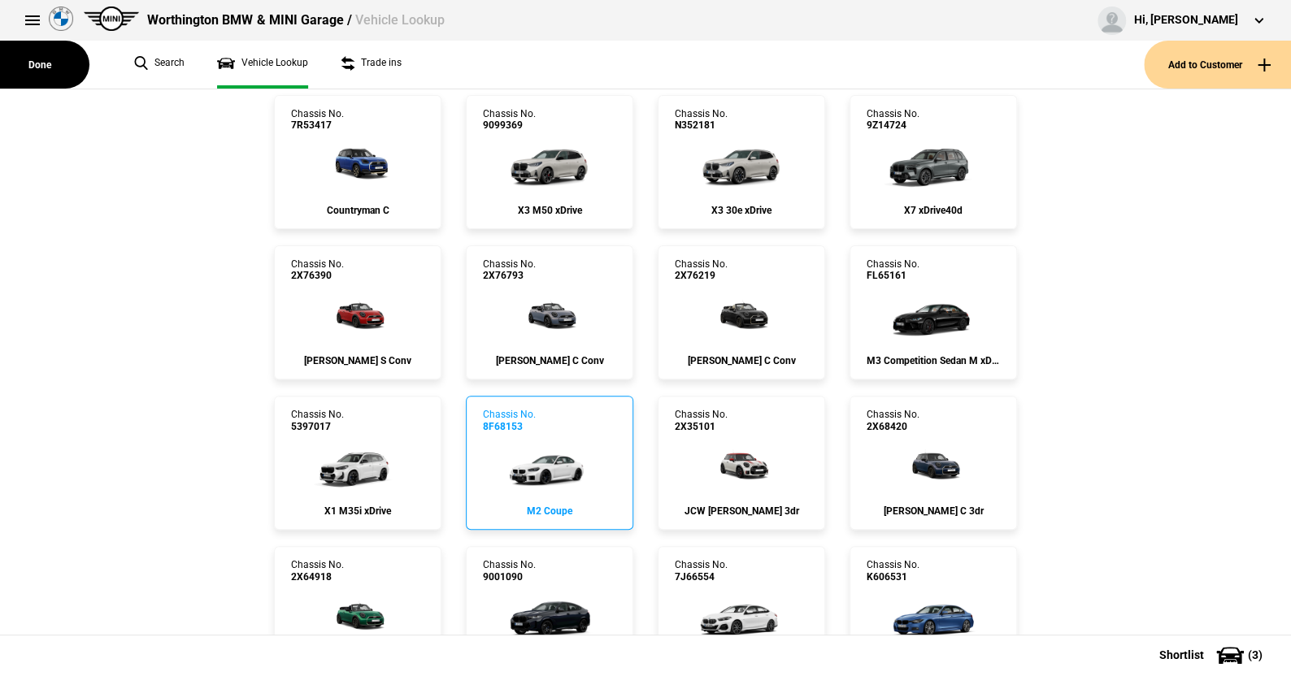
click at [550, 458] on img at bounding box center [549, 464] width 108 height 65
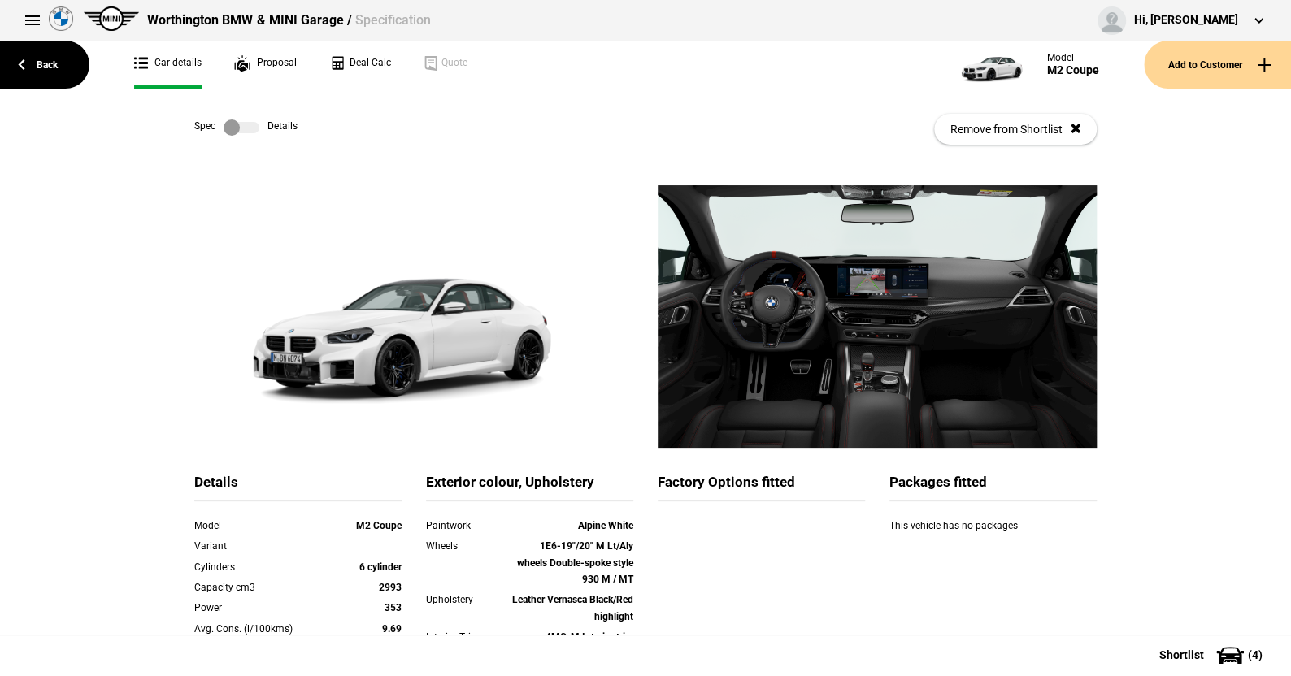
click at [243, 119] on label at bounding box center [242, 127] width 36 height 16
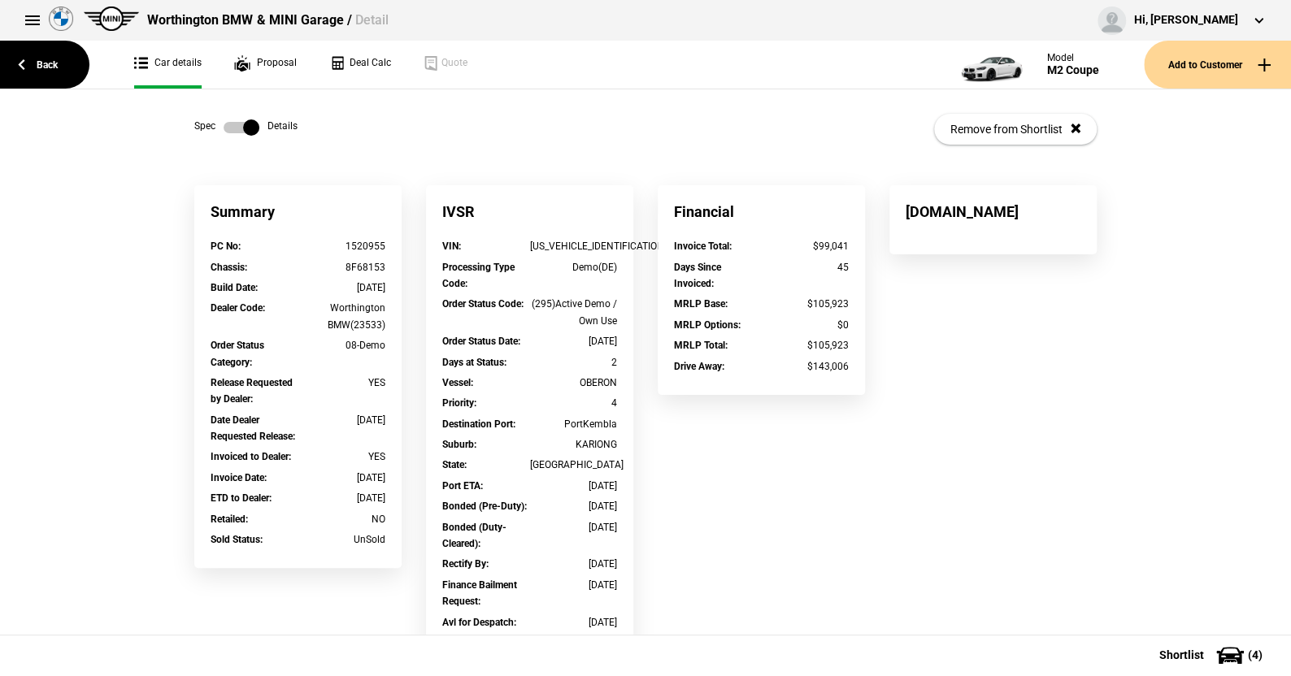
click at [224, 126] on label at bounding box center [242, 127] width 36 height 16
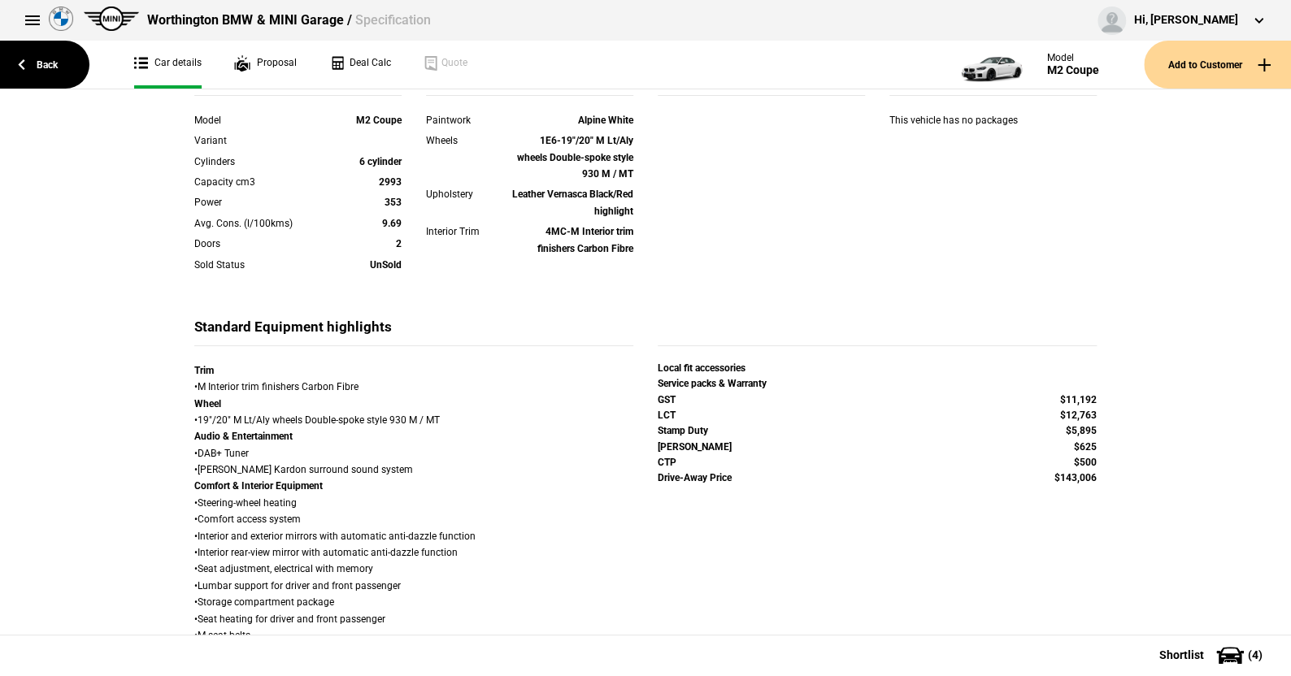
scroll to position [569, 0]
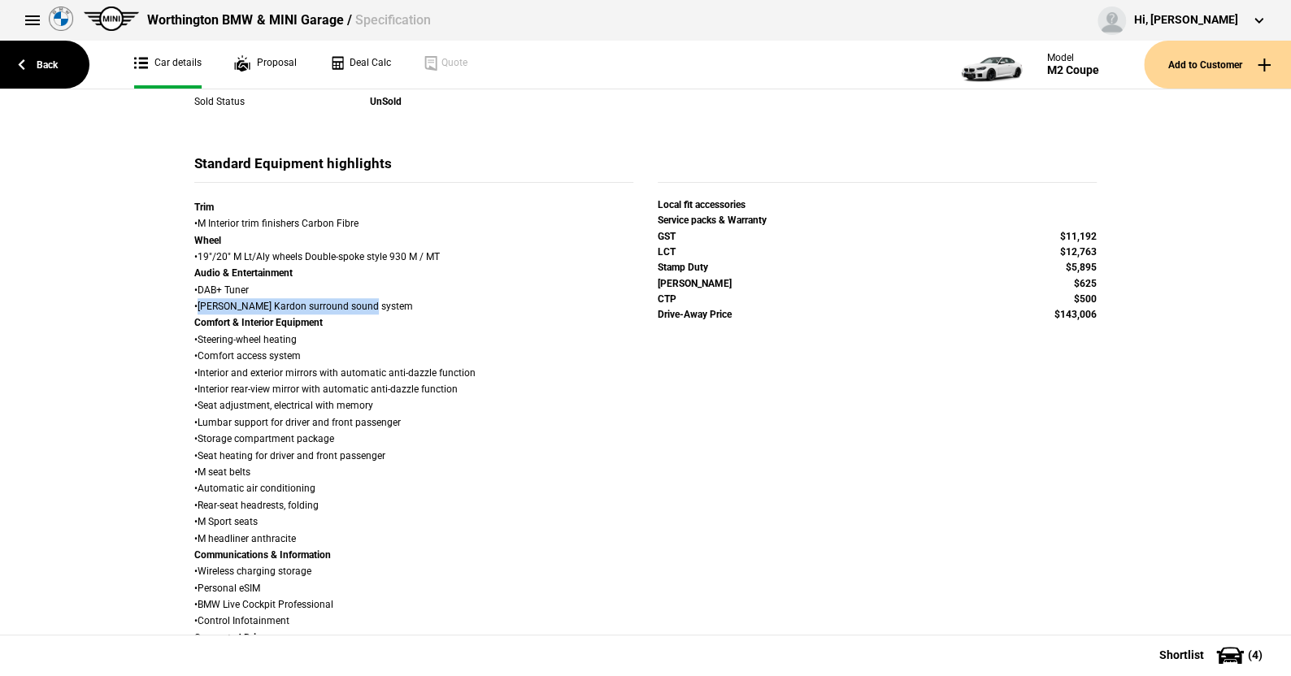
drag, startPoint x: 194, startPoint y: 304, endPoint x: 370, endPoint y: 303, distance: 175.6
copy div "[PERSON_NAME] Kardon surround sound system"
drag, startPoint x: 193, startPoint y: 355, endPoint x: 295, endPoint y: 342, distance: 102.4
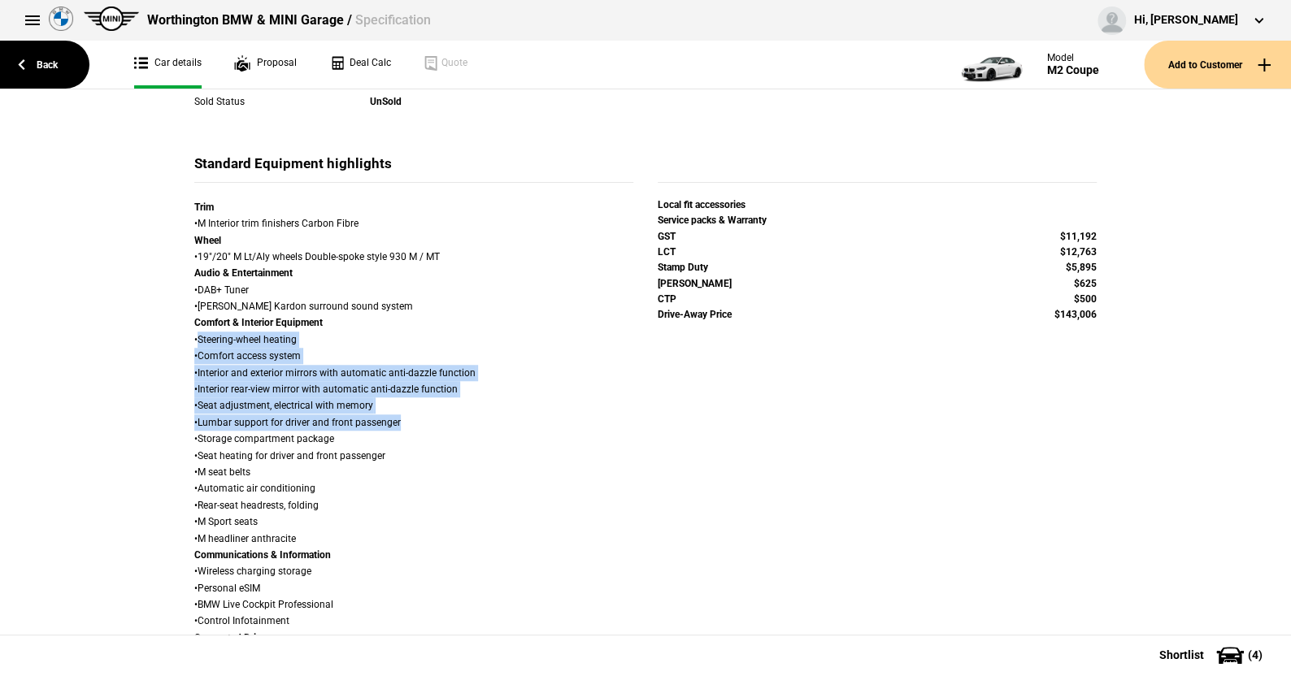
drag, startPoint x: 193, startPoint y: 337, endPoint x: 417, endPoint y: 421, distance: 238.7
copy div "Steering-wheel heating • Comfort access system • Interior and exterior mirrors …"
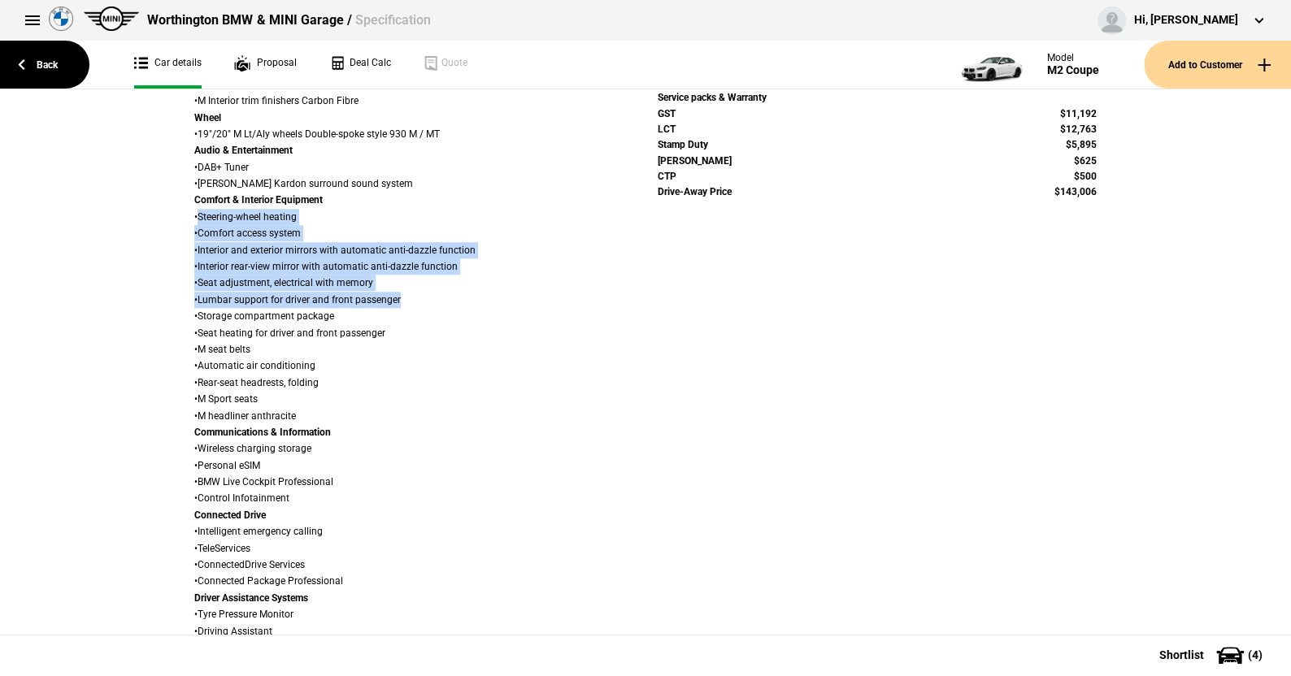
scroll to position [732, 0]
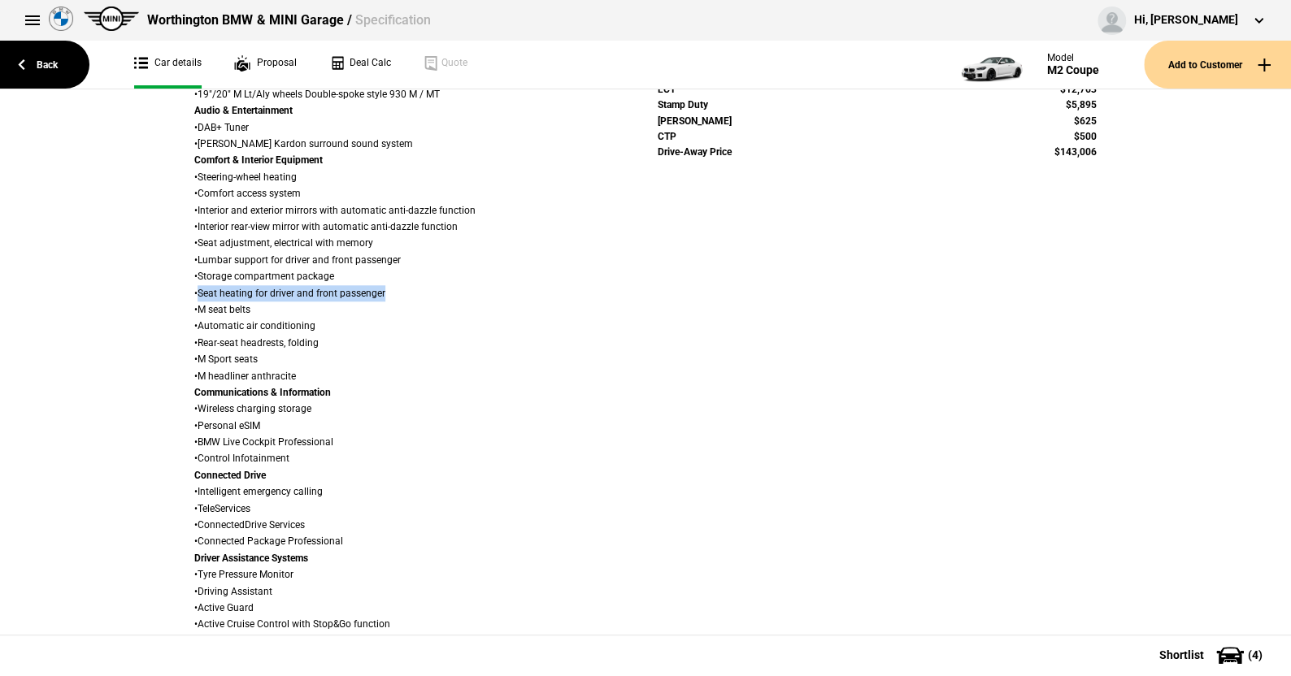
drag, startPoint x: 193, startPoint y: 289, endPoint x: 380, endPoint y: 297, distance: 186.3
click at [380, 297] on div "Trim • M Interior trim finishers Carbon Fibre Wheel • 19"/20" M Lt/Aly wheels D…" at bounding box center [413, 534] width 439 height 994
copy div "Seat heating for driver and front passenger"
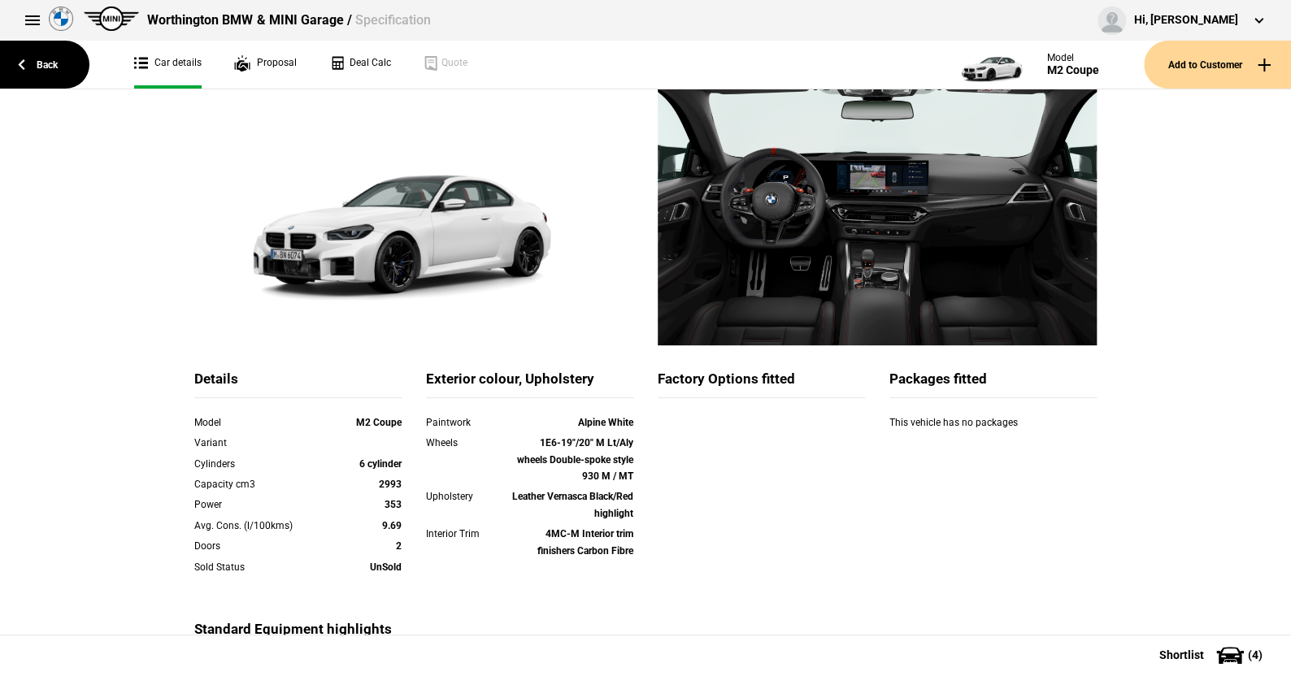
scroll to position [0, 0]
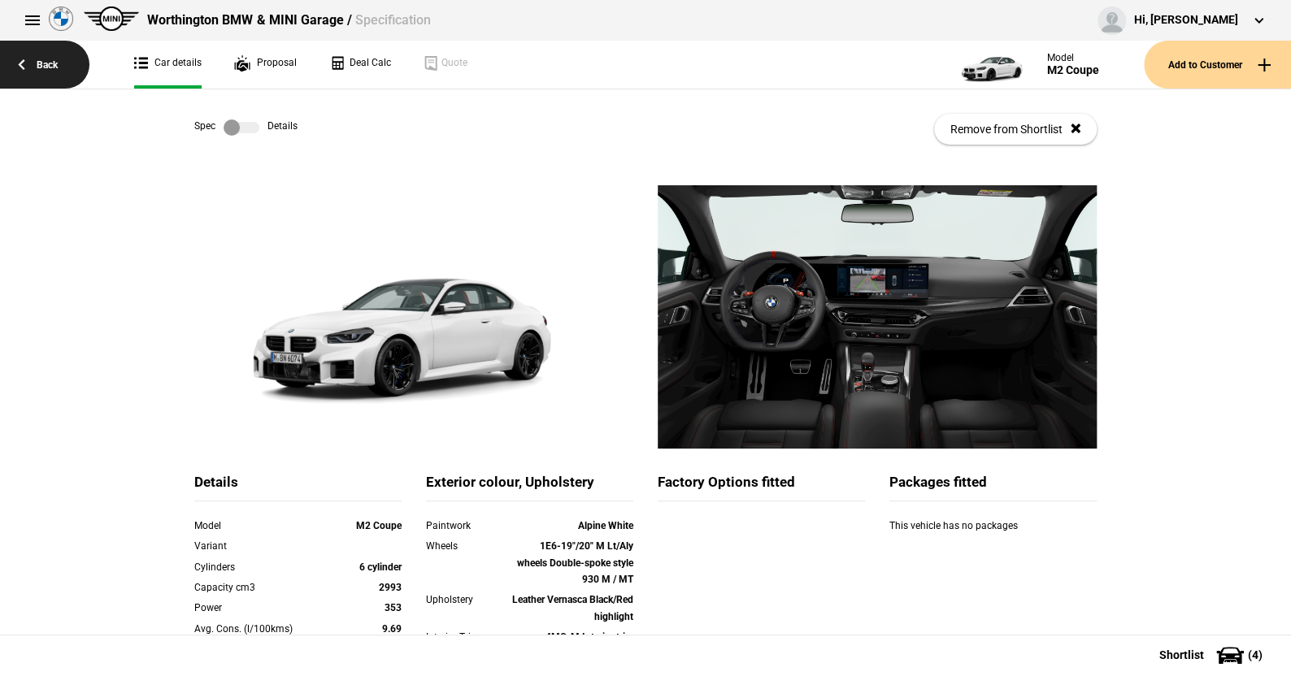
click at [41, 60] on link "Back" at bounding box center [44, 65] width 89 height 48
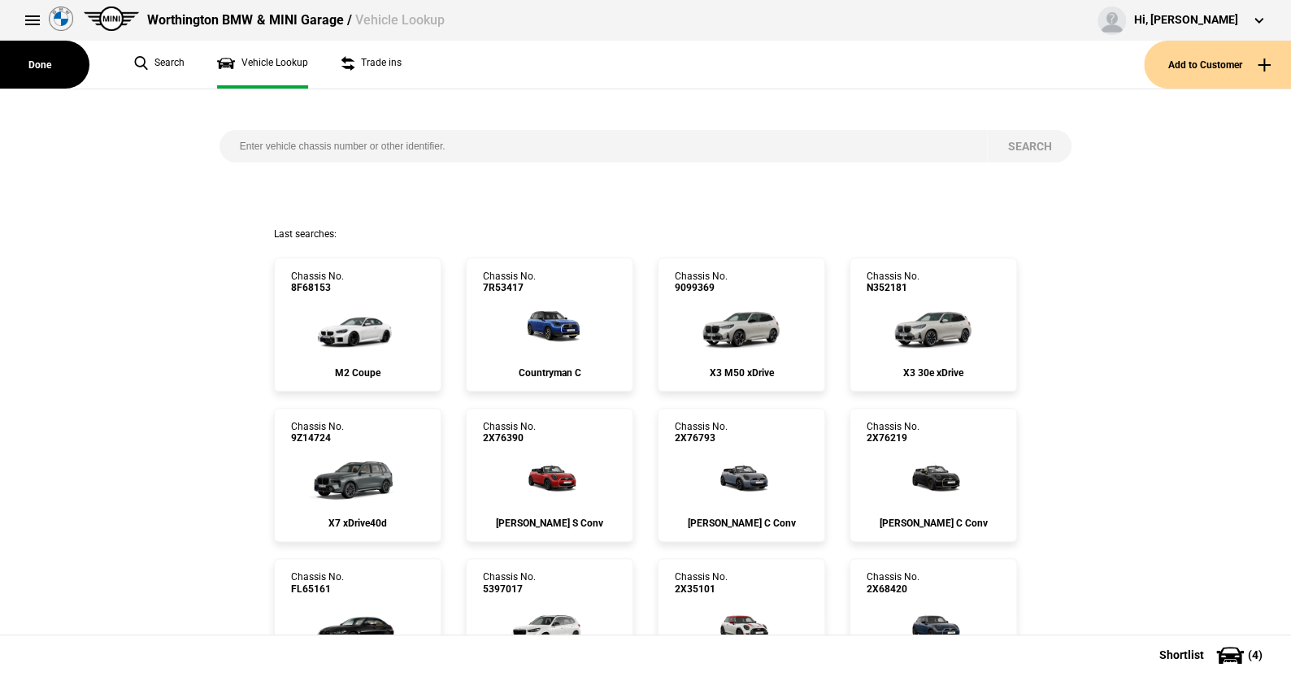
click at [233, 146] on input "search" at bounding box center [603, 146] width 768 height 33
type input "5442213"
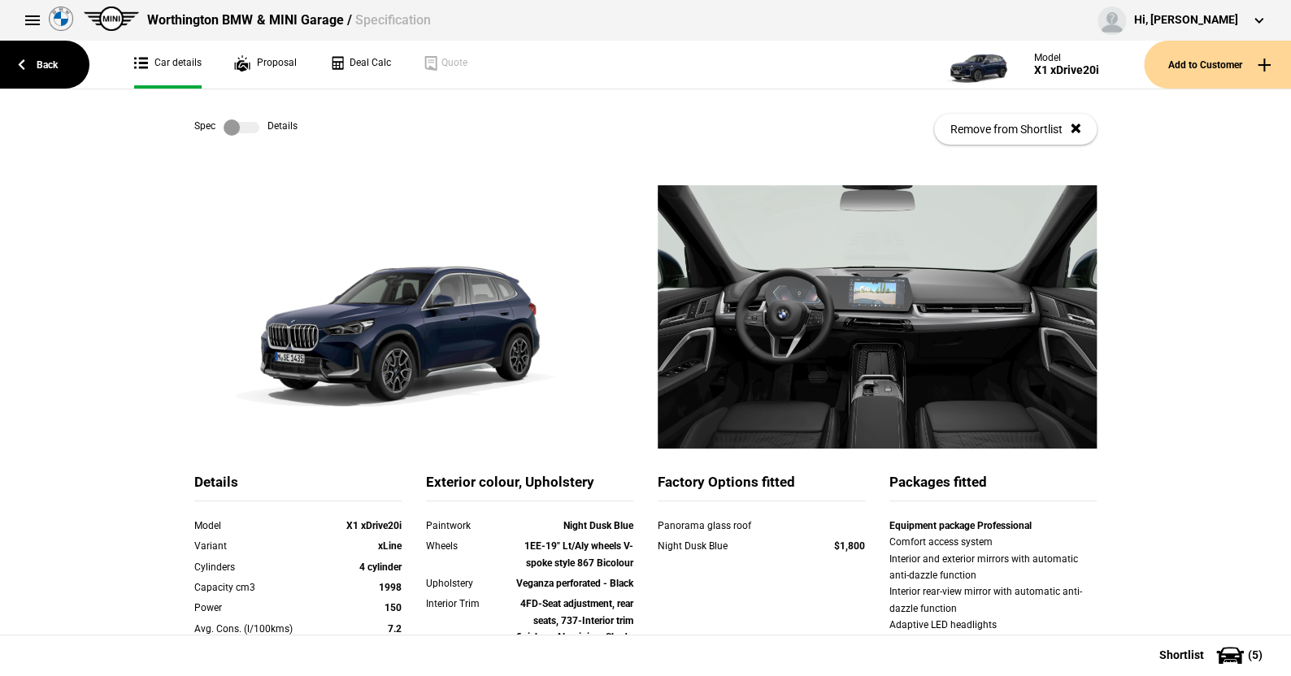
click at [249, 126] on label at bounding box center [242, 127] width 36 height 16
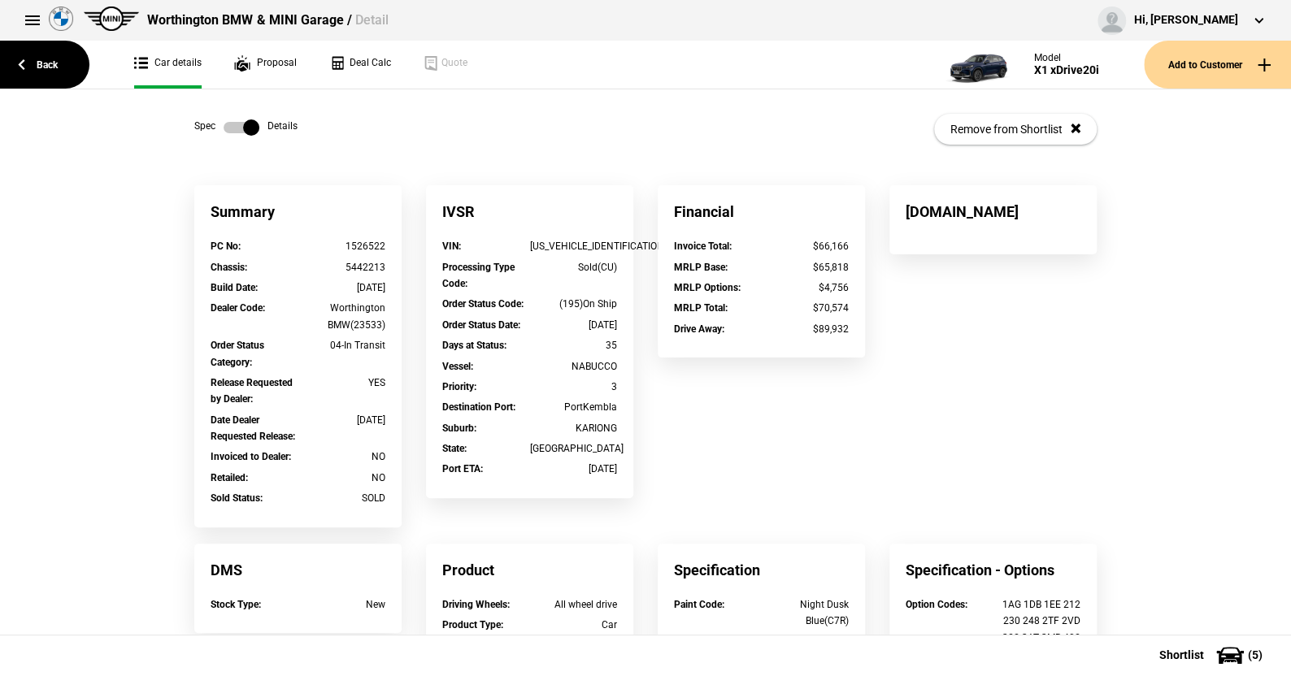
click at [224, 125] on label at bounding box center [242, 127] width 36 height 16
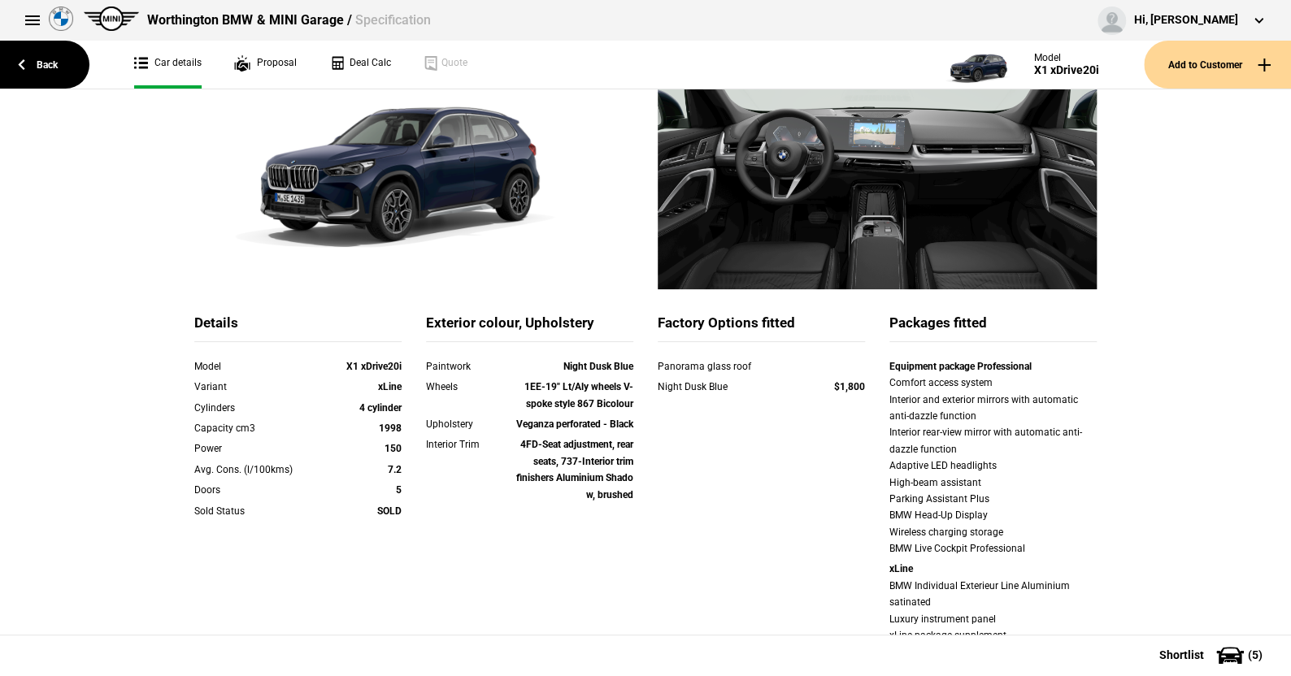
scroll to position [163, 0]
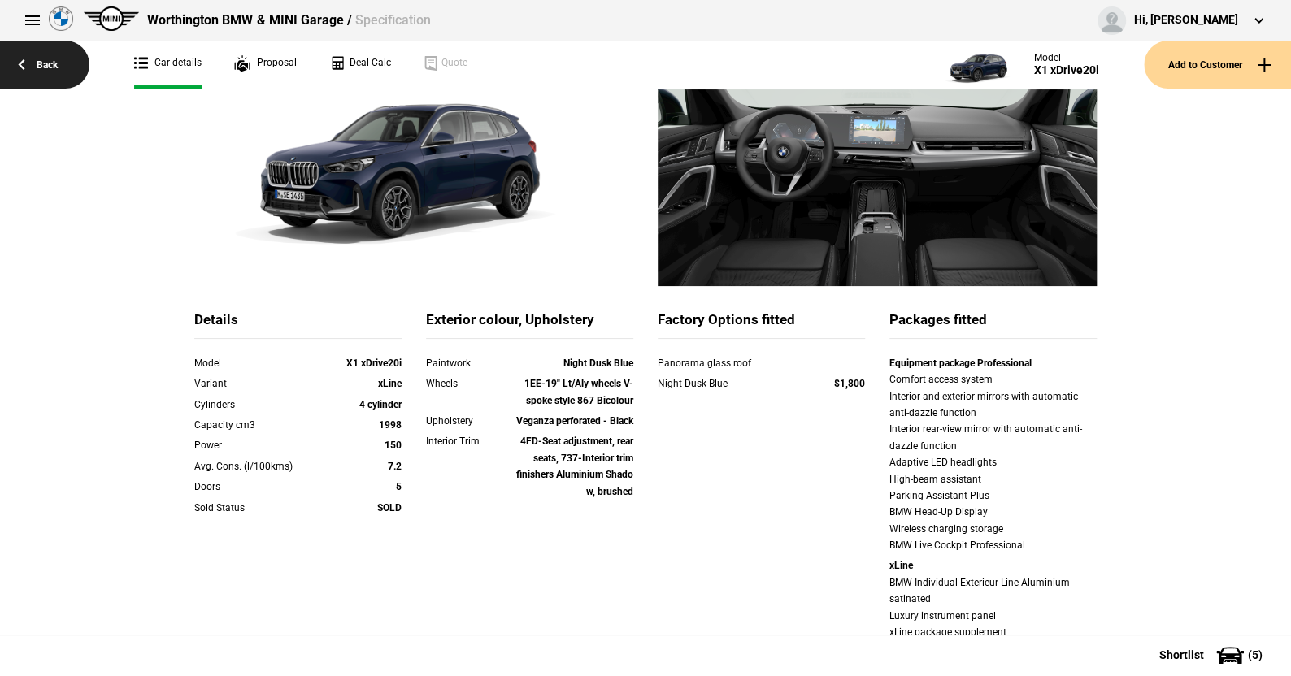
click at [53, 63] on link "Back" at bounding box center [44, 65] width 89 height 48
